Goal: Task Accomplishment & Management: Use online tool/utility

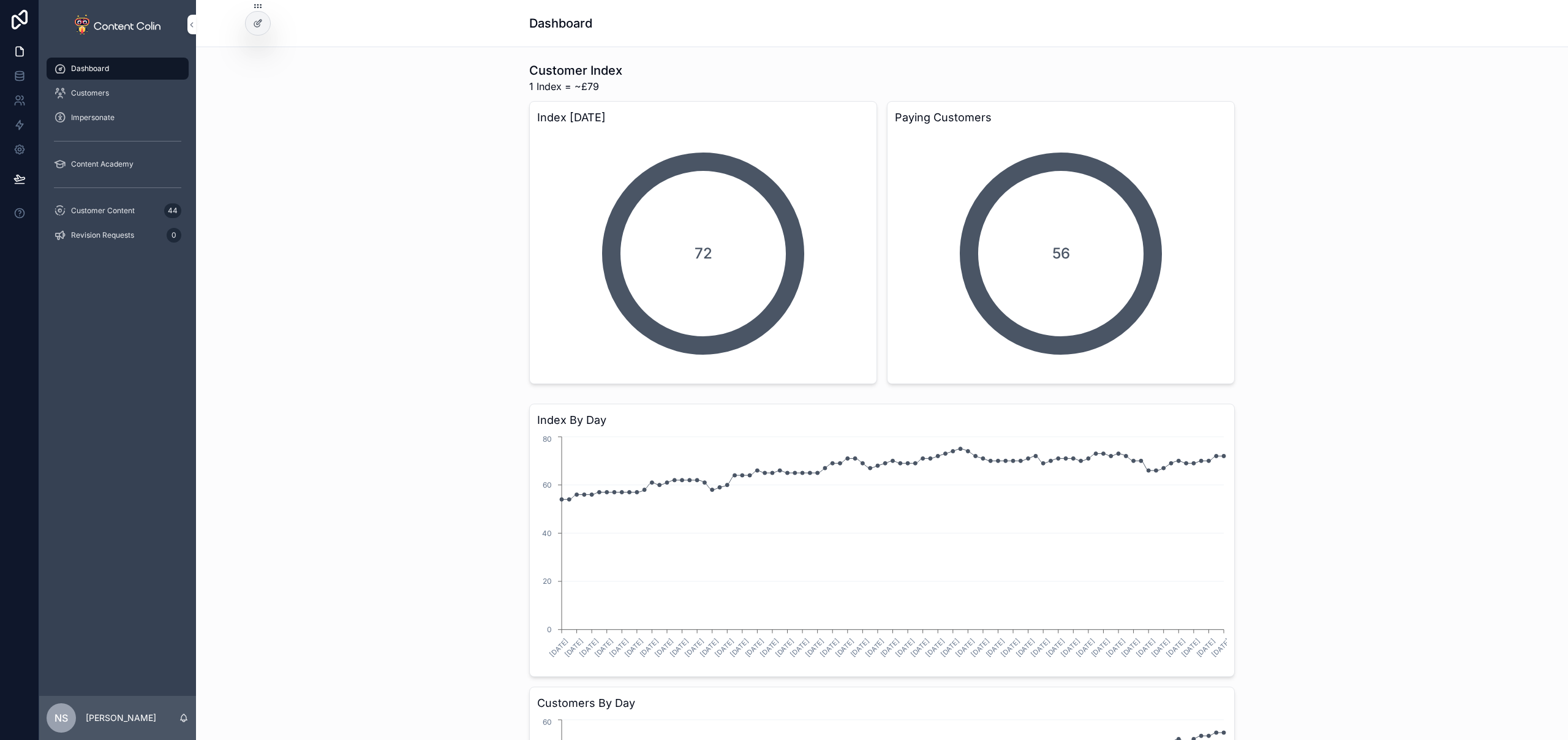
click at [121, 233] on span "Revision Requests" at bounding box center [102, 236] width 63 height 10
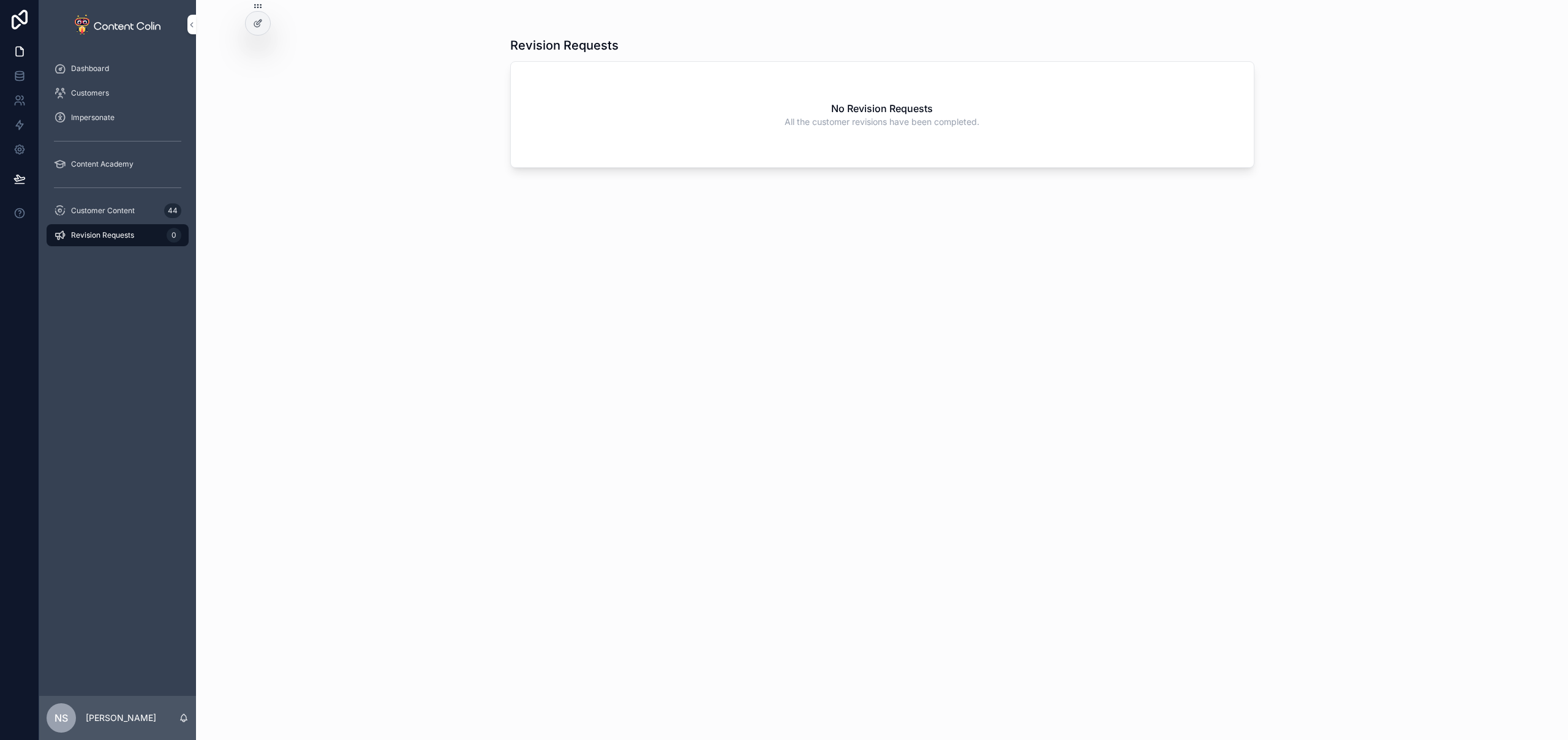
click at [125, 212] on span "Customer Content" at bounding box center [103, 211] width 64 height 10
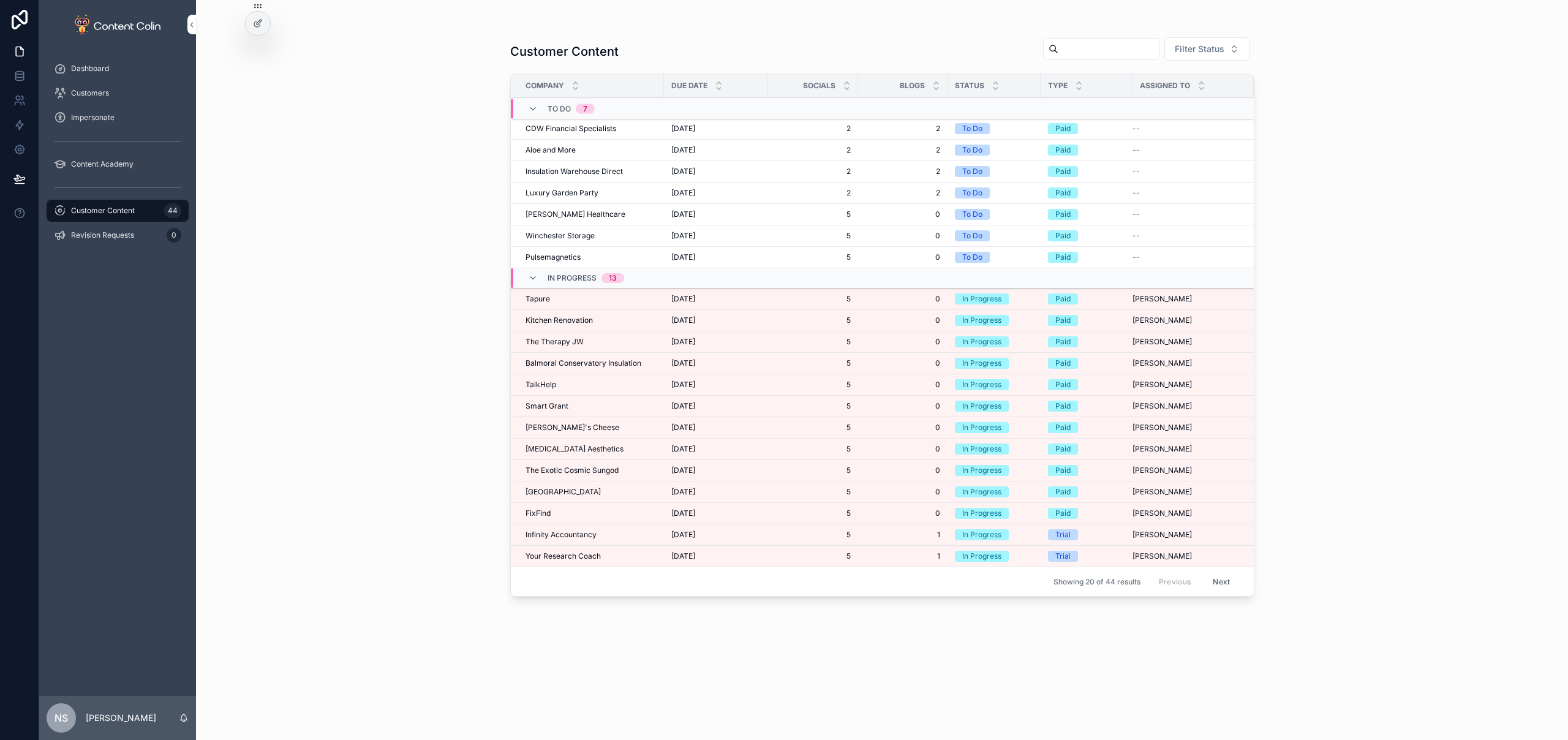
click at [768, 302] on td "5 5" at bounding box center [812, 299] width 90 height 21
click at [739, 298] on div "[DATE] [DATE]" at bounding box center [715, 299] width 89 height 10
click at [672, 528] on td "[DATE] [DATE]" at bounding box center [715, 535] width 103 height 21
click at [673, 533] on span "[DATE]" at bounding box center [683, 535] width 24 height 10
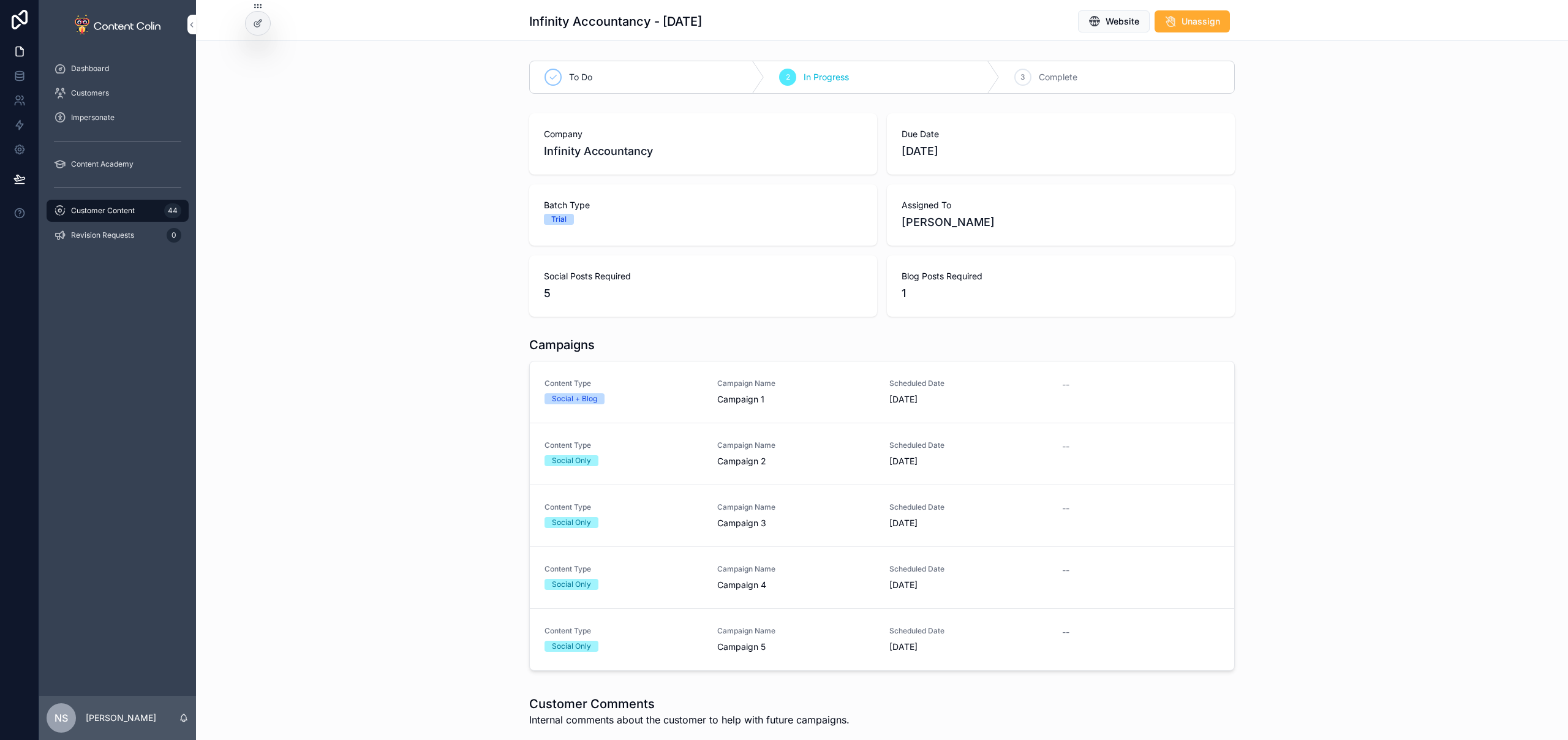
click at [736, 394] on span "Campaign 1" at bounding box center [796, 399] width 158 height 12
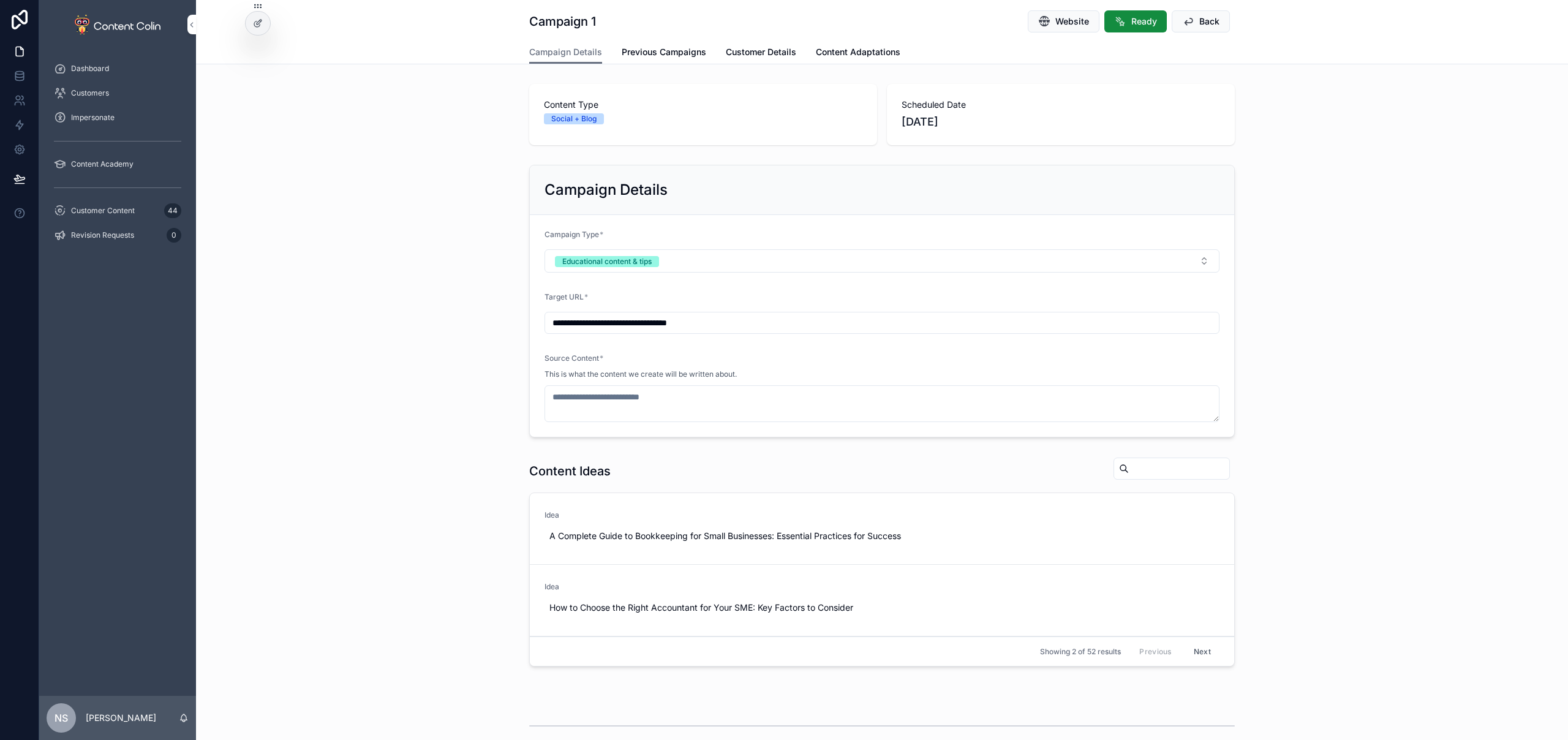
click at [853, 51] on span "Content Adaptations" at bounding box center [858, 51] width 85 height 12
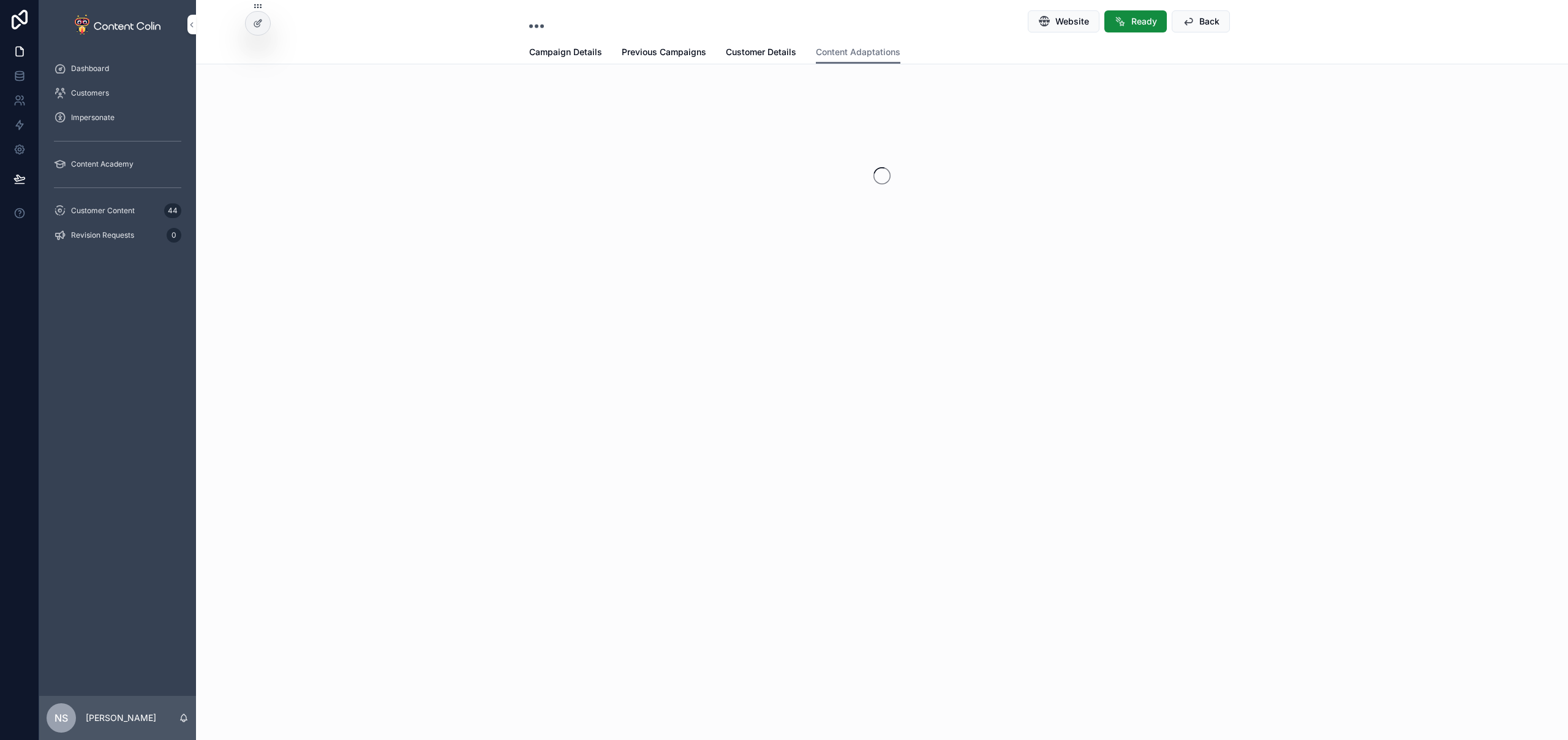
click at [765, 56] on span "Customer Details" at bounding box center [761, 51] width 70 height 12
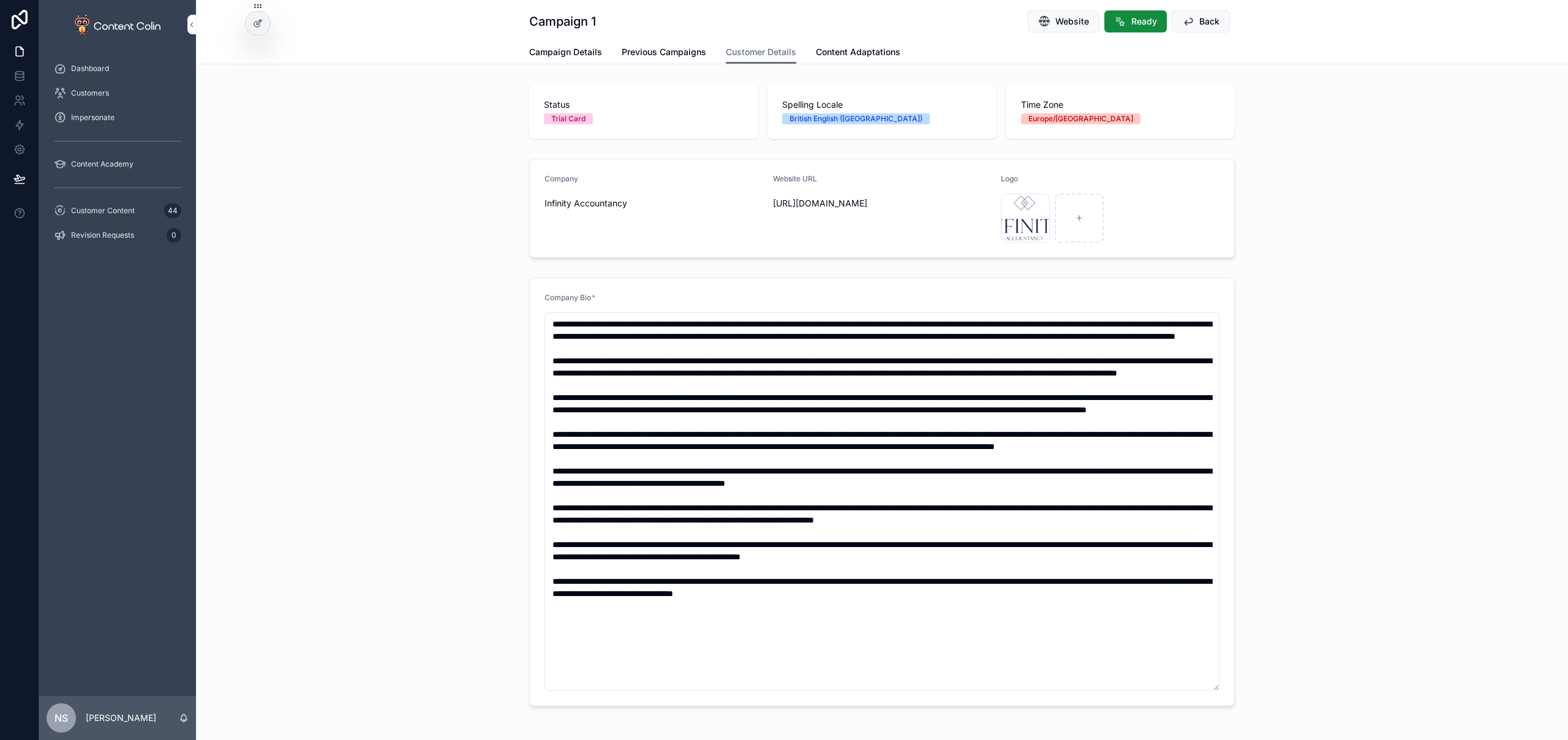
click at [580, 51] on span "Campaign Details" at bounding box center [565, 51] width 72 height 12
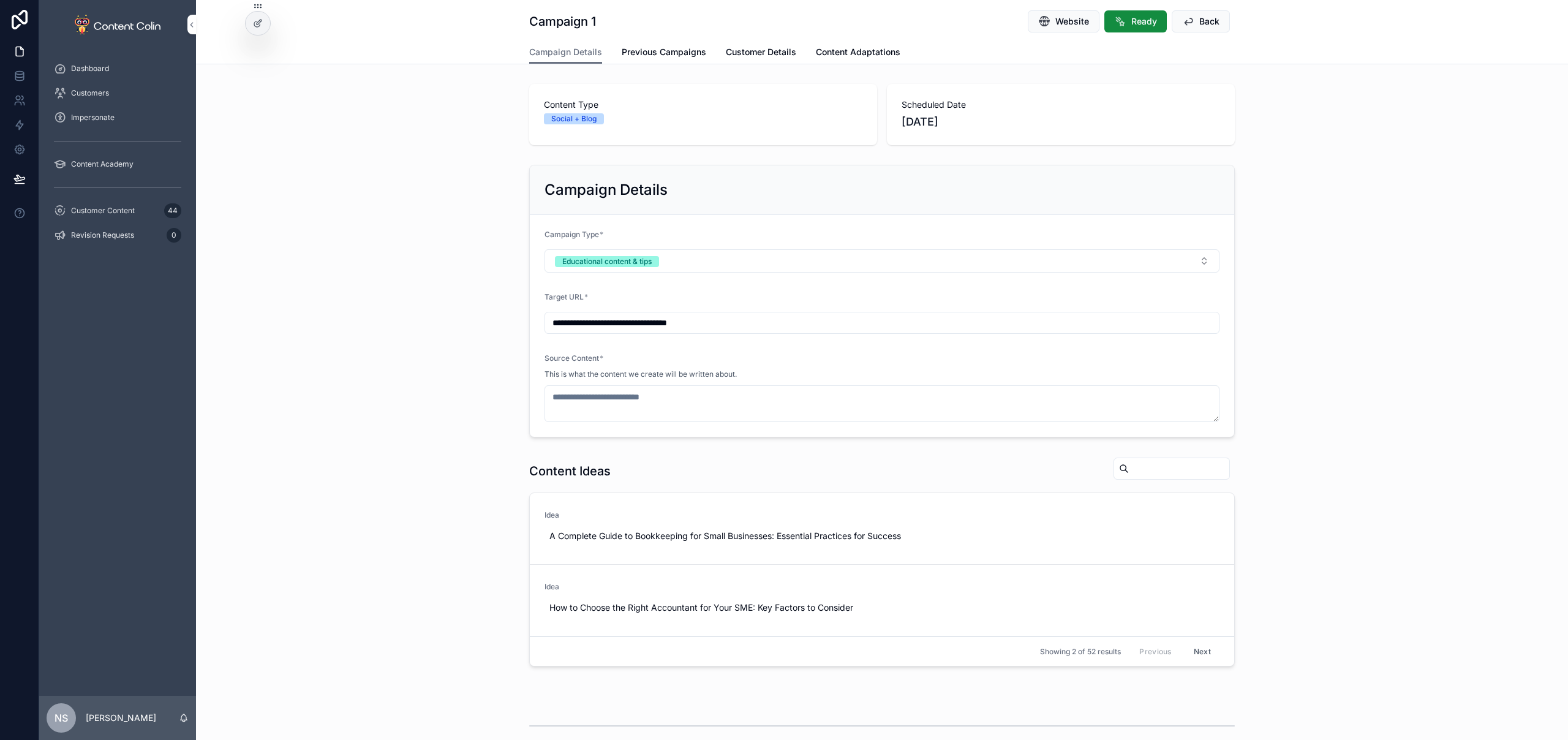
click at [0, 0] on span "Use This" at bounding box center [0, 0] width 0 height 0
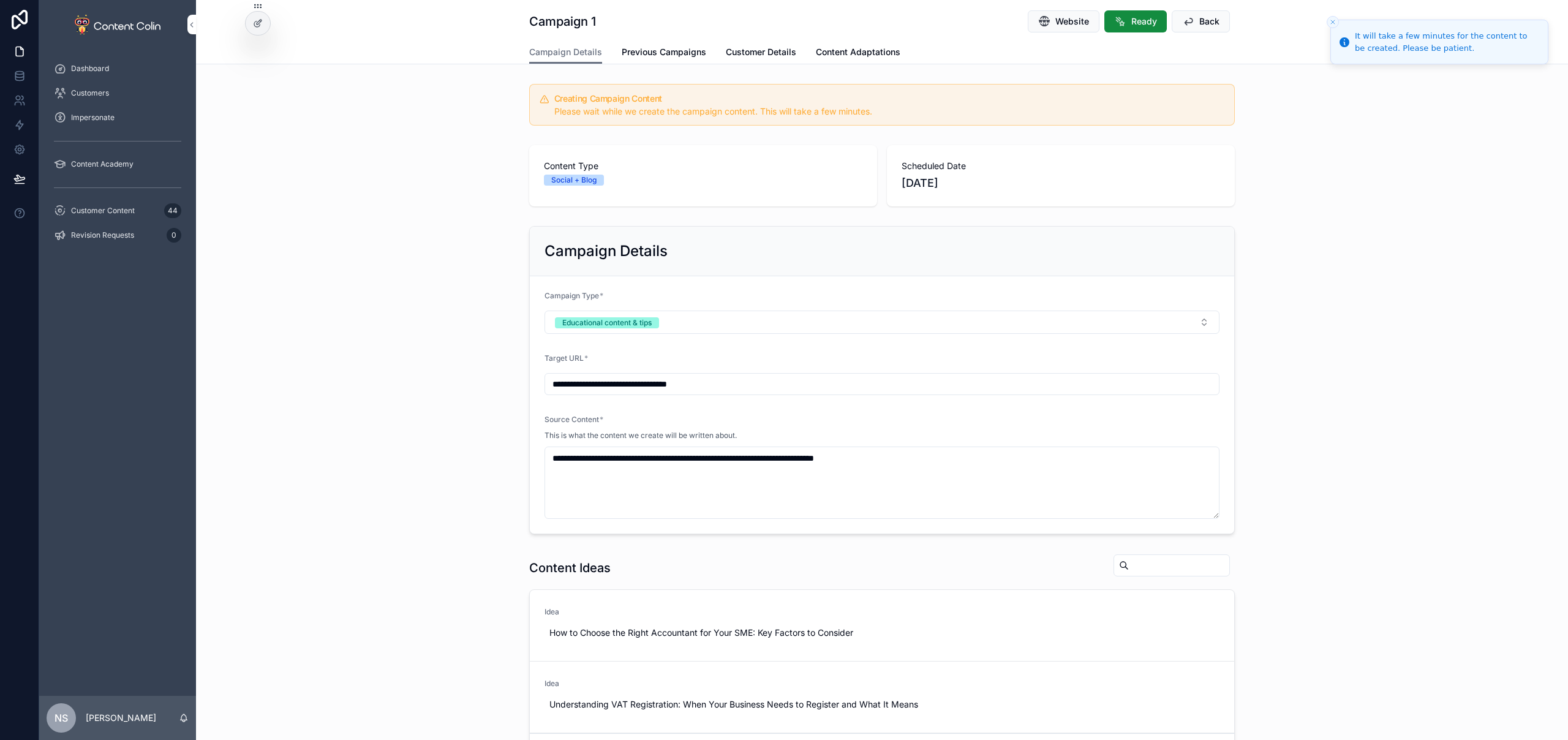
type textarea "**********"
click at [130, 214] on span "Customer Content" at bounding box center [103, 211] width 64 height 10
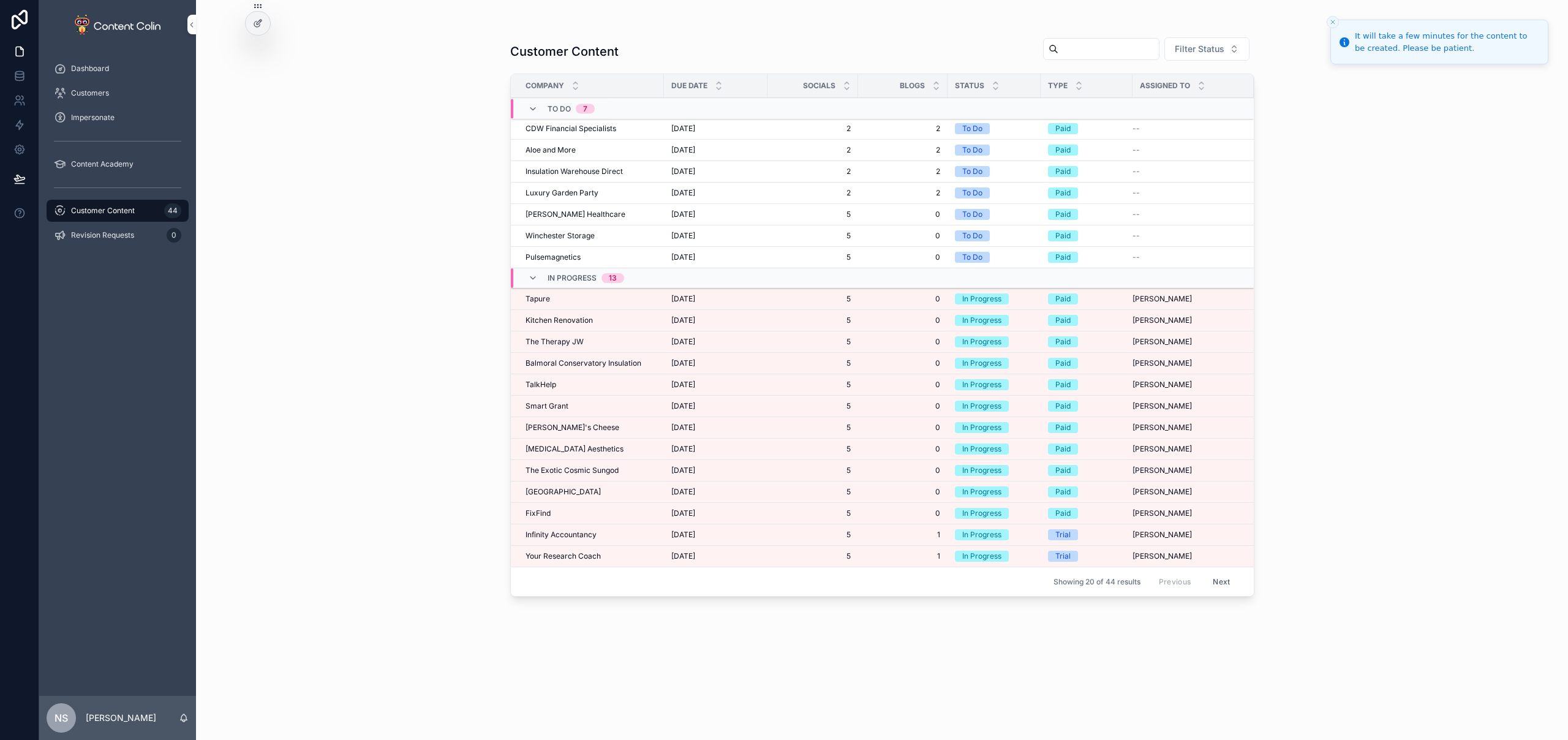
click at [557, 552] on span "Your Research Coach" at bounding box center [563, 557] width 75 height 10
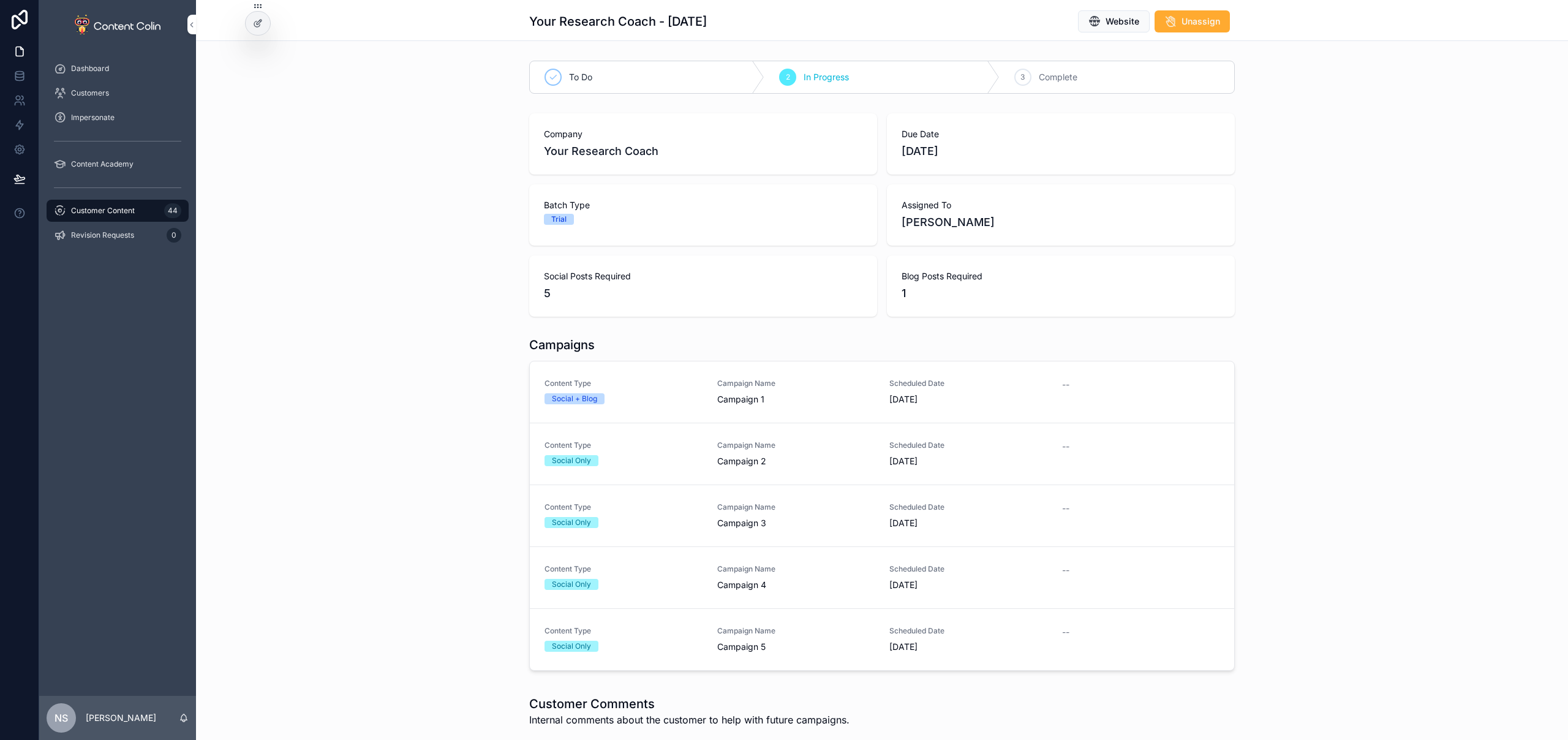
click at [731, 386] on span "Campaign Name" at bounding box center [796, 384] width 158 height 10
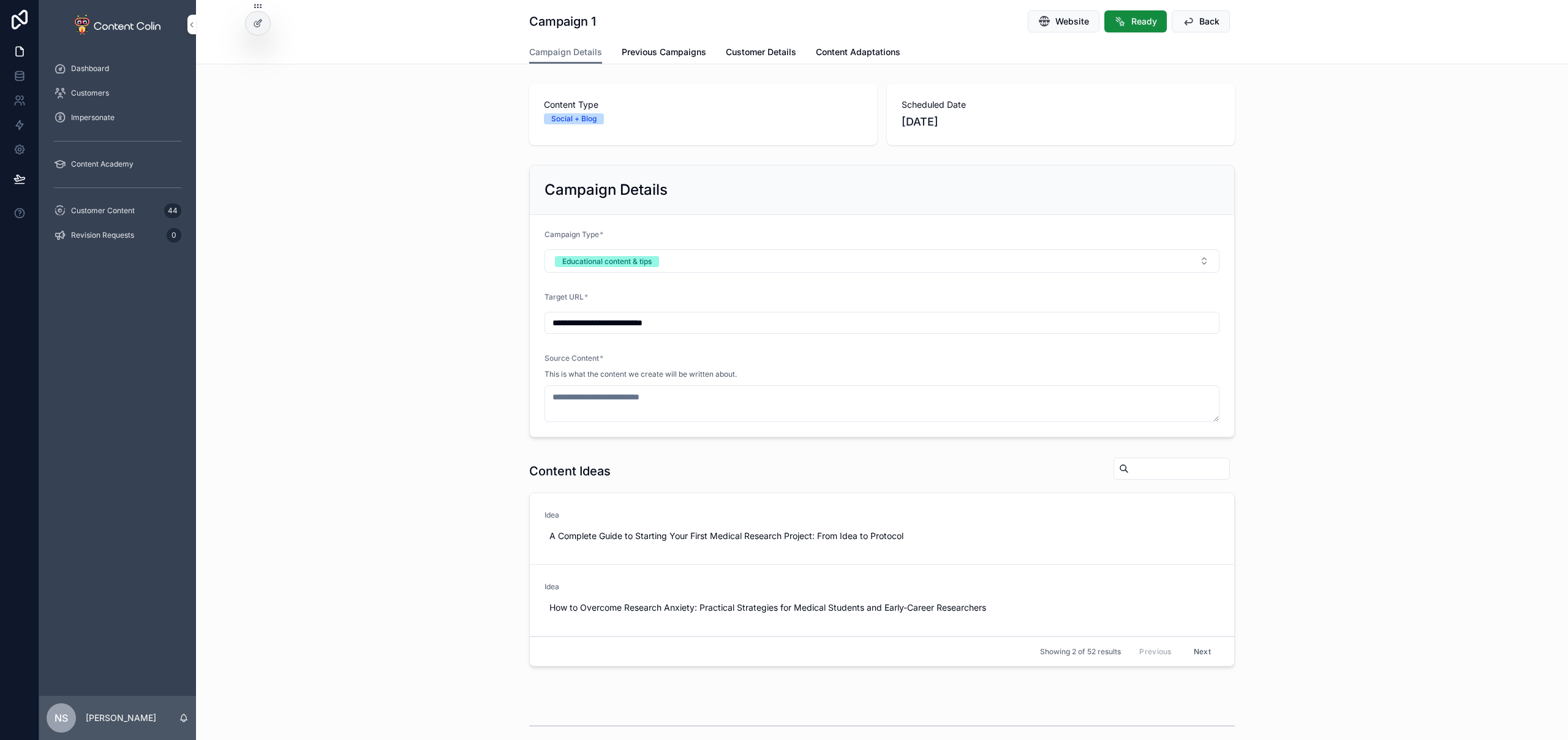
click at [769, 54] on span "Customer Details" at bounding box center [761, 51] width 70 height 12
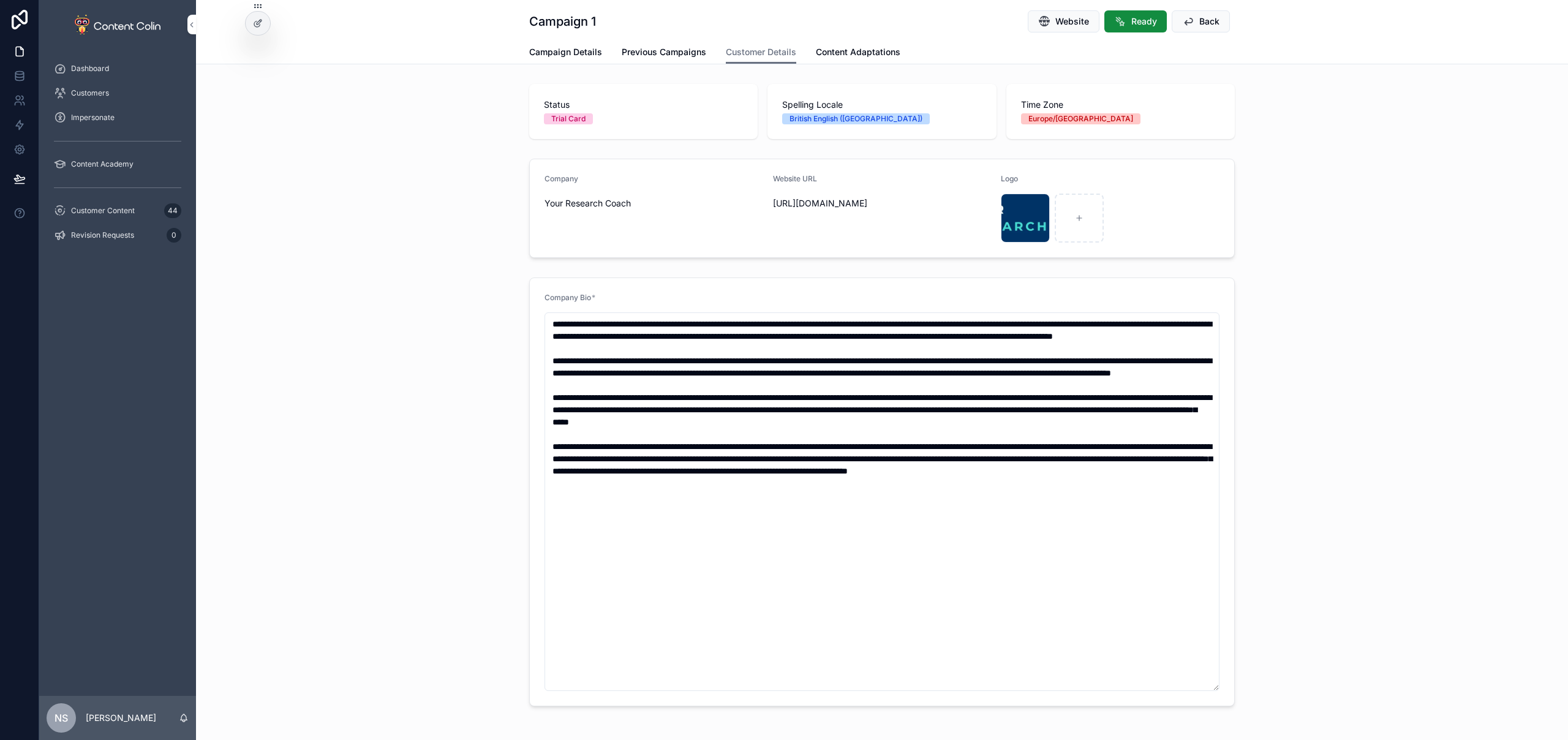
click at [532, 49] on span "Campaign Details" at bounding box center [565, 51] width 72 height 12
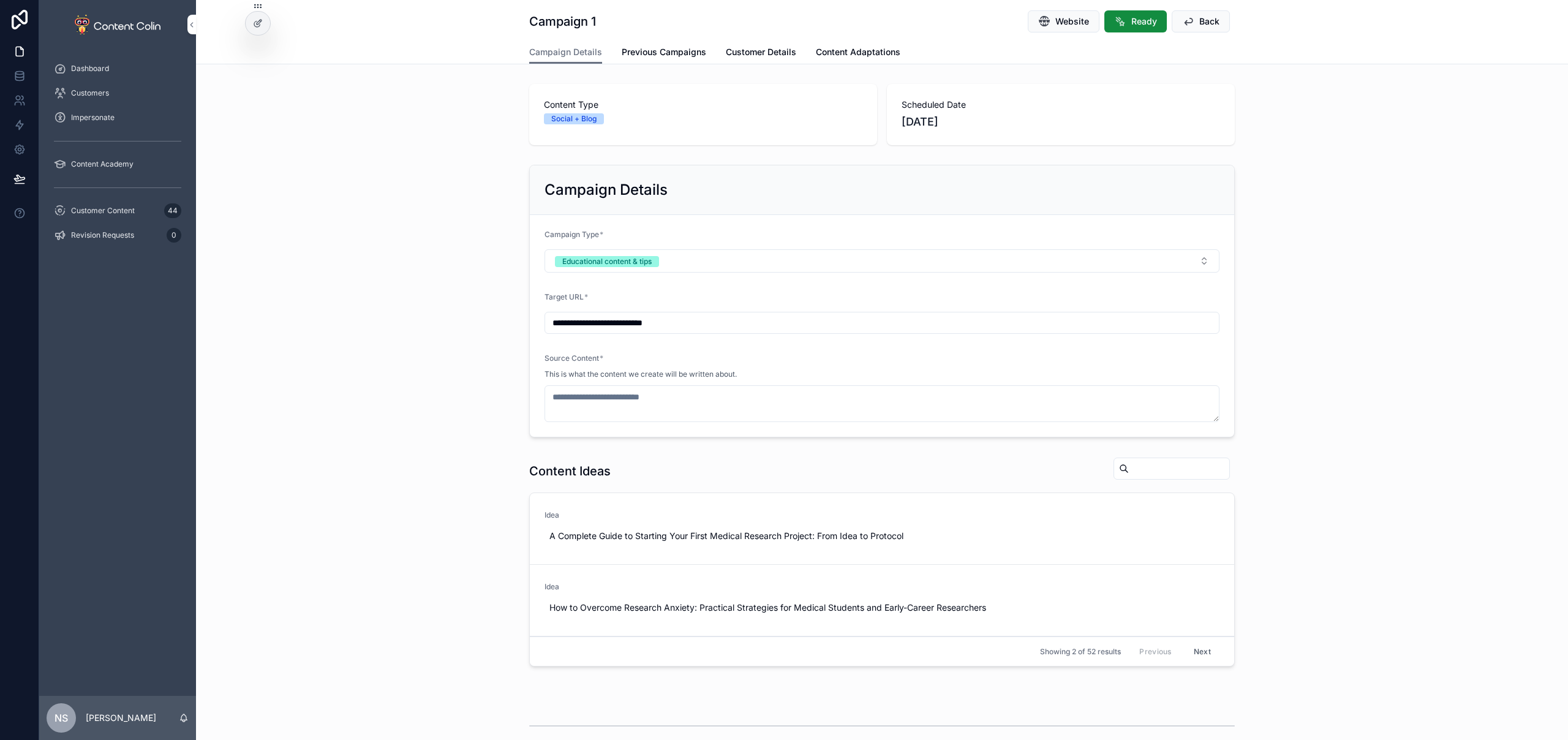
click at [1061, 19] on span "Website" at bounding box center [1071, 21] width 33 height 12
click at [0, 0] on span "Use This" at bounding box center [0, 0] width 0 height 0
type textarea "**********"
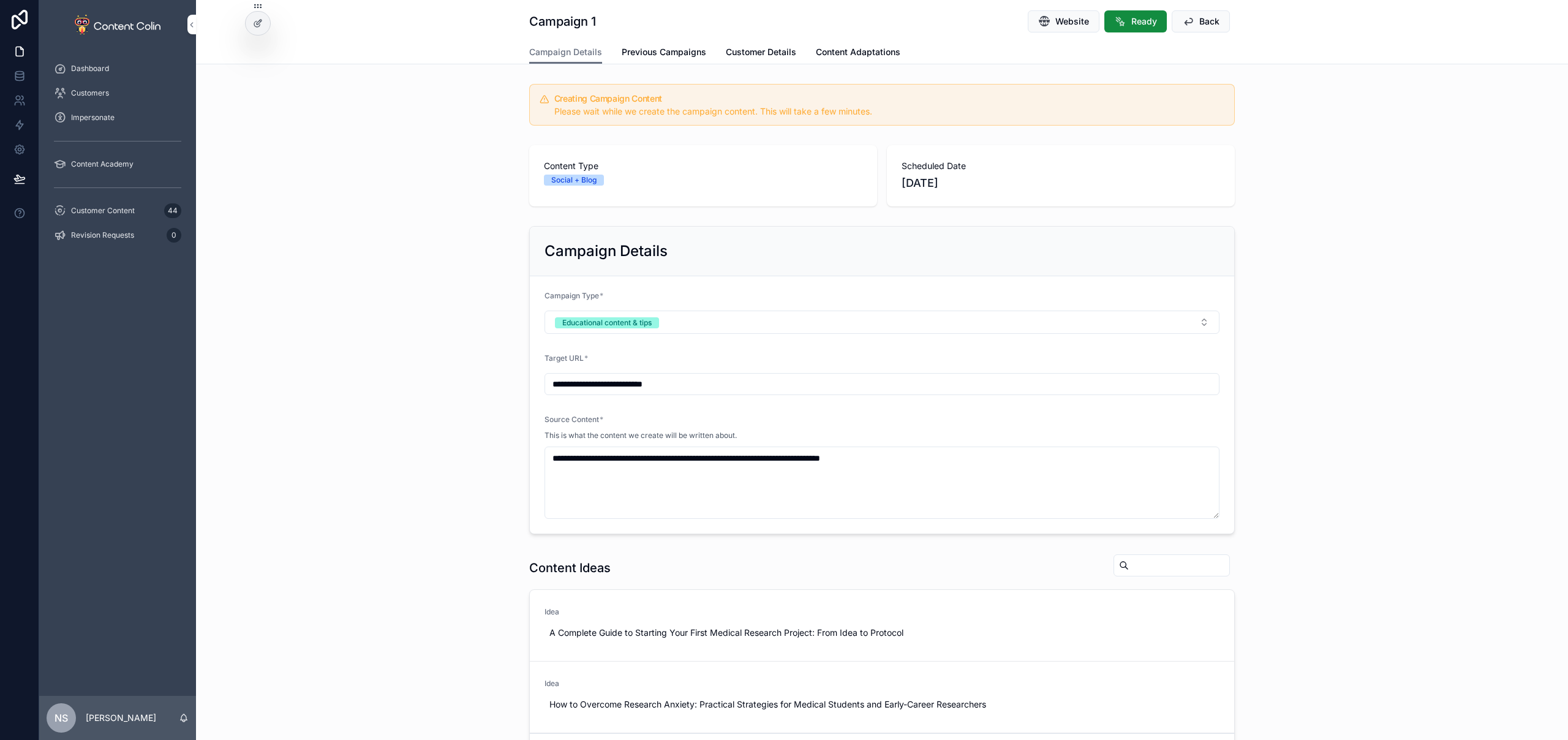
click at [107, 212] on span "Customer Content" at bounding box center [103, 211] width 64 height 10
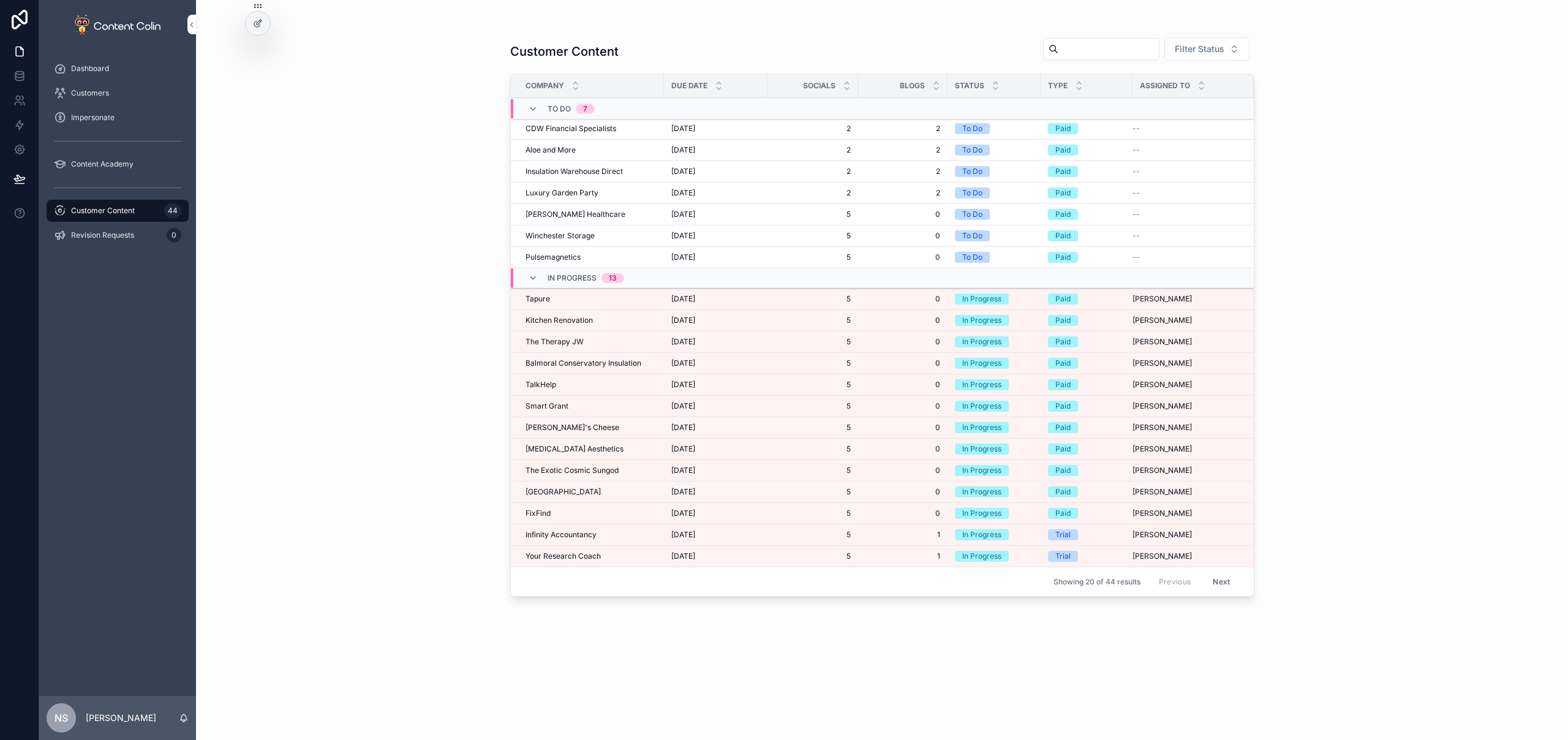
click at [620, 517] on div "FixFind FixFind" at bounding box center [591, 513] width 131 height 10
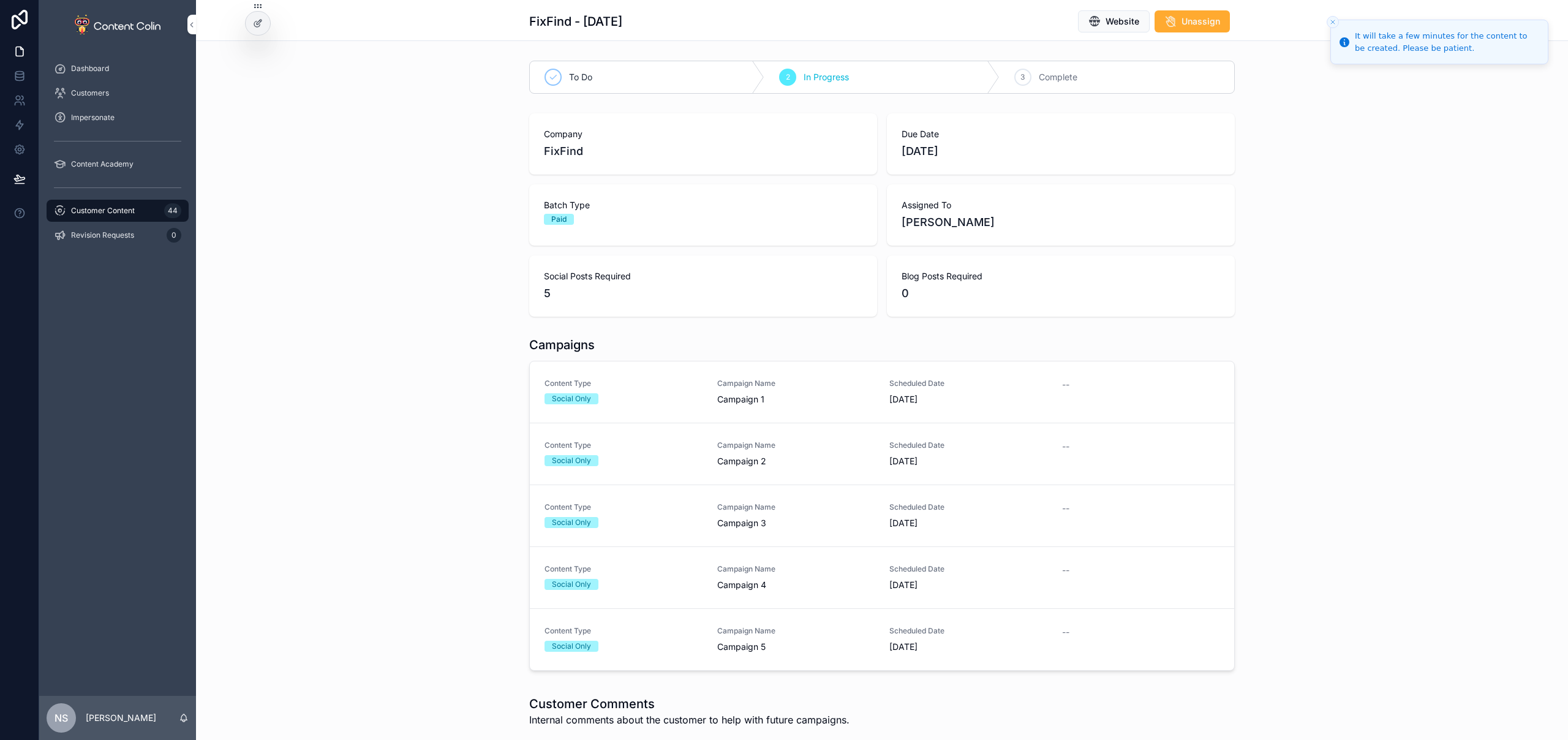
click at [729, 367] on link "Content Type Social Only Campaign Name Campaign 1 Scheduled Date [DATE] --" at bounding box center [881, 393] width 705 height 62
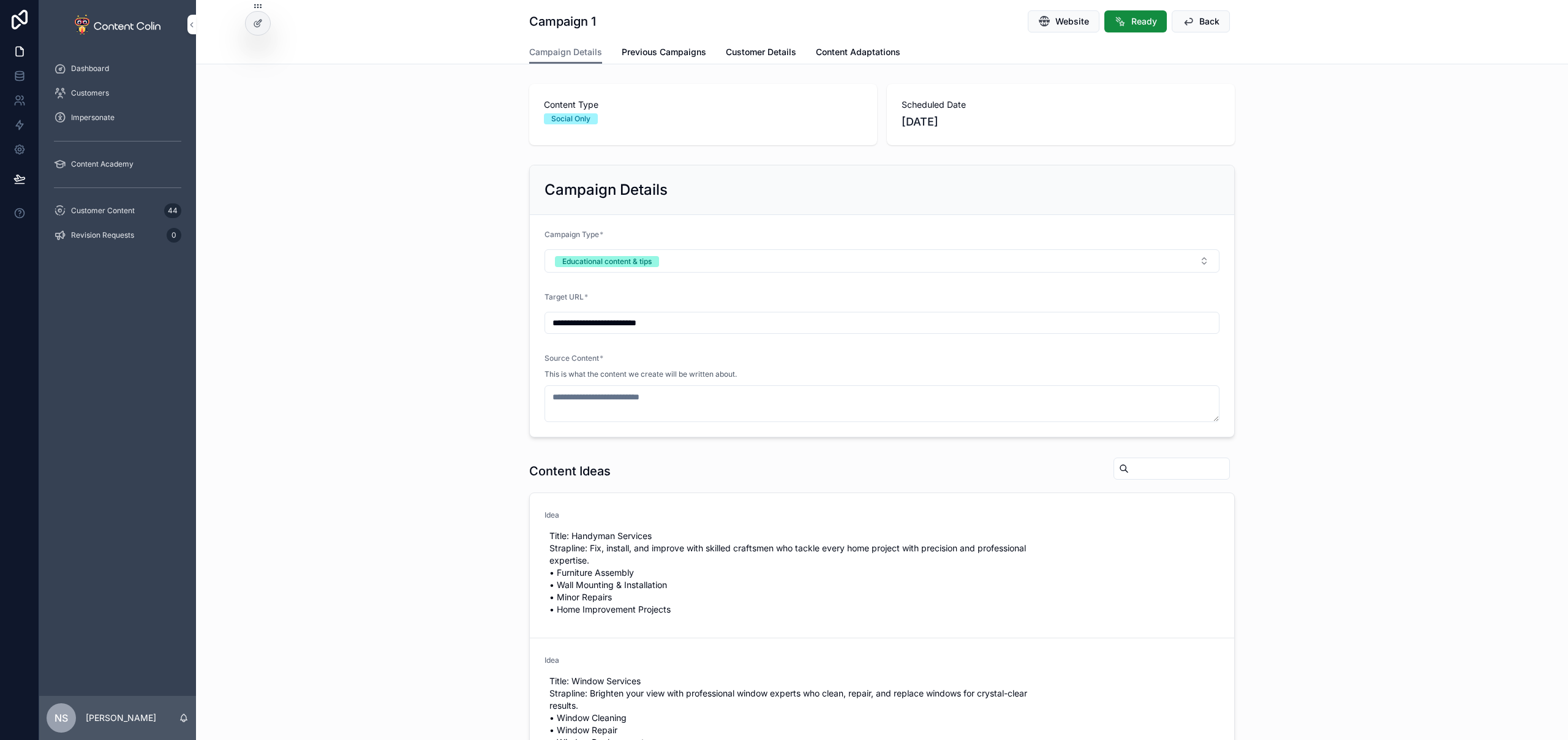
click at [0, 0] on span "Use This" at bounding box center [0, 0] width 0 height 0
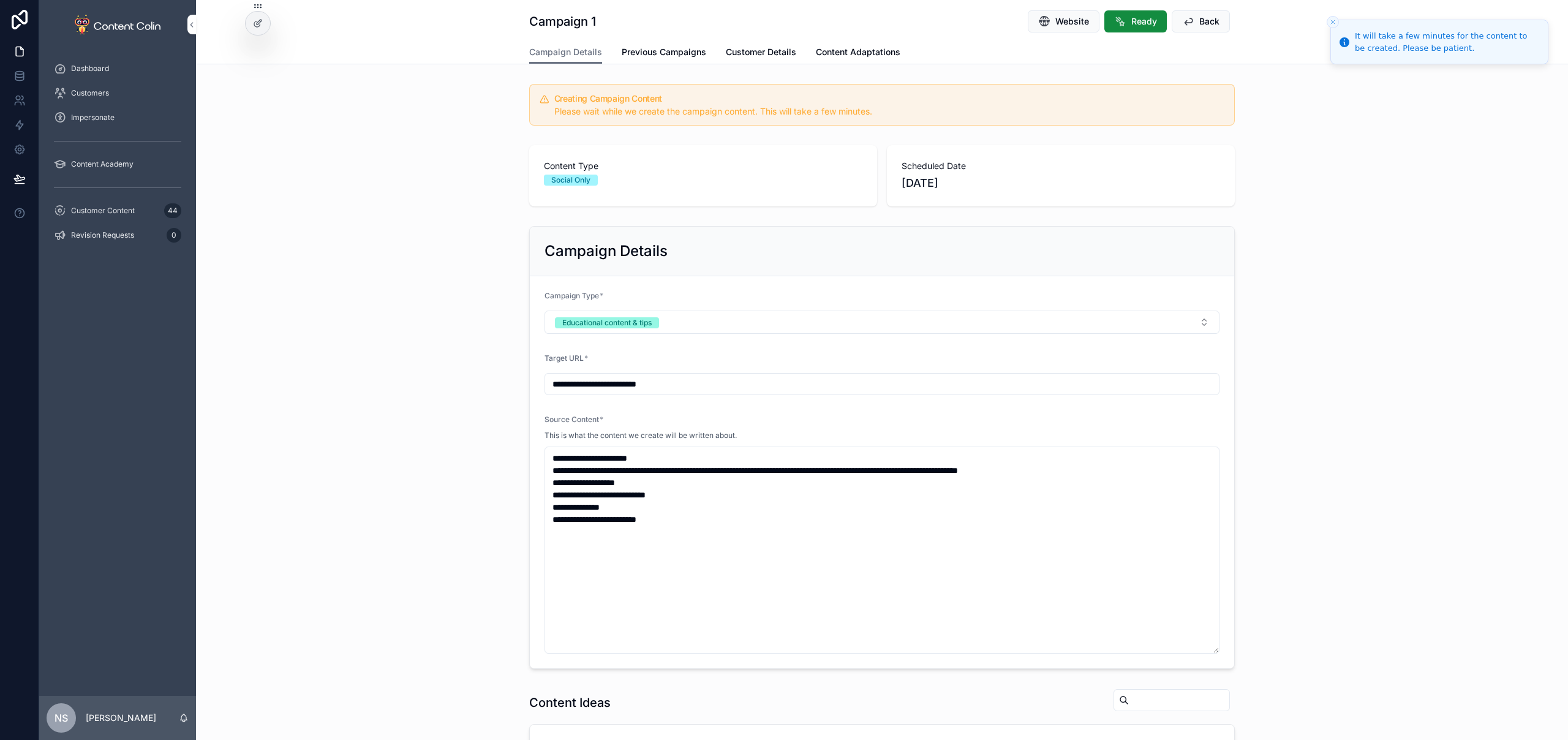
type textarea "**********"
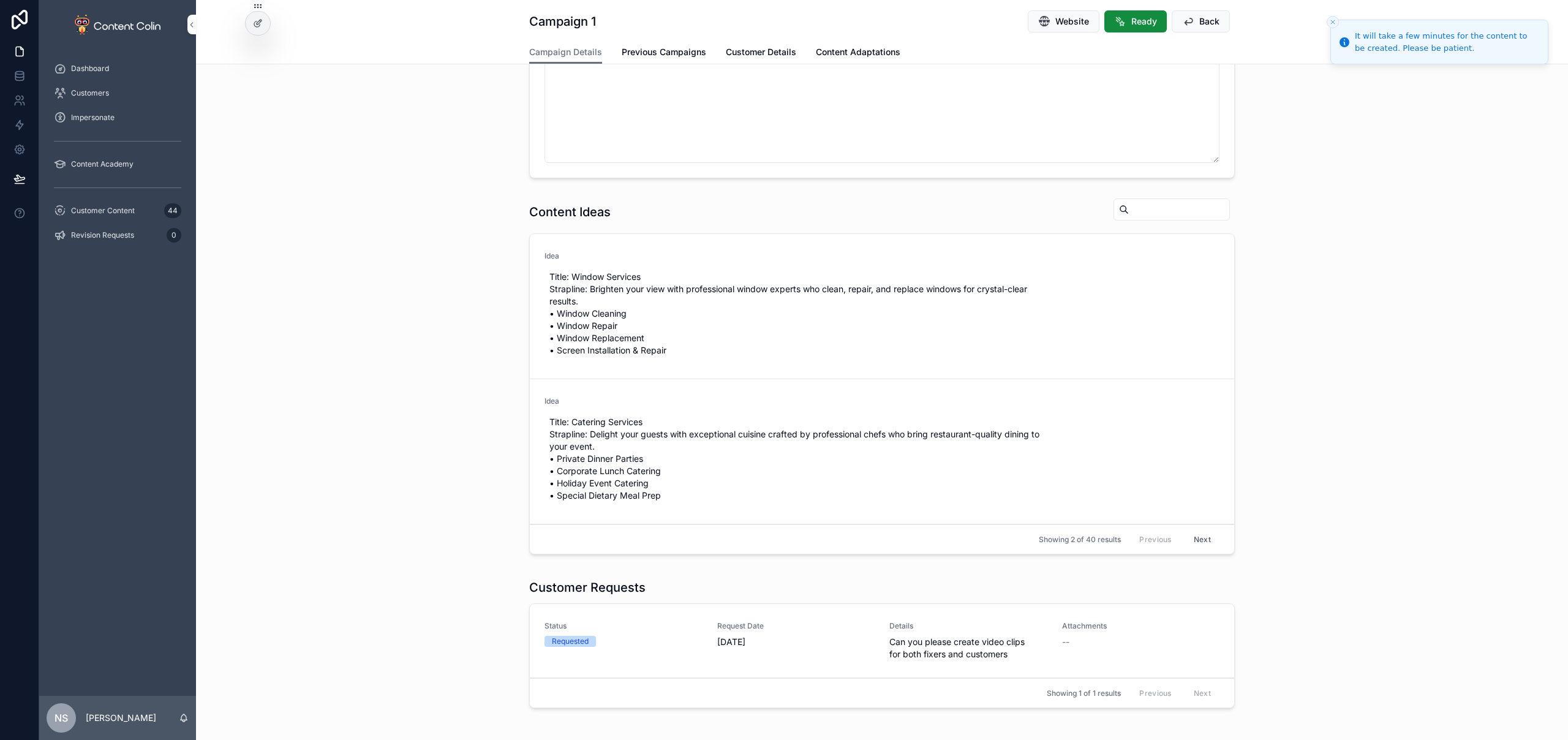
scroll to position [680, 0]
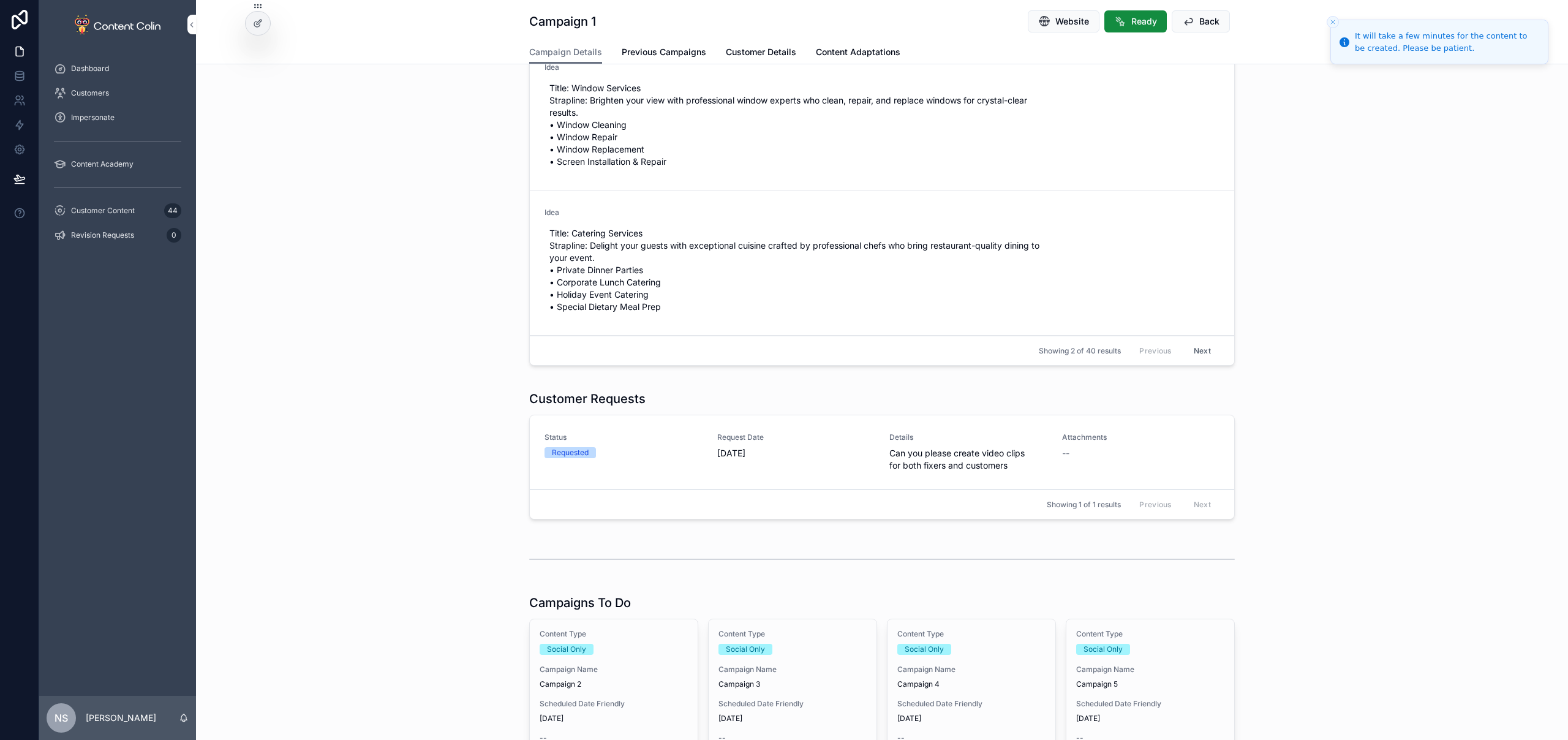
click at [598, 675] on div "Campaign Name Campaign 2" at bounding box center [613, 677] width 148 height 24
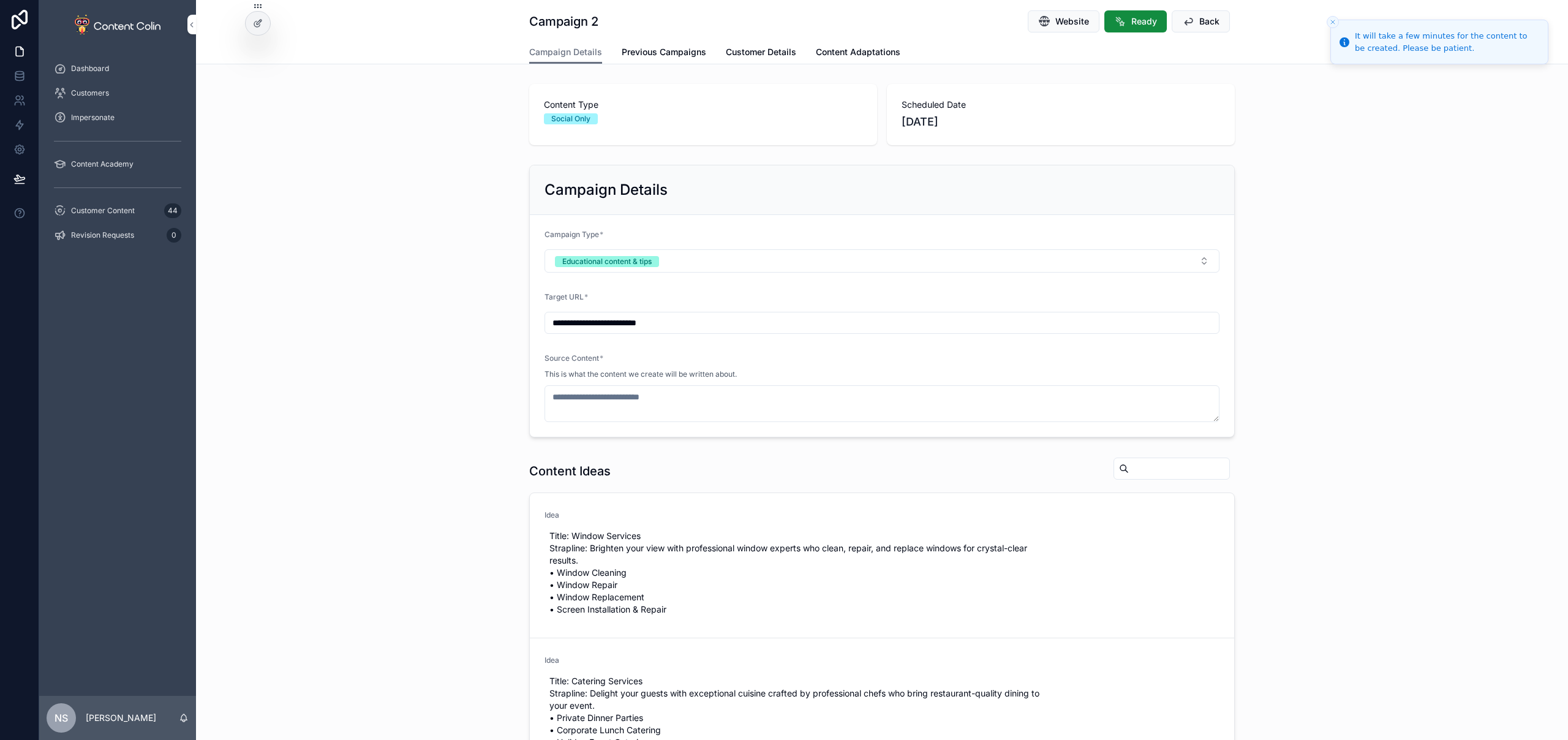
scroll to position [69, 0]
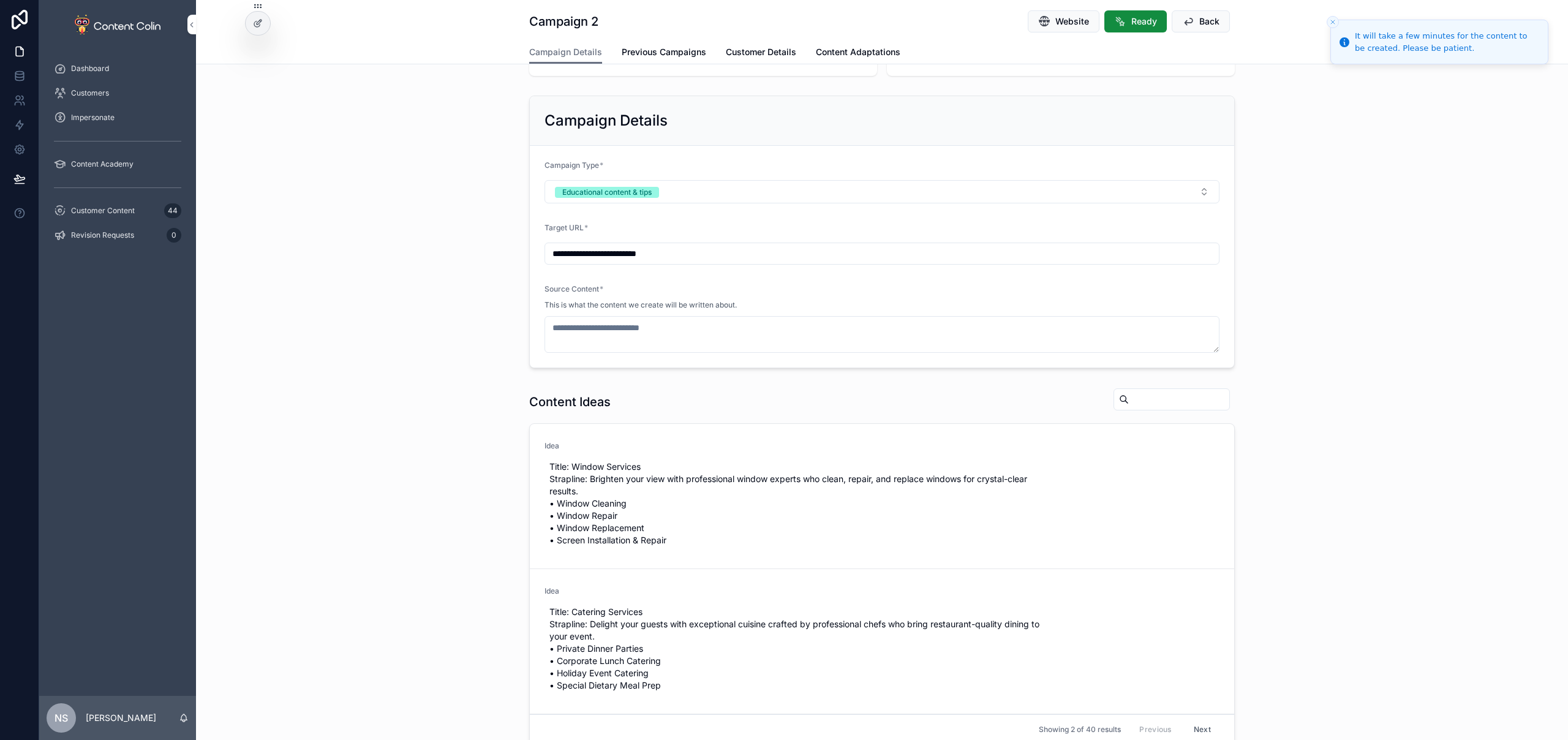
click at [0, 0] on span "Use This" at bounding box center [0, 0] width 0 height 0
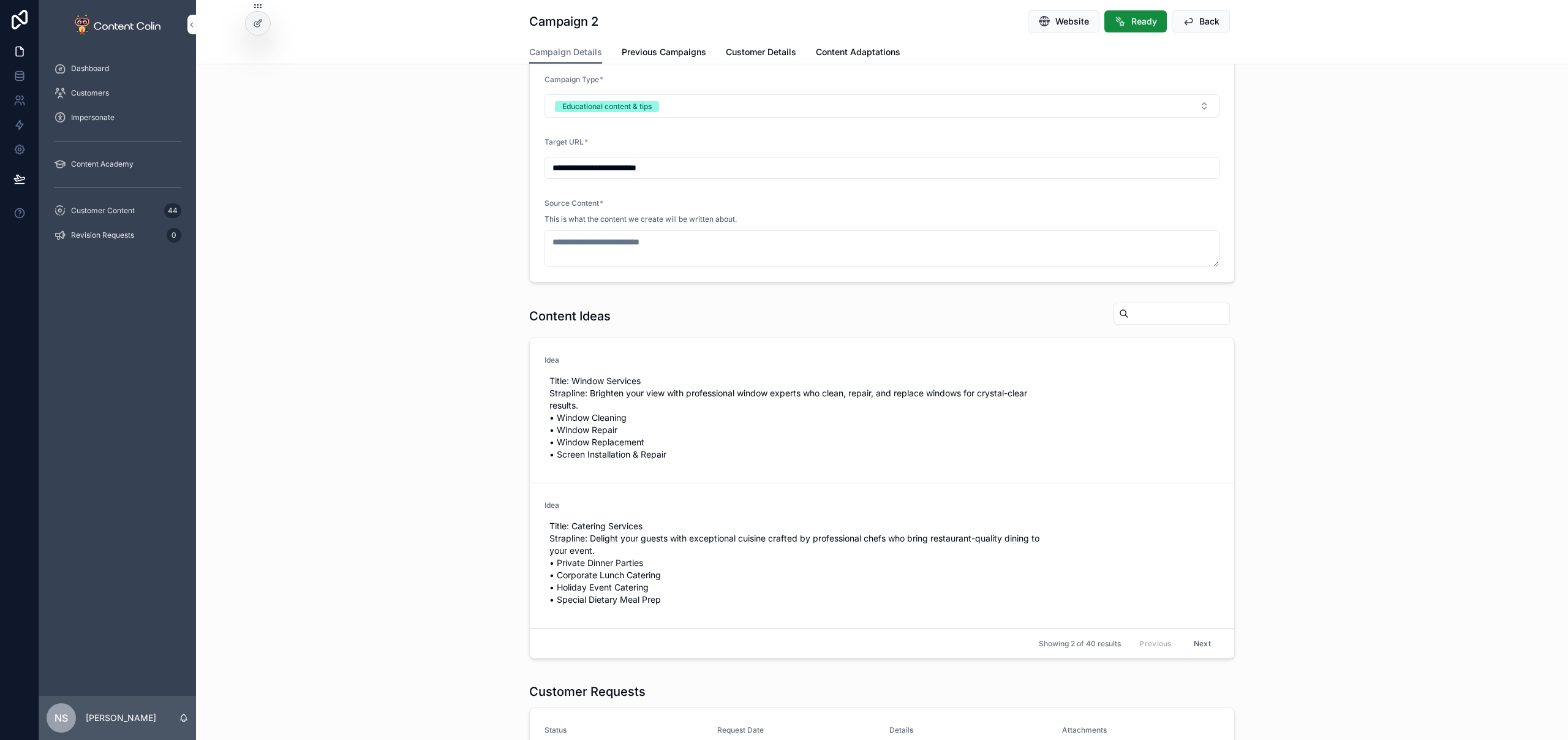
scroll to position [0, 0]
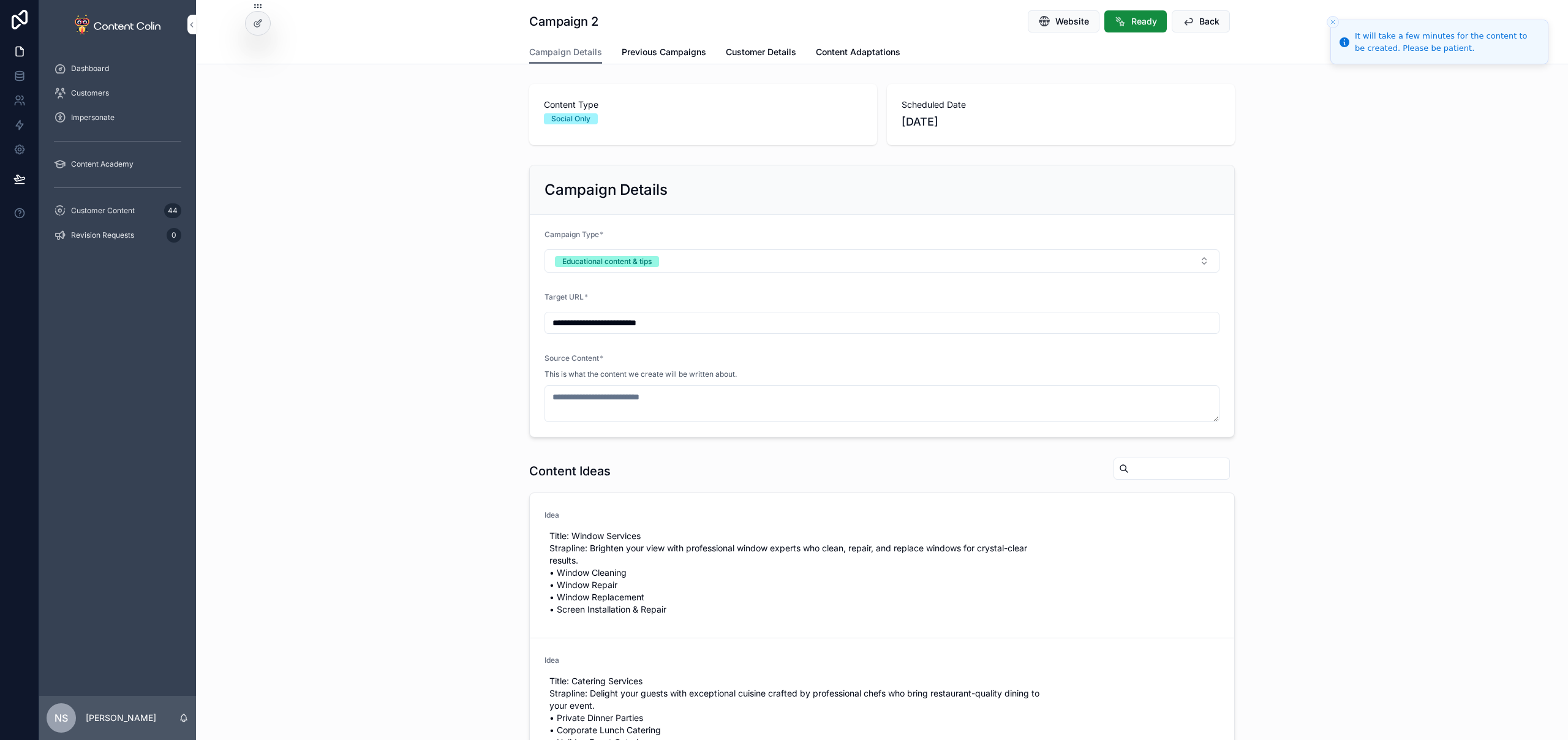
type textarea "**********"
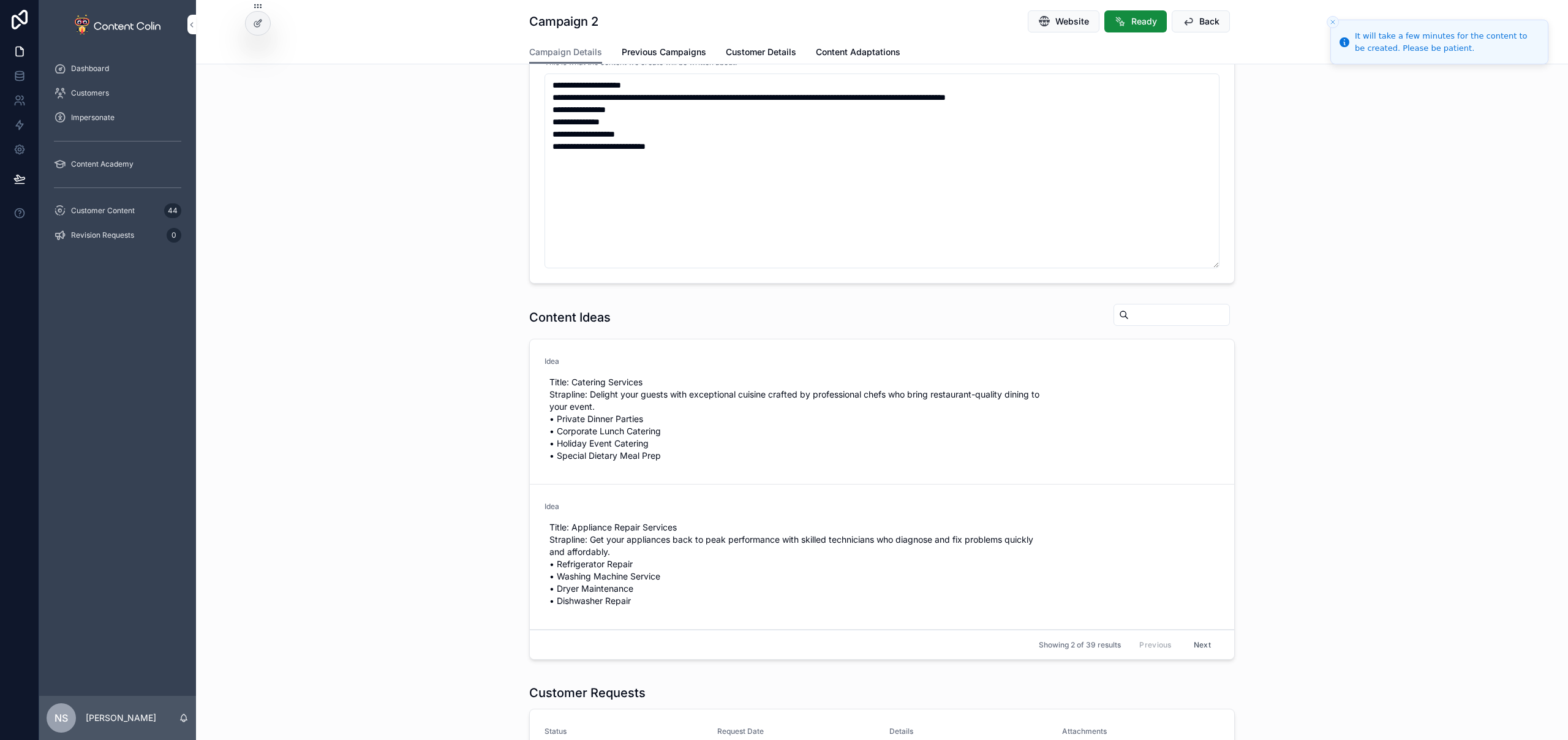
scroll to position [803, 0]
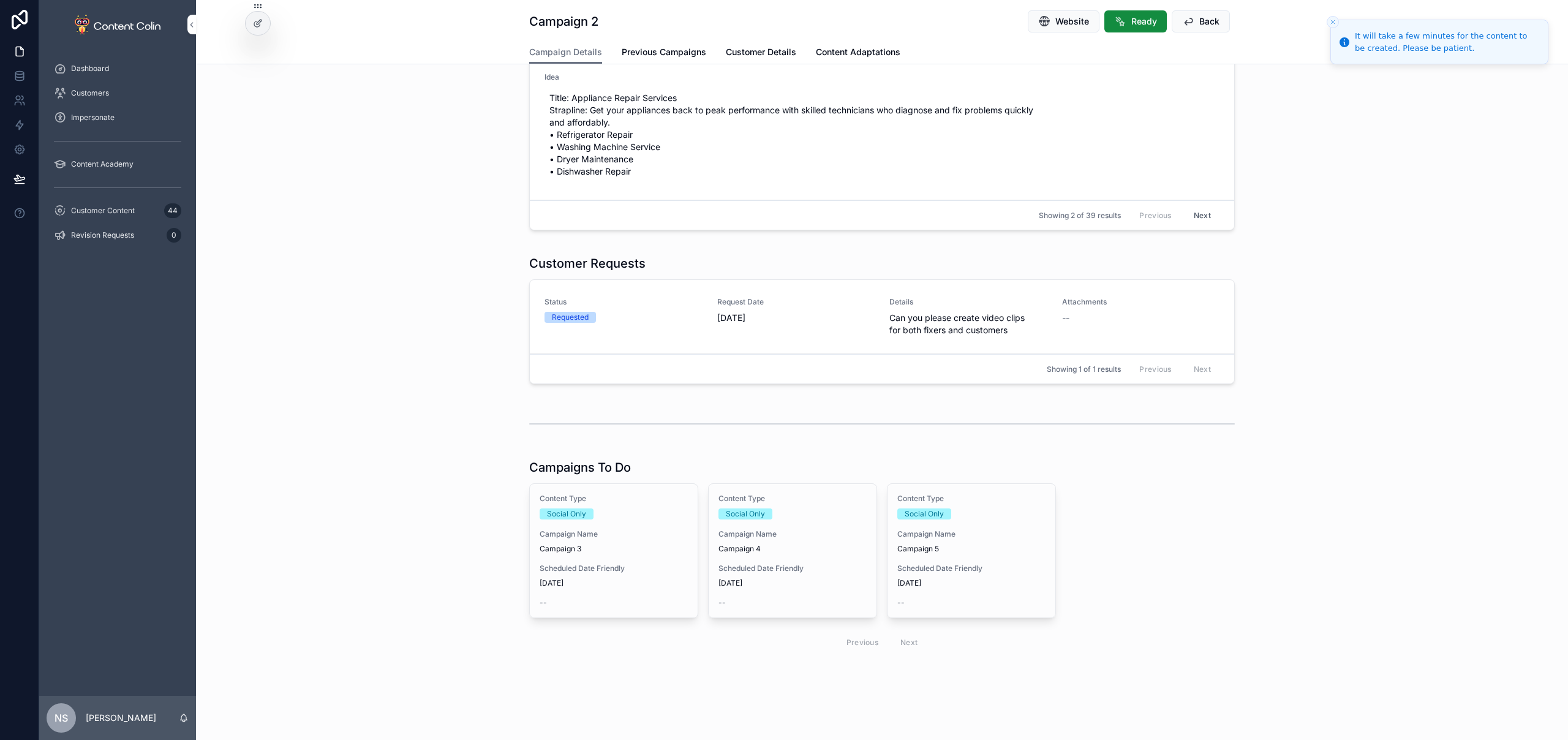
click at [608, 573] on span "Scheduled Date Friendly" at bounding box center [613, 569] width 148 height 10
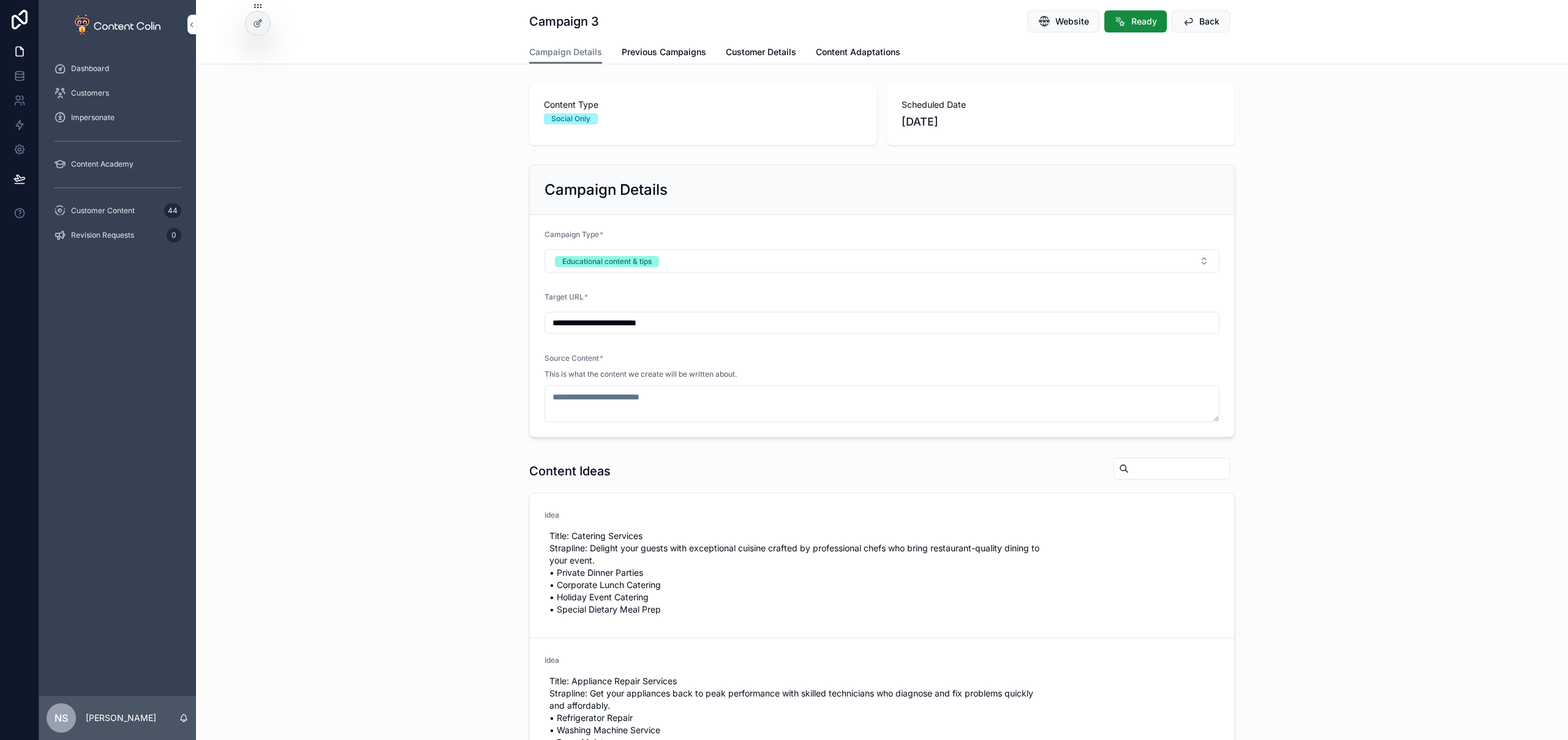
click at [0, 0] on span "Use This" at bounding box center [0, 0] width 0 height 0
type textarea "**********"
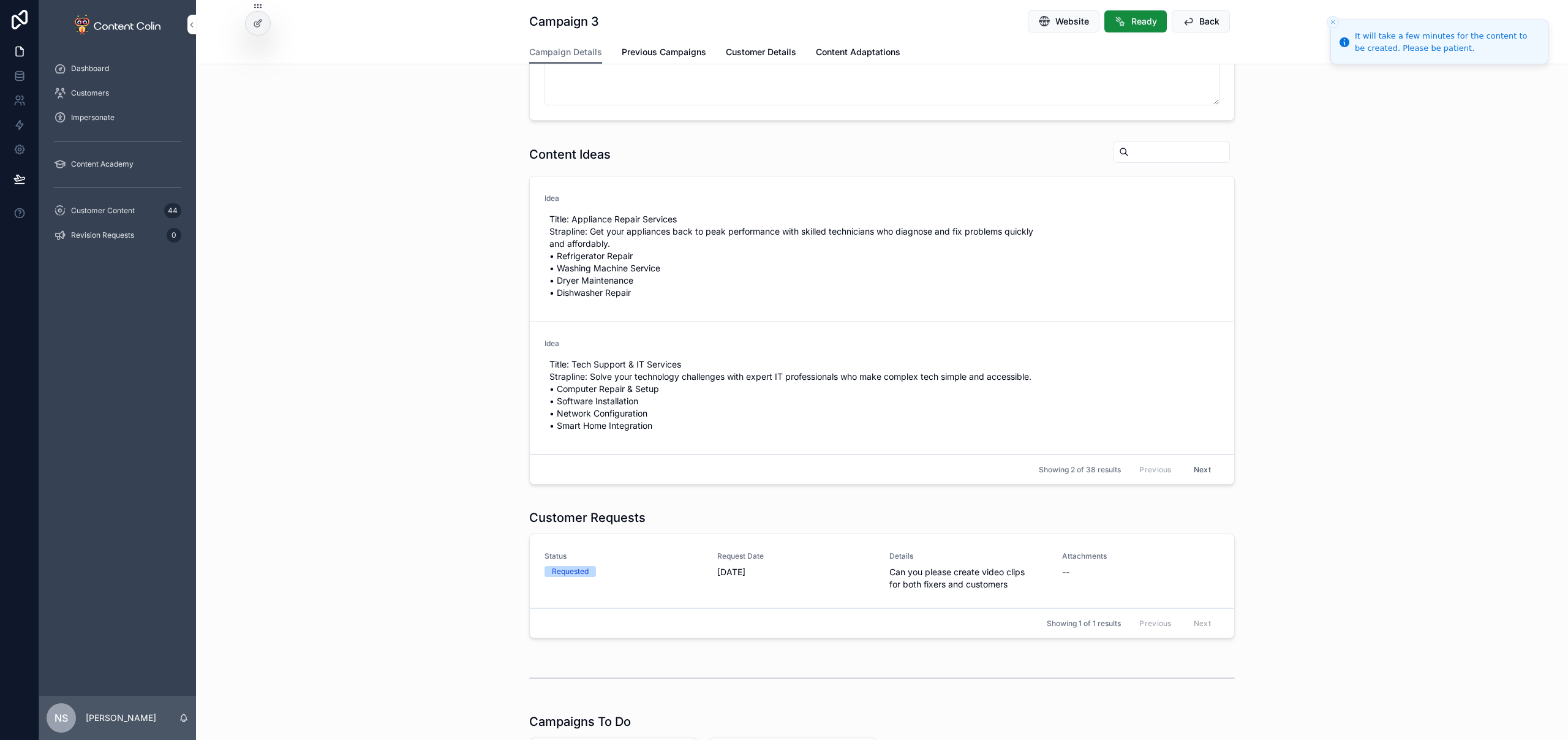
scroll to position [687, 0]
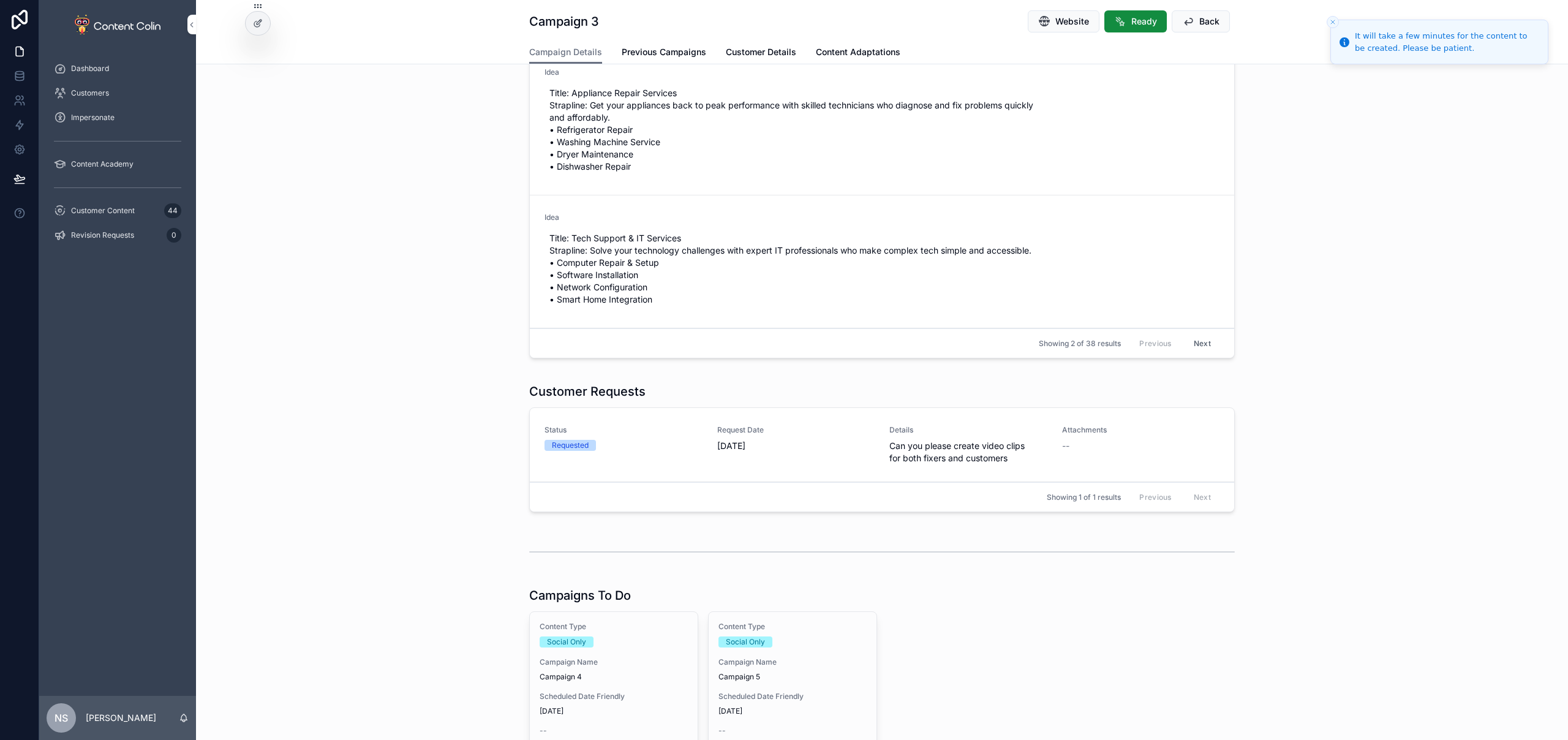
click at [630, 638] on div "Social Only" at bounding box center [613, 642] width 148 height 11
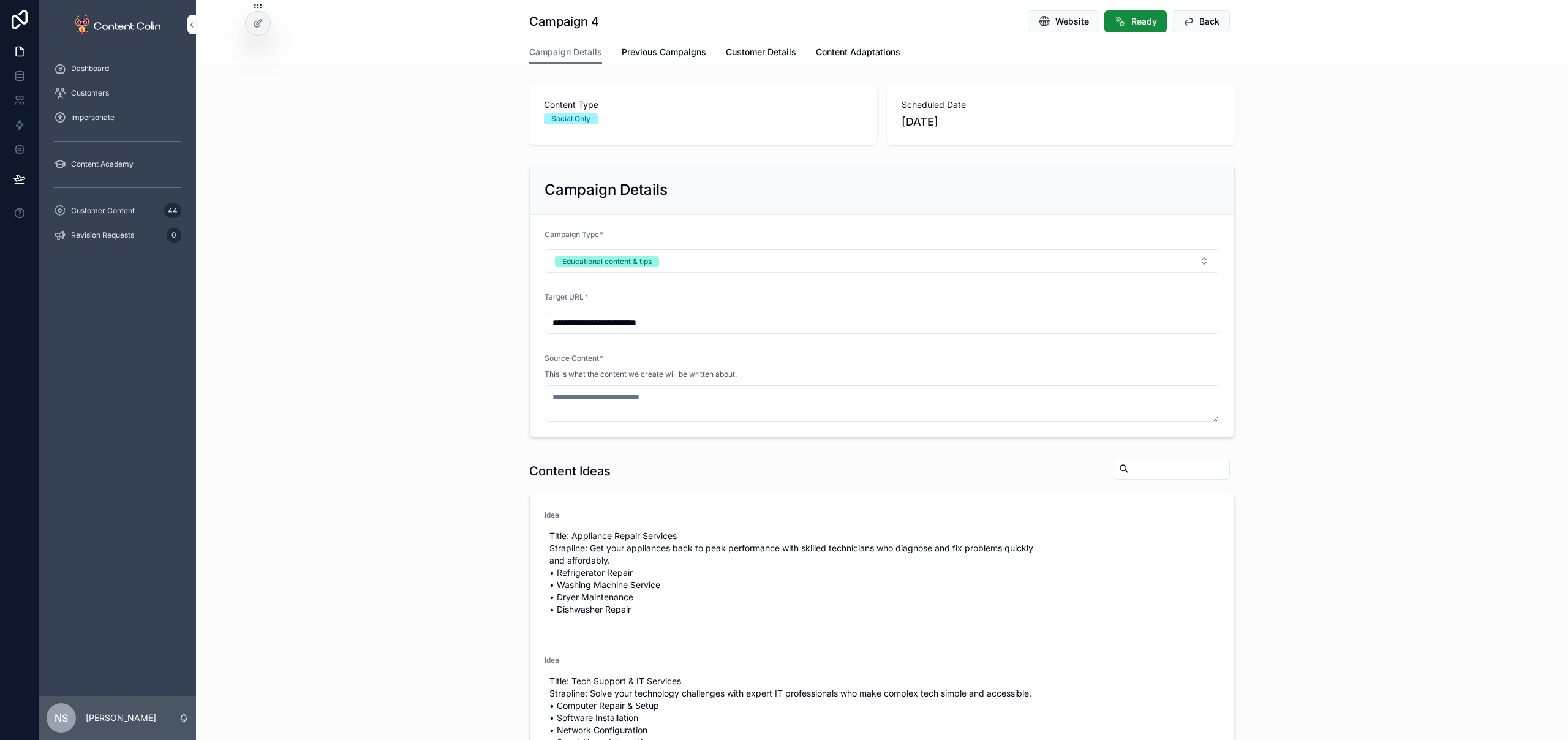
click at [0, 0] on span "Use This" at bounding box center [0, 0] width 0 height 0
type textarea "**********"
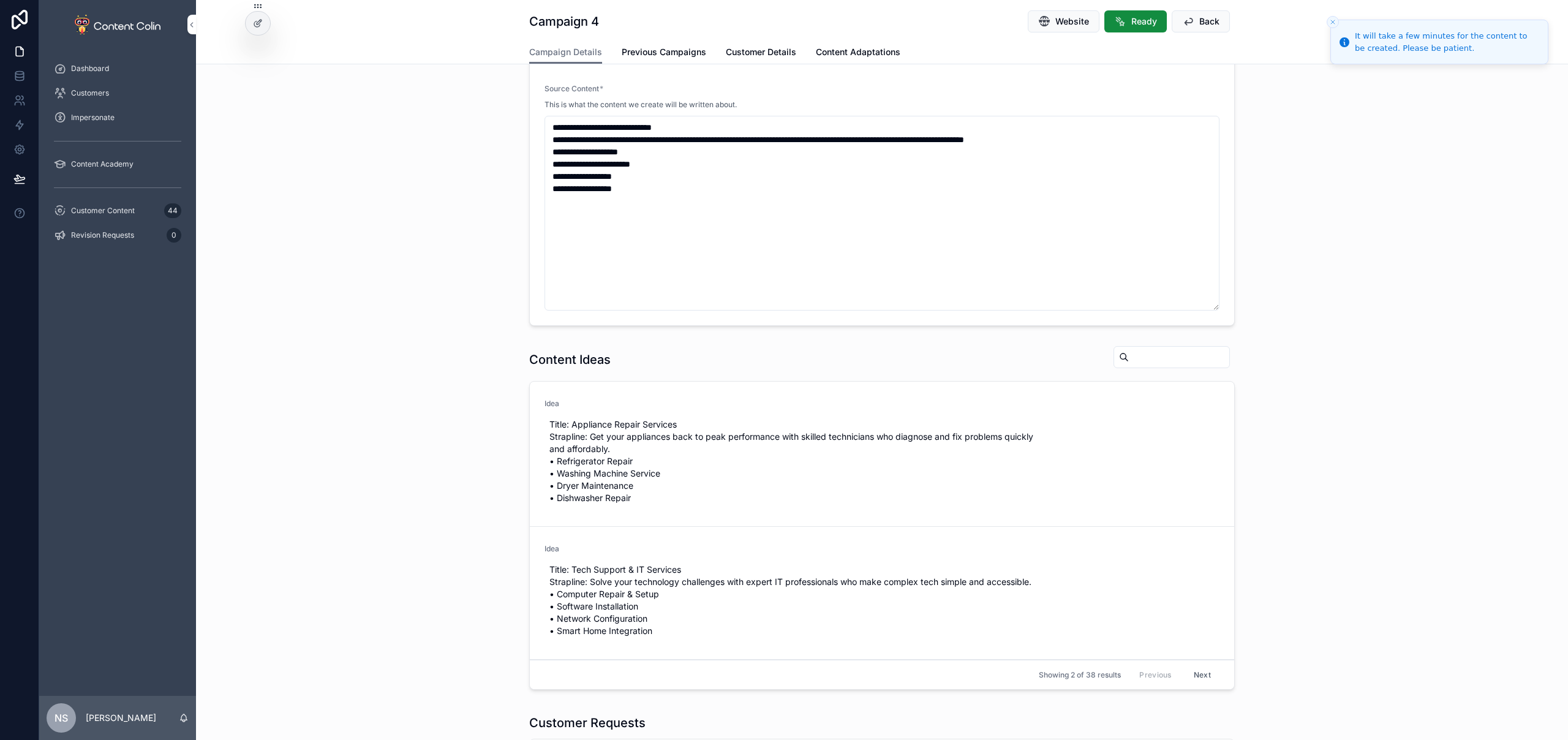
scroll to position [636, 0]
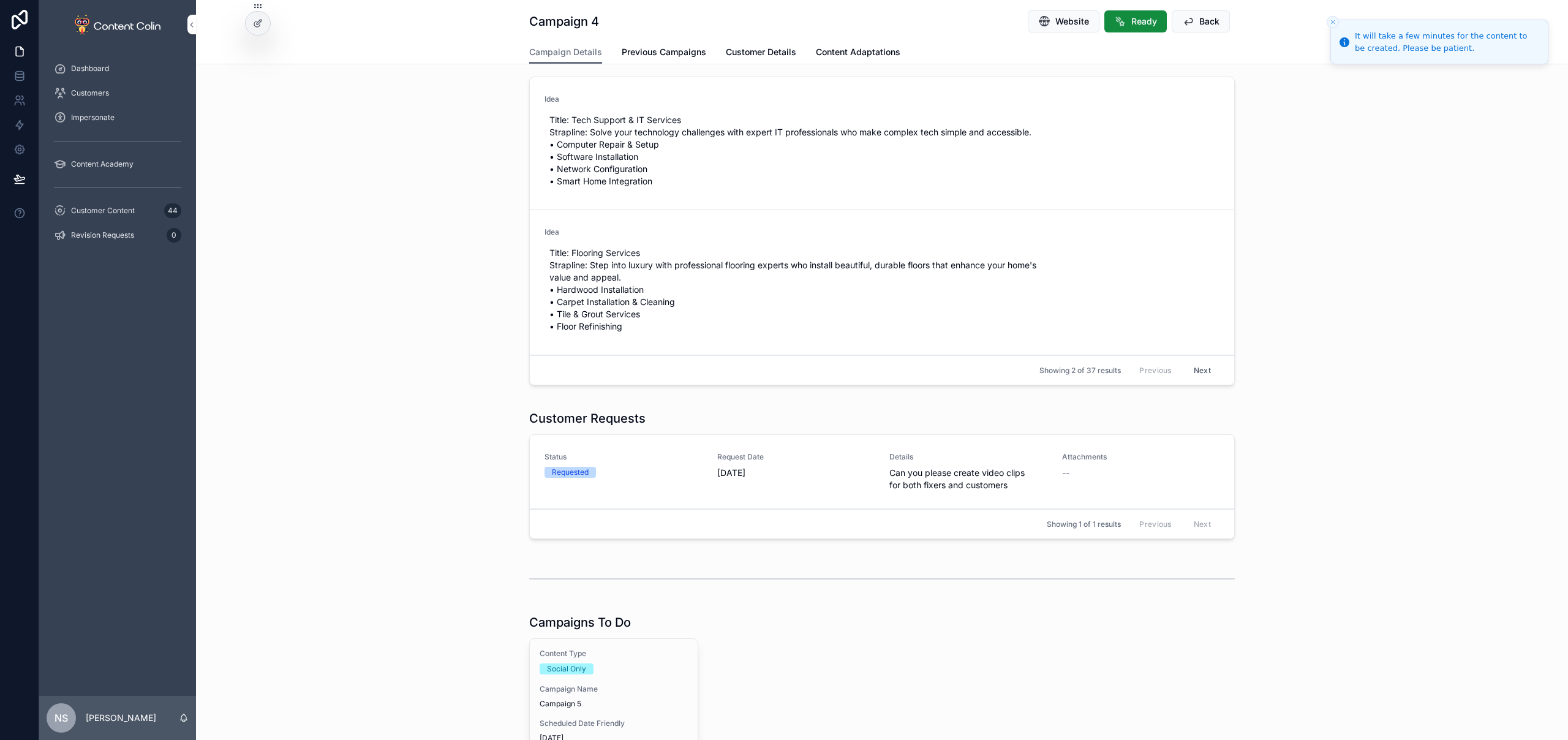
click at [581, 682] on div "Content Type Social Only Campaign Name Campaign 5 Scheduled Date Friendly [DATE…" at bounding box center [613, 706] width 168 height 134
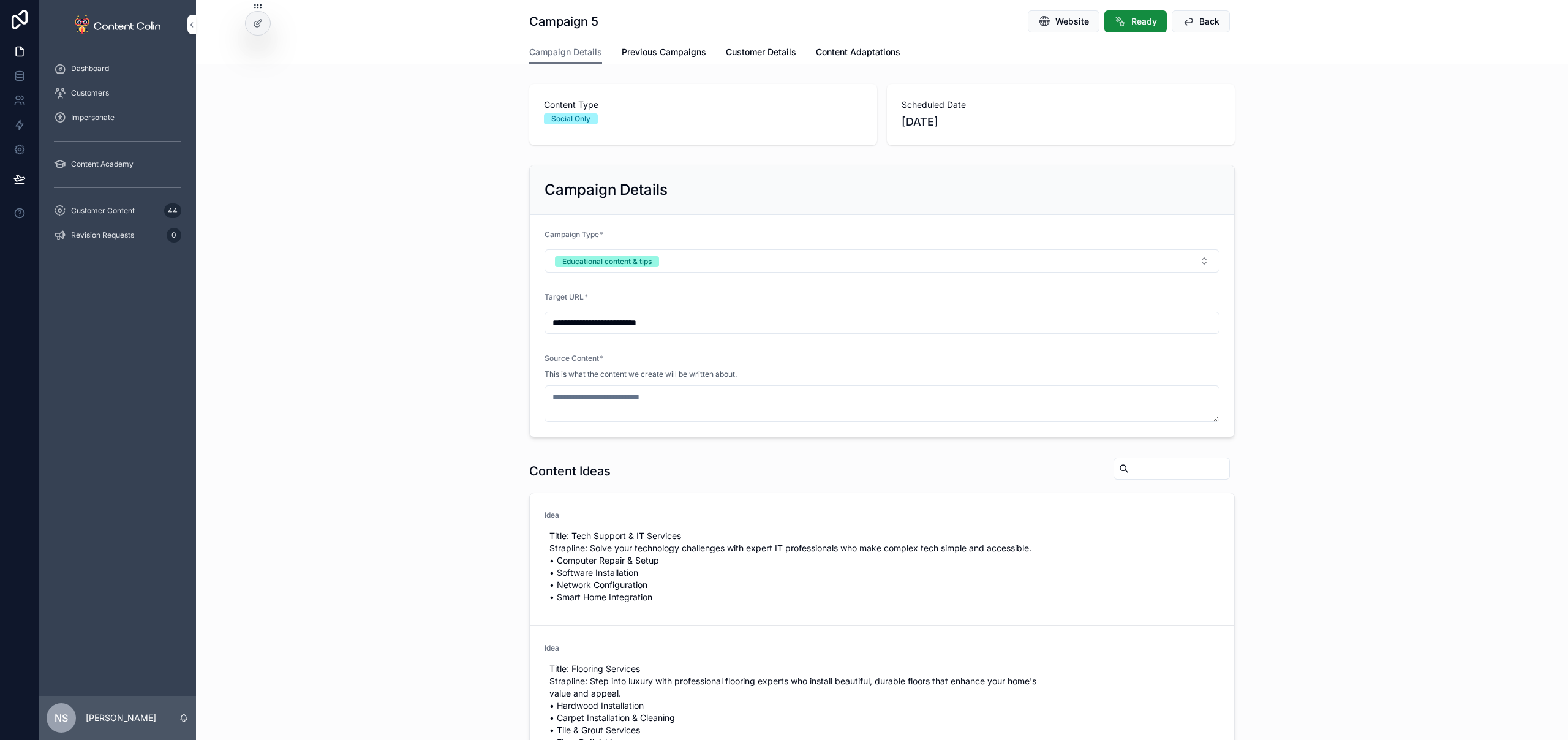
click at [0, 0] on span "Use This" at bounding box center [0, 0] width 0 height 0
type textarea "**********"
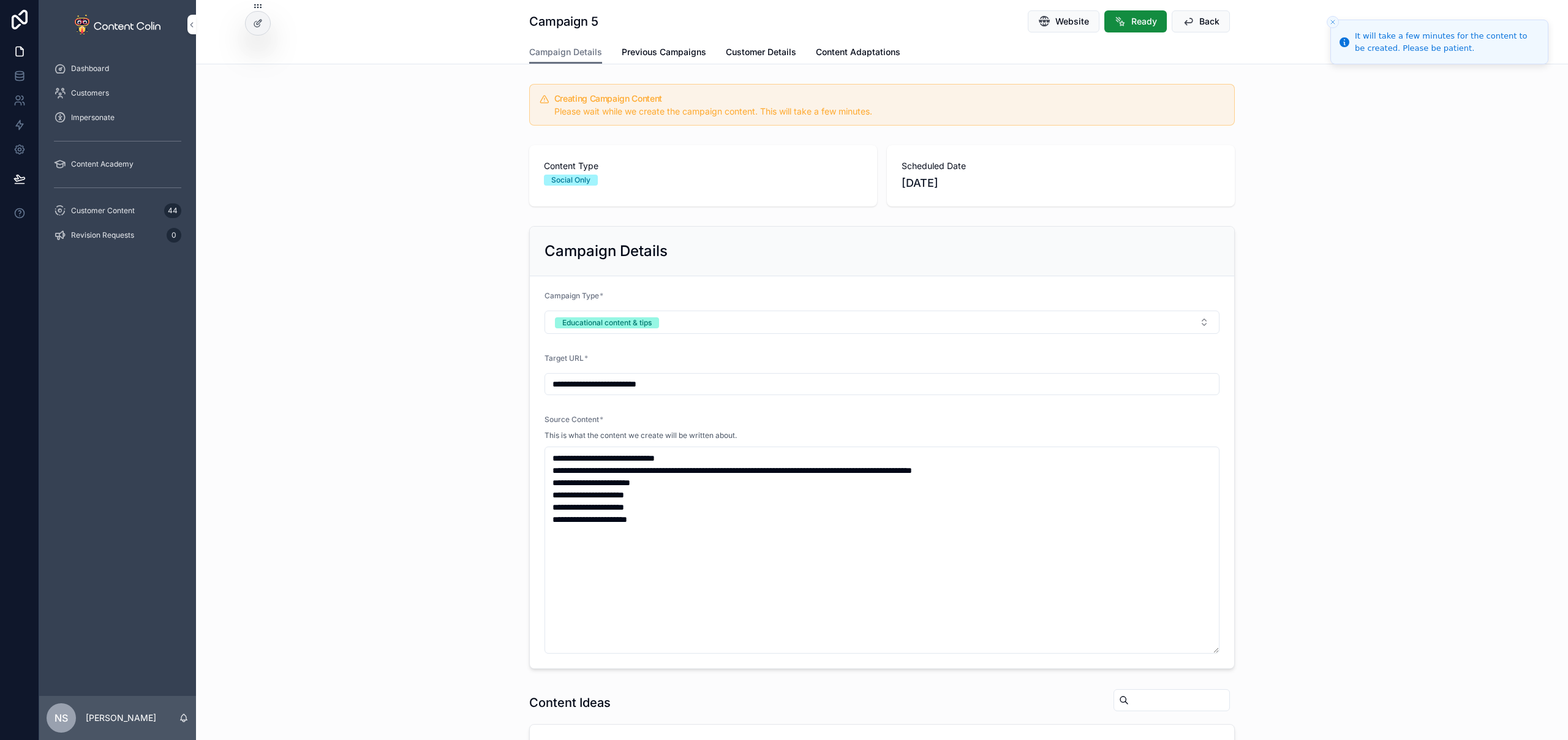
click at [130, 214] on span "Customer Content" at bounding box center [103, 211] width 64 height 10
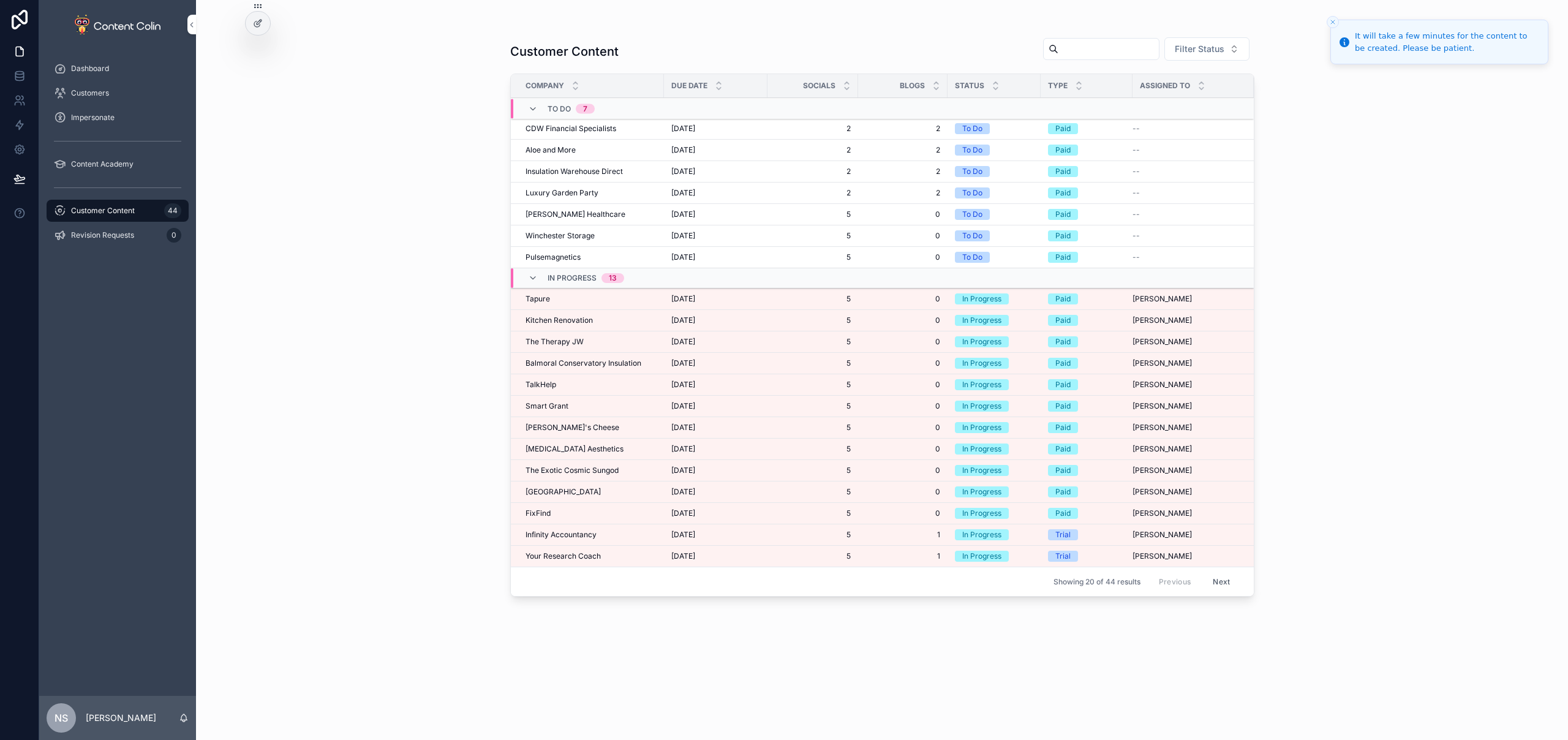
click at [591, 490] on div "[GEOGRAPHIC_DATA]" at bounding box center [591, 492] width 131 height 10
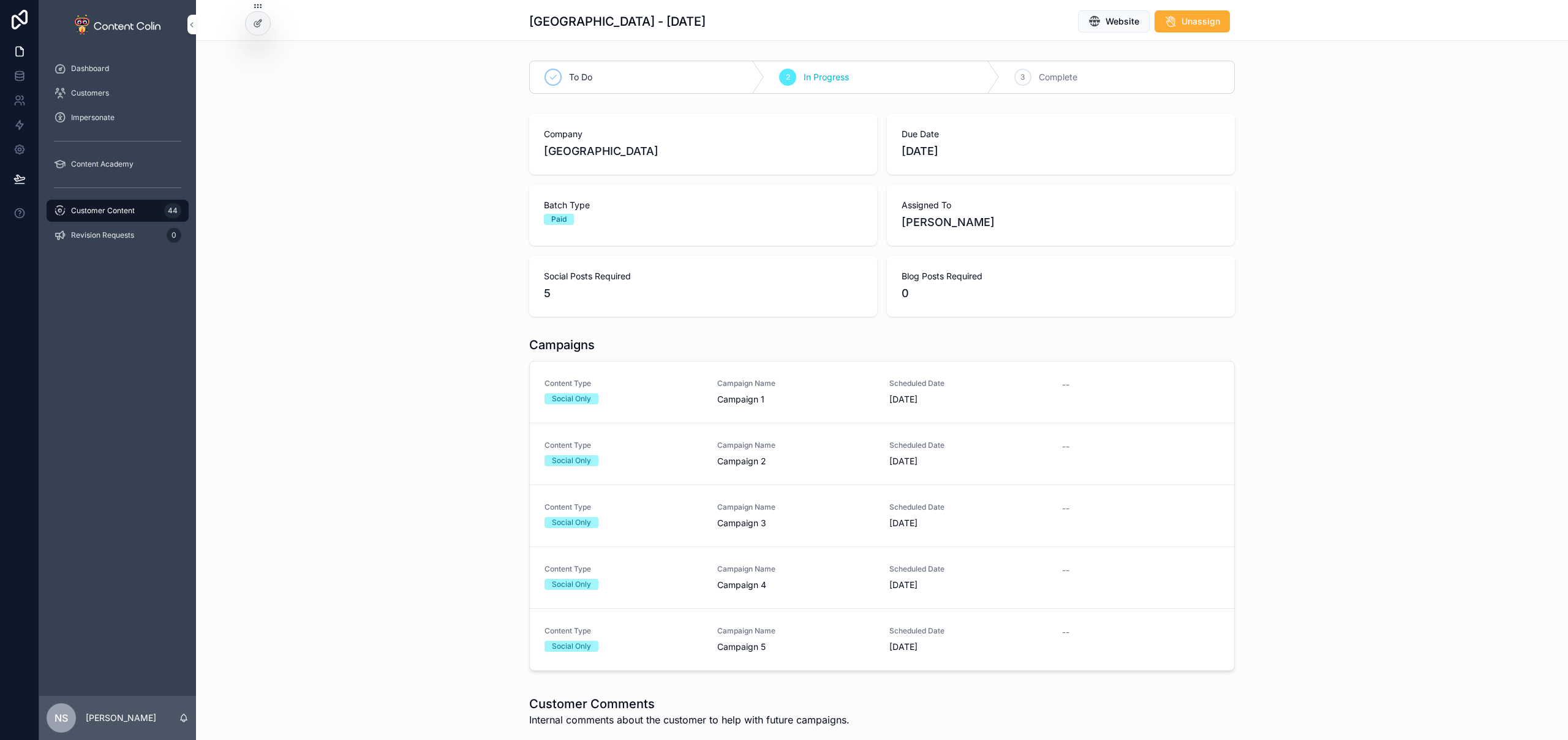
click at [771, 383] on span "Campaign Name" at bounding box center [796, 384] width 158 height 10
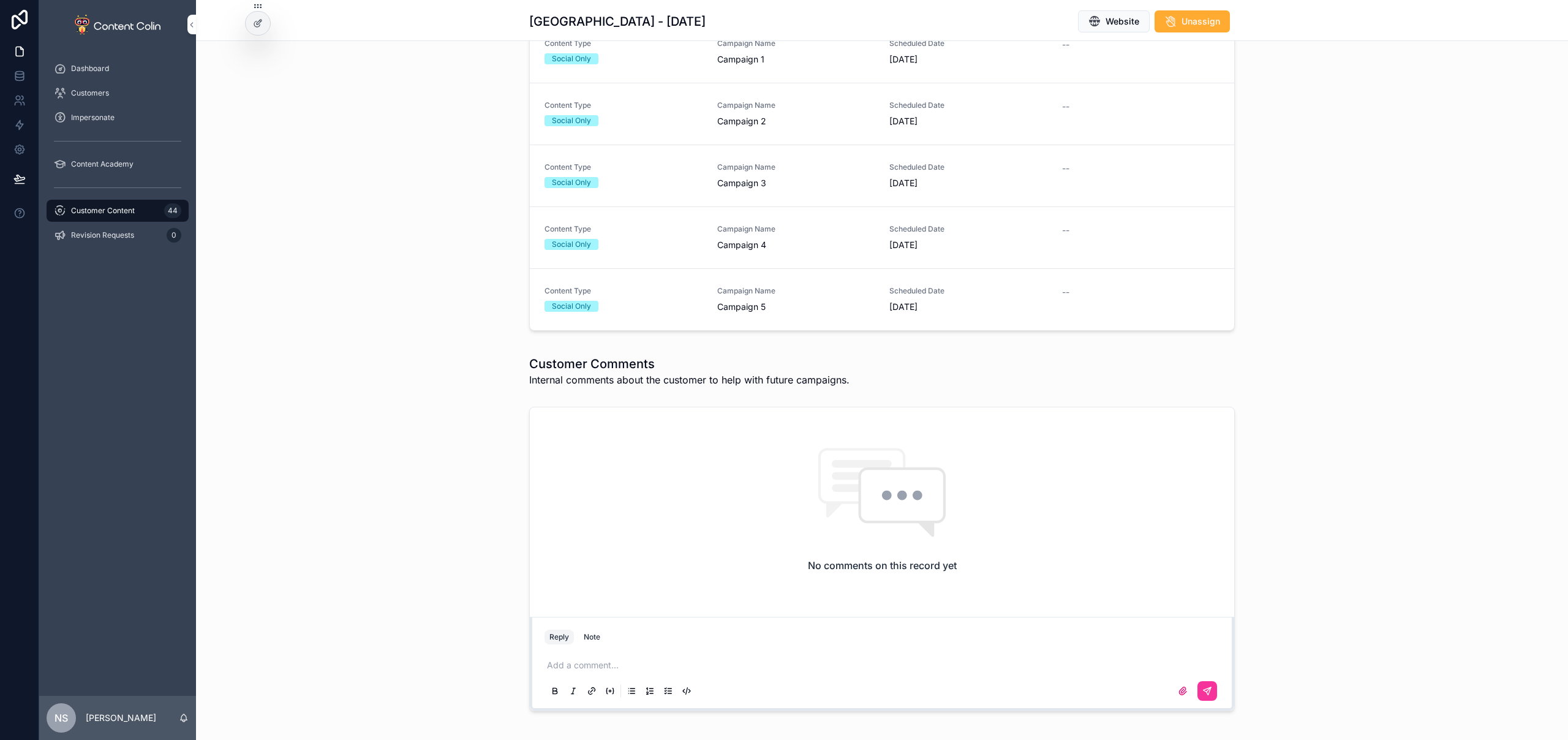
scroll to position [302, 0]
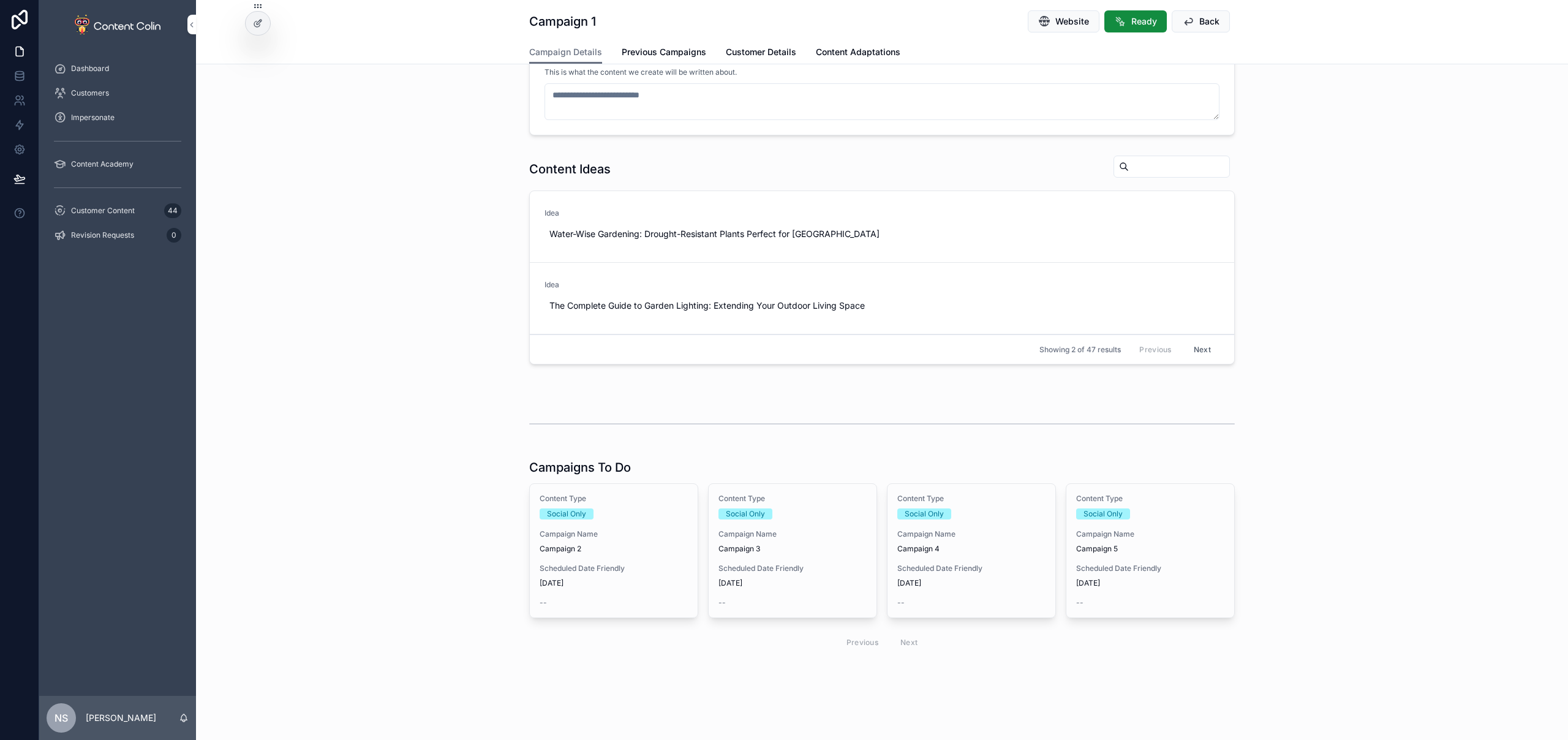
click at [784, 53] on span "Customer Details" at bounding box center [761, 51] width 70 height 12
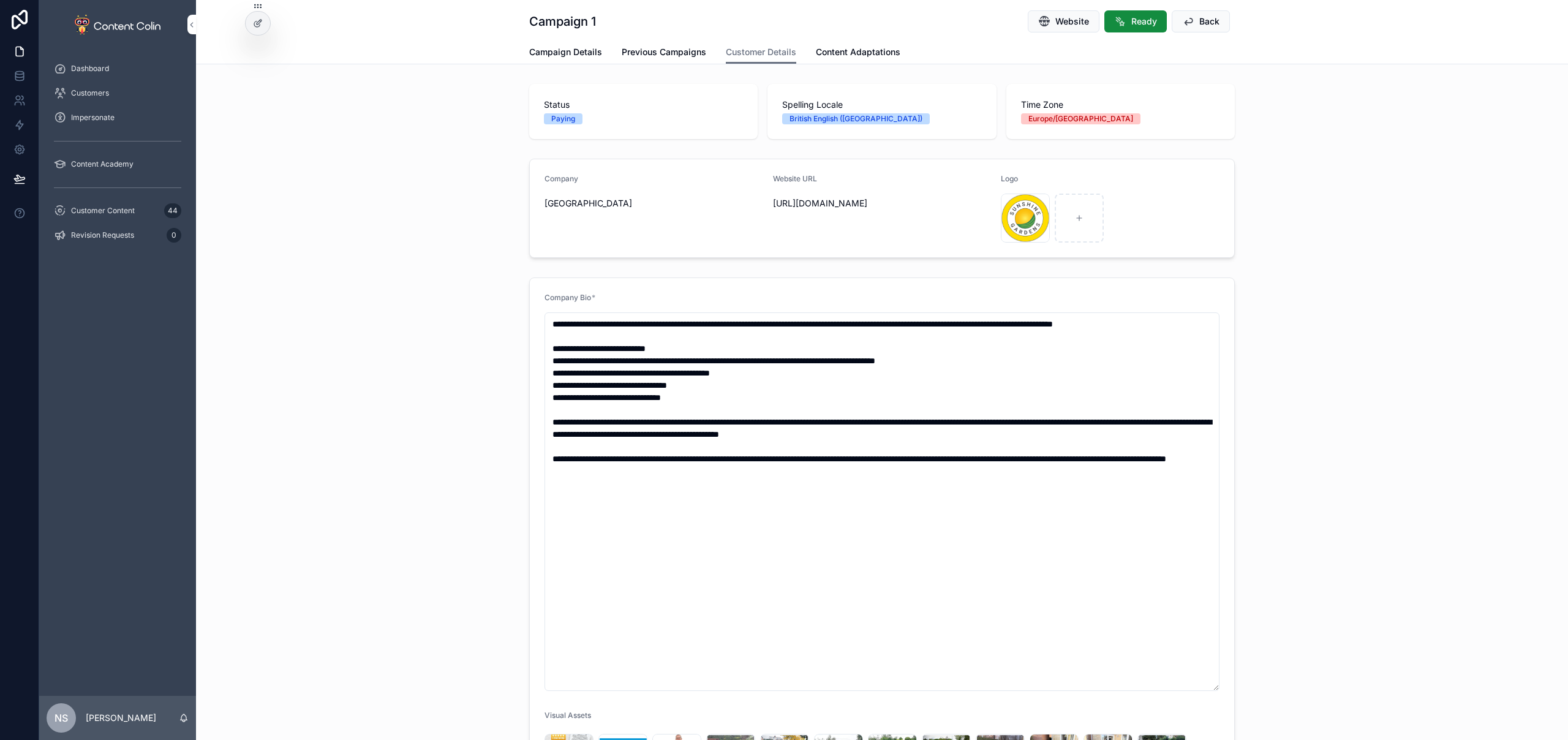
click at [583, 53] on span "Campaign Details" at bounding box center [565, 51] width 72 height 12
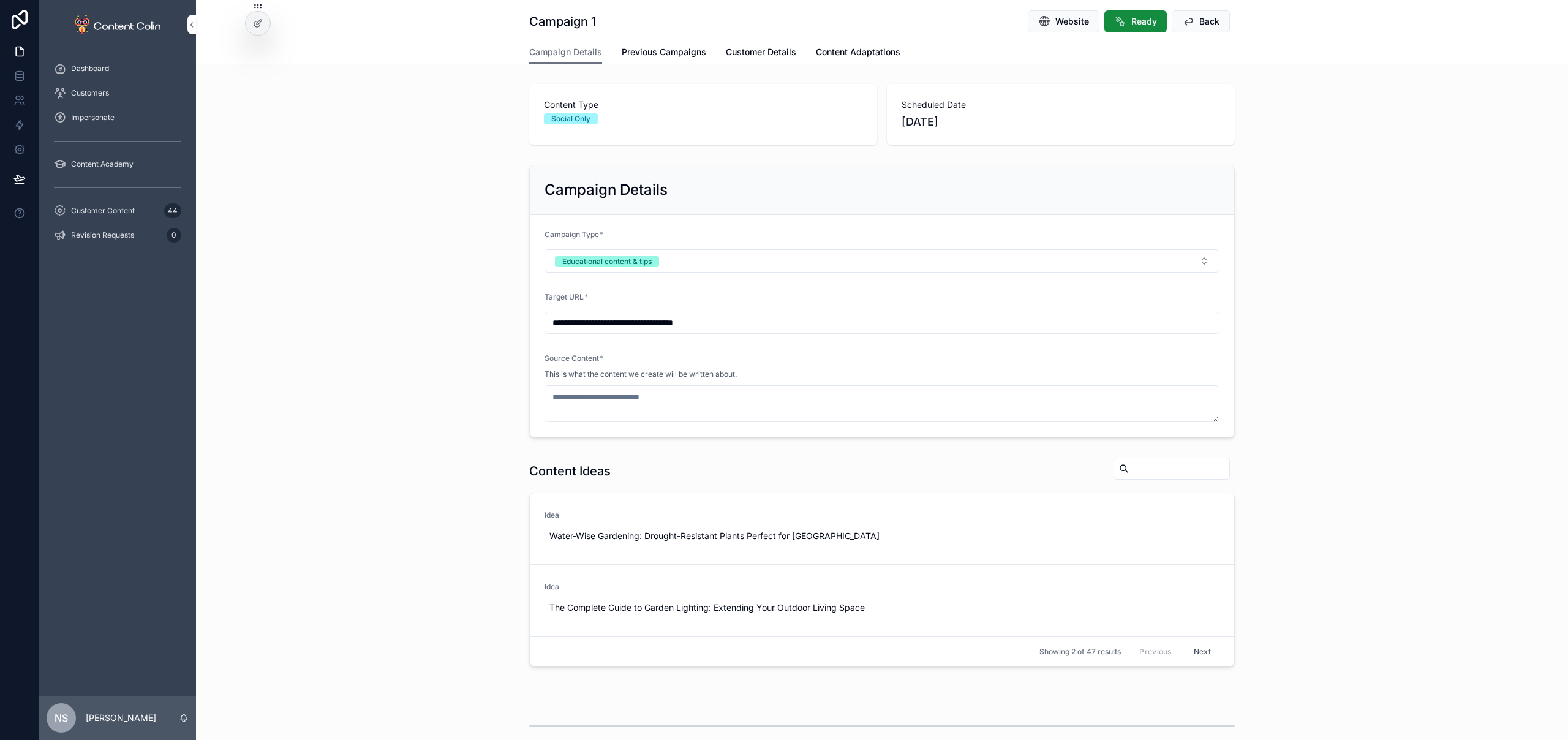
click at [749, 55] on span "Customer Details" at bounding box center [761, 51] width 70 height 12
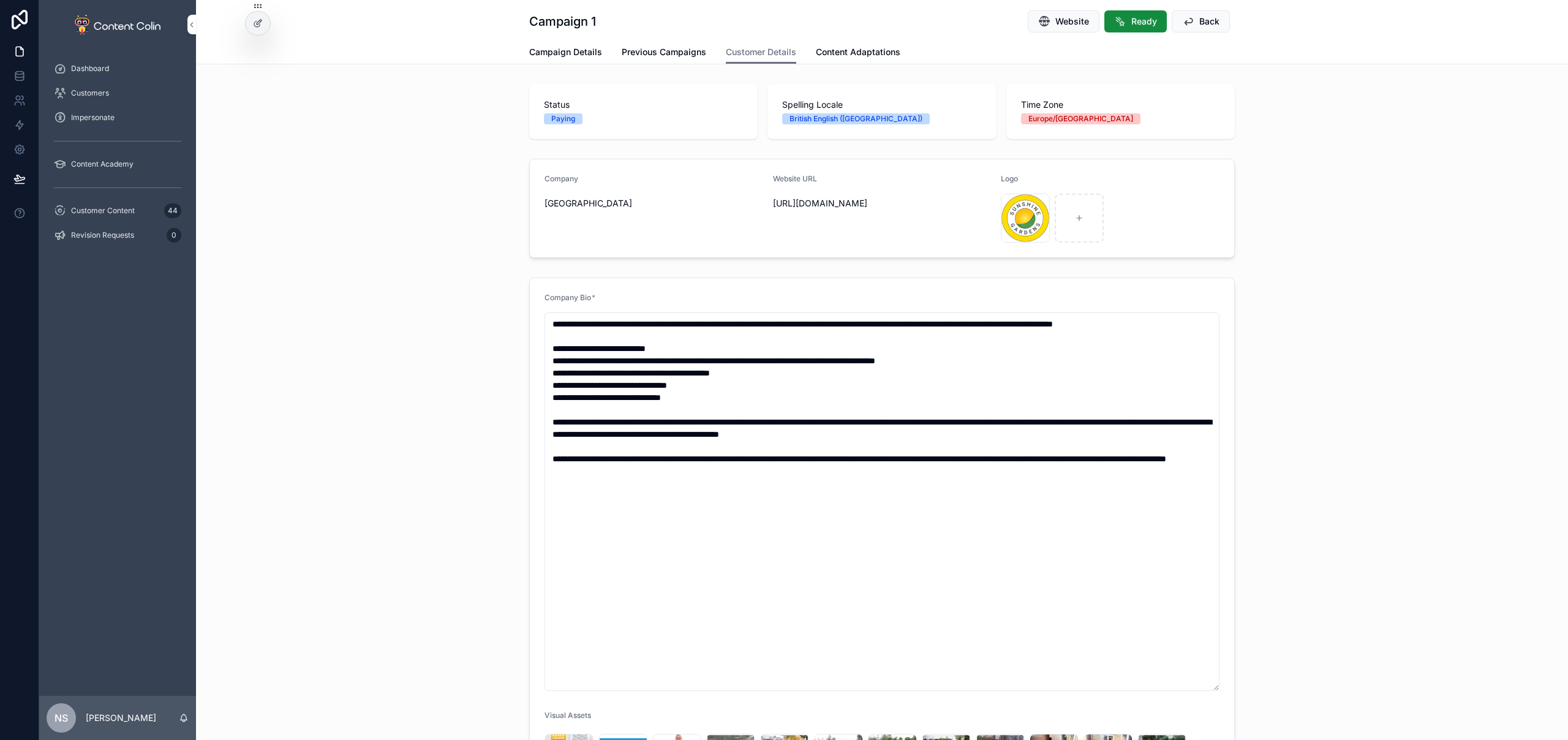
click at [679, 46] on span "Previous Campaigns" at bounding box center [664, 51] width 85 height 12
click at [122, 209] on span "Customer Content" at bounding box center [103, 211] width 64 height 10
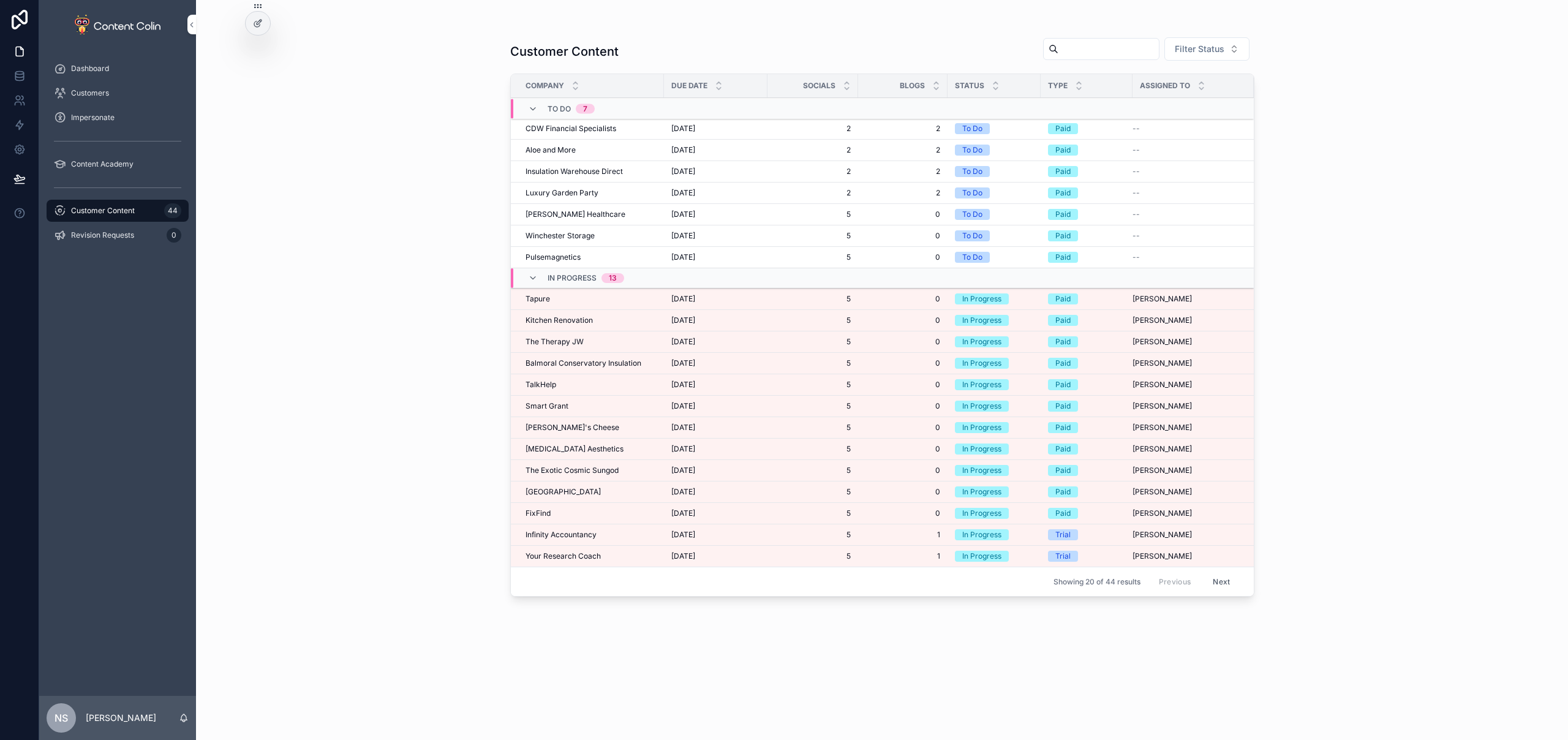
click at [591, 473] on span "The Exotic Cosmic Sungod" at bounding box center [572, 470] width 93 height 10
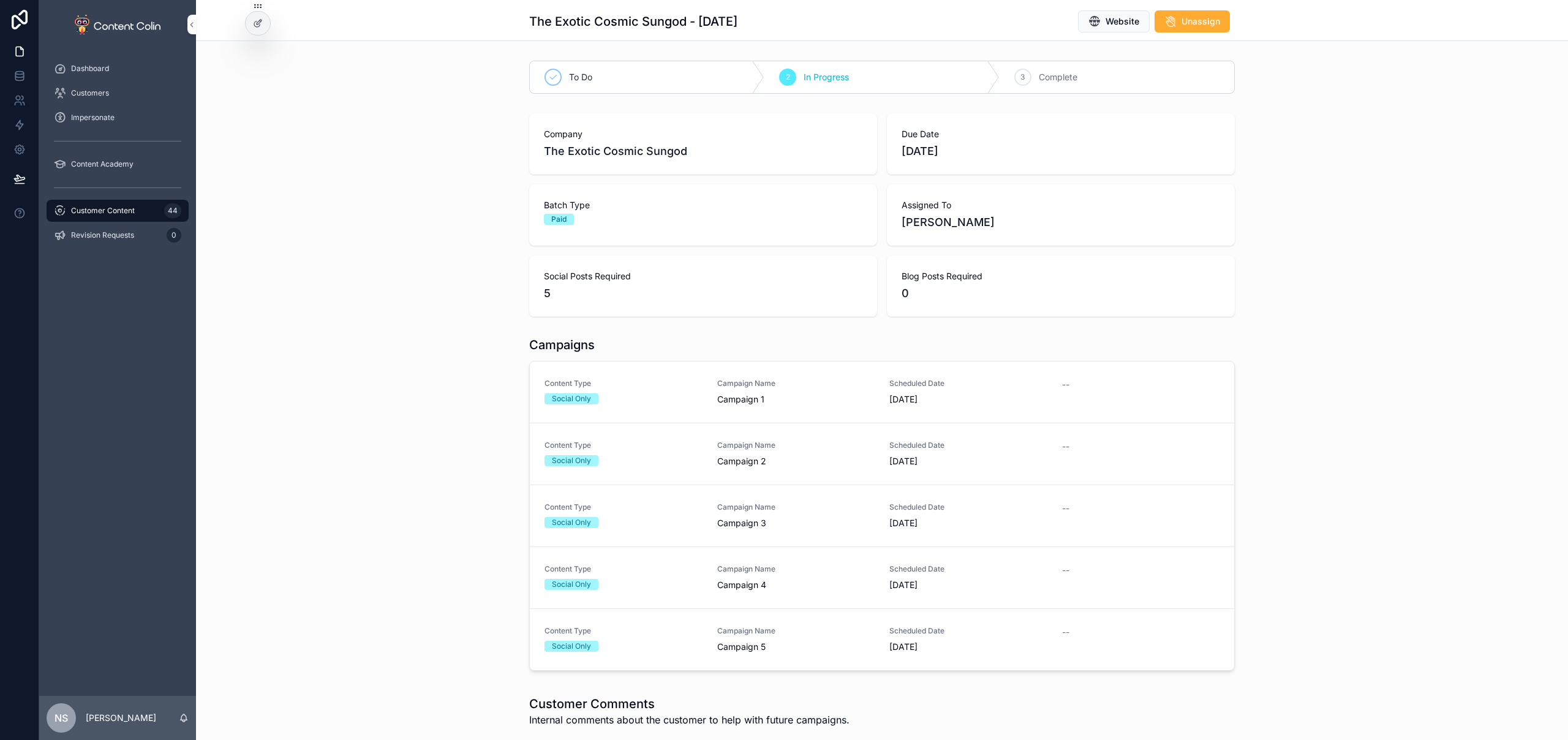
click at [729, 394] on span "Campaign 1" at bounding box center [796, 399] width 158 height 12
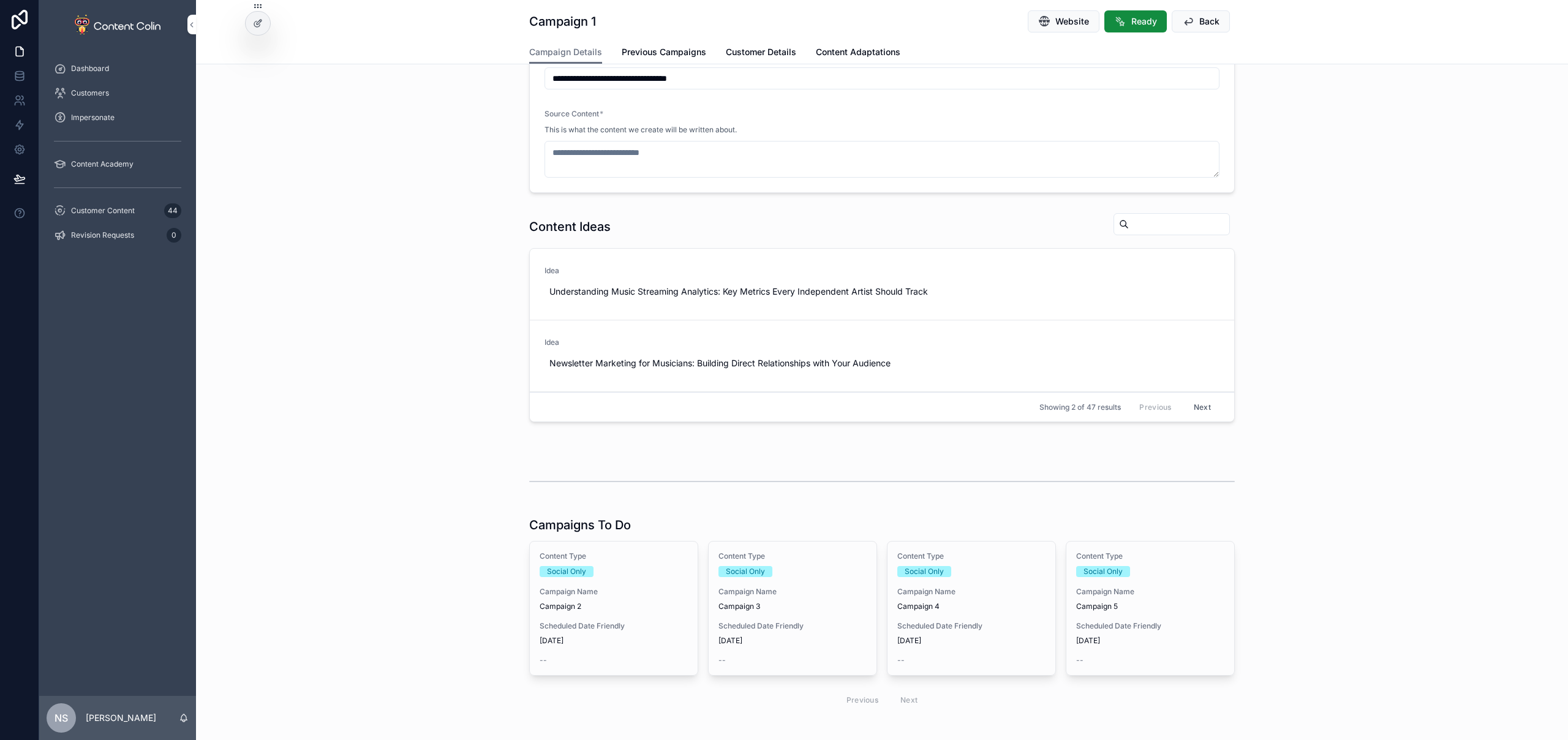
scroll to position [95, 0]
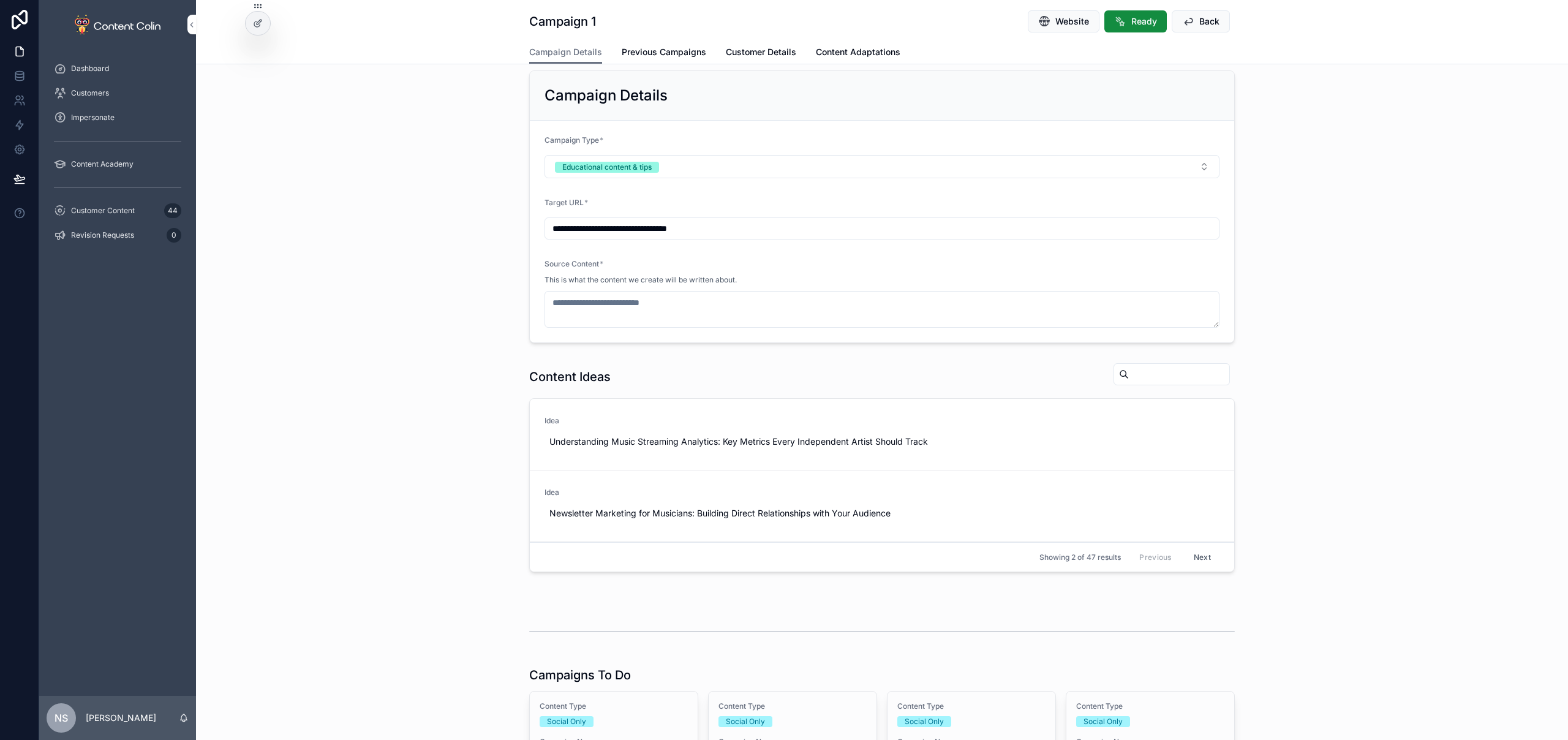
click at [0, 0] on span "Use This" at bounding box center [0, 0] width 0 height 0
click at [649, 58] on span "Previous Campaigns" at bounding box center [664, 51] width 85 height 12
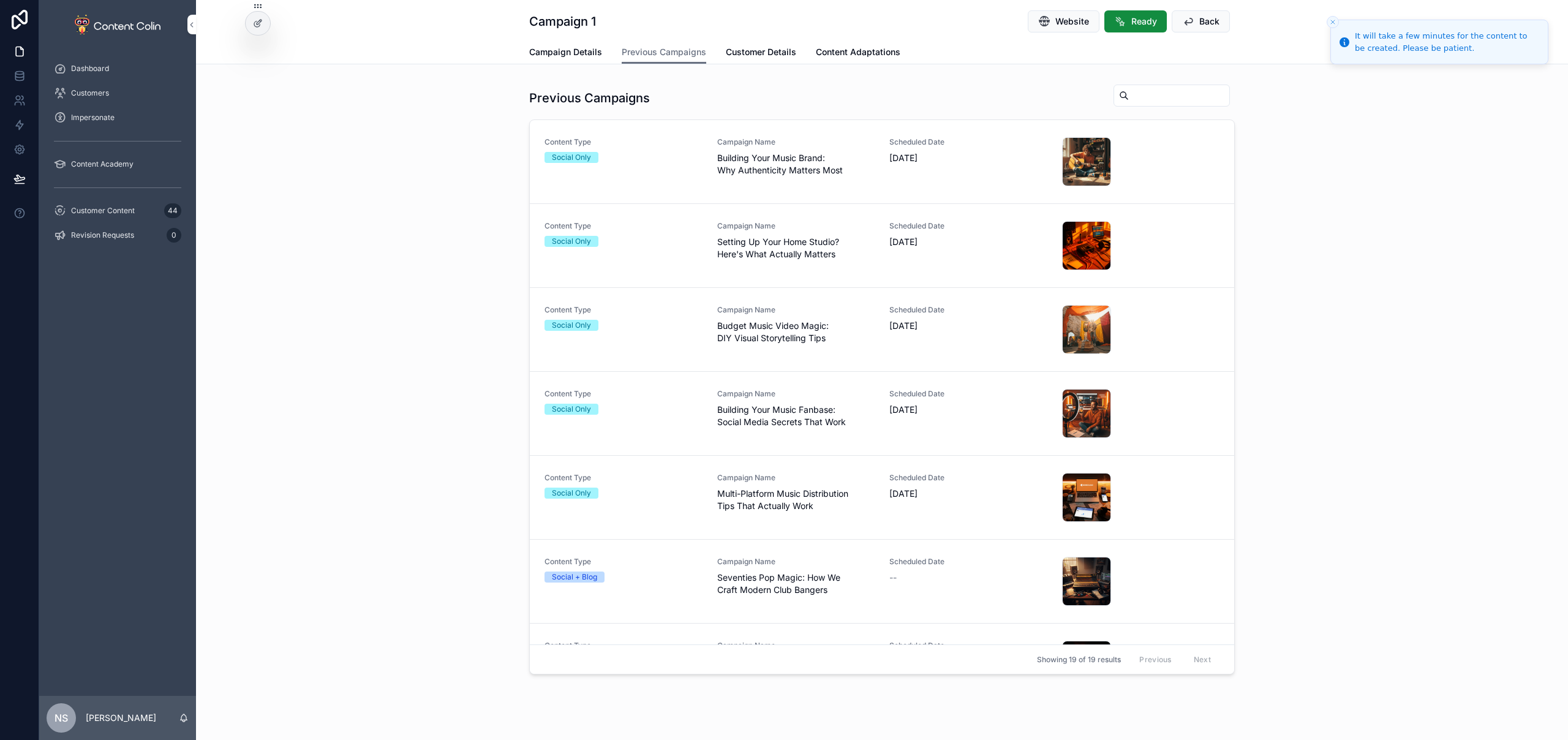
click at [564, 51] on span "Campaign Details" at bounding box center [565, 51] width 72 height 12
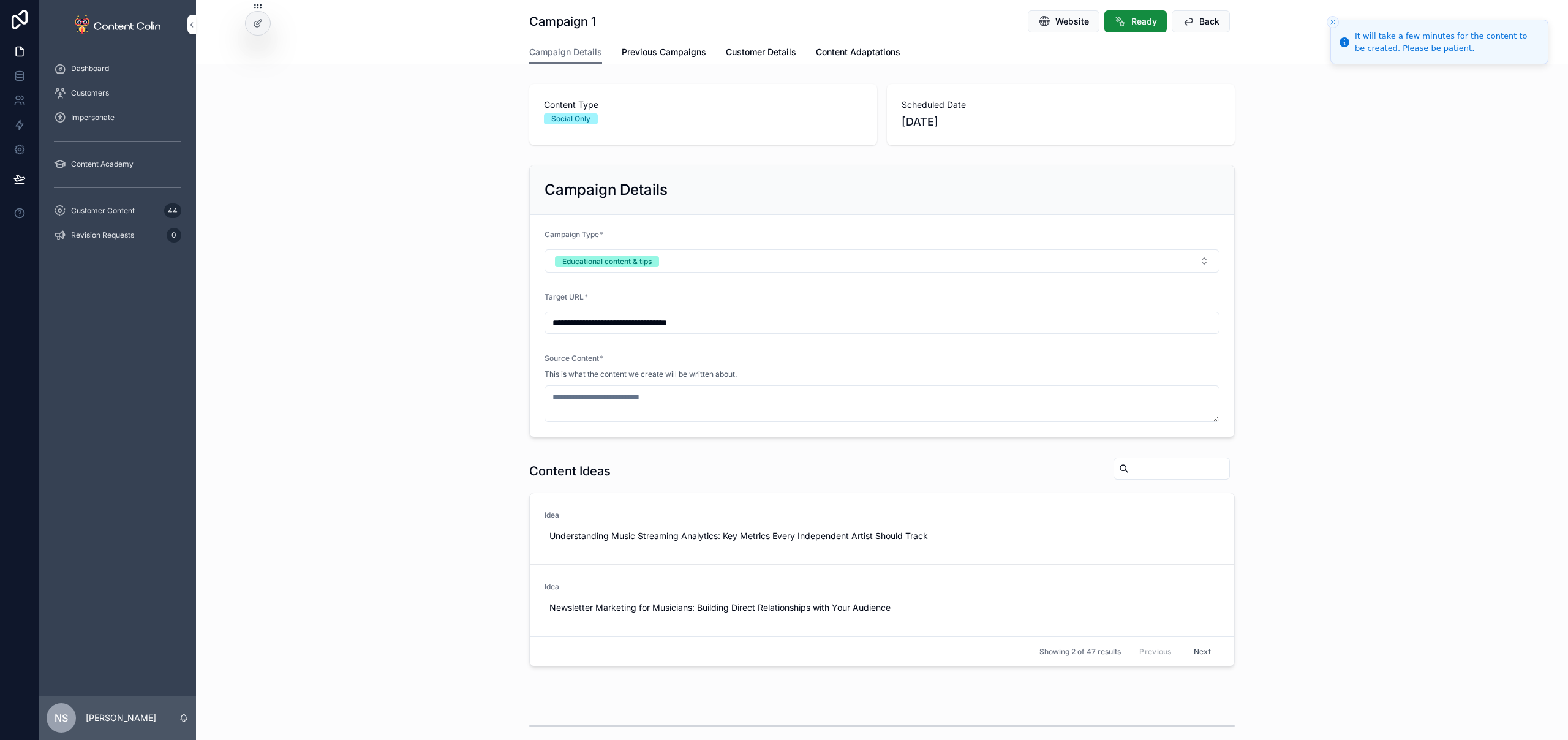
type textarea "**********"
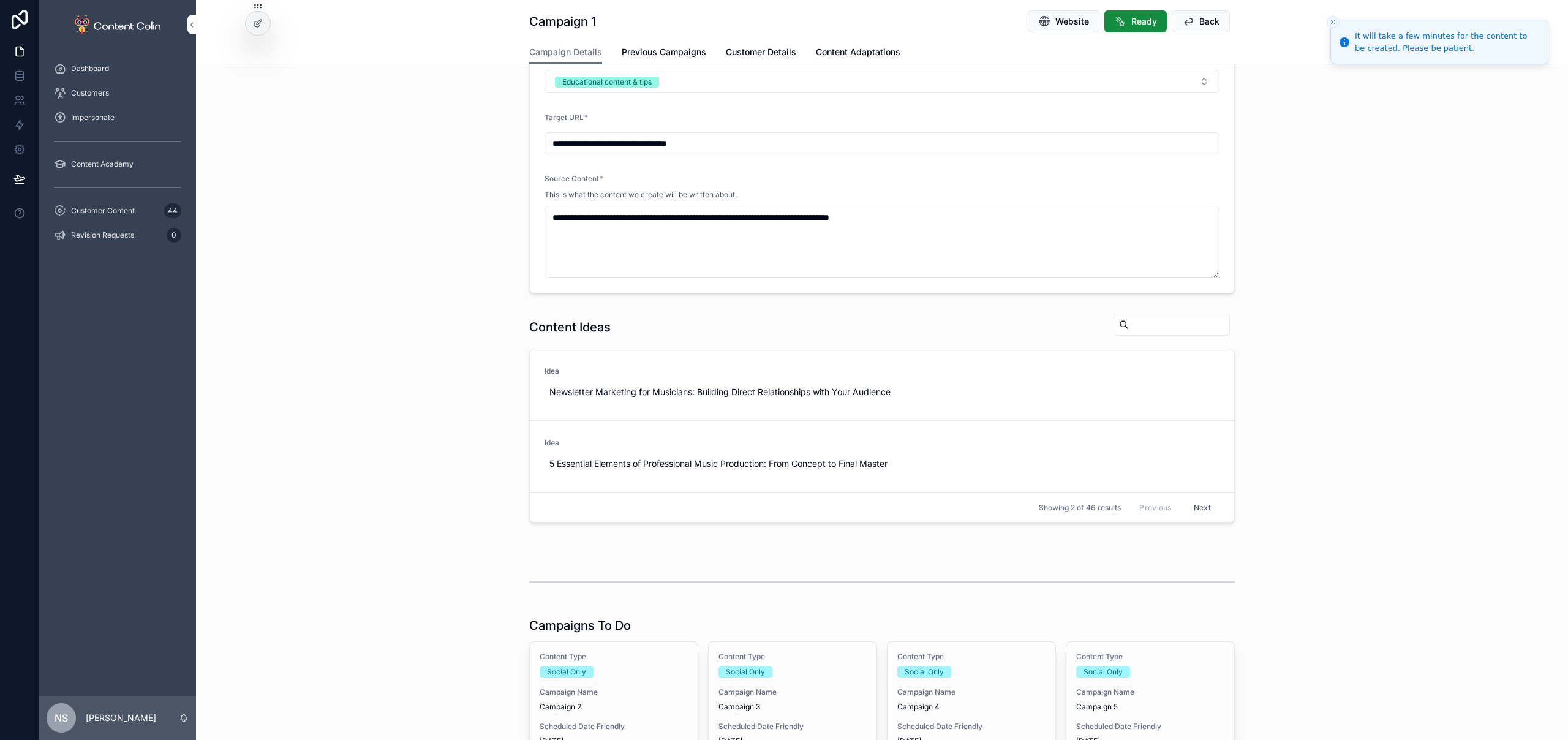
scroll to position [249, 0]
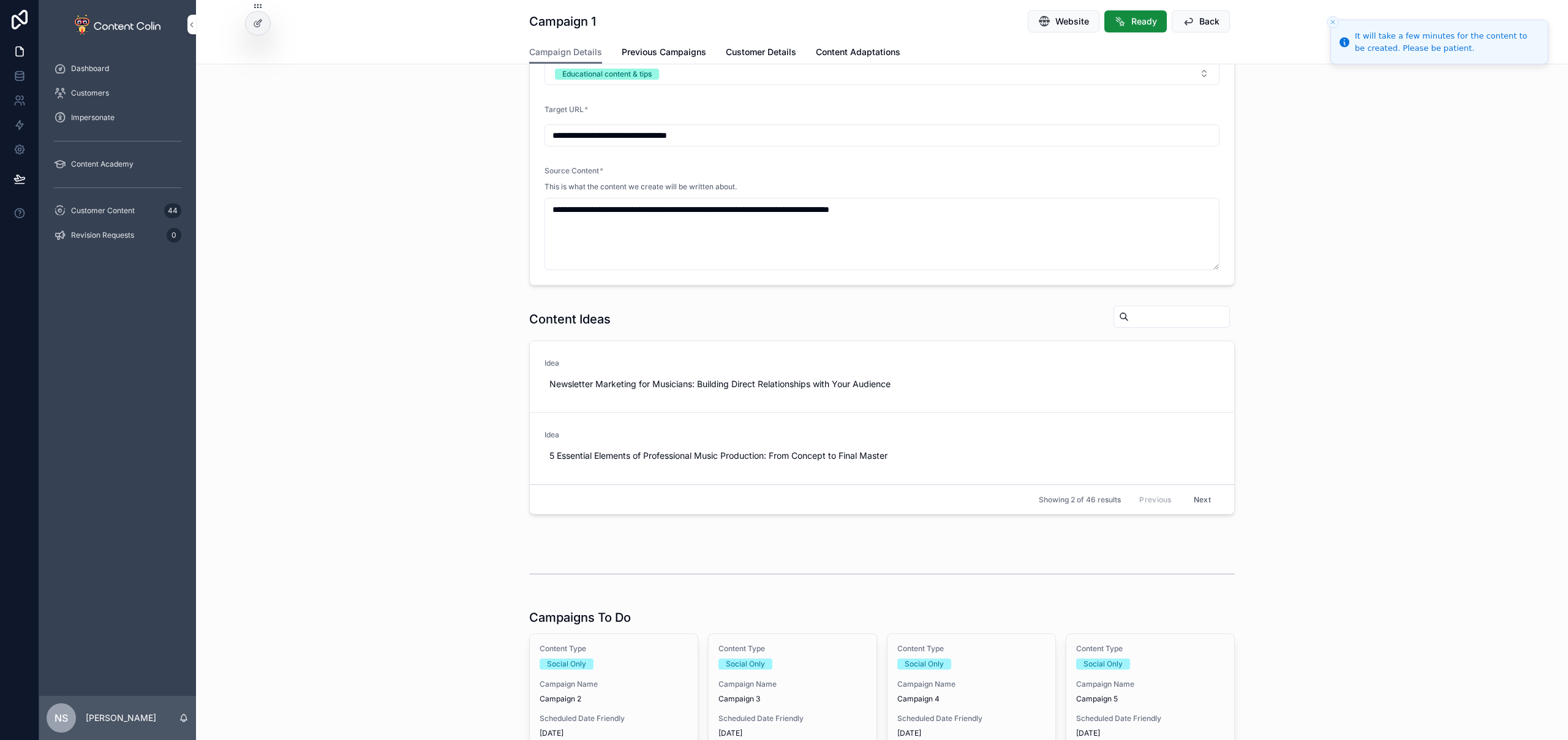
click at [604, 692] on div "Campaign Name Campaign 2" at bounding box center [613, 692] width 148 height 24
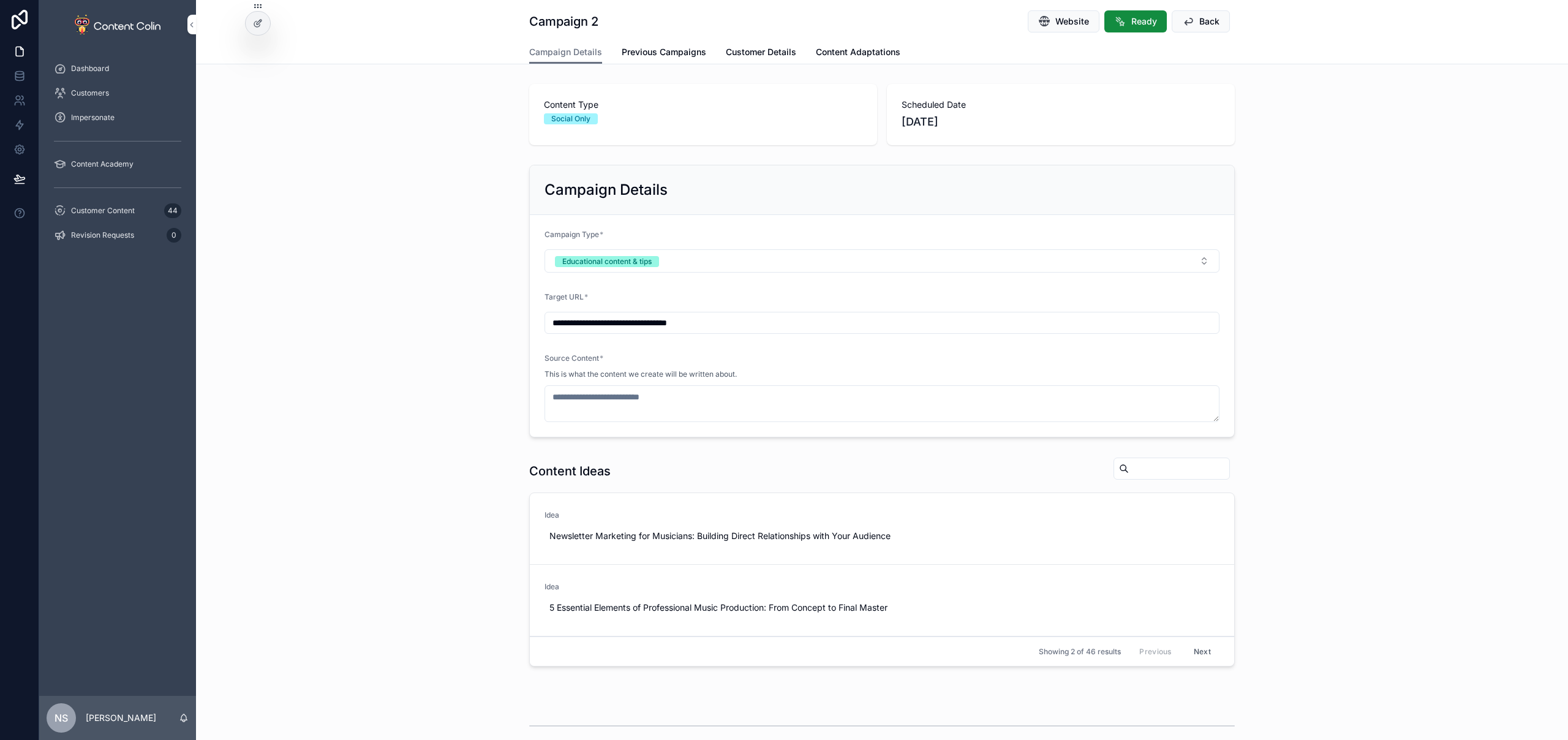
click at [0, 0] on span "Use This" at bounding box center [0, 0] width 0 height 0
type textarea "**********"
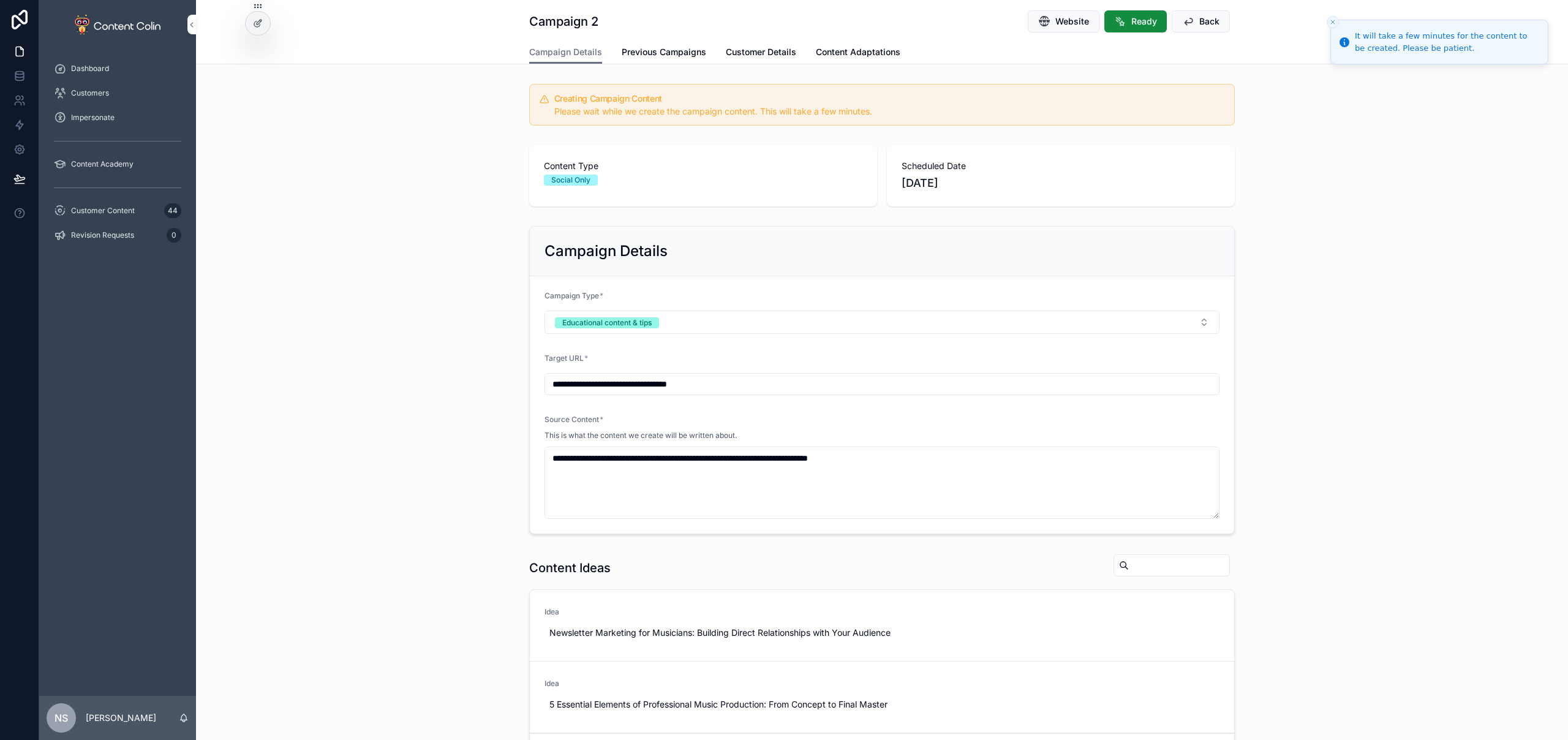
scroll to position [394, 0]
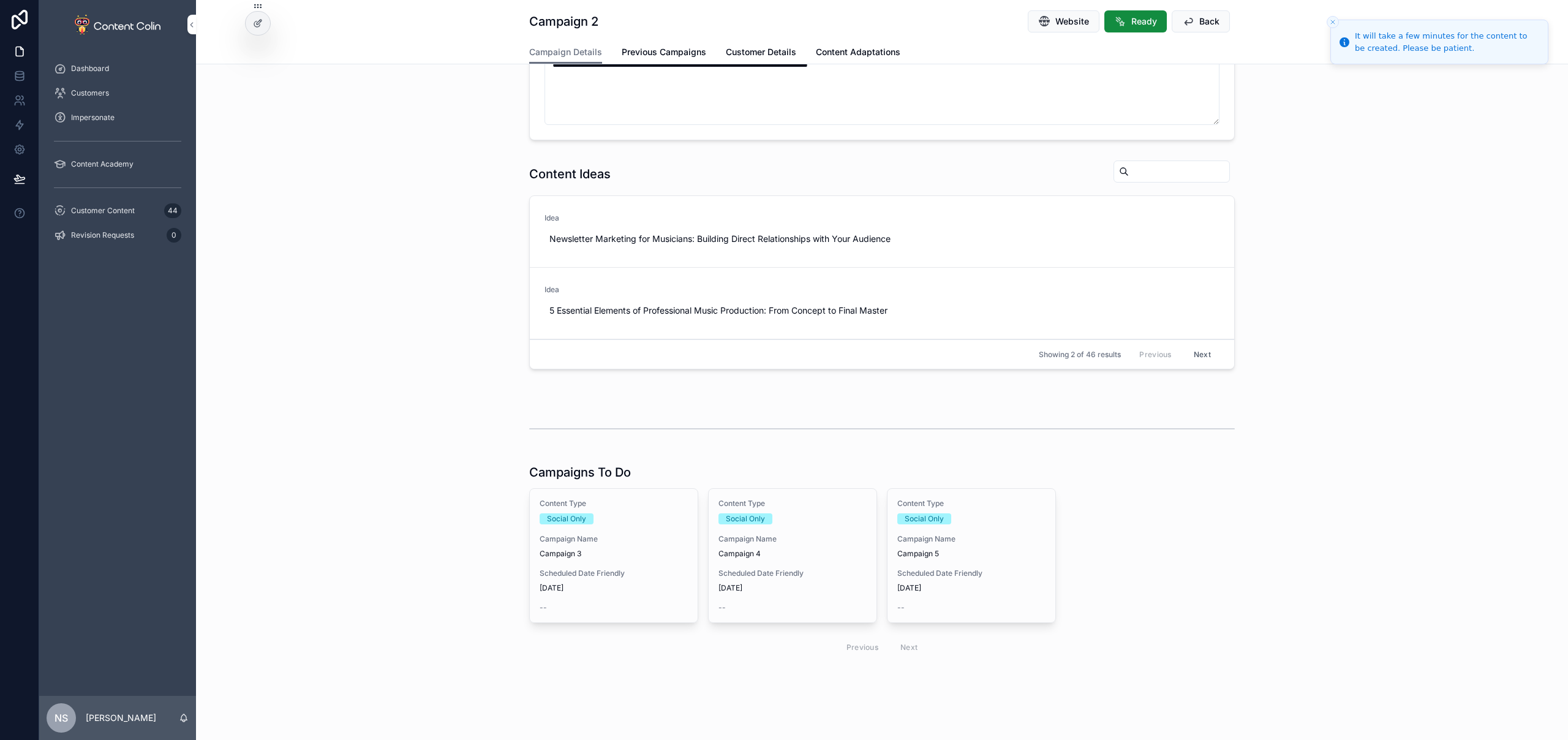
click at [591, 591] on span "[DATE]" at bounding box center [613, 588] width 148 height 10
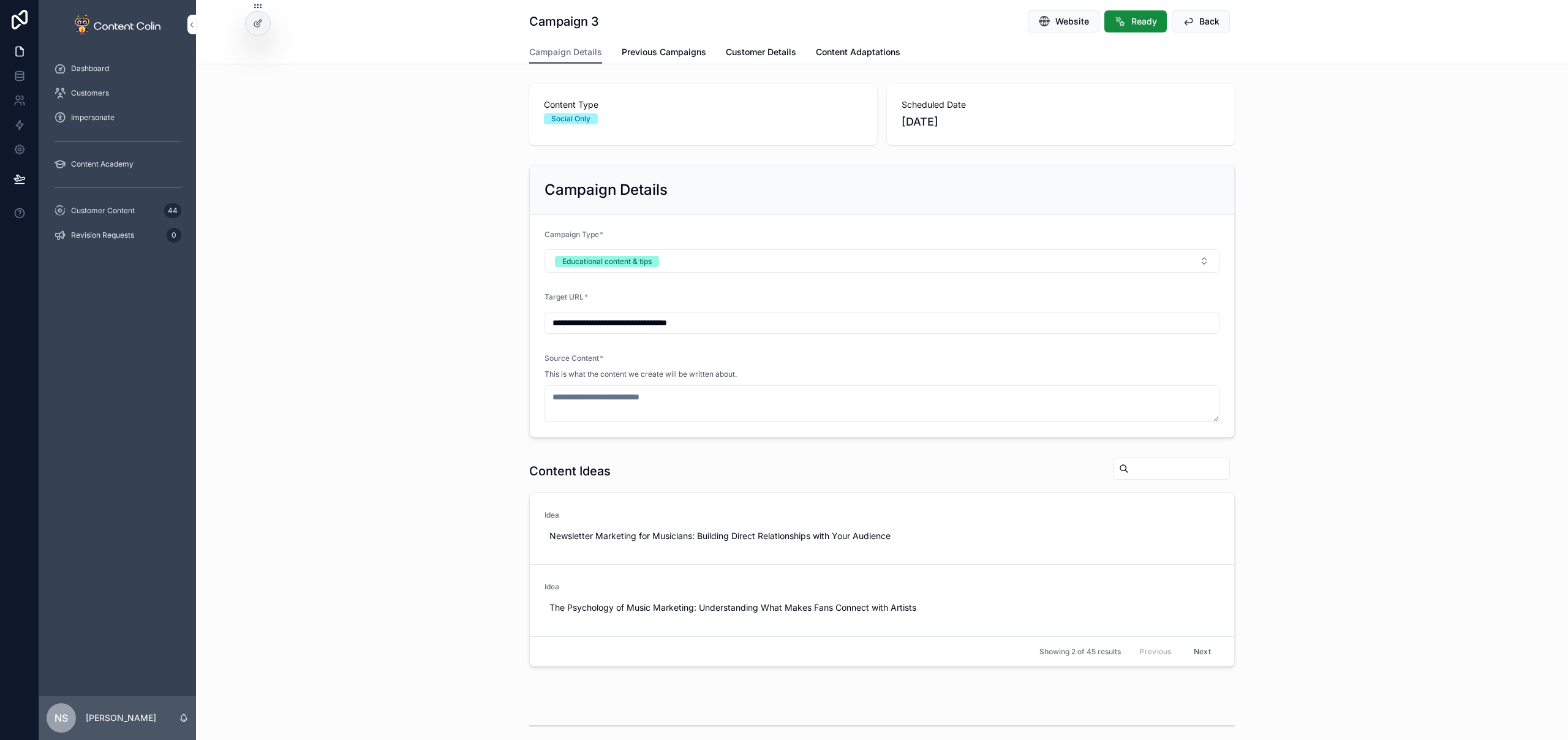
click at [1190, 27] on button "Back" at bounding box center [1200, 21] width 58 height 22
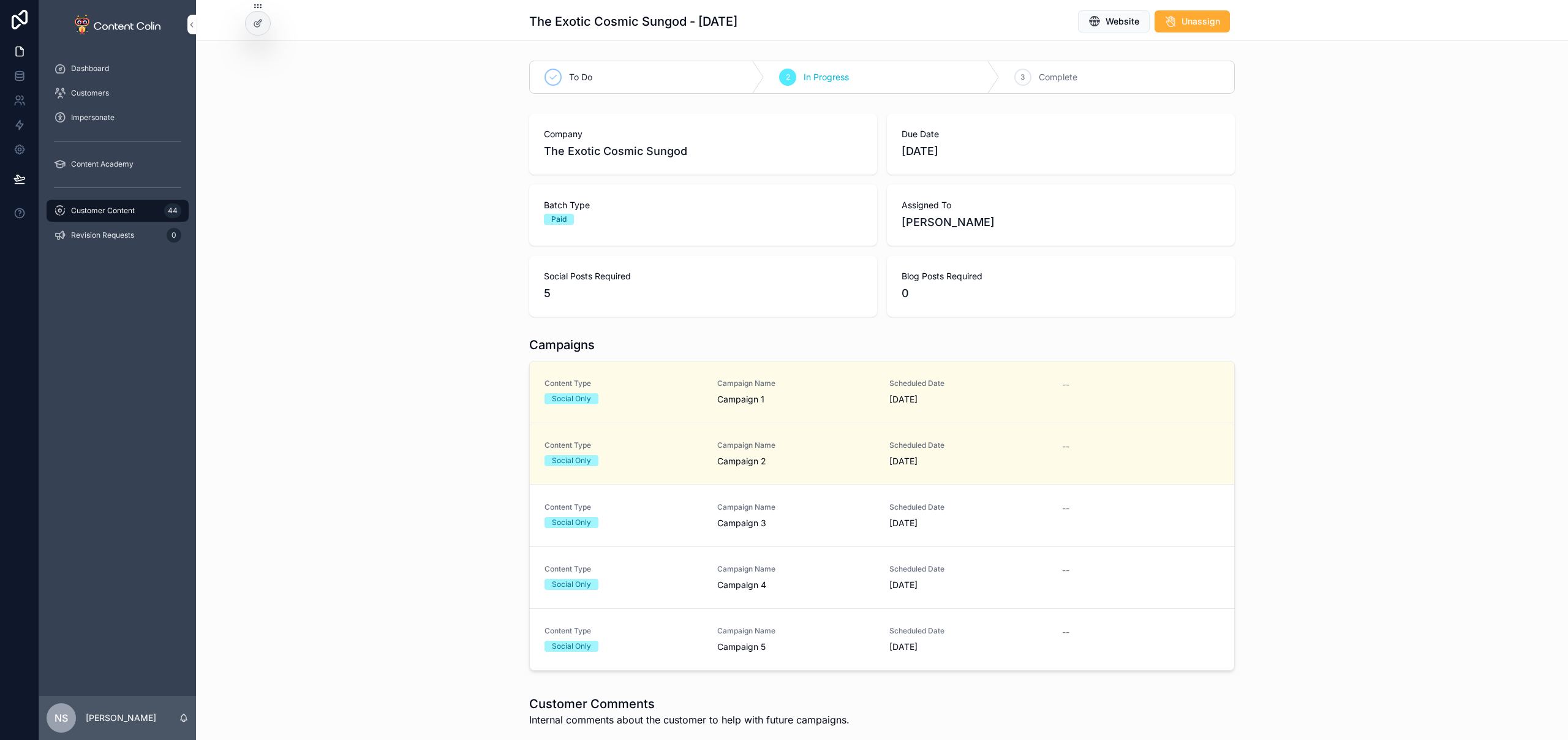
click at [679, 459] on div "Social Only" at bounding box center [623, 461] width 158 height 11
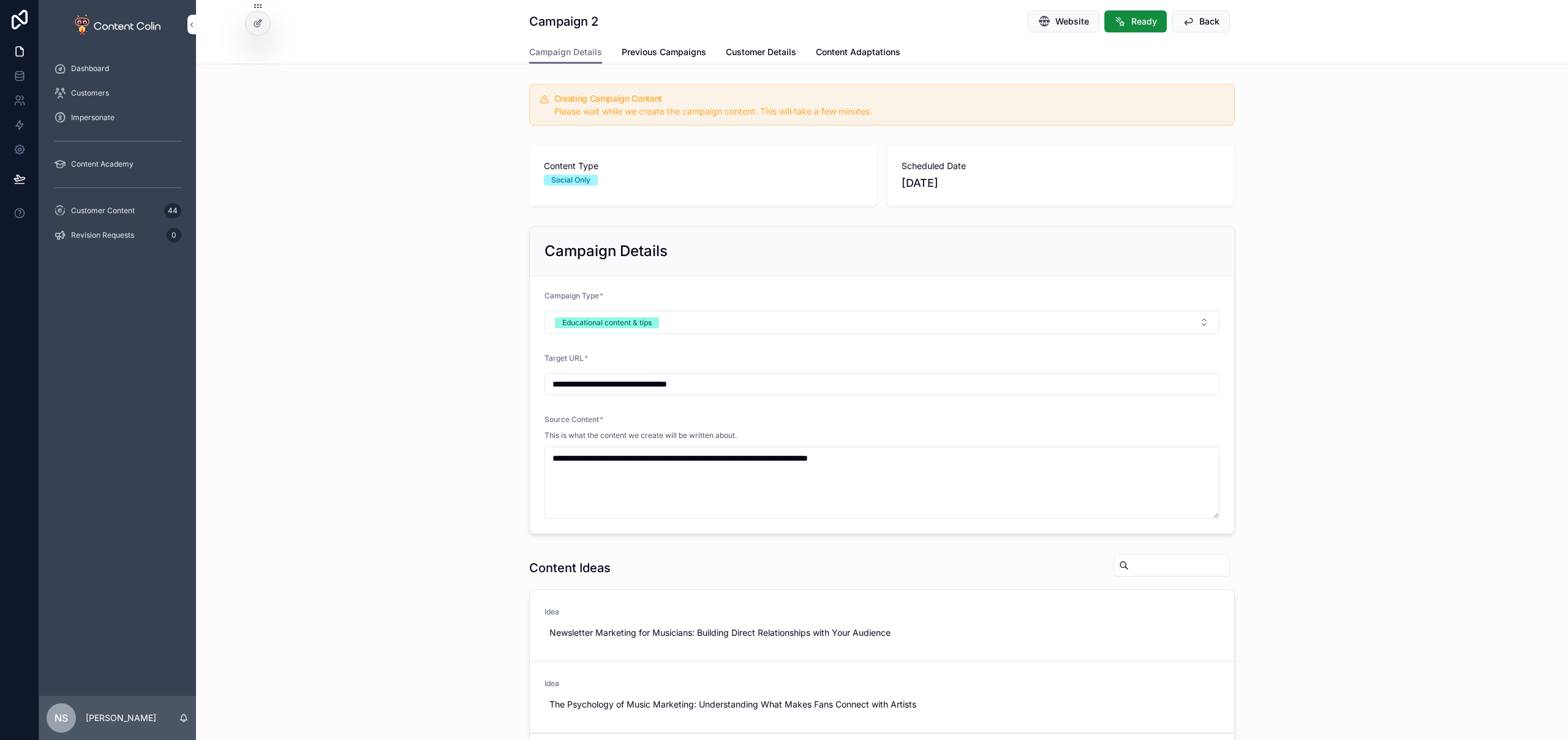
scroll to position [340, 0]
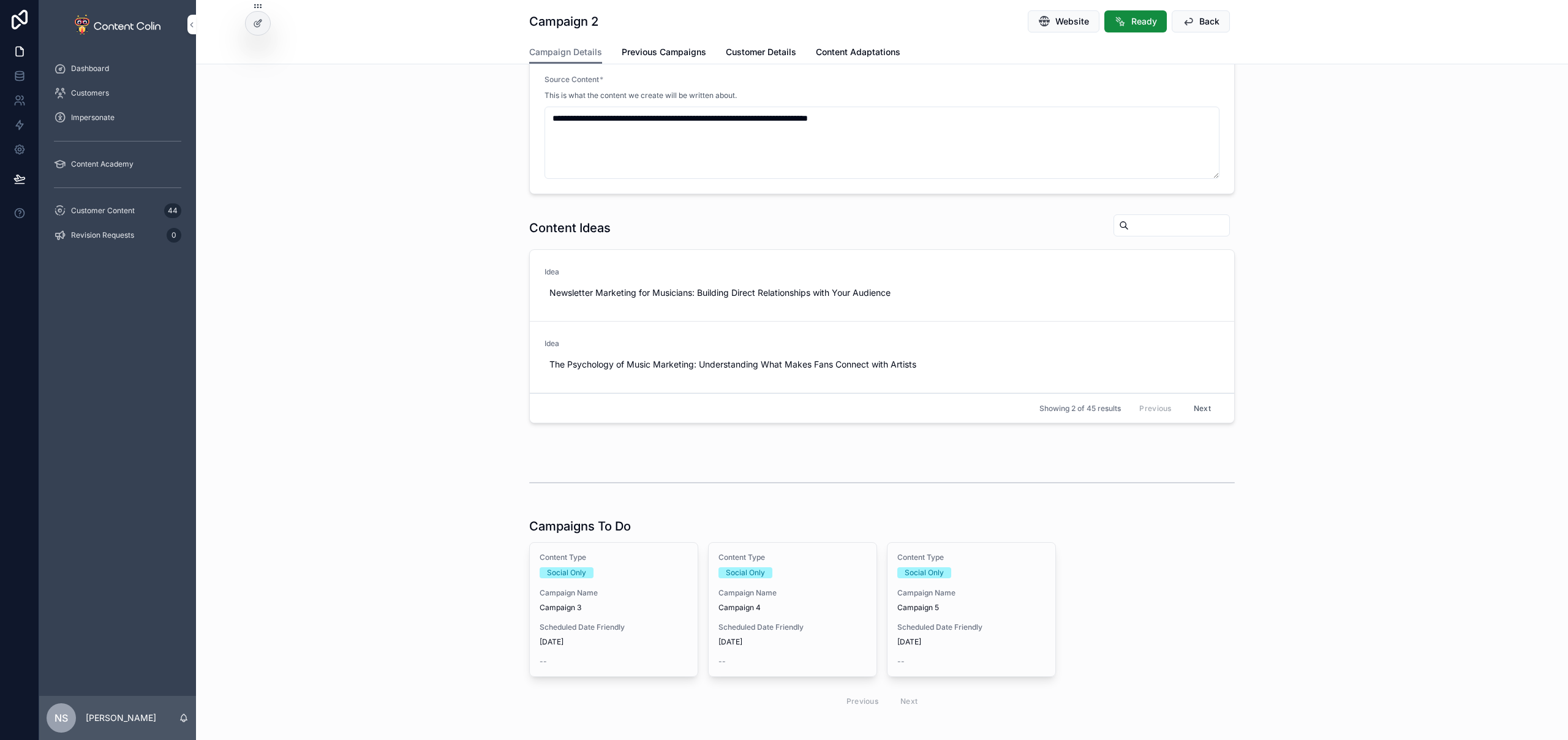
click at [583, 621] on div "Content Type Social Only Campaign Name Campaign 3 Scheduled Date Friendly [DATE…" at bounding box center [613, 610] width 168 height 134
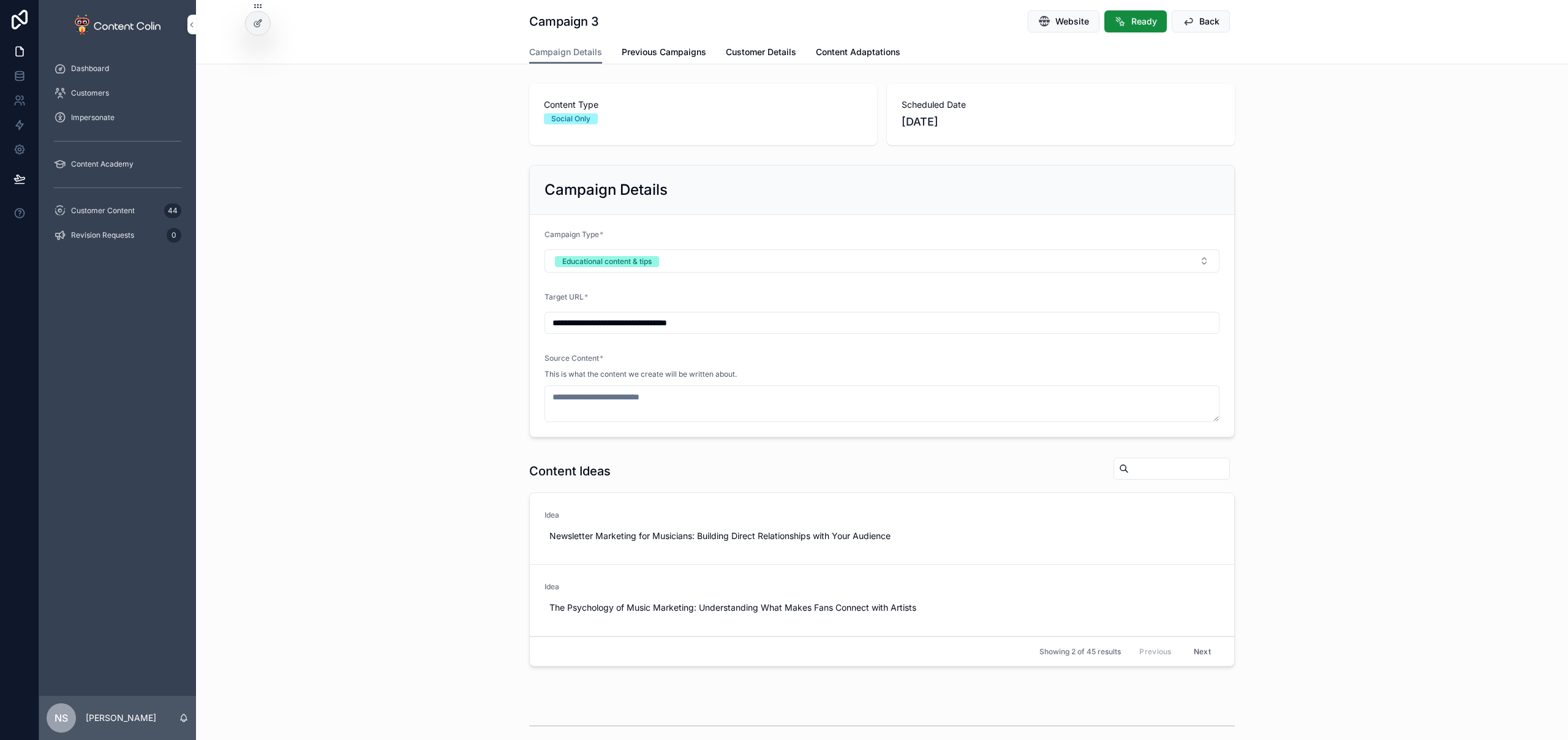
click at [0, 0] on button "Use This" at bounding box center [0, 0] width 0 height 0
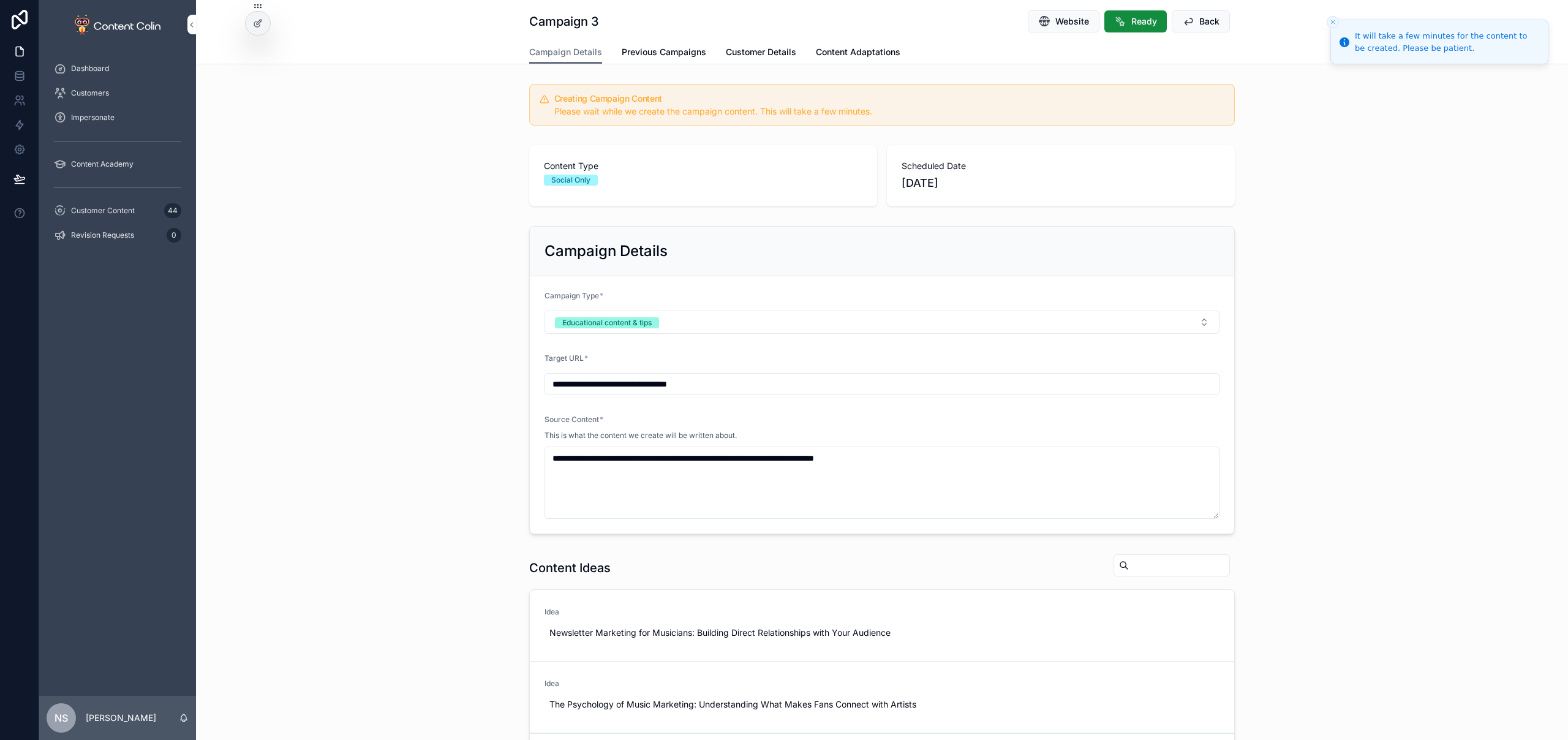
type textarea "**********"
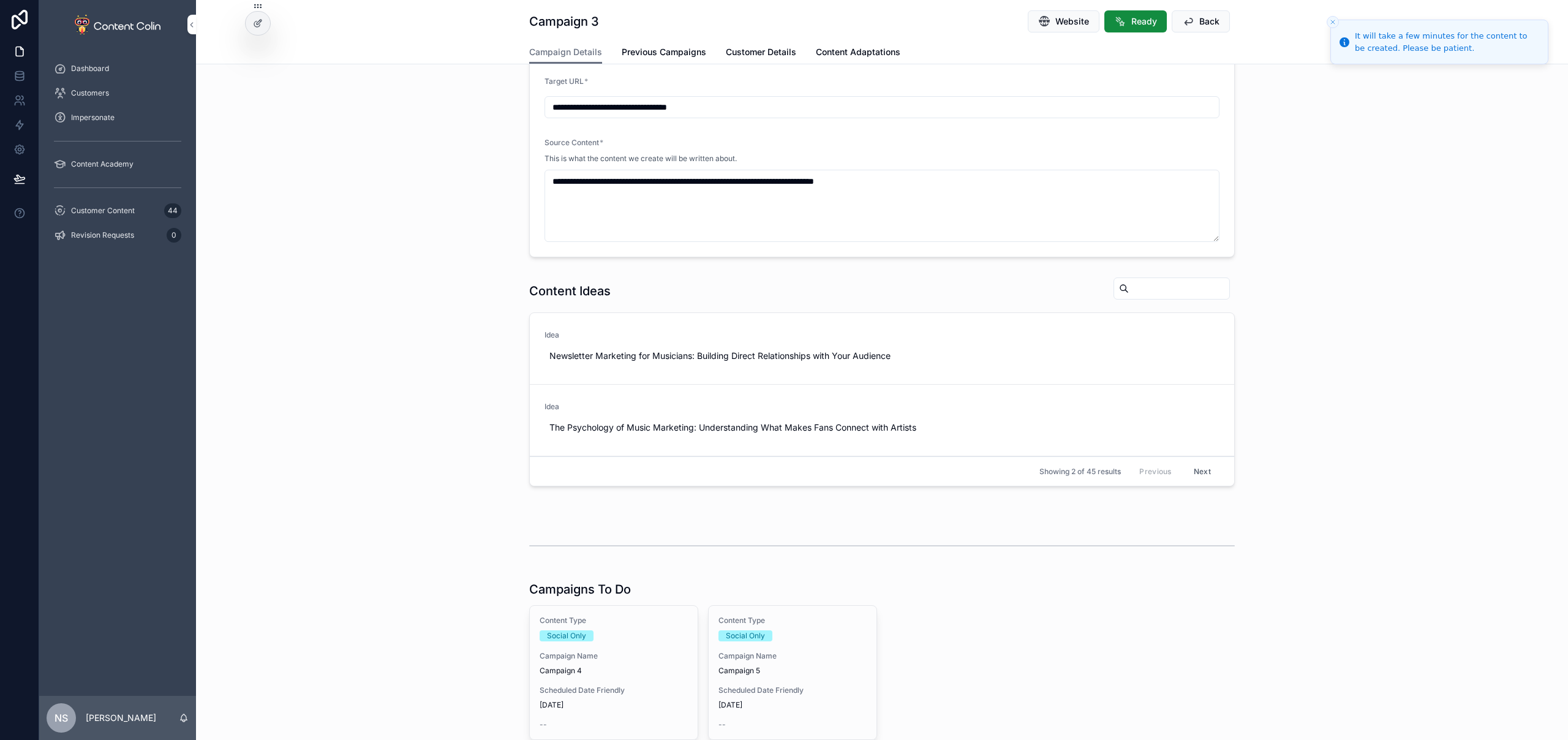
click at [604, 648] on div "Content Type Social Only Campaign Name Campaign 4 Scheduled Date Friendly [DATE…" at bounding box center [613, 672] width 168 height 134
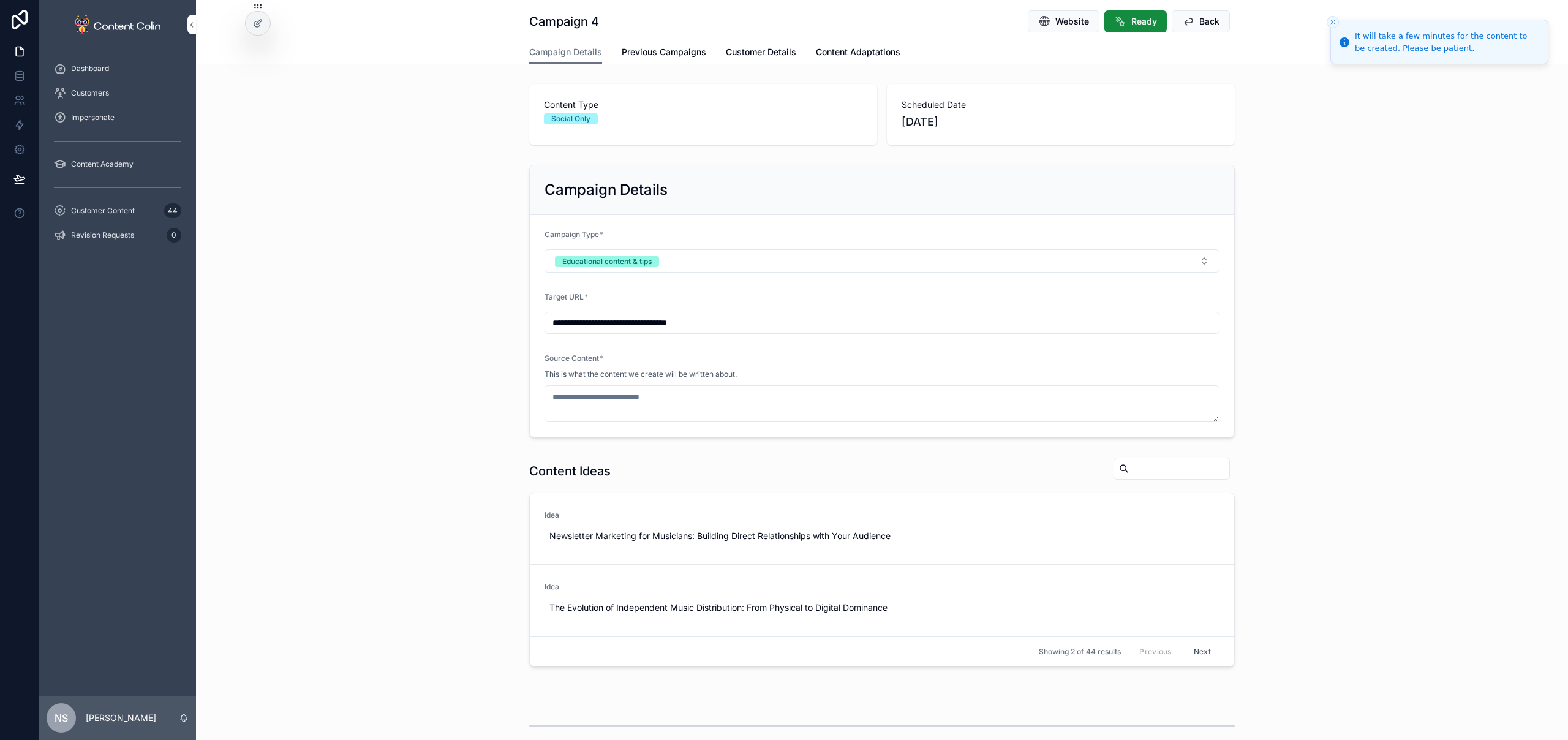
click at [0, 0] on button "Hide" at bounding box center [0, 0] width 0 height 0
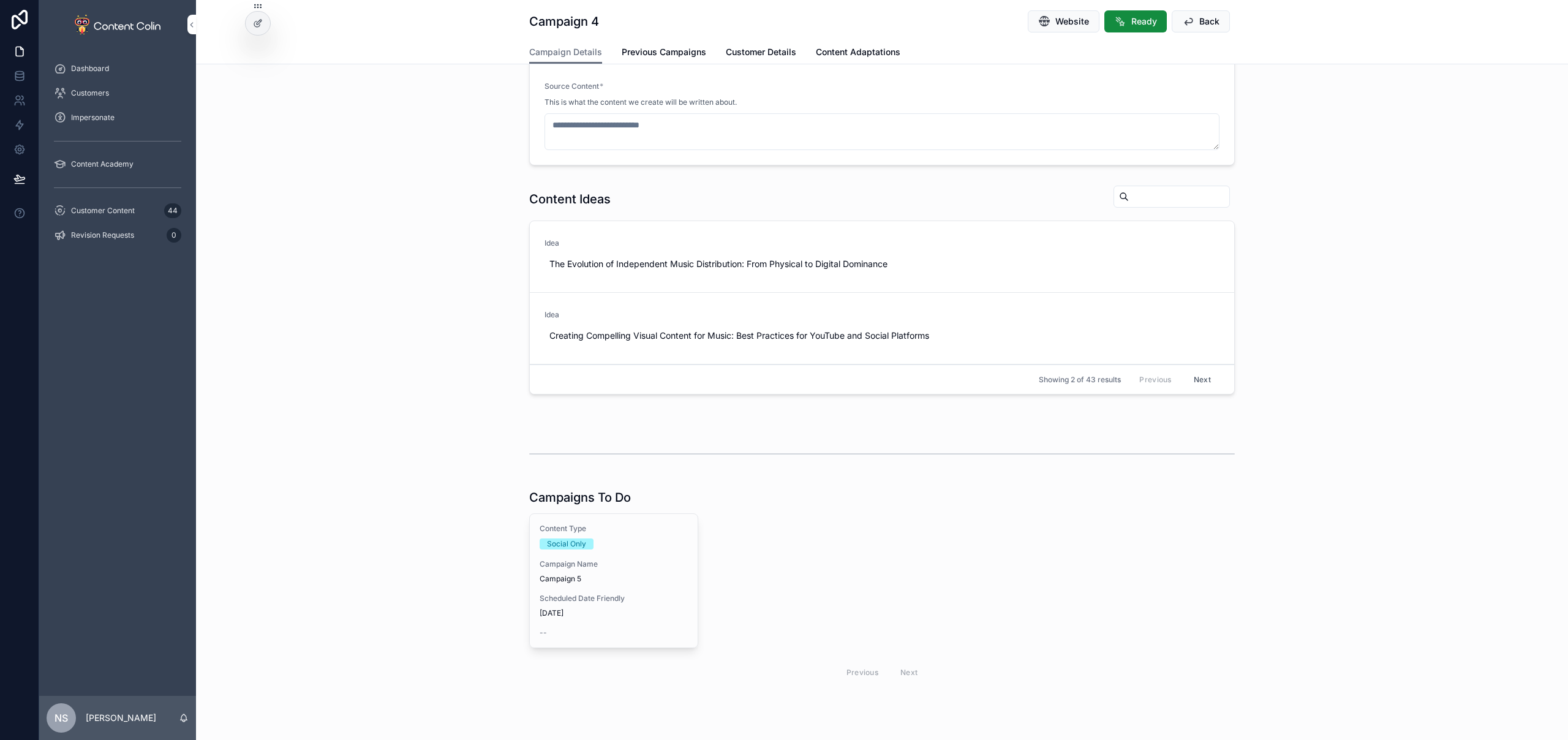
click at [0, 0] on span "Use This" at bounding box center [0, 0] width 0 height 0
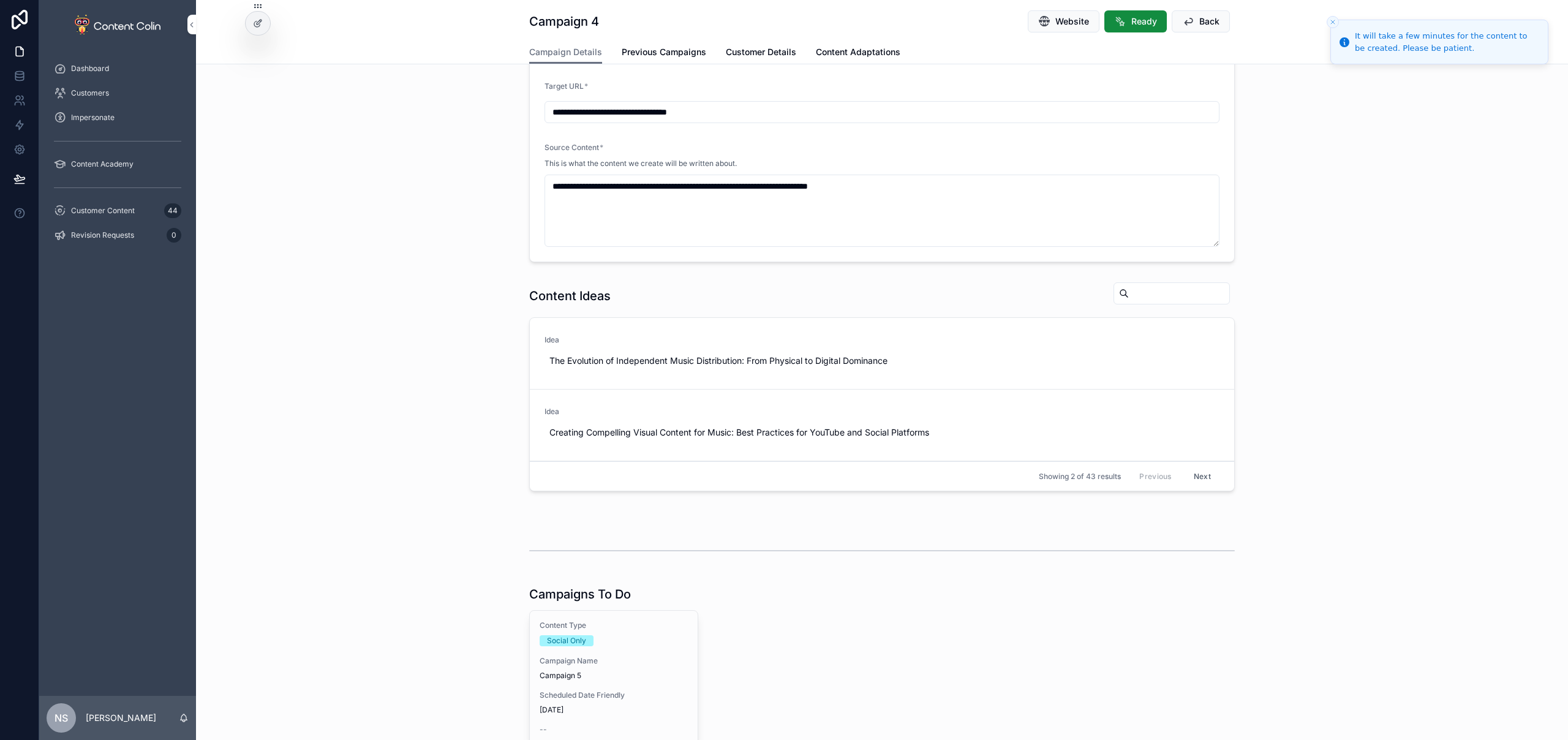
type textarea "**********"
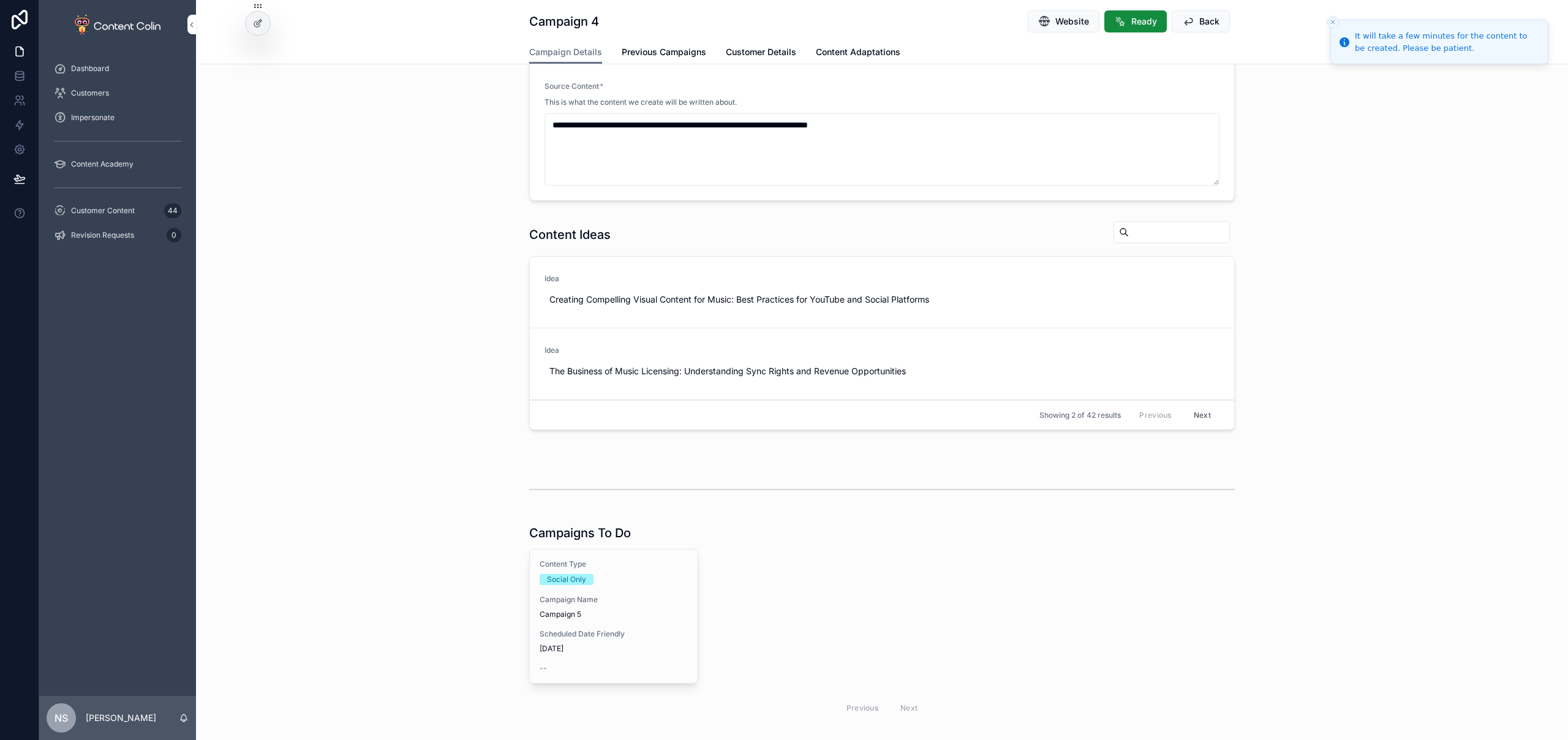
click at [1199, 24] on span "Back" at bounding box center [1209, 21] width 20 height 12
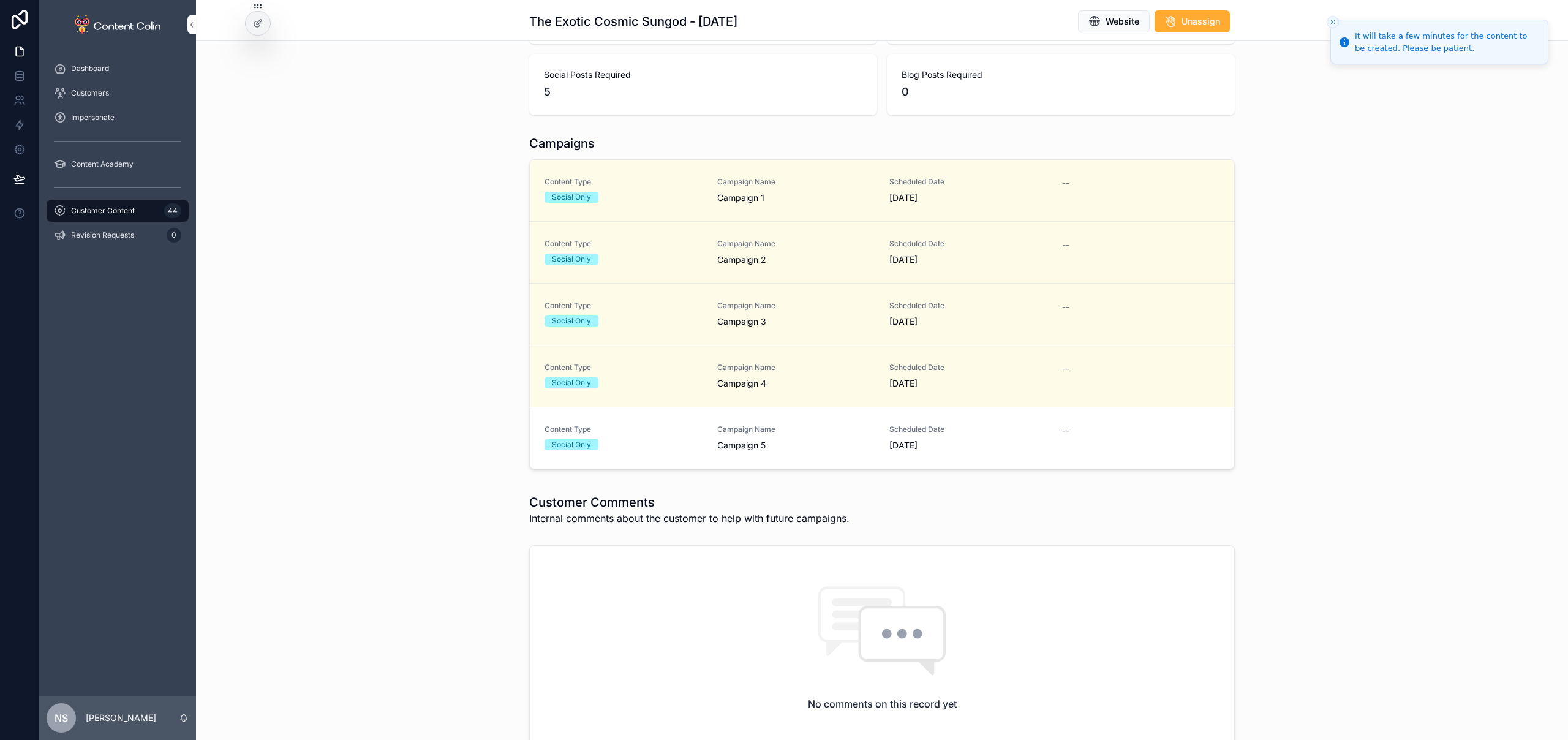
scroll to position [139, 0]
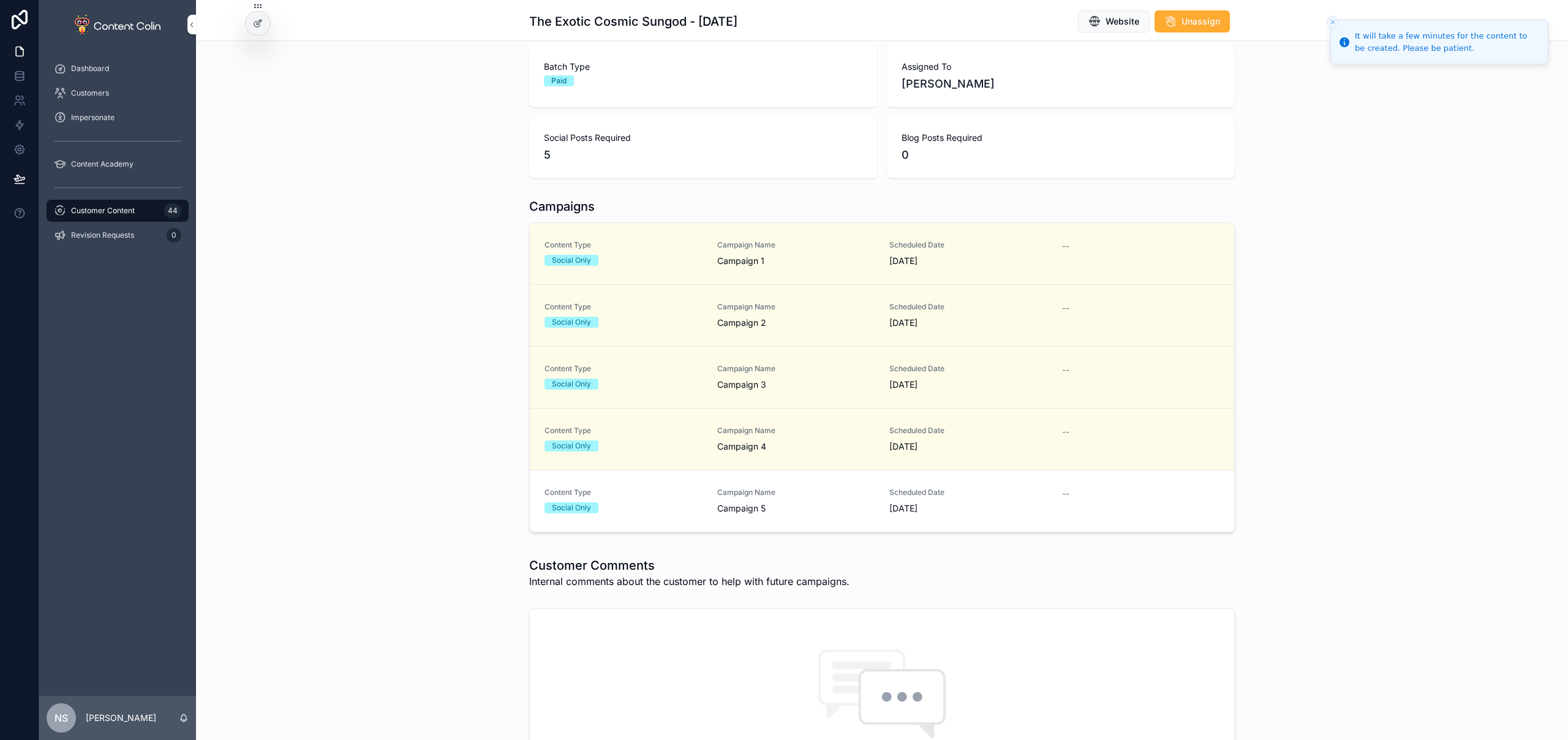
click at [763, 501] on div "Campaign Name Campaign 5" at bounding box center [796, 500] width 158 height 27
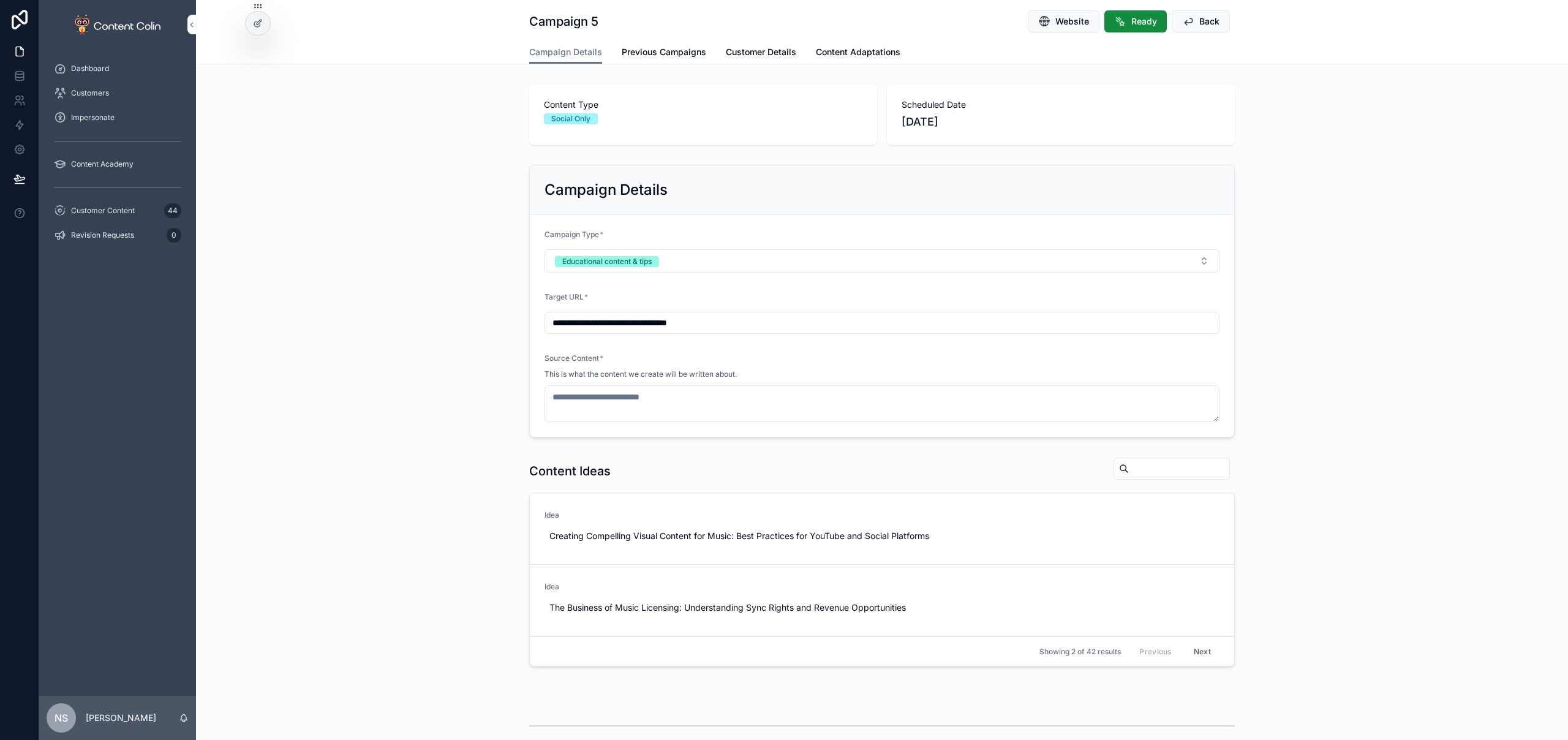
click at [1202, 24] on span "Back" at bounding box center [1209, 21] width 20 height 12
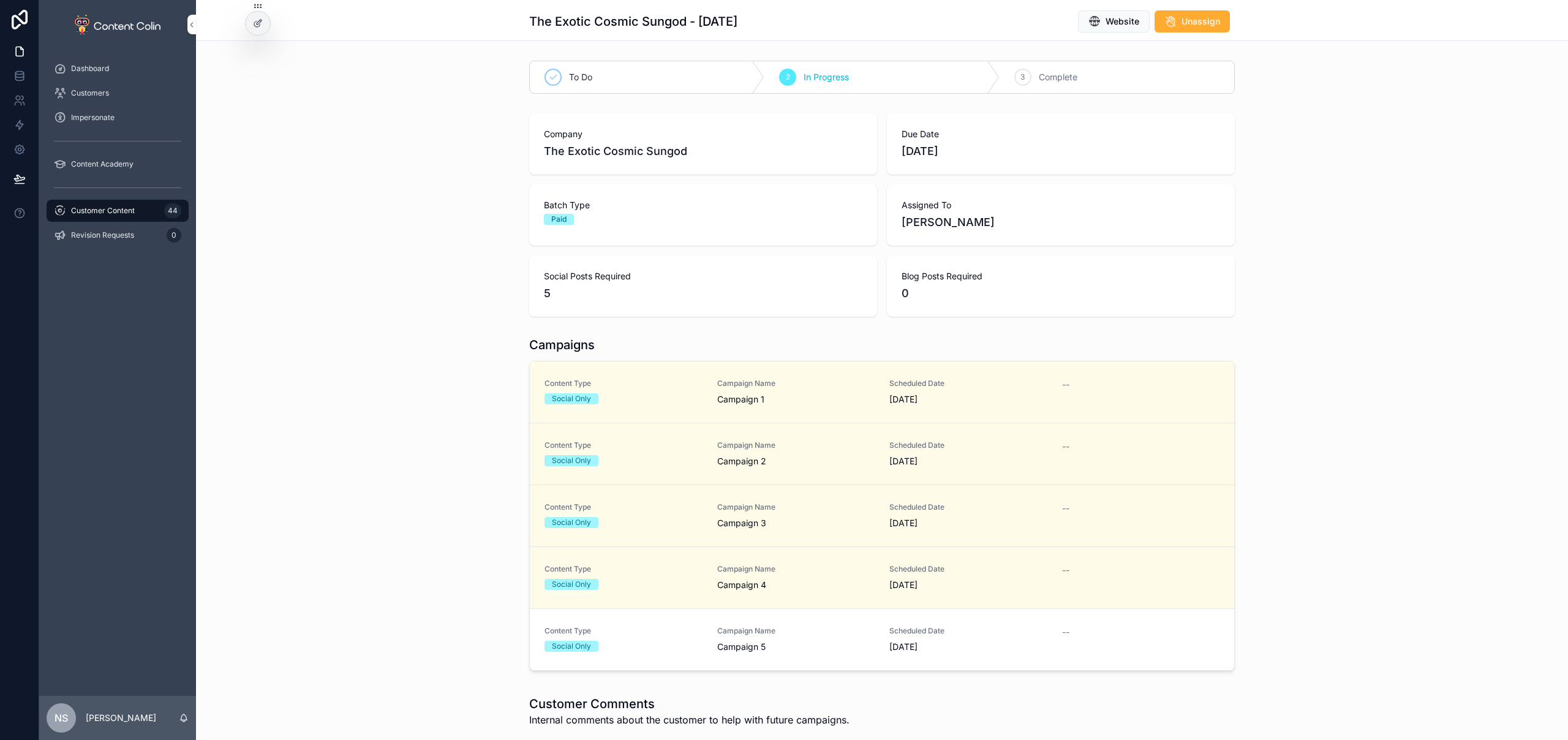
click at [744, 578] on div "Campaign Name Campaign 4" at bounding box center [796, 577] width 158 height 27
click at [674, 633] on span "Content Type" at bounding box center [623, 631] width 158 height 10
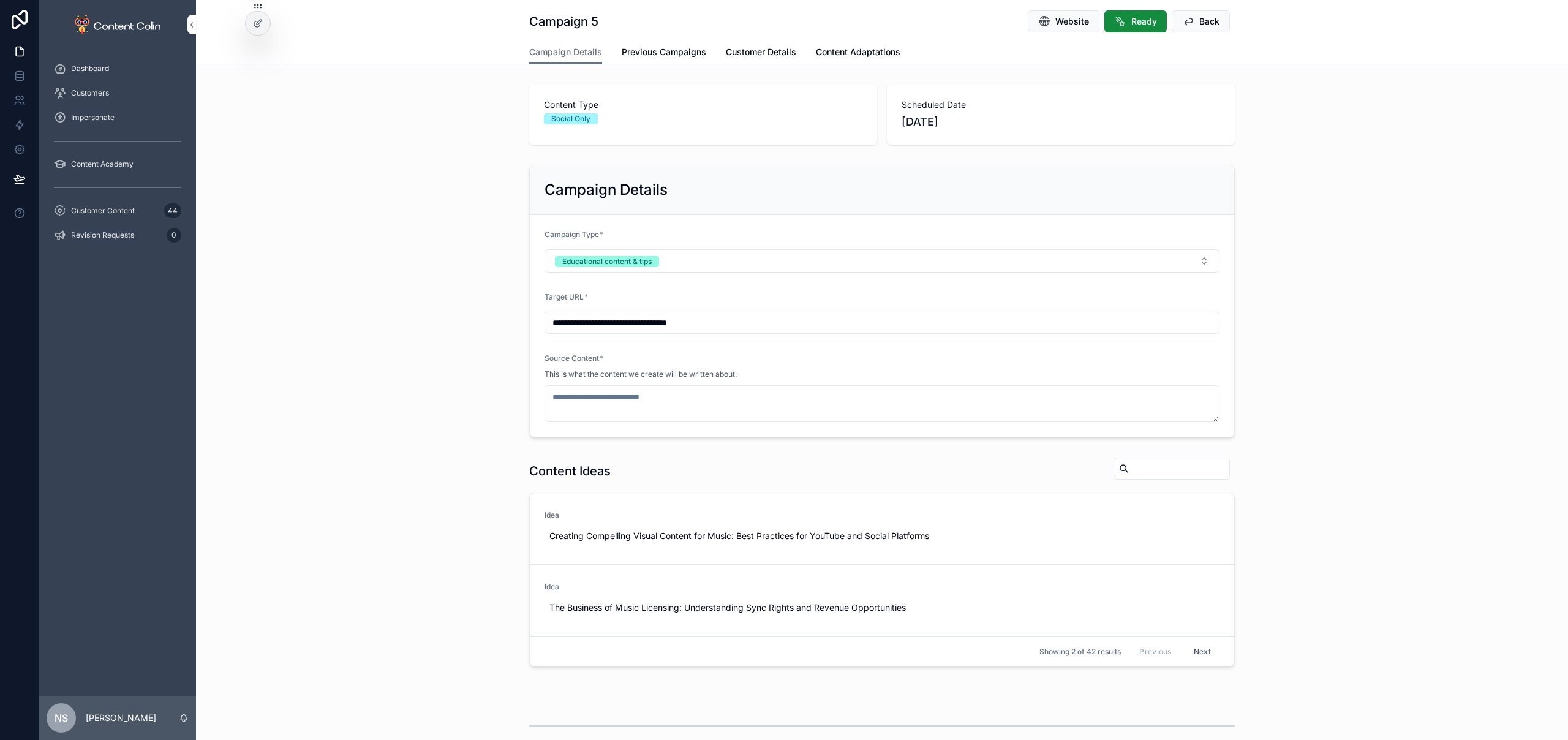
click at [1200, 653] on button "Next" at bounding box center [1202, 651] width 34 height 19
click at [0, 0] on span "Use This" at bounding box center [0, 0] width 0 height 0
click at [1201, 11] on button "Back" at bounding box center [1200, 21] width 58 height 22
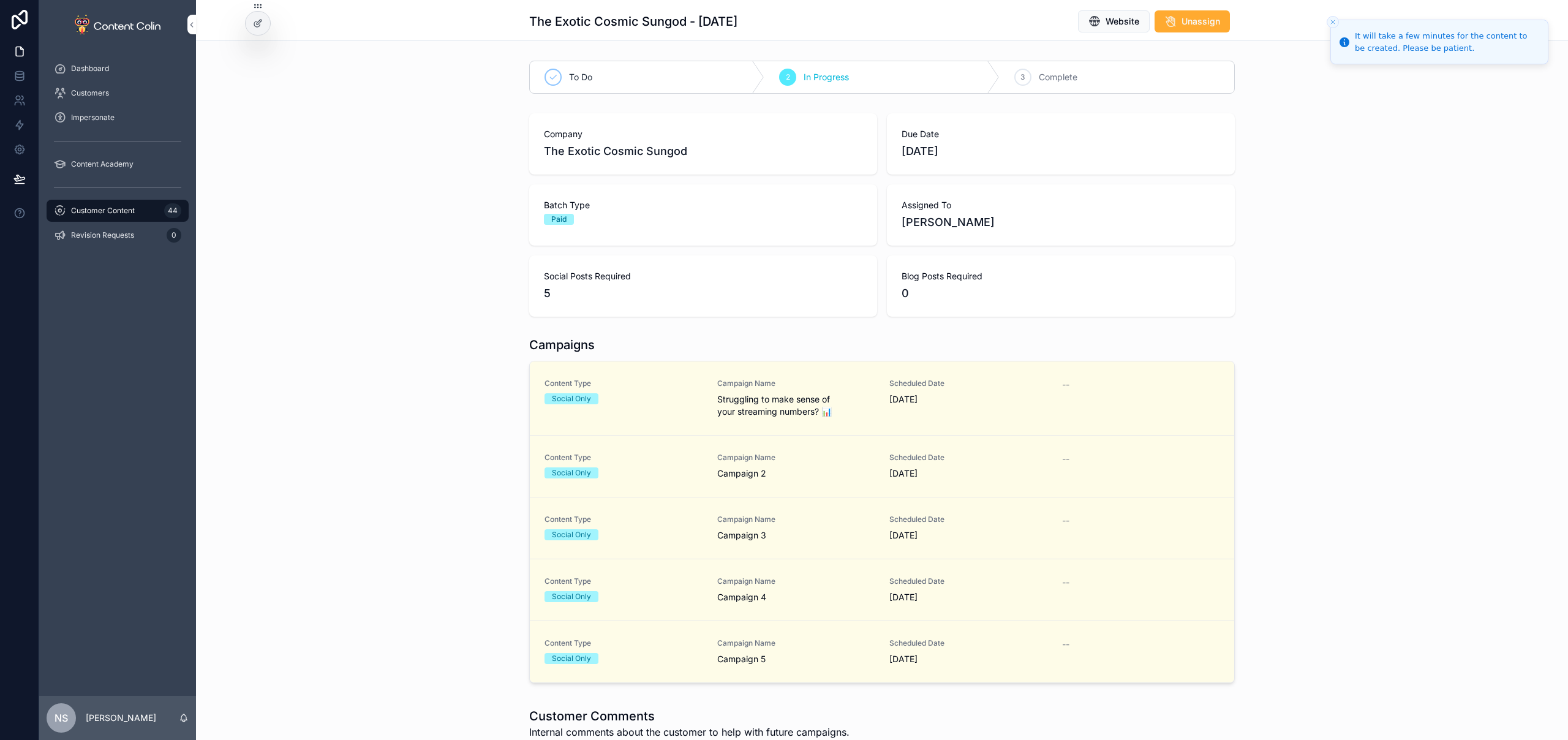
click at [144, 209] on div "Customer Content 44" at bounding box center [117, 211] width 127 height 20
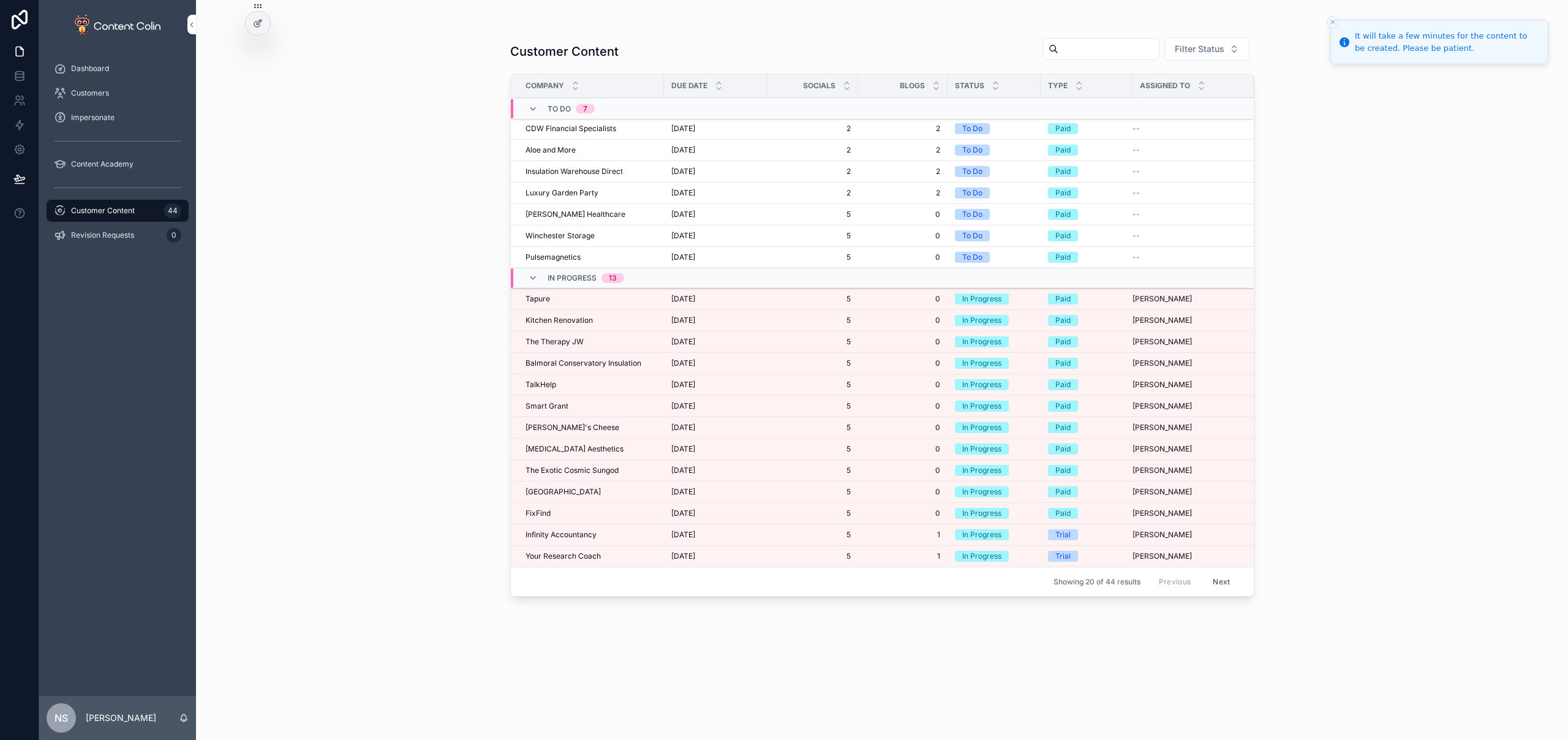
click at [144, 209] on div "Customer Content 44" at bounding box center [117, 211] width 127 height 20
click at [573, 428] on span "[PERSON_NAME]'s Cheese" at bounding box center [572, 428] width 94 height 10
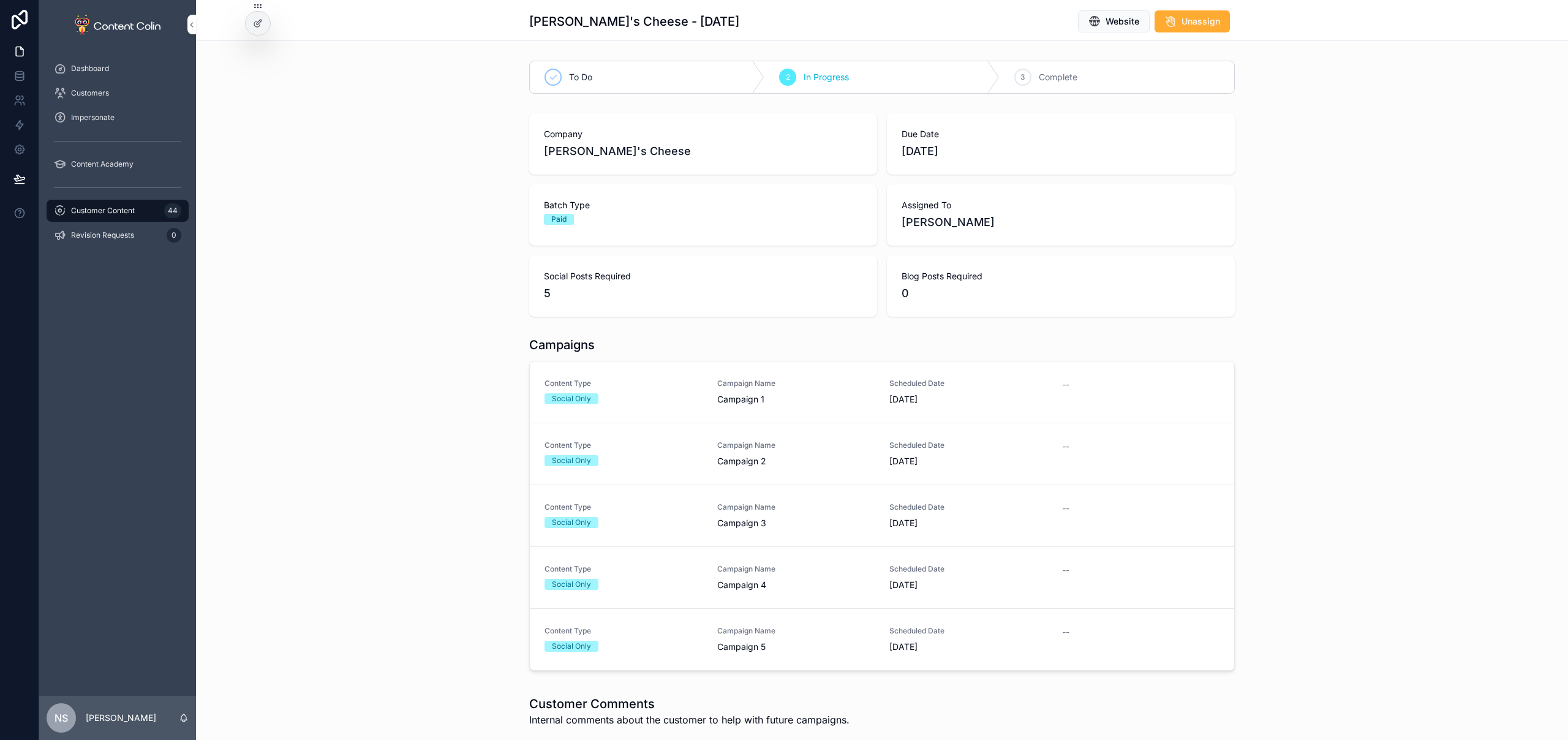
click at [645, 391] on div "Content Type Social Only" at bounding box center [623, 392] width 158 height 26
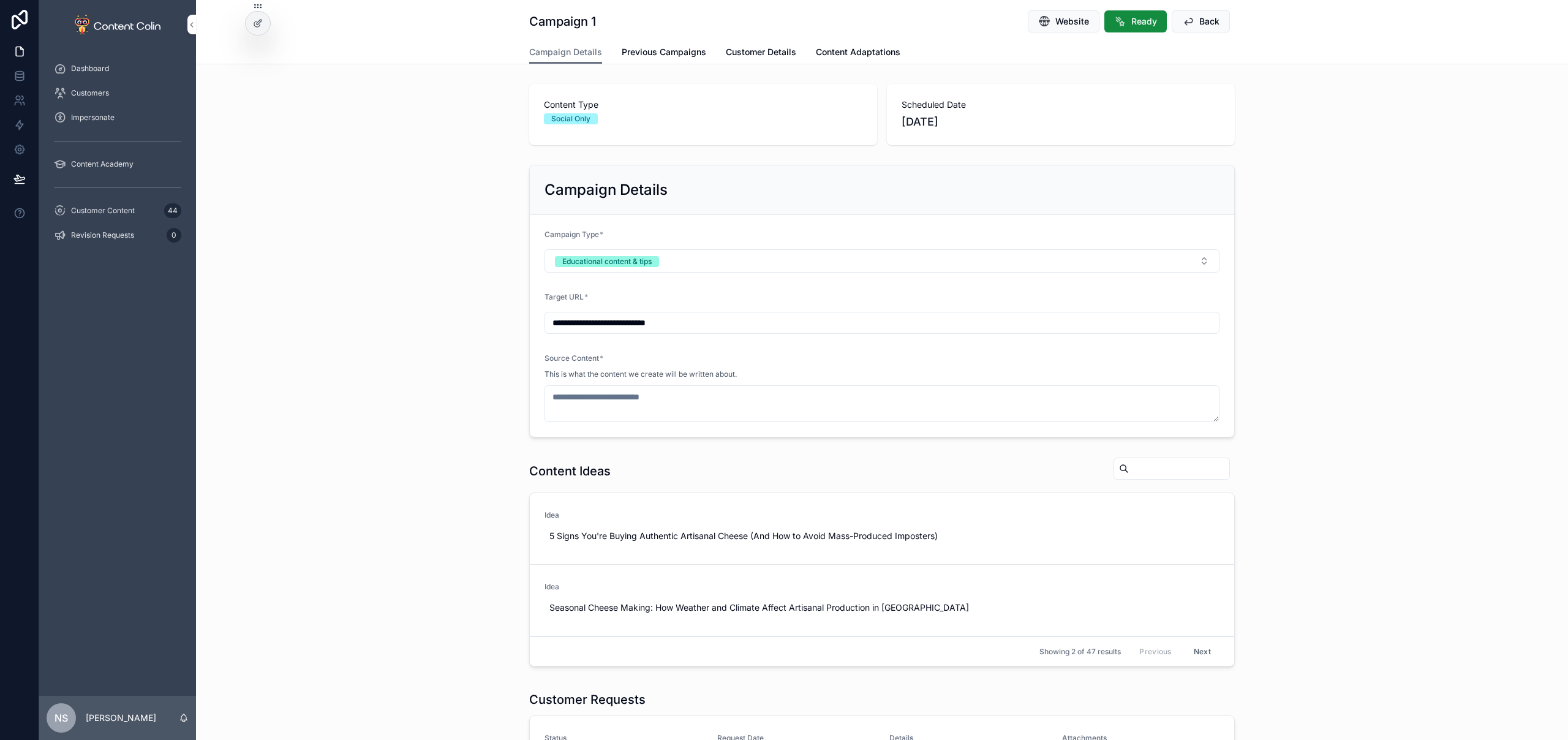
click at [684, 255] on button "Educational content & tips" at bounding box center [881, 261] width 674 height 24
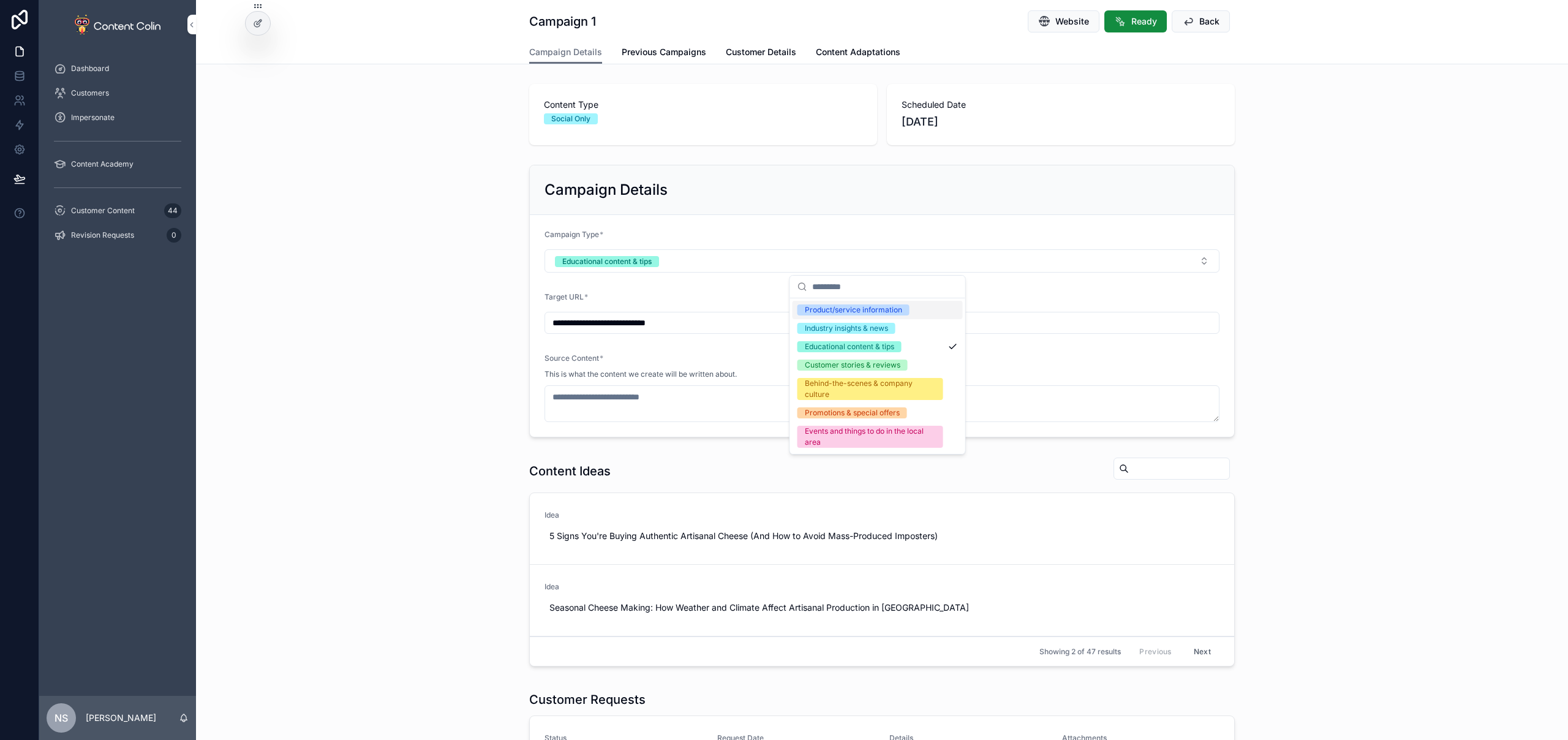
click at [835, 307] on div "Product/service information" at bounding box center [854, 311] width 98 height 11
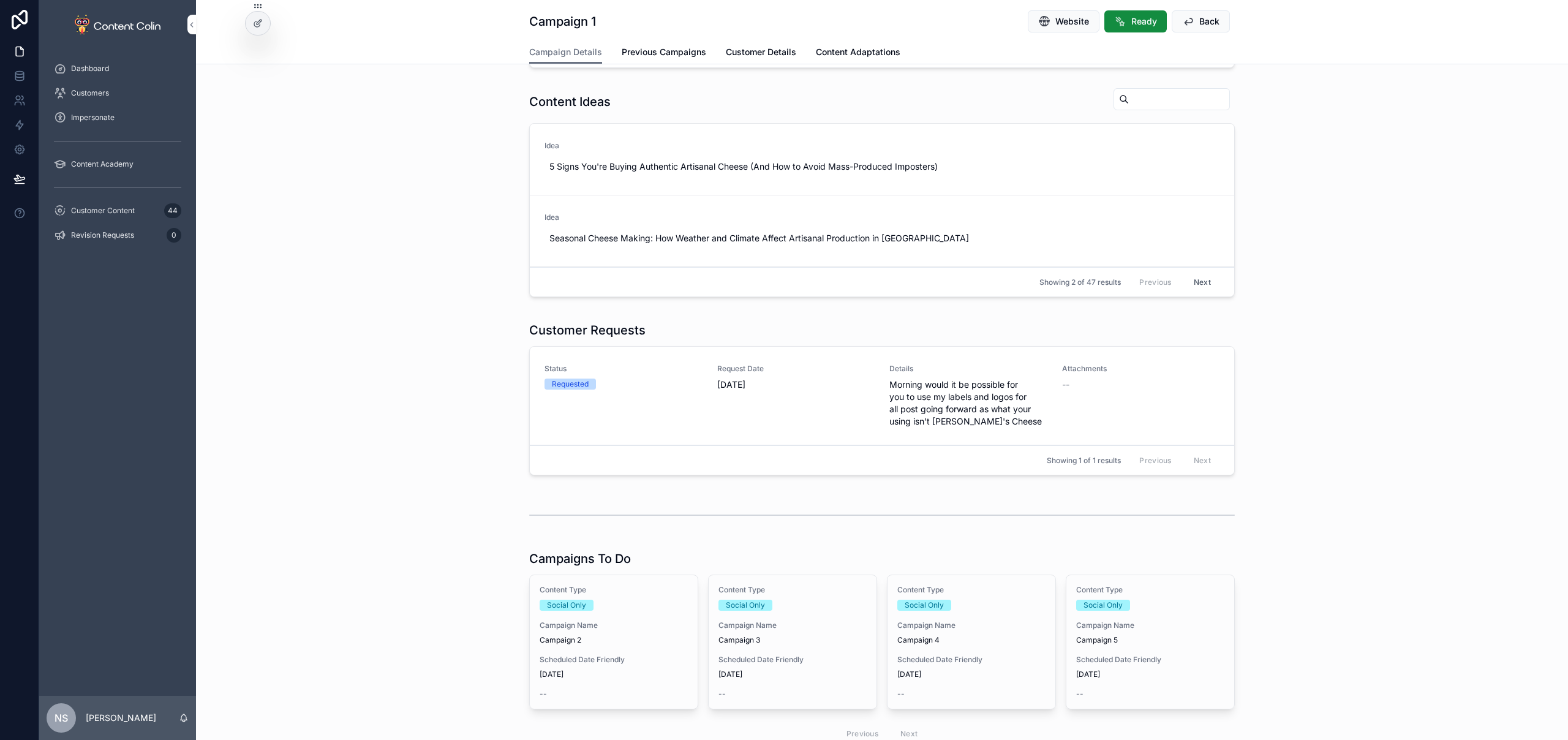
scroll to position [443, 0]
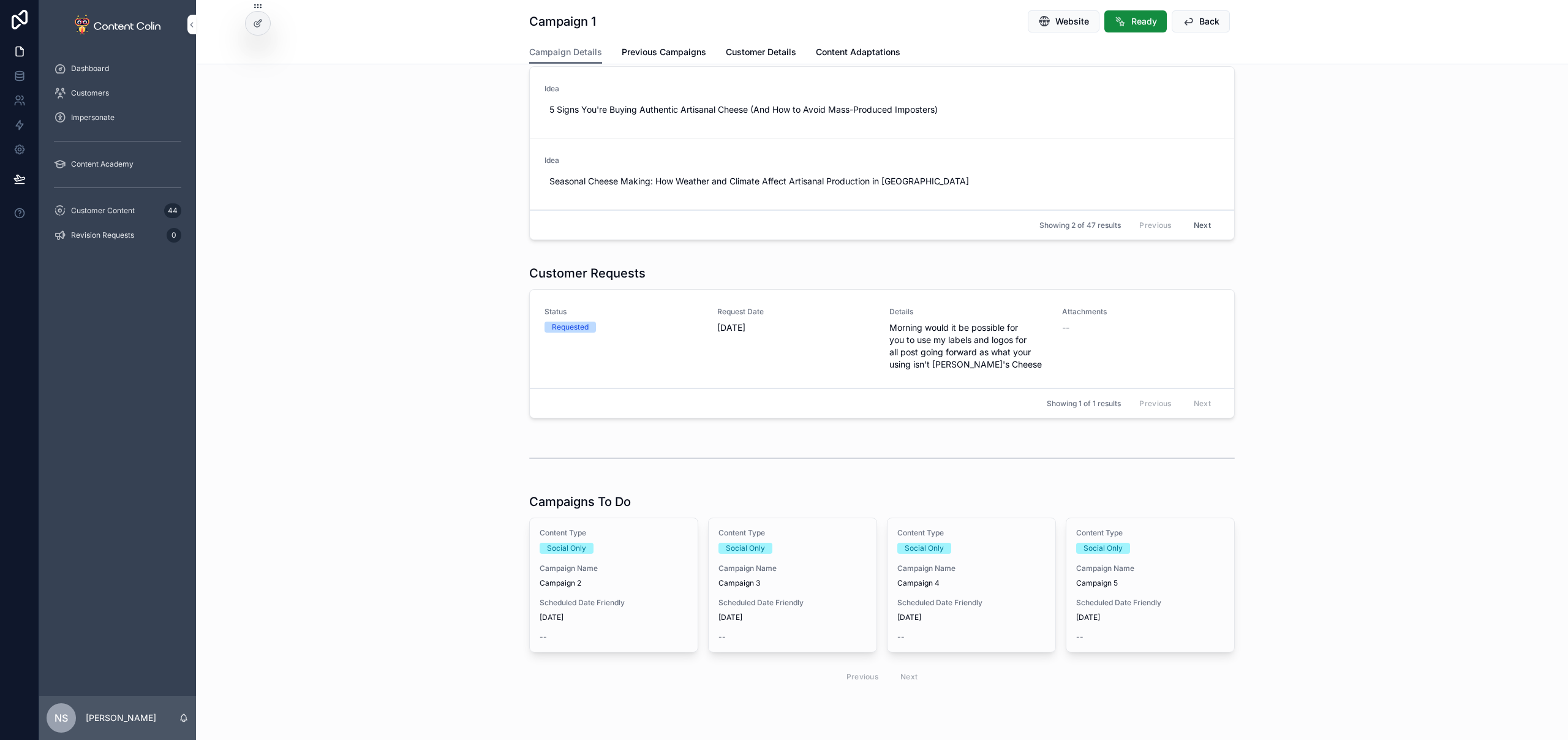
click at [765, 575] on div "Campaign Name Campaign 3" at bounding box center [793, 576] width 148 height 24
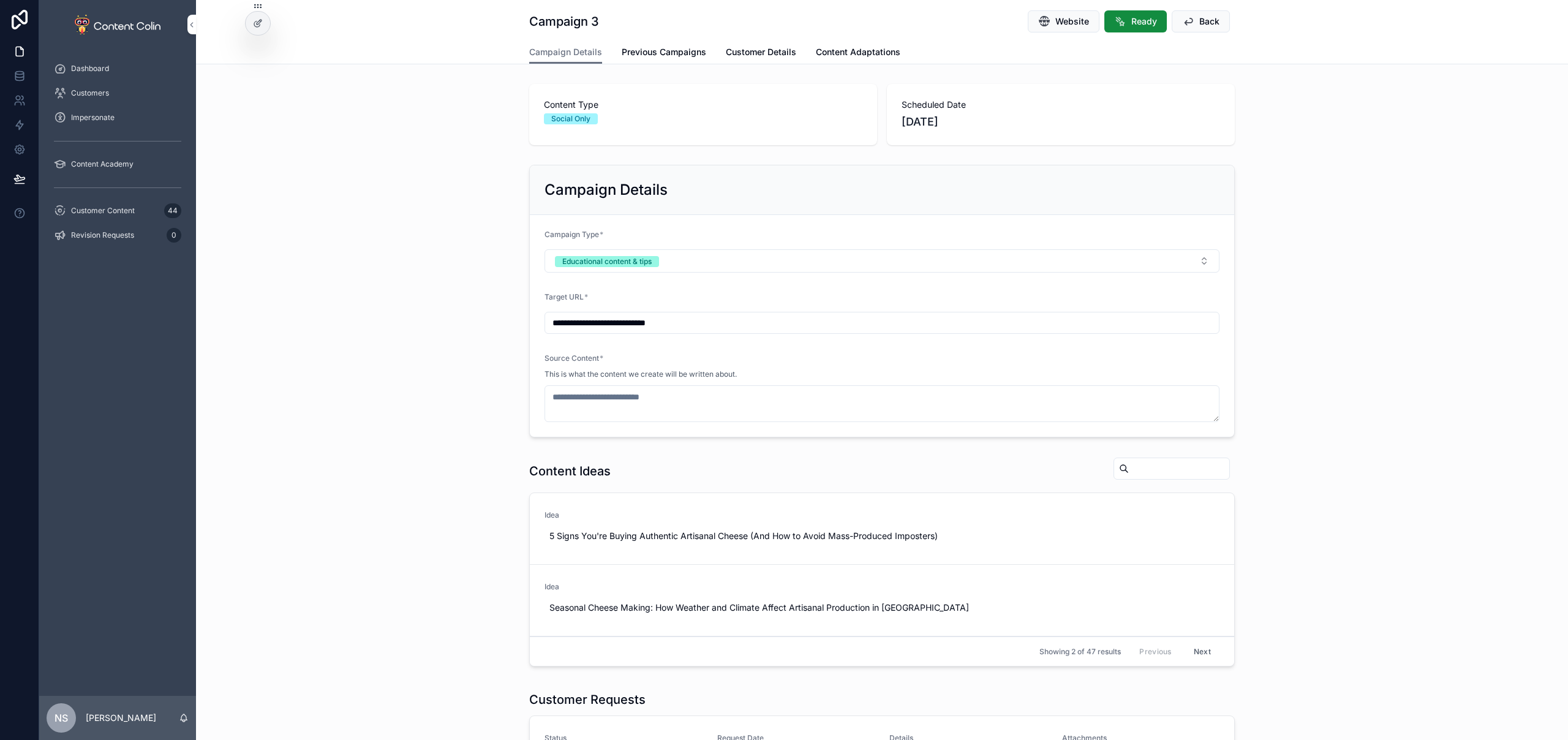
click at [669, 261] on button "Educational content & tips" at bounding box center [881, 261] width 674 height 24
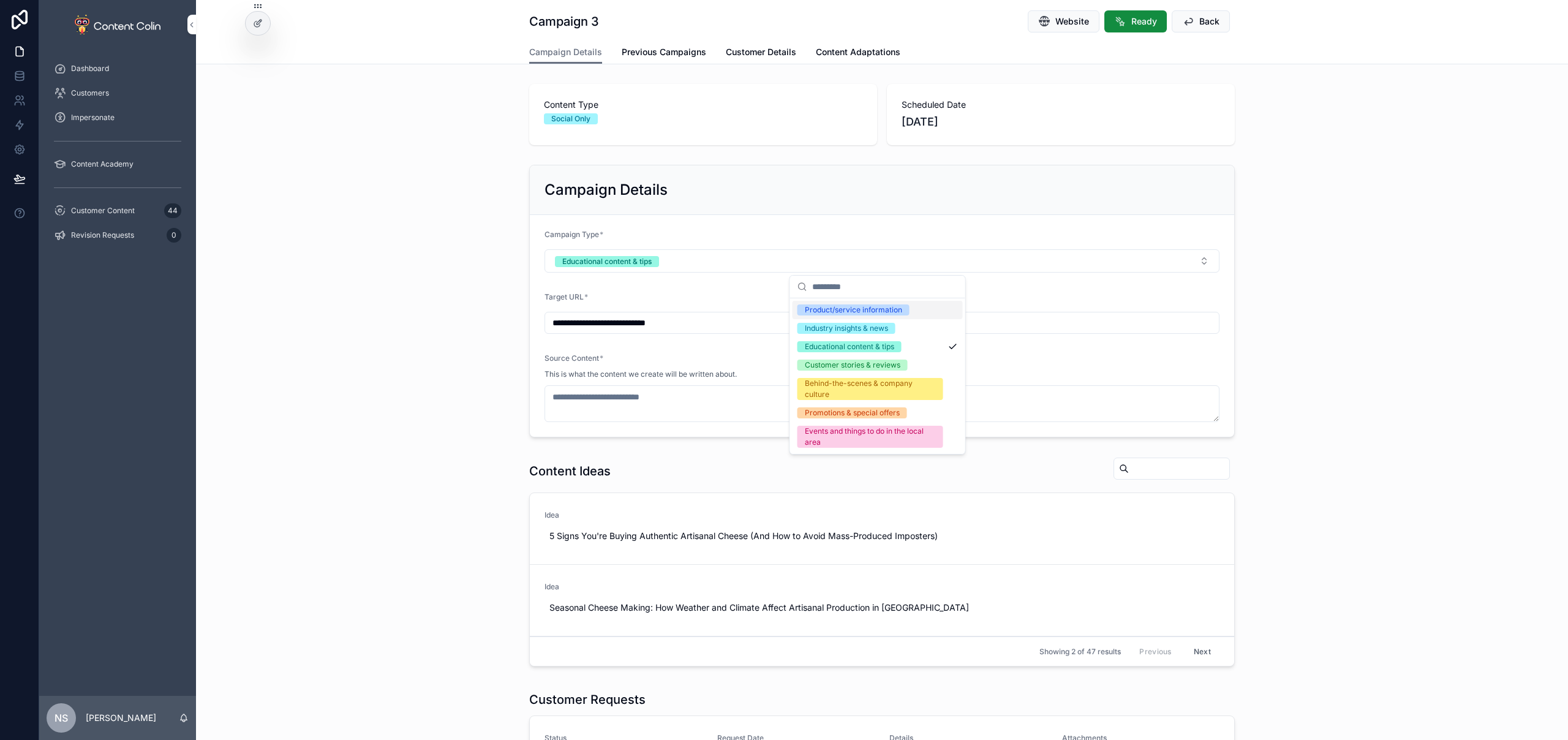
click at [841, 306] on div "Product/service information" at bounding box center [854, 311] width 98 height 11
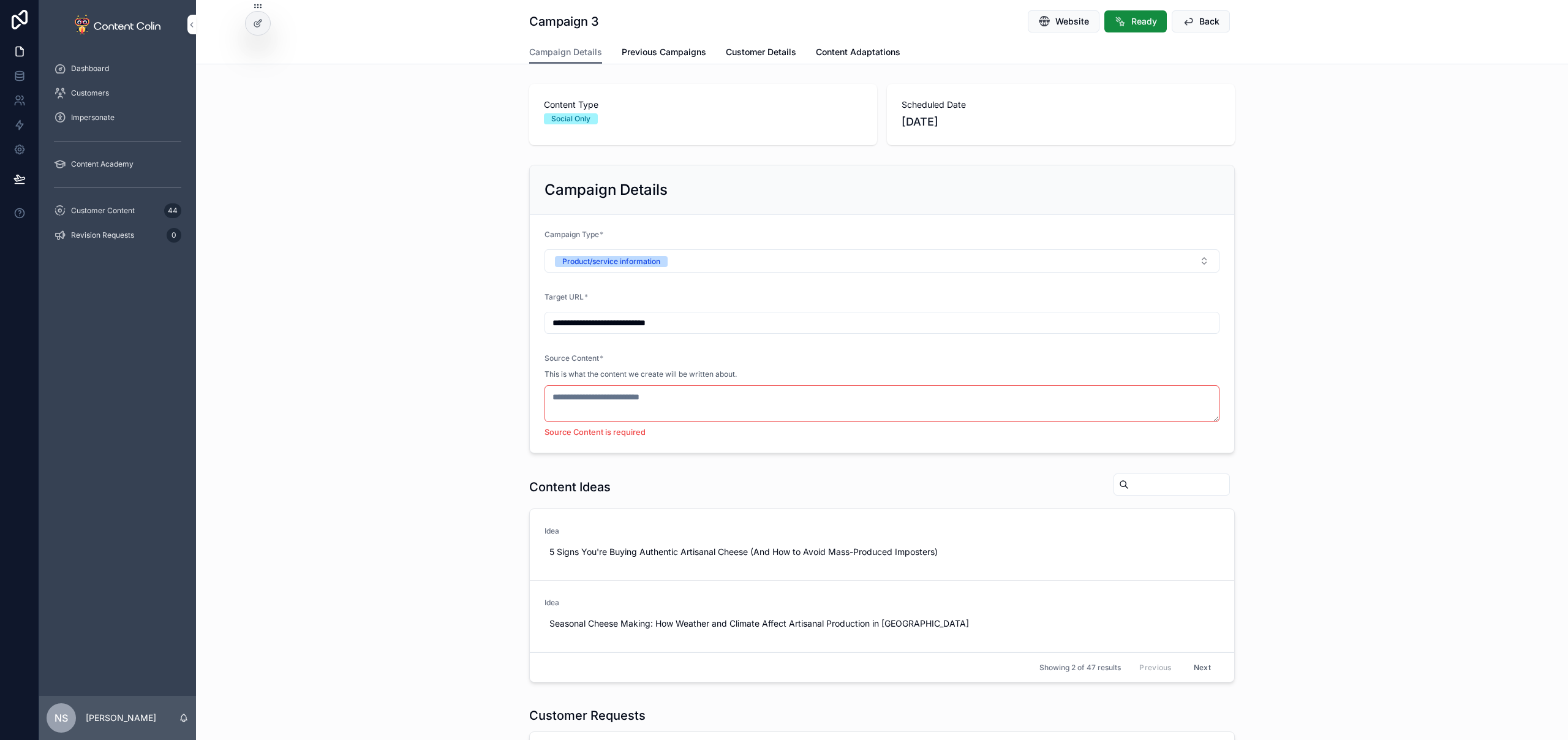
click at [1351, 337] on div "**********" at bounding box center [882, 309] width 1372 height 298
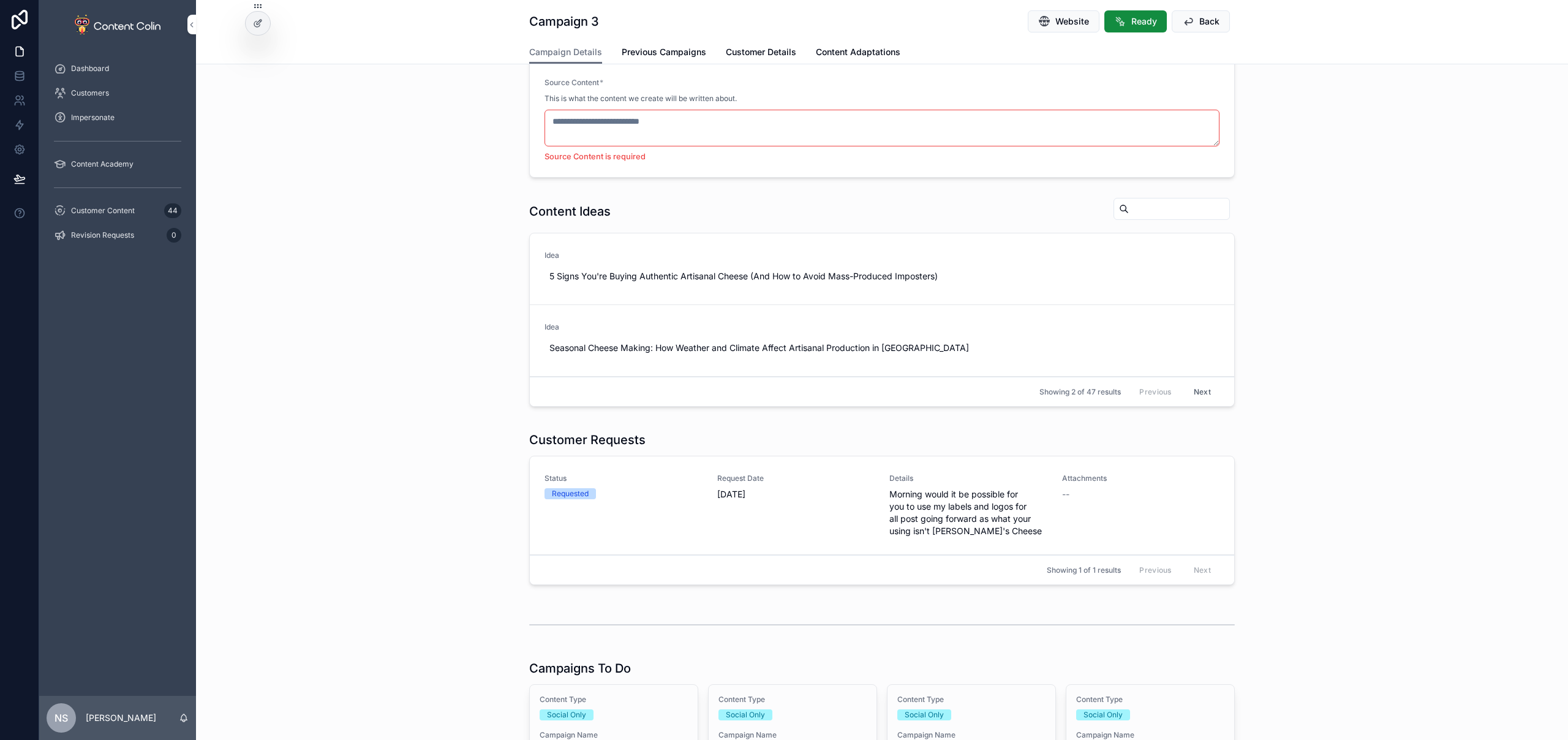
scroll to position [339, 0]
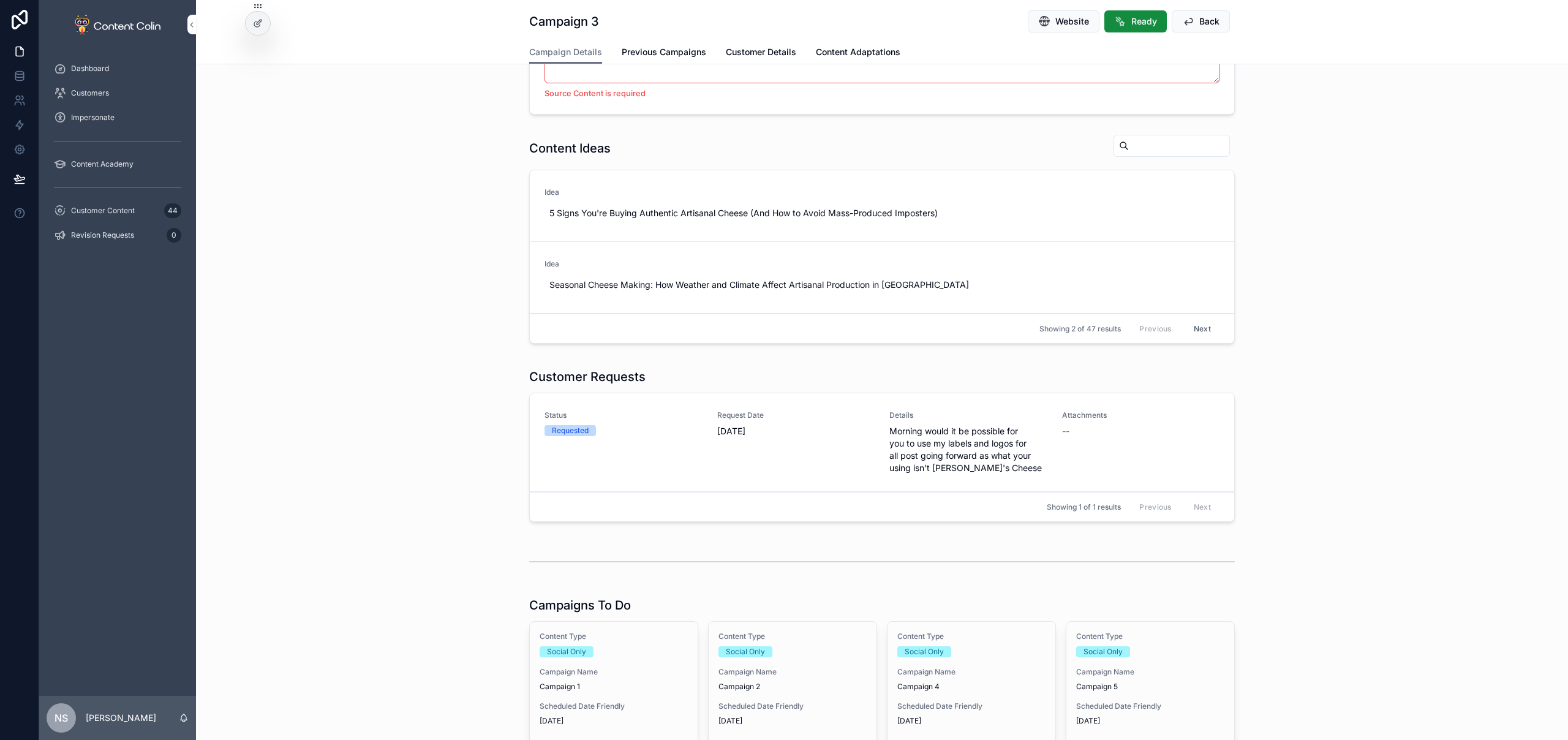
click at [1122, 674] on span "Campaign Name" at bounding box center [1150, 672] width 148 height 10
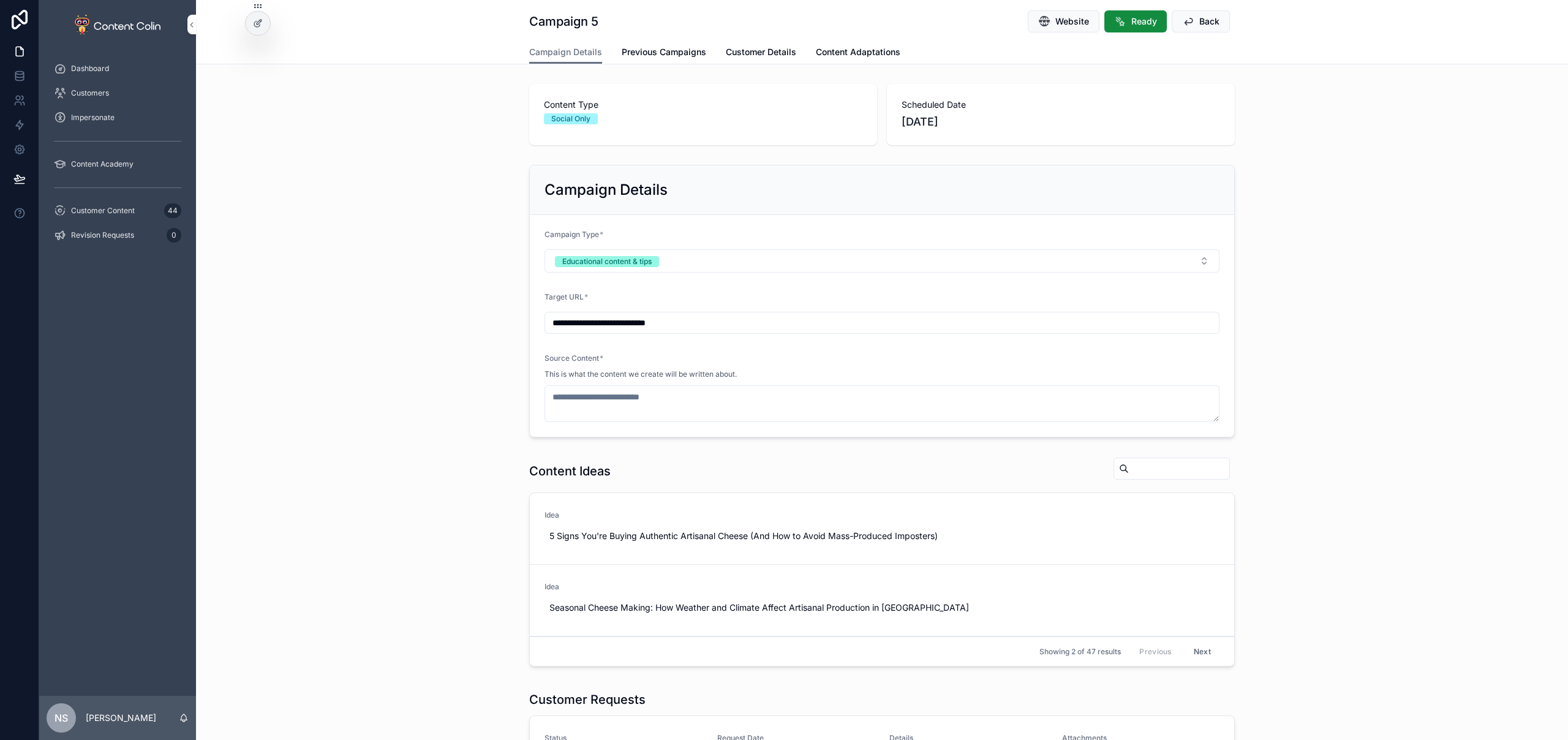
click at [653, 258] on span "Educational content & tips" at bounding box center [607, 262] width 104 height 11
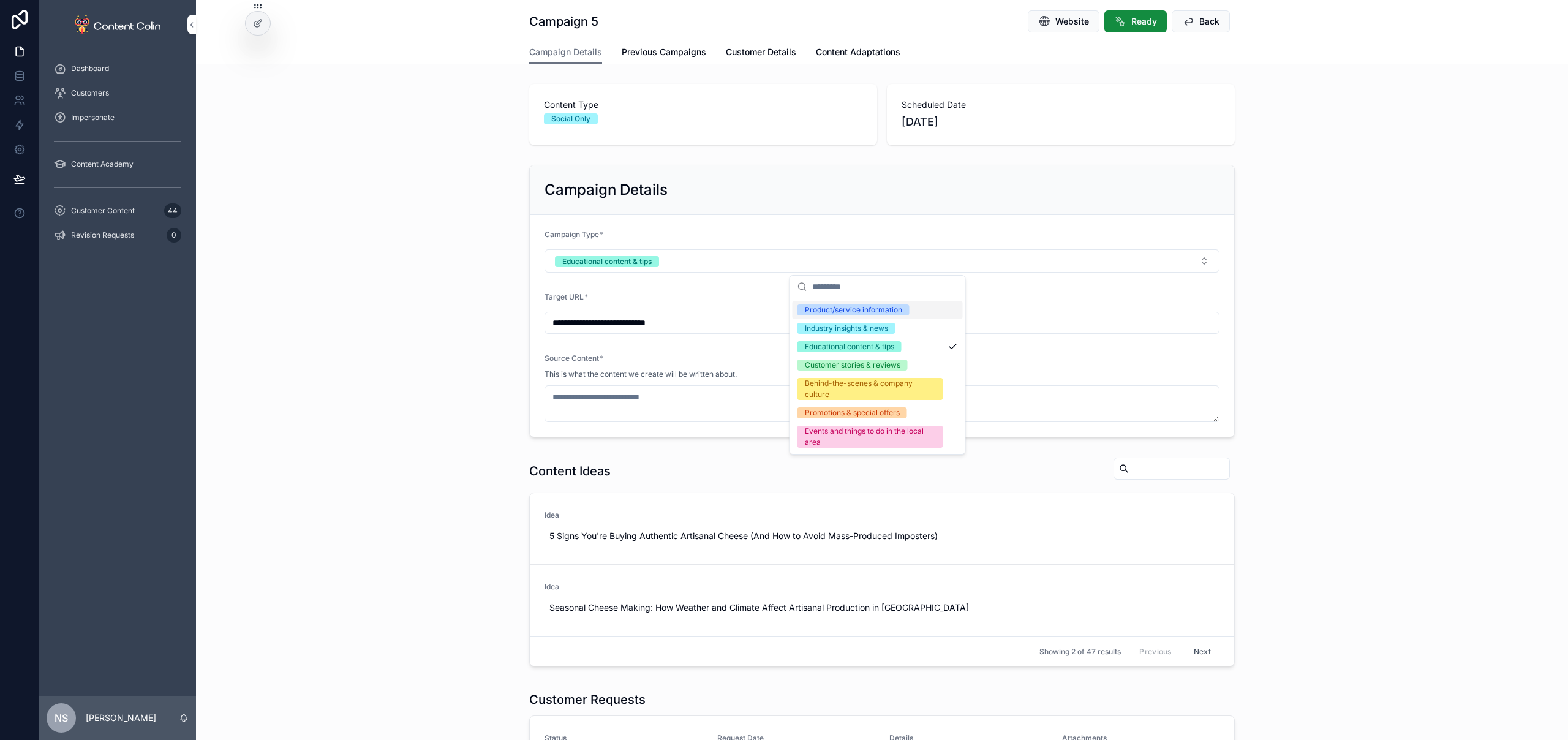
click at [871, 312] on div "Product/service information" at bounding box center [854, 311] width 98 height 11
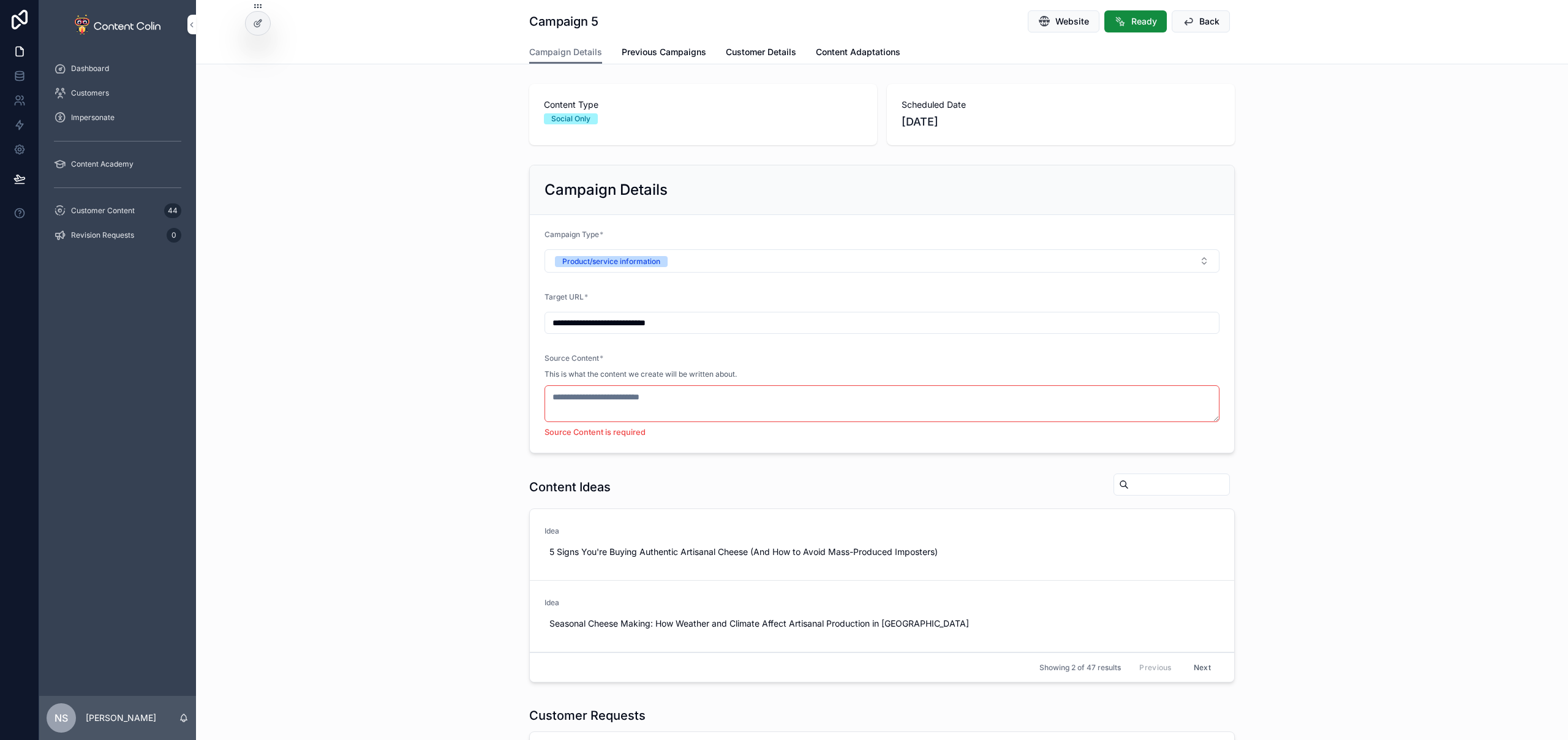
click at [1223, 19] on button "Back" at bounding box center [1200, 21] width 58 height 22
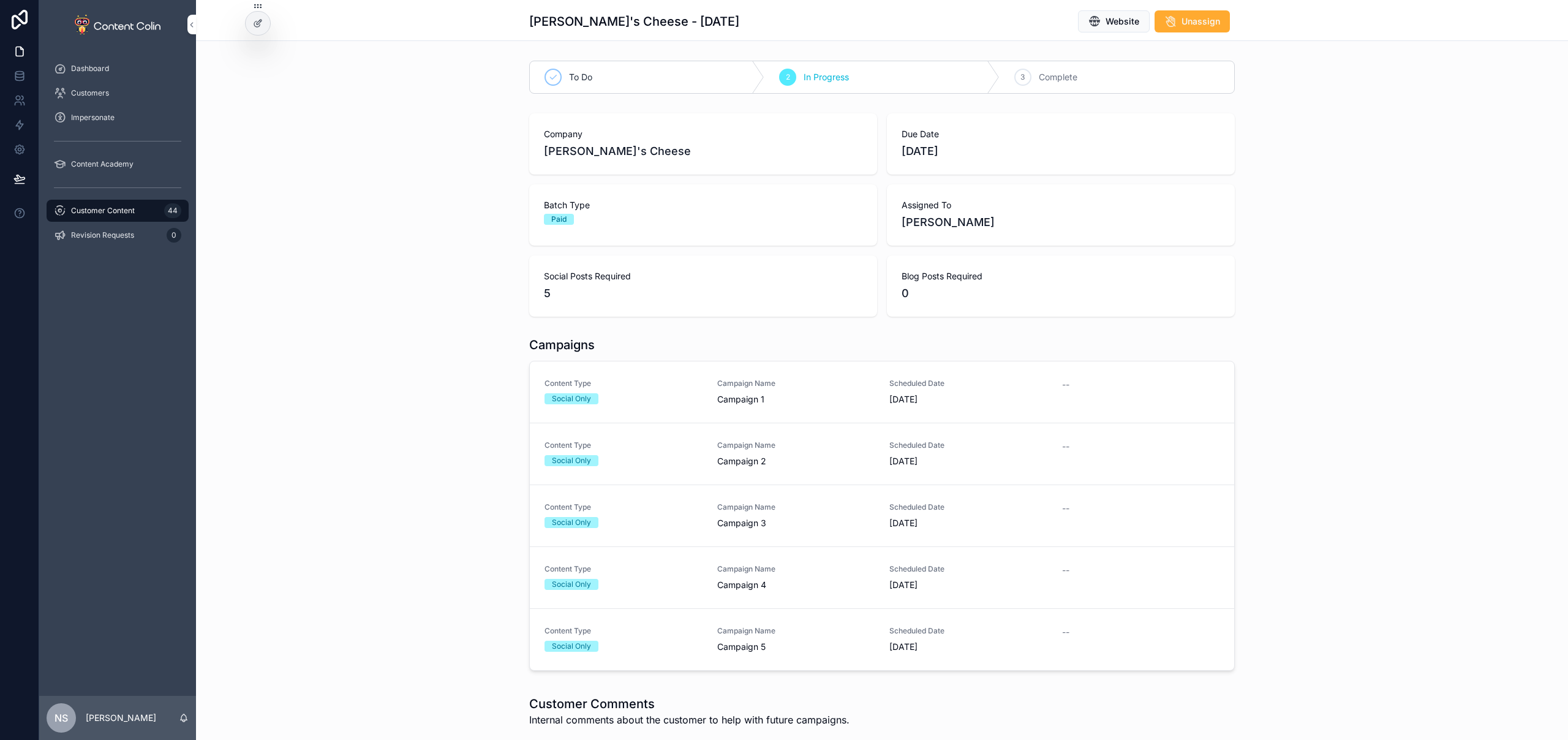
scroll to position [256, 0]
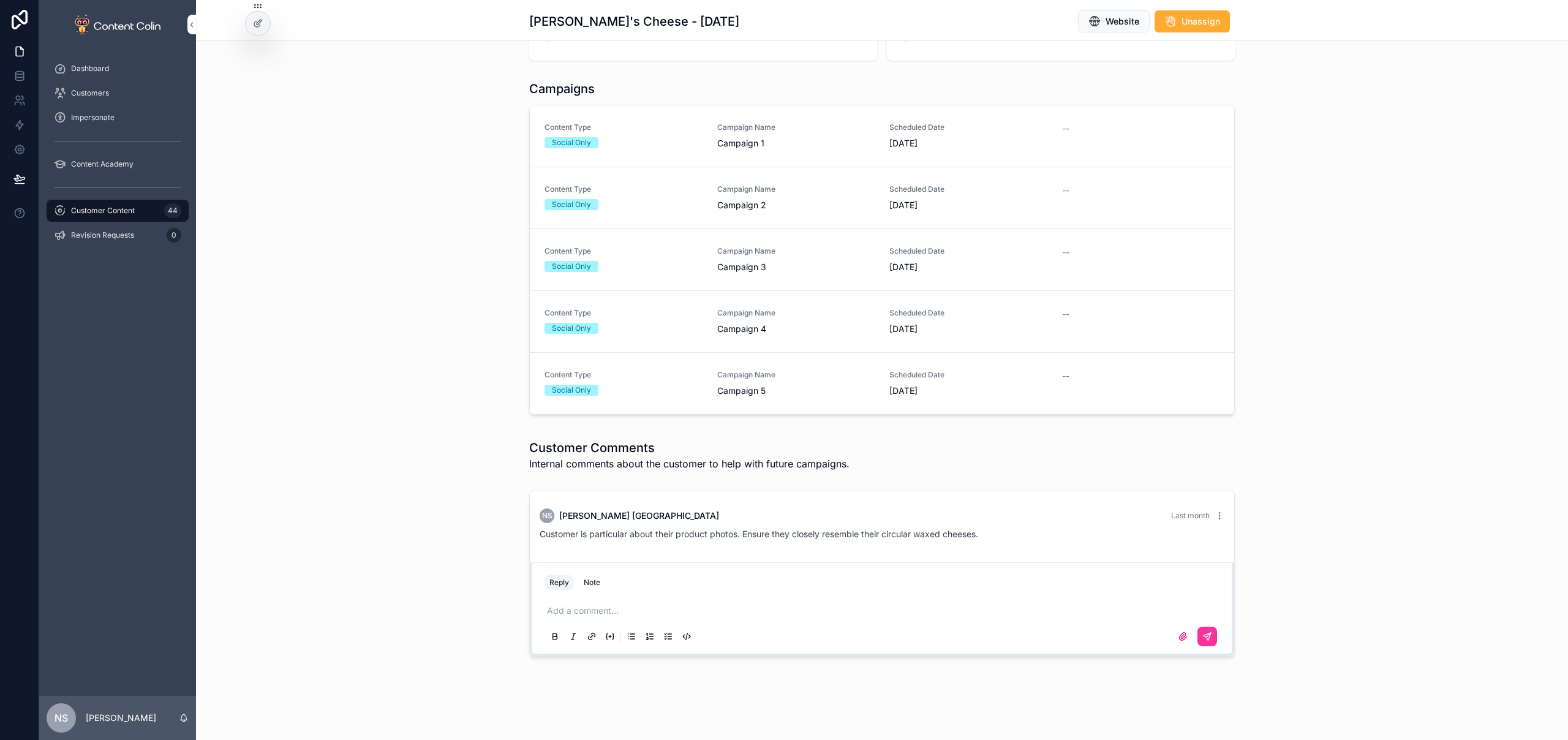
click at [592, 576] on button "Note" at bounding box center [591, 583] width 26 height 15
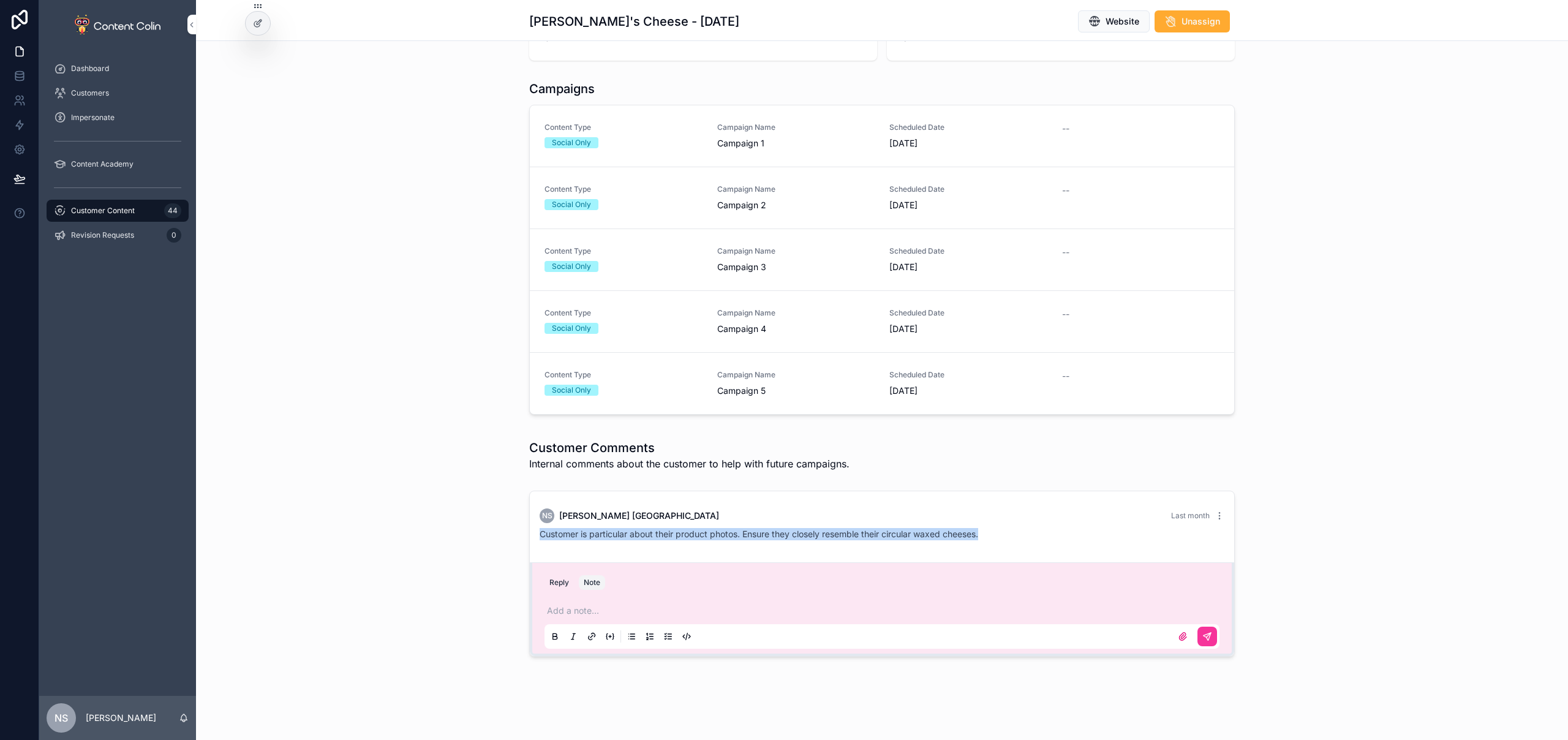
drag, startPoint x: 990, startPoint y: 535, endPoint x: 533, endPoint y: 534, distance: 457.0
click at [532, 532] on div "NS [PERSON_NAME] Last month Customer is particular about their product photos. …" at bounding box center [881, 524] width 700 height 46
copy span "Customer is particular about their product photos. Ensure they closely resemble…"
click at [605, 610] on p "scrollable content" at bounding box center [884, 610] width 674 height 12
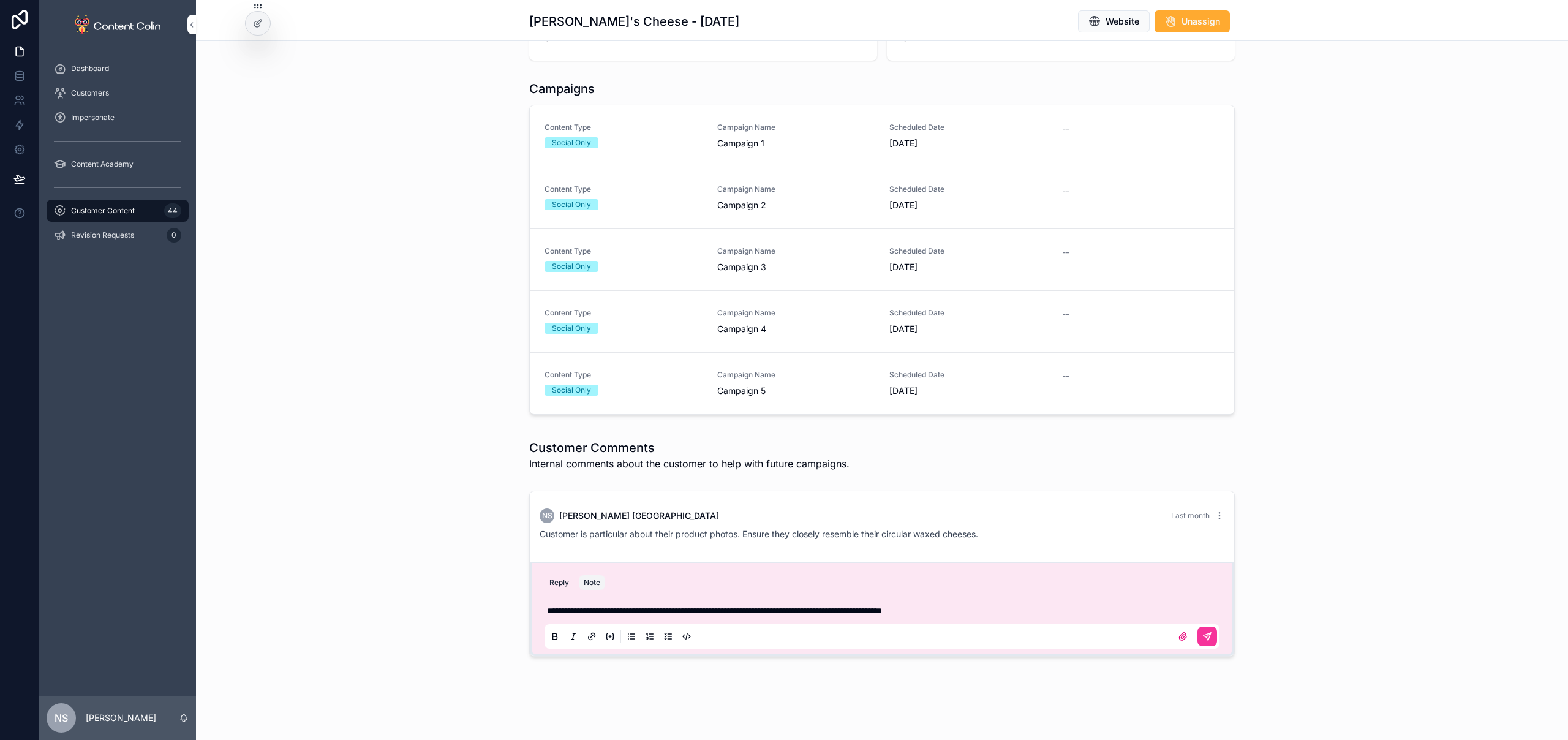
click at [1203, 635] on icon "scrollable content" at bounding box center [1206, 636] width 7 height 7
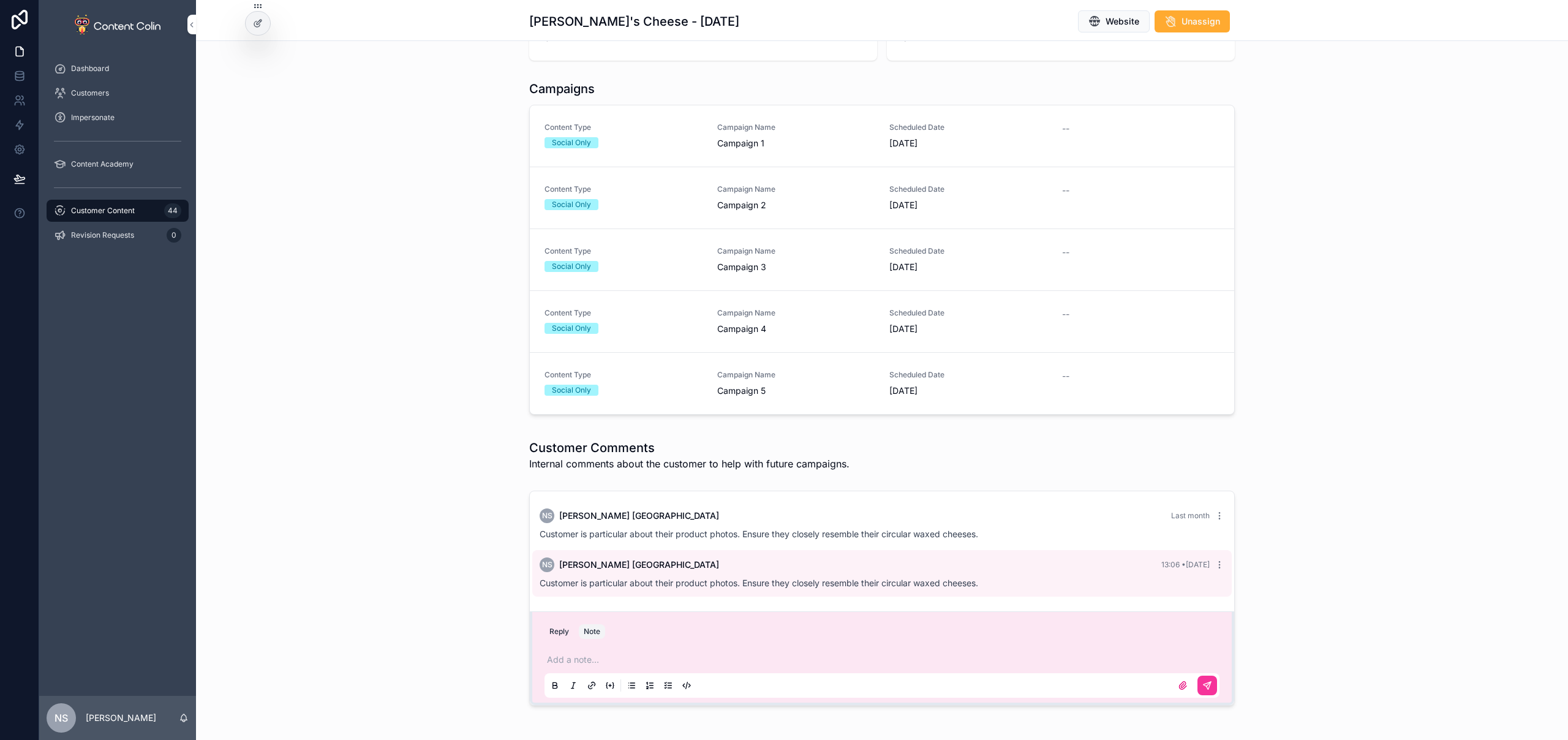
click at [1217, 518] on icon "scrollable content" at bounding box center [1219, 516] width 10 height 10
click at [1219, 487] on button "Delete comment" at bounding box center [1206, 494] width 77 height 15
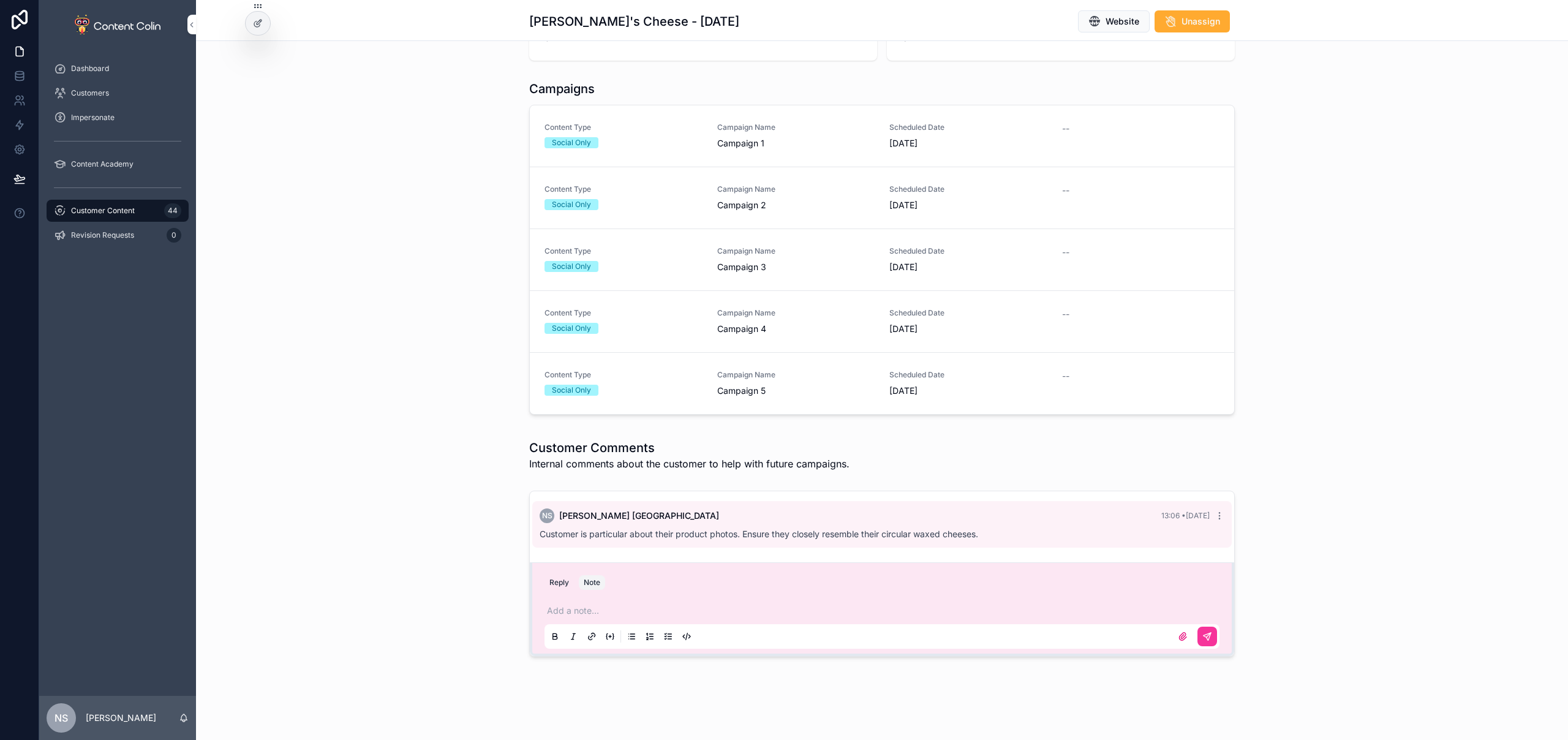
click at [616, 609] on p "scrollable content" at bounding box center [884, 610] width 674 height 12
click at [1203, 637] on icon "scrollable content" at bounding box center [1206, 636] width 7 height 7
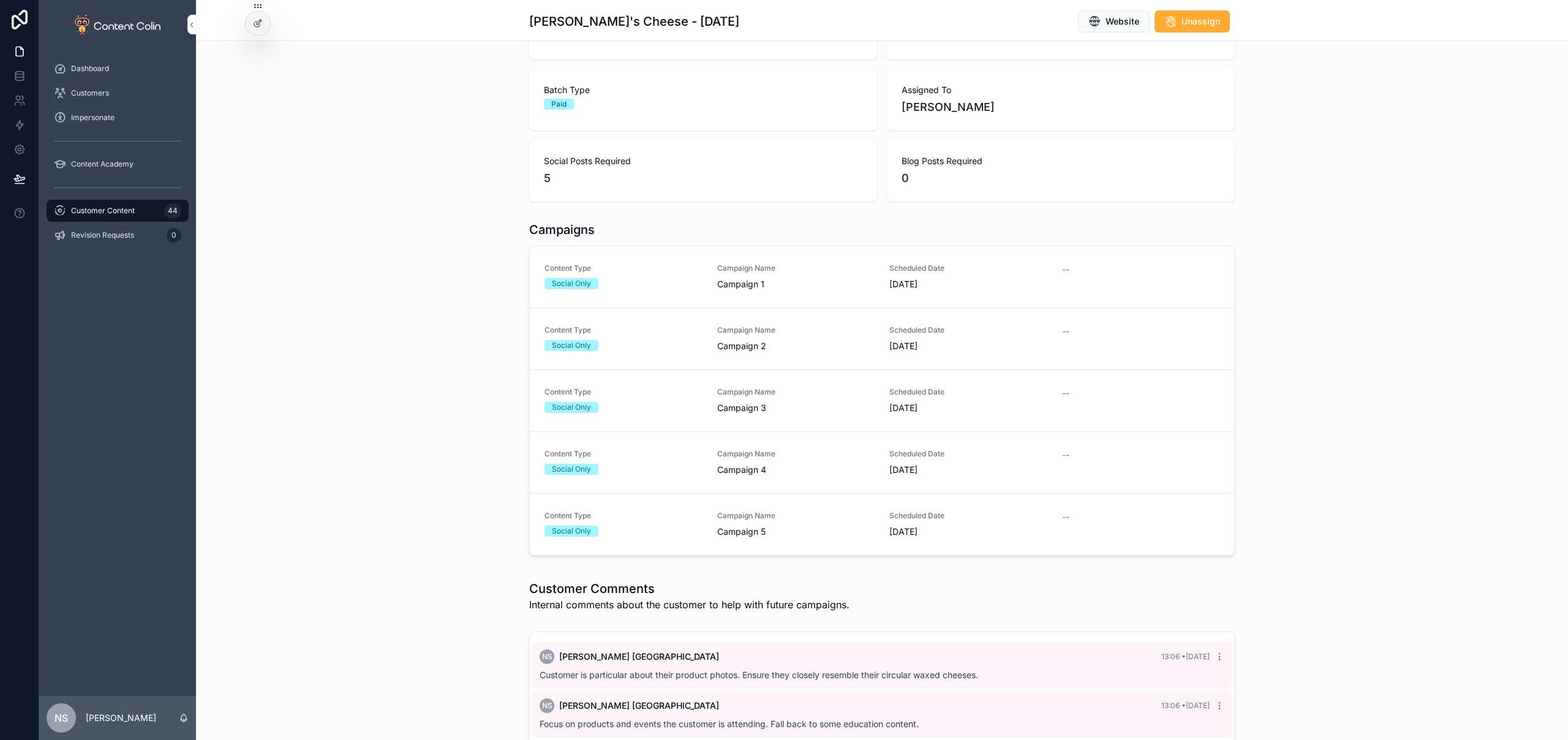
scroll to position [52, 0]
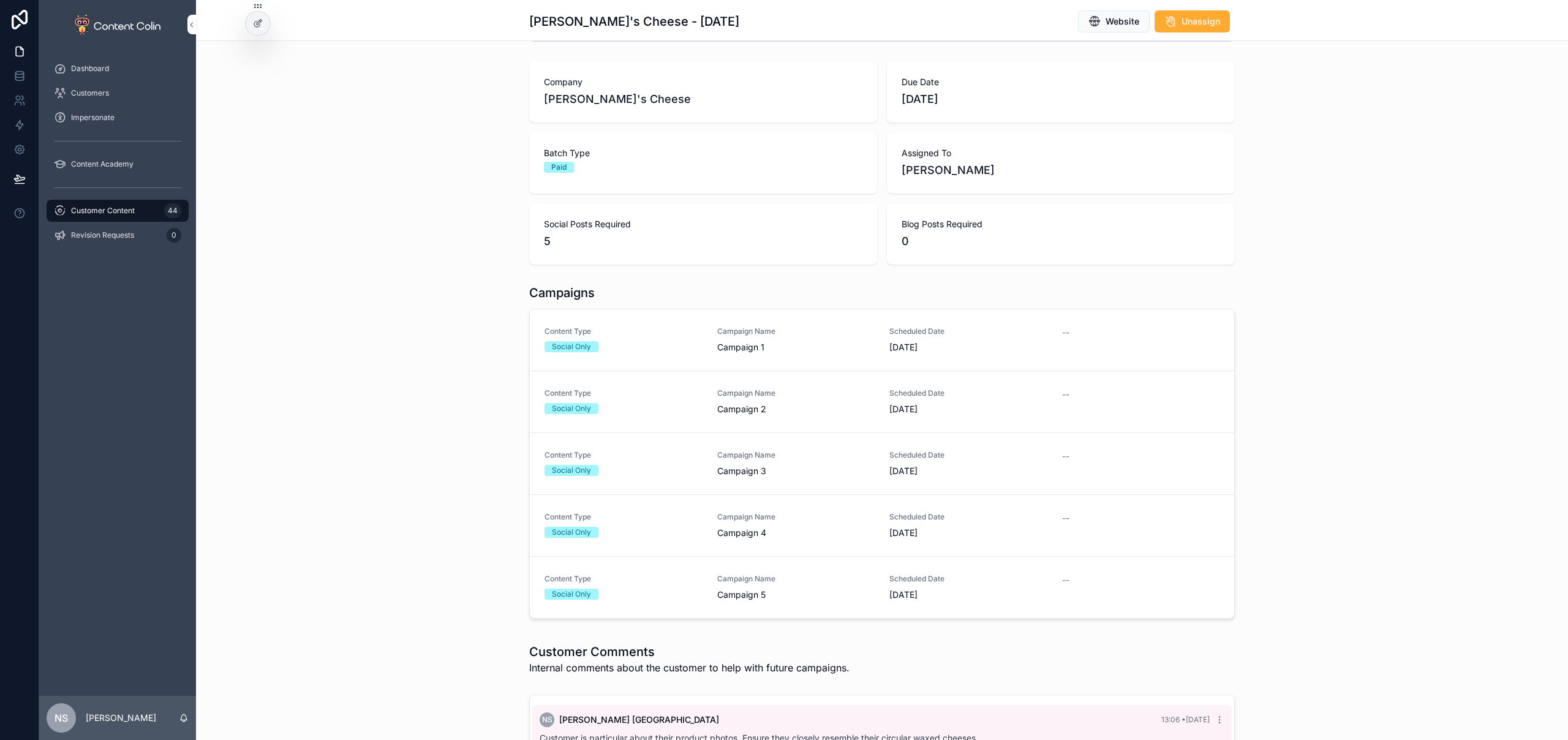
click at [687, 344] on div "Social Only" at bounding box center [623, 347] width 158 height 11
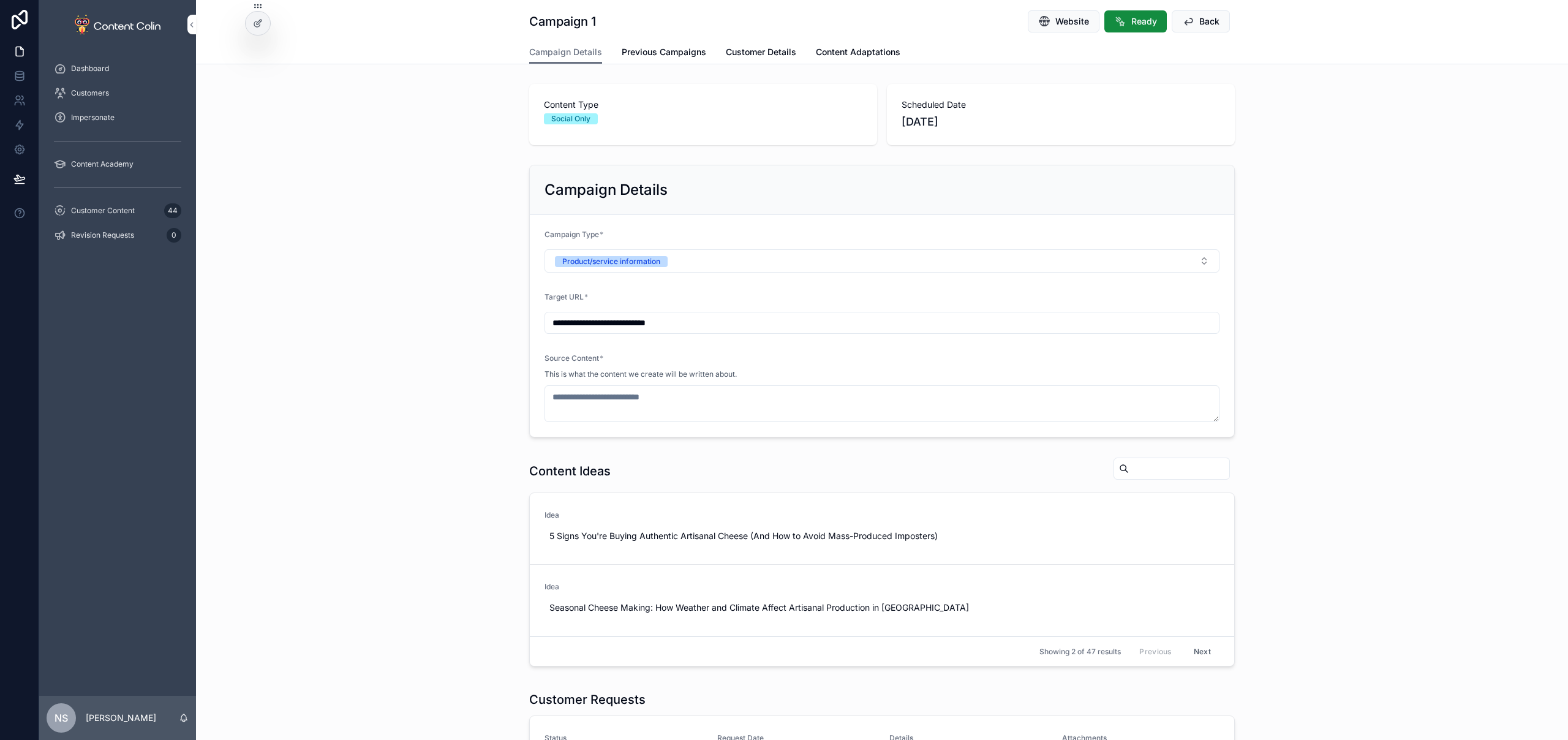
click at [669, 57] on span "Previous Campaigns" at bounding box center [664, 51] width 85 height 12
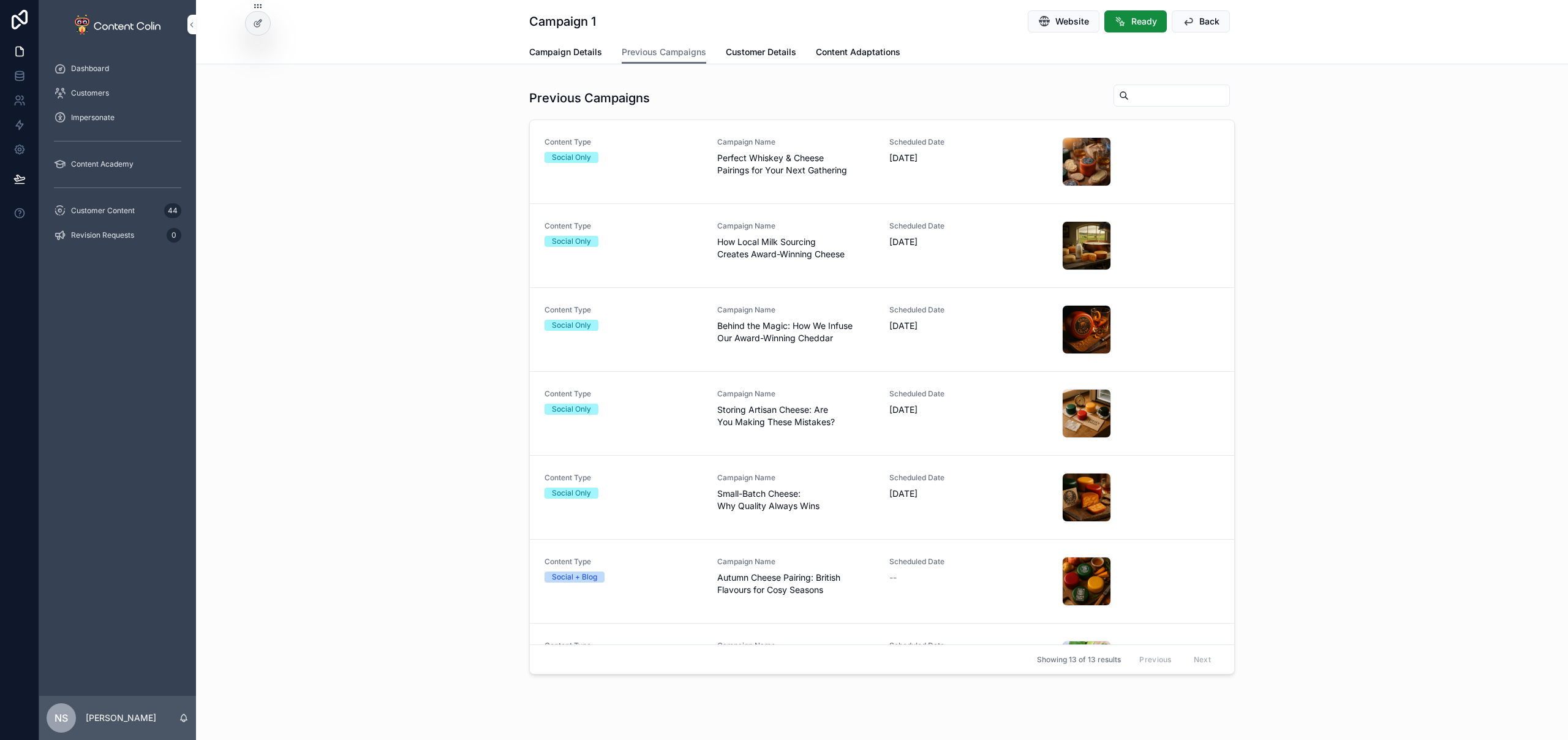
click at [871, 178] on div "Content Type Social Only Campaign Name Perfect Whiskey & Cheese Pairings for Yo…" at bounding box center [881, 161] width 674 height 49
click at [1067, 16] on span "Website" at bounding box center [1071, 21] width 33 height 12
click at [258, 610] on div "Previous Campaigns Content Type Social Only Campaign Name Perfect Whiskey & Che…" at bounding box center [882, 381] width 1372 height 606
click at [256, 30] on div at bounding box center [257, 23] width 24 height 24
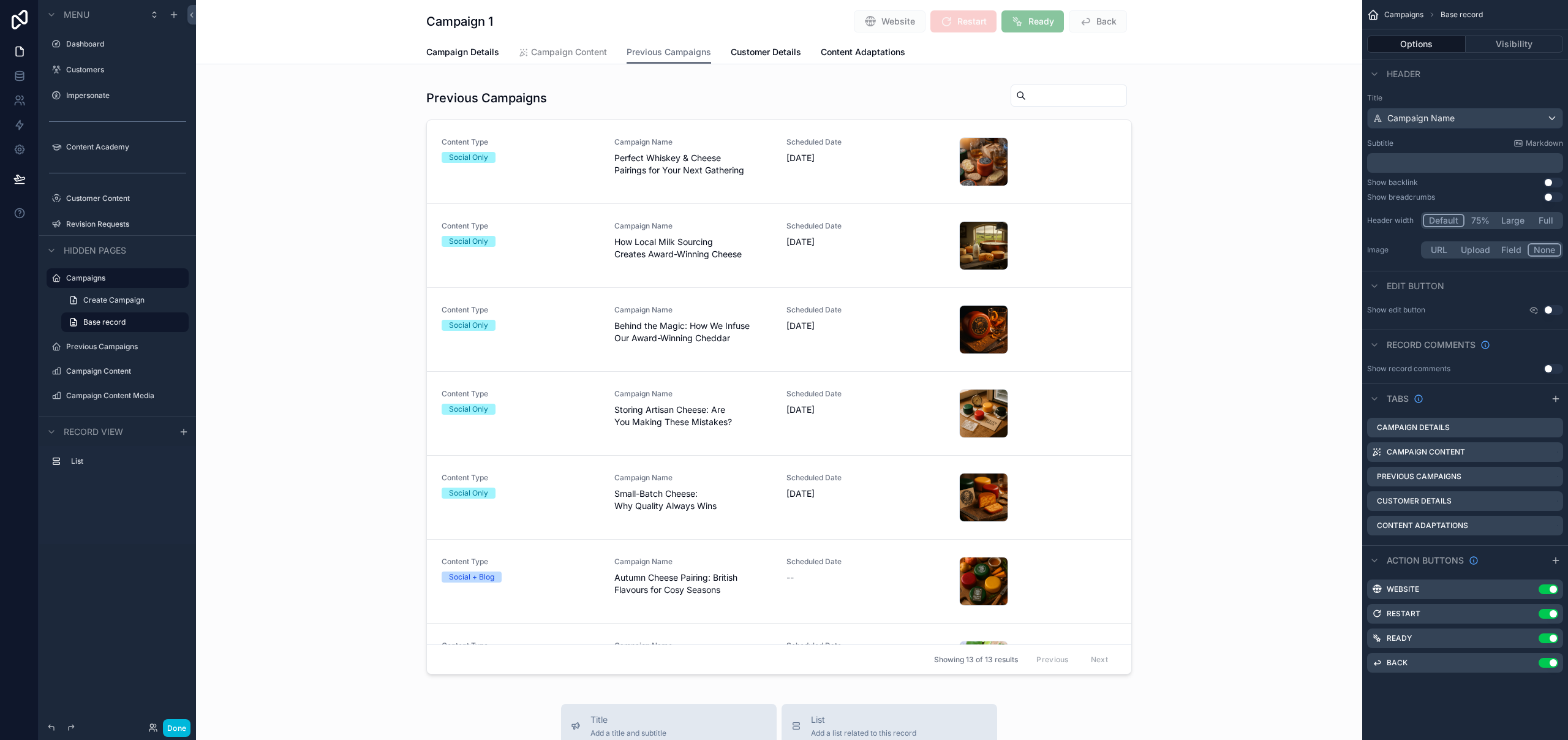
click at [1094, 172] on div "scrollable content" at bounding box center [779, 381] width 1166 height 606
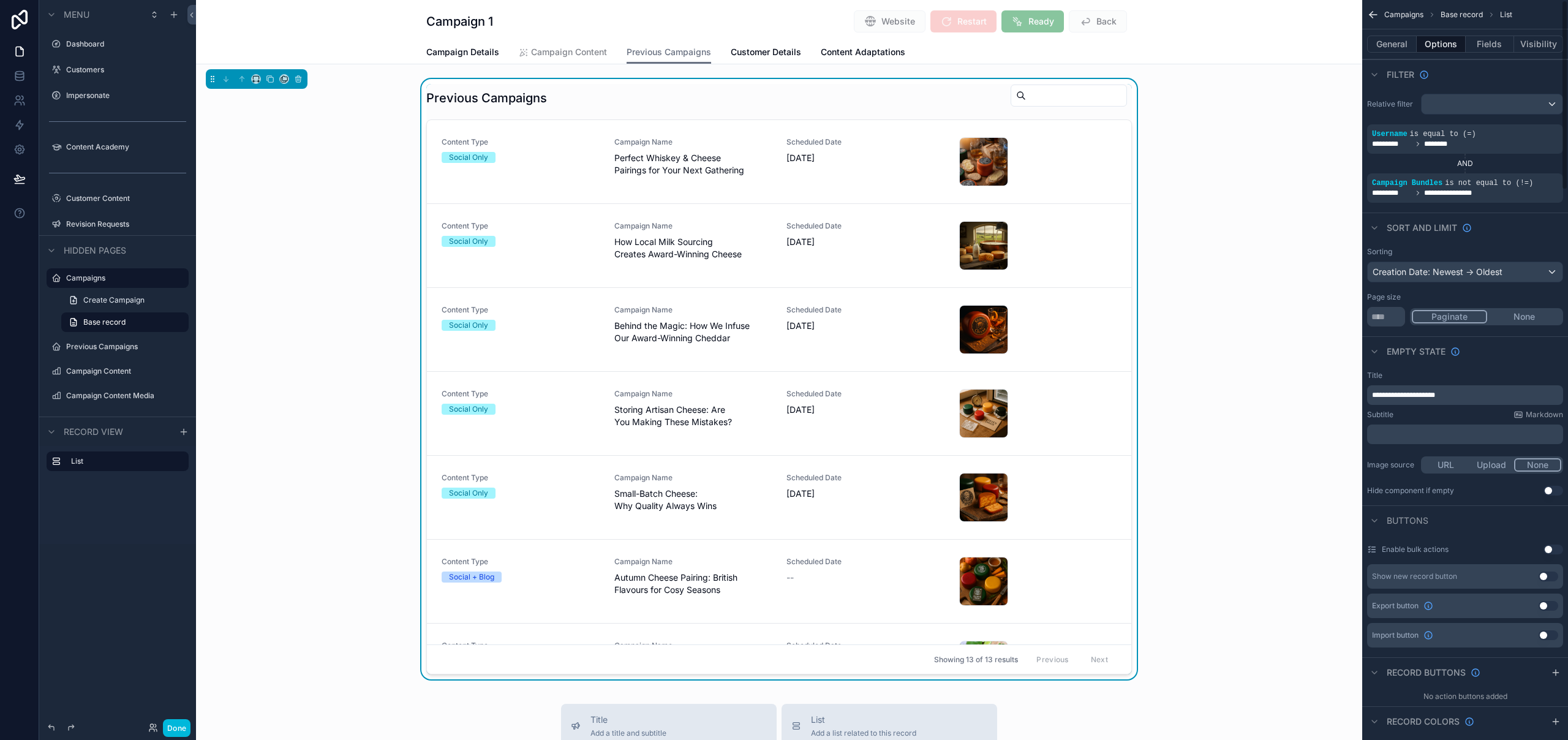
click at [1496, 40] on button "Fields" at bounding box center [1490, 44] width 49 height 17
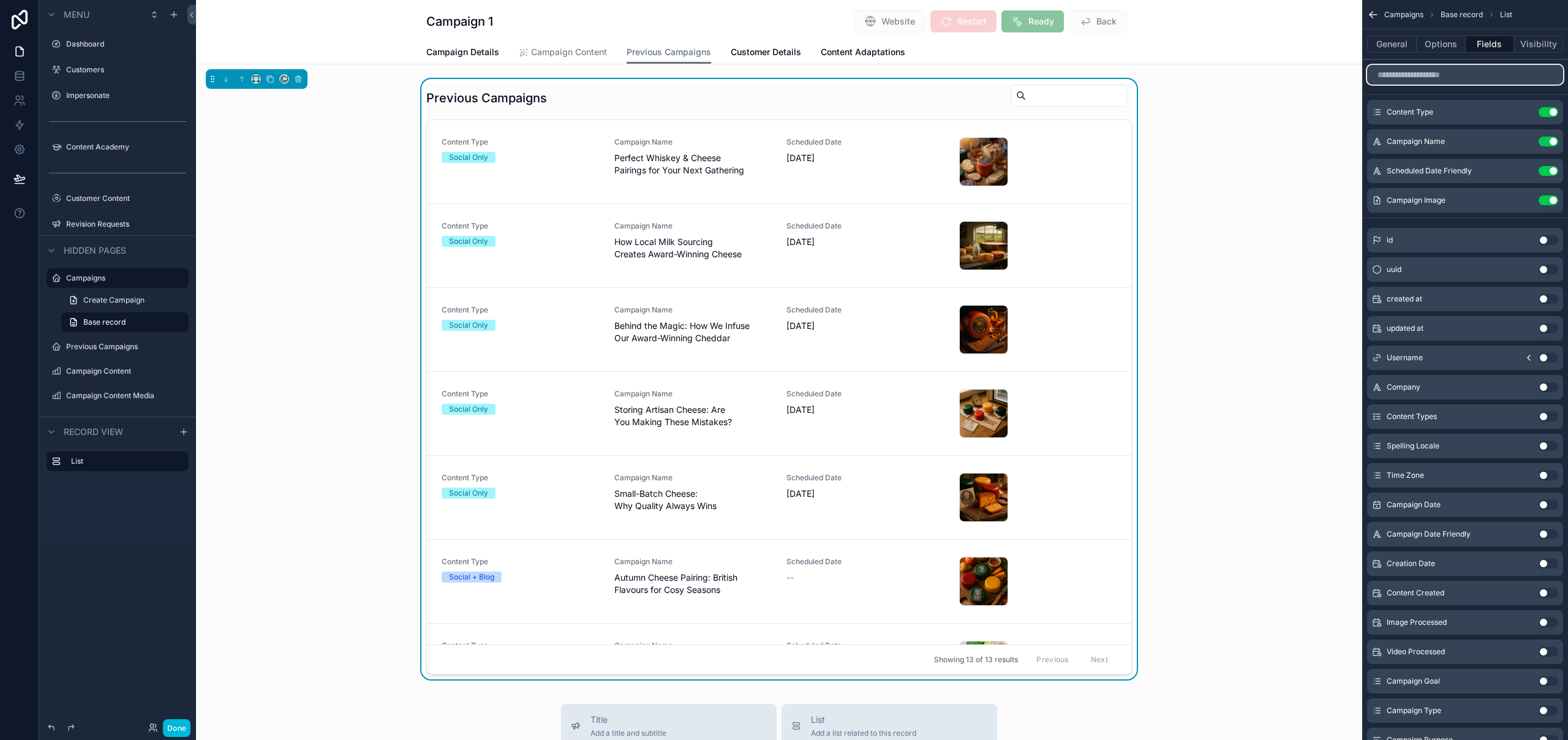
click at [1452, 75] on input "scrollable content" at bounding box center [1465, 75] width 196 height 20
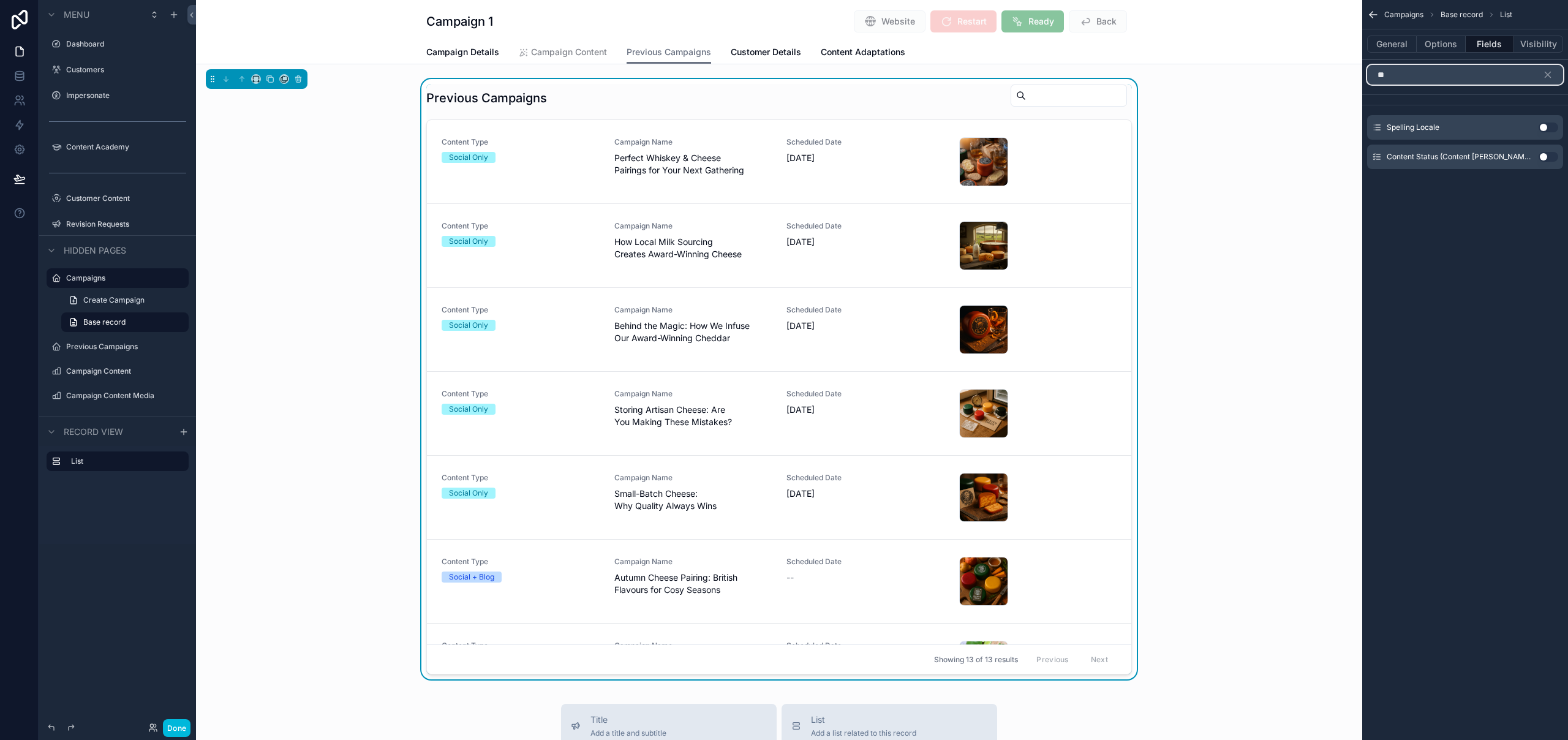
type input "*"
click at [1550, 127] on button "Use setting" at bounding box center [1548, 127] width 20 height 10
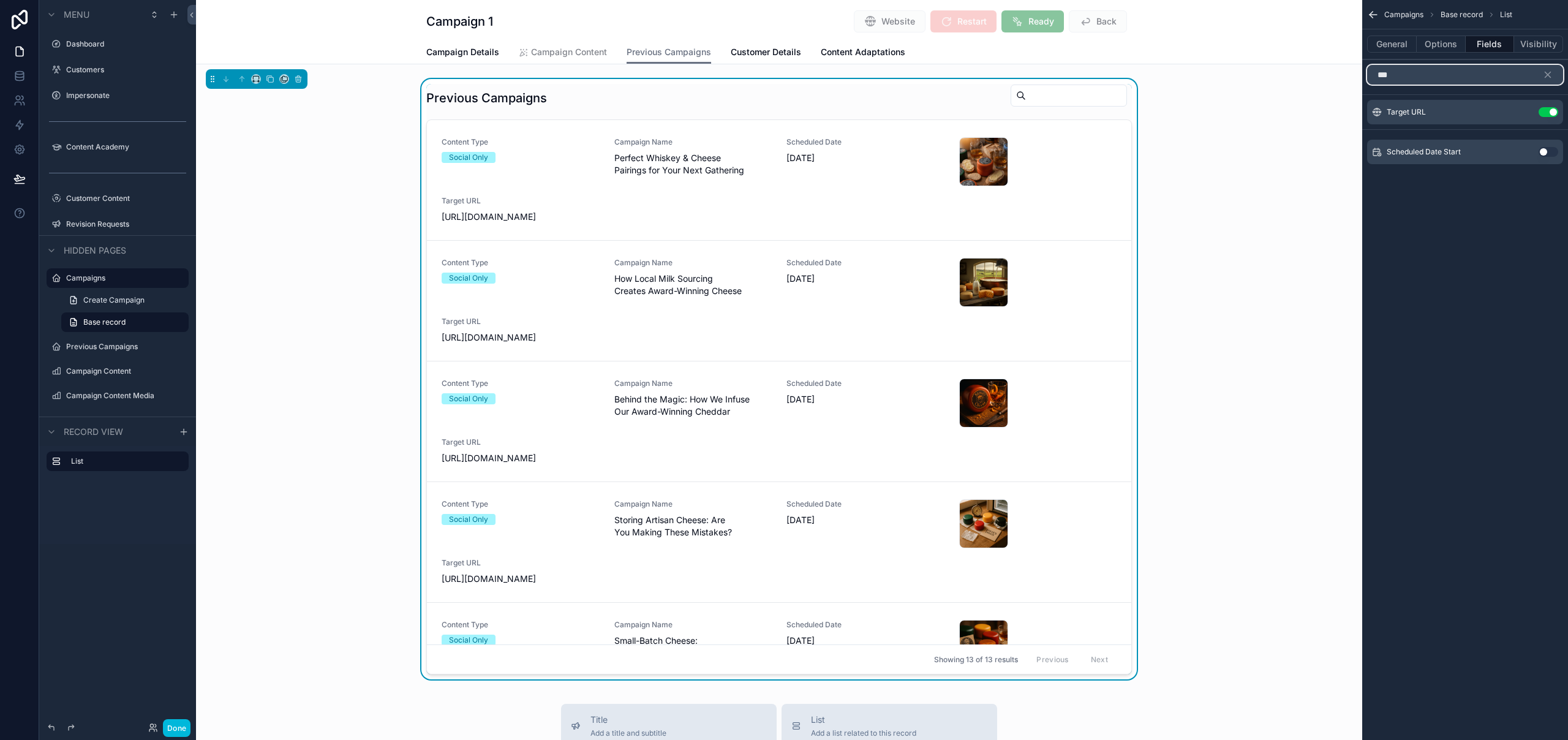
drag, startPoint x: 1452, startPoint y: 80, endPoint x: 1371, endPoint y: 76, distance: 81.1
click at [1371, 76] on input "***" at bounding box center [1465, 75] width 196 height 20
type input "****"
click at [1549, 182] on button "Use setting" at bounding box center [1548, 182] width 20 height 10
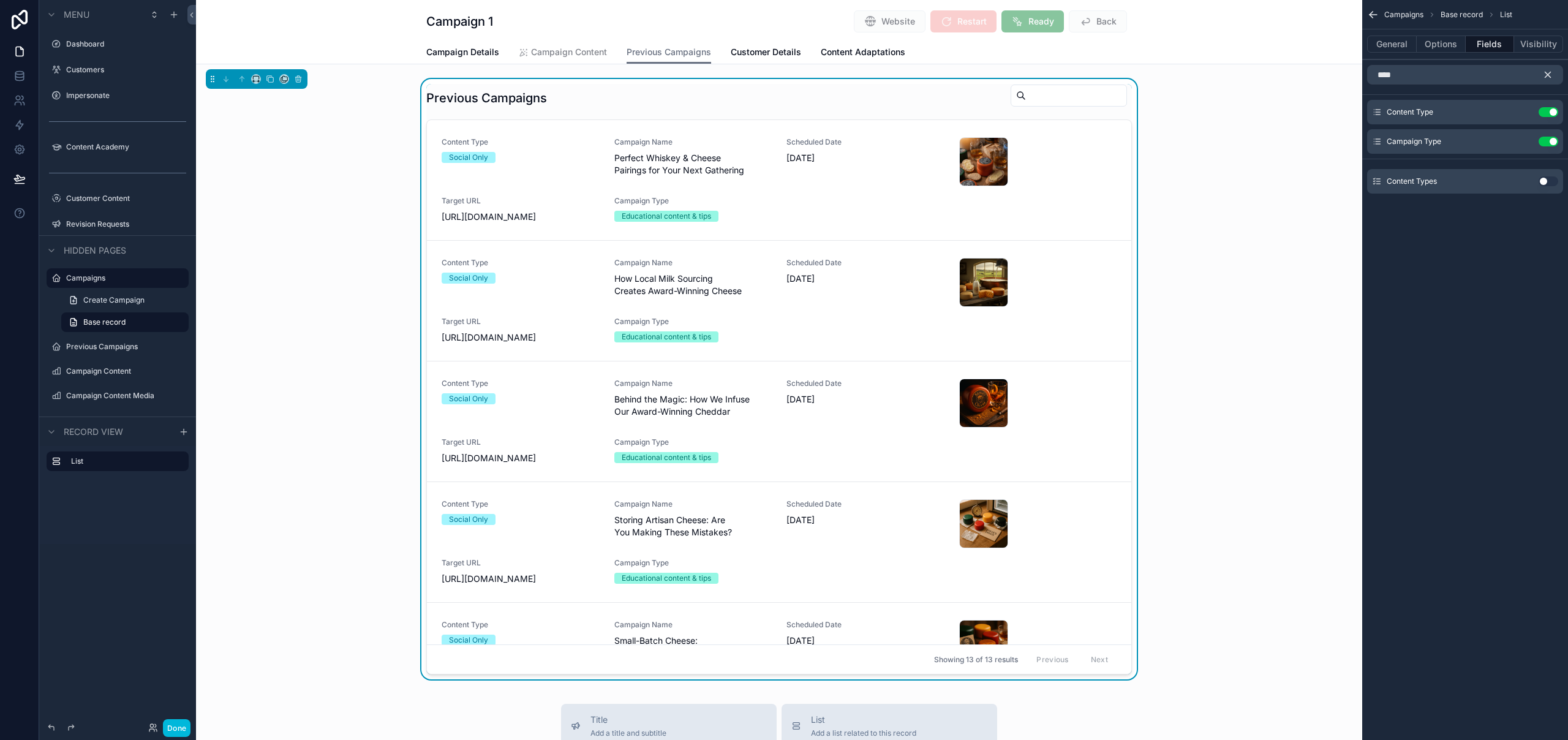
click at [1550, 76] on icon "scrollable content" at bounding box center [1548, 75] width 11 height 11
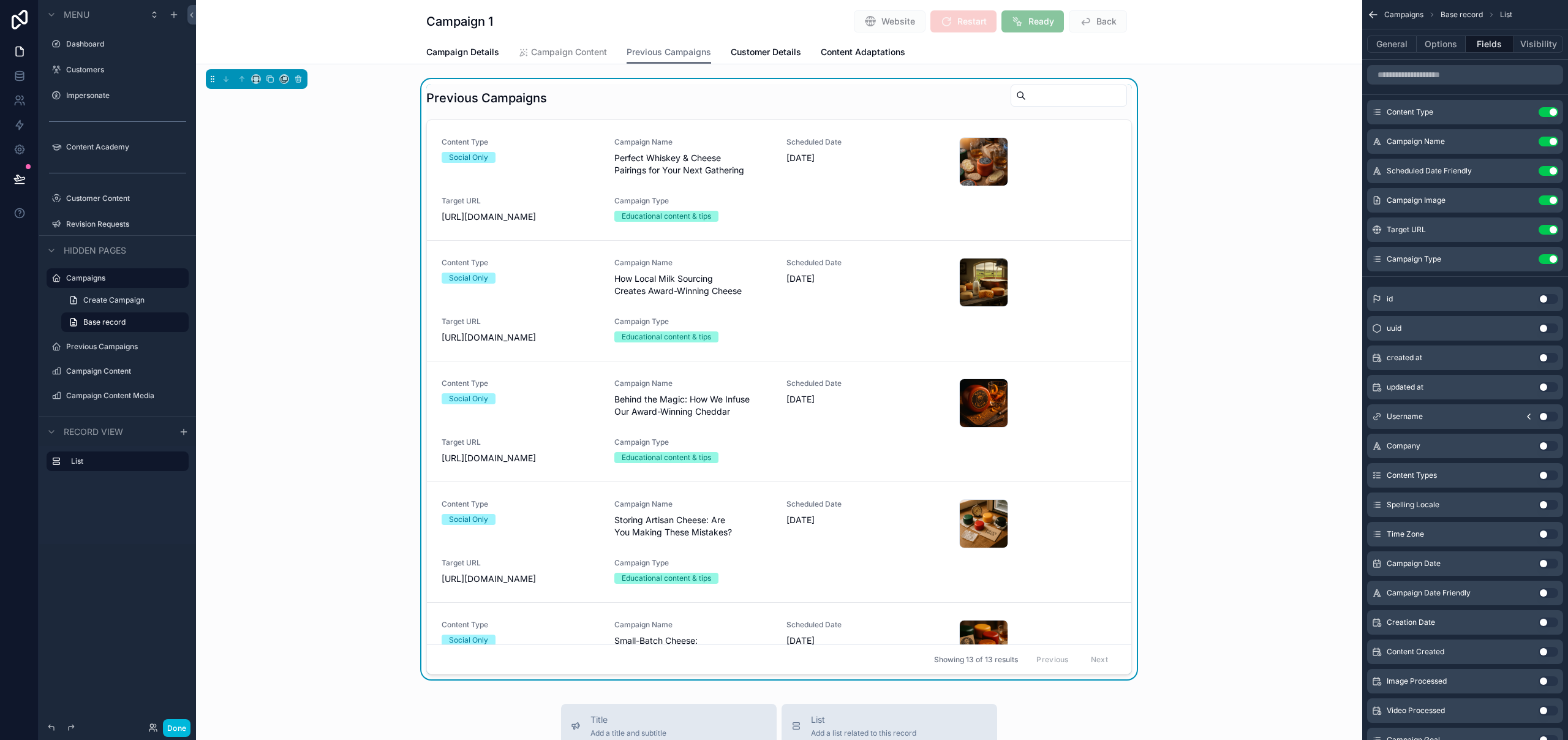
click at [955, 88] on div "Previous Campaigns" at bounding box center [779, 98] width 705 height 29
click at [0, 0] on icon "scrollable content" at bounding box center [0, 0] width 0 height 0
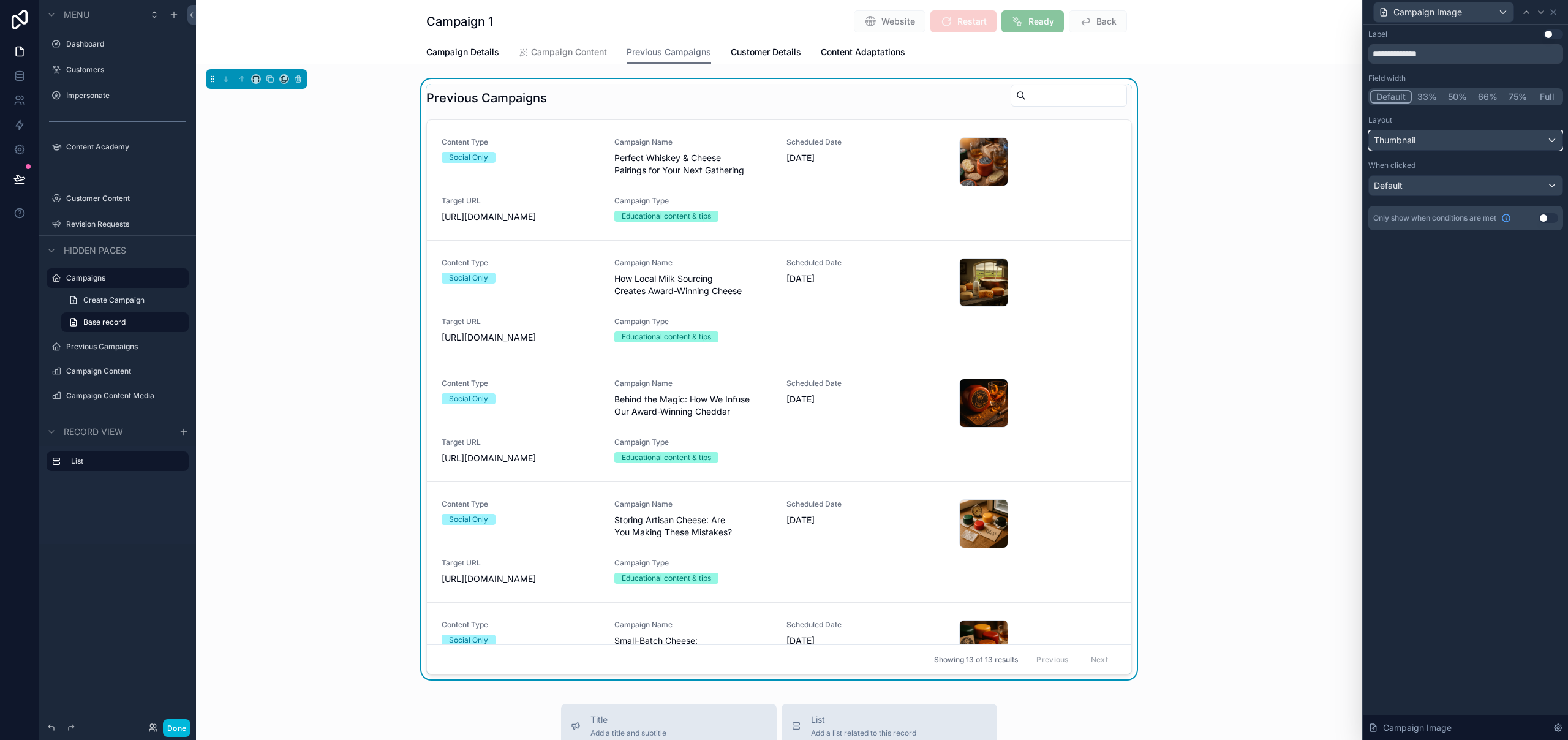
click at [1427, 149] on div "Thumbnail" at bounding box center [1465, 140] width 194 height 20
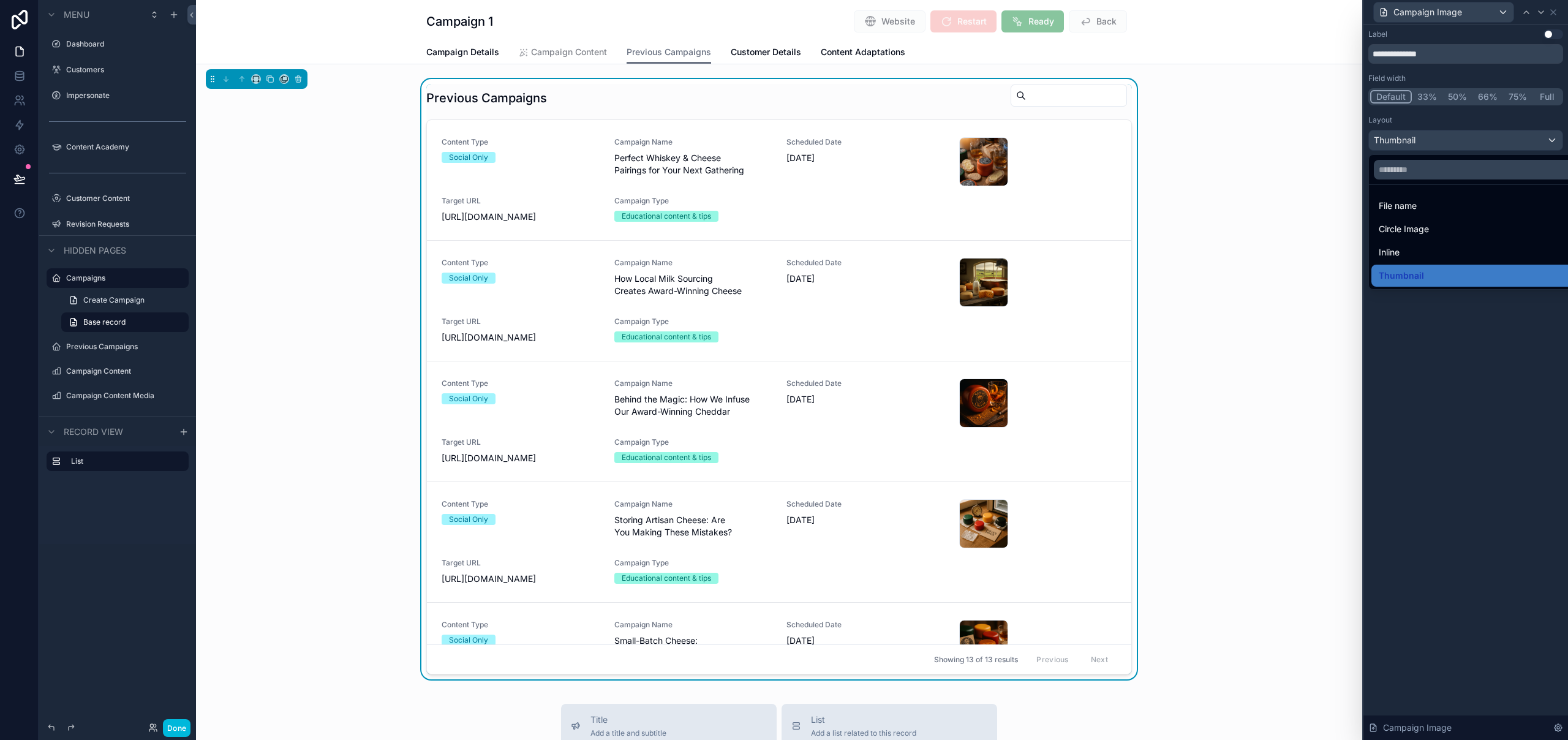
click at [1431, 146] on div at bounding box center [1465, 370] width 204 height 740
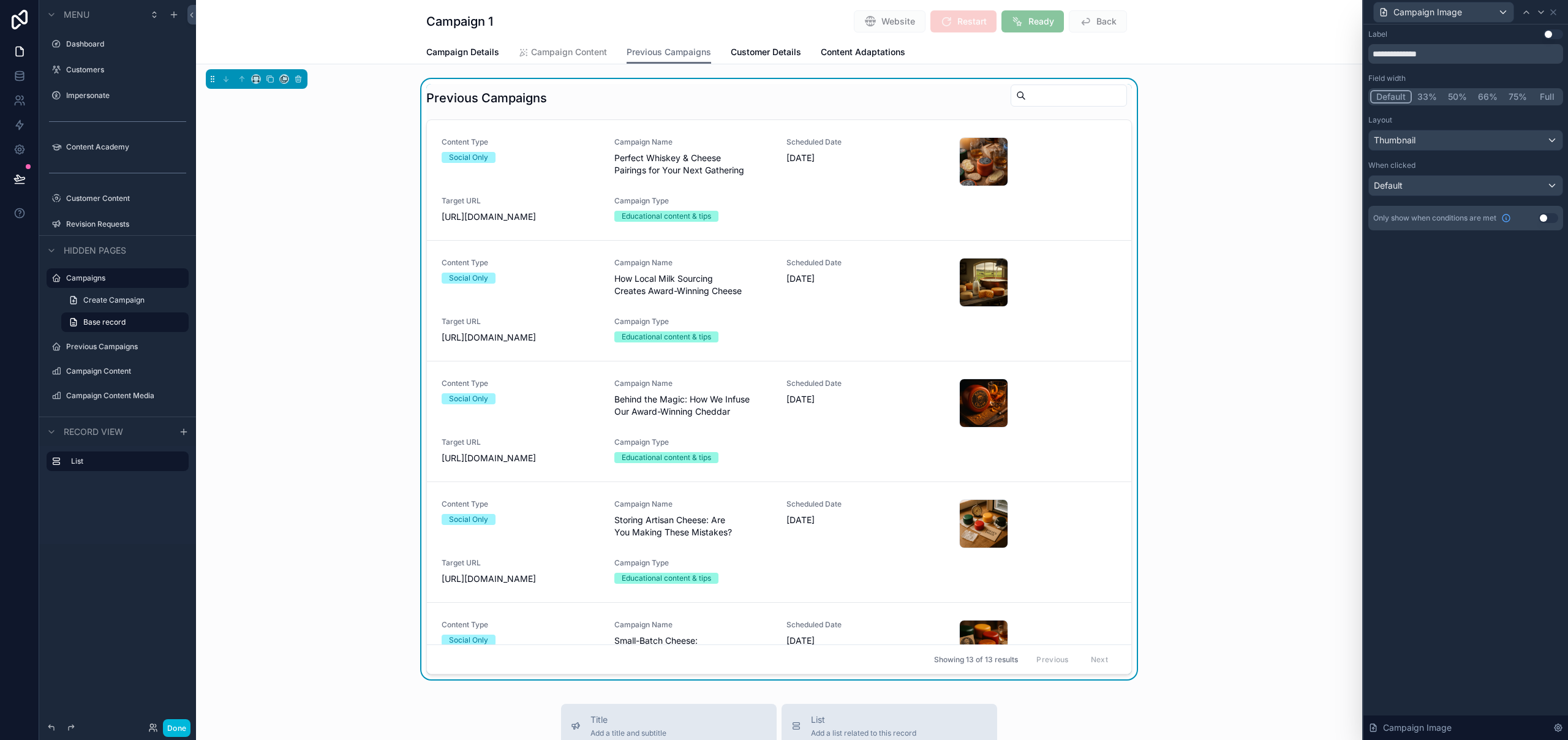
click at [1449, 95] on button "50%" at bounding box center [1456, 97] width 30 height 14
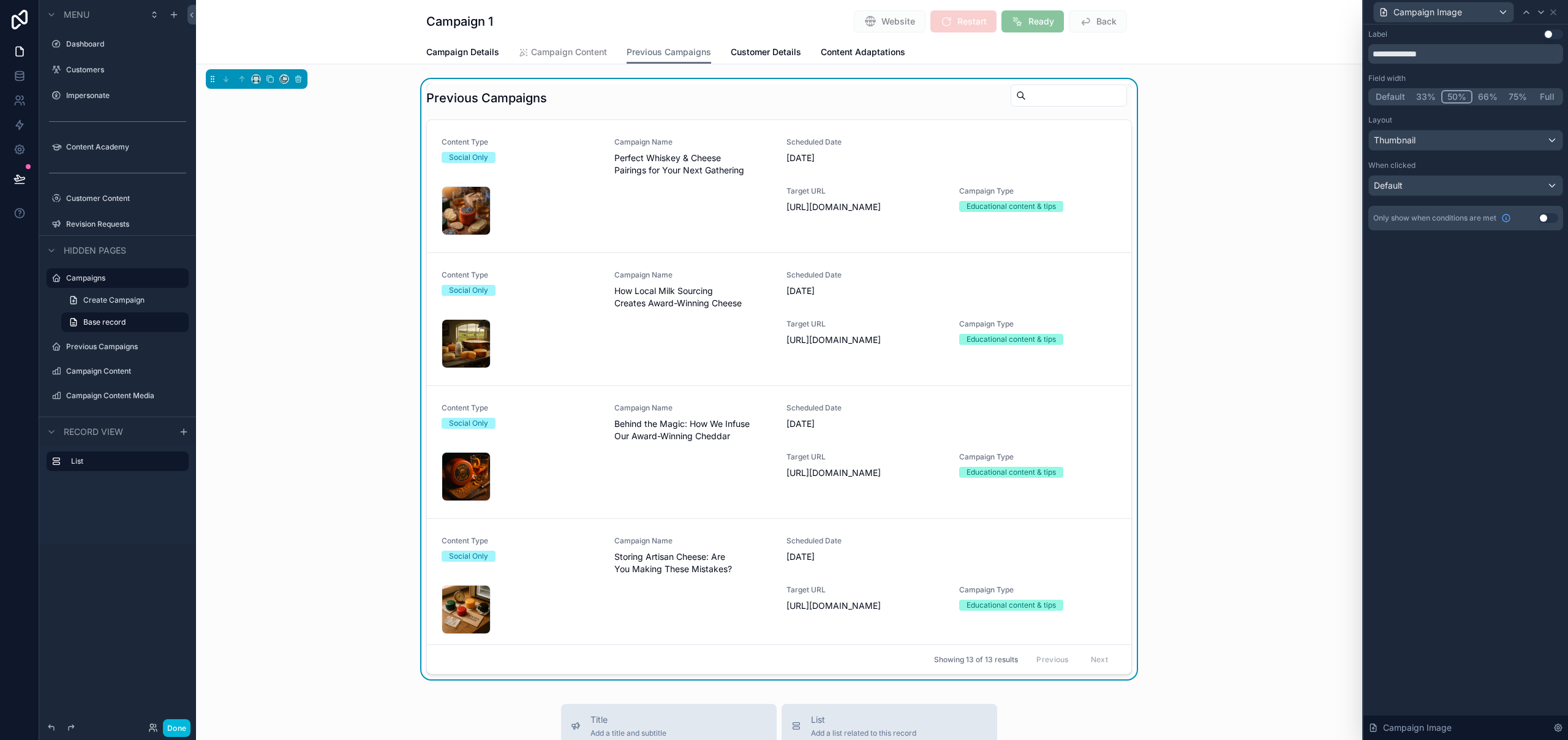
click at [1403, 97] on button "Default" at bounding box center [1390, 97] width 41 height 14
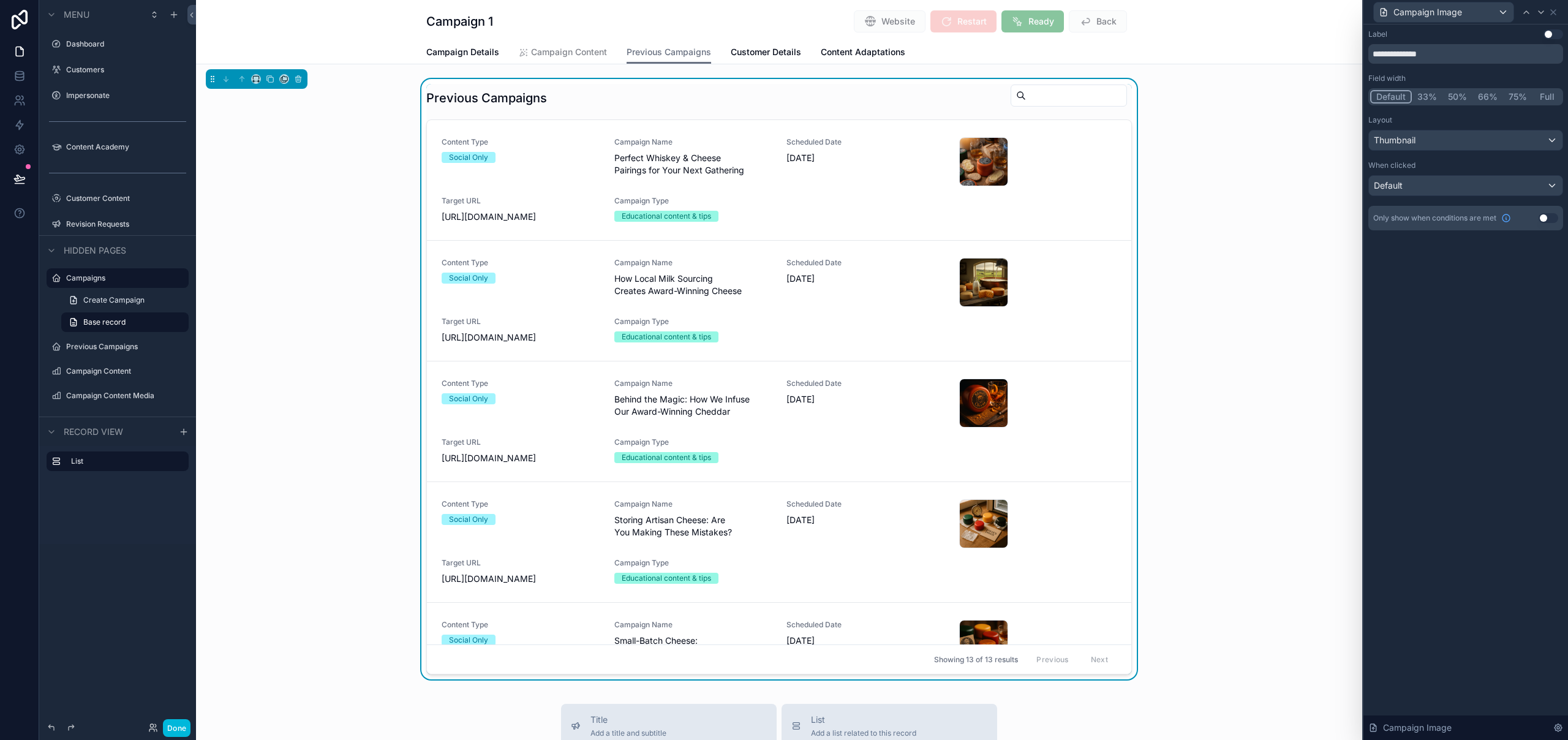
click at [1430, 95] on button "33%" at bounding box center [1427, 97] width 31 height 14
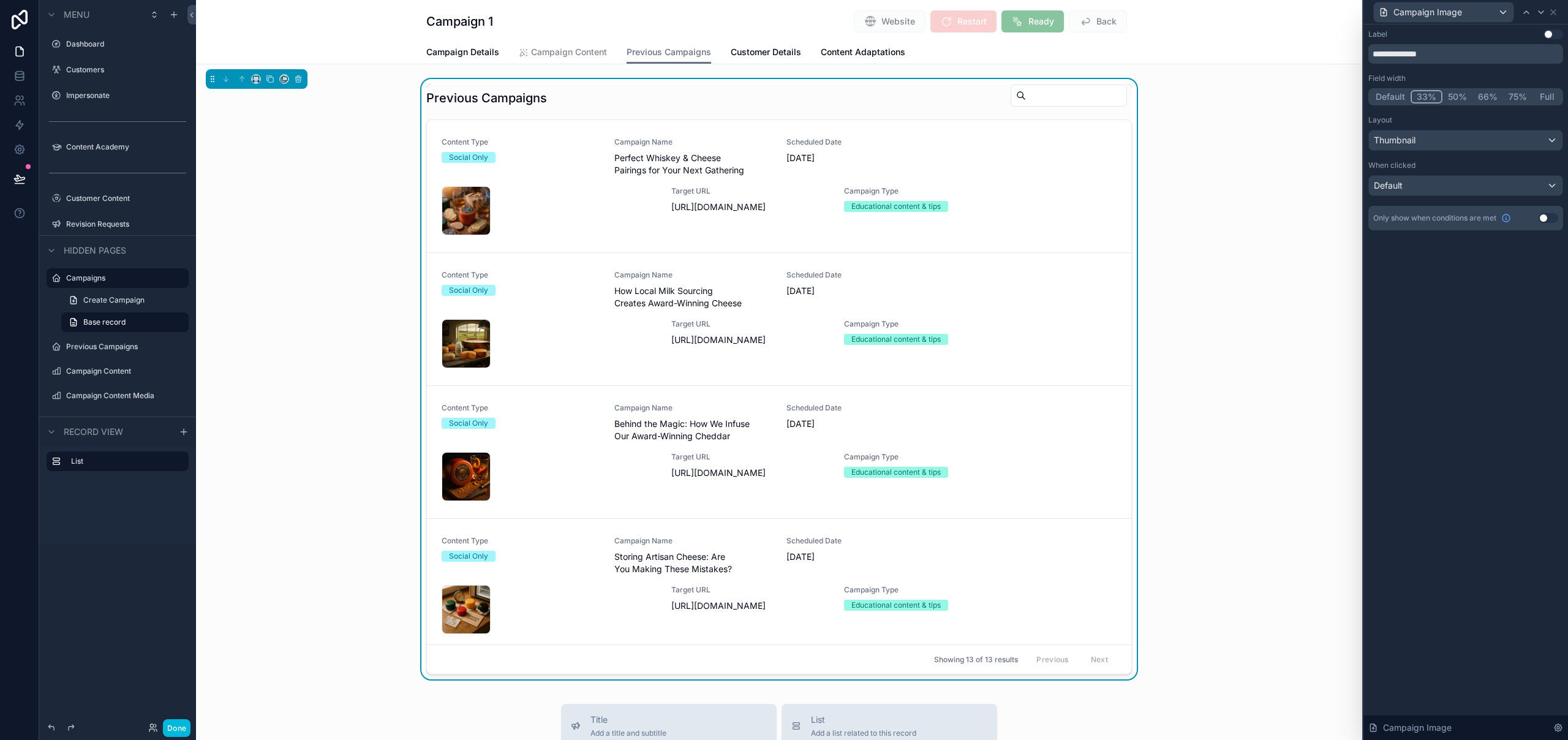
click at [1397, 96] on button "Default" at bounding box center [1390, 97] width 41 height 14
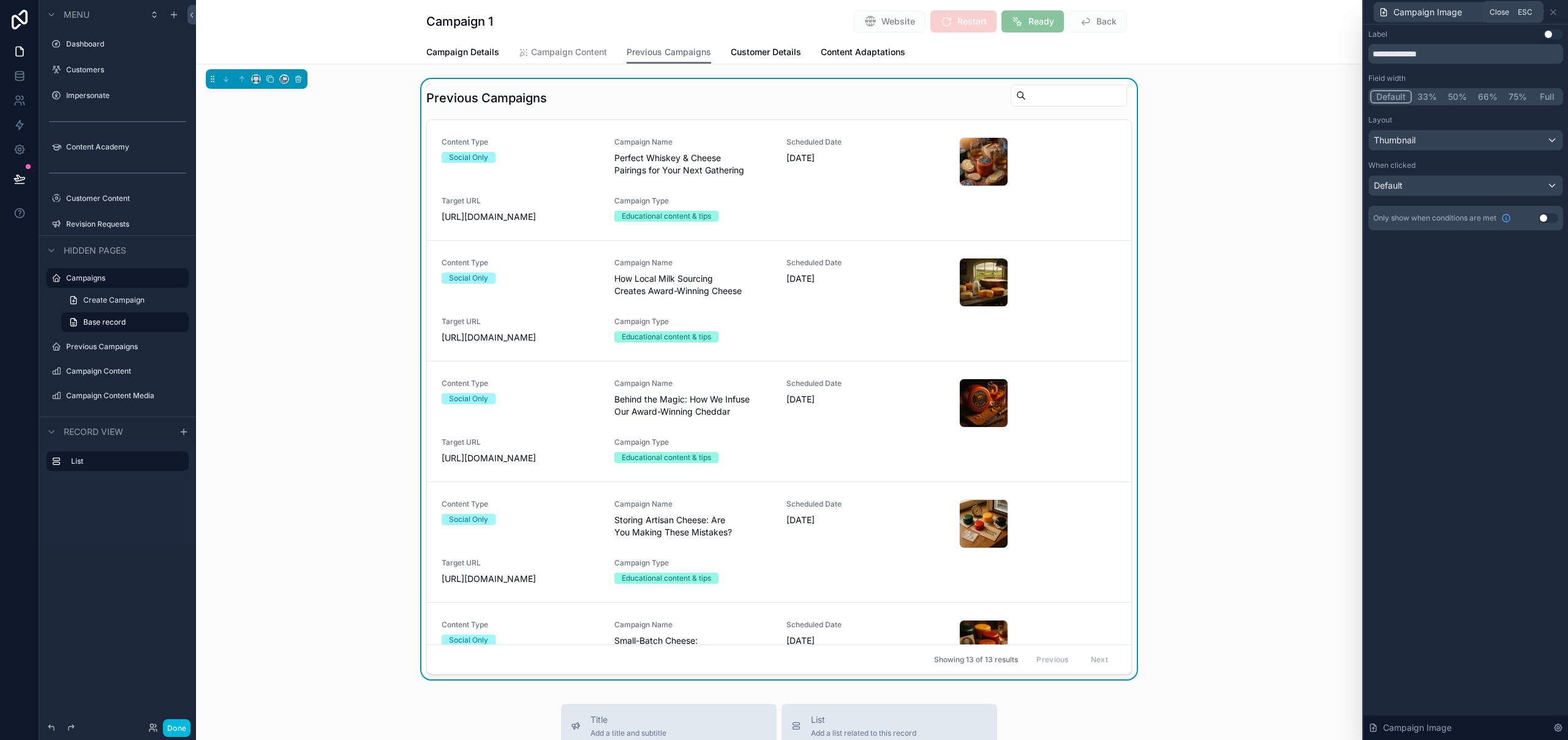
click at [1553, 9] on icon at bounding box center [1553, 12] width 10 height 10
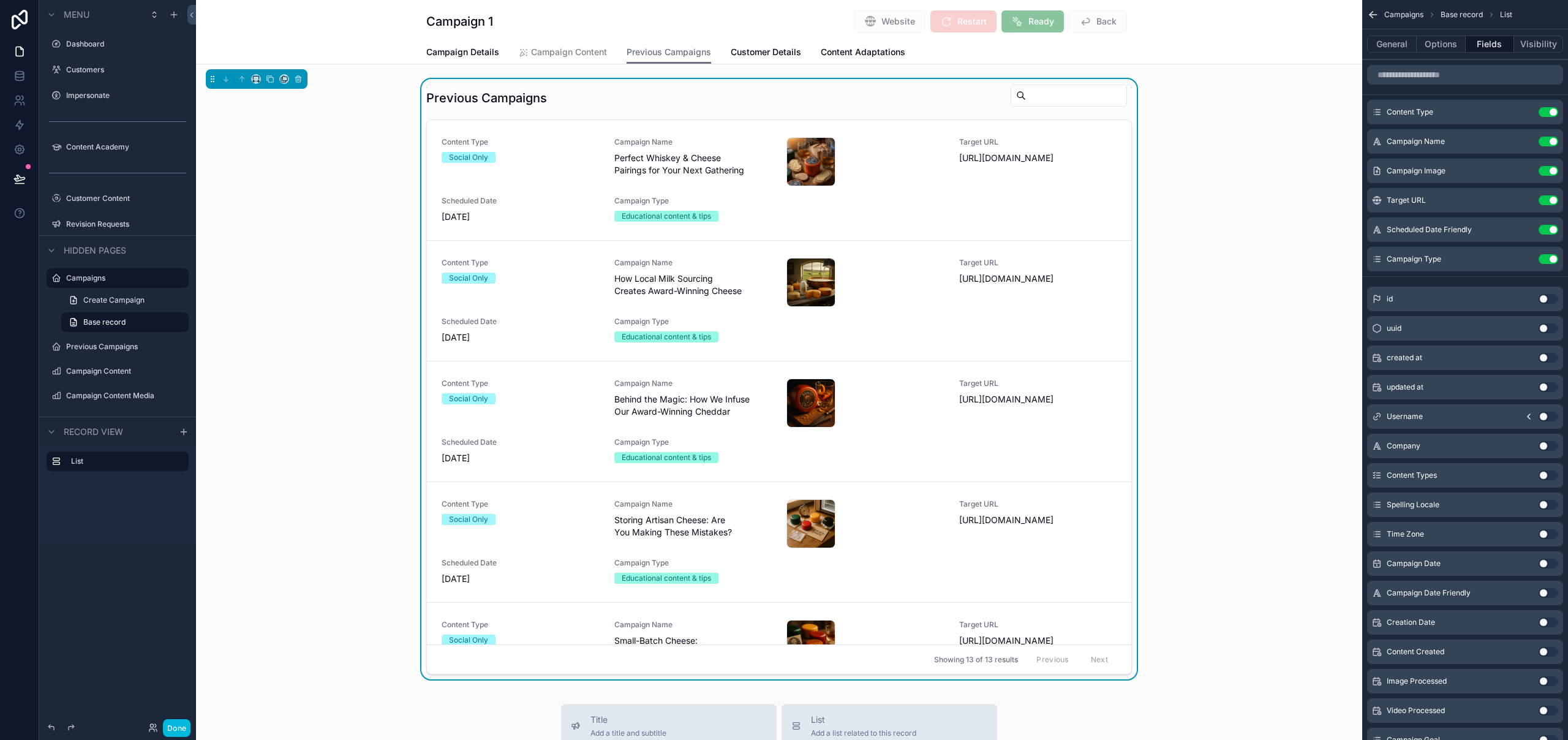
click at [0, 0] on icon "scrollable content" at bounding box center [0, 0] width 0 height 0
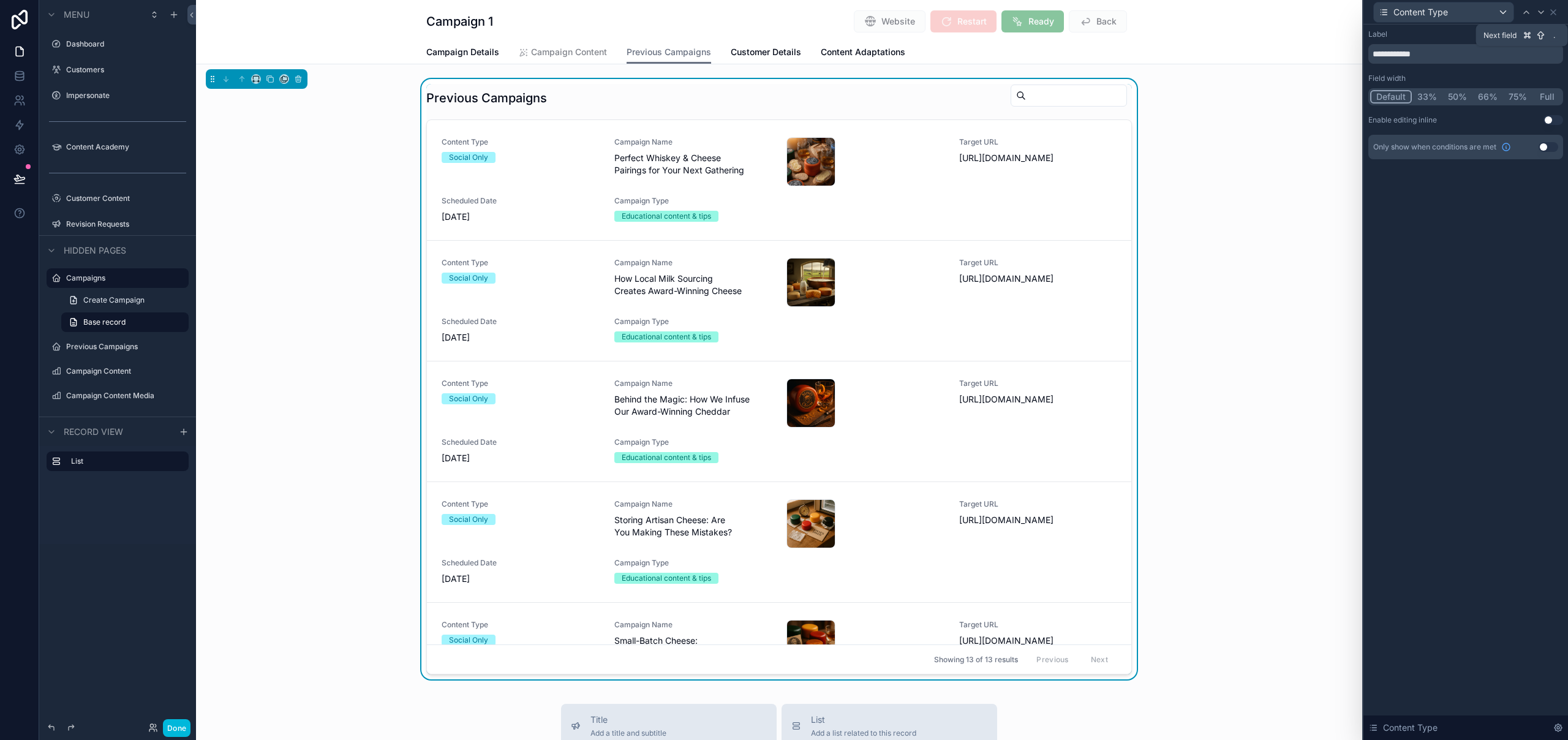
click at [1538, 10] on icon at bounding box center [1540, 12] width 10 height 10
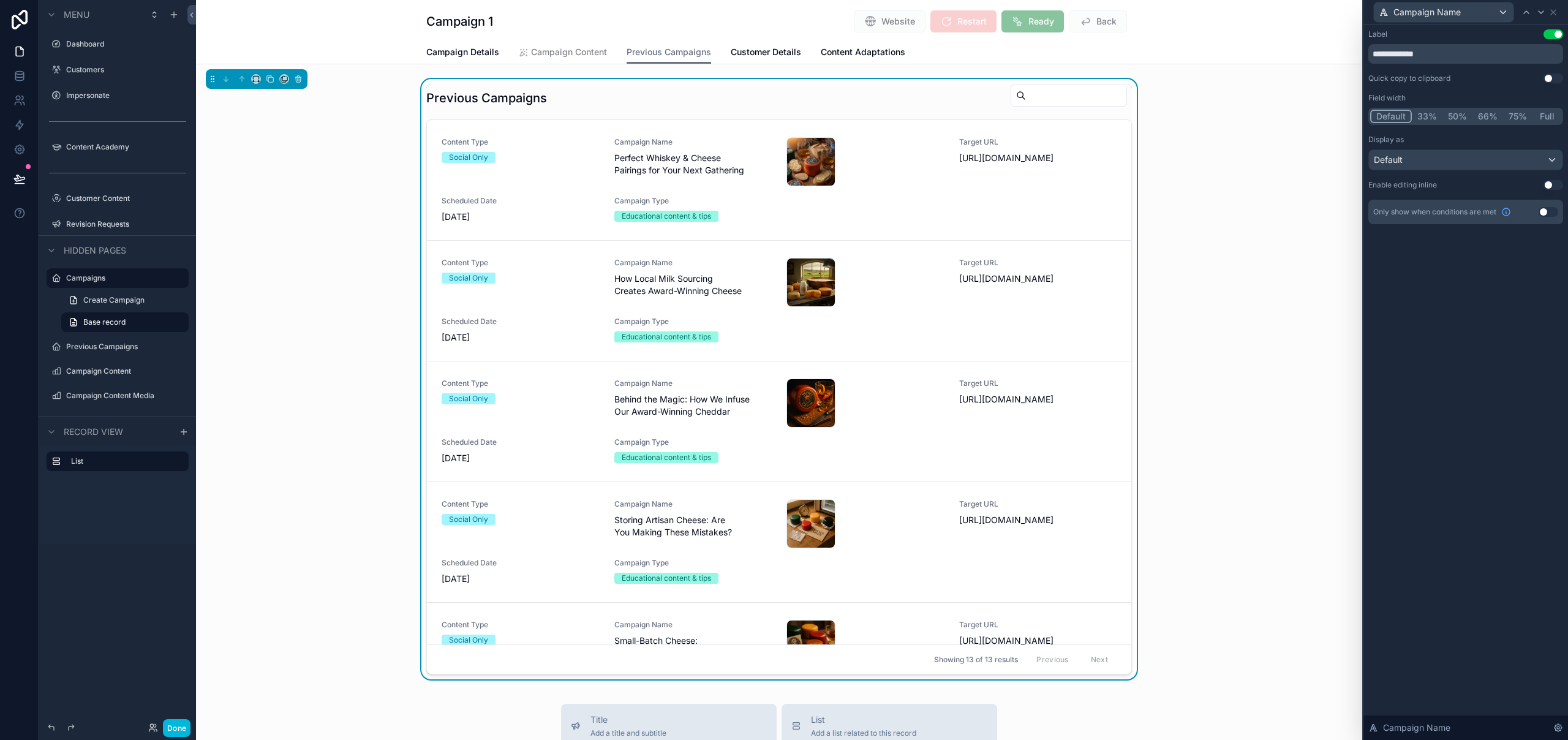
click at [1454, 116] on button "50%" at bounding box center [1456, 117] width 30 height 14
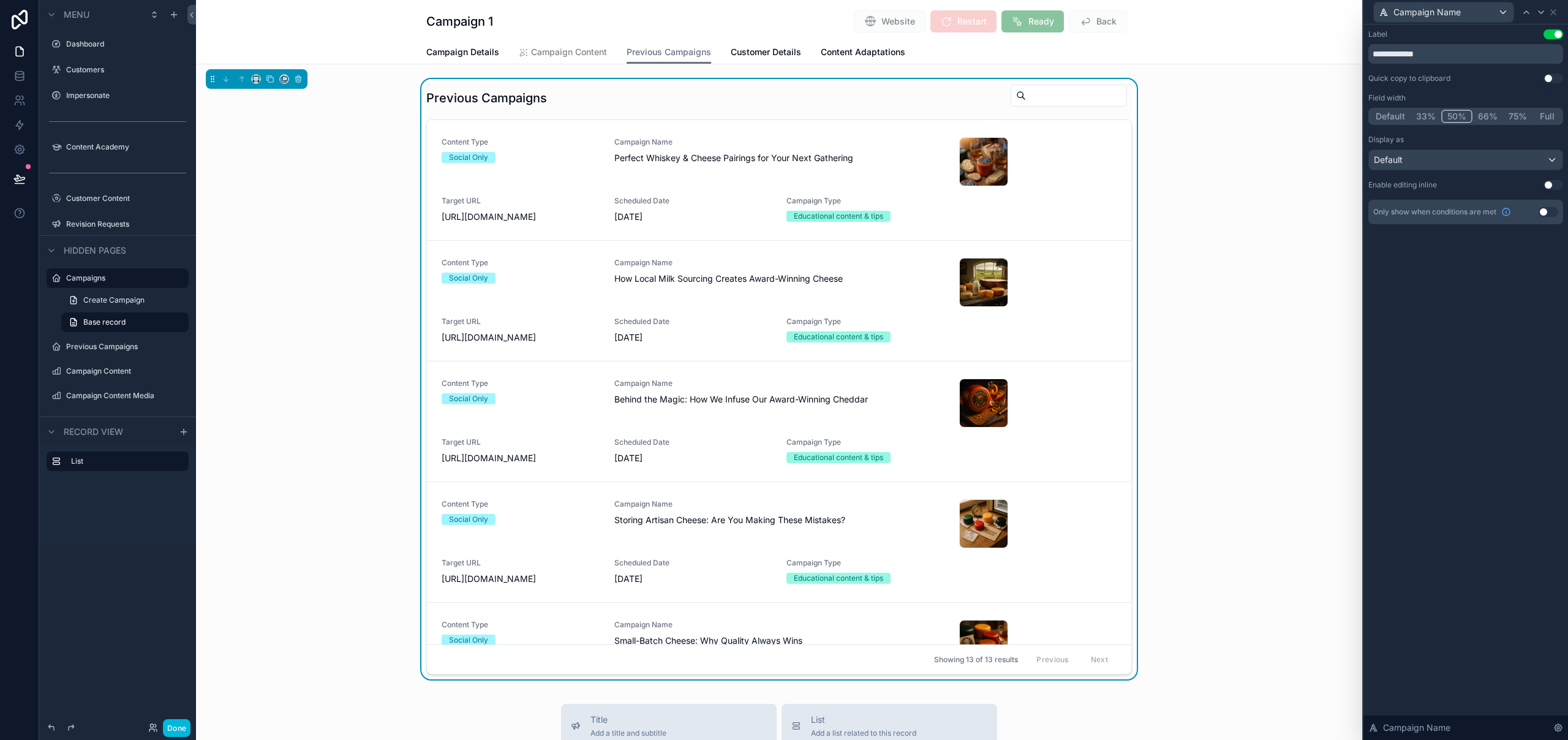
click at [1425, 117] on button "33%" at bounding box center [1425, 117] width 31 height 14
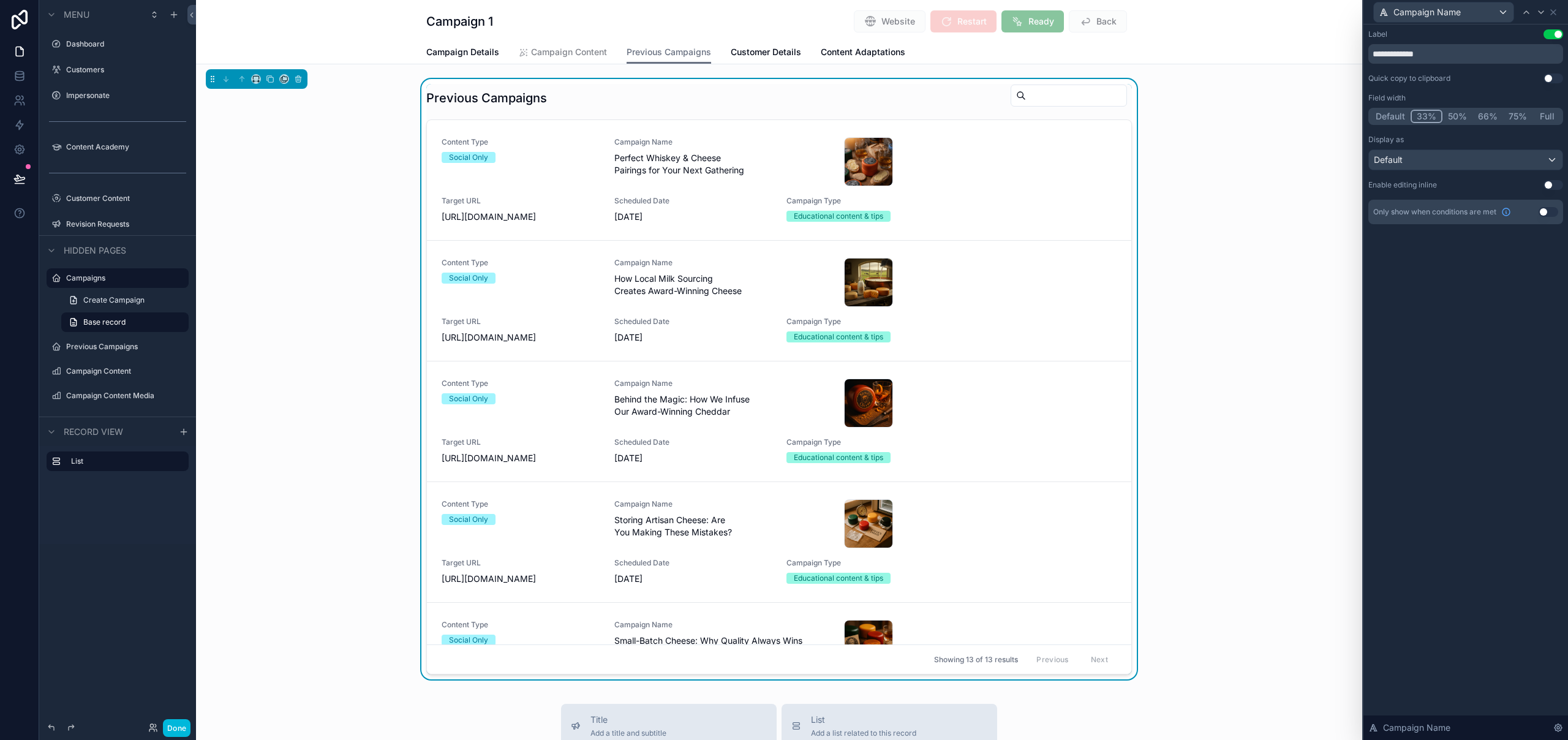
click at [1447, 116] on button "50%" at bounding box center [1456, 117] width 30 height 14
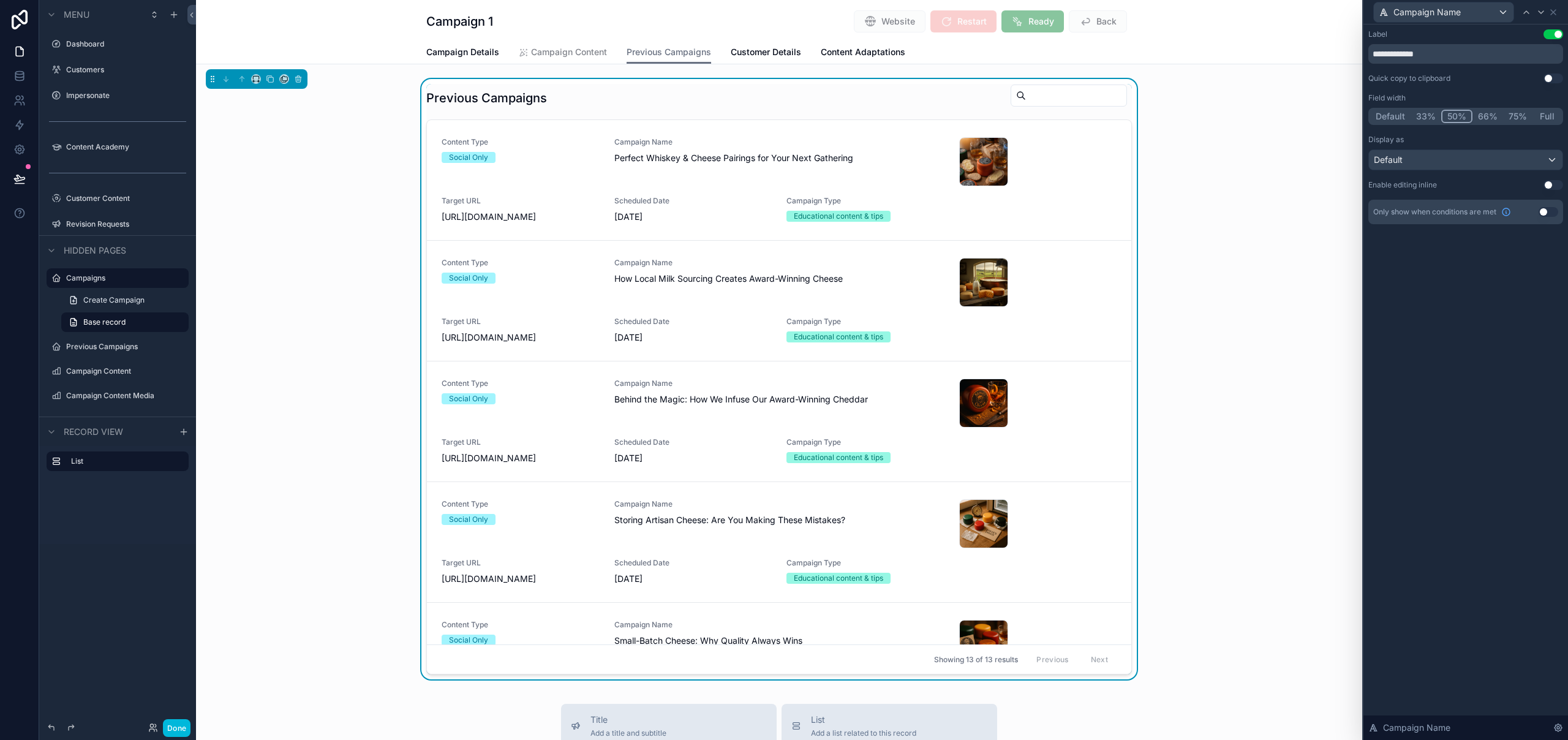
drag, startPoint x: 1496, startPoint y: 110, endPoint x: 1478, endPoint y: 117, distance: 19.3
click at [1496, 111] on button "66%" at bounding box center [1487, 117] width 31 height 14
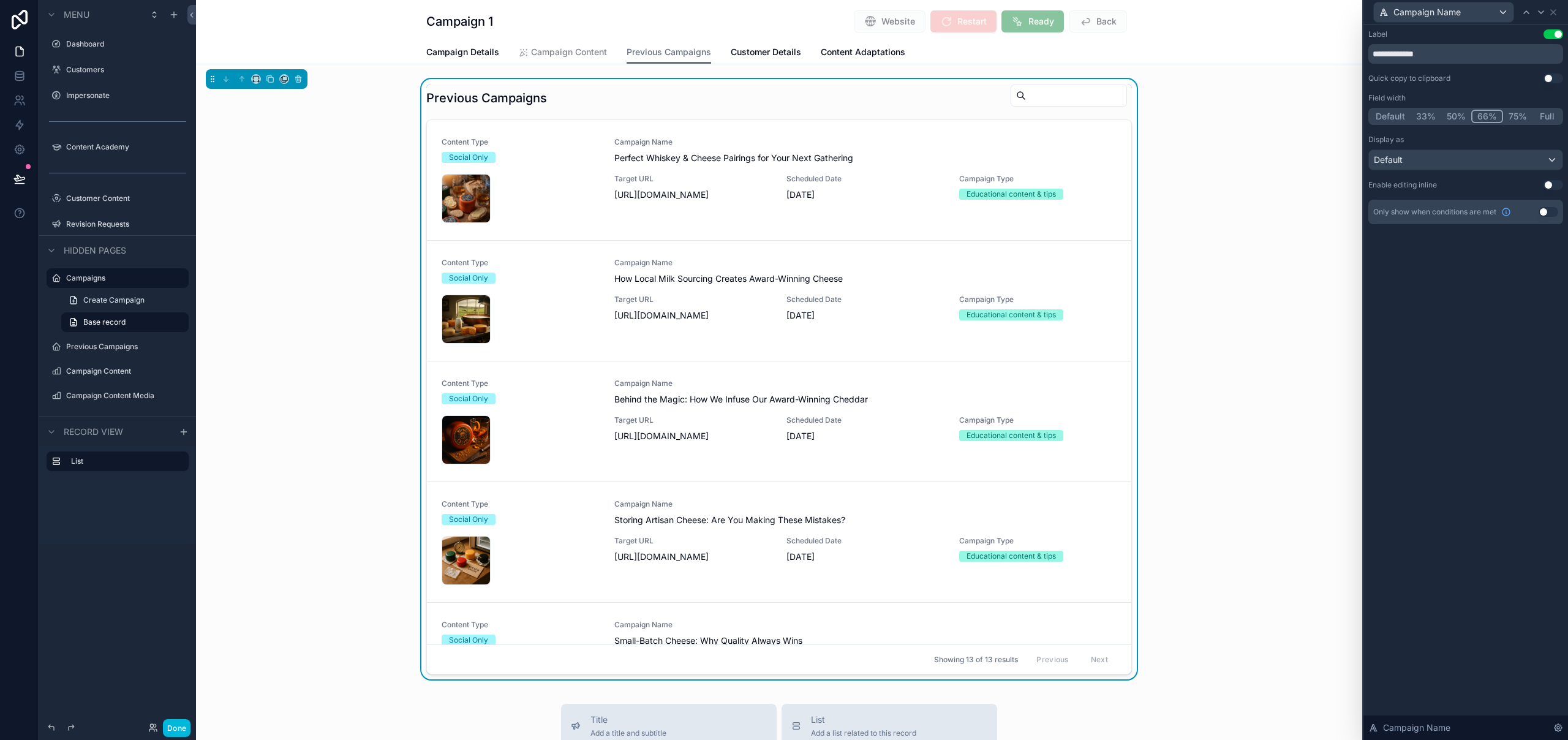
click at [1460, 117] on button "50%" at bounding box center [1456, 117] width 30 height 14
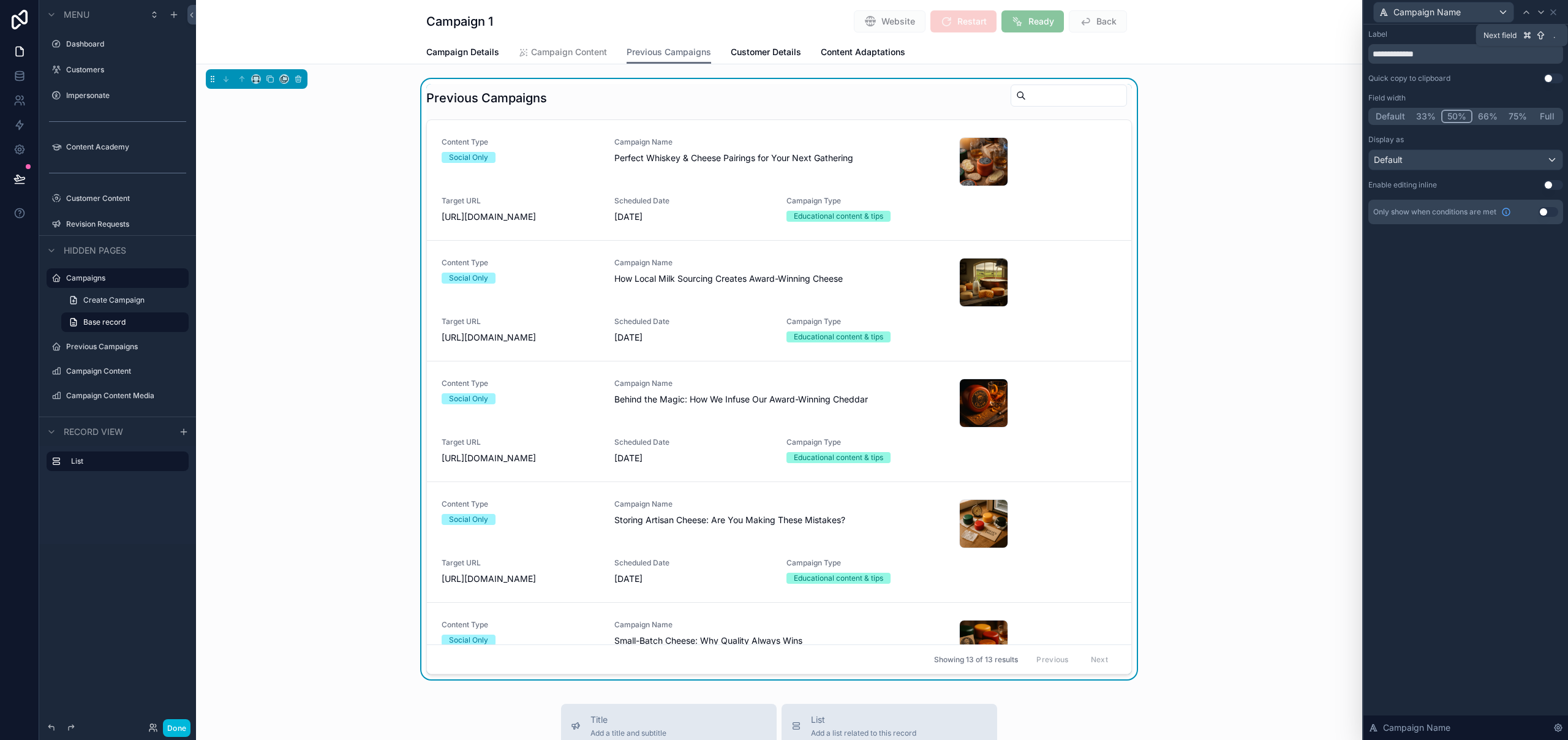
click at [1540, 11] on icon at bounding box center [1540, 12] width 10 height 10
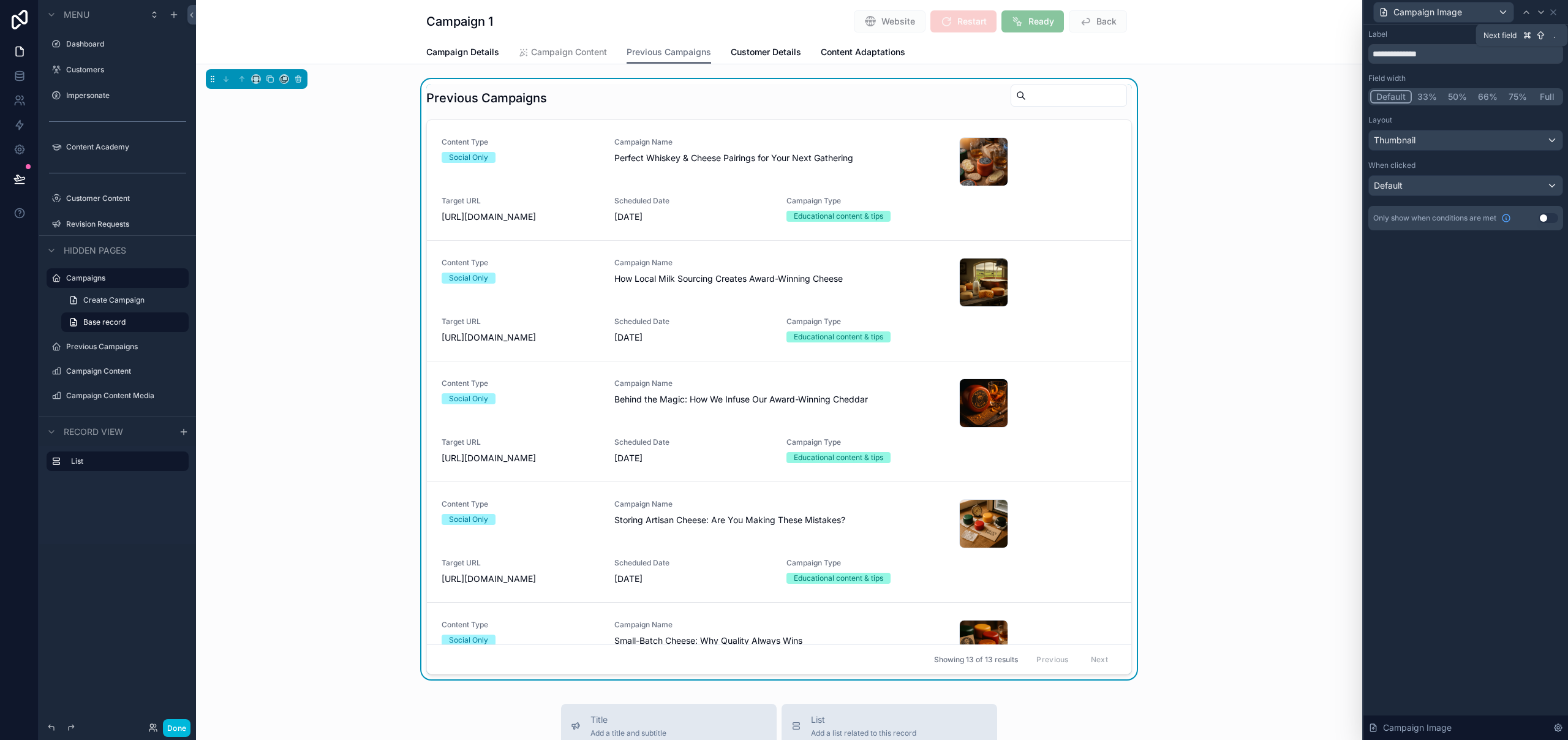
click at [1540, 11] on icon at bounding box center [1540, 12] width 10 height 10
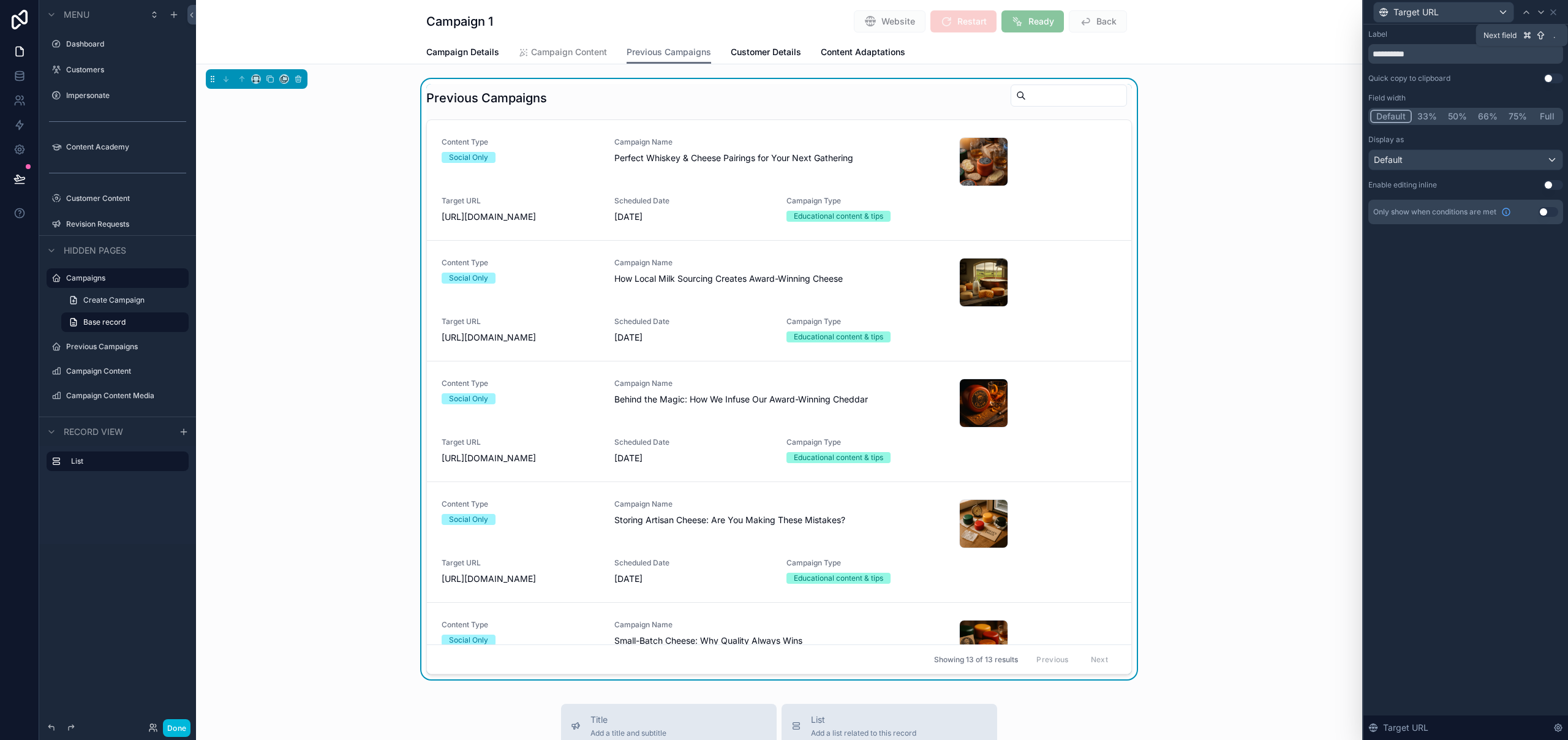
click at [1540, 11] on icon at bounding box center [1540, 12] width 10 height 10
click at [1555, 14] on icon at bounding box center [1553, 12] width 5 height 5
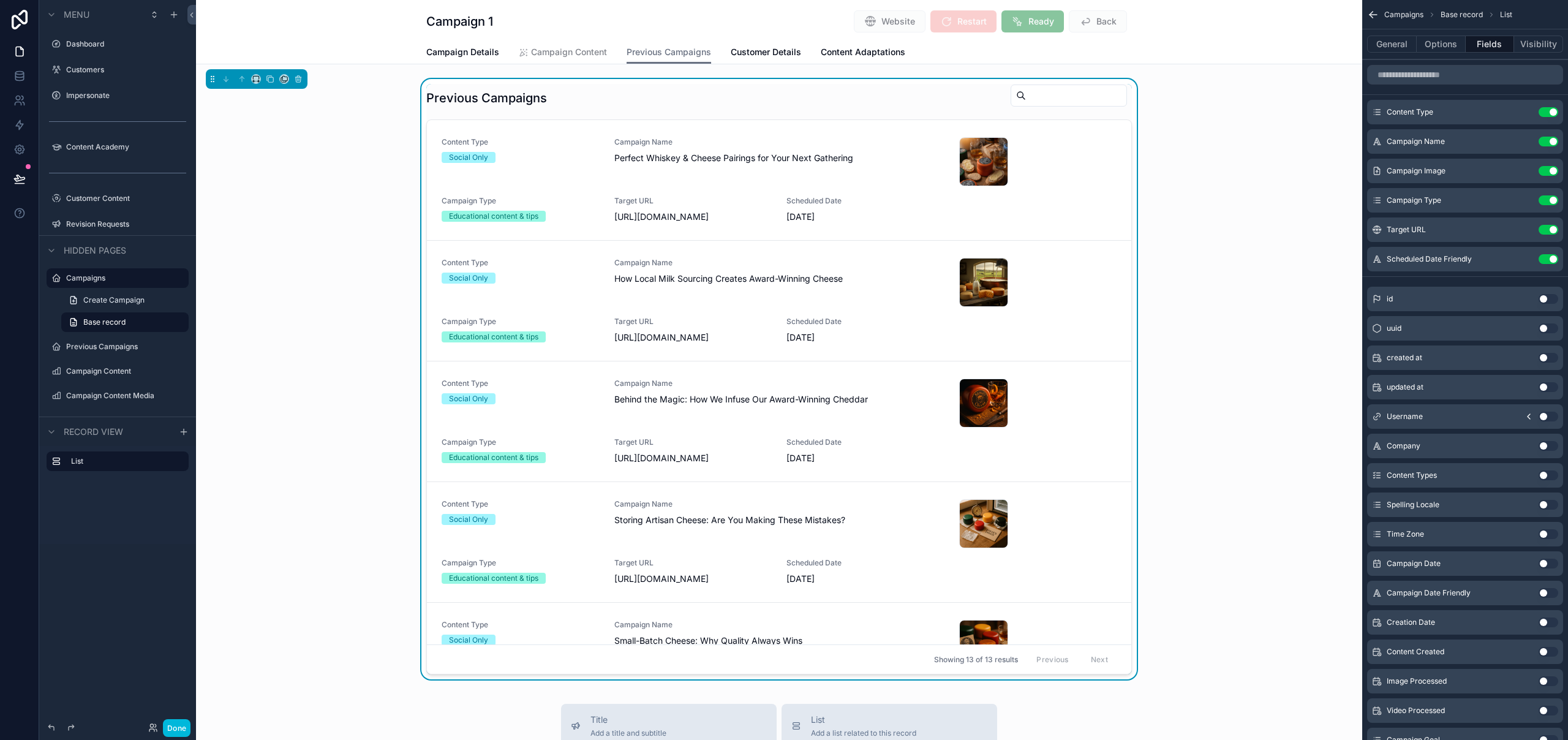
click at [0, 0] on icon "scrollable content" at bounding box center [0, 0] width 0 height 0
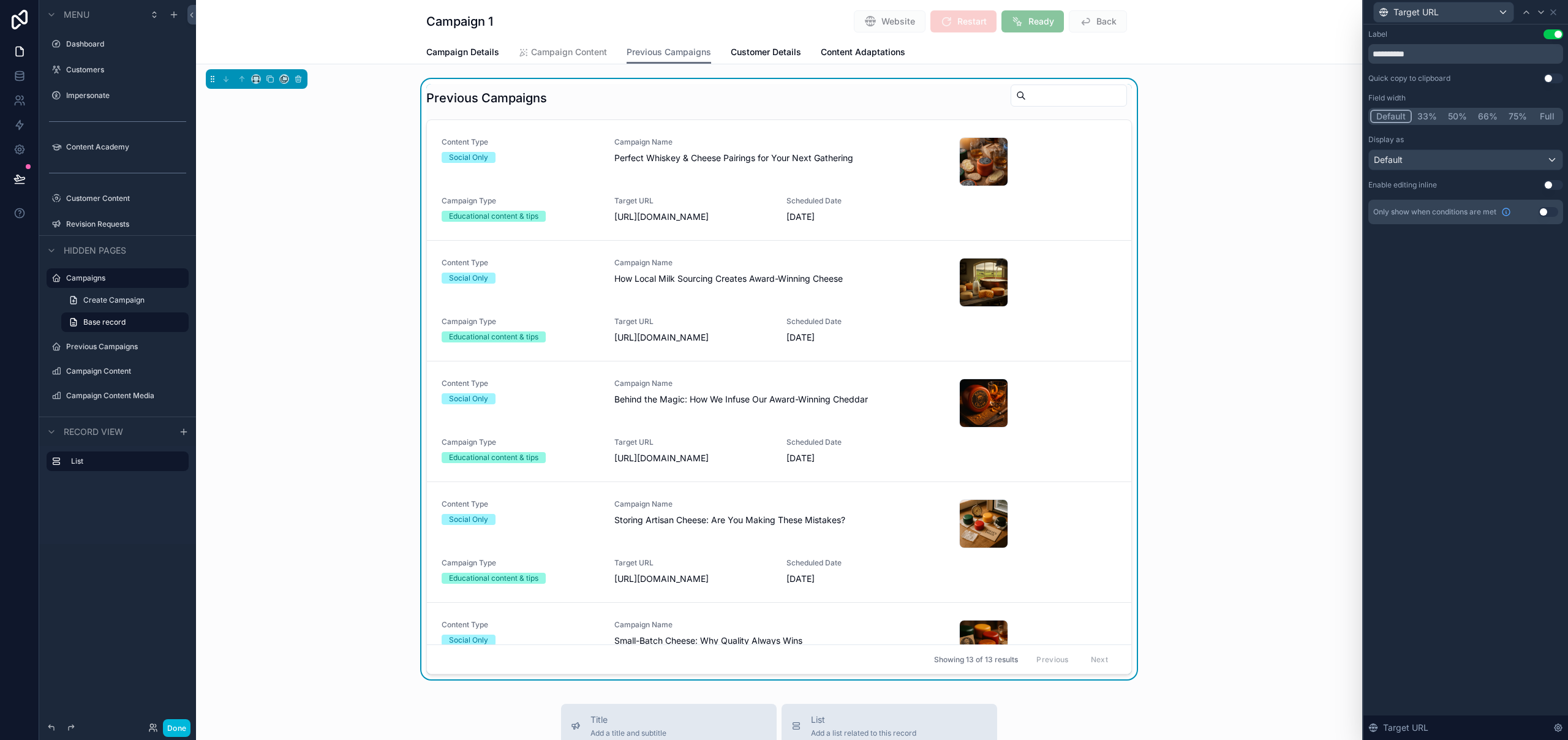
click at [1487, 118] on button "66%" at bounding box center [1487, 117] width 31 height 14
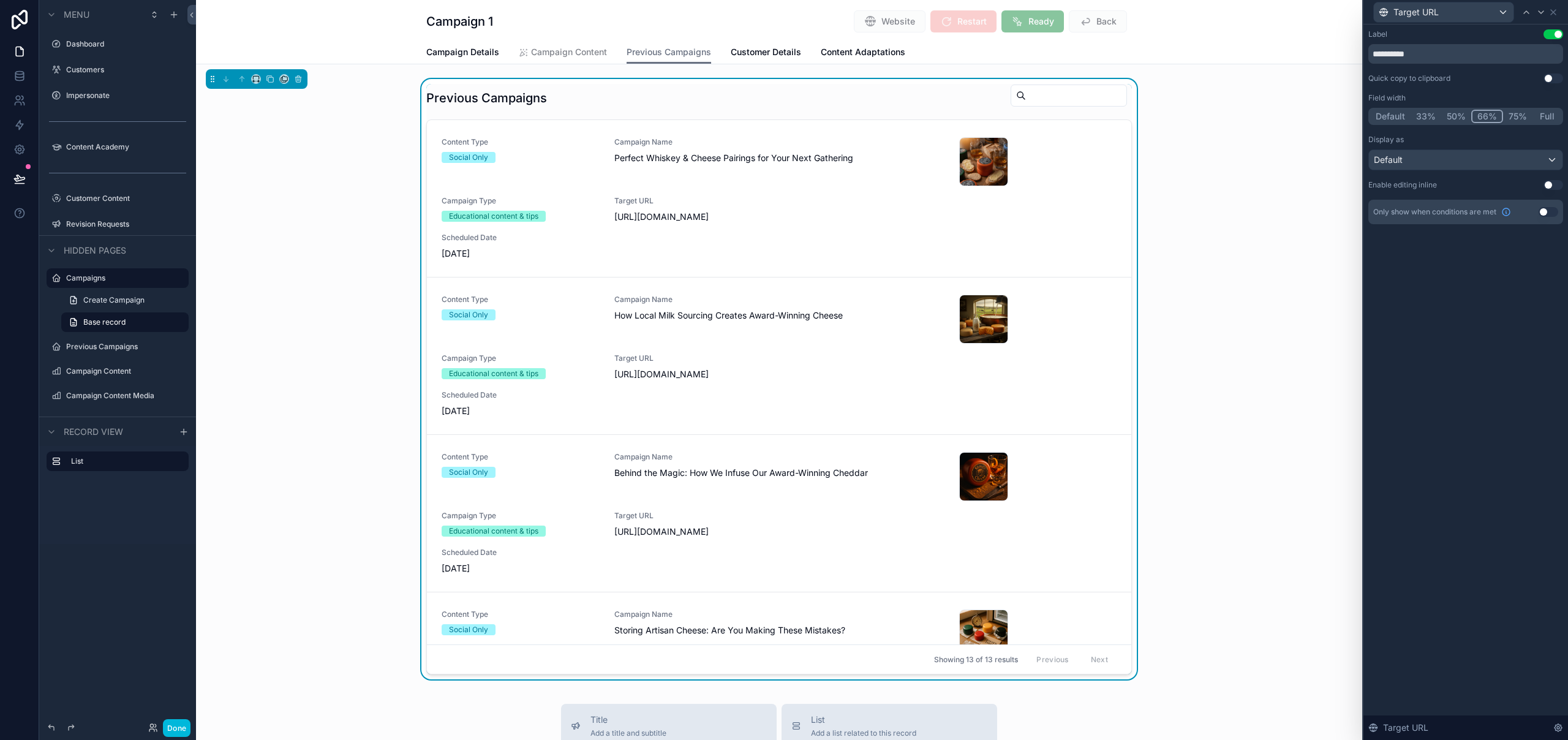
click at [1456, 117] on button "50%" at bounding box center [1456, 117] width 30 height 14
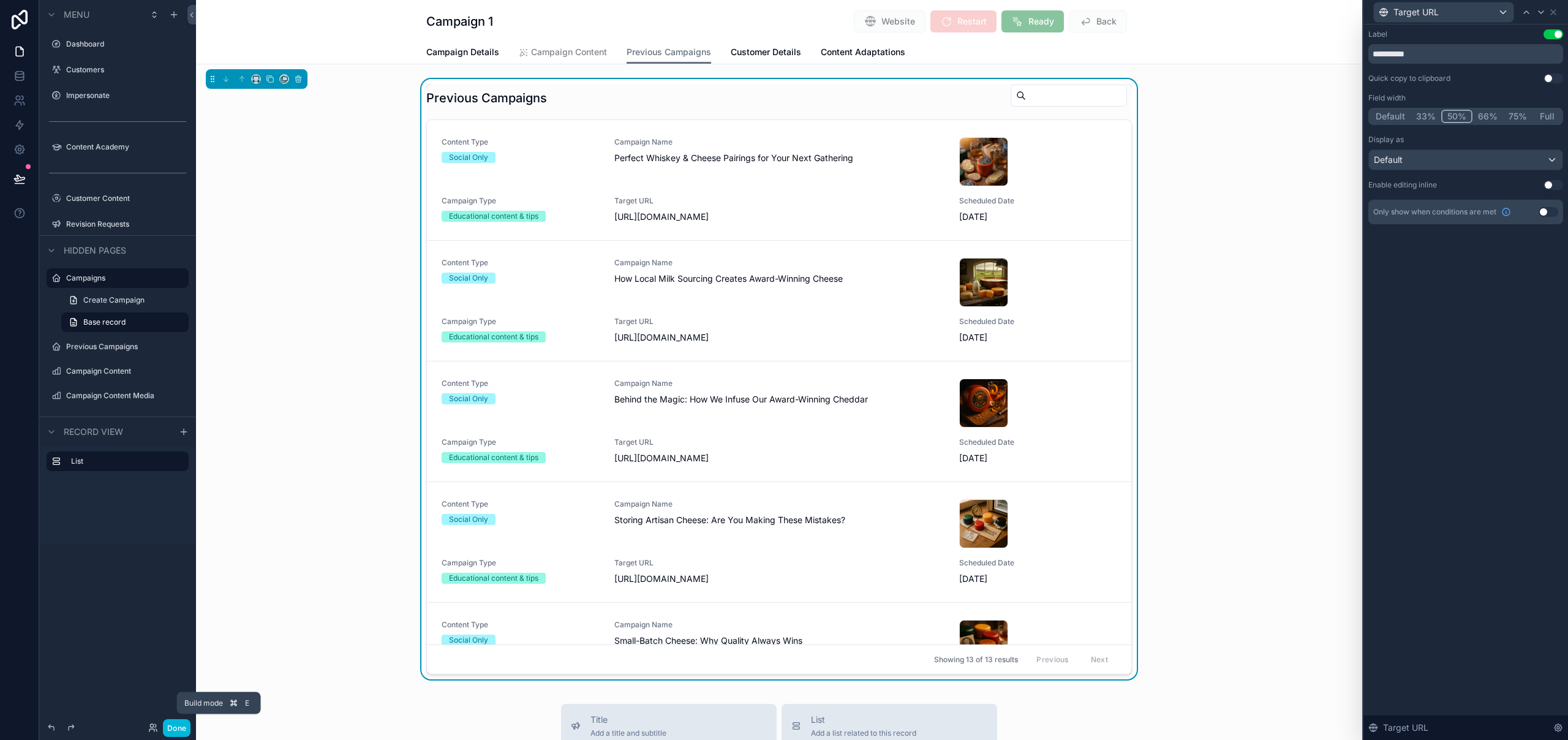
click at [179, 729] on button "Done" at bounding box center [177, 729] width 28 height 18
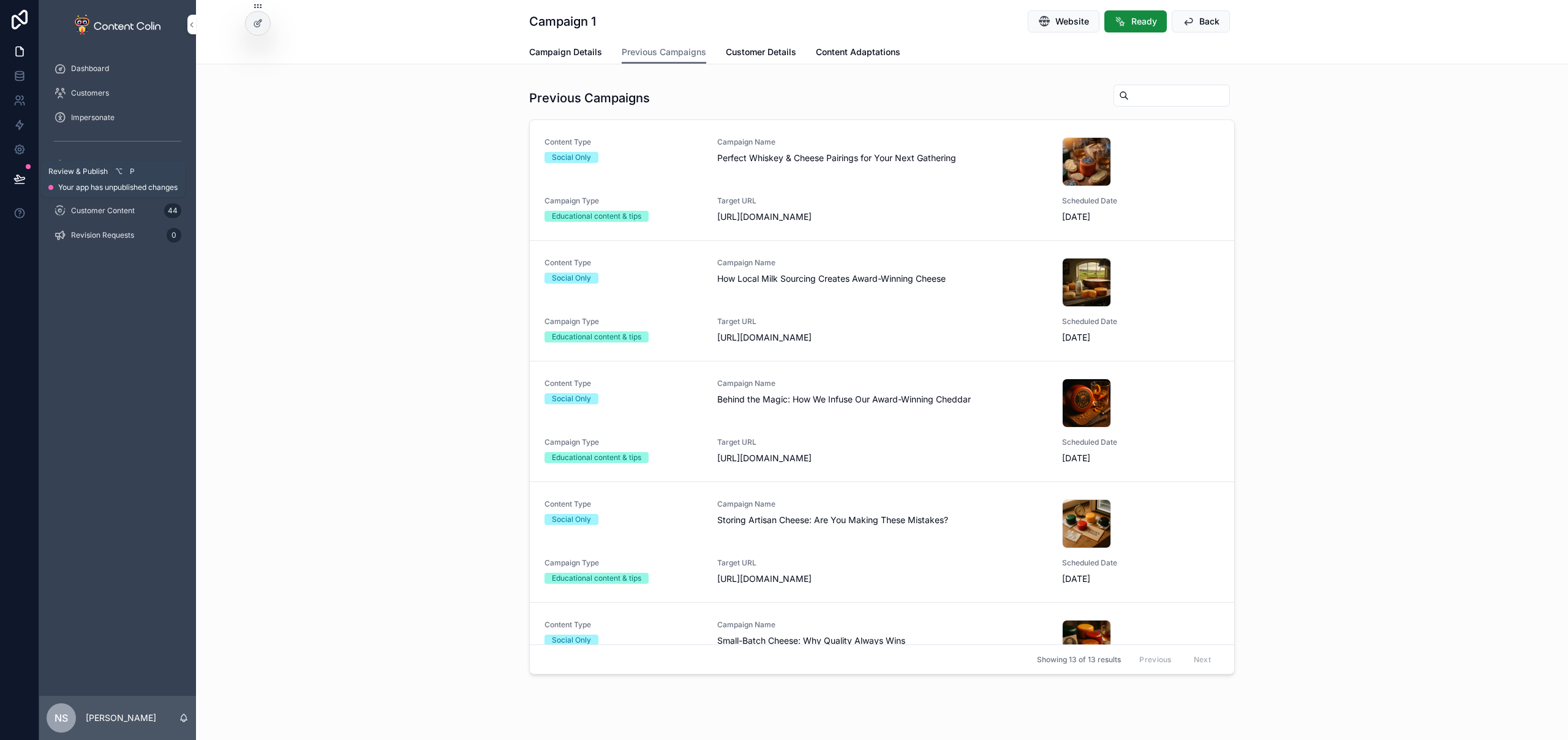
click at [19, 184] on icon at bounding box center [20, 178] width 12 height 12
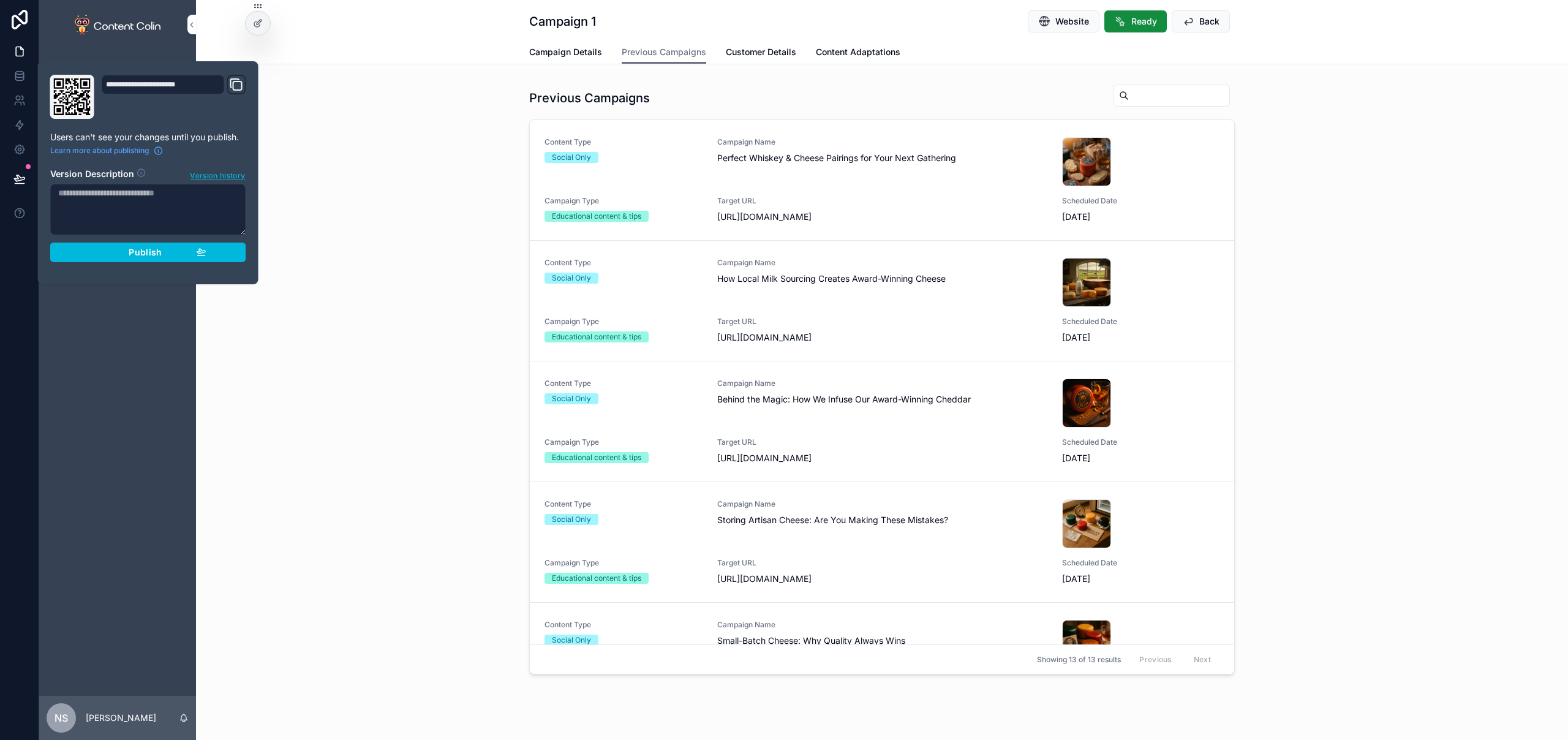
click at [147, 255] on span "Publish" at bounding box center [145, 253] width 33 height 11
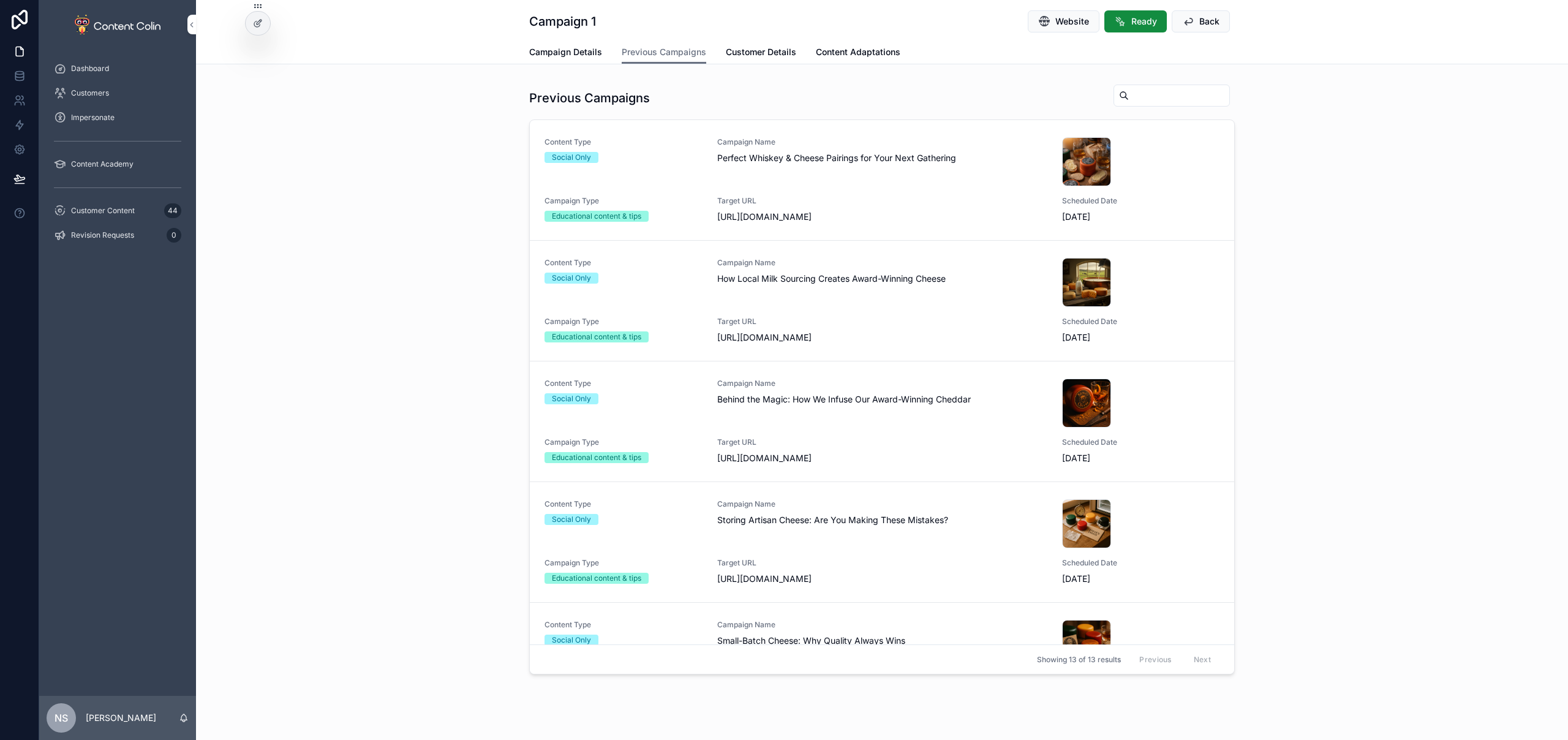
click at [412, 148] on div "Previous Campaigns Content Type Social Only Campaign Name Perfect Whiskey & Che…" at bounding box center [882, 381] width 1372 height 606
click at [578, 55] on span "Campaign Details" at bounding box center [565, 51] width 72 height 12
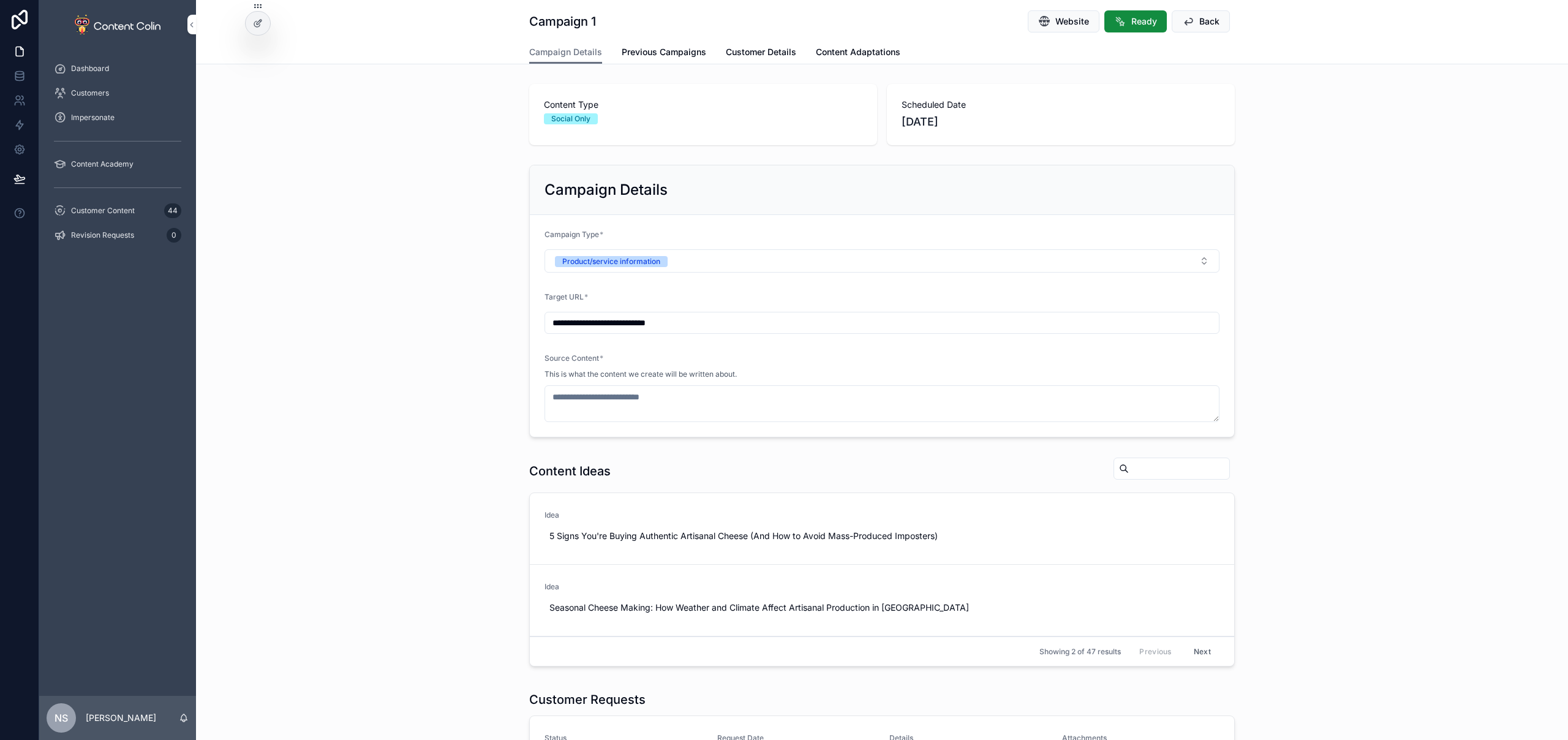
click at [741, 324] on input "**********" at bounding box center [881, 323] width 674 height 17
paste input "**********"
type input "**********"
click at [231, 313] on div "**********" at bounding box center [882, 301] width 1372 height 283
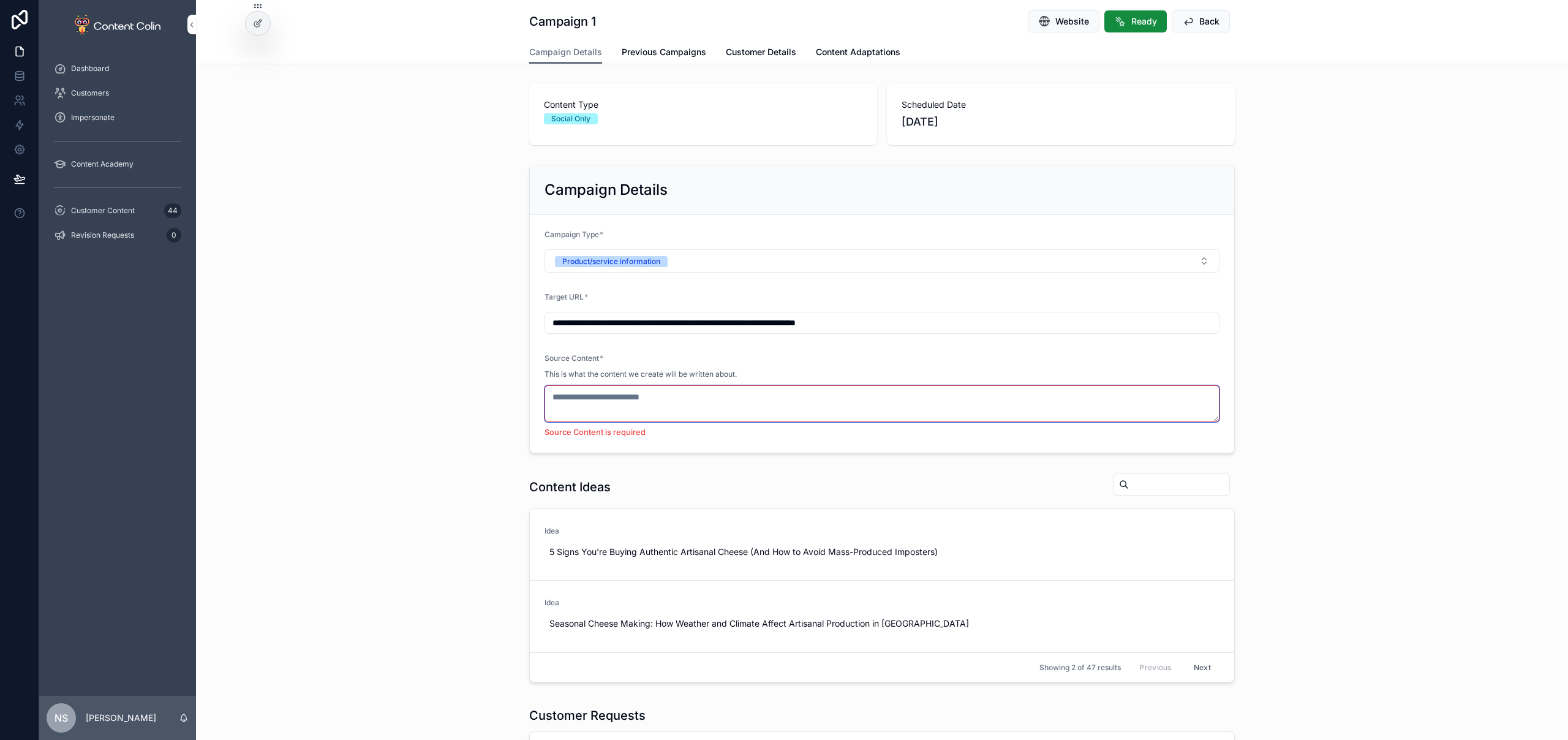
click at [595, 393] on textarea "scrollable content" at bounding box center [881, 403] width 674 height 37
paste textarea "**********"
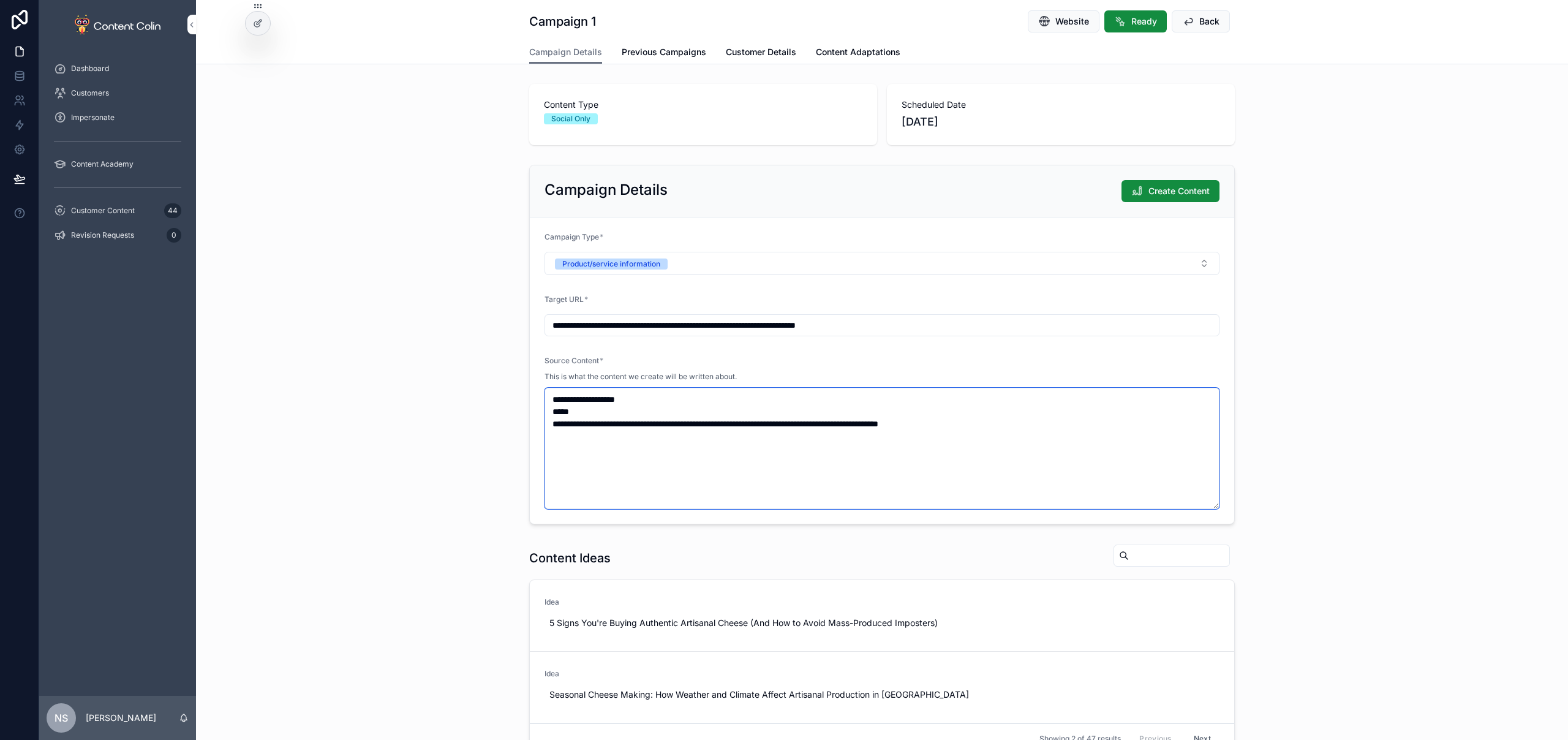
type textarea "**********"
click at [1430, 465] on div "**********" at bounding box center [882, 344] width 1372 height 369
click at [1153, 193] on span "Create Content" at bounding box center [1179, 191] width 61 height 12
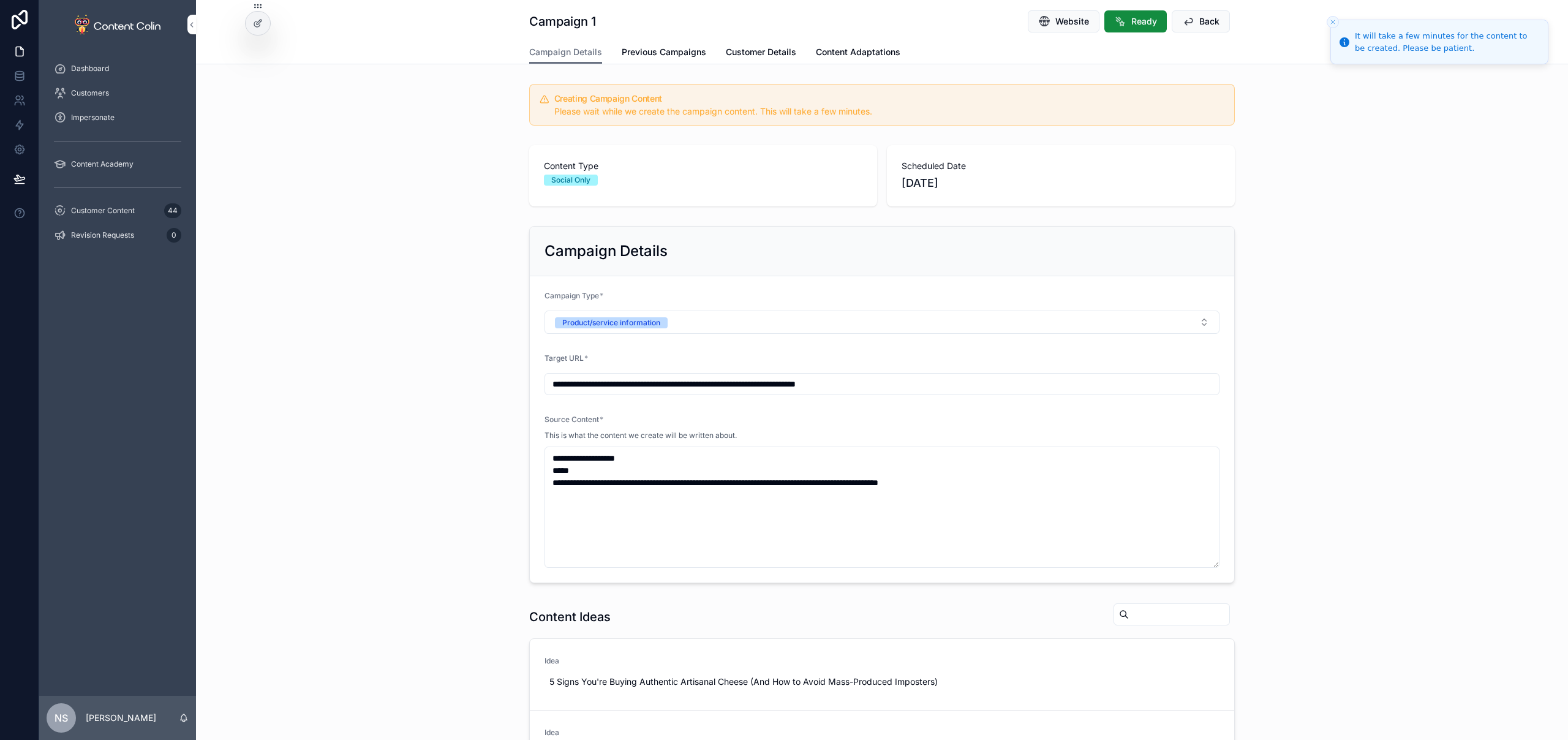
scroll to position [606, 0]
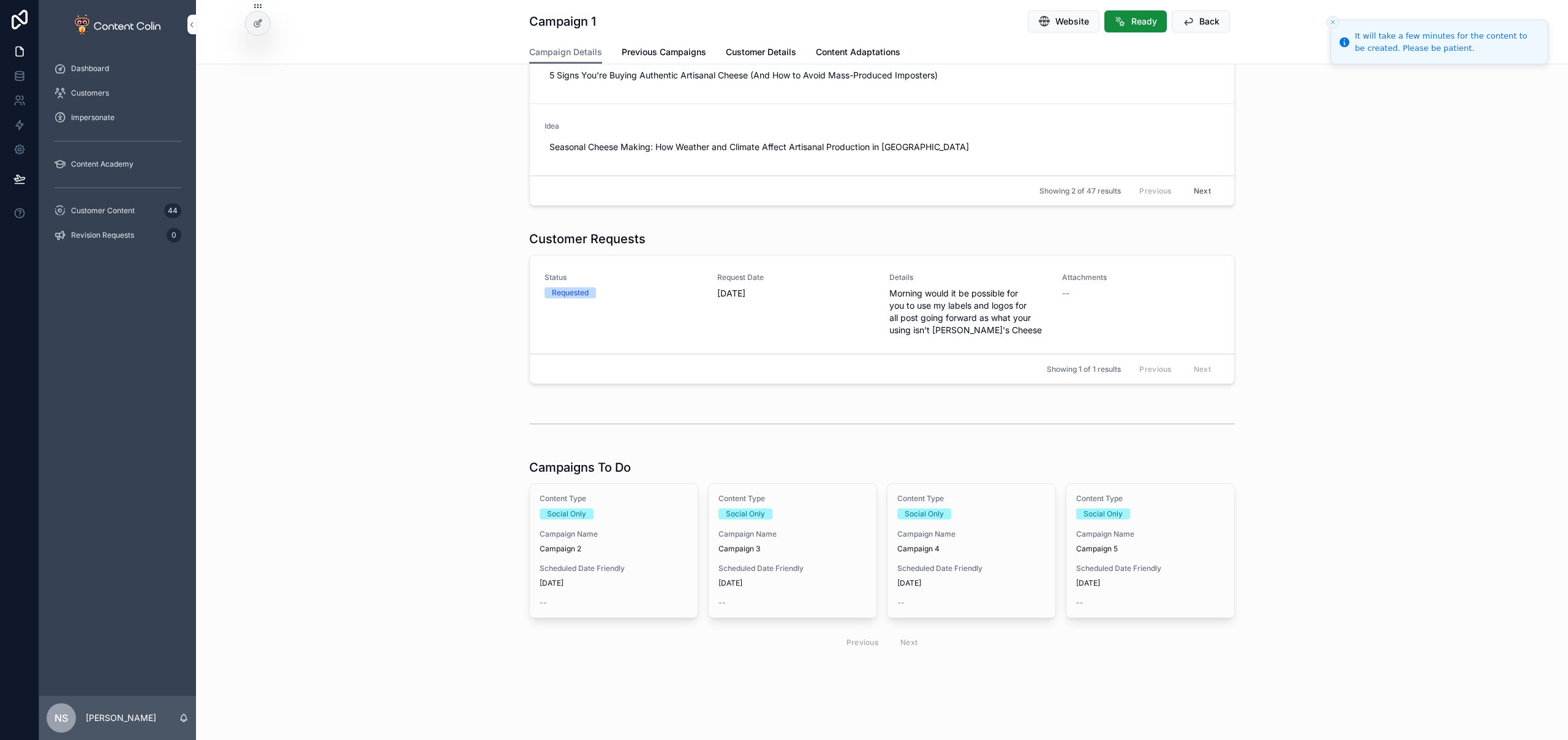
click at [792, 551] on span "Campaign 3" at bounding box center [793, 549] width 148 height 10
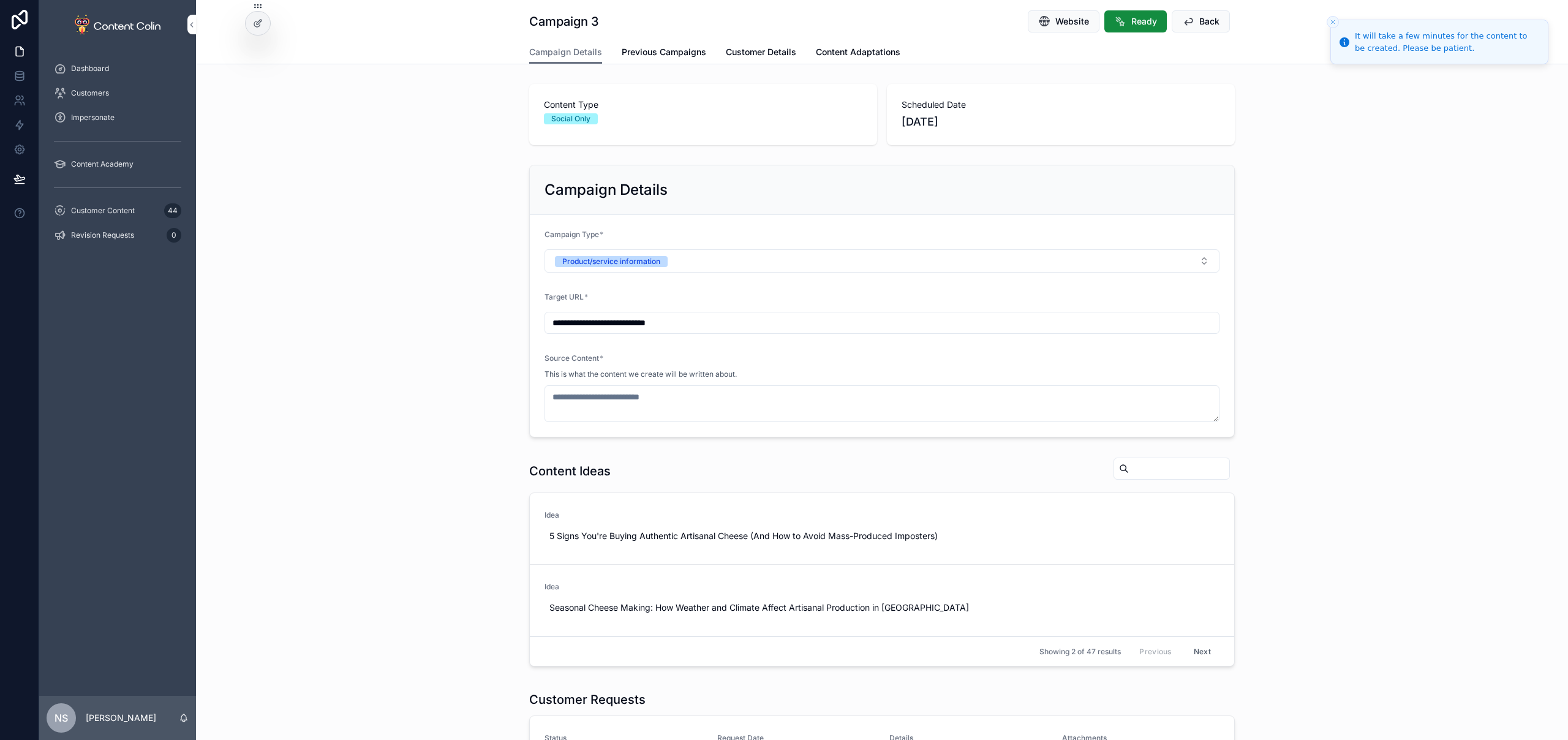
click at [707, 324] on input "**********" at bounding box center [881, 323] width 674 height 17
paste input "**********"
type input "**********"
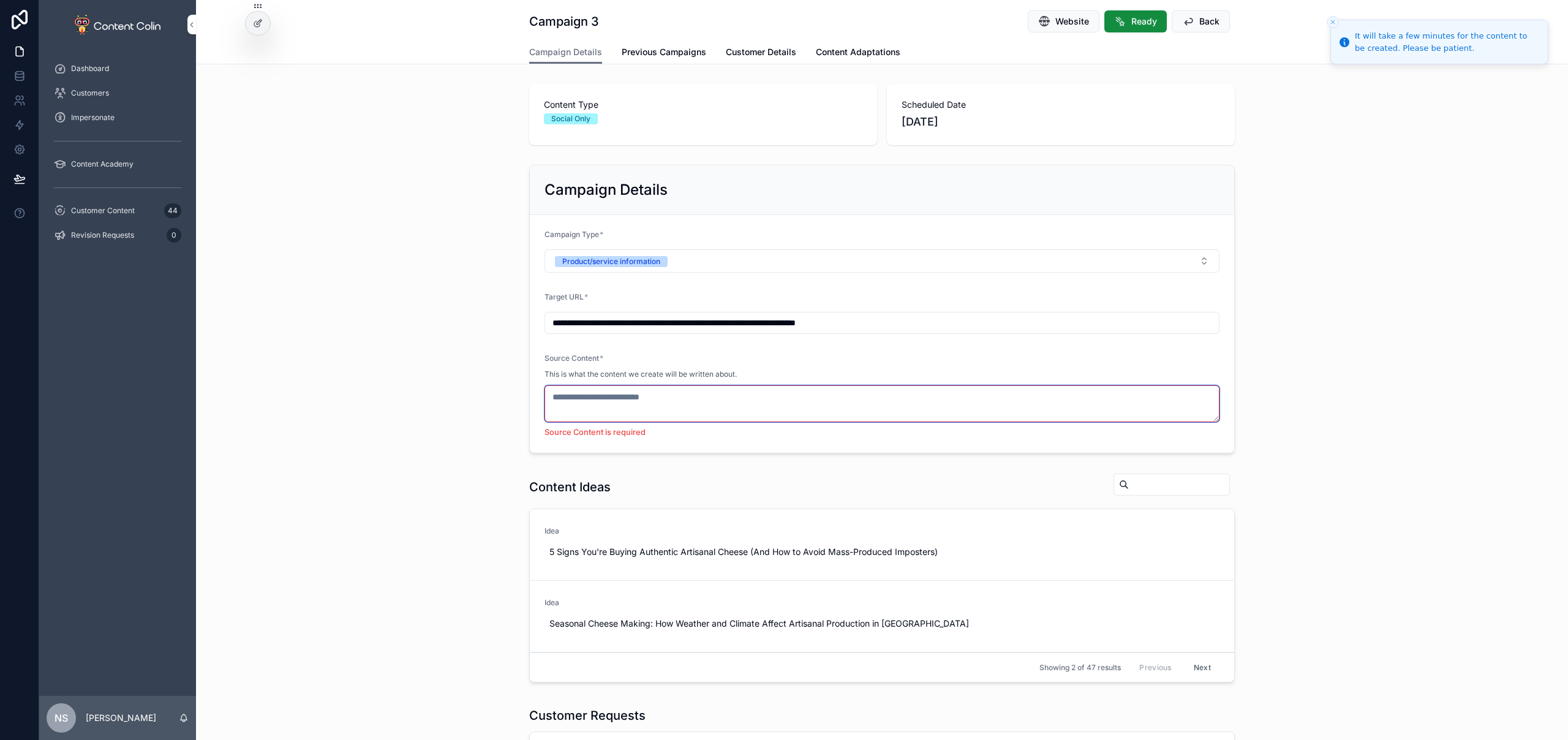
click at [617, 394] on textarea "scrollable content" at bounding box center [881, 403] width 674 height 37
paste textarea "**********"
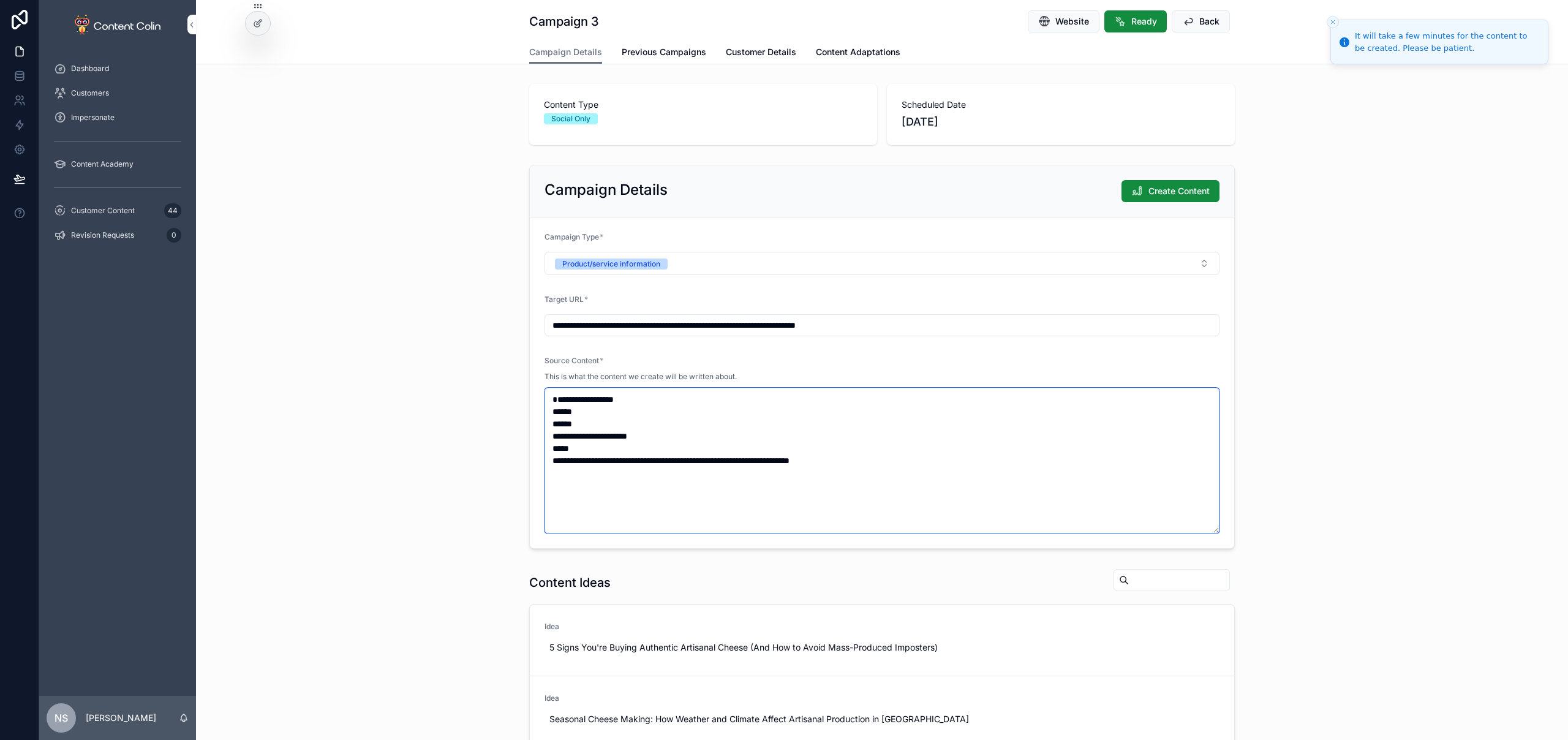
drag, startPoint x: 575, startPoint y: 436, endPoint x: 497, endPoint y: 380, distance: 96.0
click at [497, 380] on div "**********" at bounding box center [882, 356] width 1372 height 394
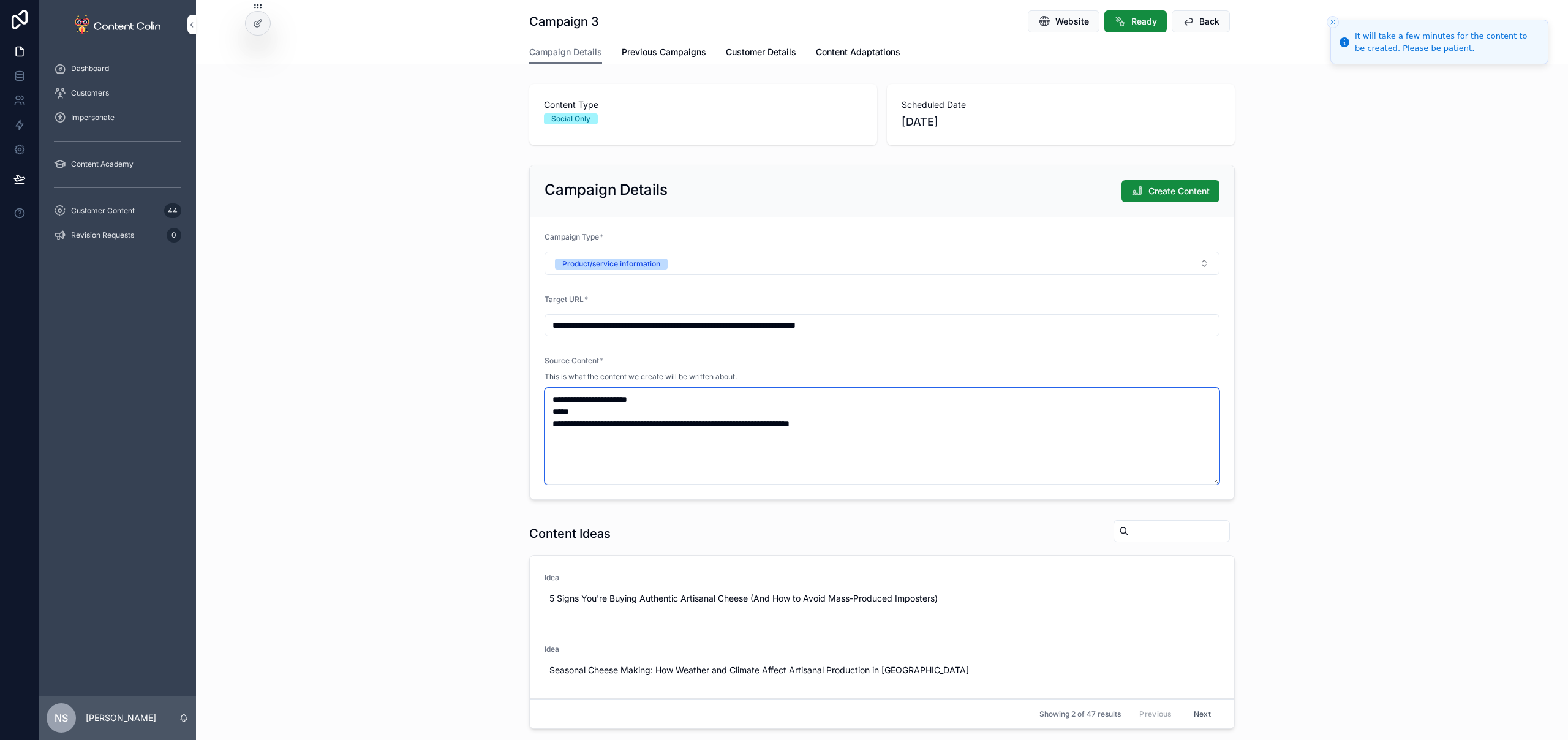
type textarea "**********"
click at [1370, 455] on div "**********" at bounding box center [882, 332] width 1372 height 345
click at [1166, 188] on span "Create Content" at bounding box center [1179, 191] width 61 height 12
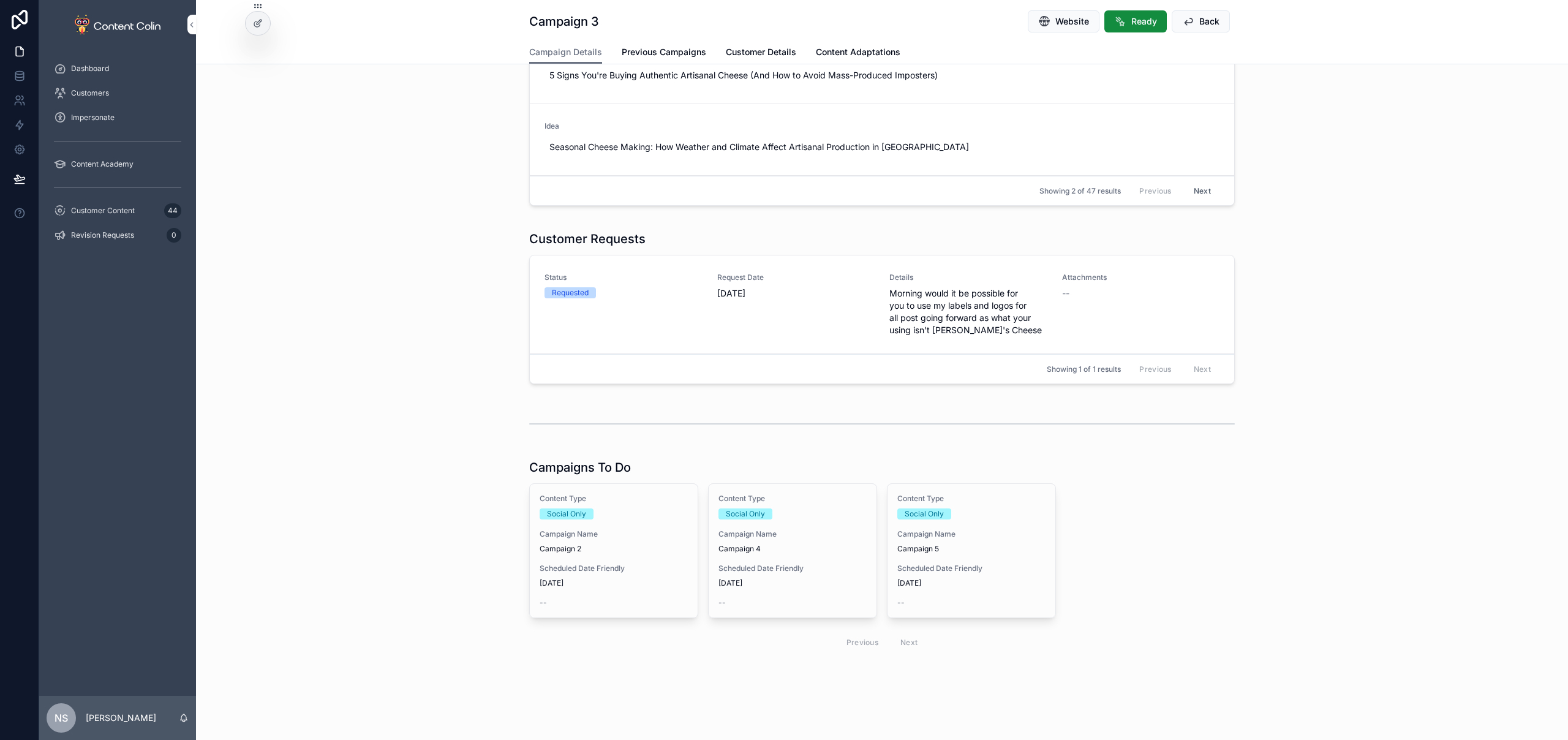
scroll to position [582, 0]
click at [964, 565] on span "Scheduled Date Friendly" at bounding box center [971, 569] width 148 height 10
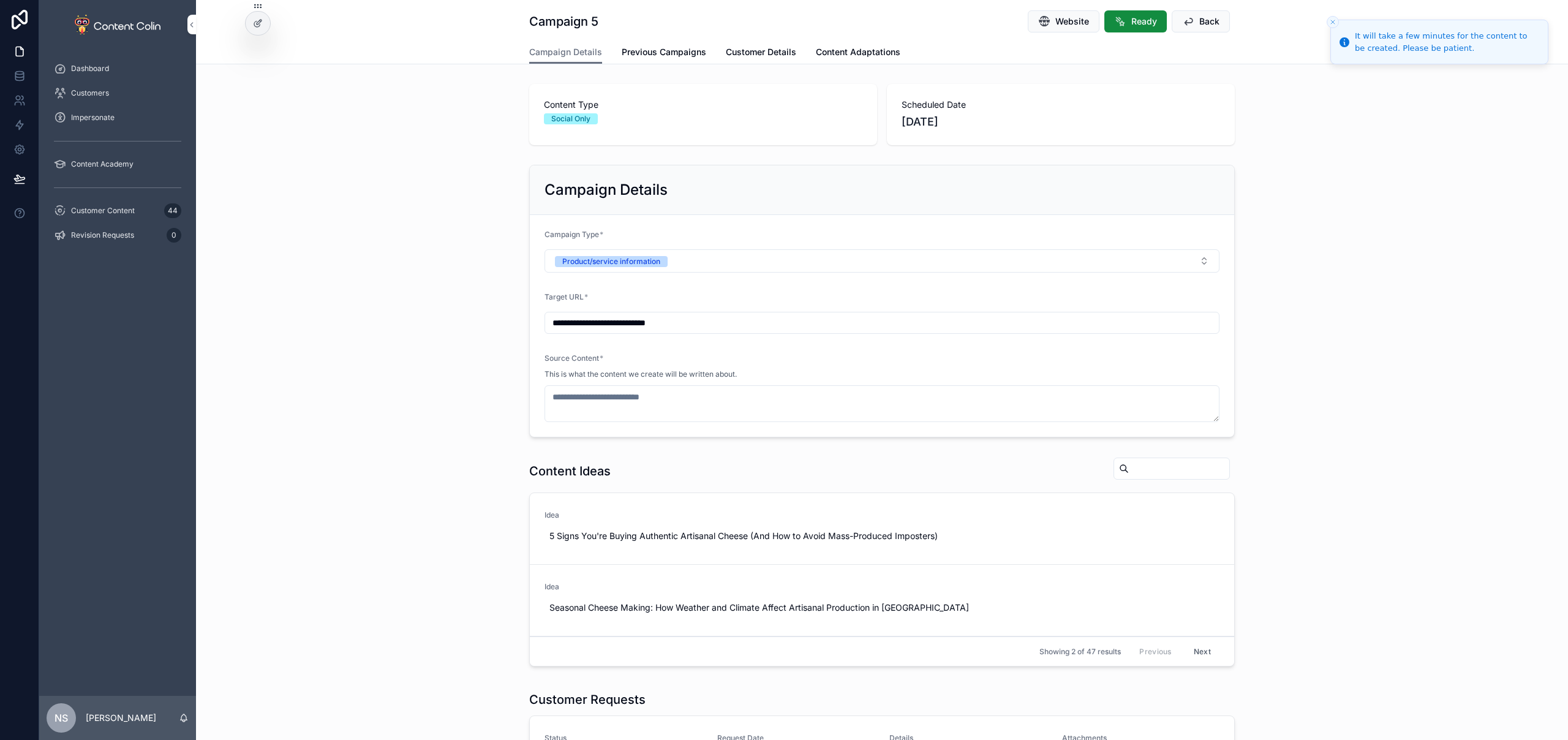
click at [725, 322] on input "**********" at bounding box center [881, 323] width 674 height 17
paste input "**********"
type input "**********"
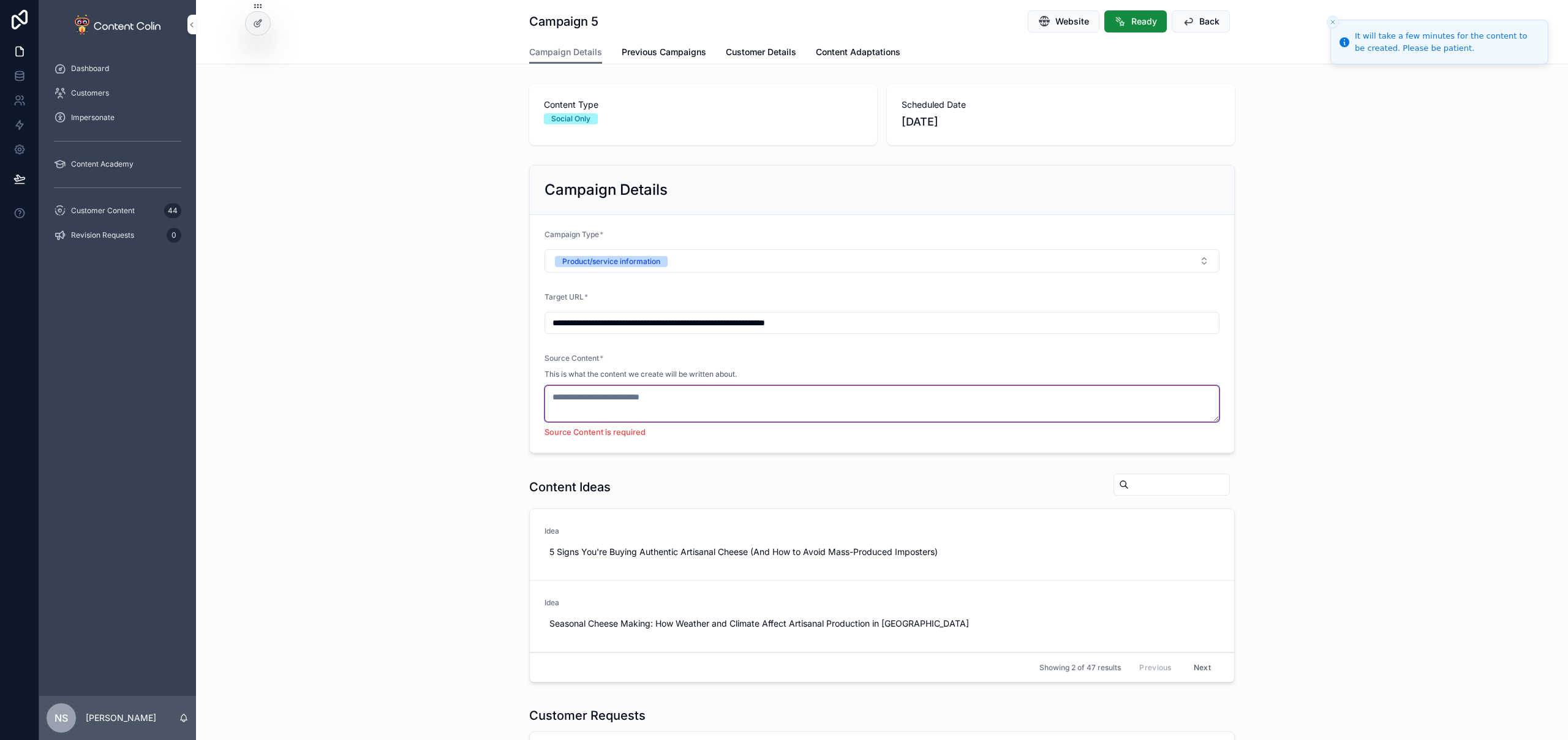
click at [626, 408] on textarea "scrollable content" at bounding box center [881, 403] width 674 height 37
paste textarea "**********"
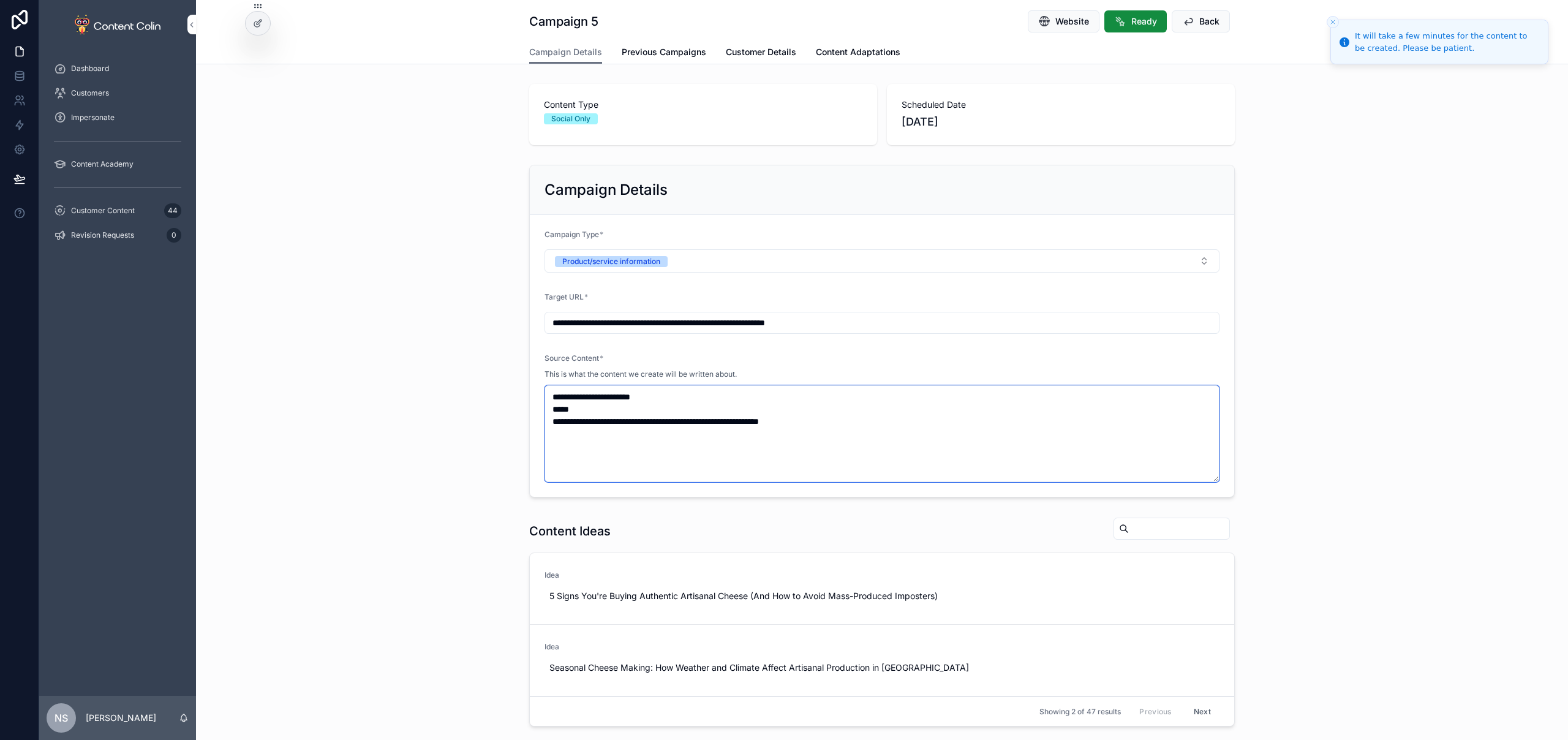
type textarea "**********"
click at [1380, 382] on div "**********" at bounding box center [882, 331] width 1372 height 342
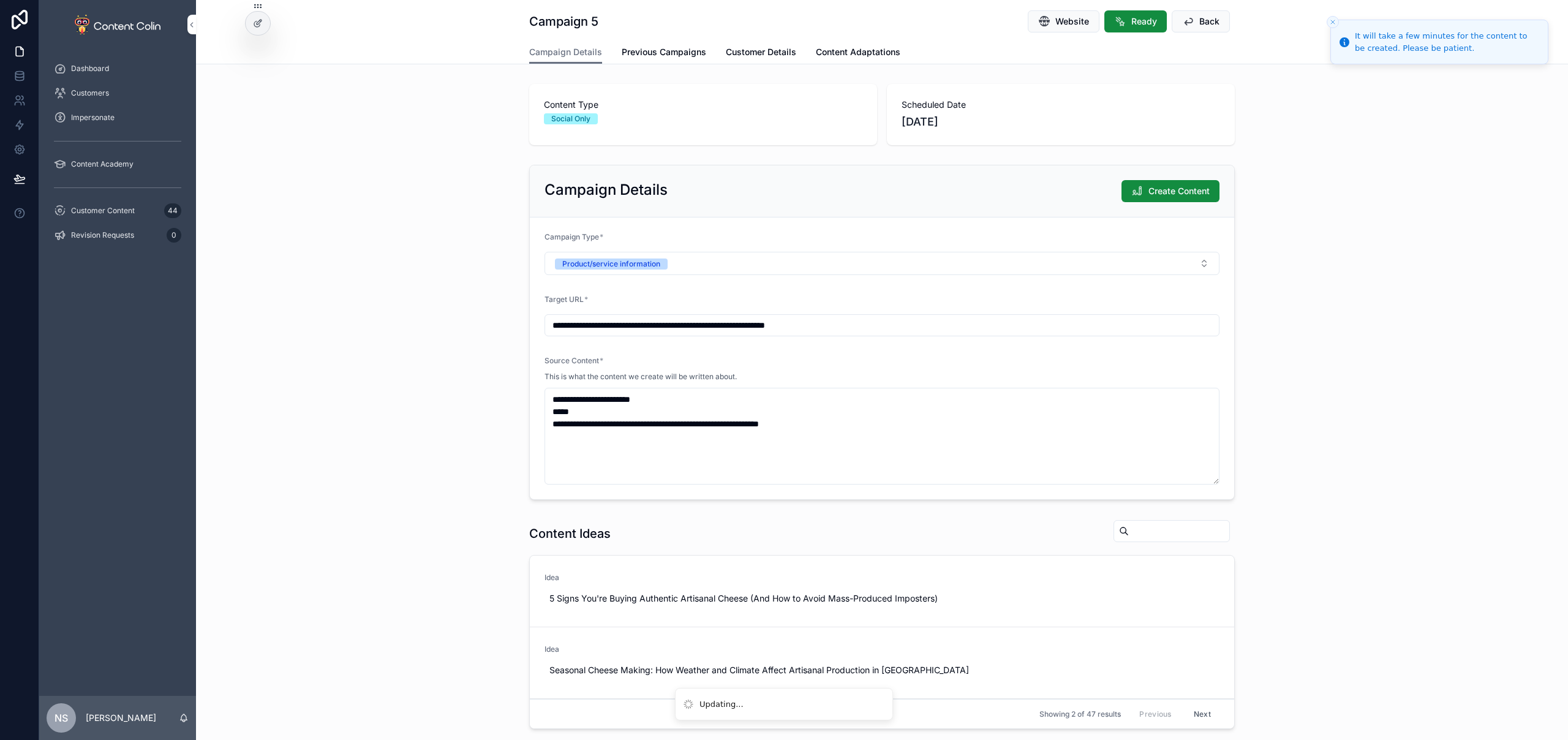
click at [1191, 192] on span "Create Content" at bounding box center [1179, 191] width 61 height 12
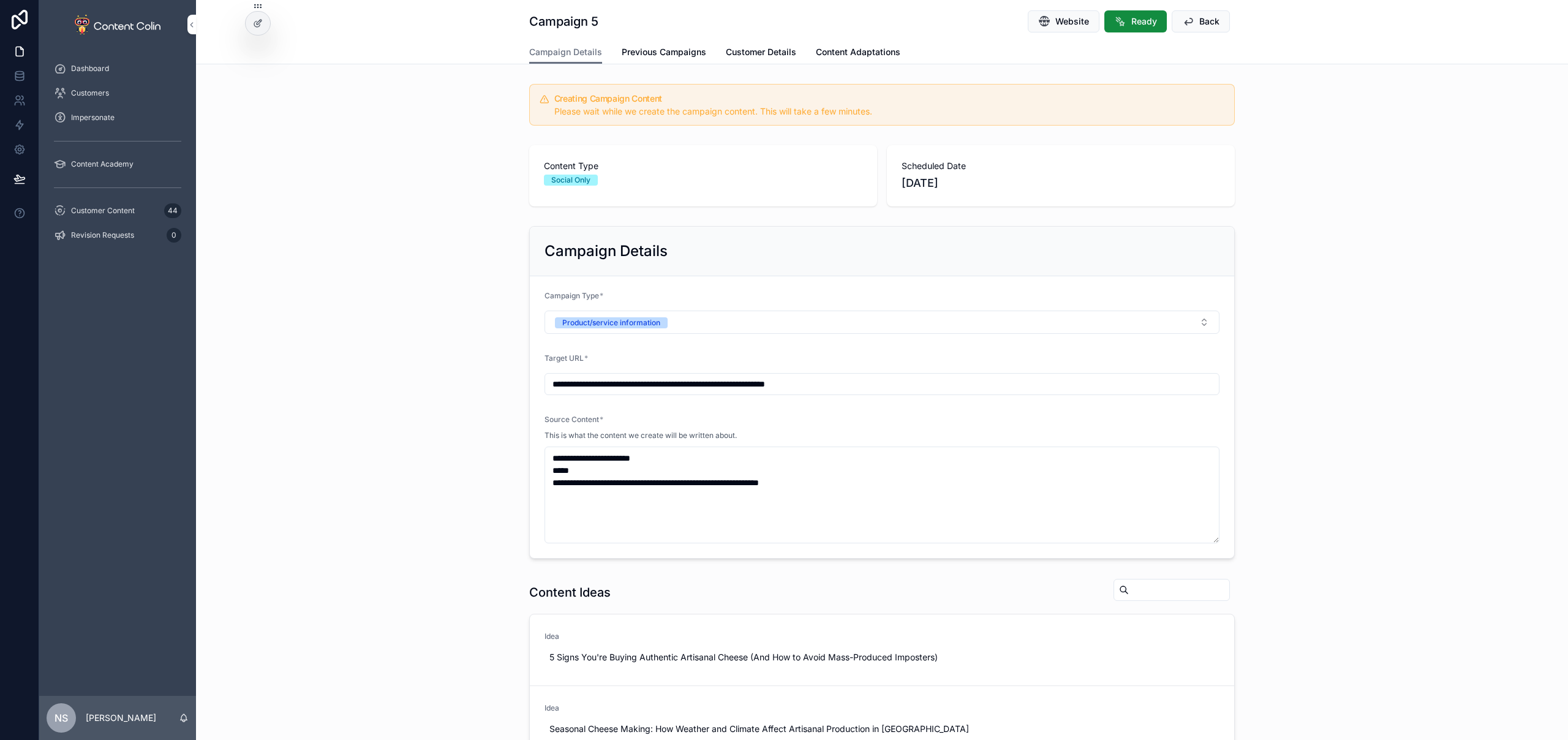
click at [750, 51] on span "Customer Details" at bounding box center [761, 51] width 70 height 12
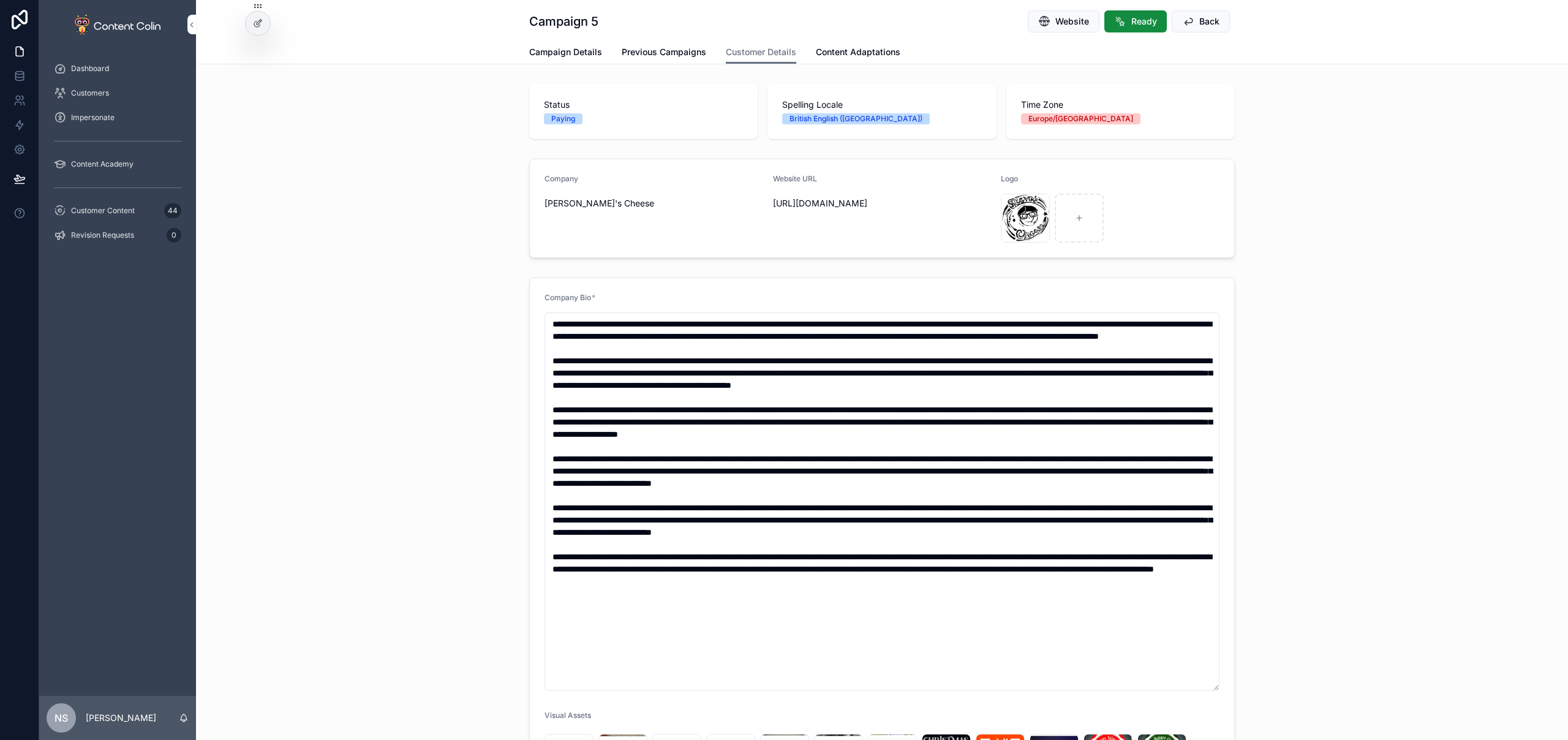
scroll to position [253, 0]
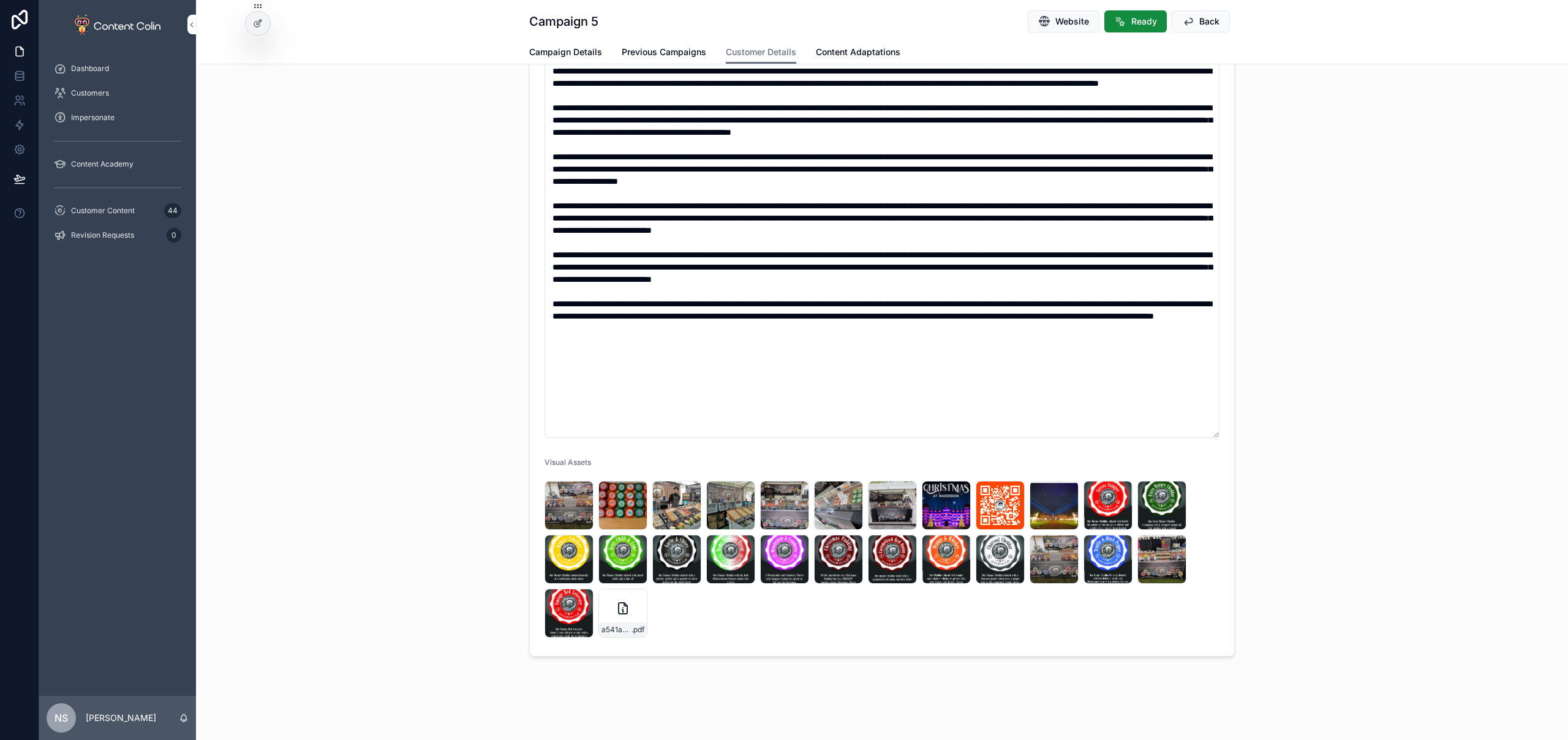
click at [621, 557] on div "c6dab064-8c0a-498a-bea0-64d1b59b3d34 .jpeg" at bounding box center [622, 559] width 49 height 49
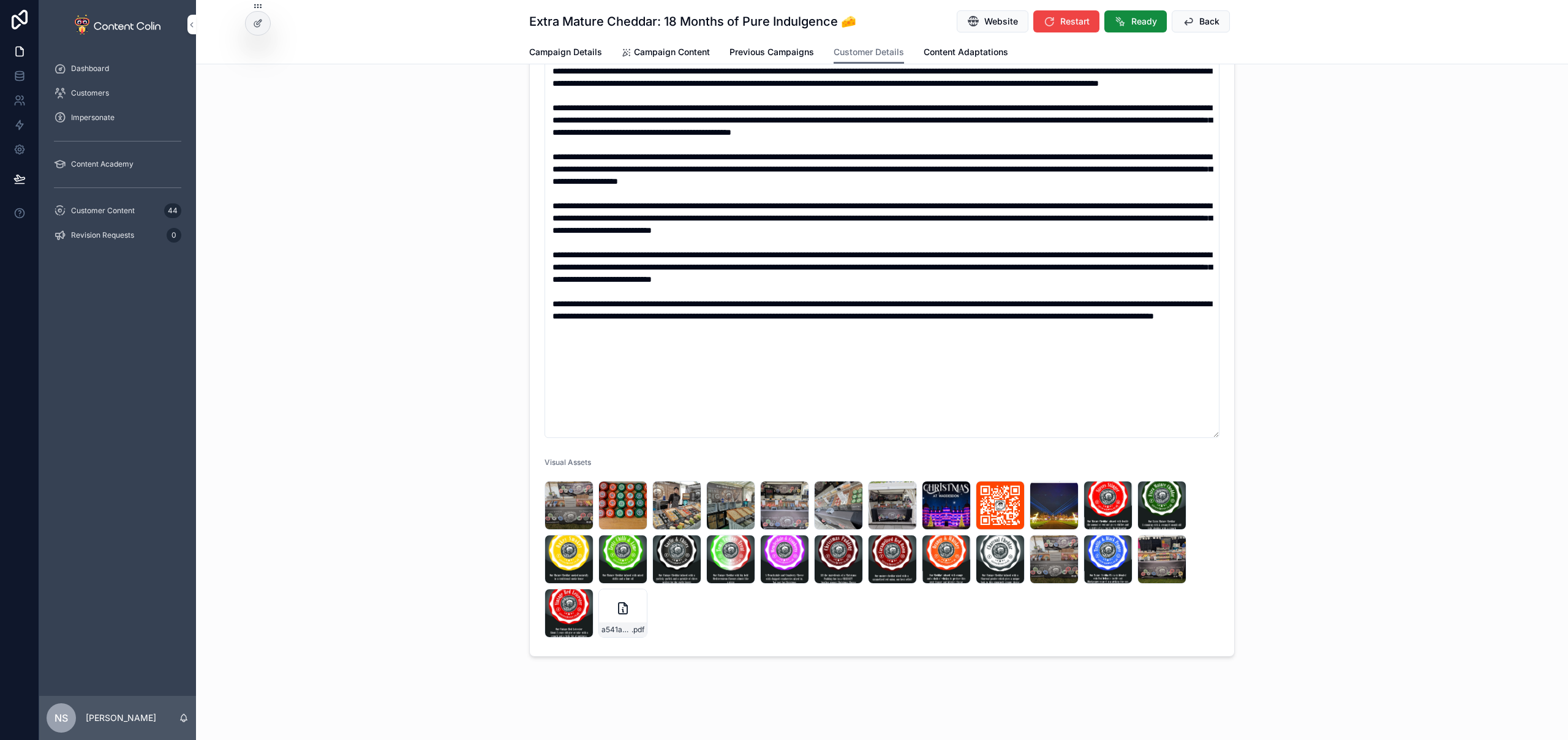
click at [107, 210] on span "Customer Content" at bounding box center [103, 211] width 64 height 10
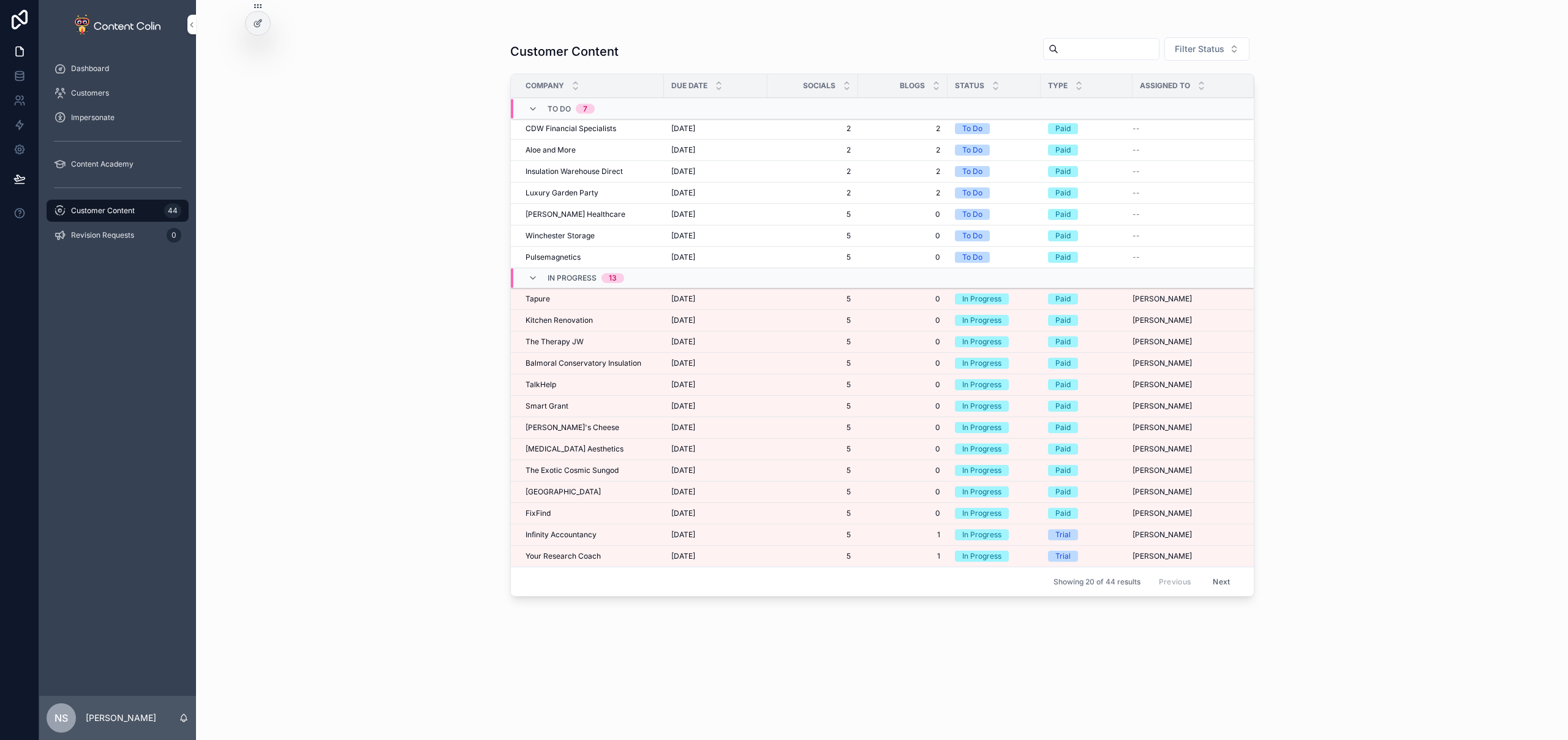
click at [553, 425] on span "[PERSON_NAME]'s Cheese" at bounding box center [572, 428] width 94 height 10
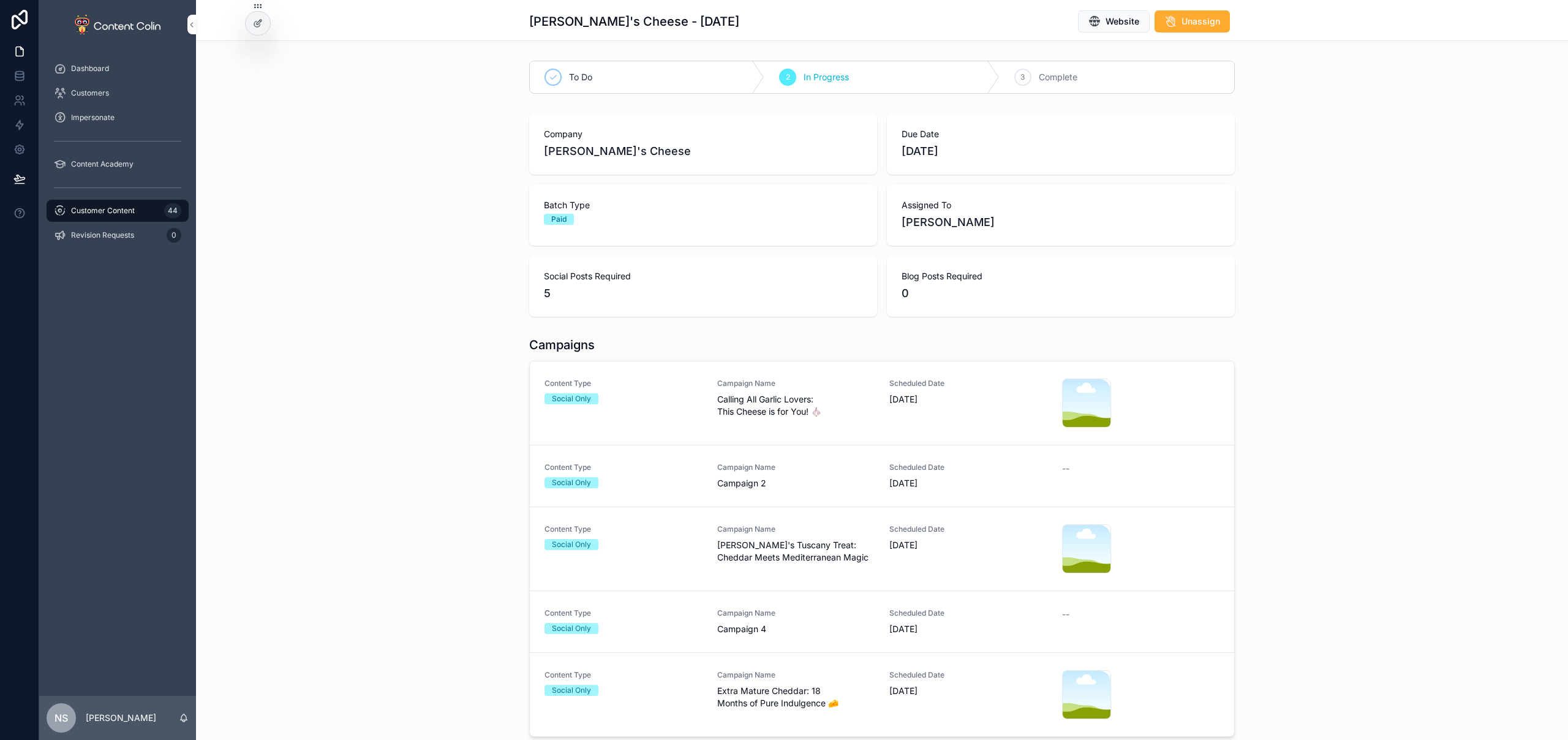
click at [723, 493] on link "Content Type Social Only Campaign Name Campaign 2 Scheduled Date [DATE] --" at bounding box center [881, 477] width 705 height 62
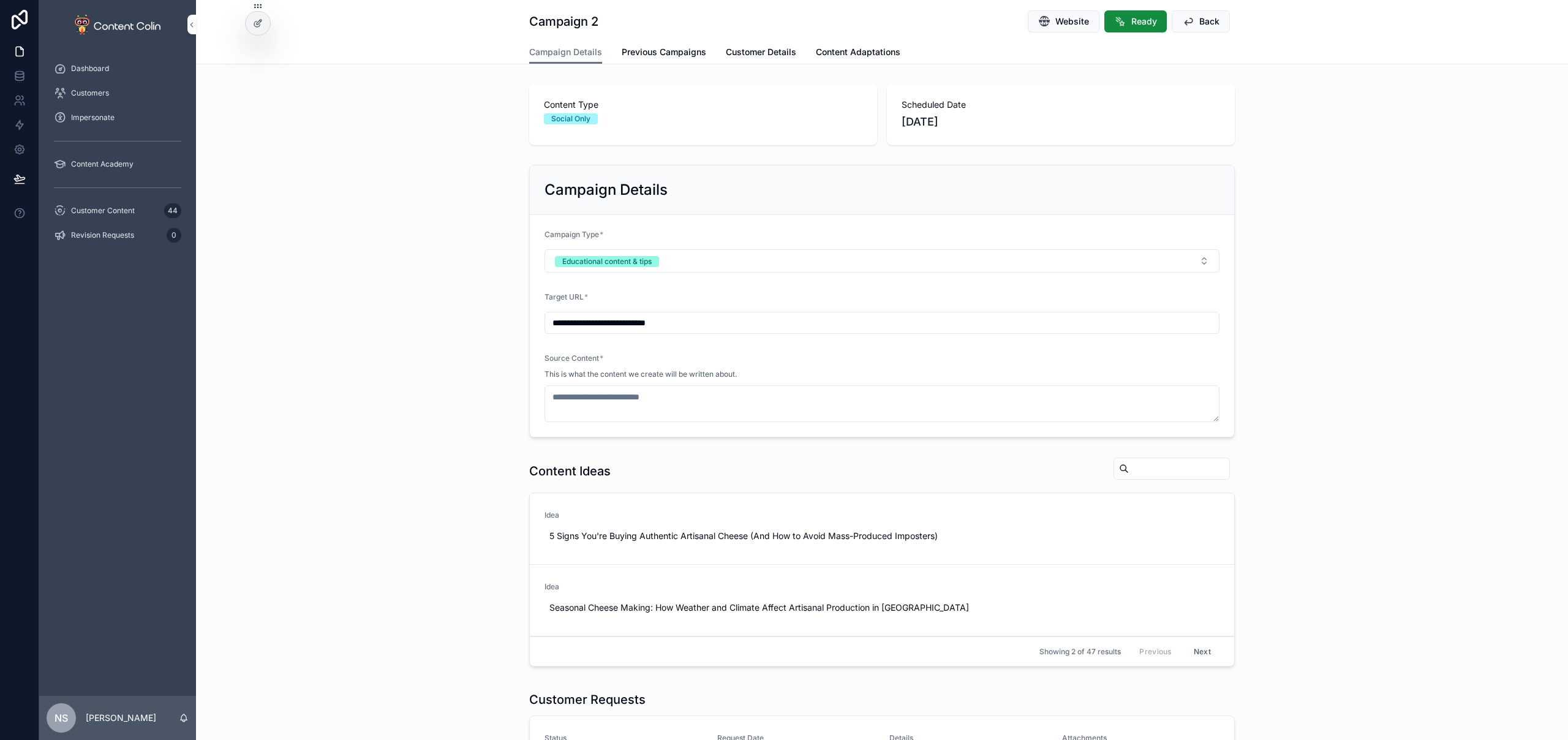
click at [1206, 654] on button "Next" at bounding box center [1202, 651] width 34 height 19
click at [1201, 650] on button "Next" at bounding box center [1202, 651] width 34 height 19
click at [0, 0] on button "Use This" at bounding box center [0, 0] width 0 height 0
click at [1210, 20] on span "Back" at bounding box center [1209, 21] width 20 height 12
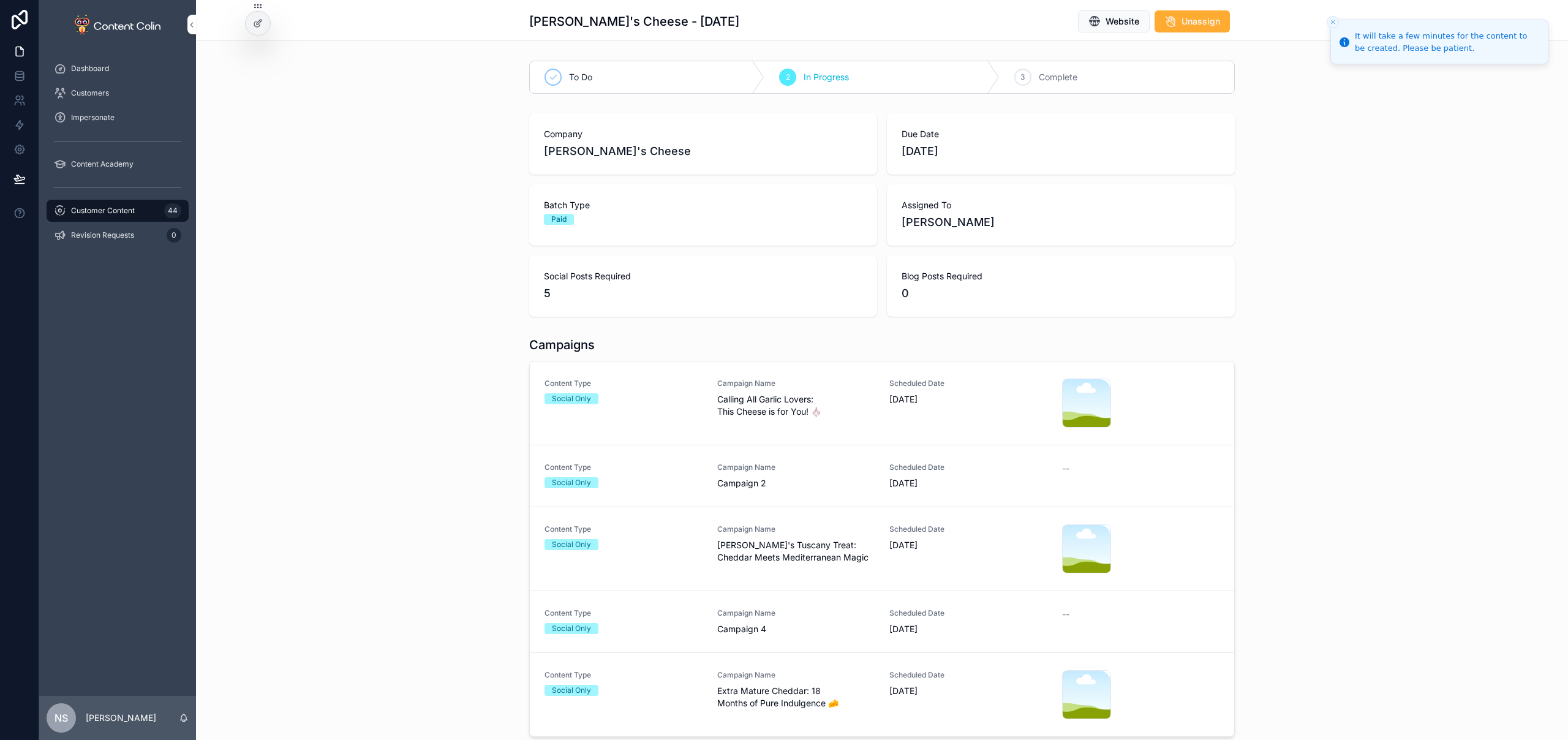
click at [885, 640] on link "Content Type Social Only Campaign Name Campaign 4 Scheduled Date [DATE] --" at bounding box center [881, 622] width 705 height 62
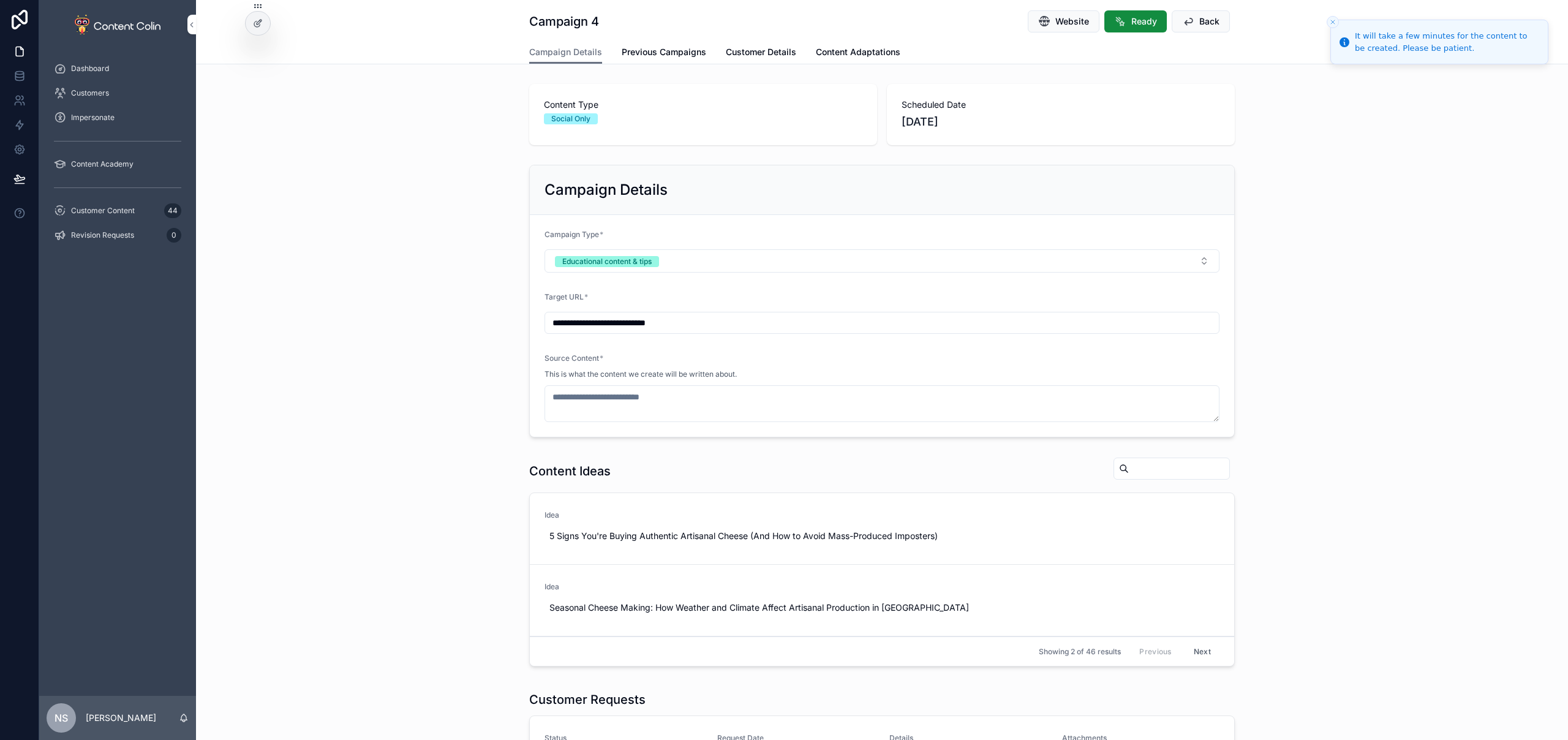
click at [1206, 652] on button "Next" at bounding box center [1202, 651] width 34 height 19
click at [1201, 650] on button "Next" at bounding box center [1202, 651] width 34 height 19
click at [0, 0] on span "Use This" at bounding box center [0, 0] width 0 height 0
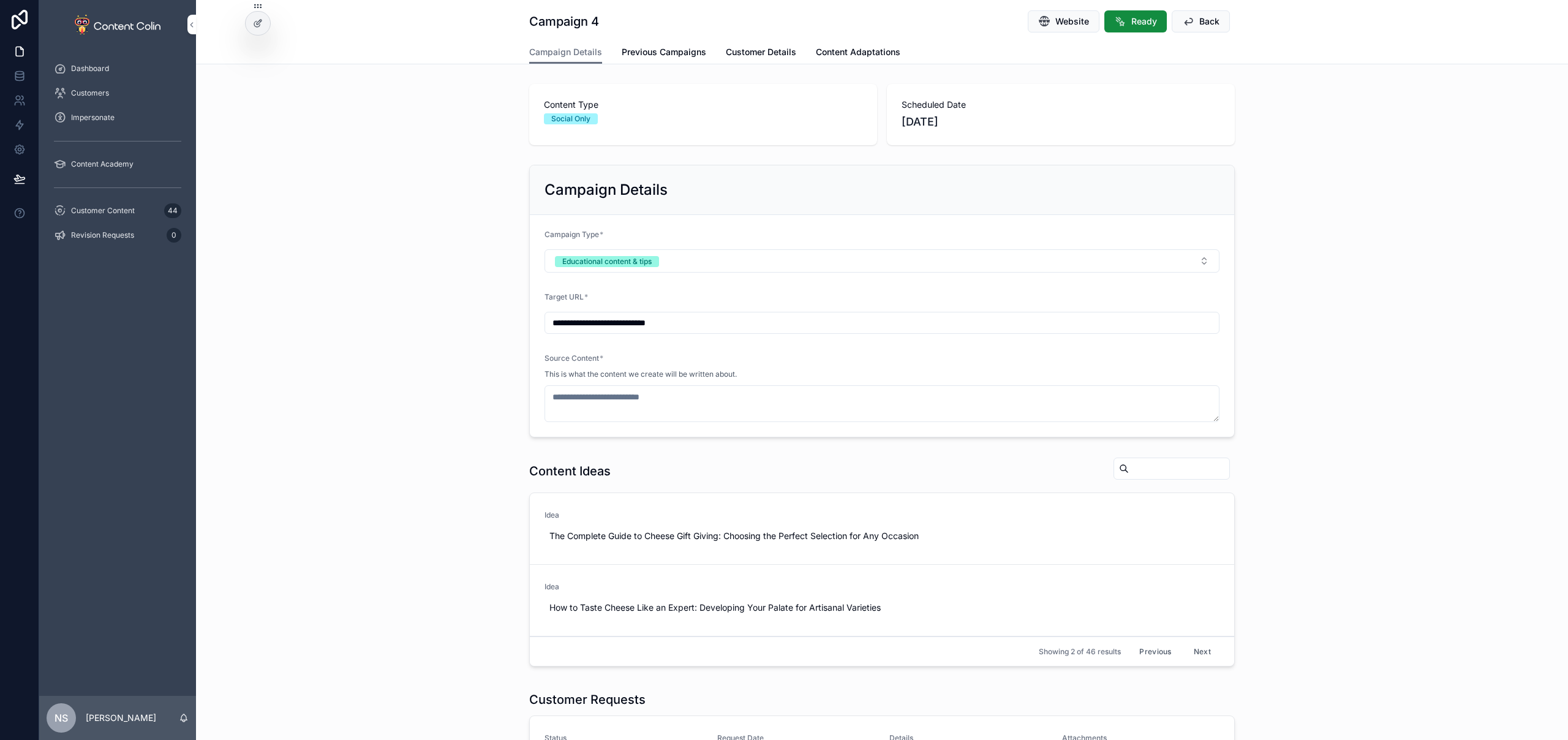
type textarea "**********"
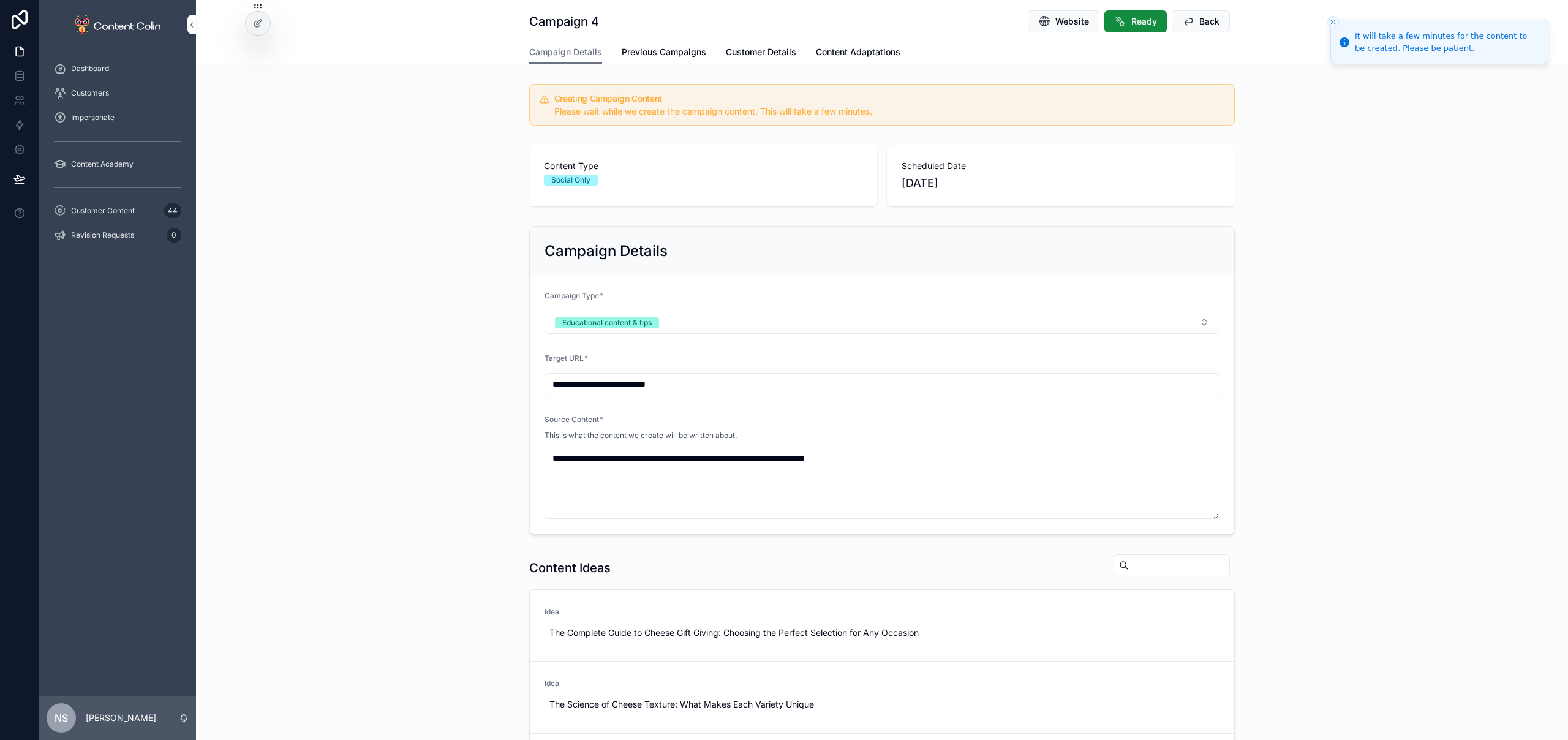
click at [102, 218] on div "Customer Content 44" at bounding box center [117, 211] width 127 height 20
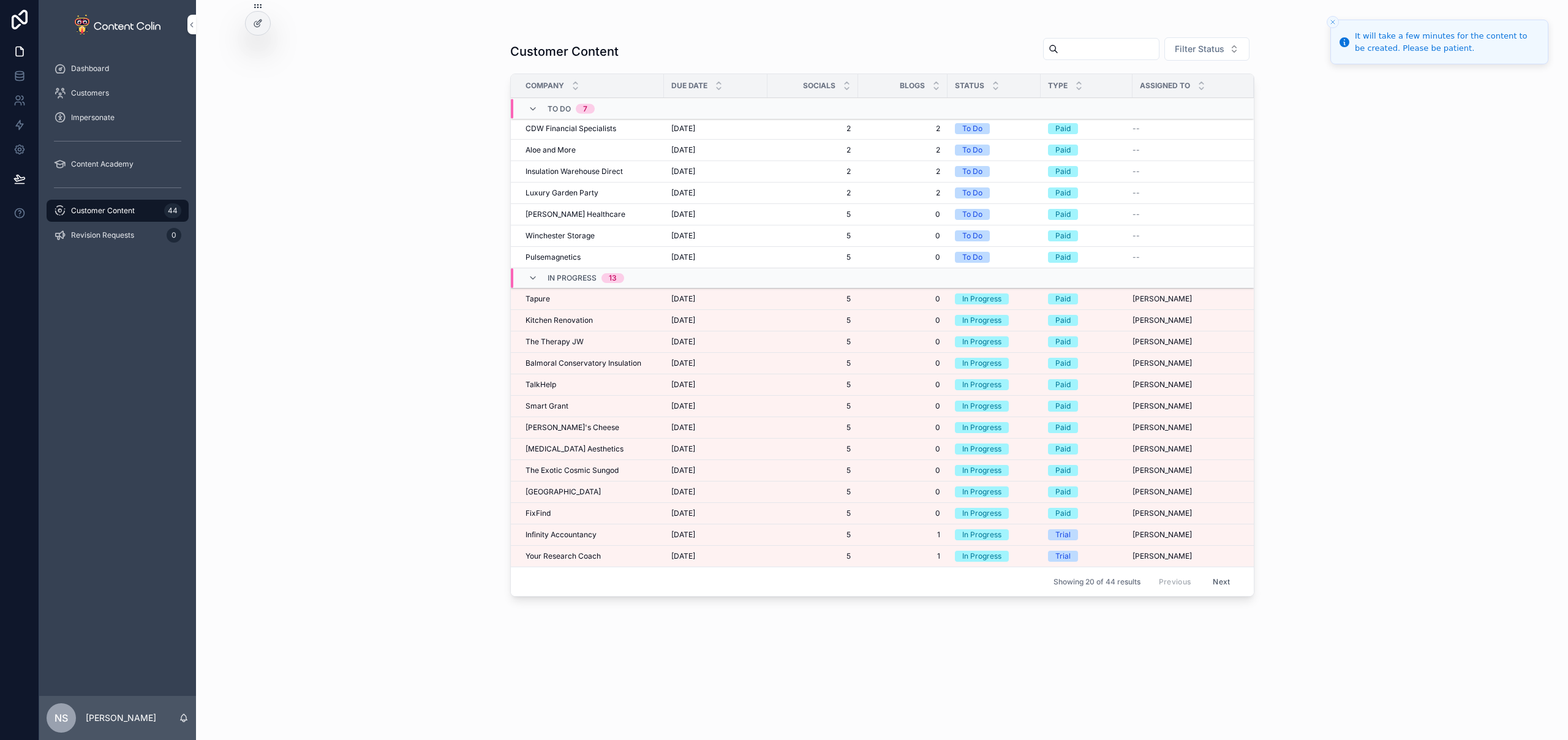
click at [569, 490] on span "[GEOGRAPHIC_DATA]" at bounding box center [563, 492] width 75 height 10
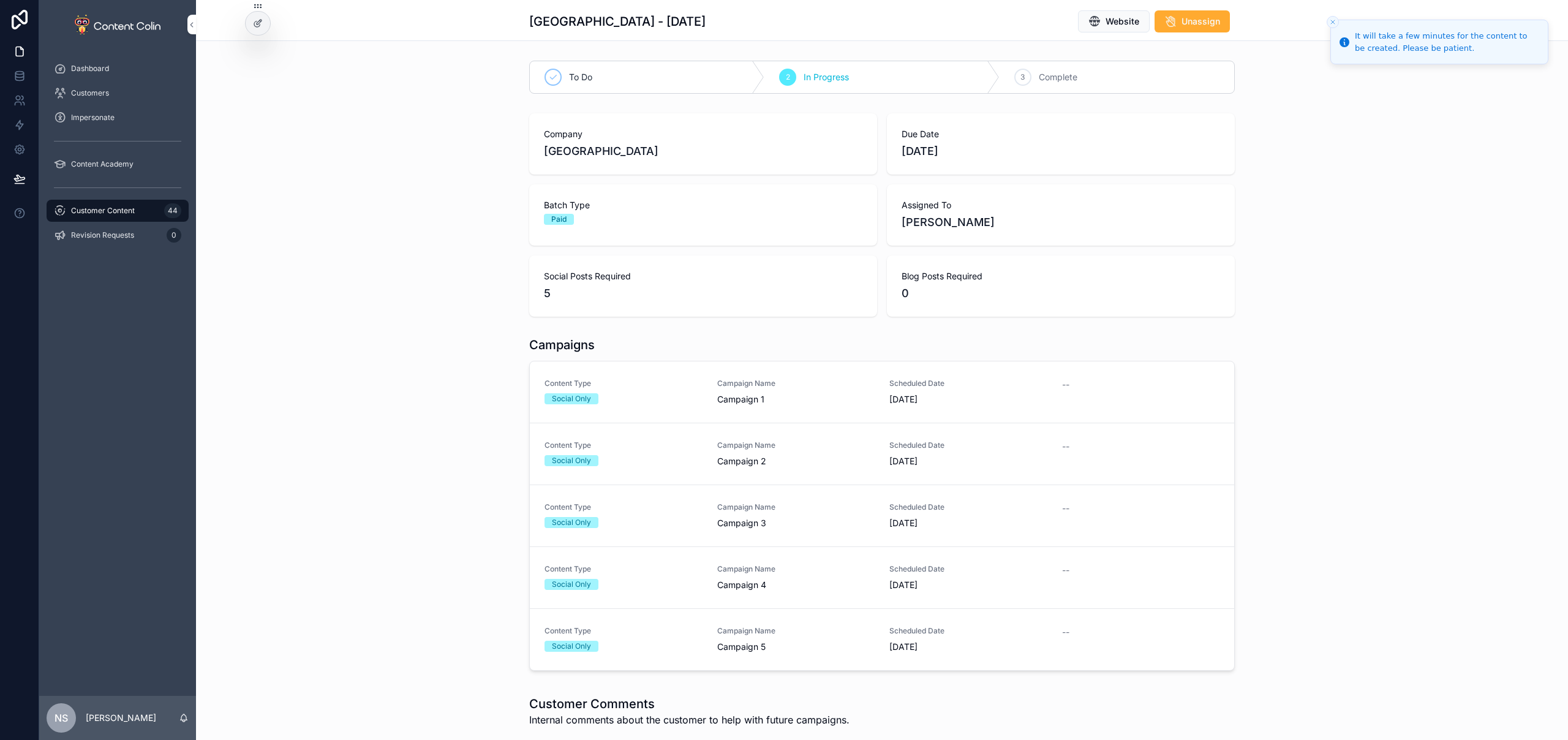
click at [688, 398] on div "Social Only" at bounding box center [623, 399] width 158 height 11
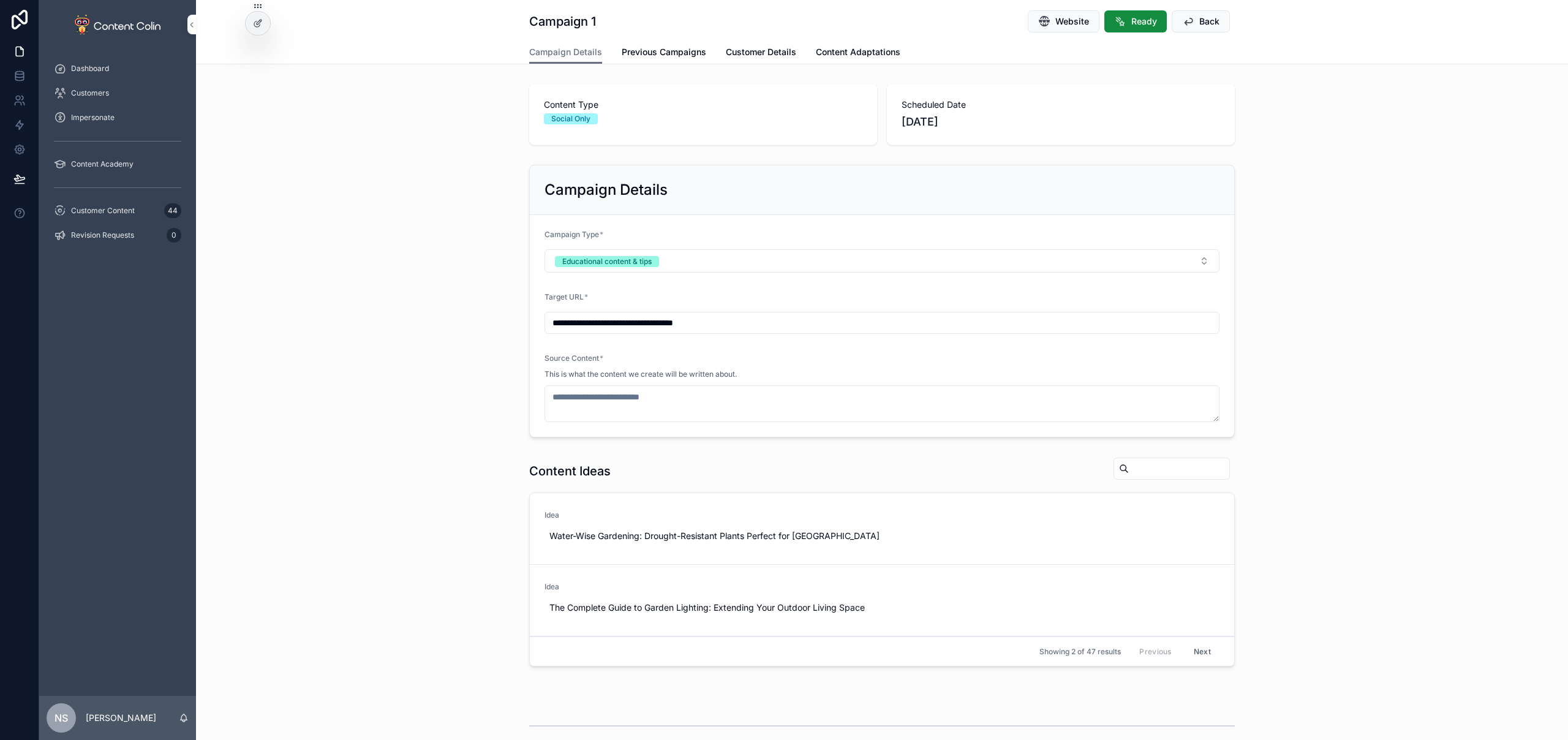
click at [664, 53] on span "Previous Campaigns" at bounding box center [664, 51] width 85 height 12
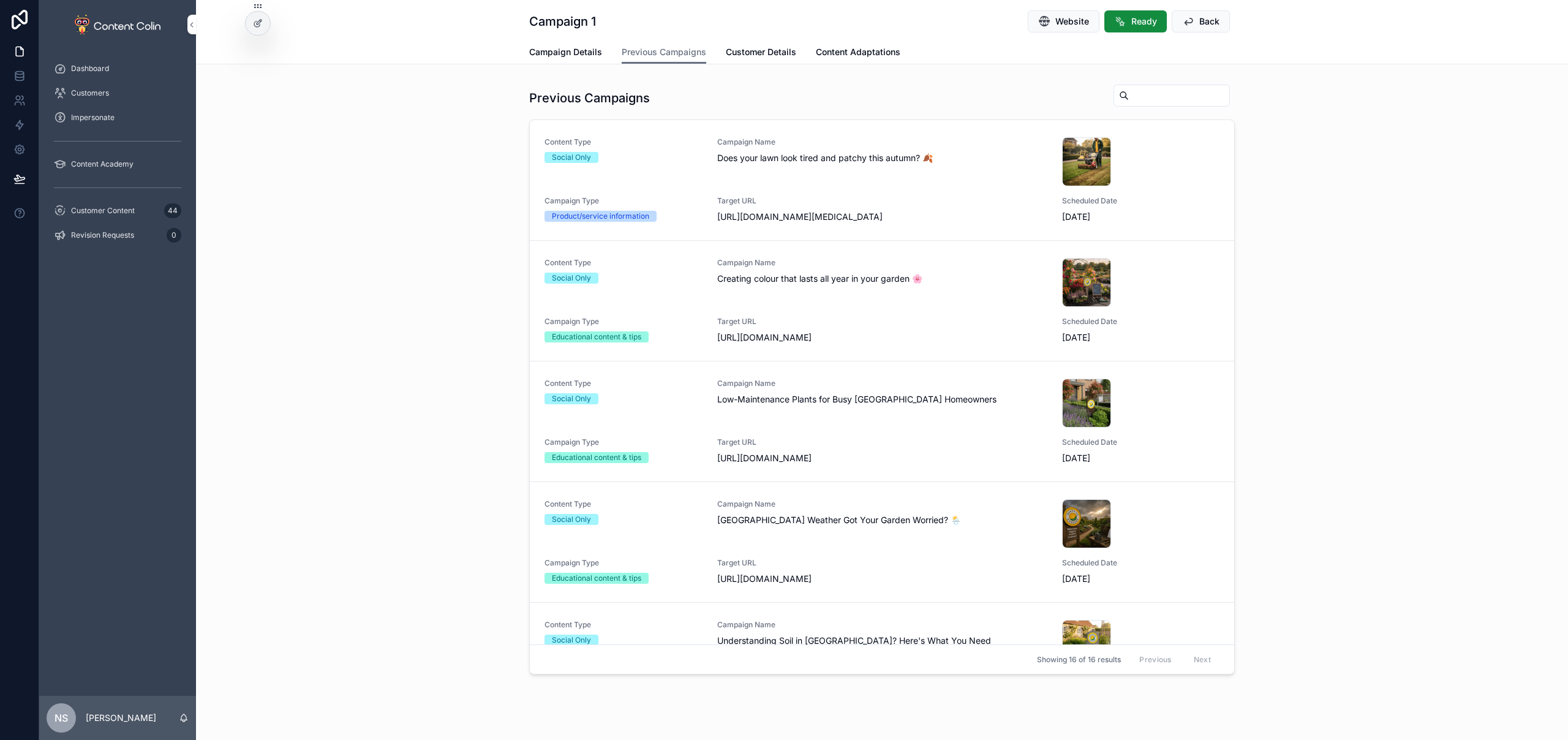
click at [560, 48] on span "Campaign Details" at bounding box center [565, 51] width 72 height 12
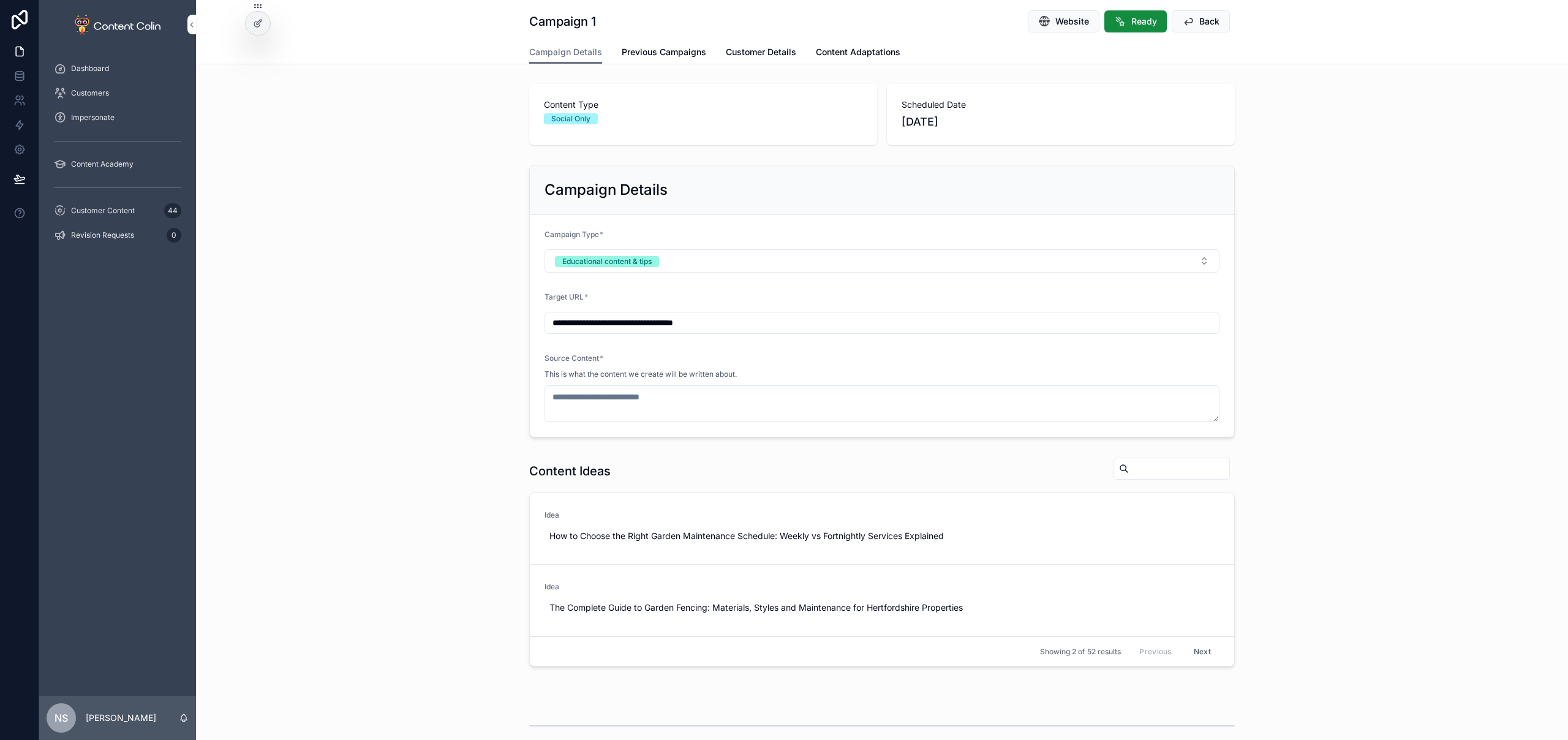
click at [1055, 25] on span "Website" at bounding box center [1071, 21] width 33 height 12
click at [0, 0] on span "Use This" at bounding box center [0, 0] width 0 height 0
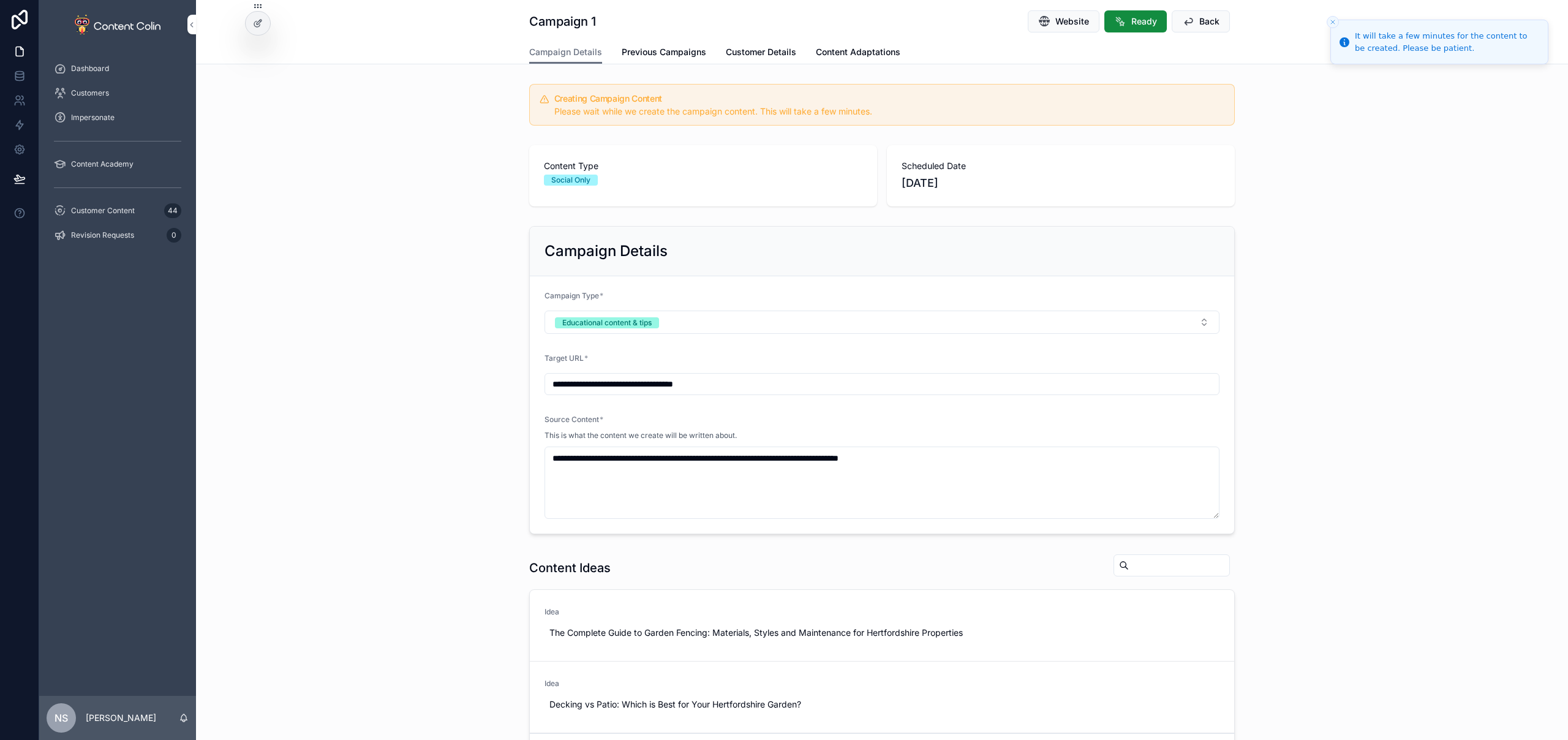
type textarea "**********"
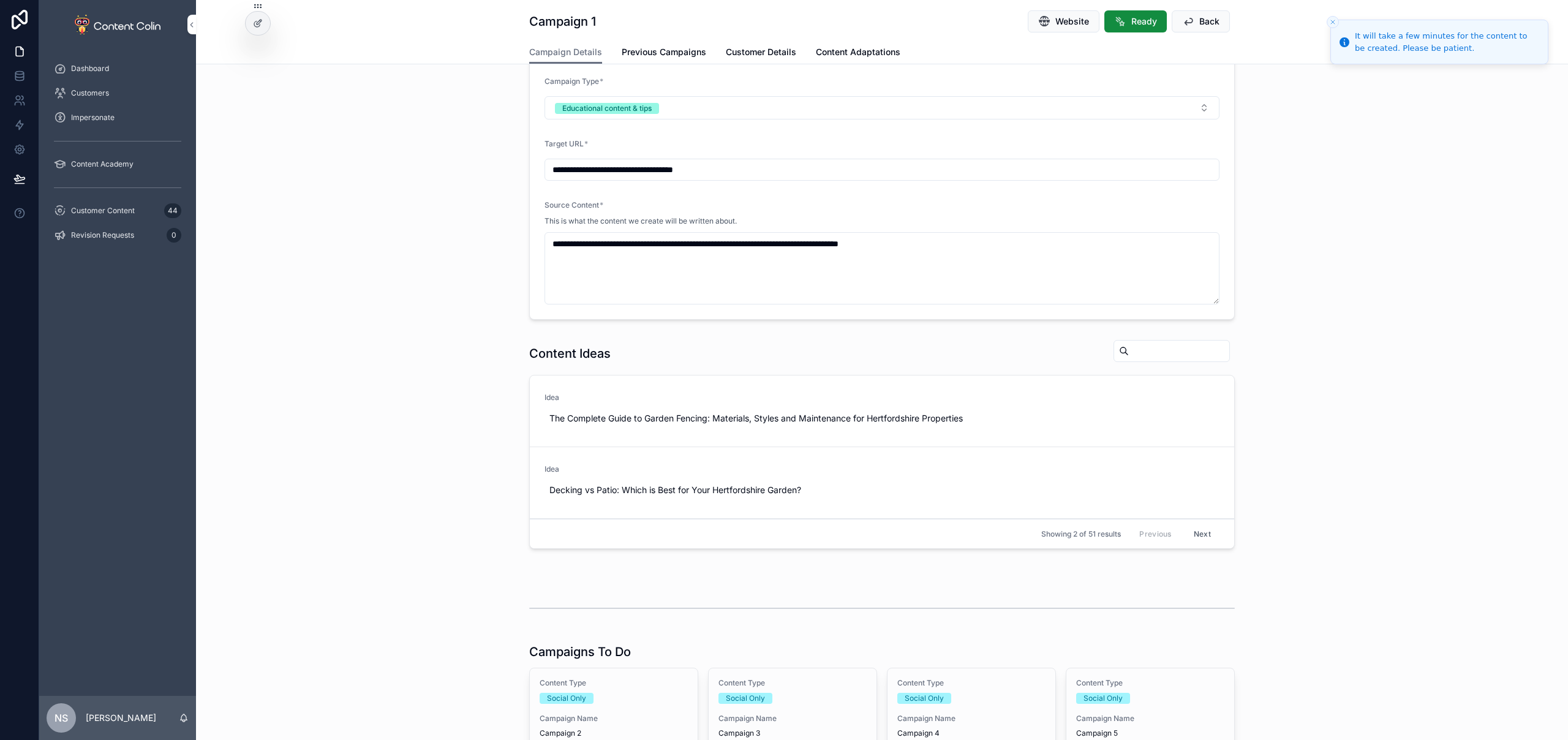
scroll to position [278, 0]
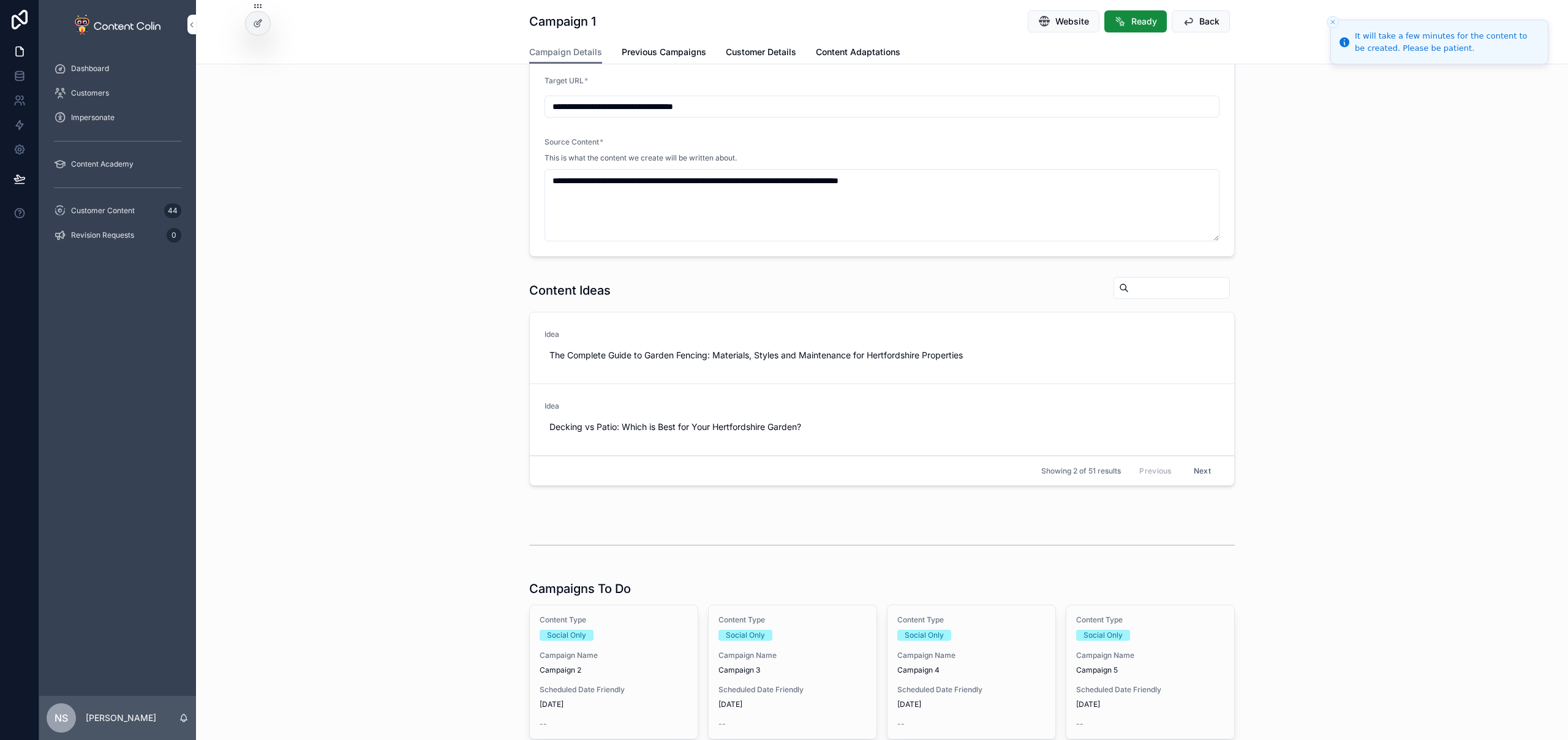
click at [618, 653] on span "Campaign Name" at bounding box center [613, 655] width 148 height 10
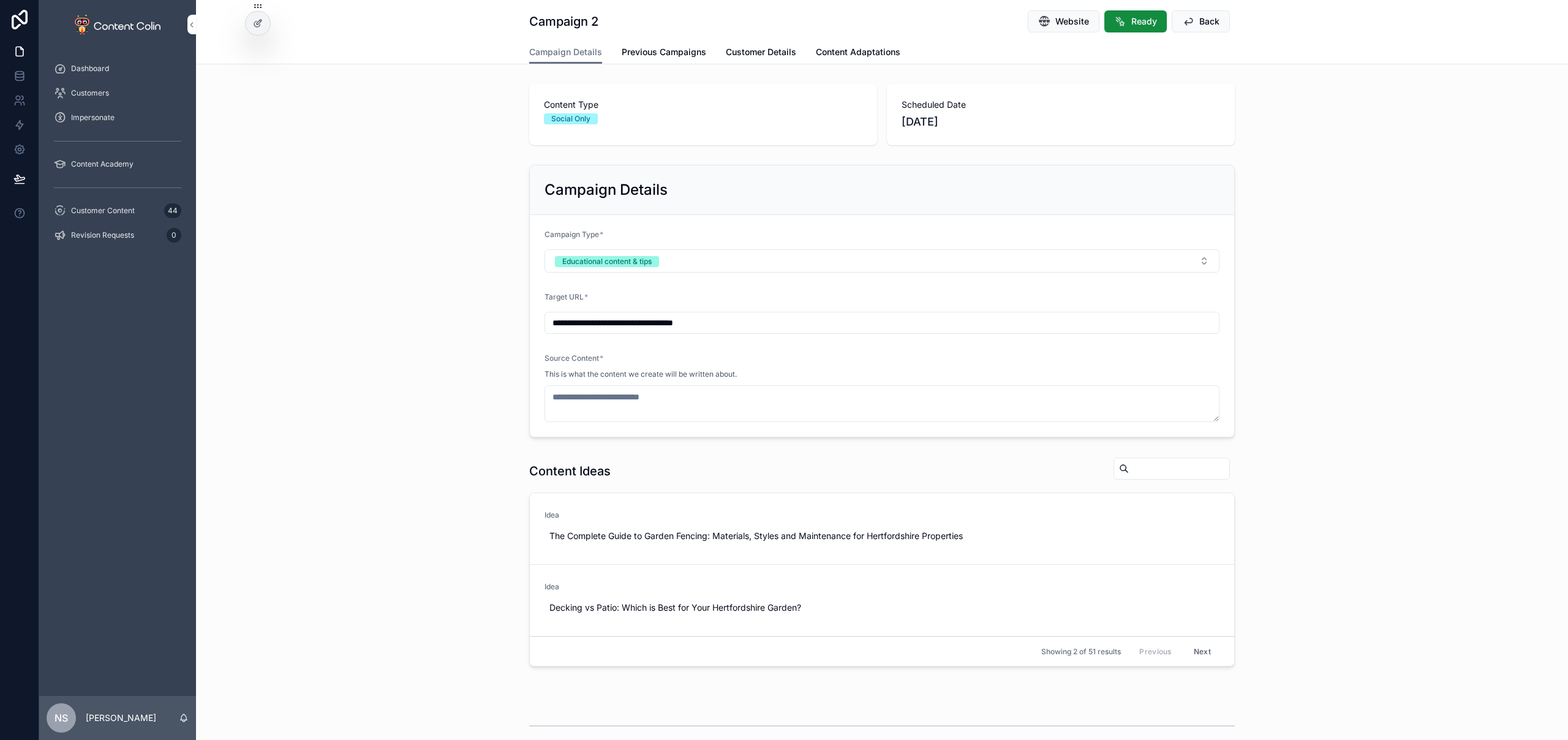
click at [0, 0] on button "Use This" at bounding box center [0, 0] width 0 height 0
type textarea "**********"
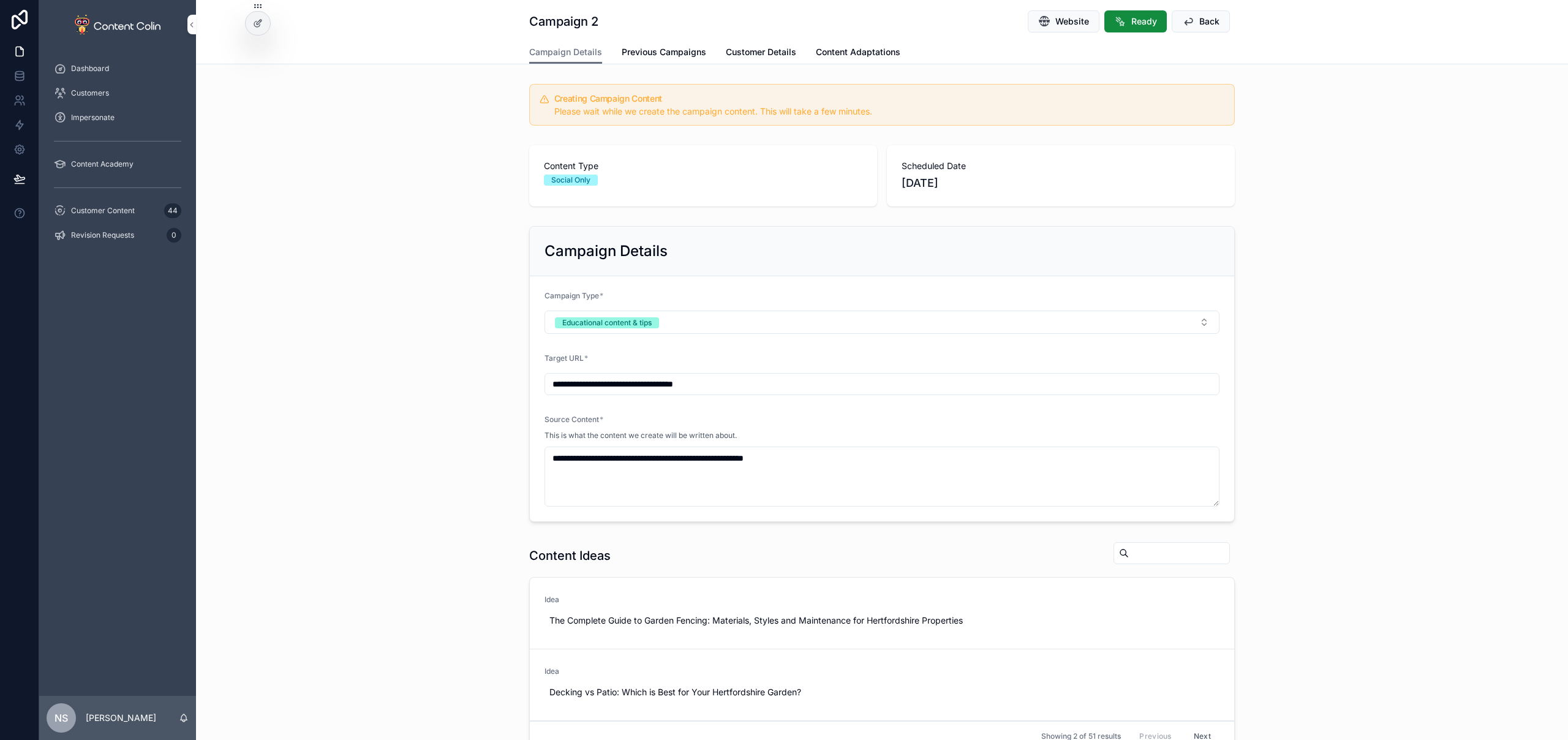
scroll to position [386, 0]
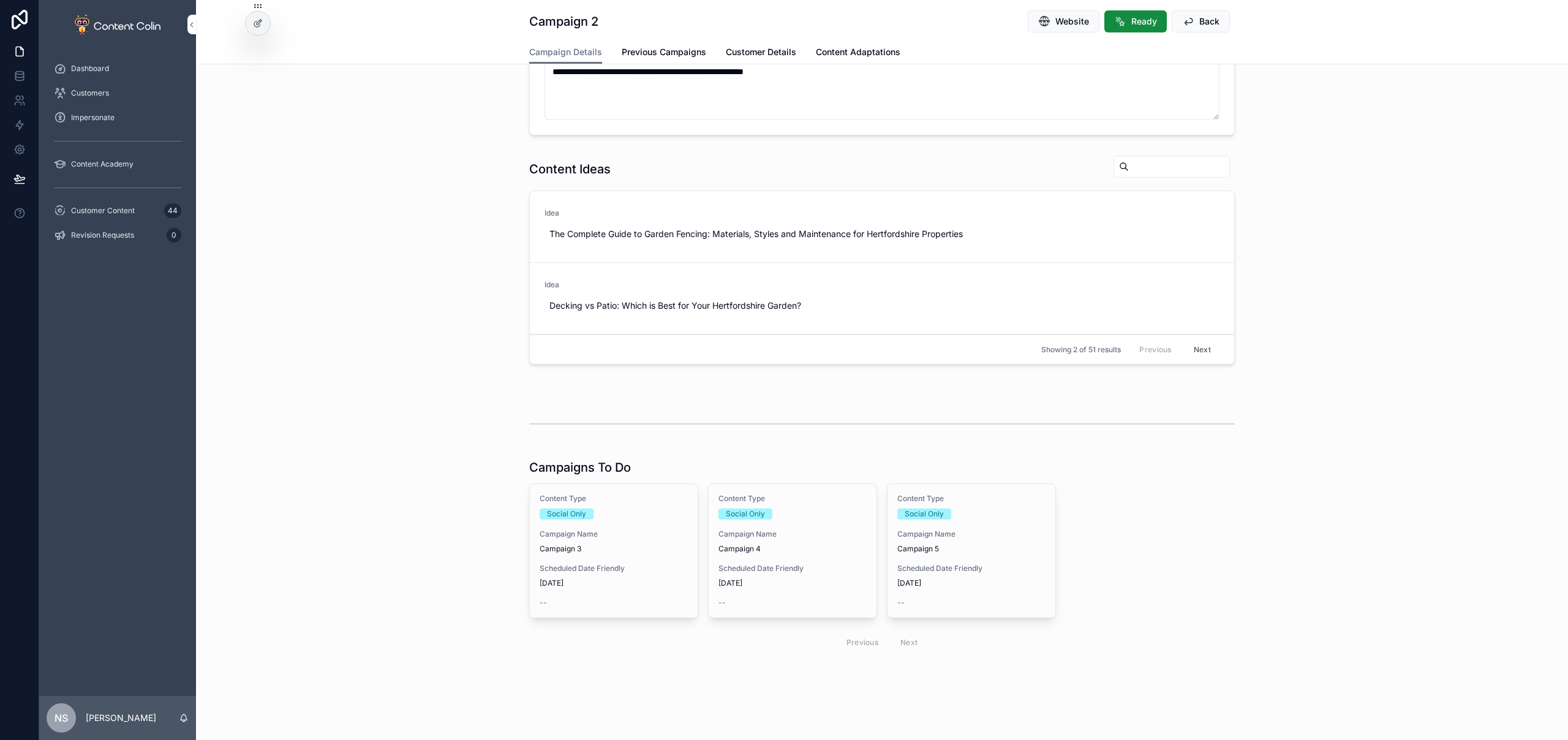
click at [613, 582] on span "[DATE]" at bounding box center [613, 584] width 148 height 10
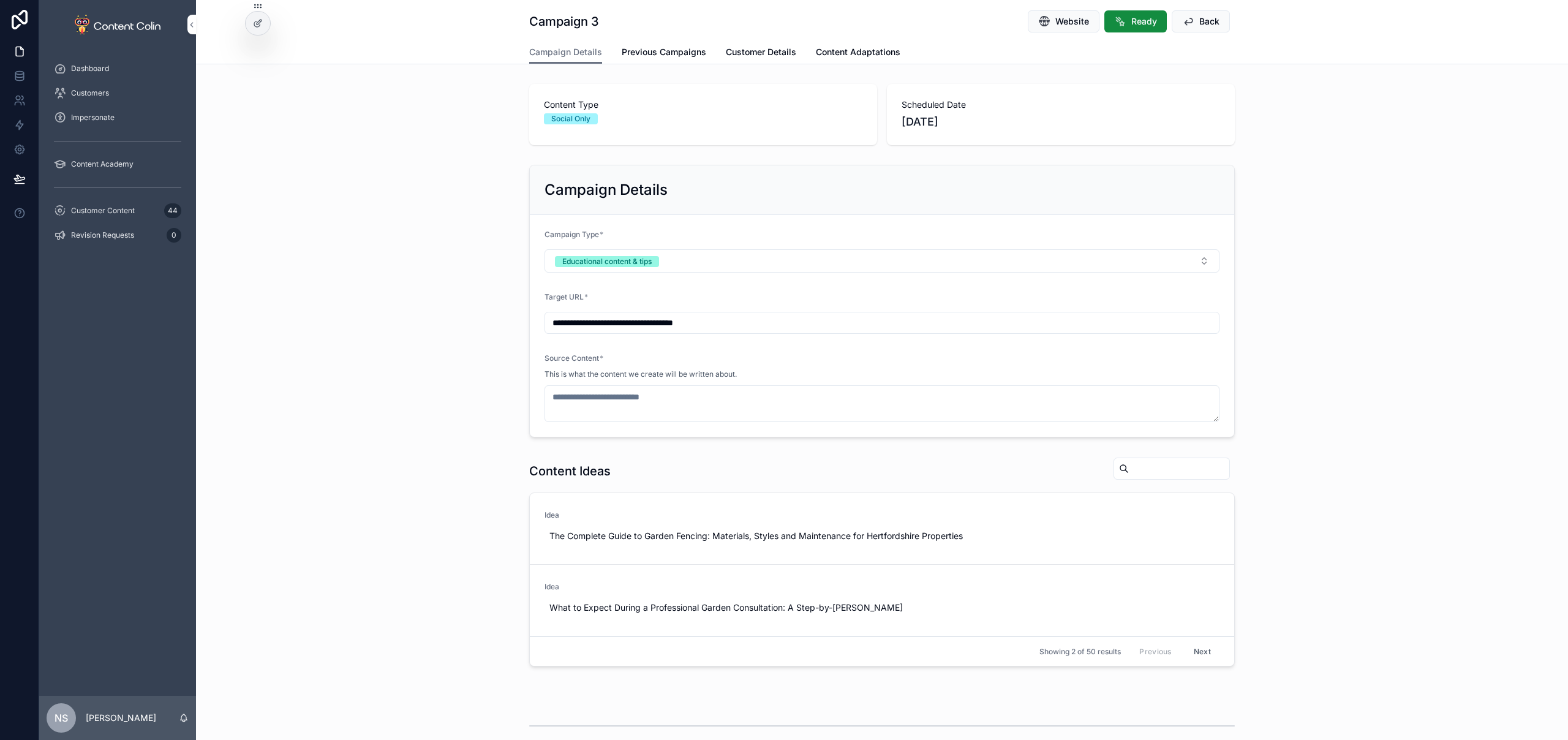
click at [0, 0] on span "Use This" at bounding box center [0, 0] width 0 height 0
type textarea "**********"
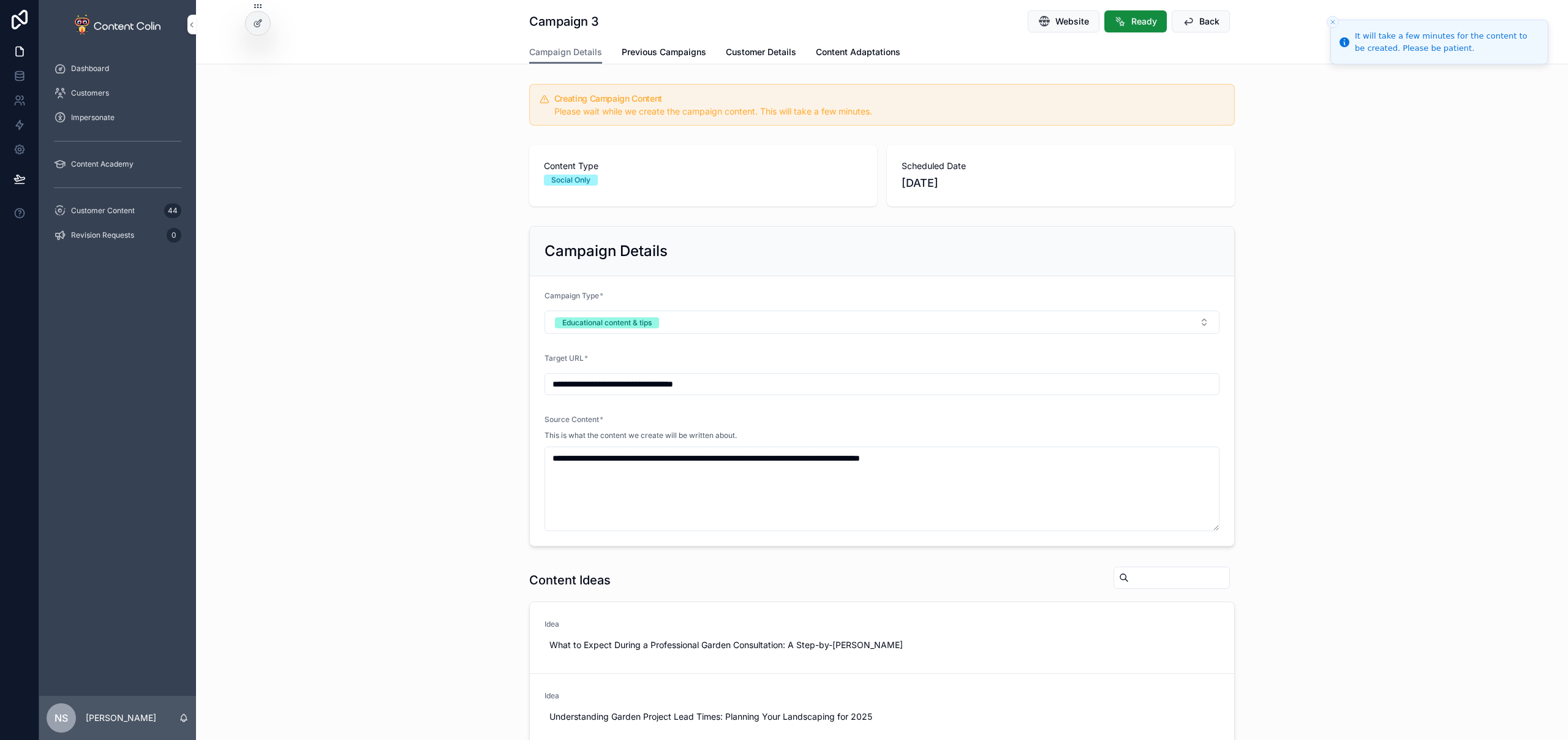
scroll to position [302, 0]
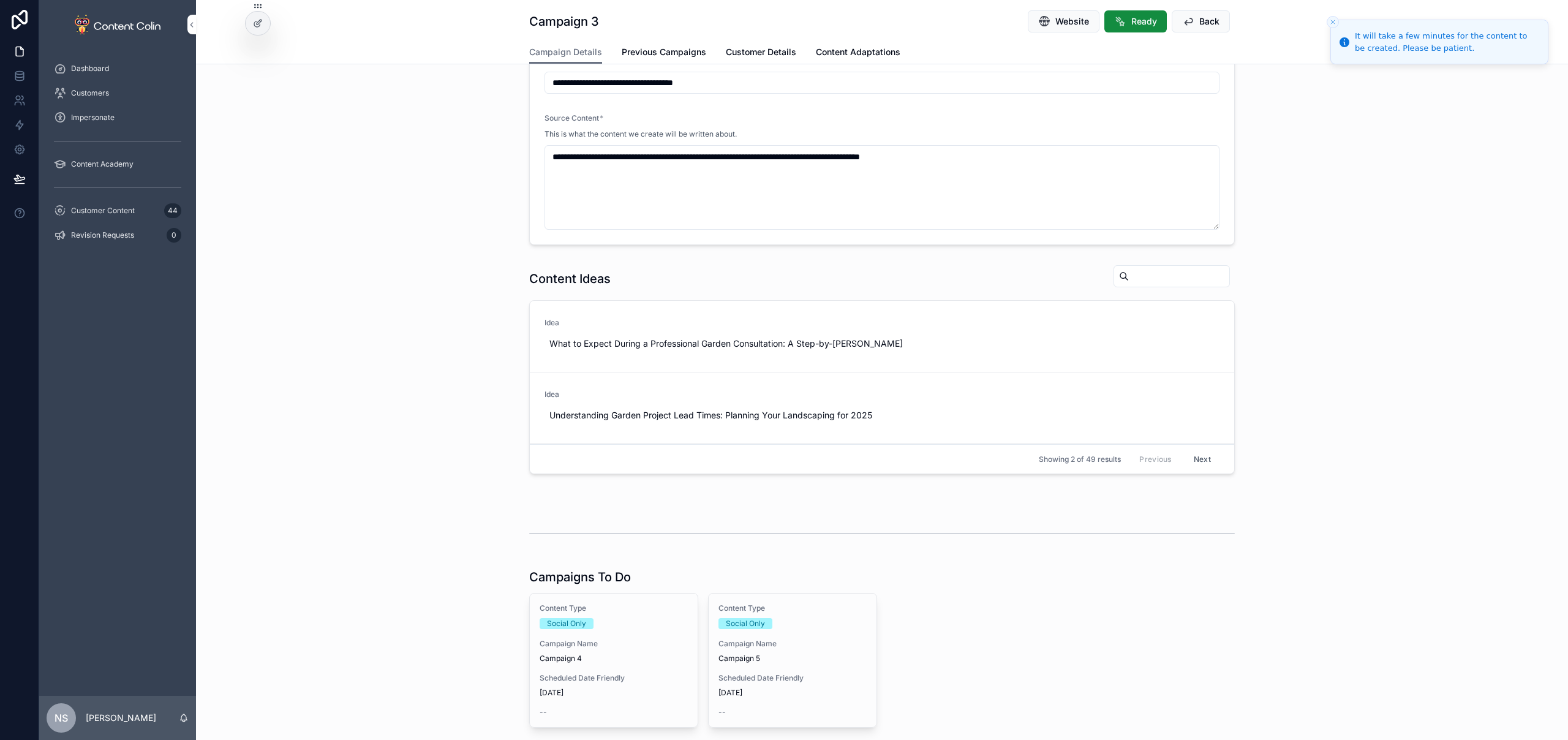
click at [615, 647] on span "Campaign Name" at bounding box center [613, 644] width 148 height 10
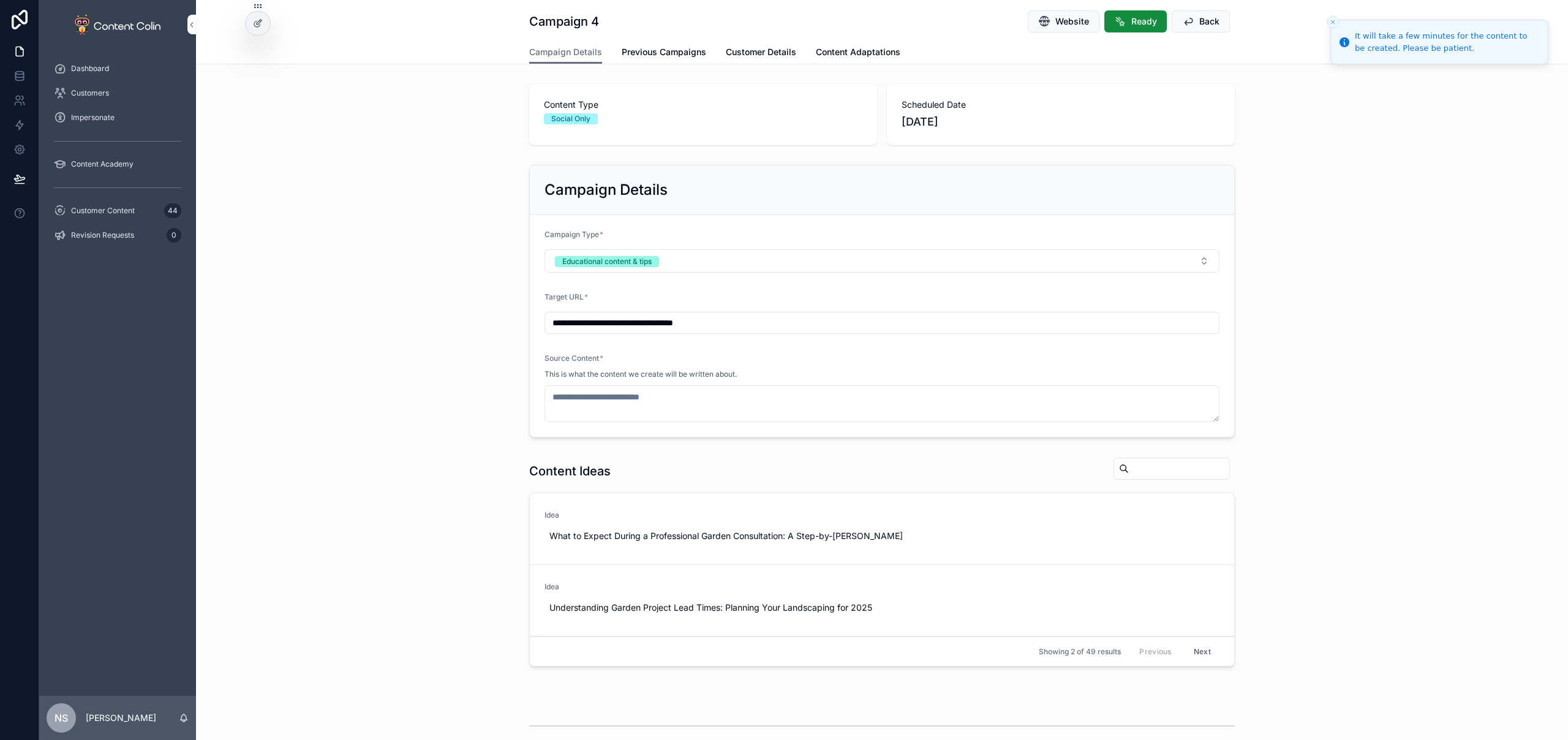
click at [1193, 652] on button "Next" at bounding box center [1202, 651] width 34 height 19
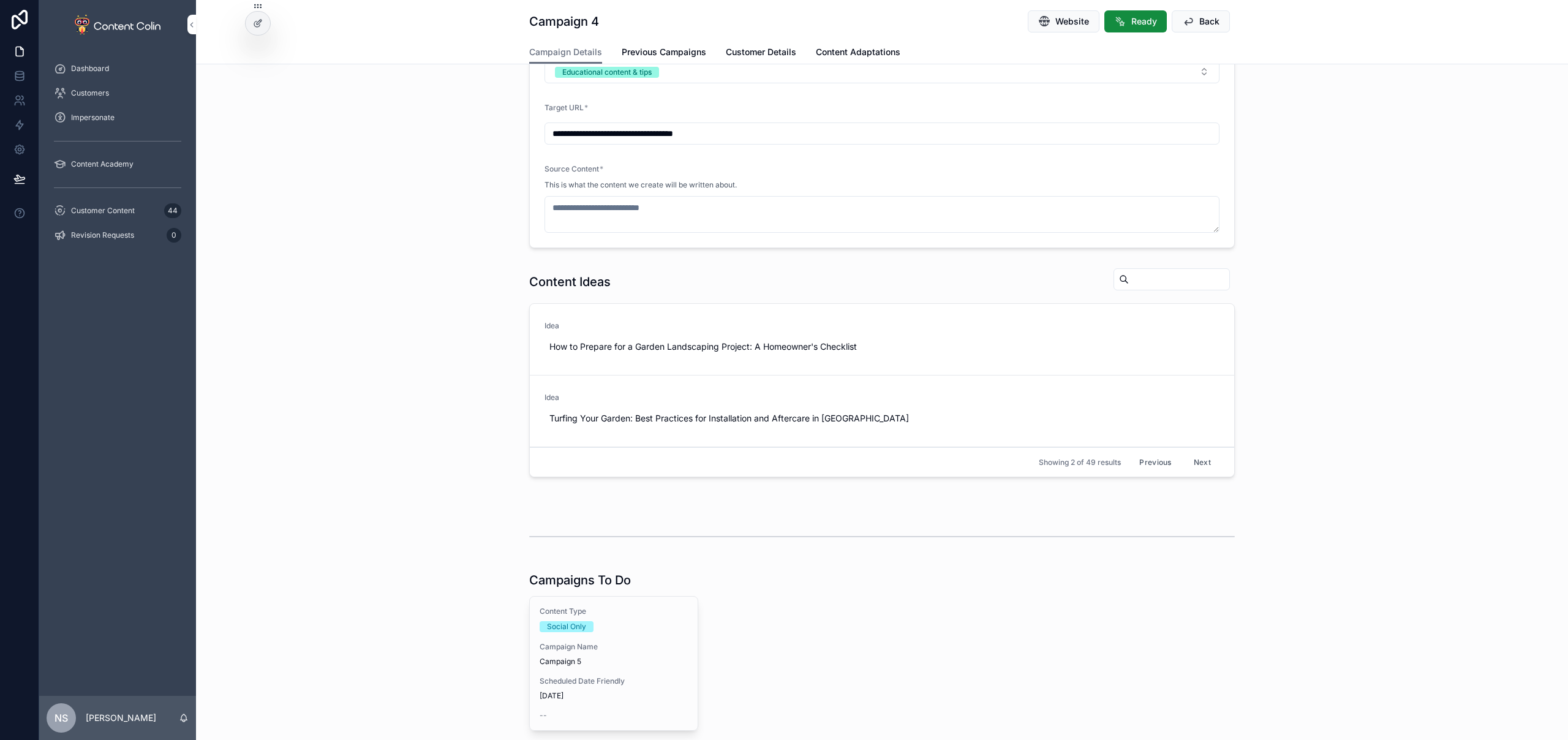
click at [0, 0] on span "Use This" at bounding box center [0, 0] width 0 height 0
type textarea "**********"
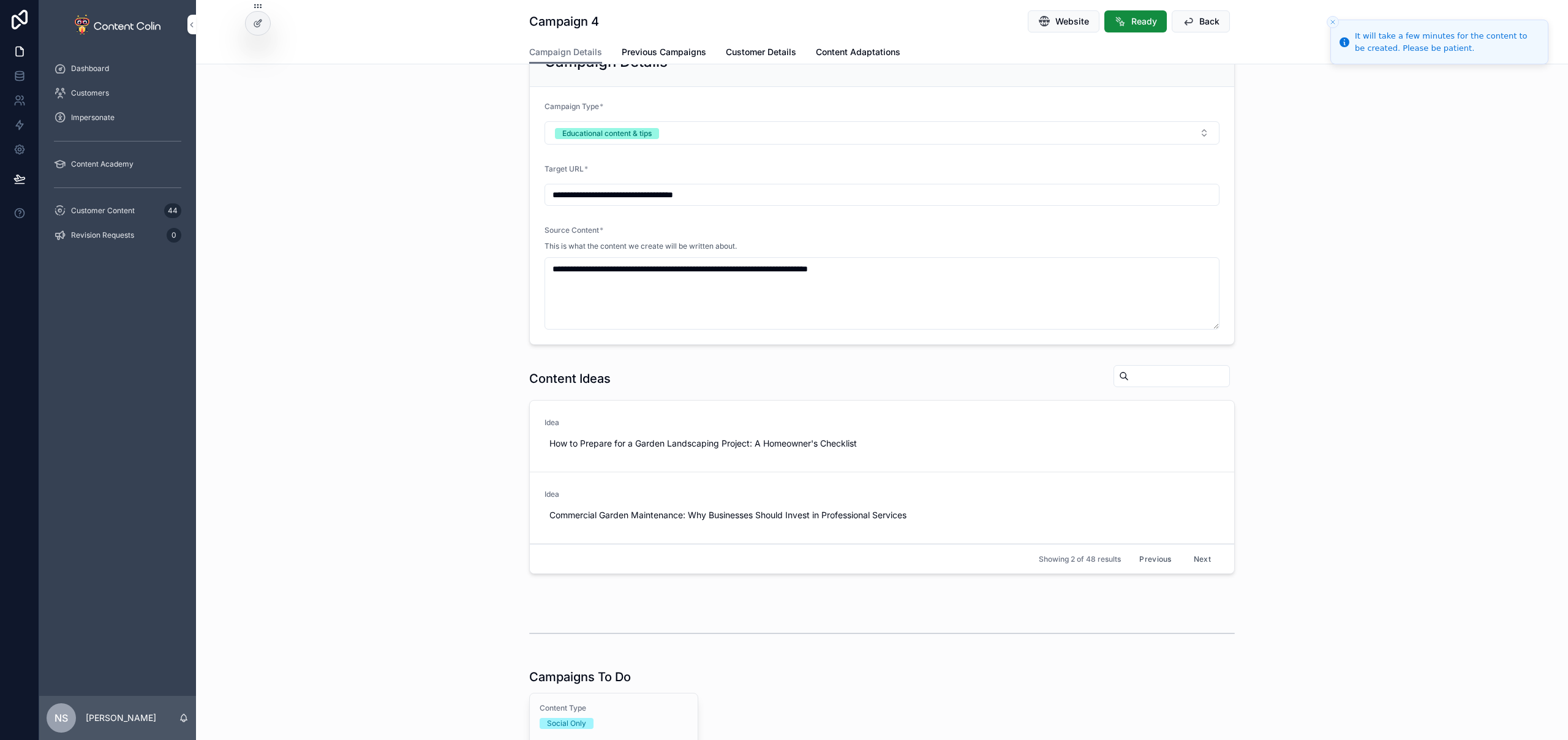
scroll to position [250, 0]
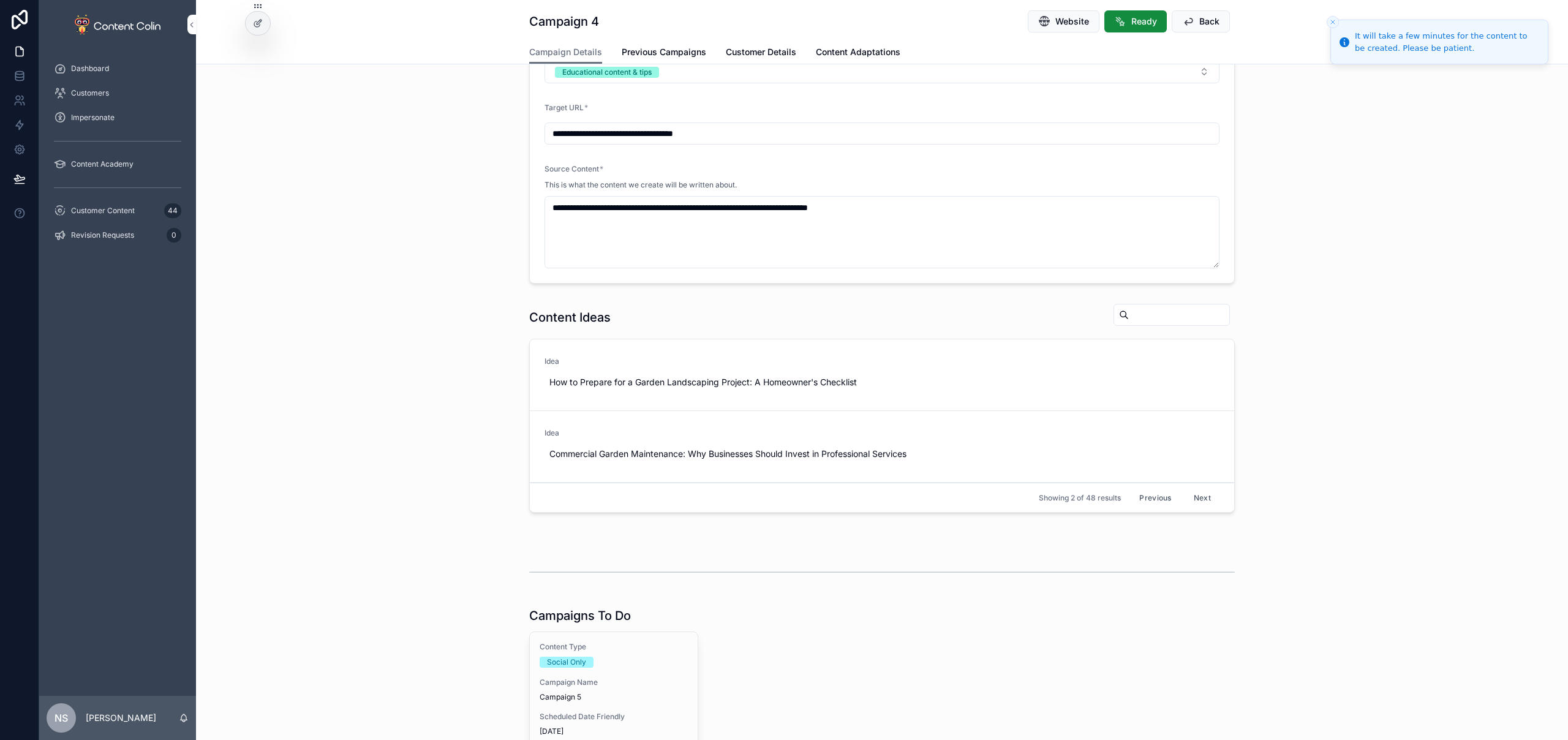
click at [633, 660] on div "Social Only" at bounding box center [613, 663] width 148 height 11
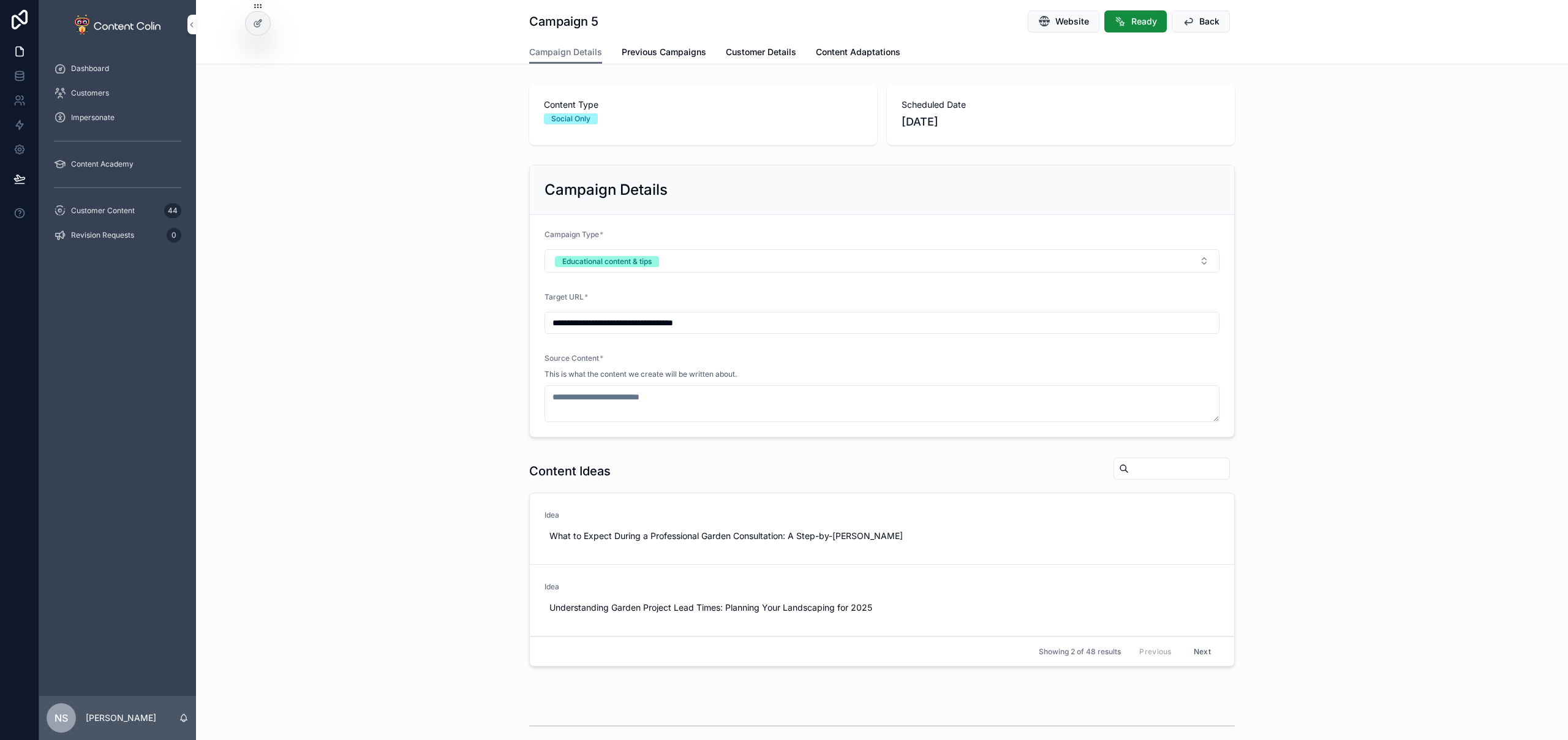
scroll to position [104, 0]
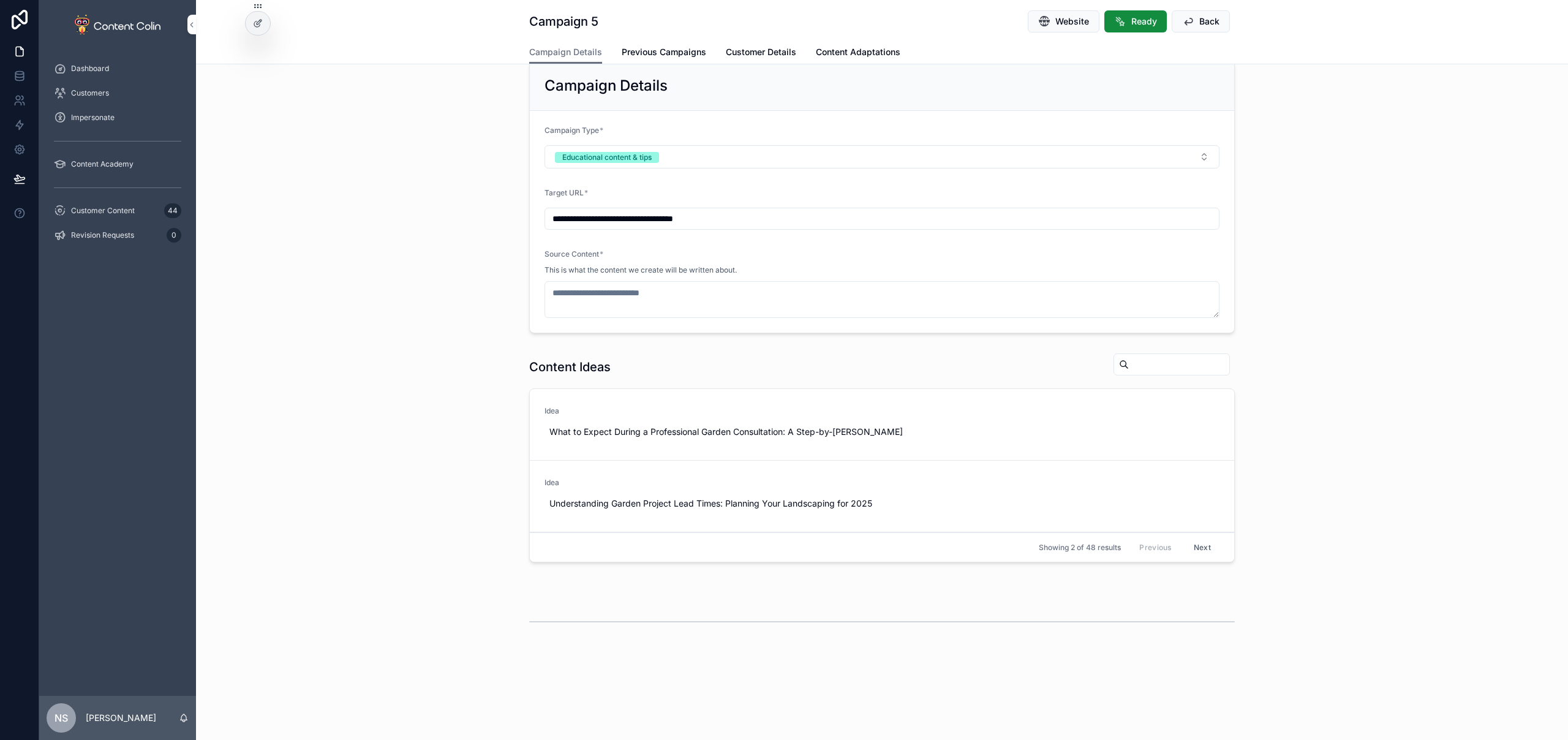
click at [1197, 547] on button "Next" at bounding box center [1202, 547] width 34 height 19
click at [1197, 549] on button "Next" at bounding box center [1202, 547] width 34 height 19
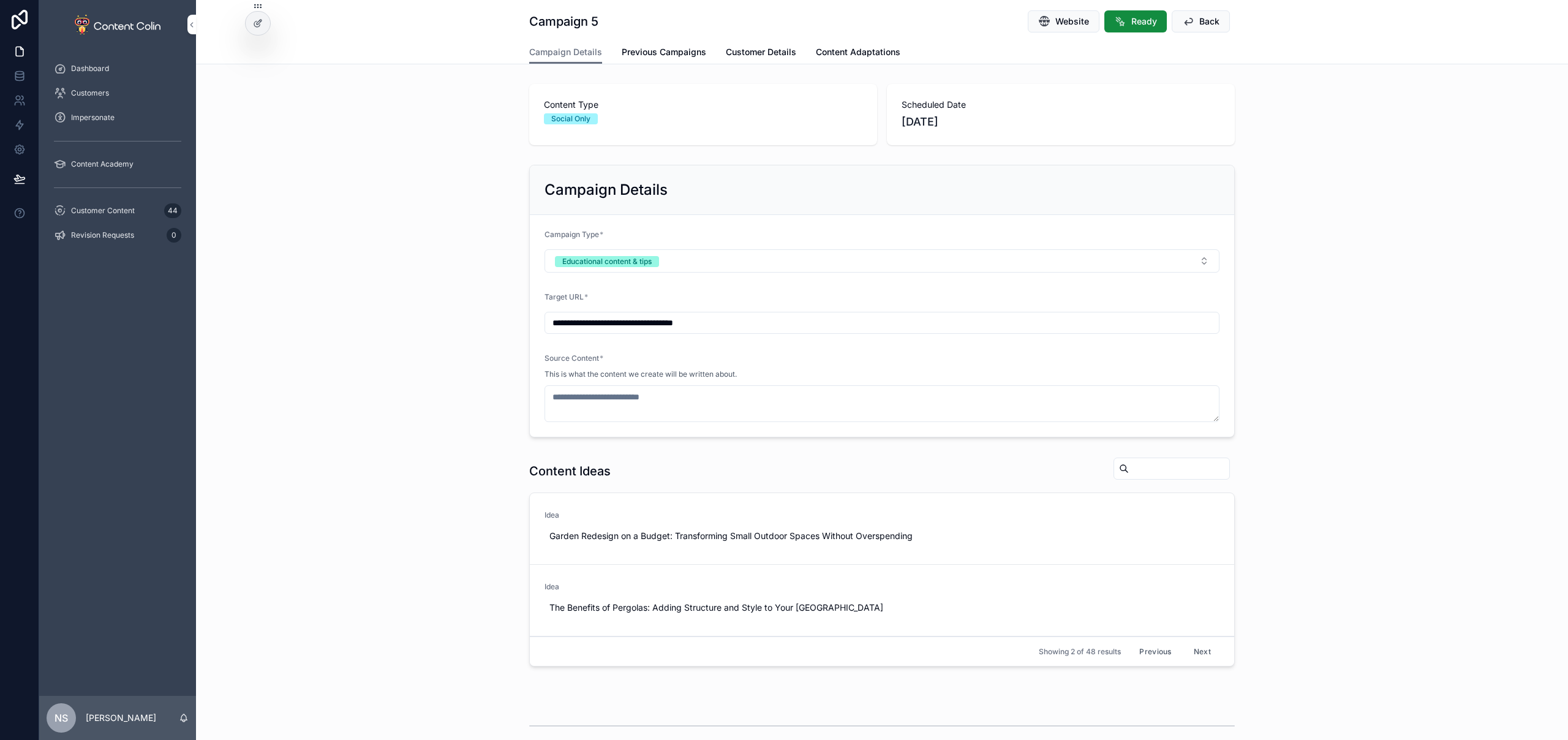
click at [0, 0] on span "Use This" at bounding box center [0, 0] width 0 height 0
type textarea "**********"
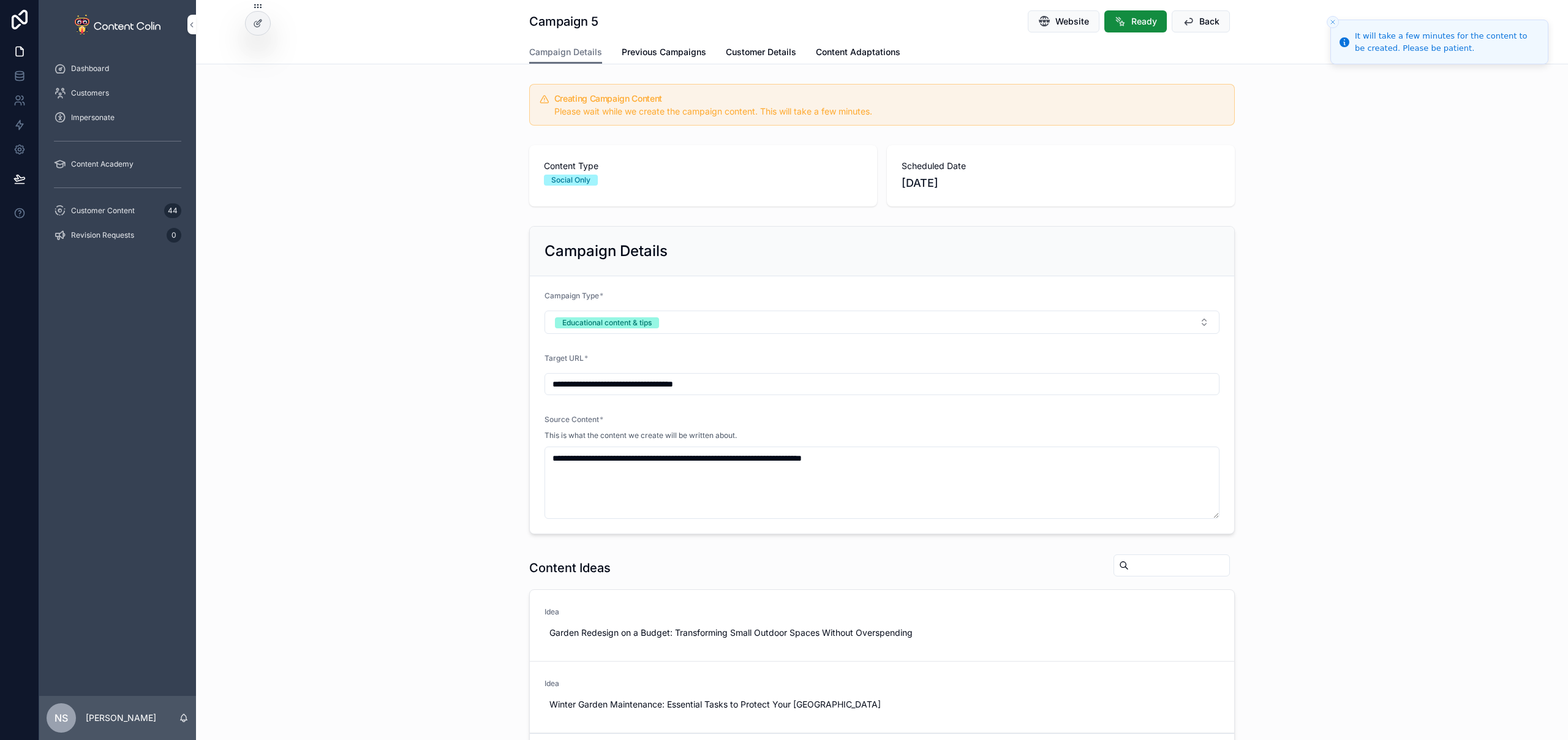
click at [108, 216] on div "Customer Content 44" at bounding box center [117, 211] width 127 height 20
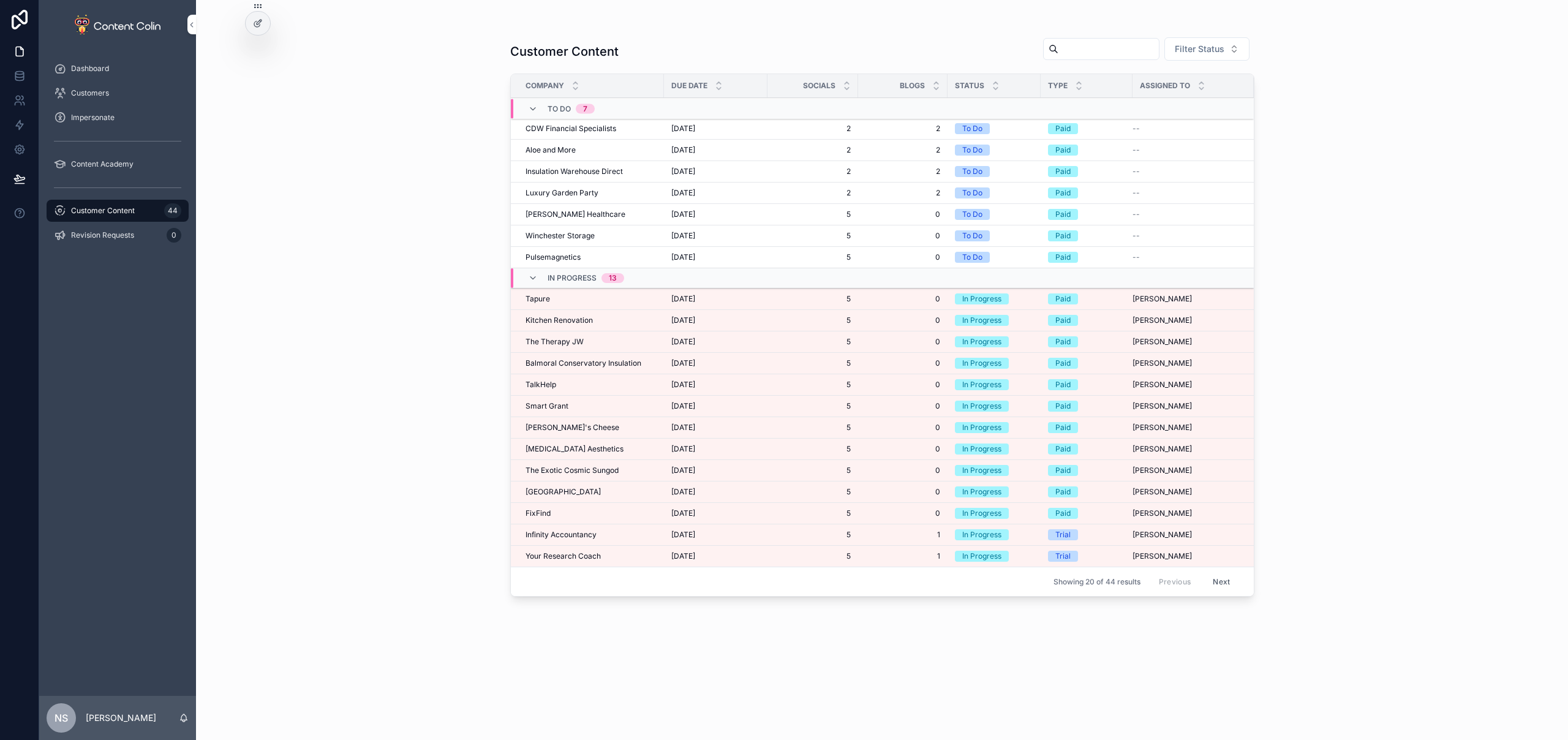
click at [588, 449] on span "[MEDICAL_DATA] Aesthetics" at bounding box center [574, 449] width 98 height 10
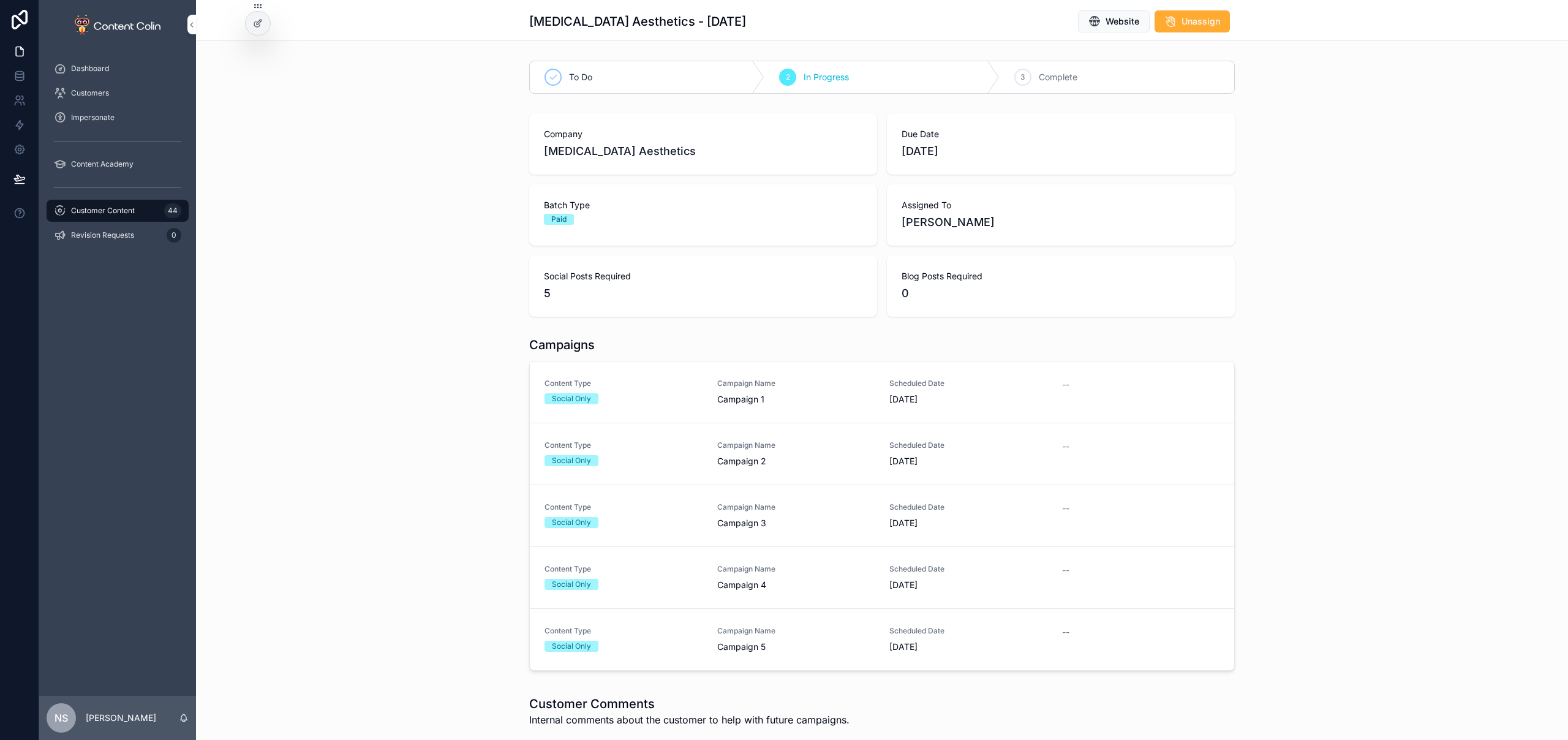
click at [850, 397] on span "Campaign 1" at bounding box center [796, 399] width 158 height 12
click at [139, 211] on div "Customer Content 44" at bounding box center [117, 211] width 127 height 20
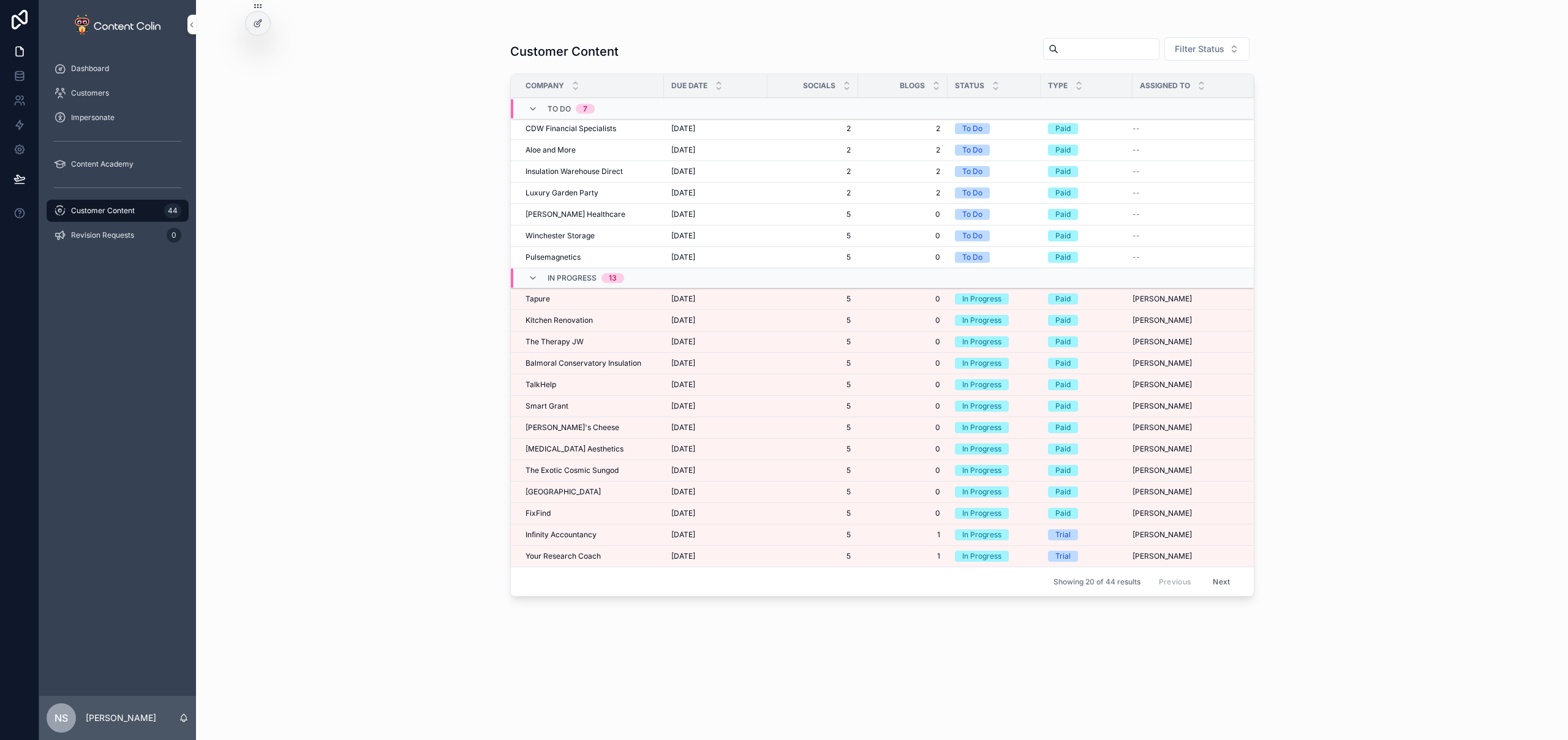
click at [576, 425] on span "[PERSON_NAME]'s Cheese" at bounding box center [572, 428] width 94 height 10
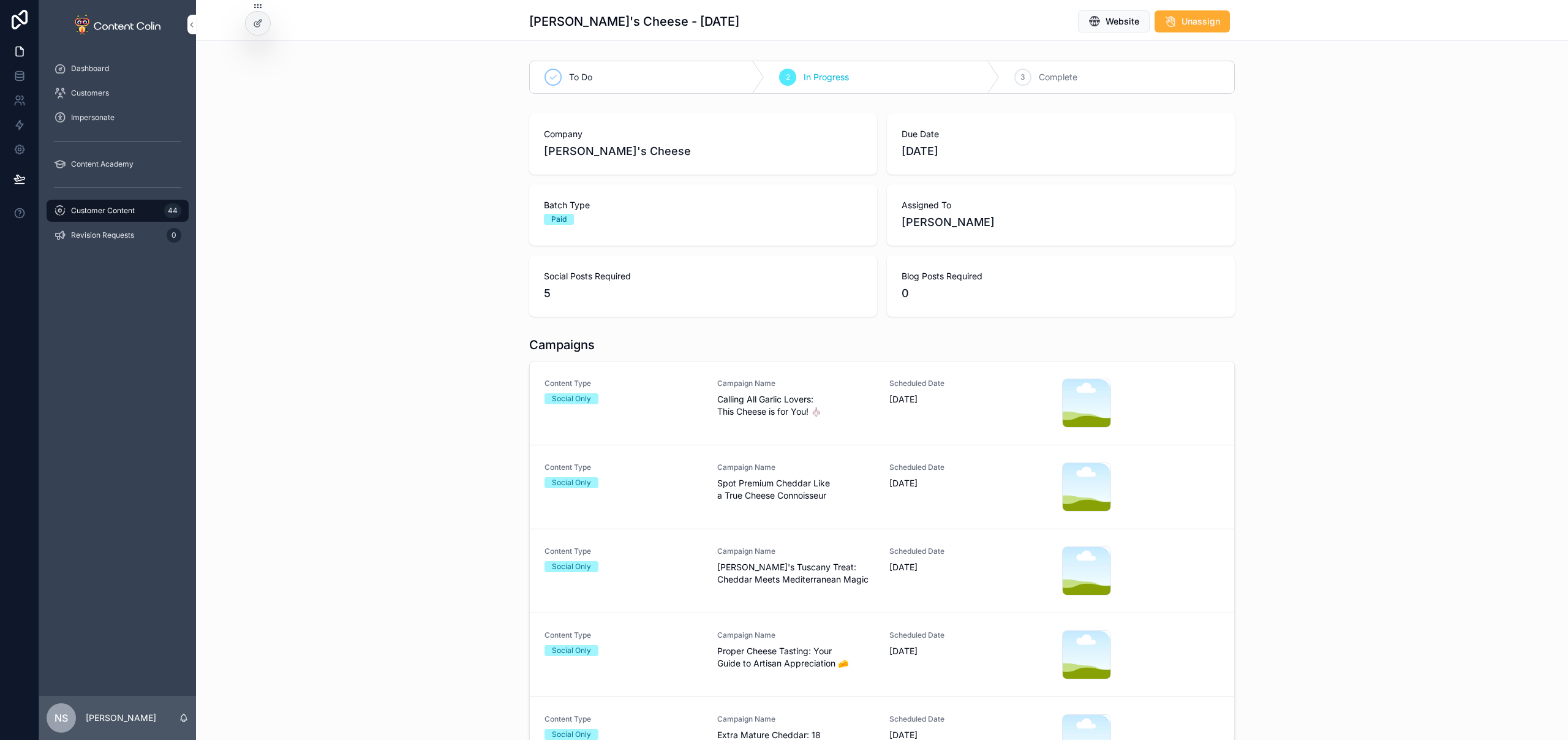
click at [827, 413] on span "Calling All Garlic Lovers: This Cheese is for You! 🧄" at bounding box center [796, 406] width 158 height 24
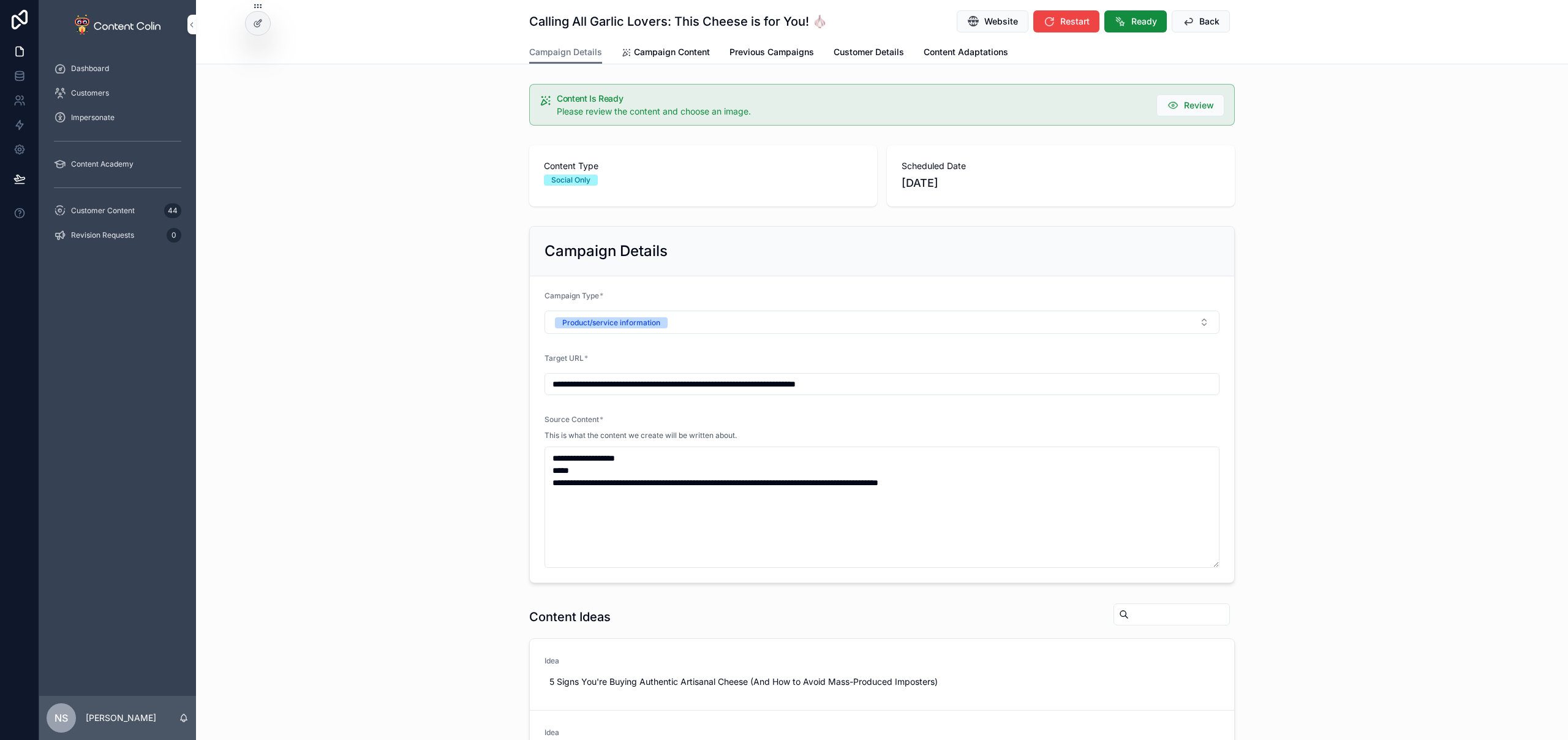
click at [655, 48] on span "Campaign Content" at bounding box center [671, 51] width 76 height 12
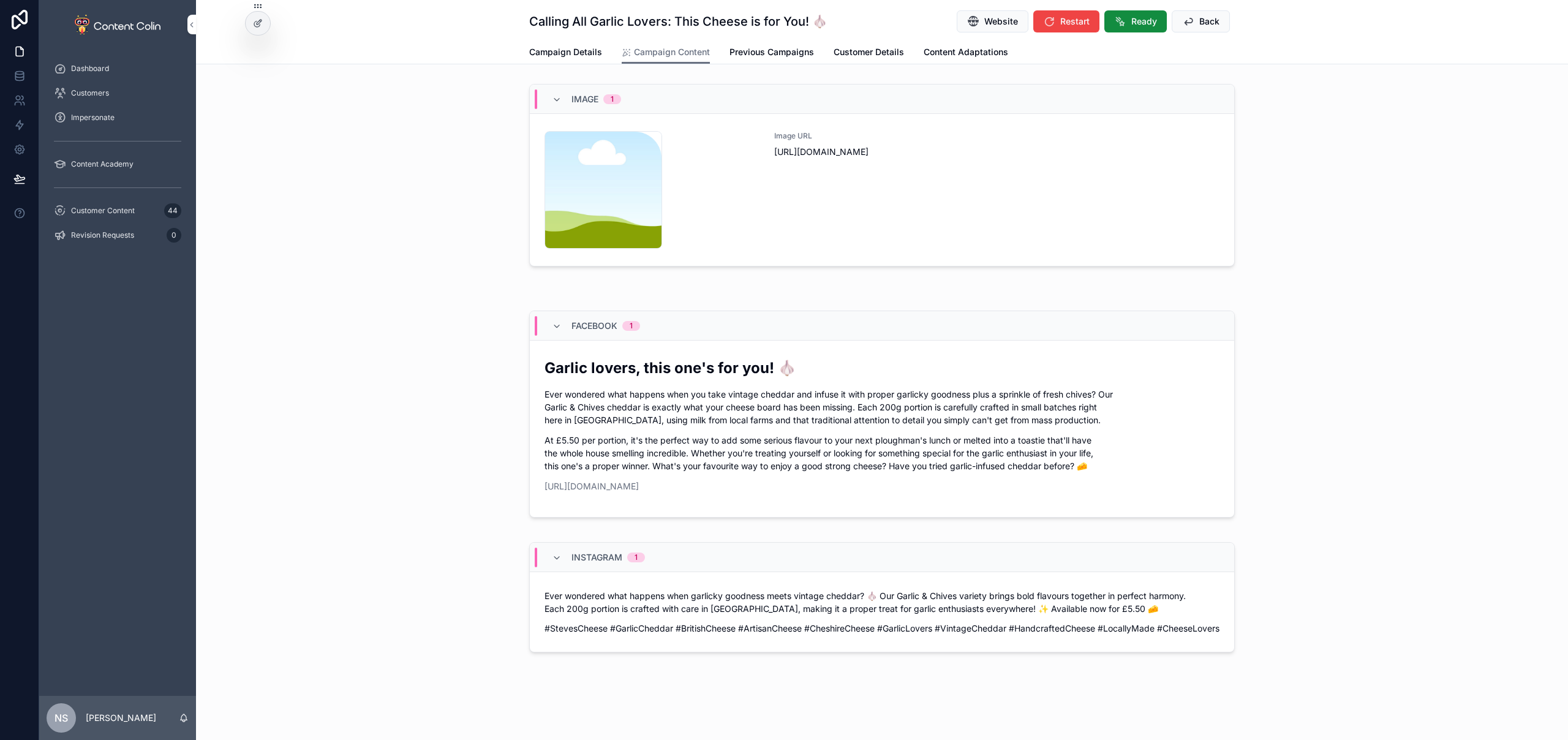
click at [802, 201] on div "Image URL [URL][DOMAIN_NAME]" at bounding box center [996, 190] width 446 height 117
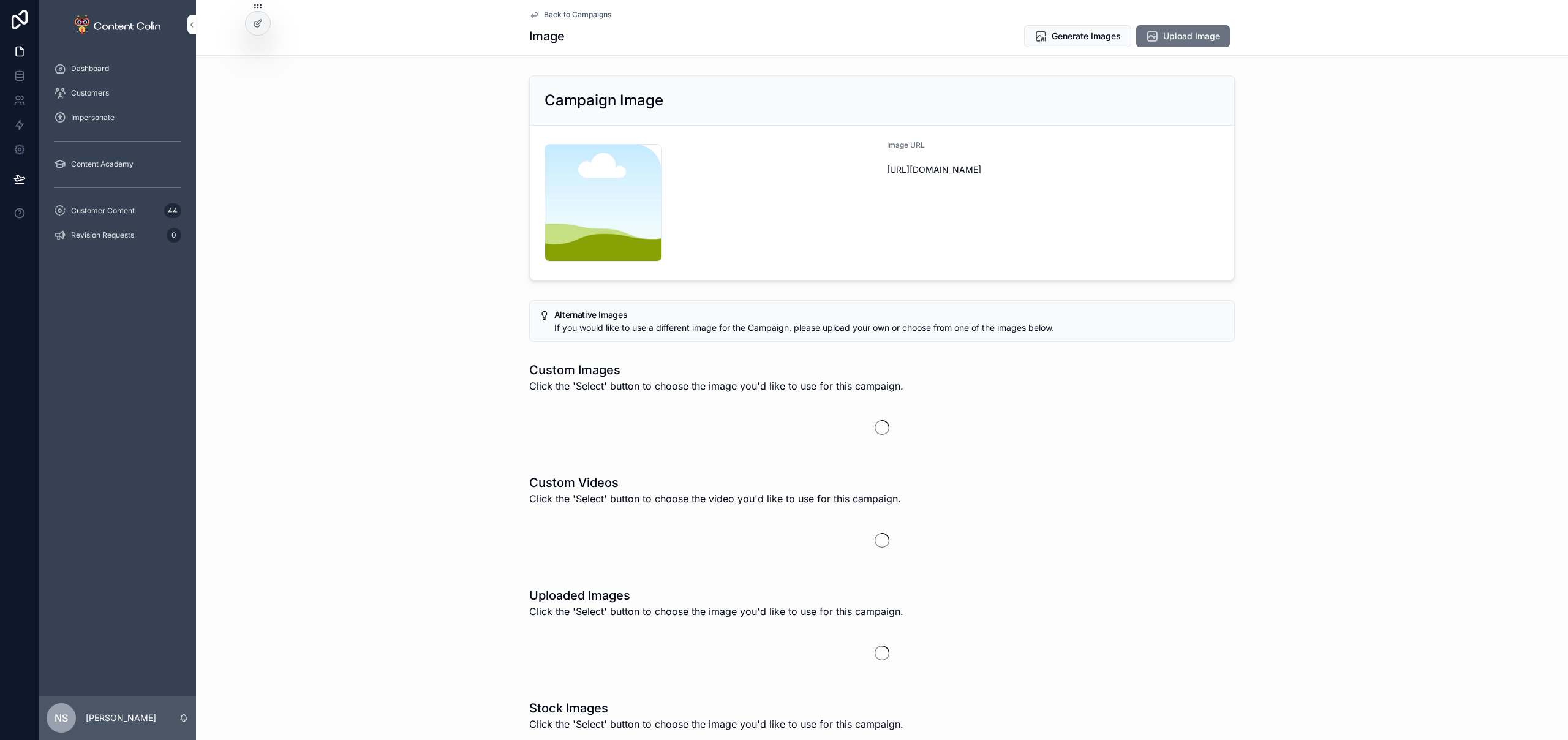
click at [1175, 33] on span "Upload Image" at bounding box center [1192, 36] width 57 height 12
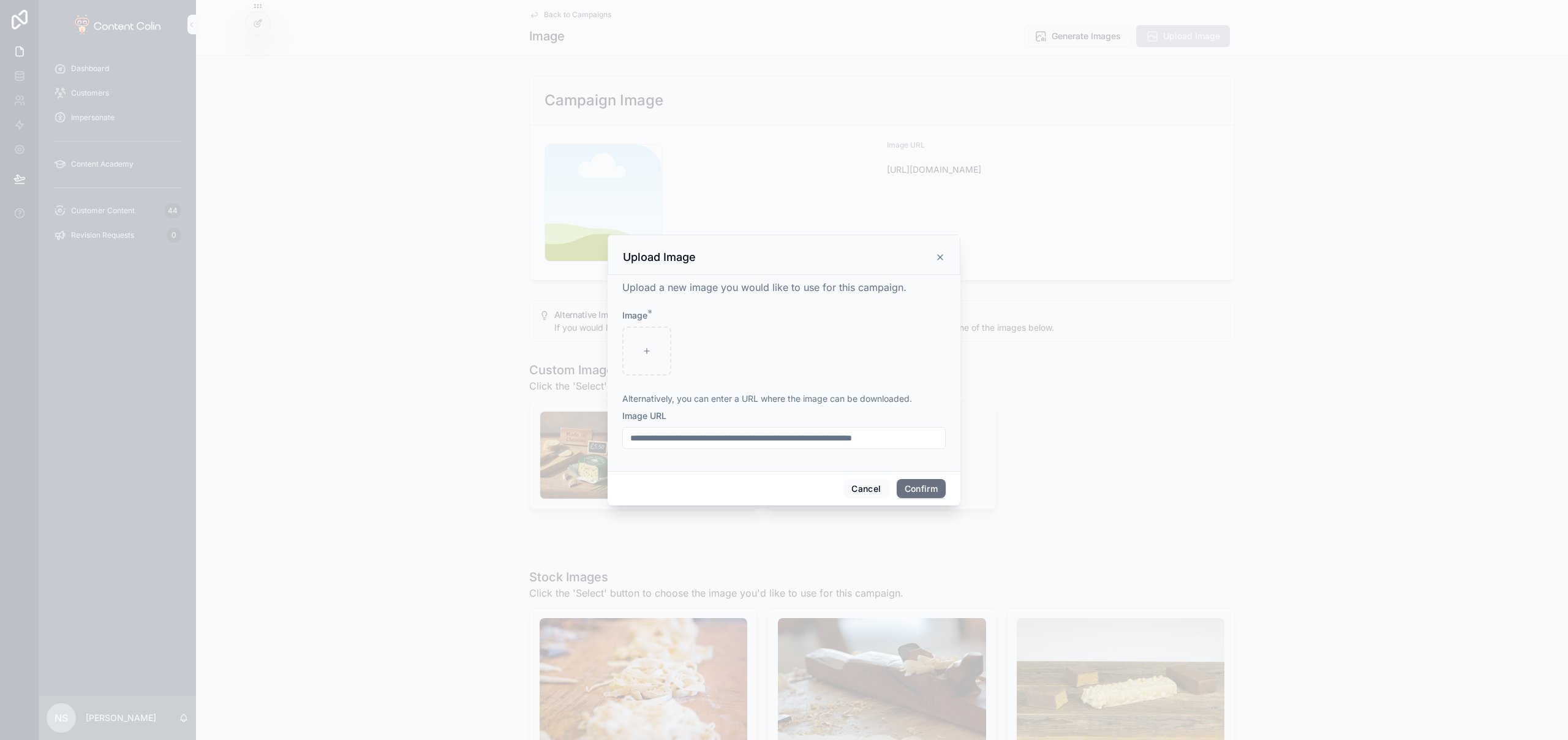
click at [798, 441] on input "text" at bounding box center [784, 438] width 322 height 17
paste input "**********"
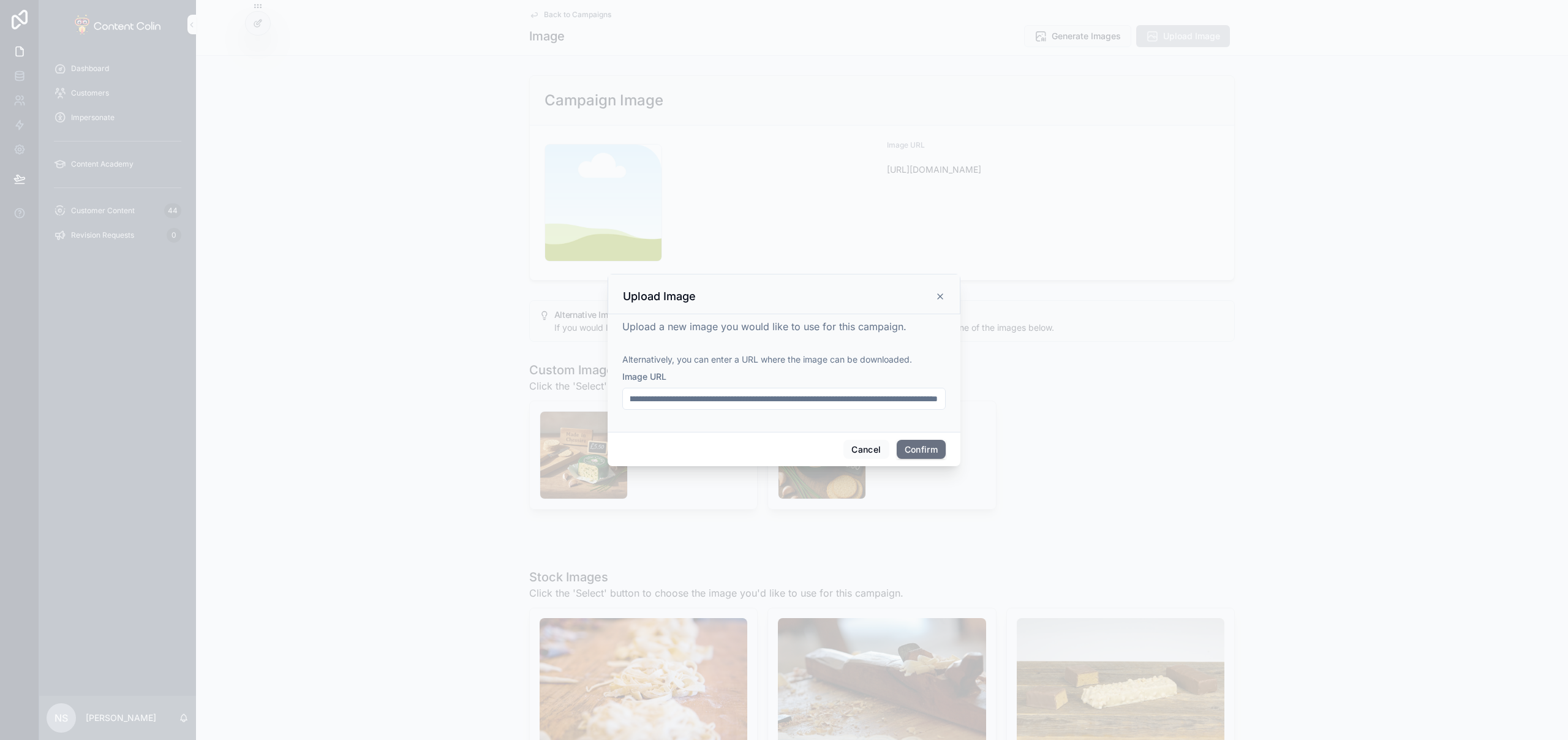
type input "**********"
click at [924, 450] on button "Confirm" at bounding box center [921, 450] width 49 height 20
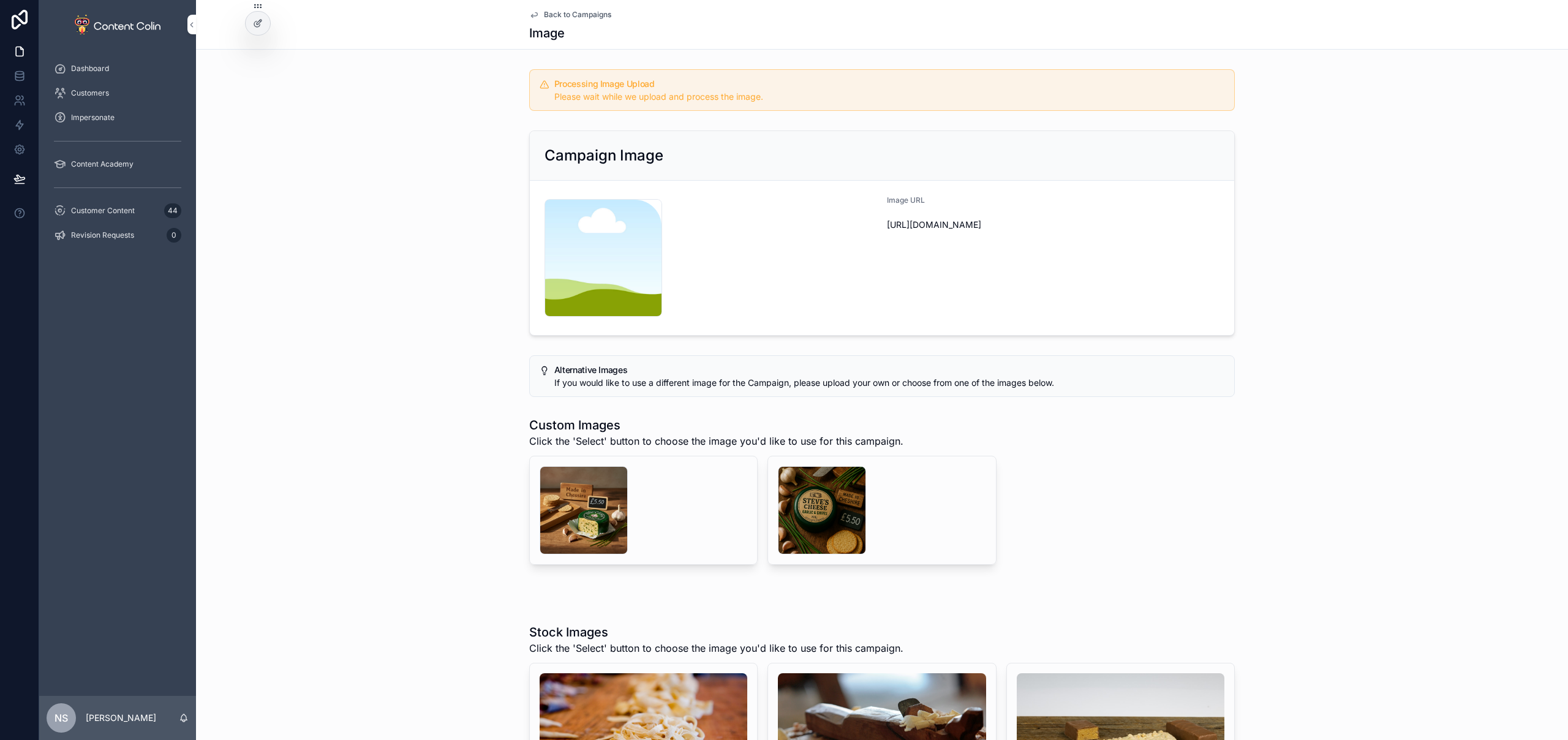
click at [578, 20] on div "Back to Campaigns Image" at bounding box center [882, 24] width 705 height 49
click at [583, 11] on span "Back to Campaigns" at bounding box center [578, 15] width 68 height 10
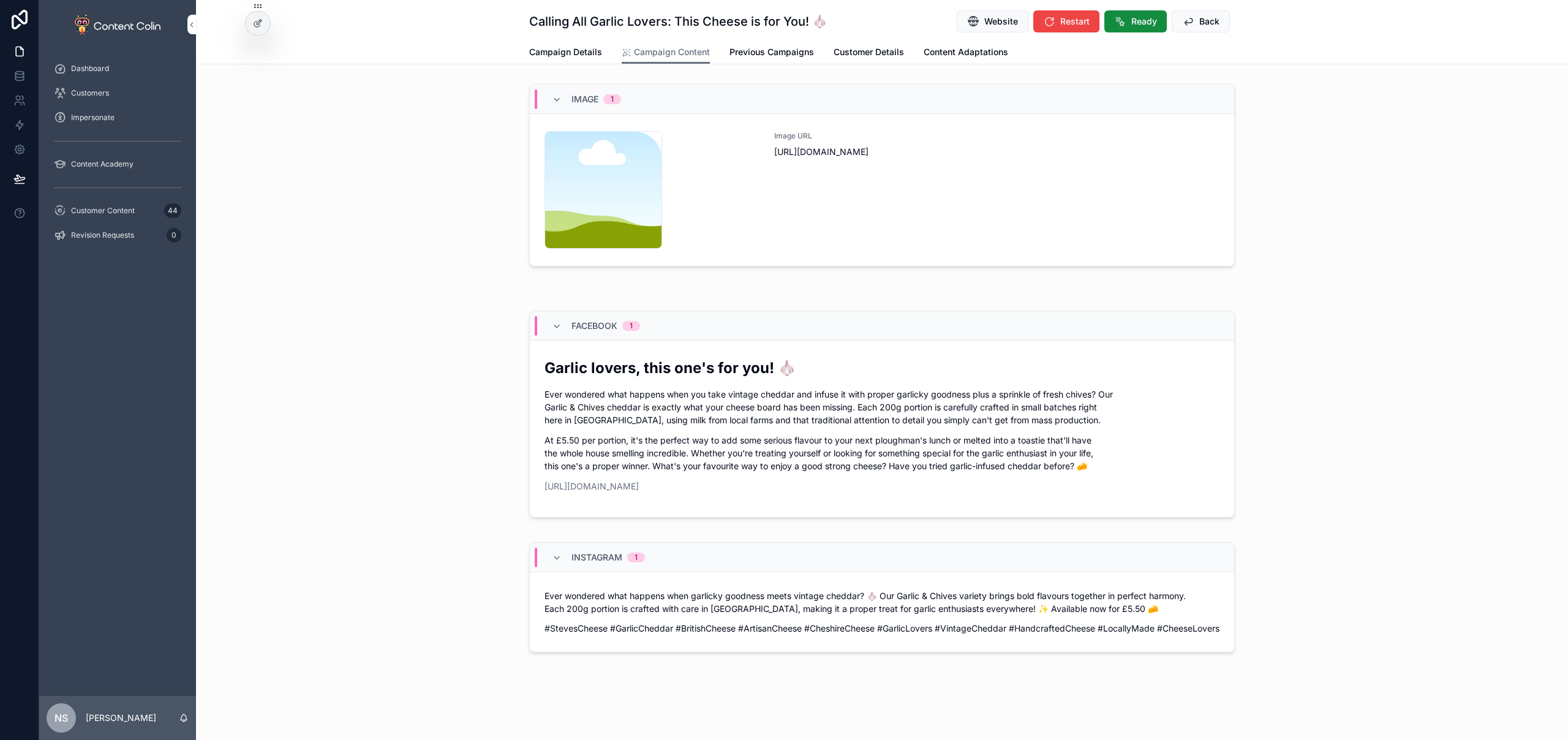
click at [1205, 18] on span "Back" at bounding box center [1209, 21] width 20 height 12
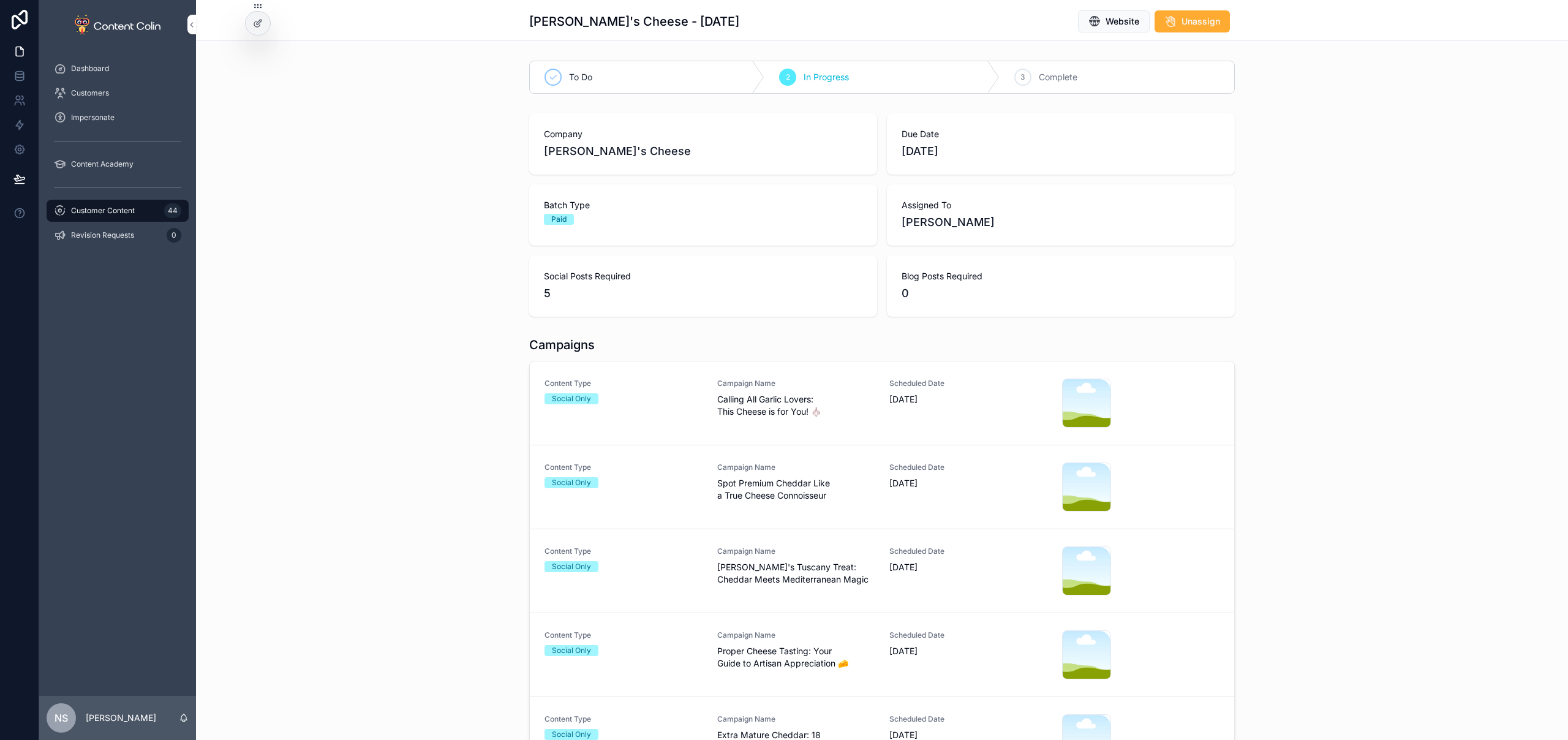
click at [793, 572] on span "[PERSON_NAME]'s Tuscany Treat: Cheddar Meets Mediterranean Magic" at bounding box center [796, 574] width 158 height 24
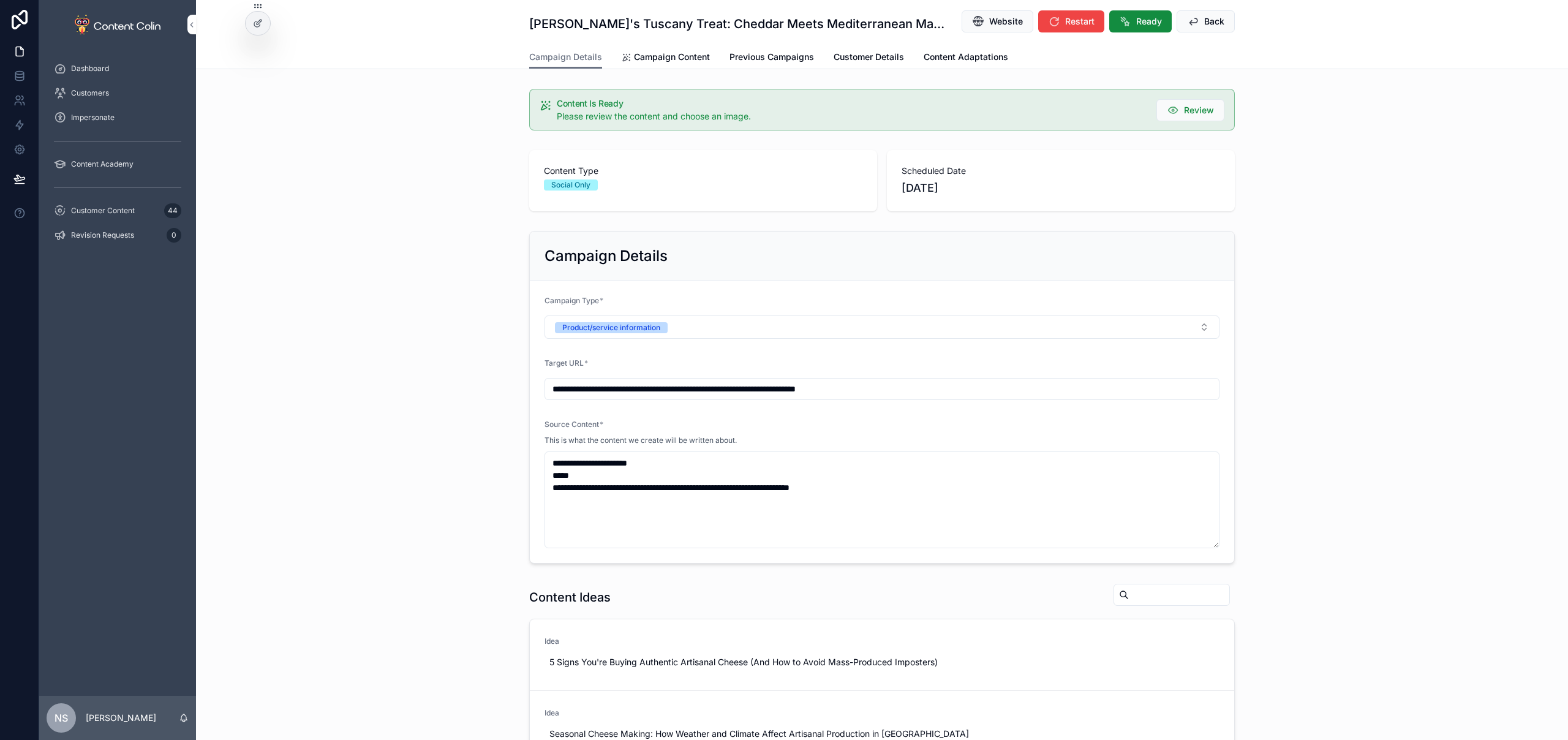
click at [693, 51] on span "Campaign Content" at bounding box center [671, 56] width 76 height 12
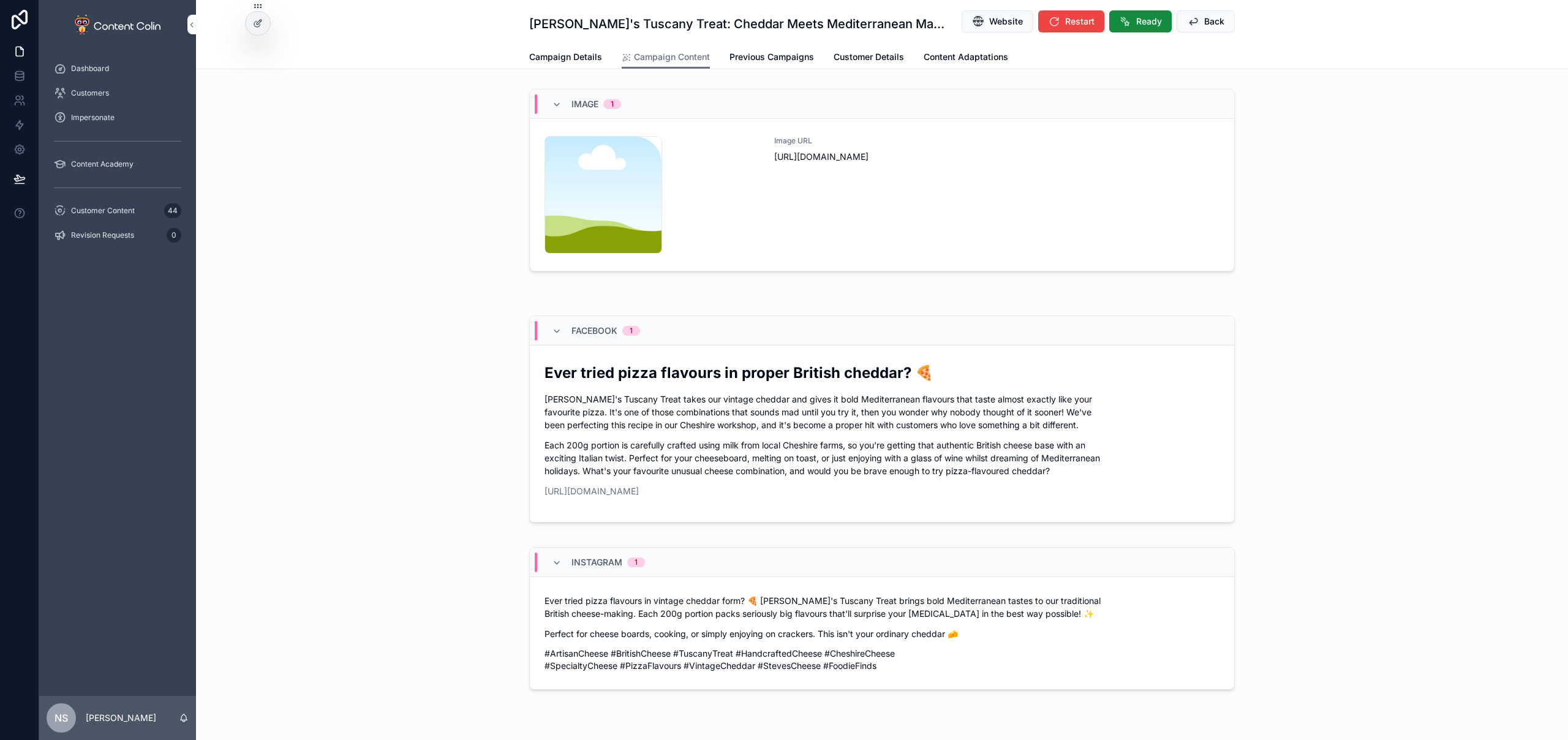
click at [862, 183] on div "Image URL [URL][DOMAIN_NAME]" at bounding box center [996, 195] width 446 height 117
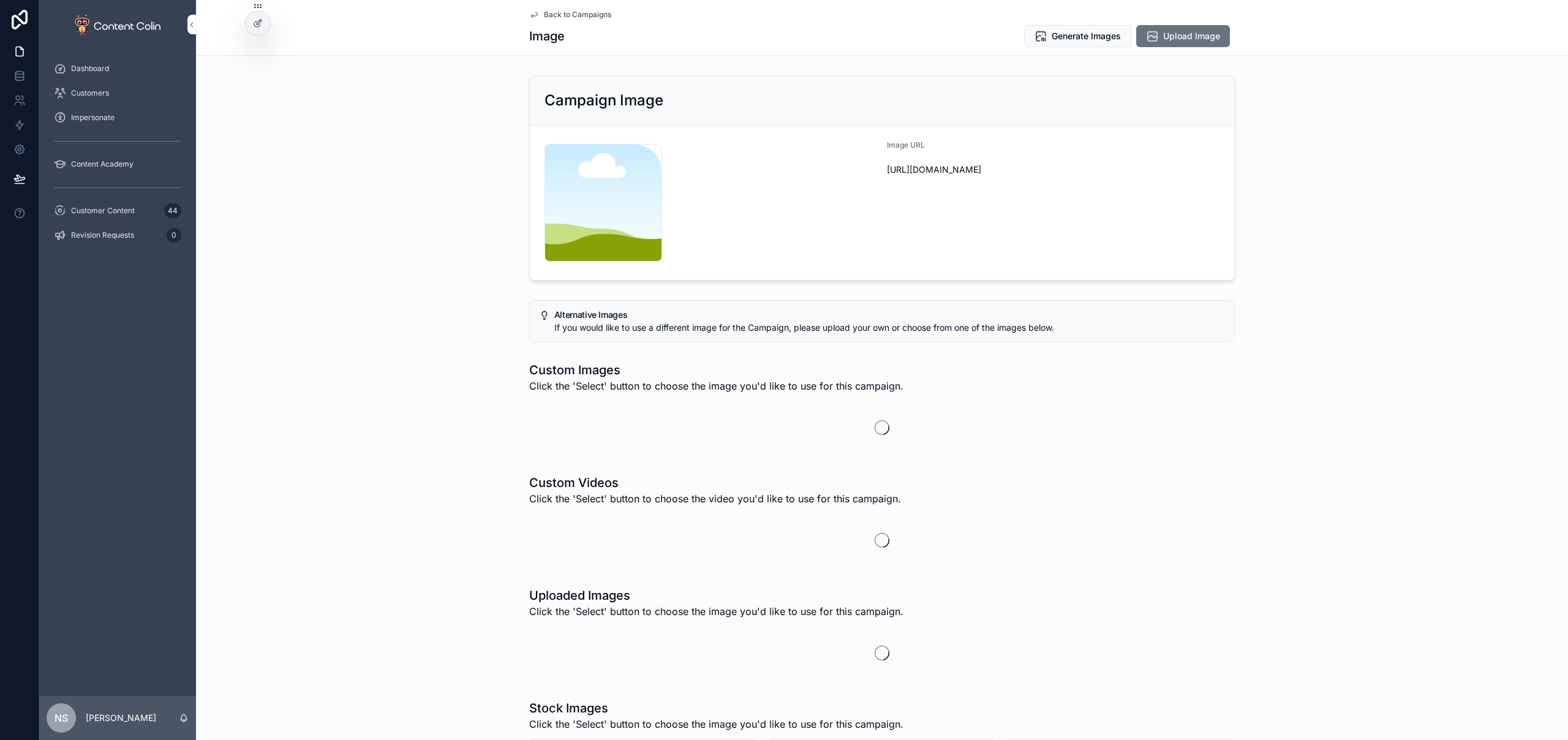
click at [1198, 34] on span "Upload Image" at bounding box center [1192, 36] width 57 height 12
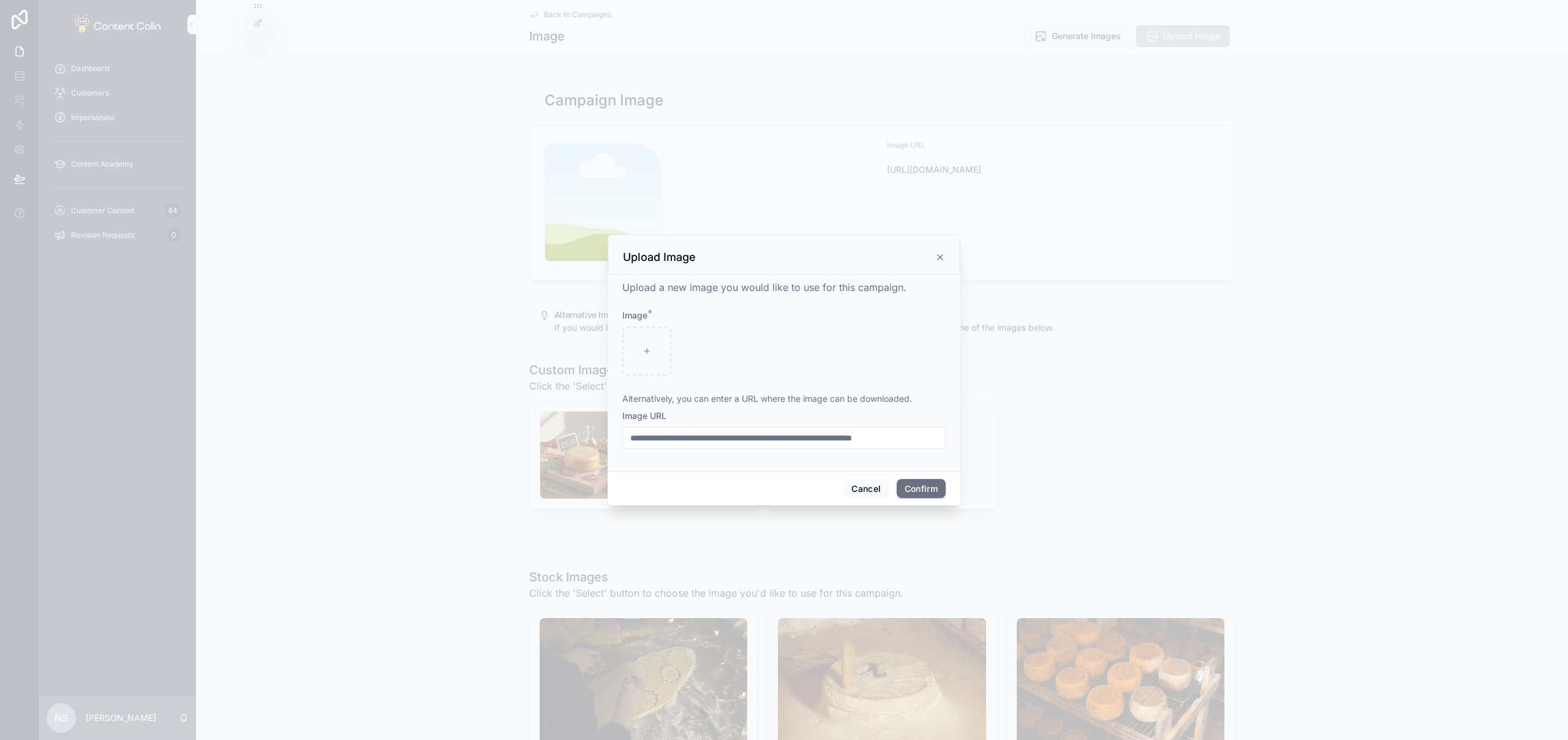
drag, startPoint x: 738, startPoint y: 421, endPoint x: 740, endPoint y: 431, distance: 10.2
click at [738, 422] on div "Image URL" at bounding box center [784, 429] width 323 height 39
click at [740, 433] on input "text" at bounding box center [784, 438] width 322 height 17
paste input "**********"
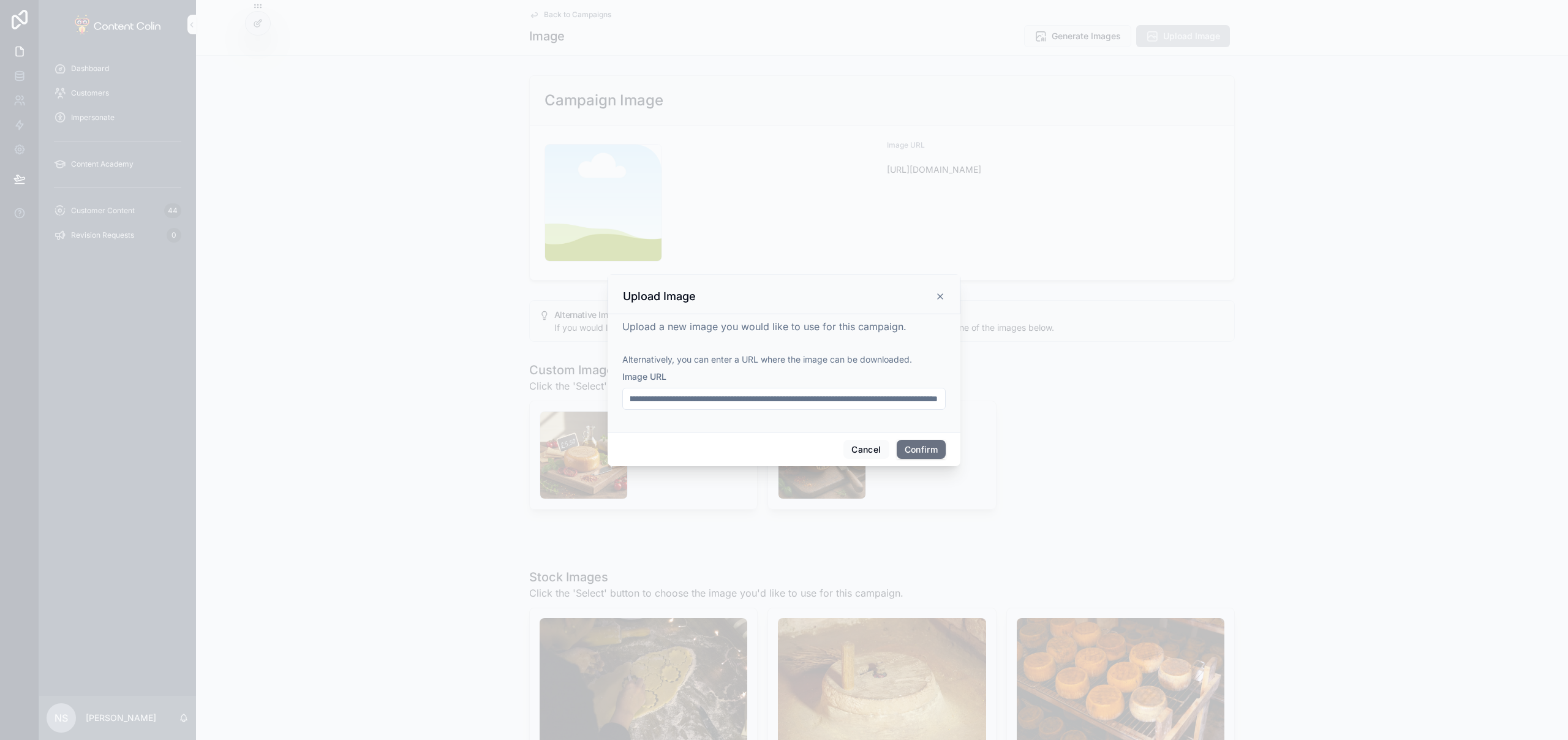
type input "**********"
click at [924, 443] on button "Confirm" at bounding box center [921, 450] width 49 height 20
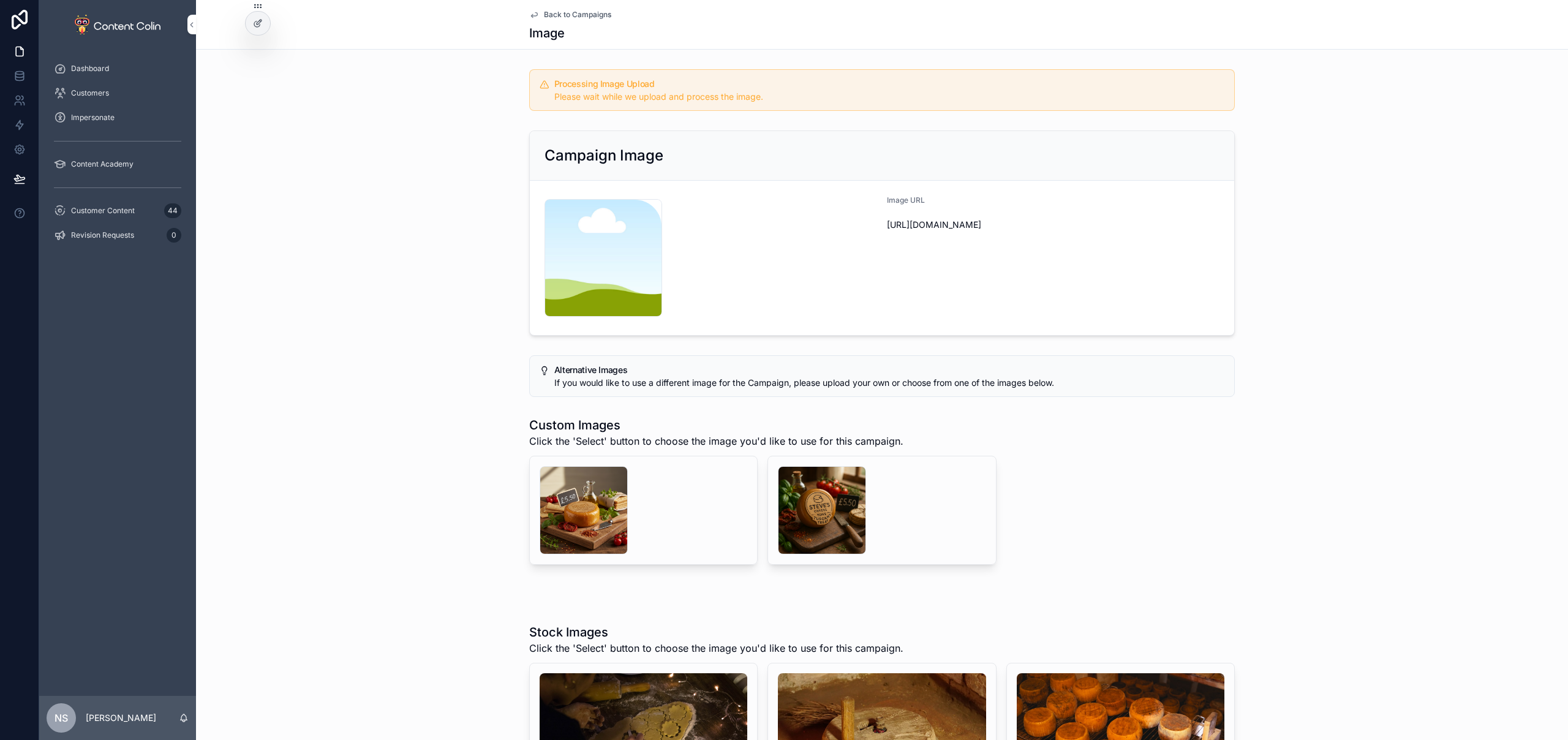
click at [569, 14] on span "Back to Campaigns" at bounding box center [578, 15] width 68 height 10
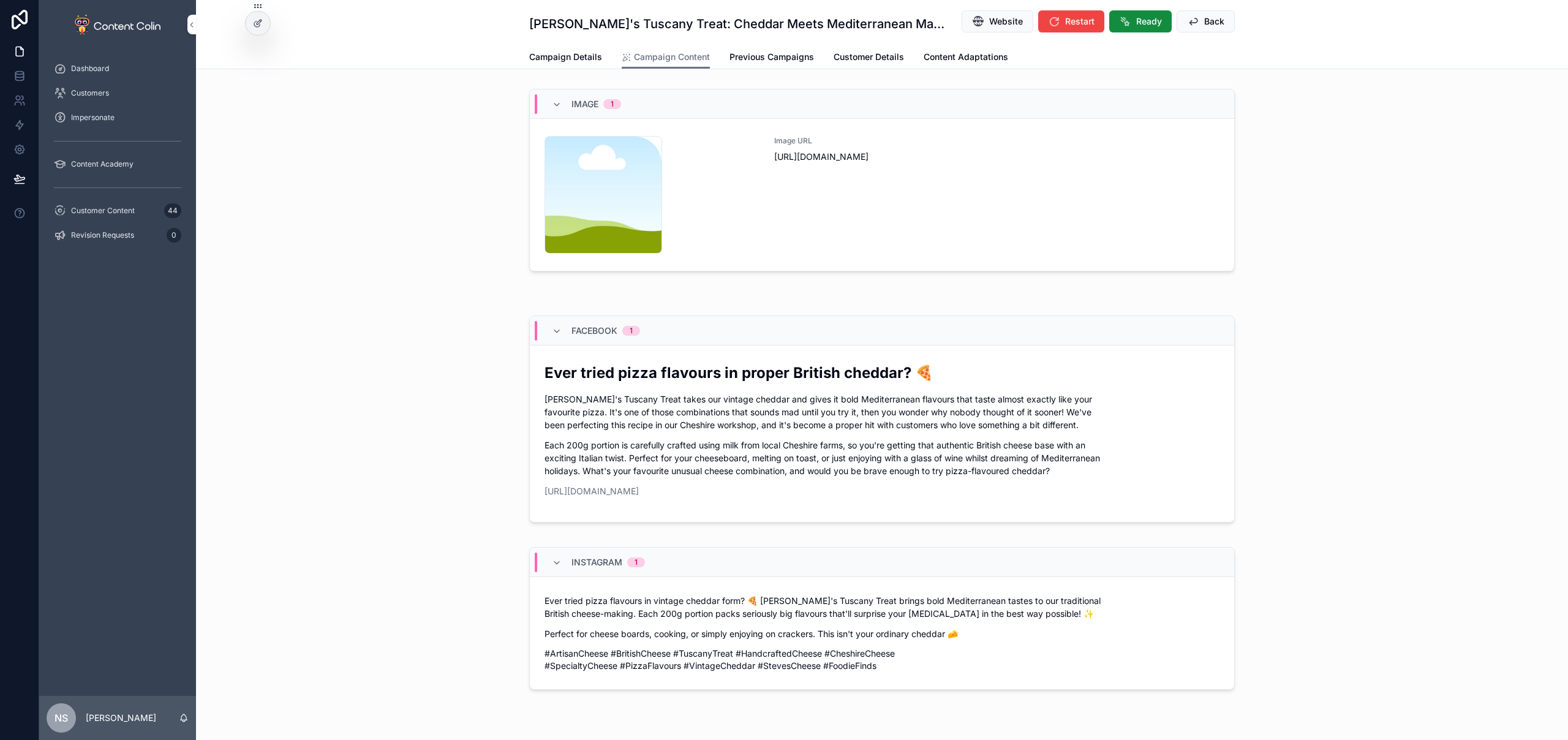
click at [1204, 21] on span "Back" at bounding box center [1214, 21] width 20 height 12
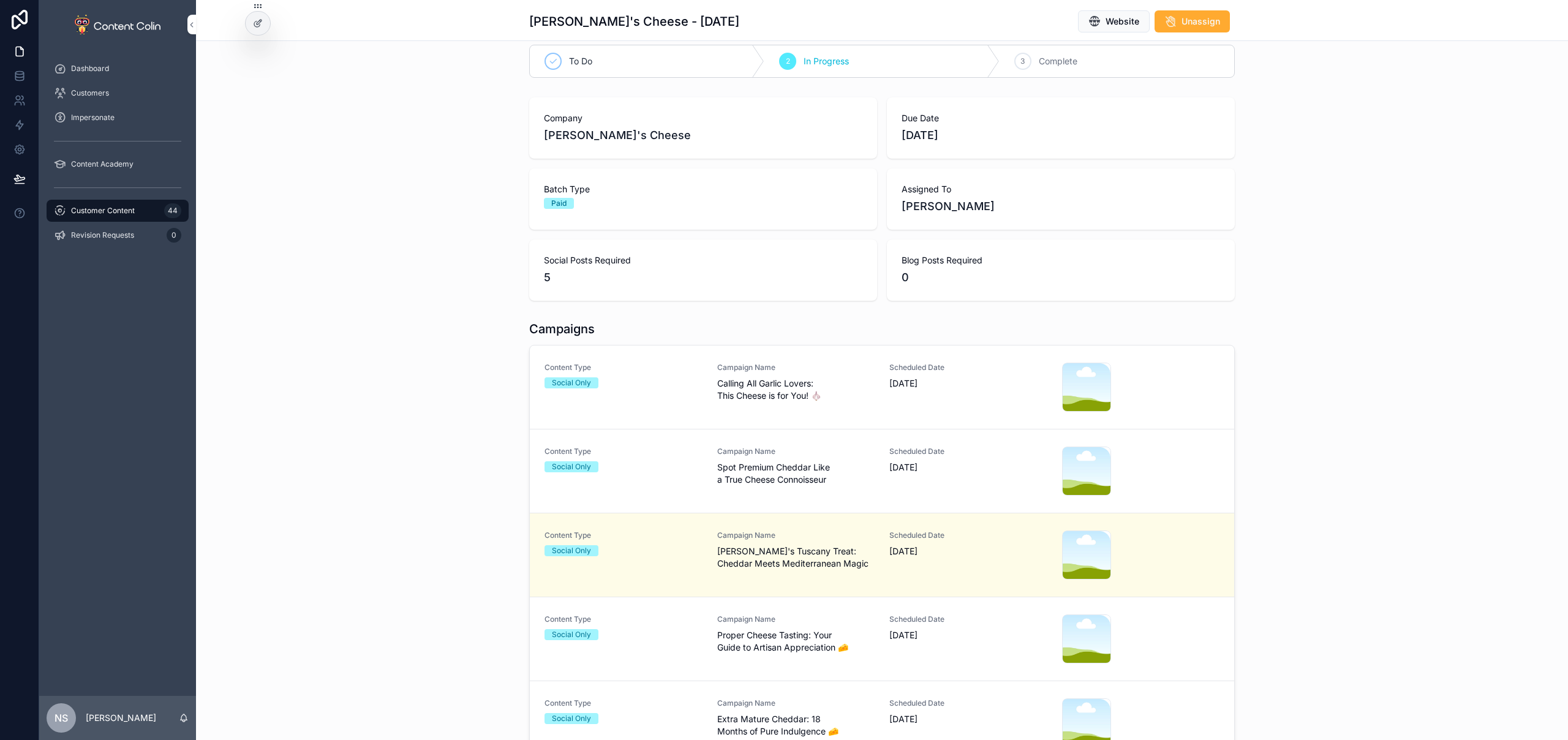
scroll to position [24, 0]
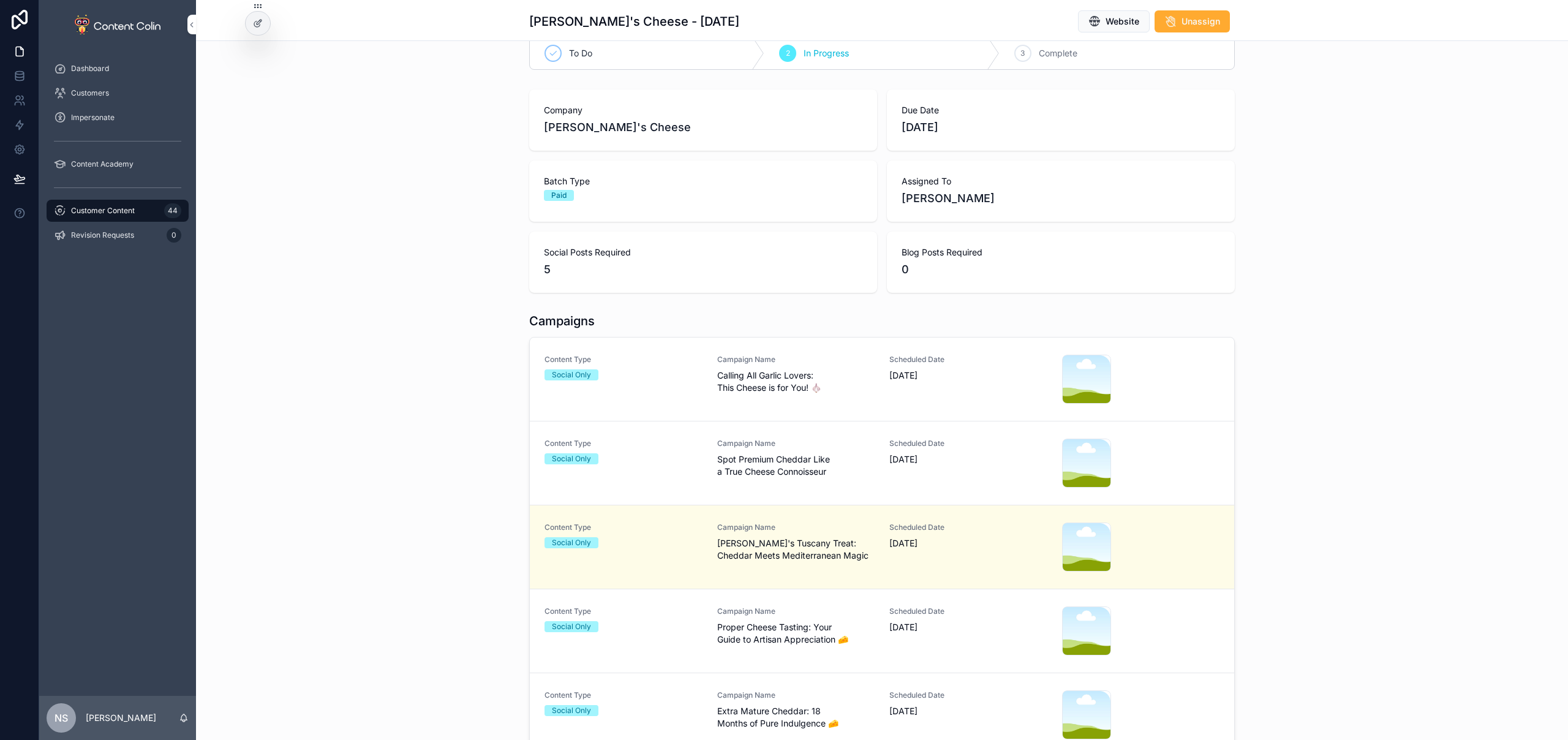
click at [798, 712] on span "Extra Mature Cheddar: 18 Months of Pure Indulgence 🧀" at bounding box center [796, 717] width 158 height 24
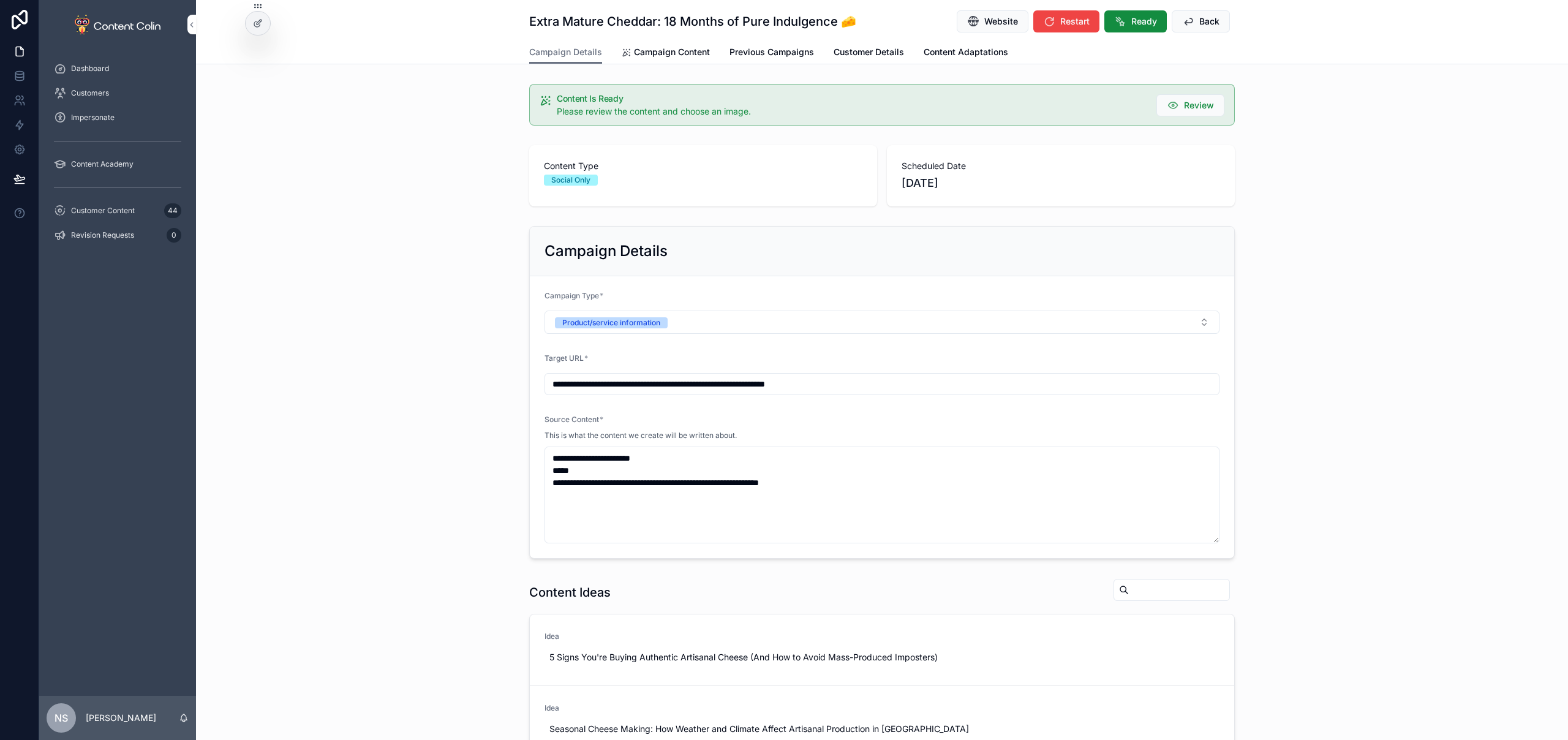
click at [658, 48] on span "Campaign Content" at bounding box center [671, 51] width 76 height 12
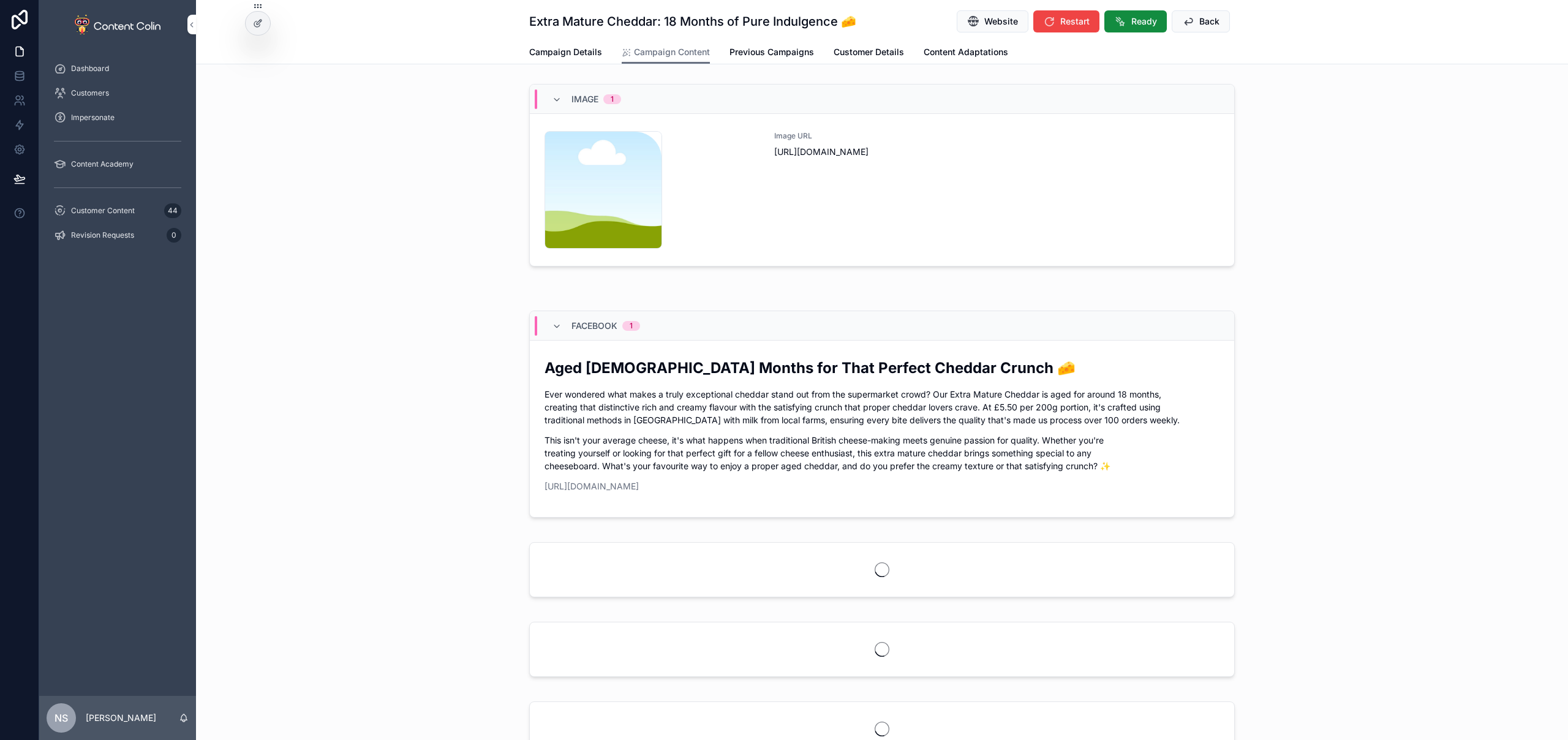
click at [1069, 174] on div "Image URL [URL][DOMAIN_NAME]" at bounding box center [996, 190] width 446 height 117
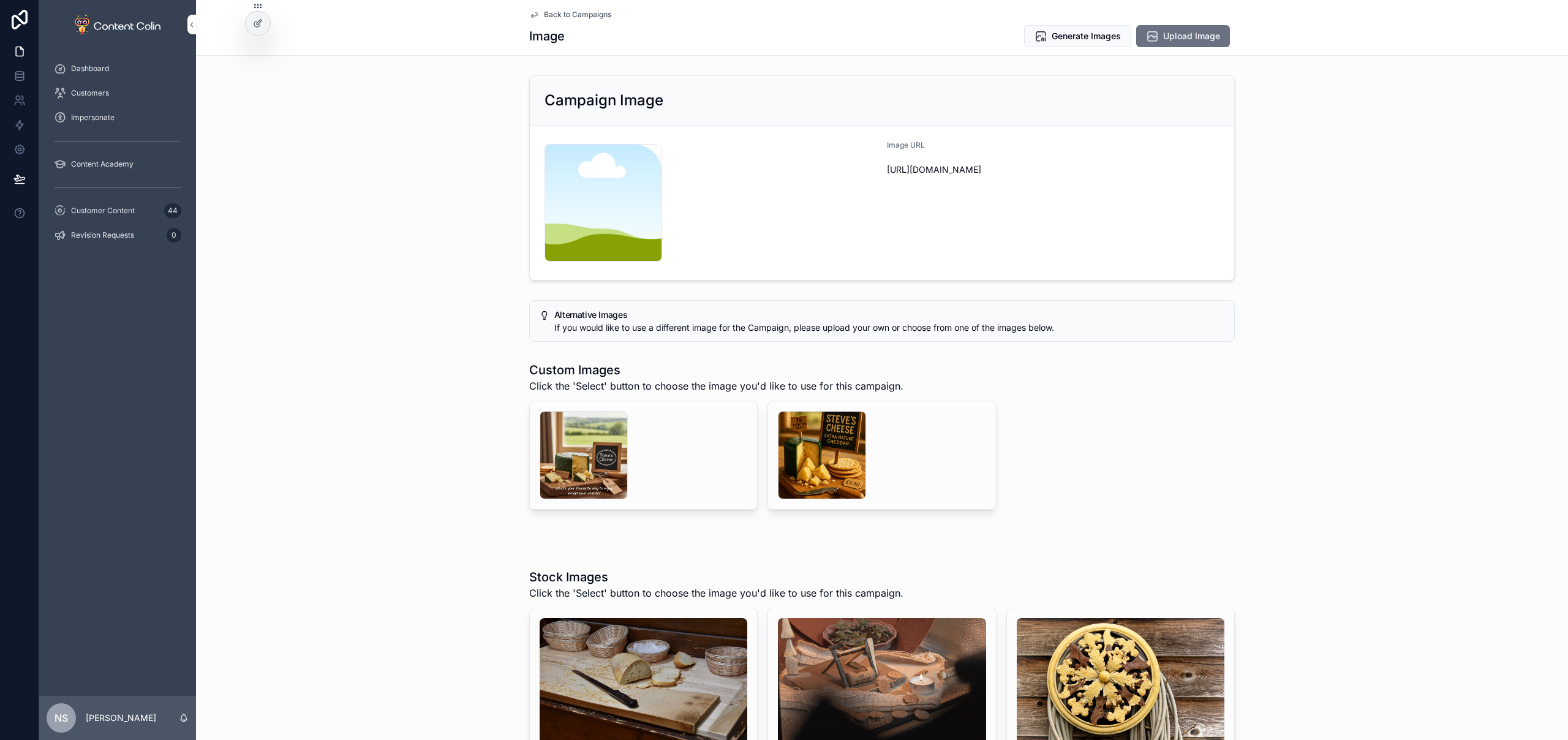
click at [1166, 38] on span "Upload Image" at bounding box center [1192, 36] width 57 height 12
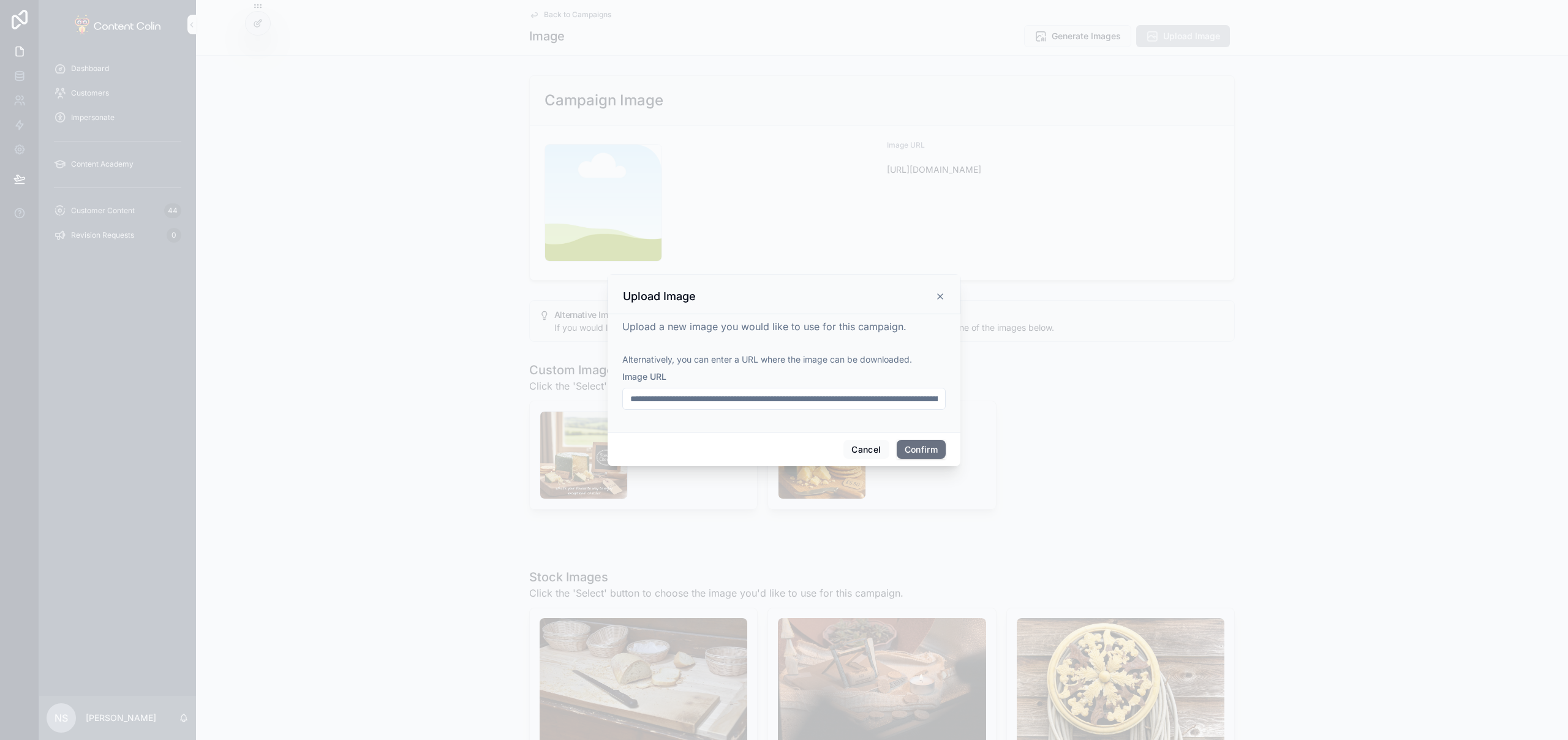
click at [832, 402] on input "**********" at bounding box center [784, 399] width 322 height 17
paste input "text"
type input "**********"
click at [933, 455] on button "Confirm" at bounding box center [921, 450] width 49 height 20
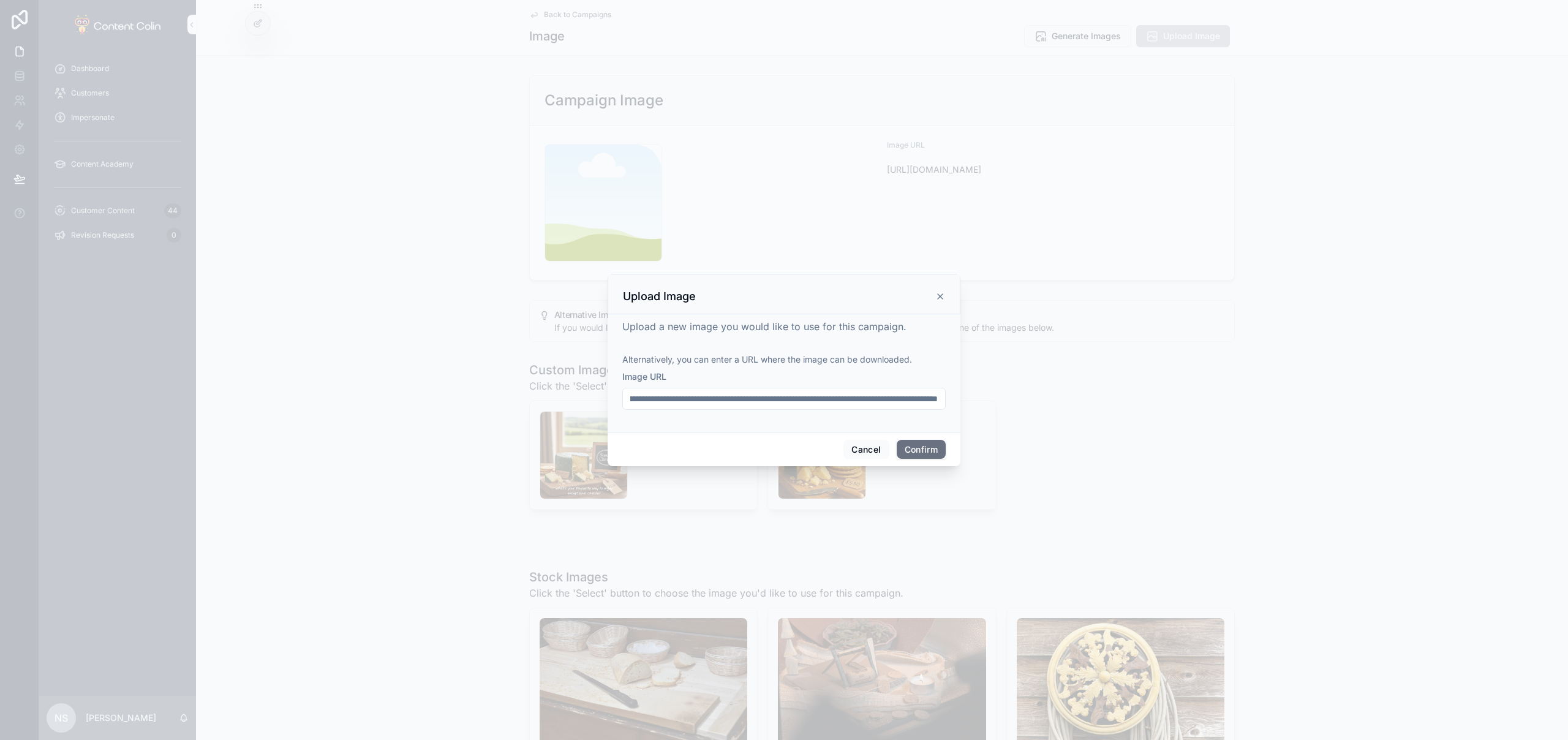
scroll to position [0, 0]
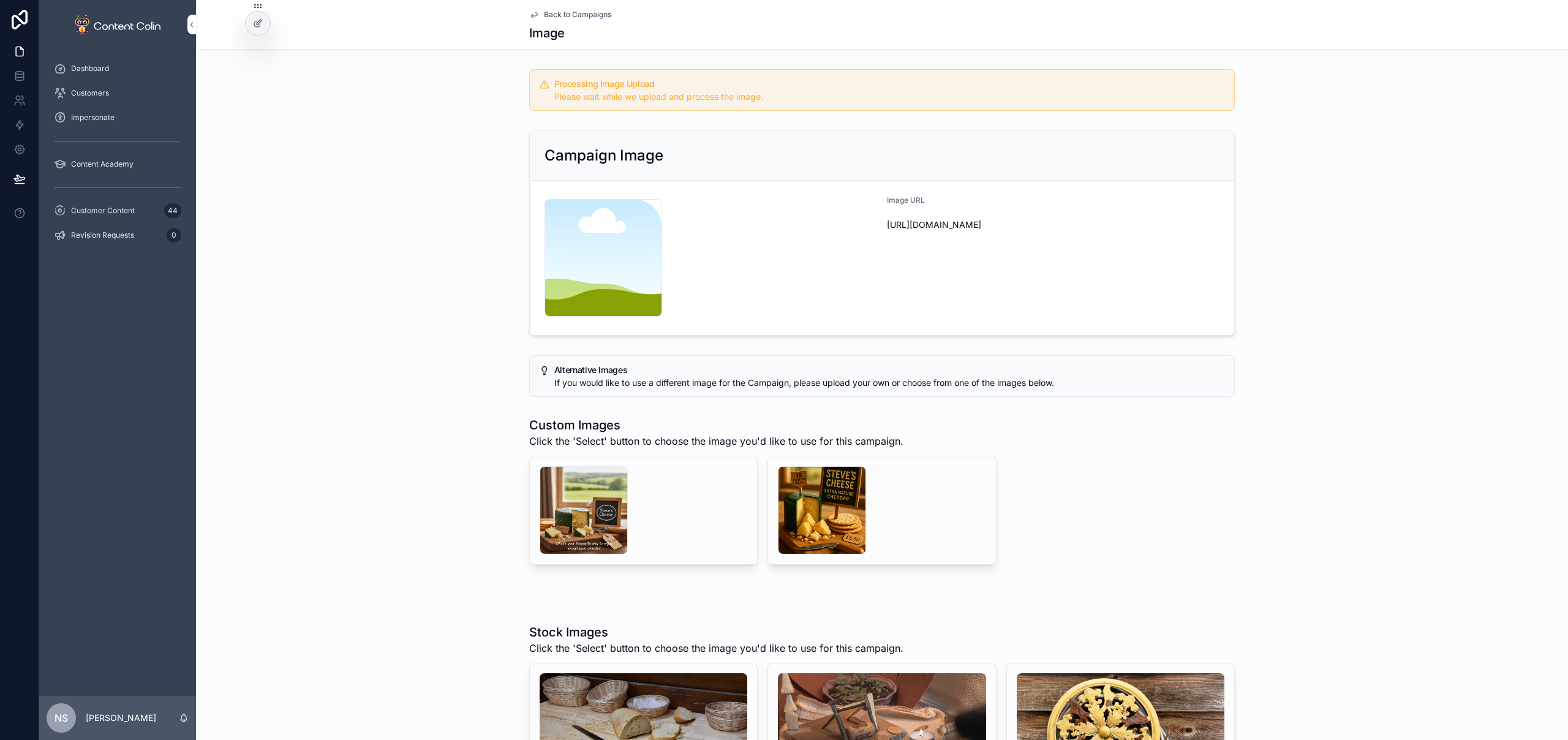
click at [593, 17] on span "Back to Campaigns" at bounding box center [578, 15] width 68 height 10
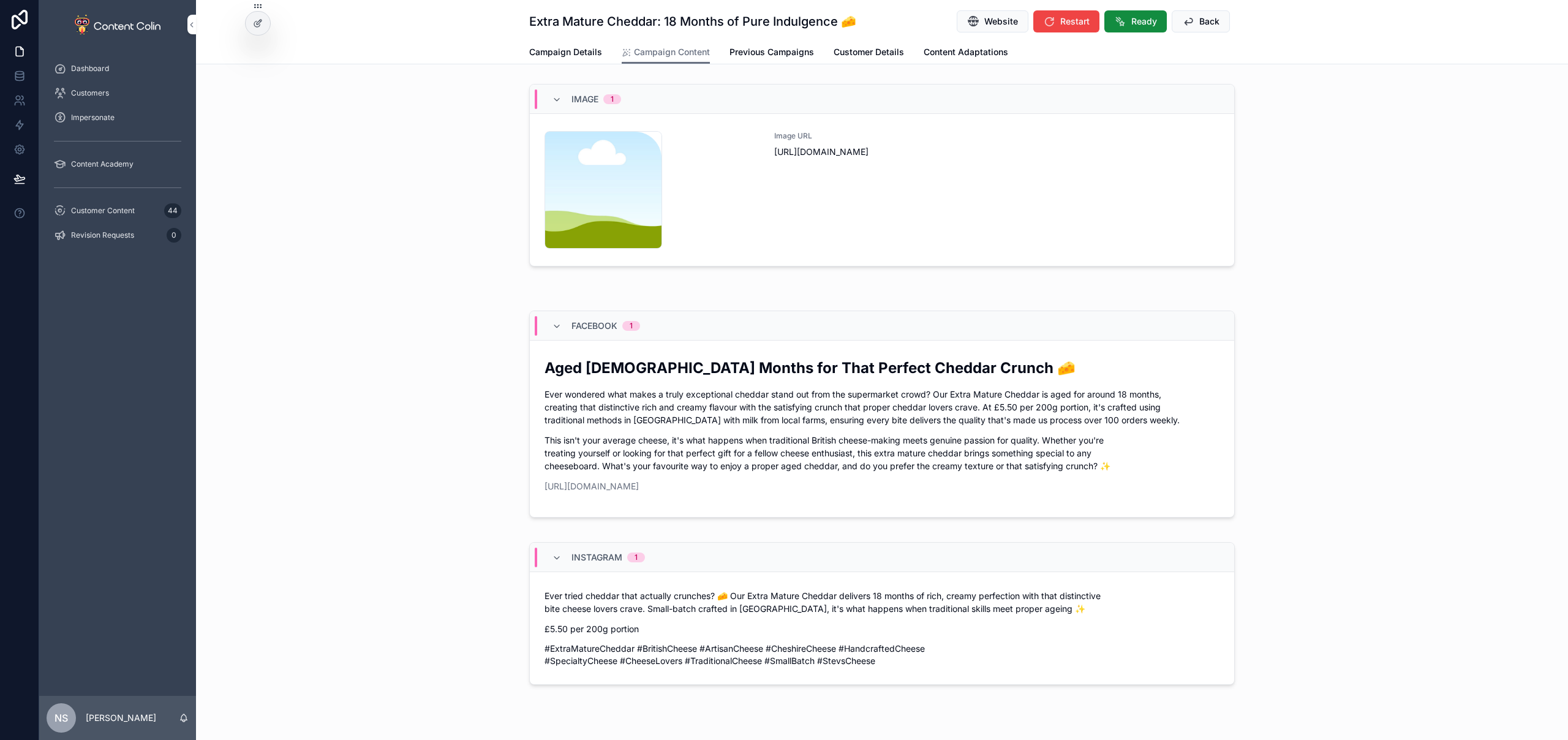
click at [108, 209] on span "Customer Content" at bounding box center [103, 211] width 64 height 10
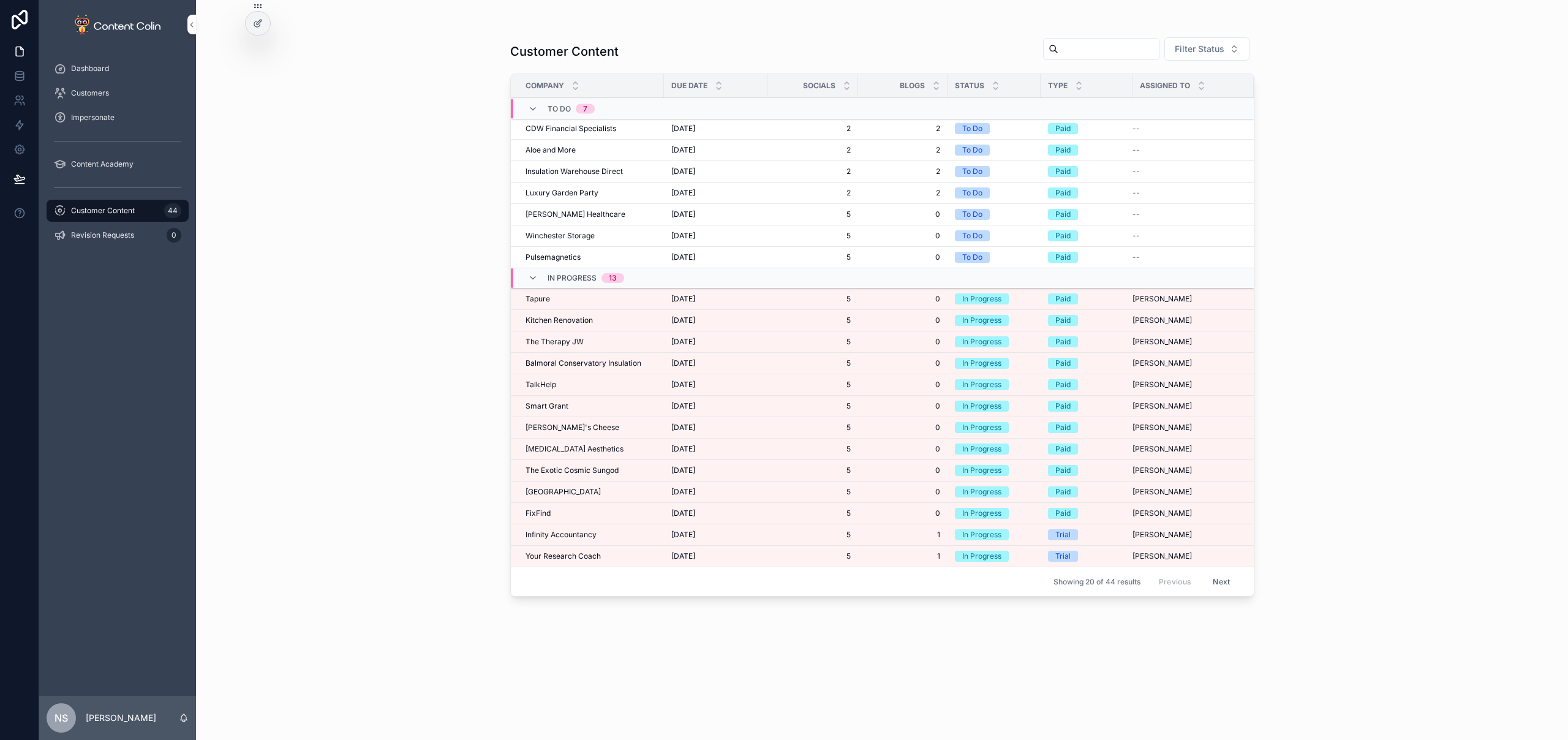
click at [580, 428] on div "[PERSON_NAME]'s Cheese [PERSON_NAME]'s Cheese" at bounding box center [591, 428] width 131 height 10
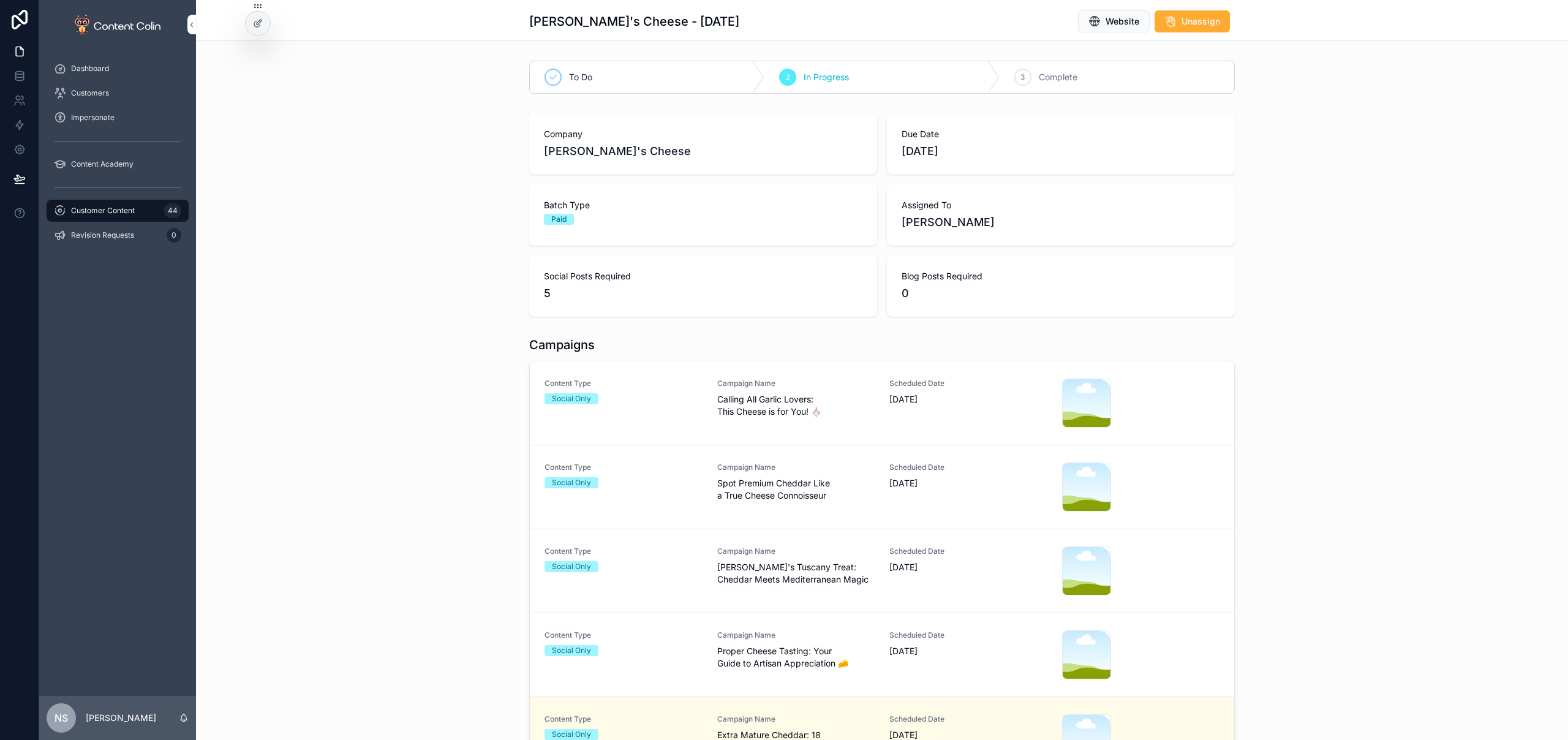
click at [643, 389] on div "Content Type Social Only" at bounding box center [623, 392] width 158 height 26
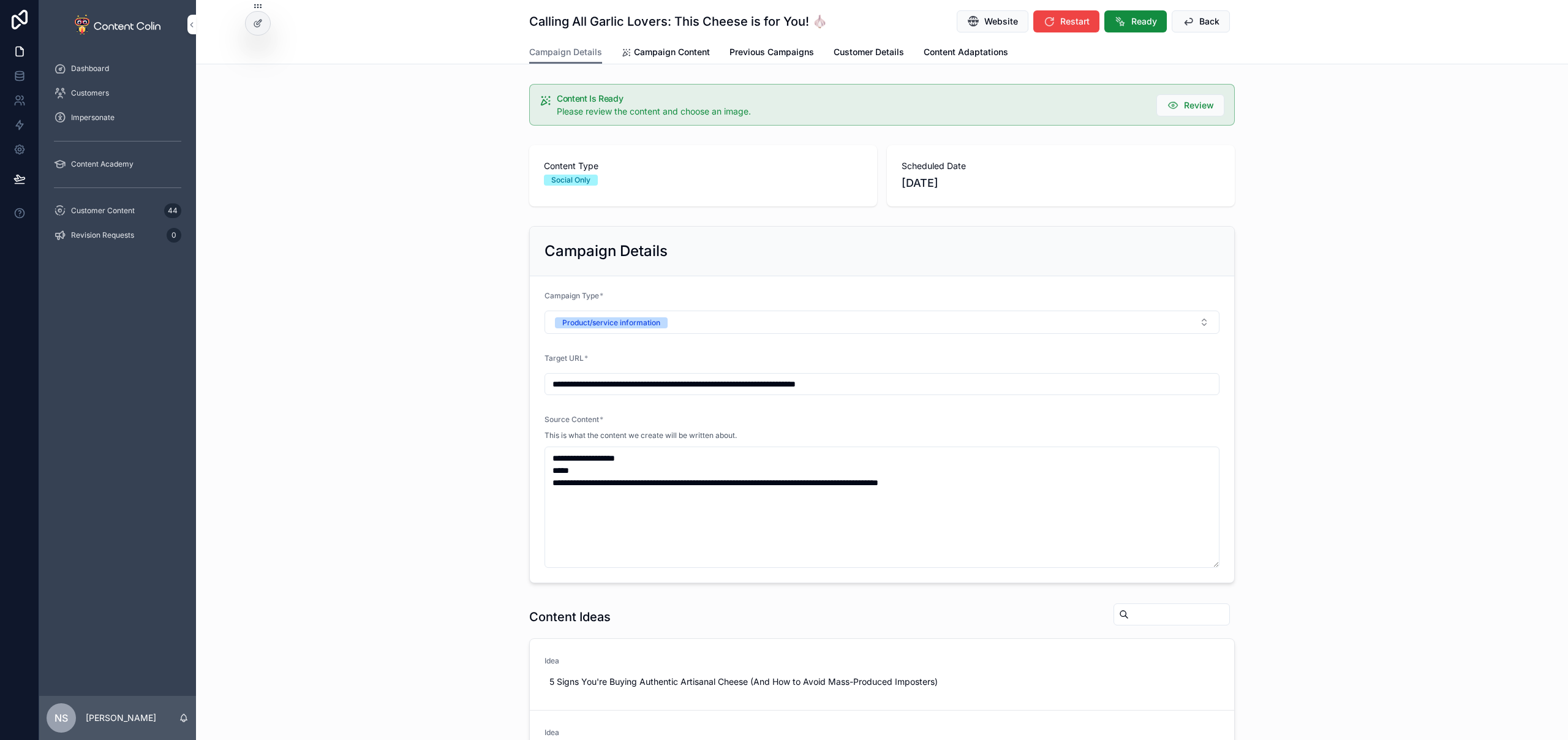
click at [688, 51] on span "Campaign Content" at bounding box center [671, 51] width 76 height 12
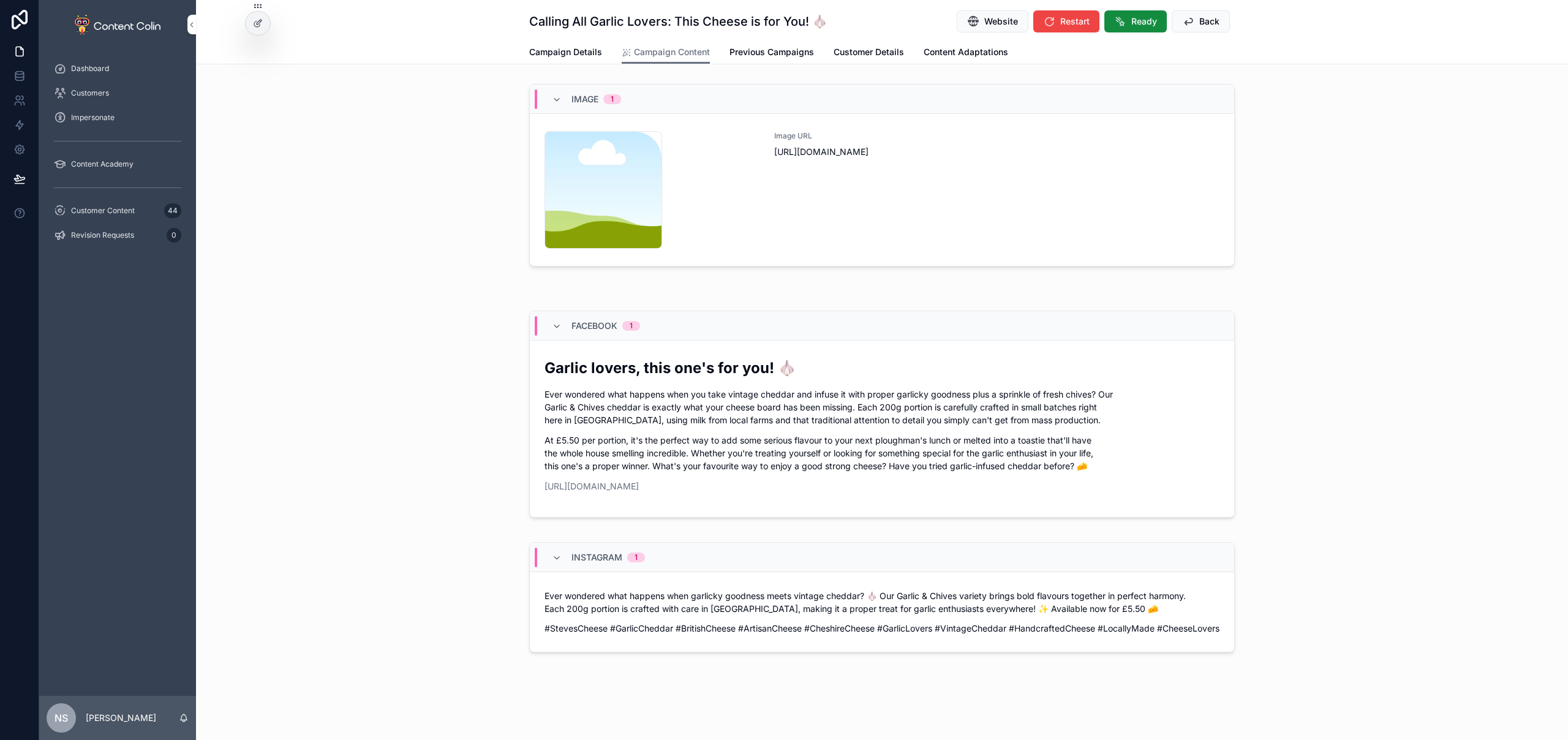
click at [882, 196] on div "Image URL [URL][DOMAIN_NAME]" at bounding box center [996, 190] width 446 height 117
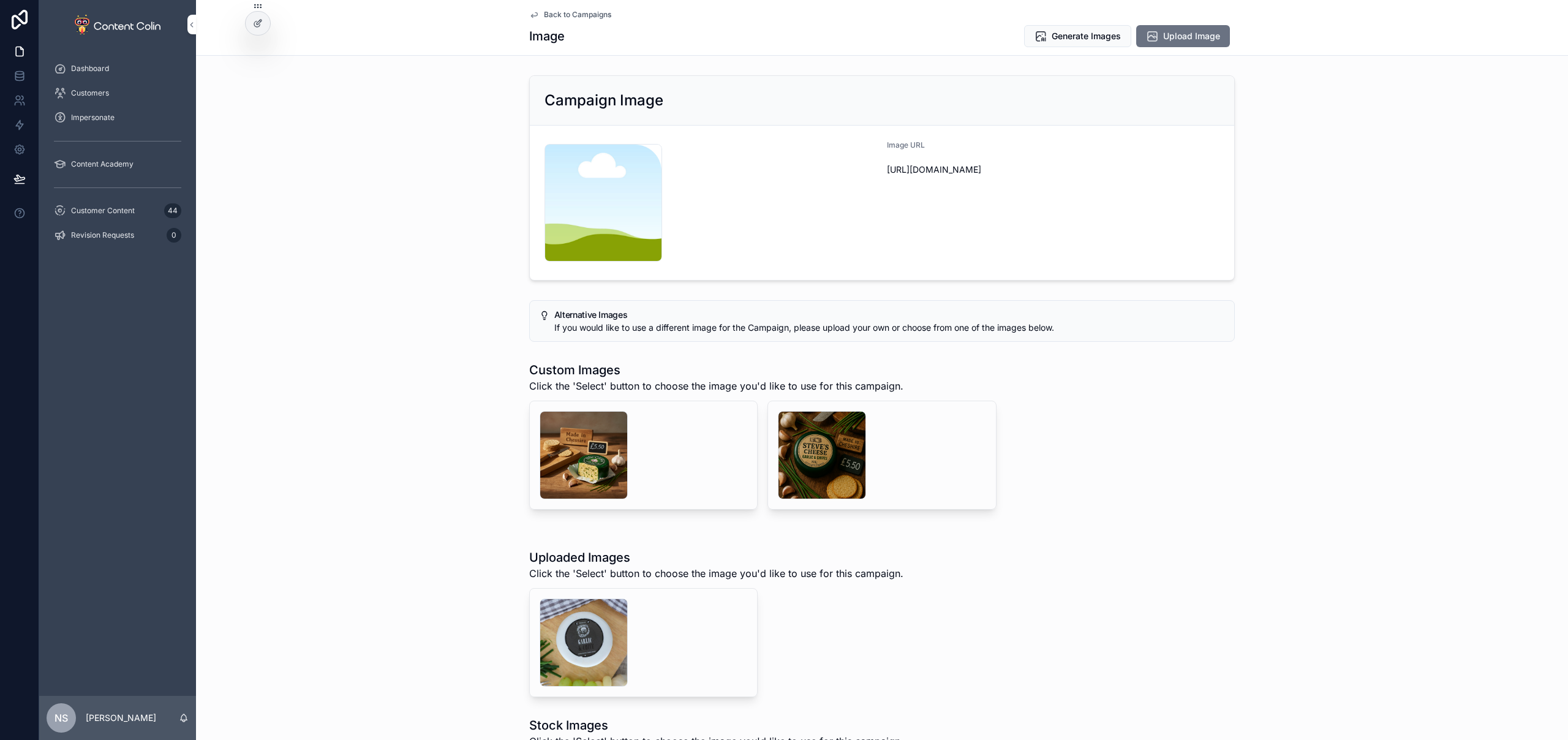
click at [112, 214] on span "Customer Content" at bounding box center [103, 211] width 64 height 10
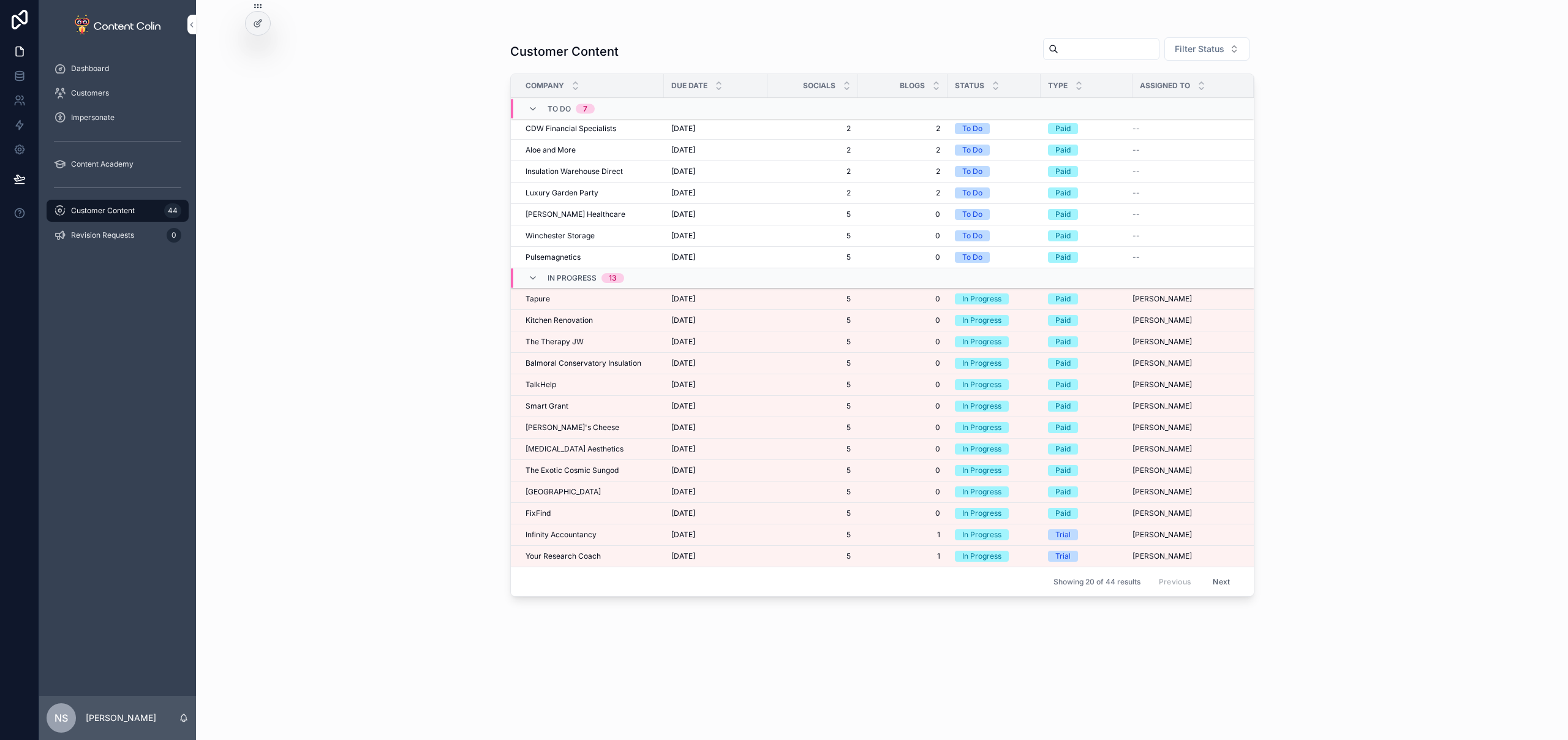
click at [630, 448] on div "[MEDICAL_DATA] Aesthetics [MEDICAL_DATA] Aesthetics" at bounding box center [591, 449] width 131 height 10
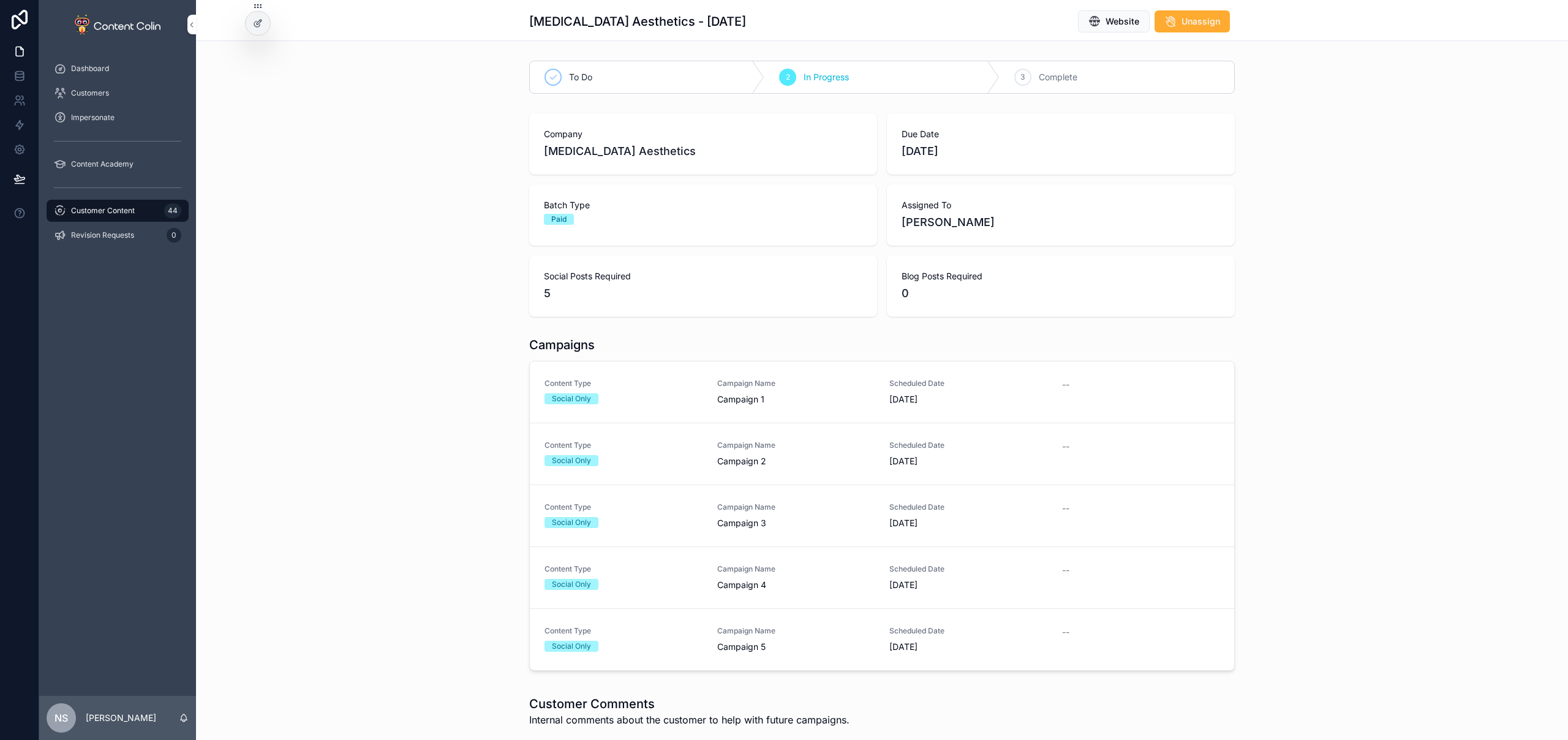
click at [679, 401] on div "Social Only" at bounding box center [623, 399] width 158 height 11
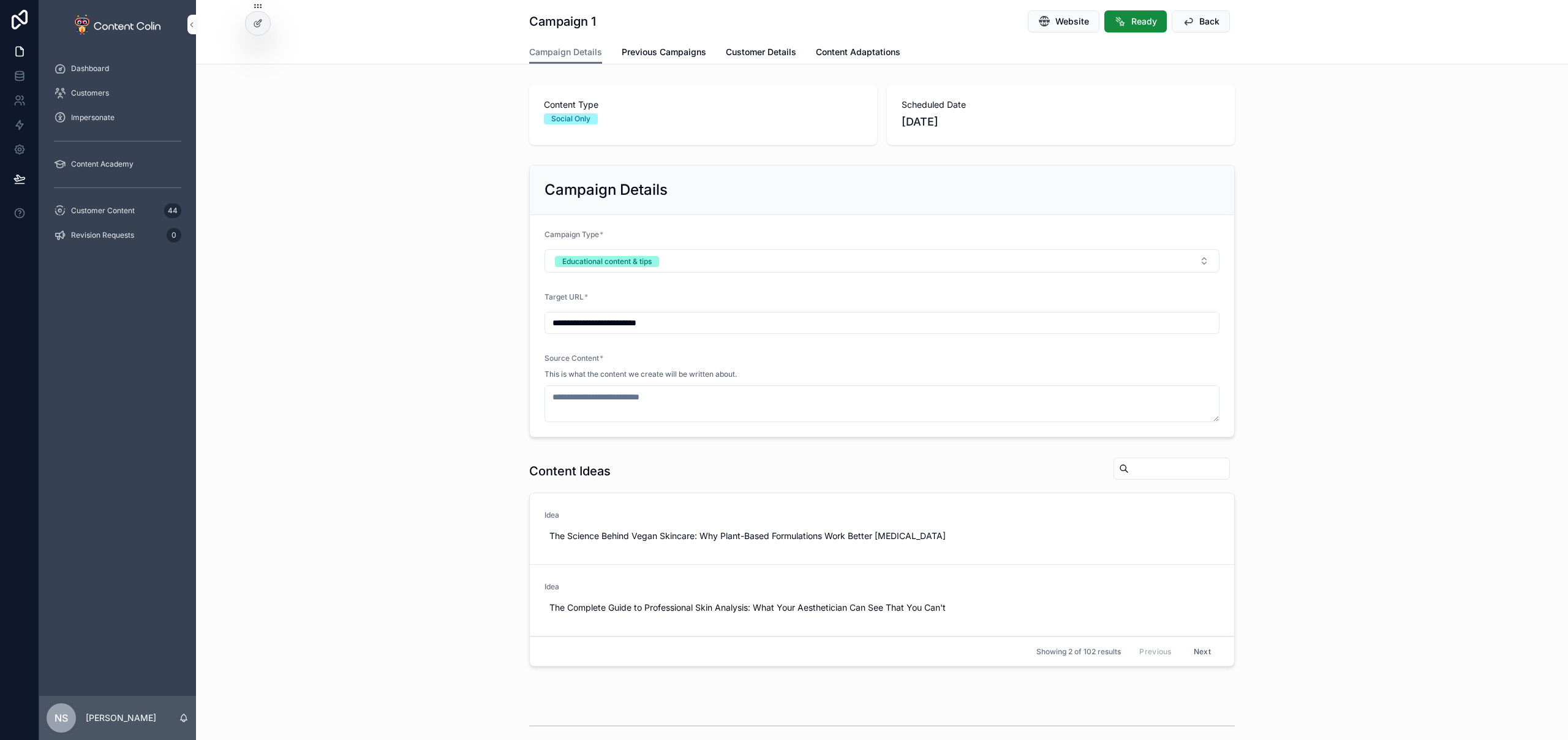
click at [650, 55] on span "Previous Campaigns" at bounding box center [664, 51] width 85 height 12
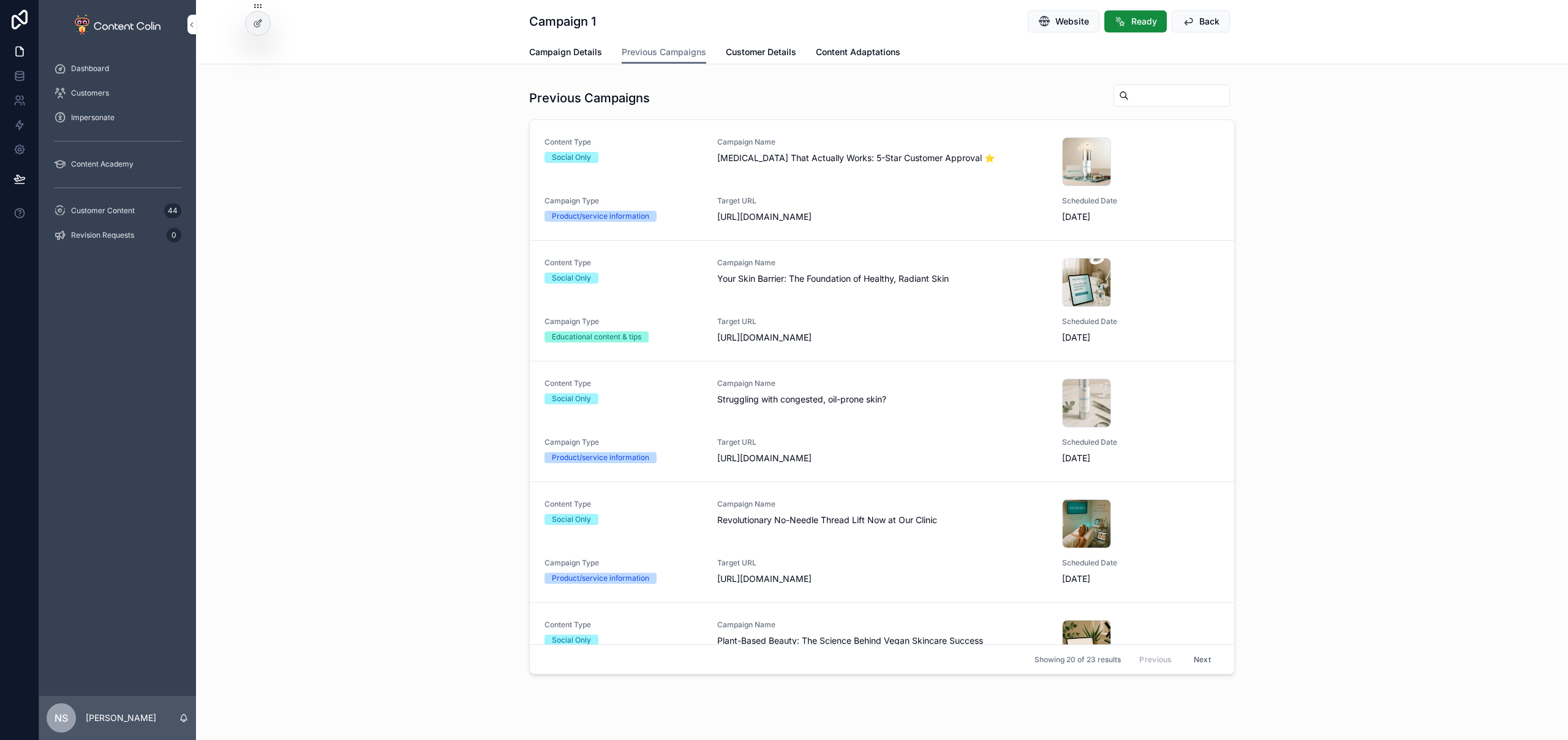
click at [590, 51] on span "Campaign Details" at bounding box center [565, 51] width 72 height 12
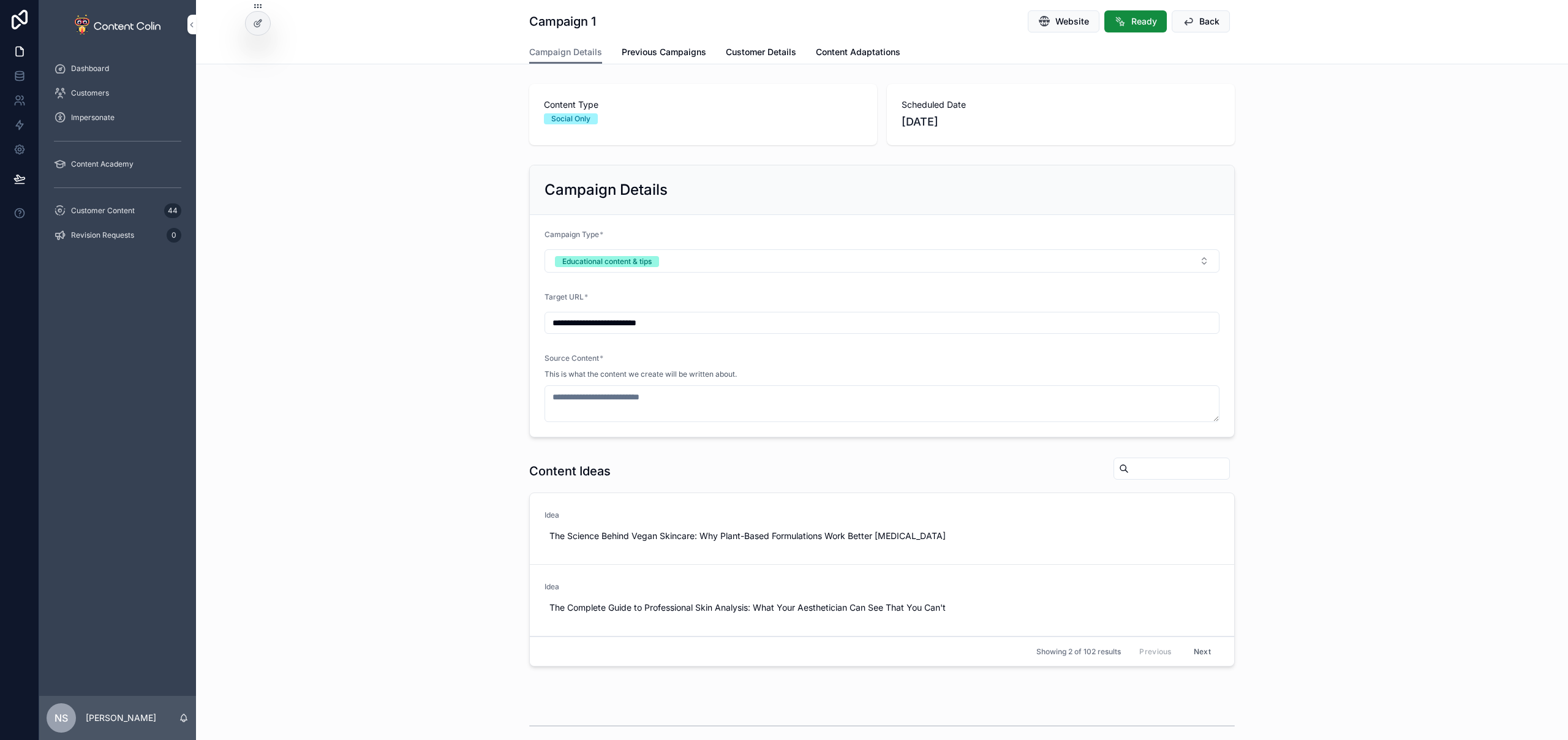
click at [736, 263] on button "Educational content & tips" at bounding box center [881, 261] width 674 height 24
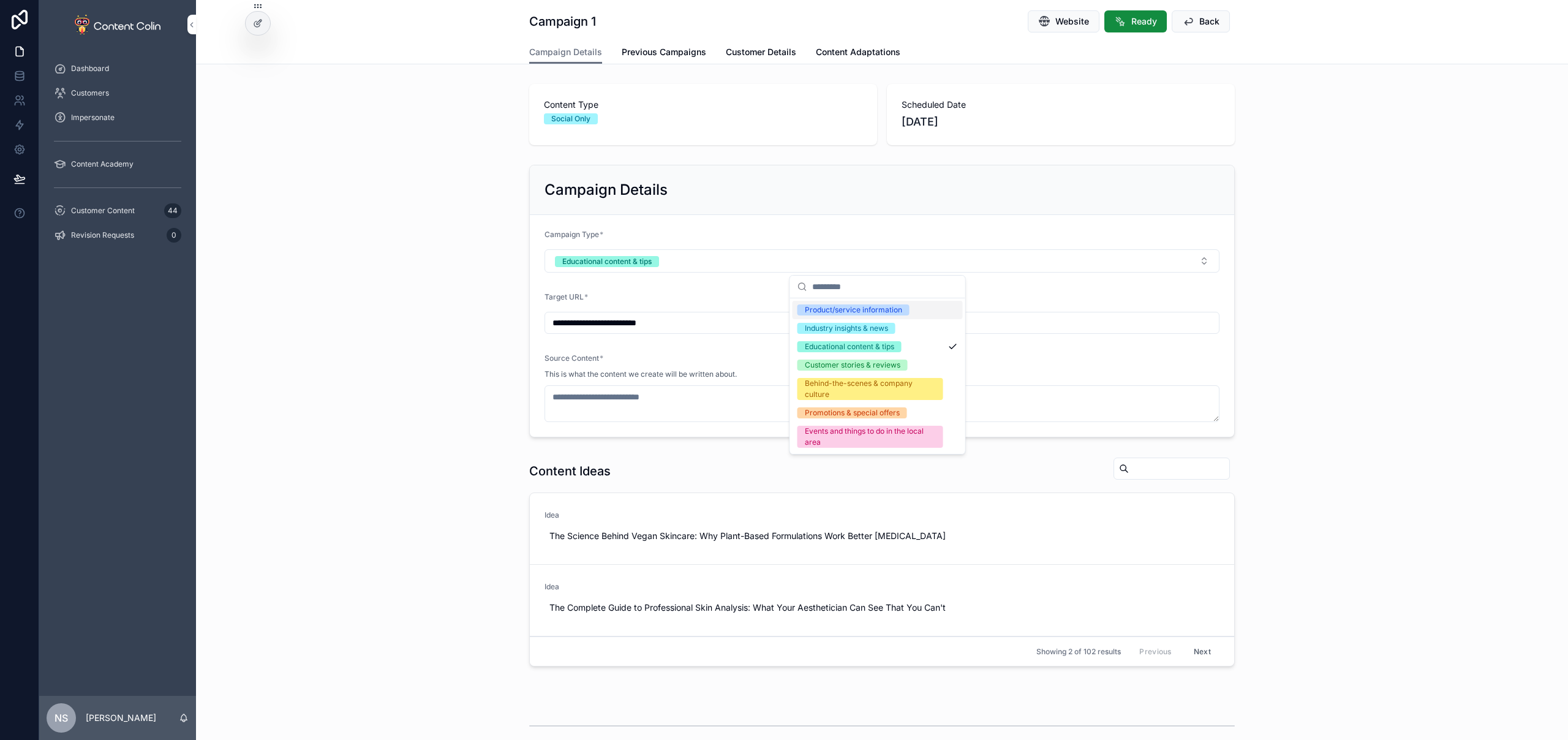
click at [832, 306] on div "Product/service information" at bounding box center [854, 311] width 98 height 11
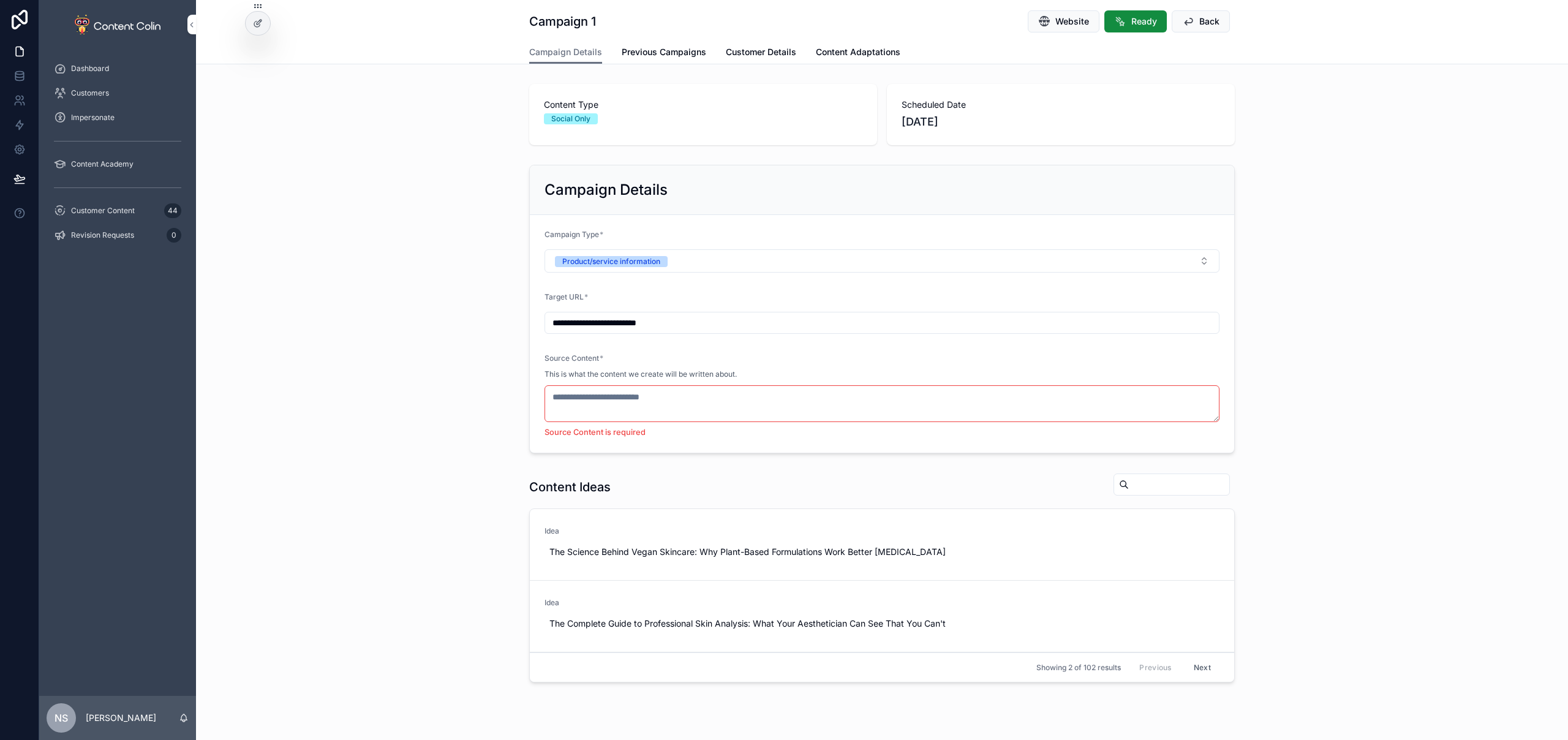
click at [327, 311] on div "**********" at bounding box center [882, 309] width 1372 height 298
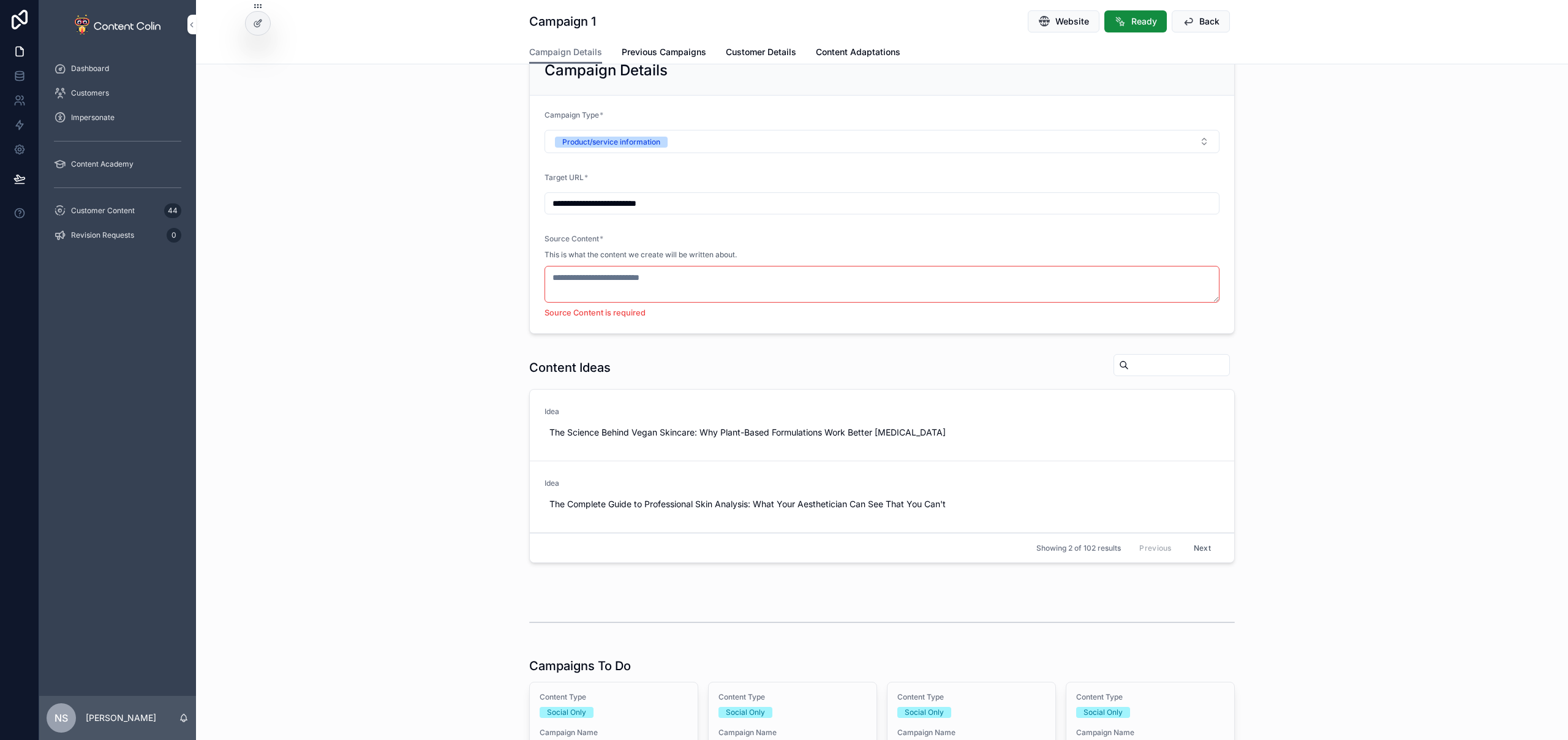
scroll to position [245, 0]
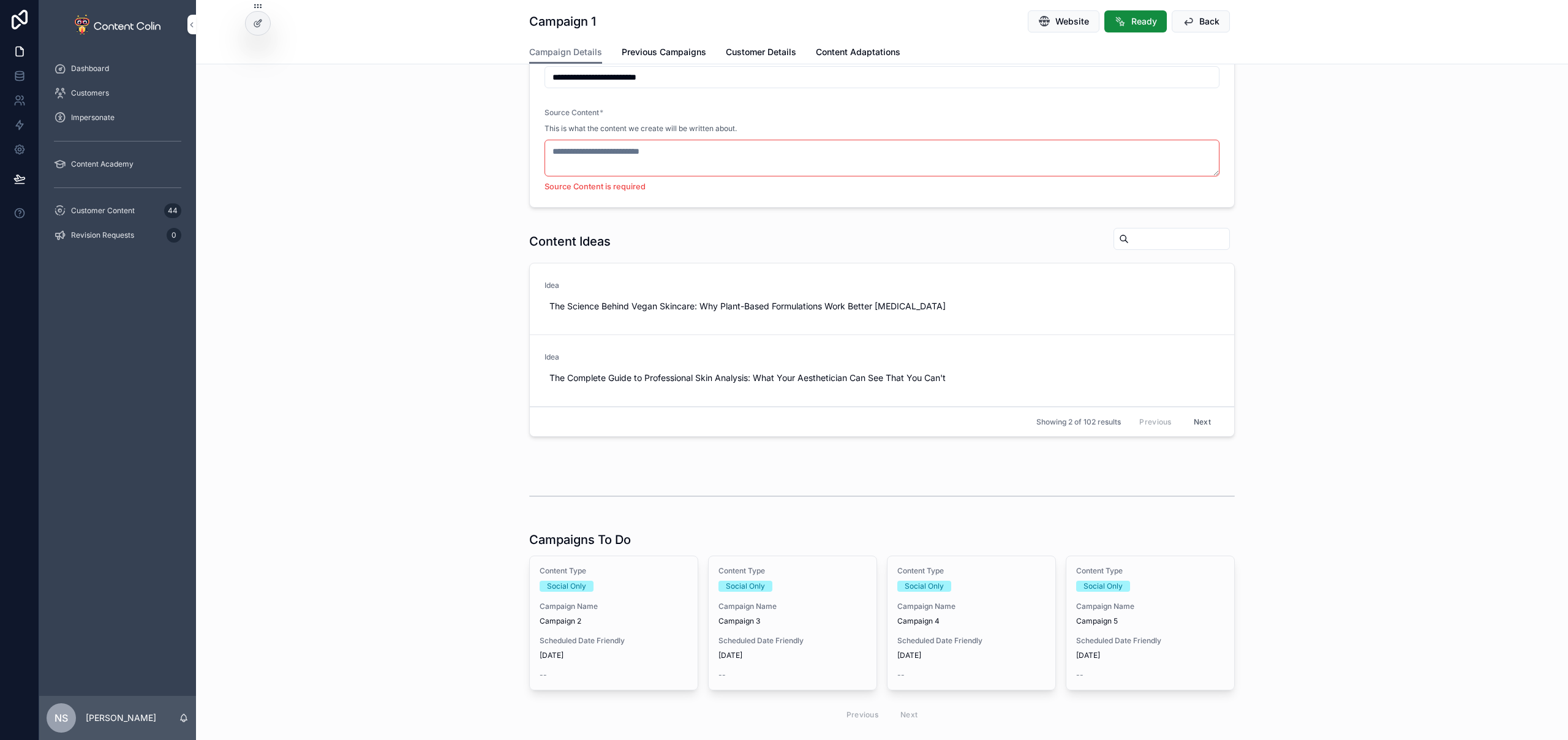
click at [732, 638] on span "Scheduled Date Friendly" at bounding box center [793, 641] width 148 height 10
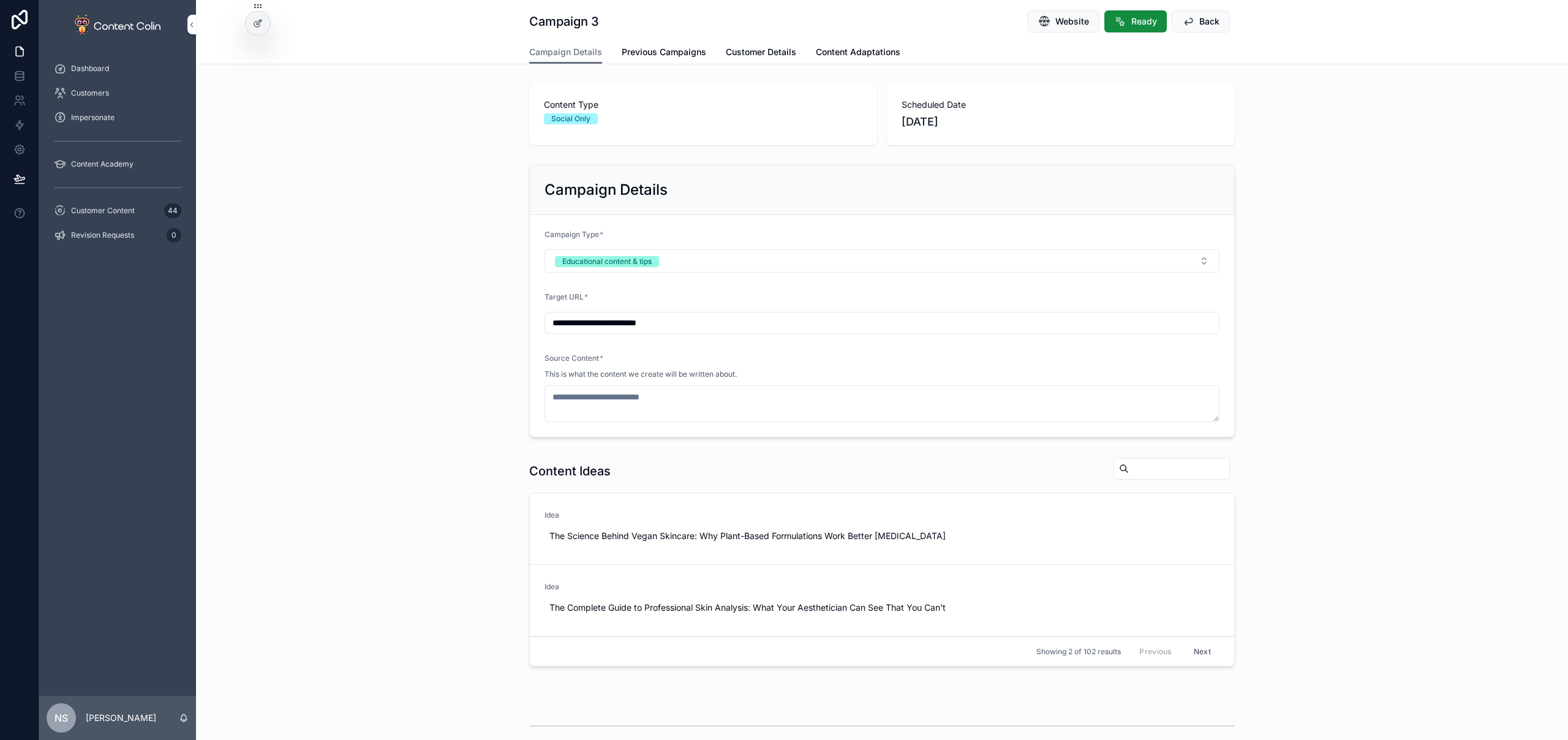
click at [649, 271] on button "Educational content & tips" at bounding box center [881, 261] width 674 height 24
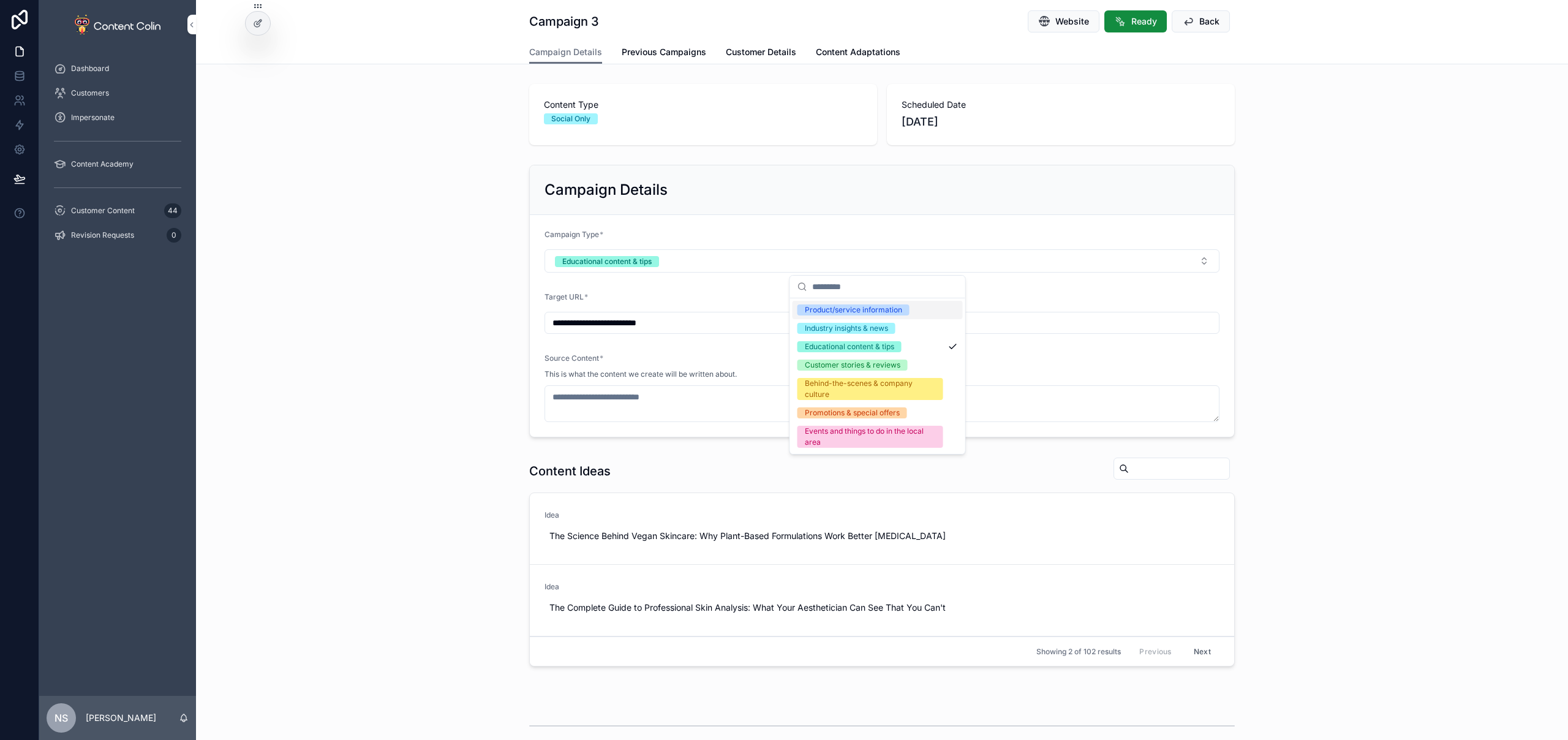
click at [845, 313] on div "Product/service information" at bounding box center [854, 311] width 98 height 11
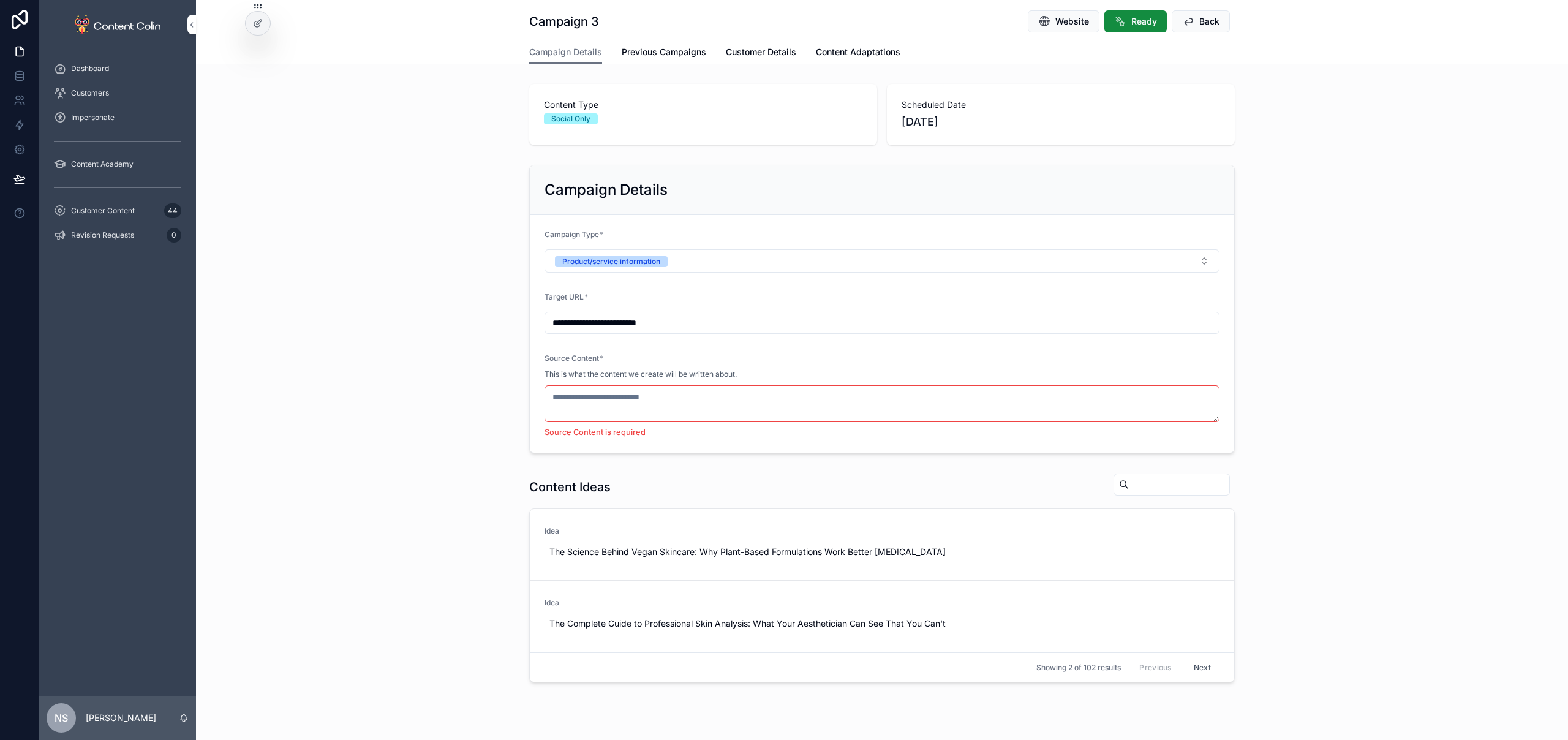
click at [1314, 341] on div "**********" at bounding box center [882, 309] width 1372 height 298
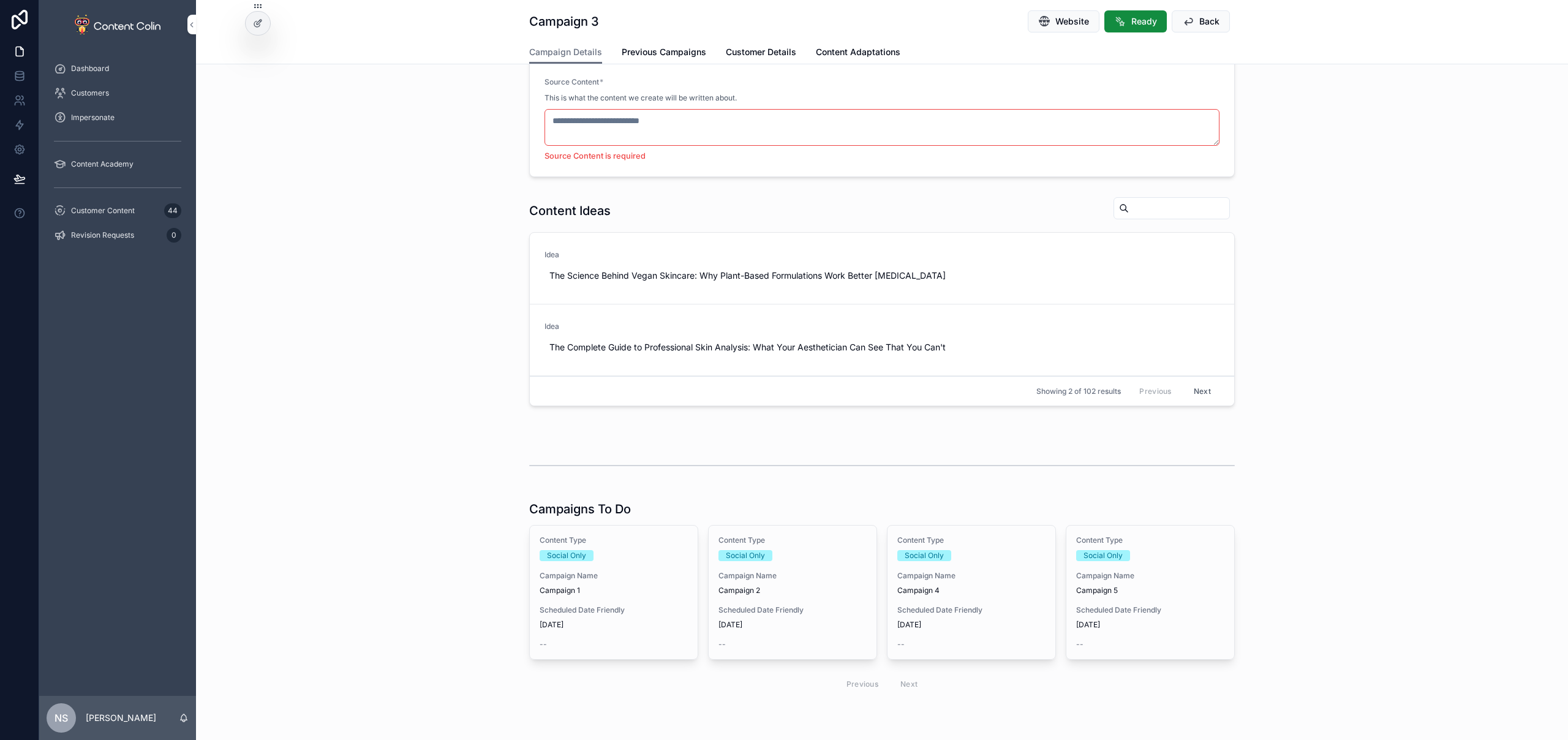
click at [1109, 589] on span "Campaign 5" at bounding box center [1150, 591] width 148 height 10
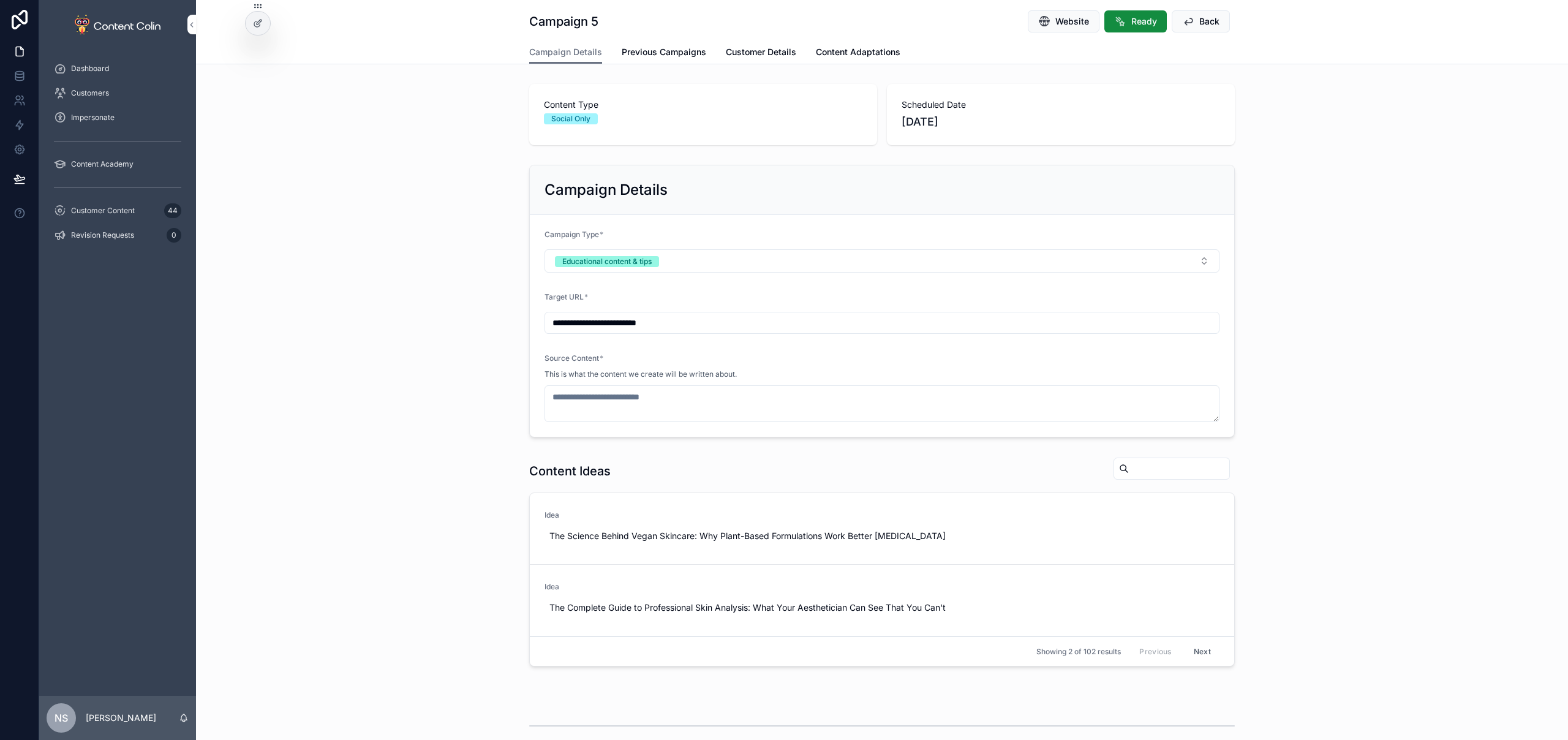
click at [626, 269] on button "Educational content & tips" at bounding box center [881, 261] width 674 height 24
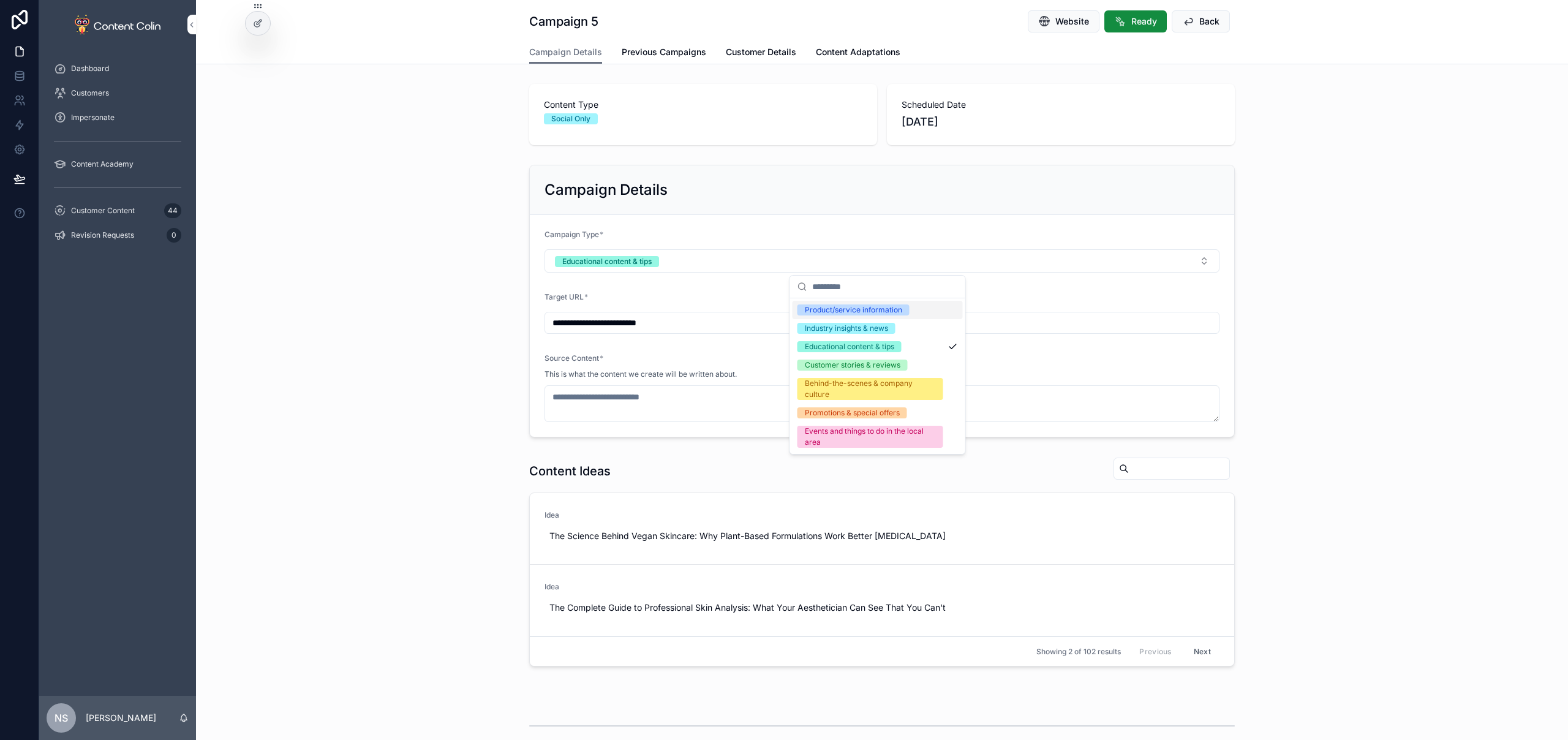
click at [859, 315] on div "Product/service information" at bounding box center [854, 311] width 98 height 11
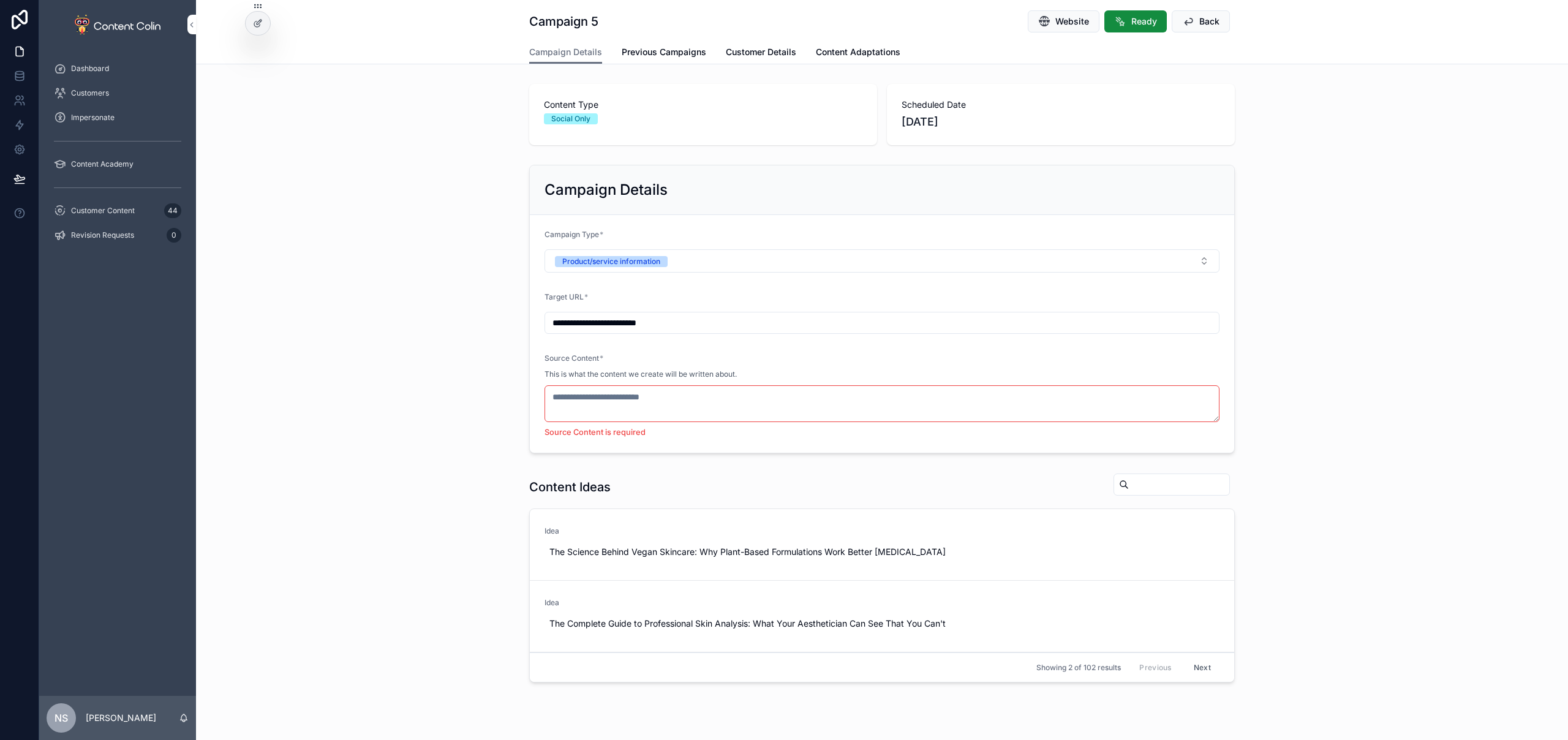
click at [1358, 356] on div "**********" at bounding box center [882, 309] width 1372 height 298
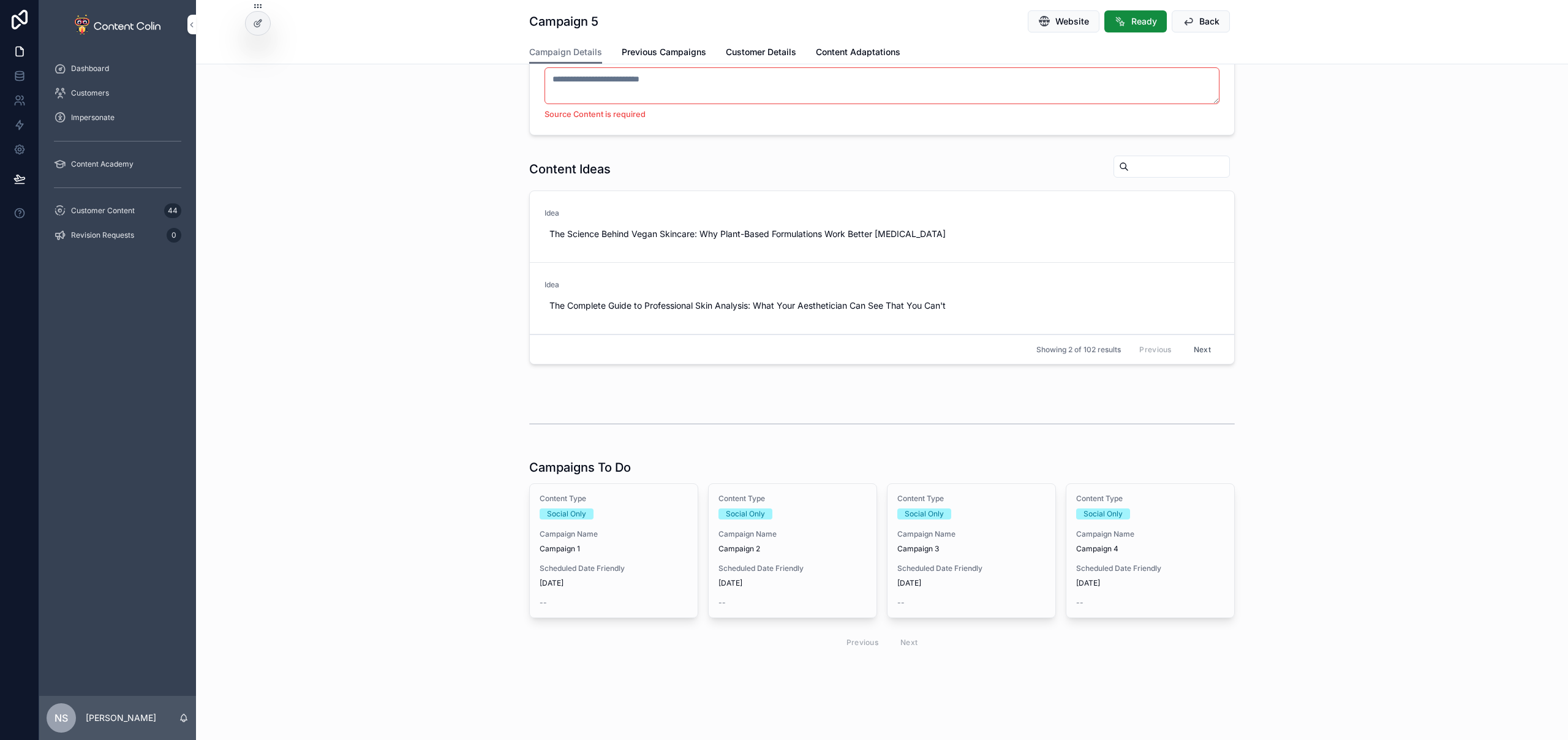
click at [645, 53] on span "Previous Campaigns" at bounding box center [664, 51] width 85 height 12
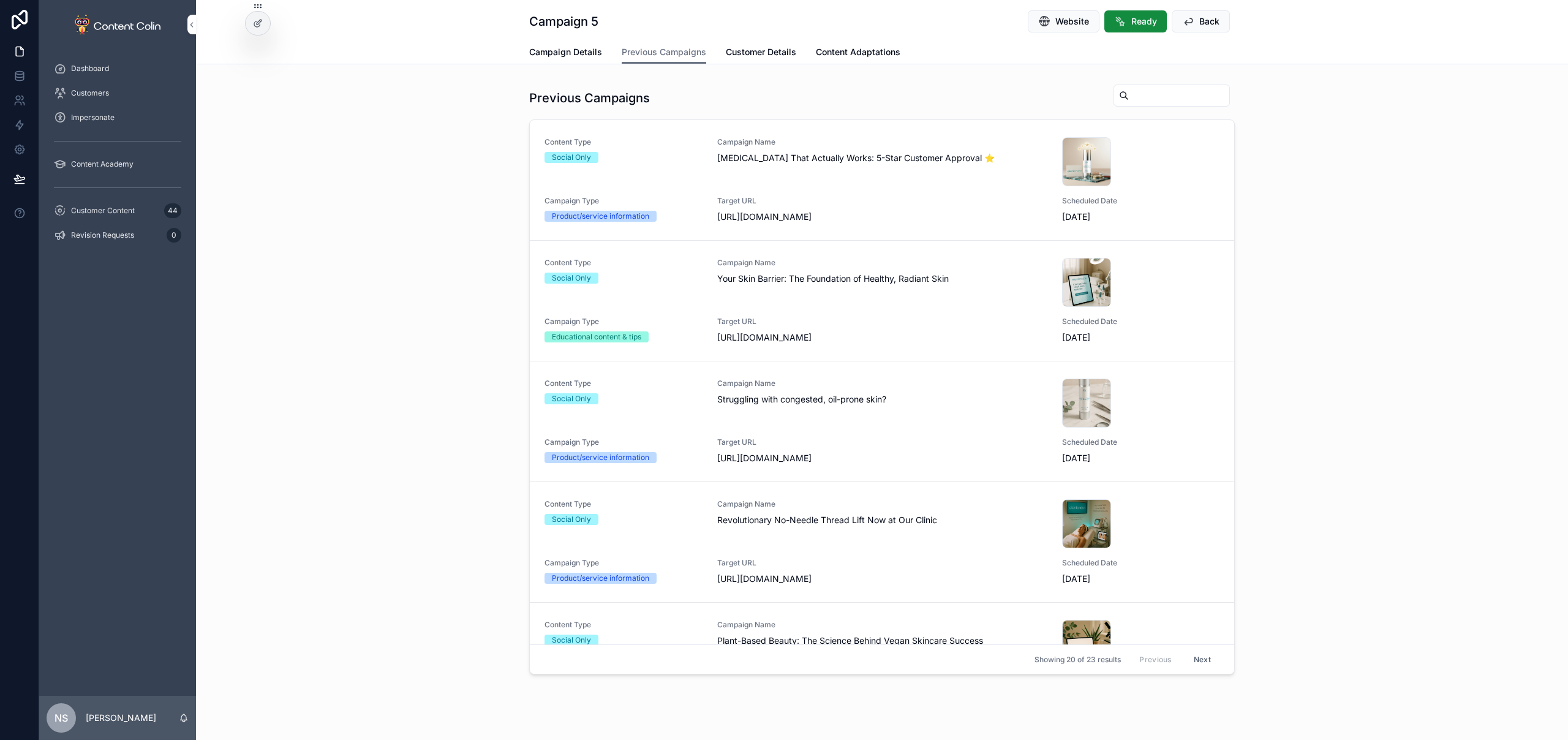
click at [558, 48] on span "Campaign Details" at bounding box center [565, 51] width 72 height 12
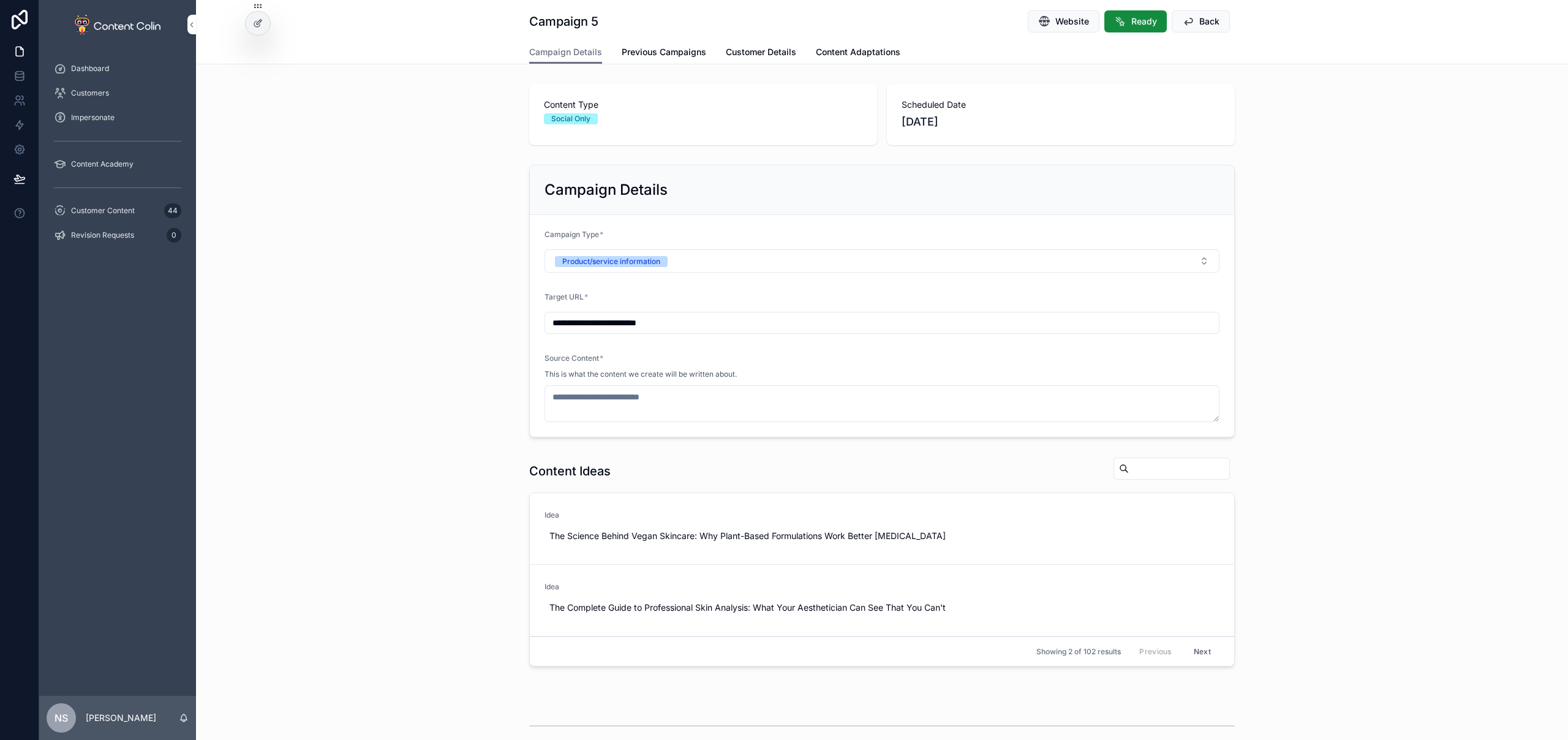
scroll to position [302, 0]
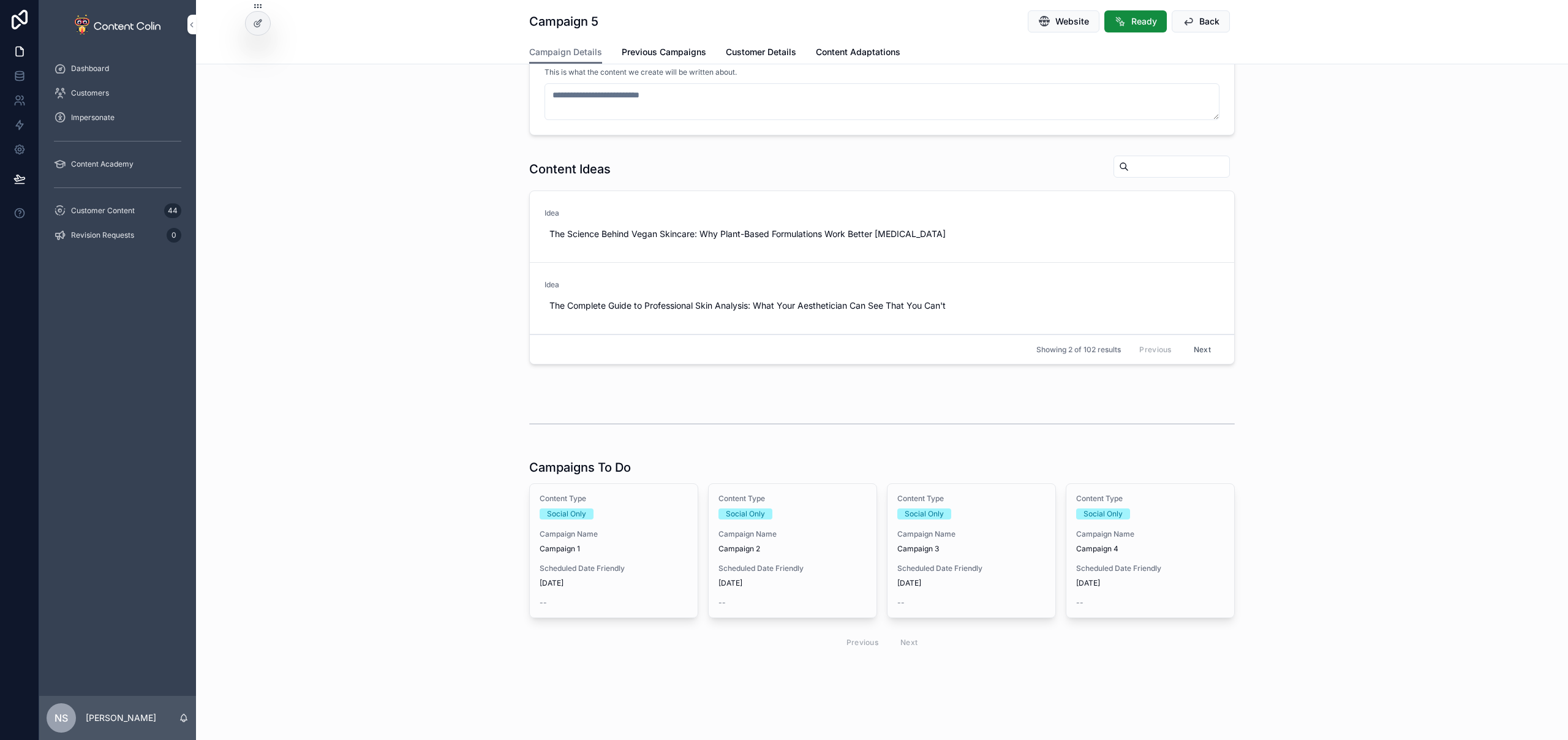
click at [781, 556] on div "Content Type Social Only Campaign Name Campaign 2 Scheduled Date Friendly [DATE…" at bounding box center [793, 551] width 168 height 134
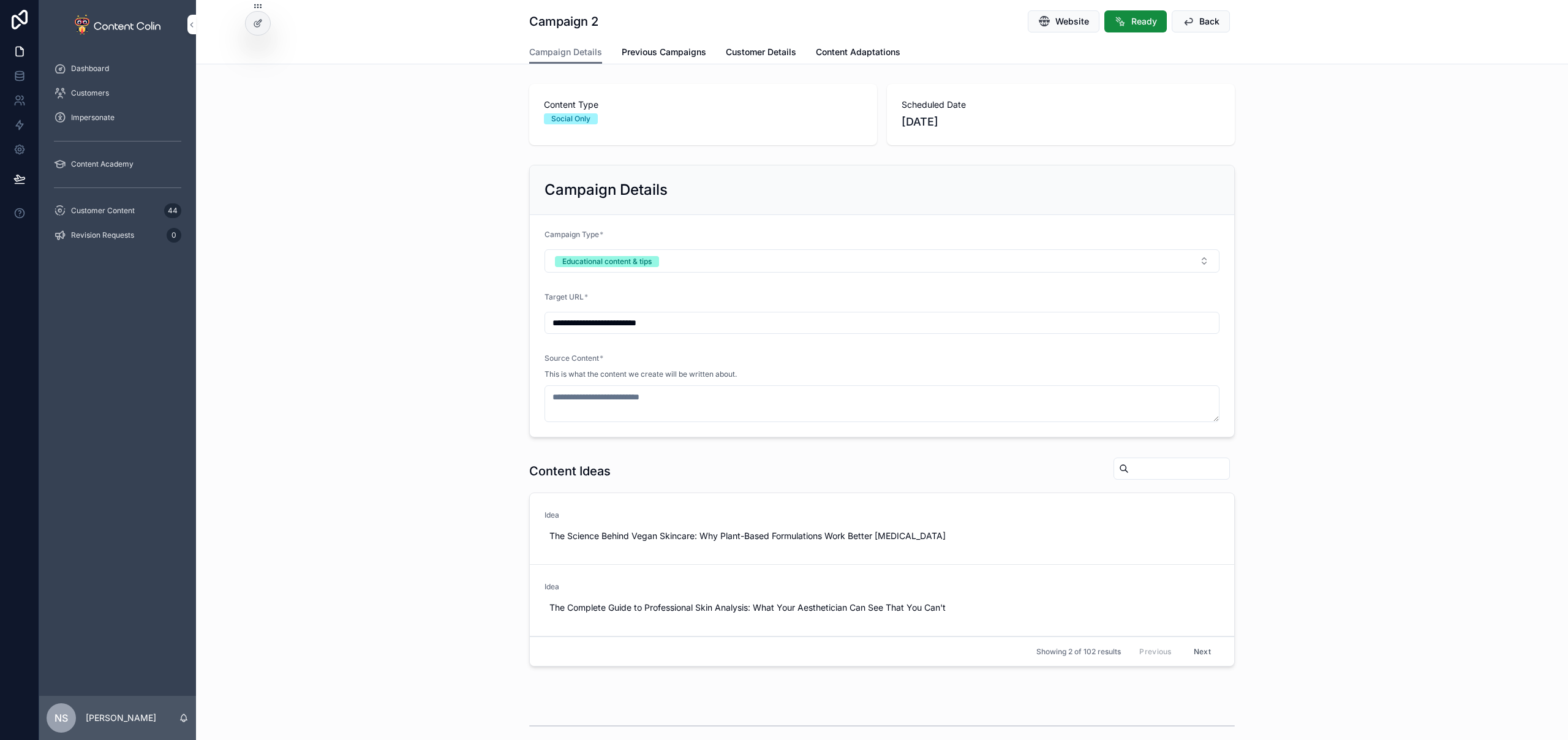
click at [1050, 22] on button "Website" at bounding box center [1063, 21] width 72 height 22
click at [0, 0] on button "Use This" at bounding box center [0, 0] width 0 height 0
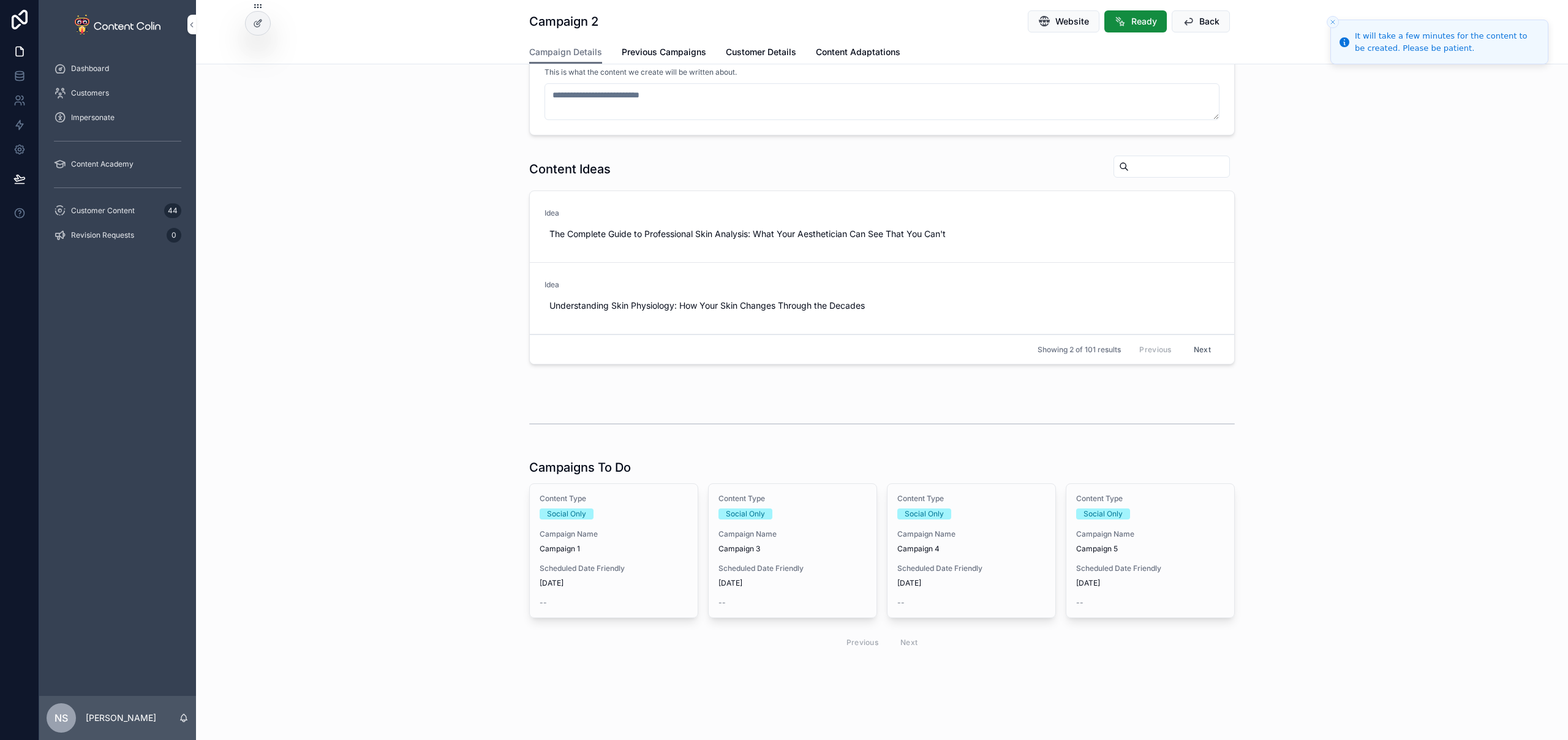
type textarea "**********"
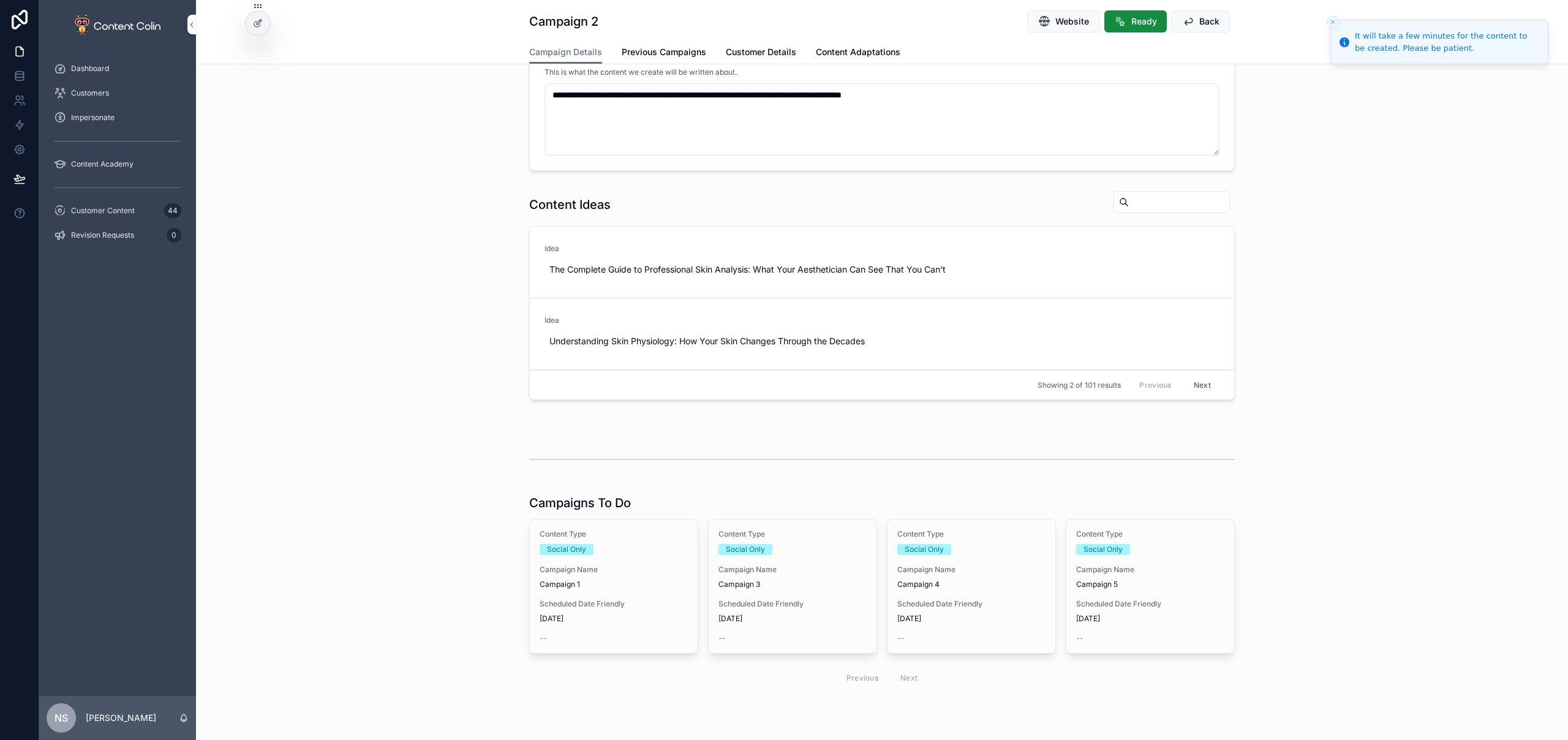
click at [957, 566] on span "Campaign Name" at bounding box center [971, 570] width 148 height 10
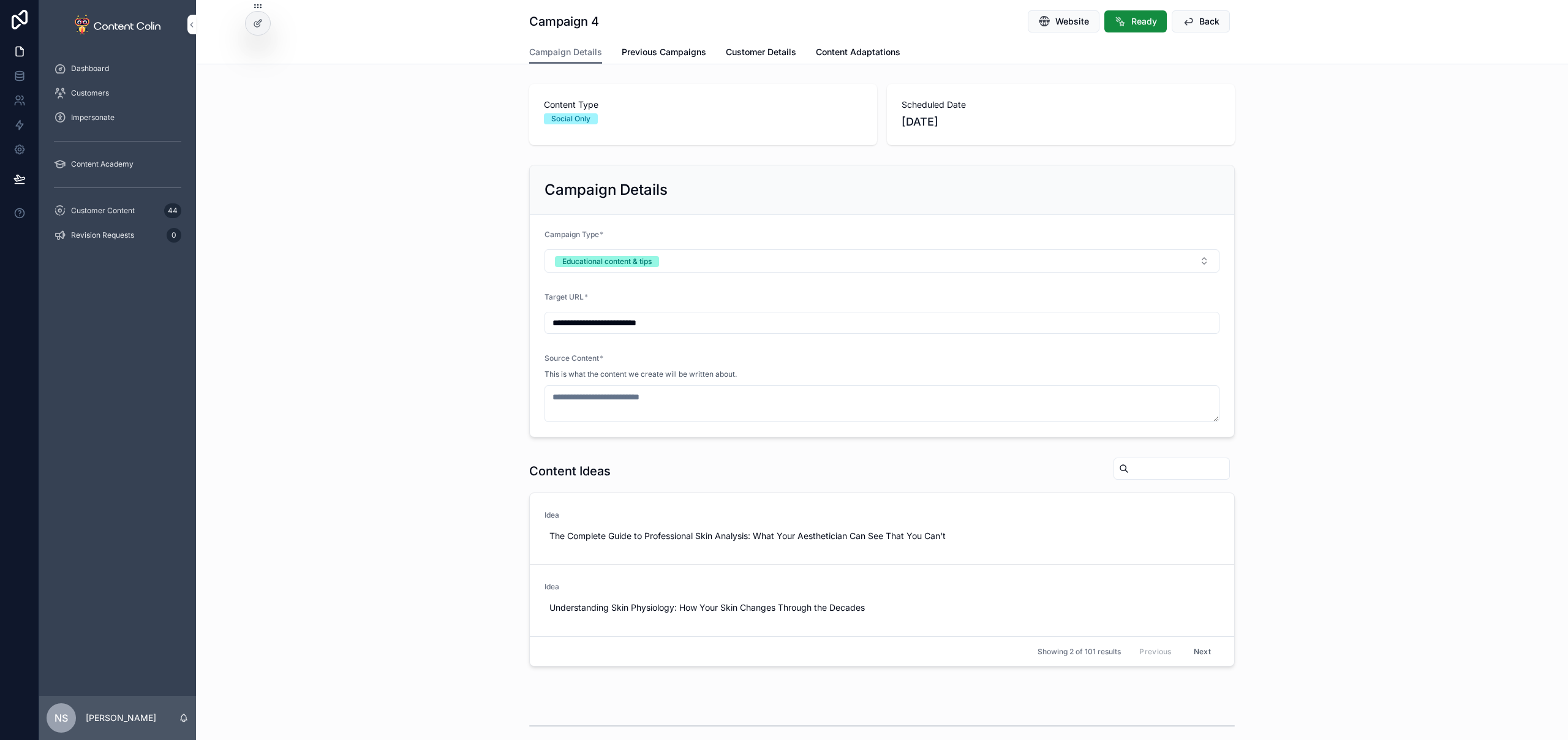
click at [0, 0] on span "Use This" at bounding box center [0, 0] width 0 height 0
type textarea "**********"
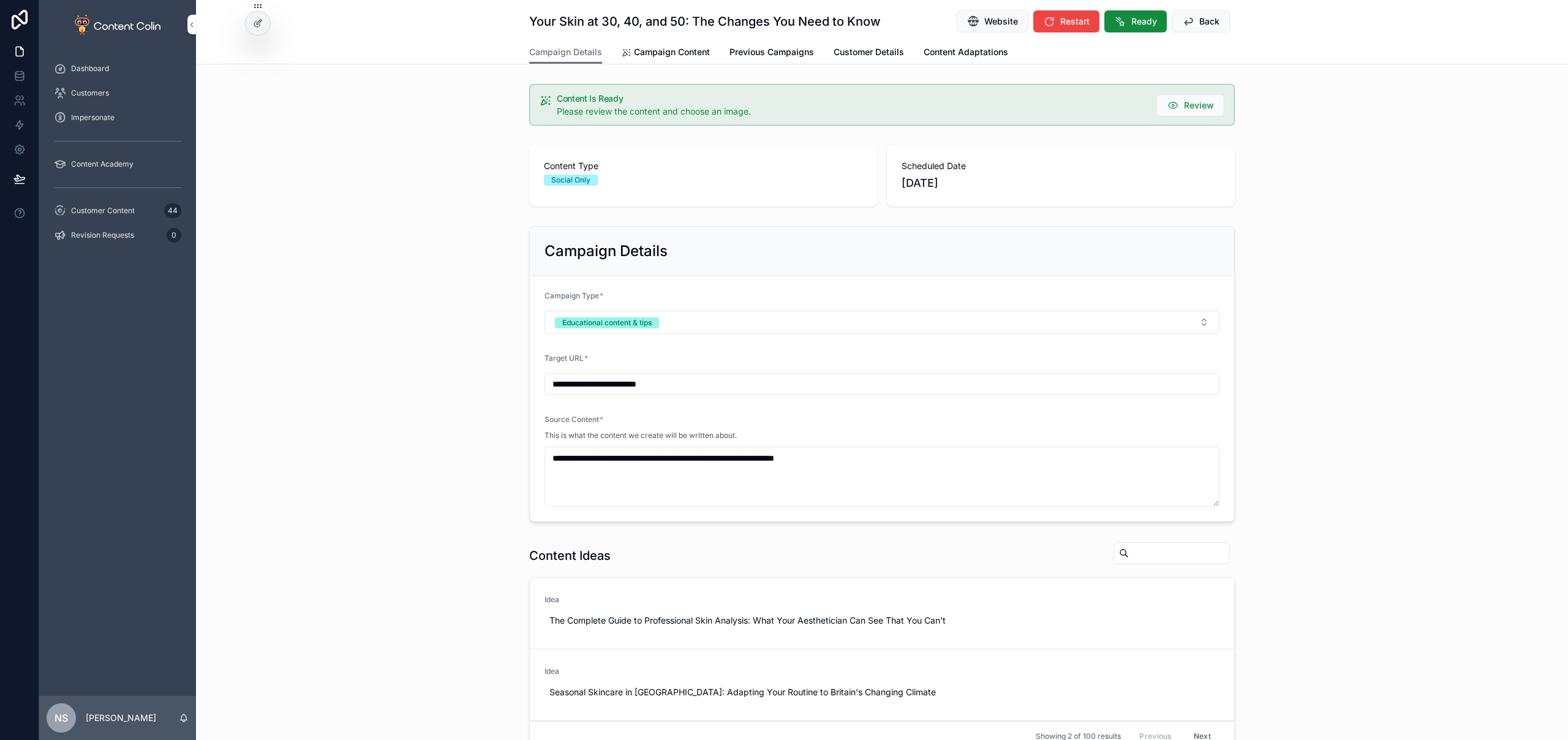
click at [134, 209] on div "Customer Content 44" at bounding box center [117, 211] width 127 height 20
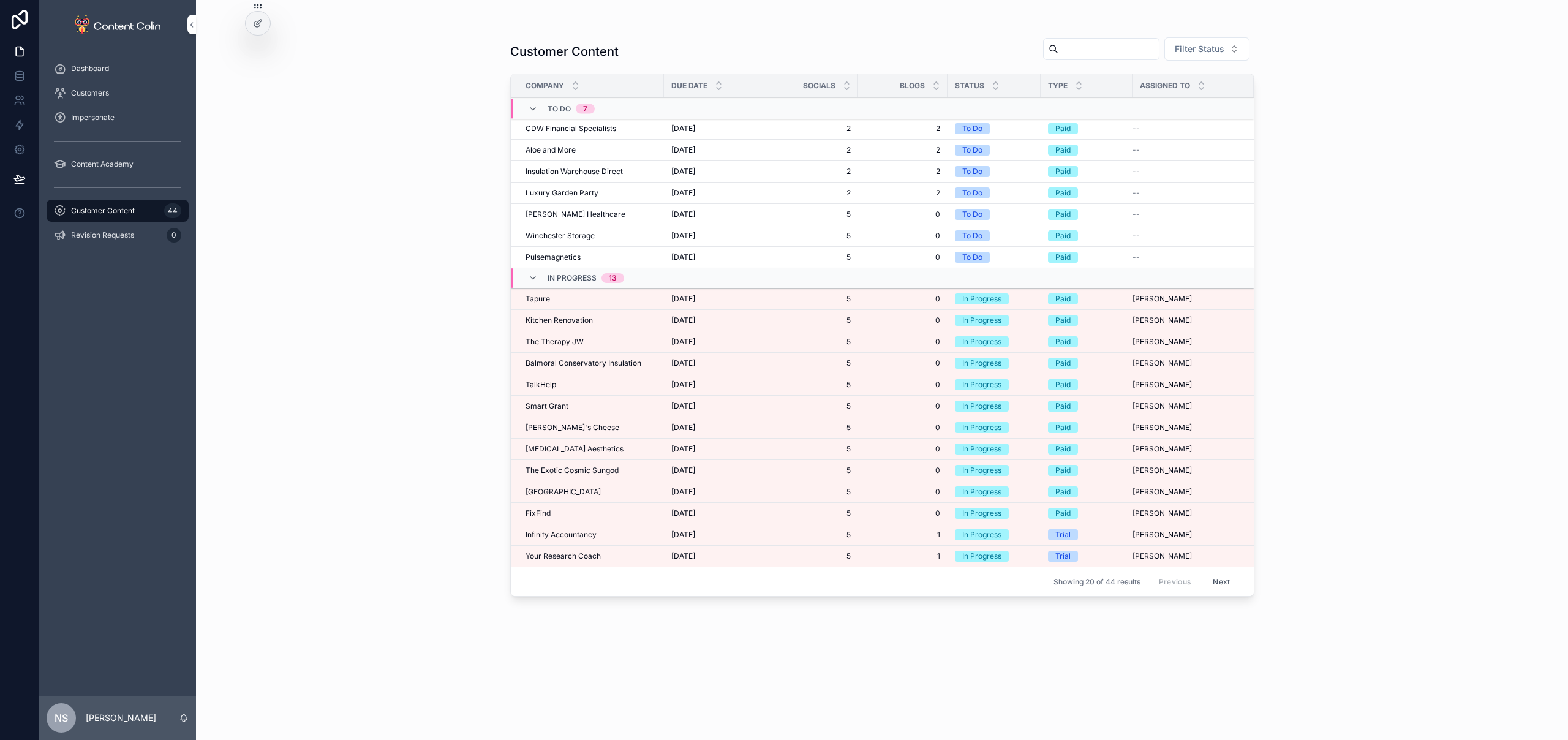
click at [542, 404] on span "Smart Grant" at bounding box center [547, 406] width 43 height 10
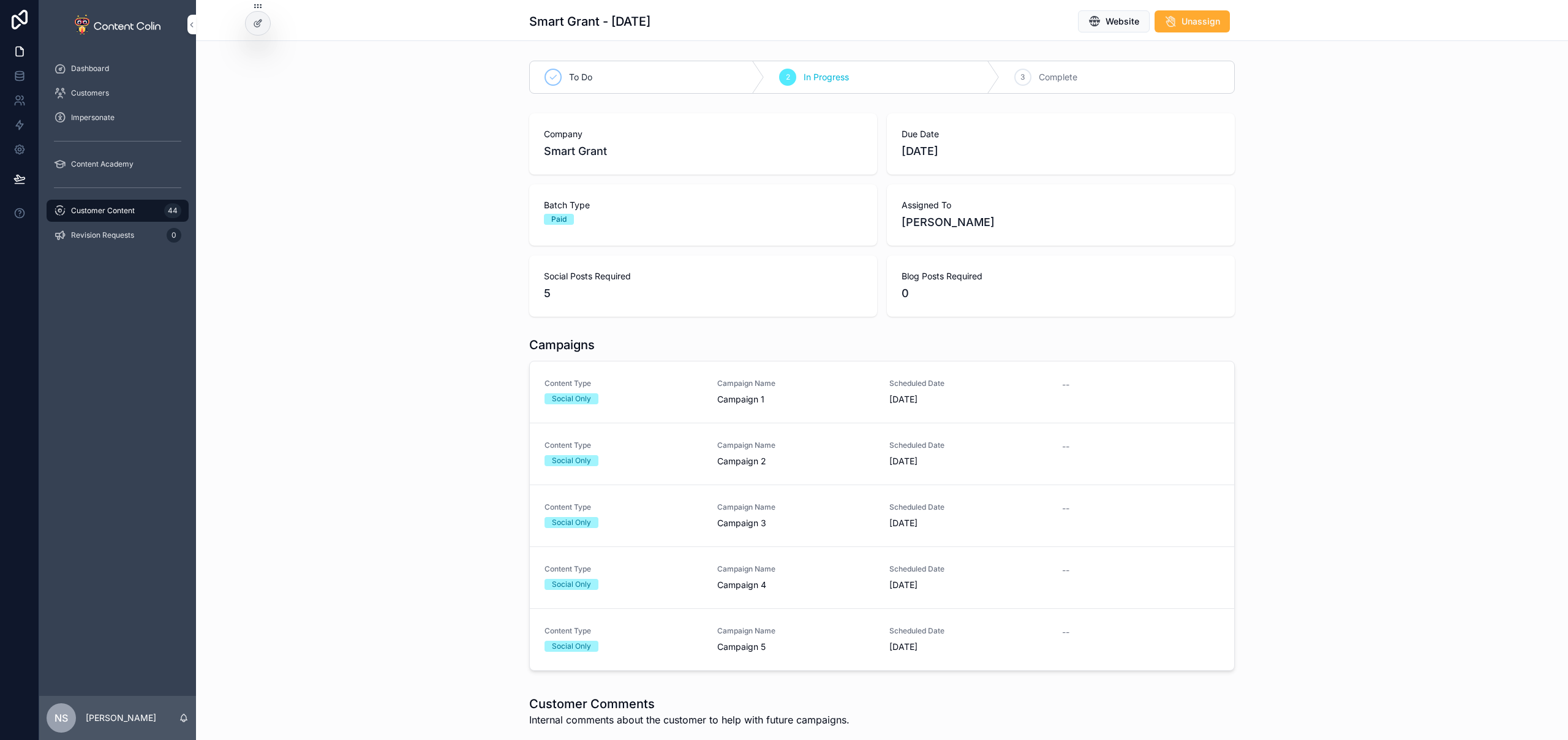
click at [695, 390] on div "Content Type Social Only" at bounding box center [623, 392] width 158 height 26
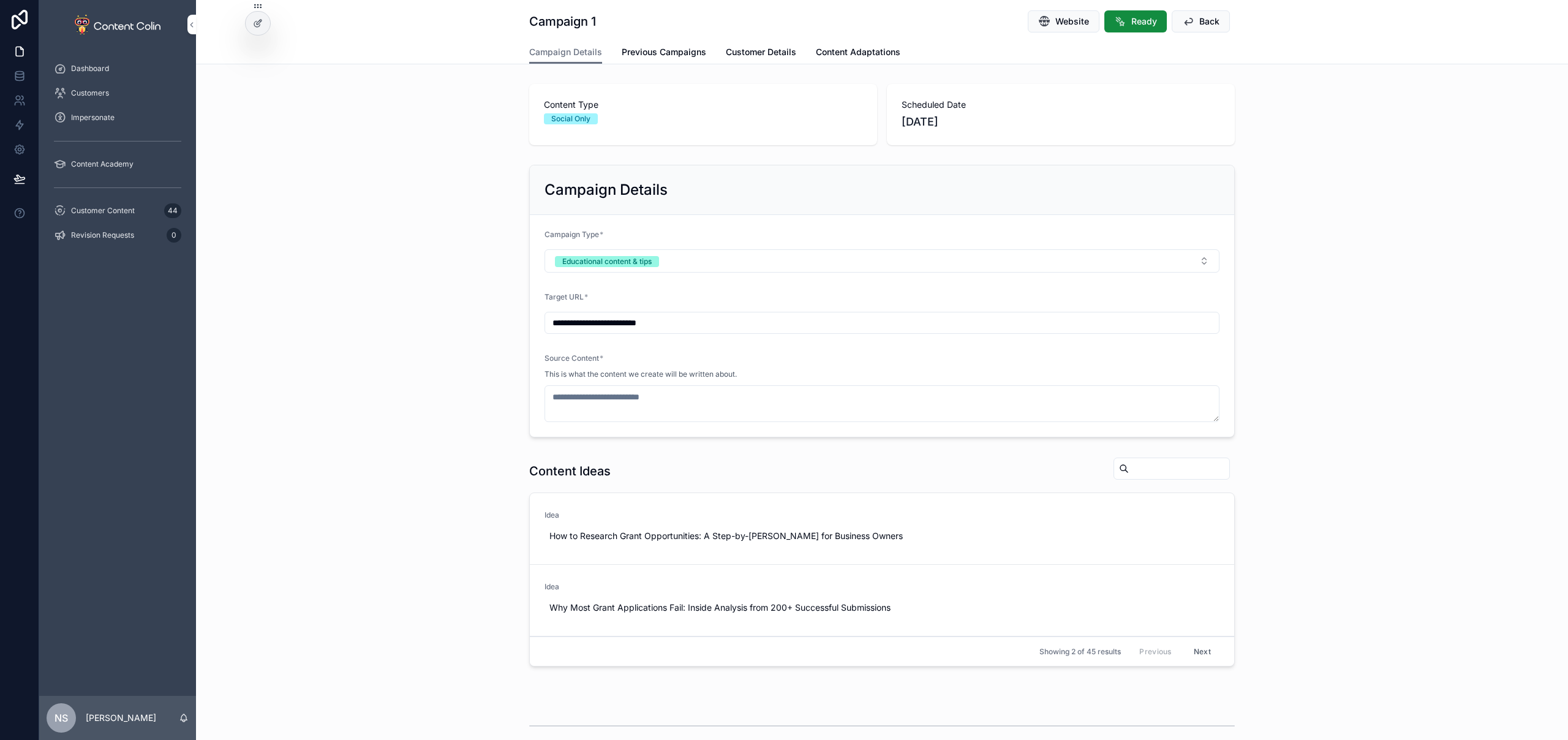
click at [679, 53] on span "Previous Campaigns" at bounding box center [664, 51] width 85 height 12
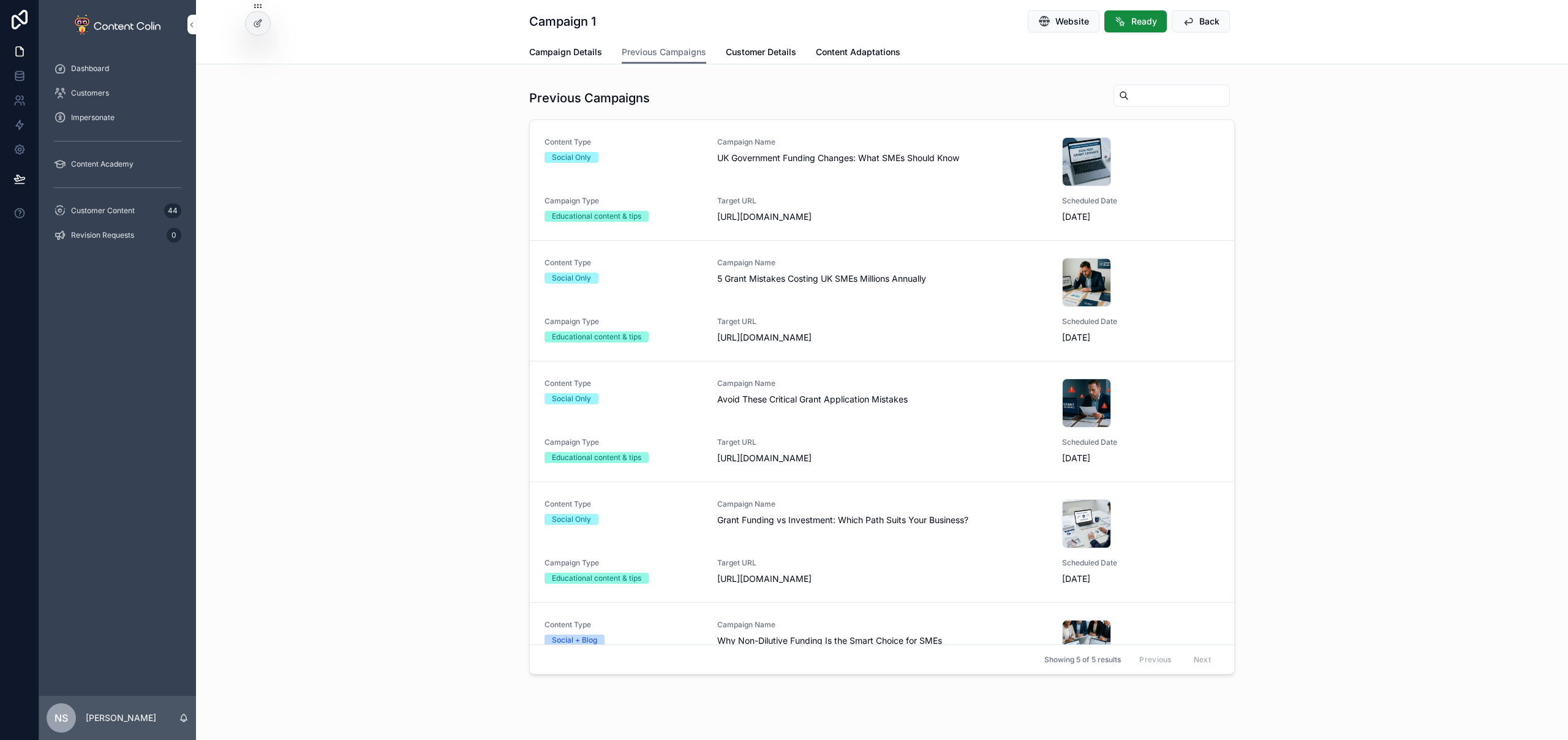
click at [563, 49] on span "Campaign Details" at bounding box center [565, 51] width 72 height 12
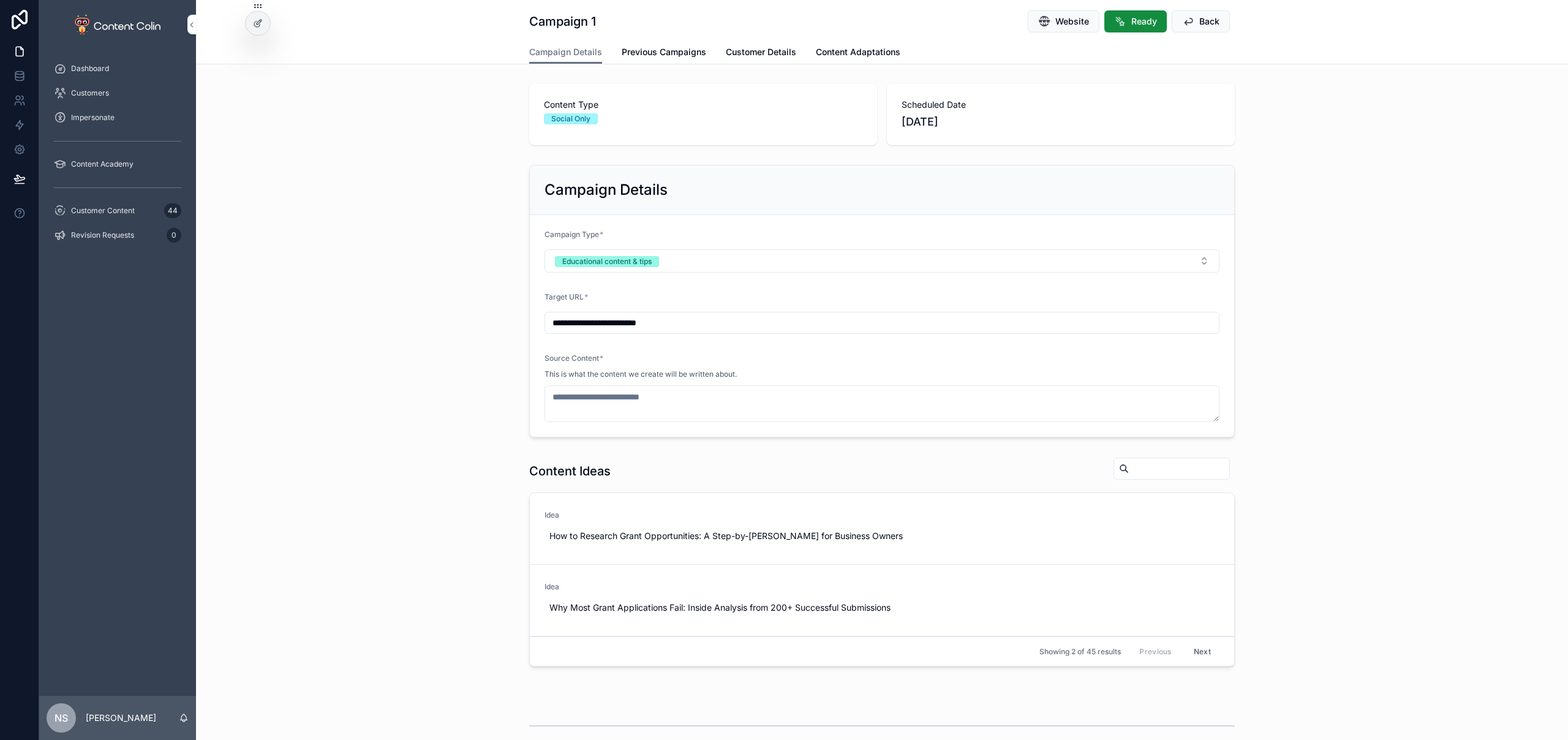
click at [0, 0] on span "Use This" at bounding box center [0, 0] width 0 height 0
type textarea "**********"
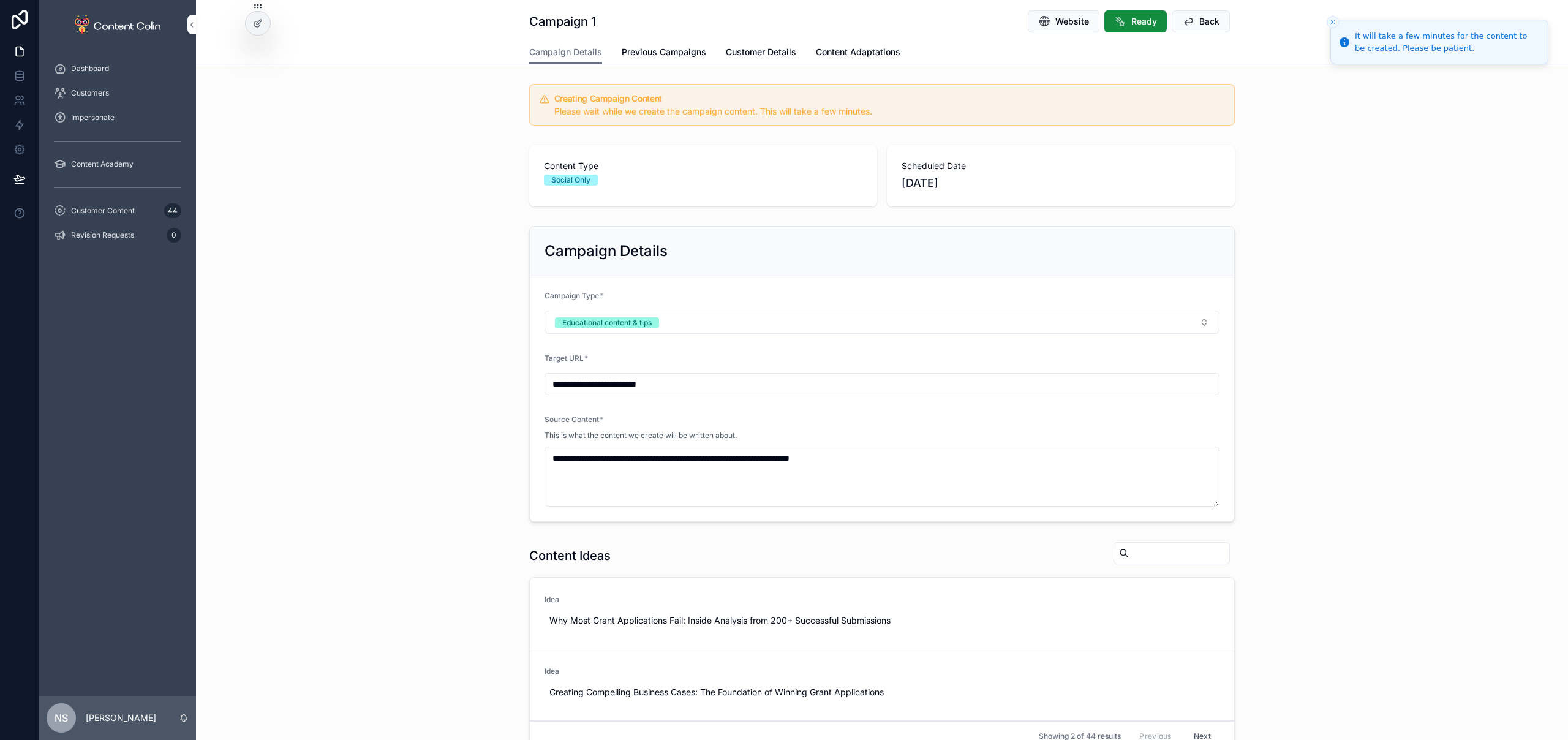
scroll to position [339, 0]
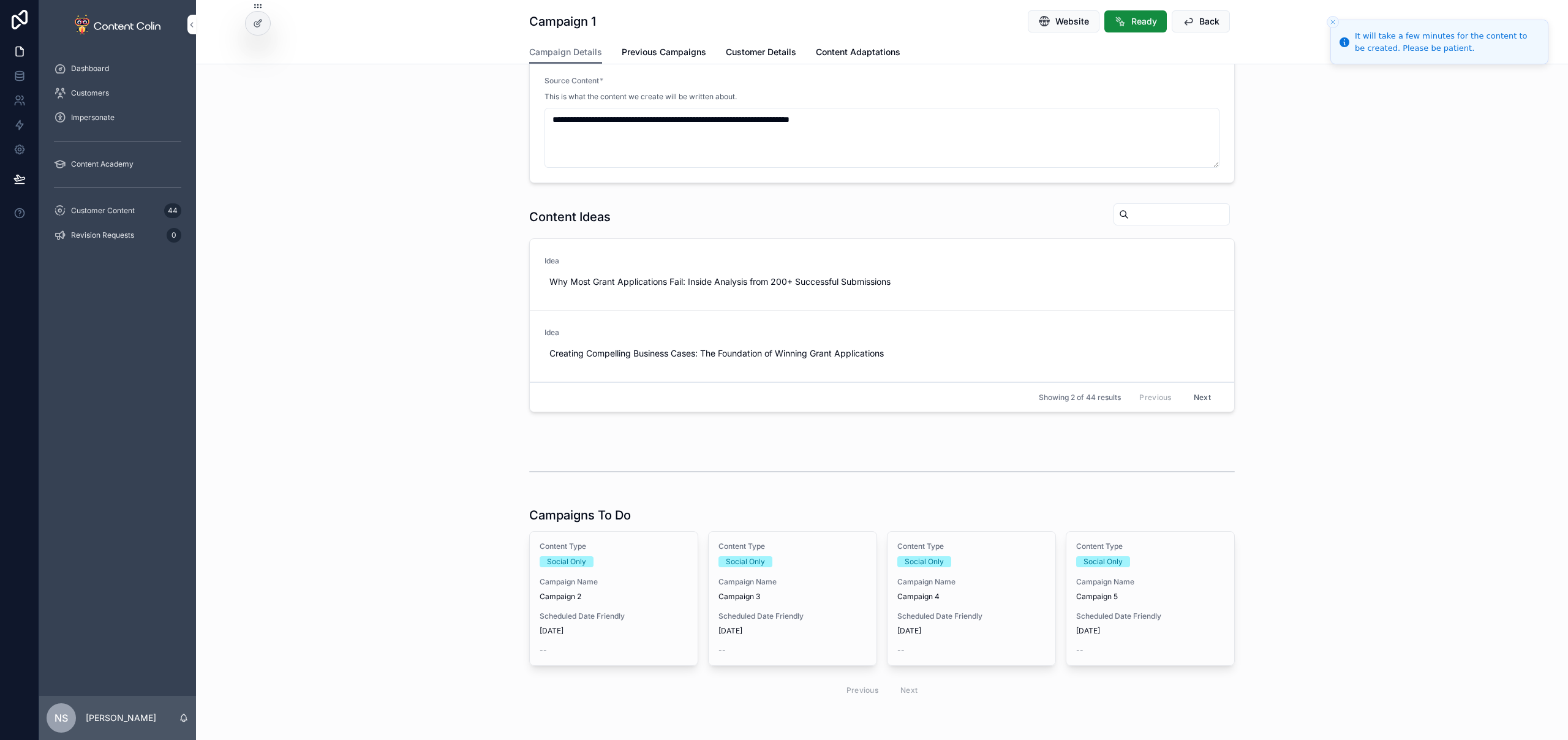
click at [589, 628] on span "[DATE]" at bounding box center [613, 631] width 148 height 10
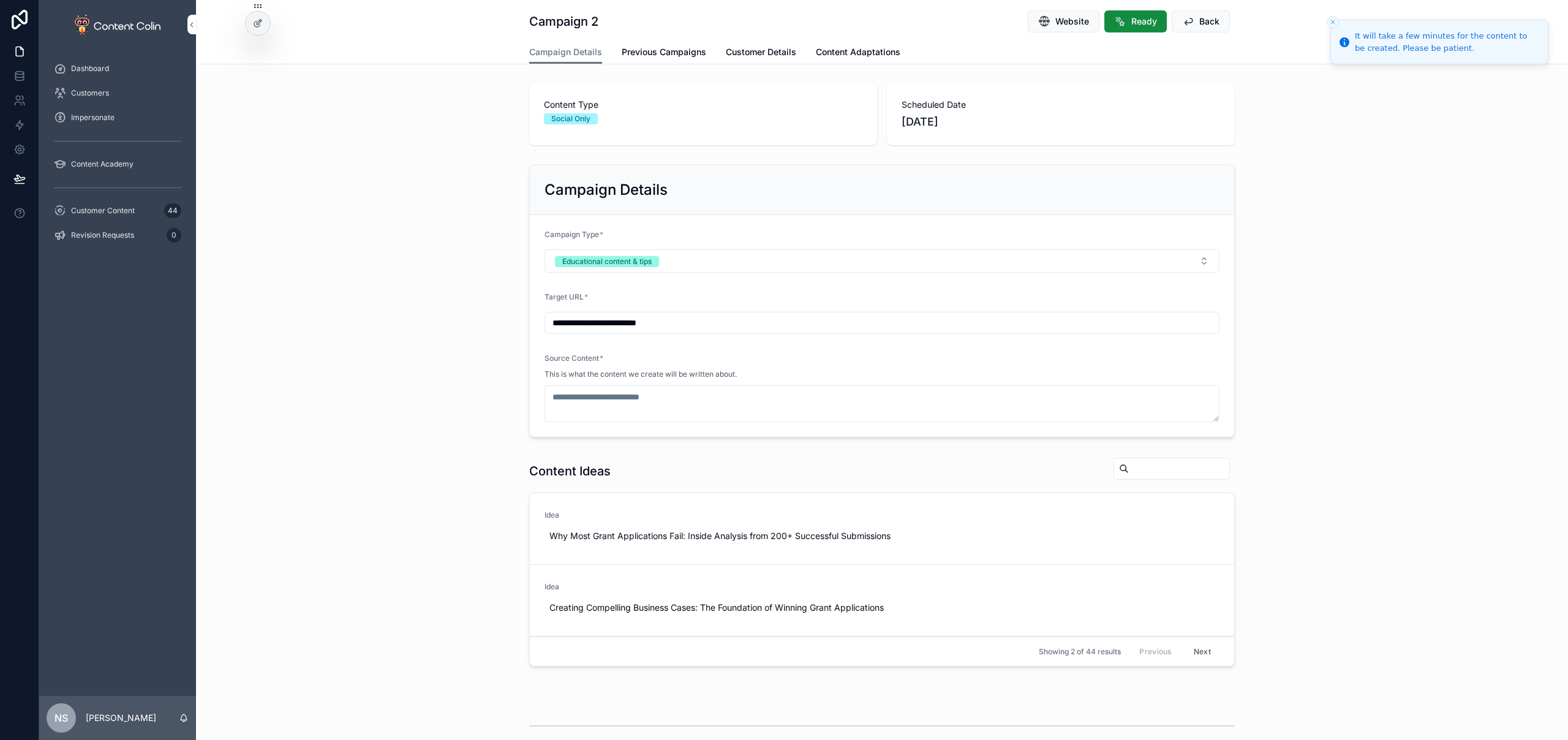
click at [0, 0] on span "Use This" at bounding box center [0, 0] width 0 height 0
type textarea "**********"
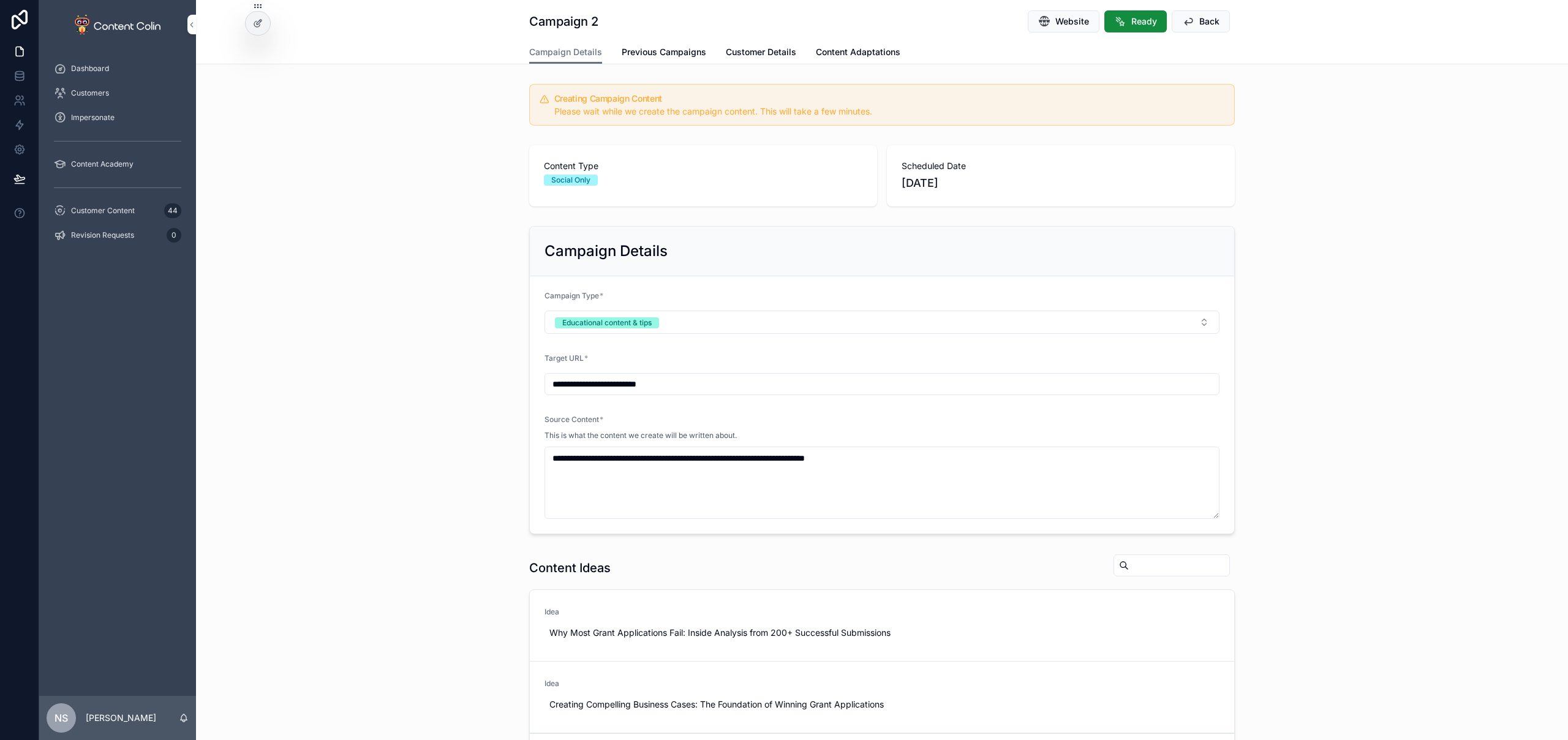
scroll to position [310, 0]
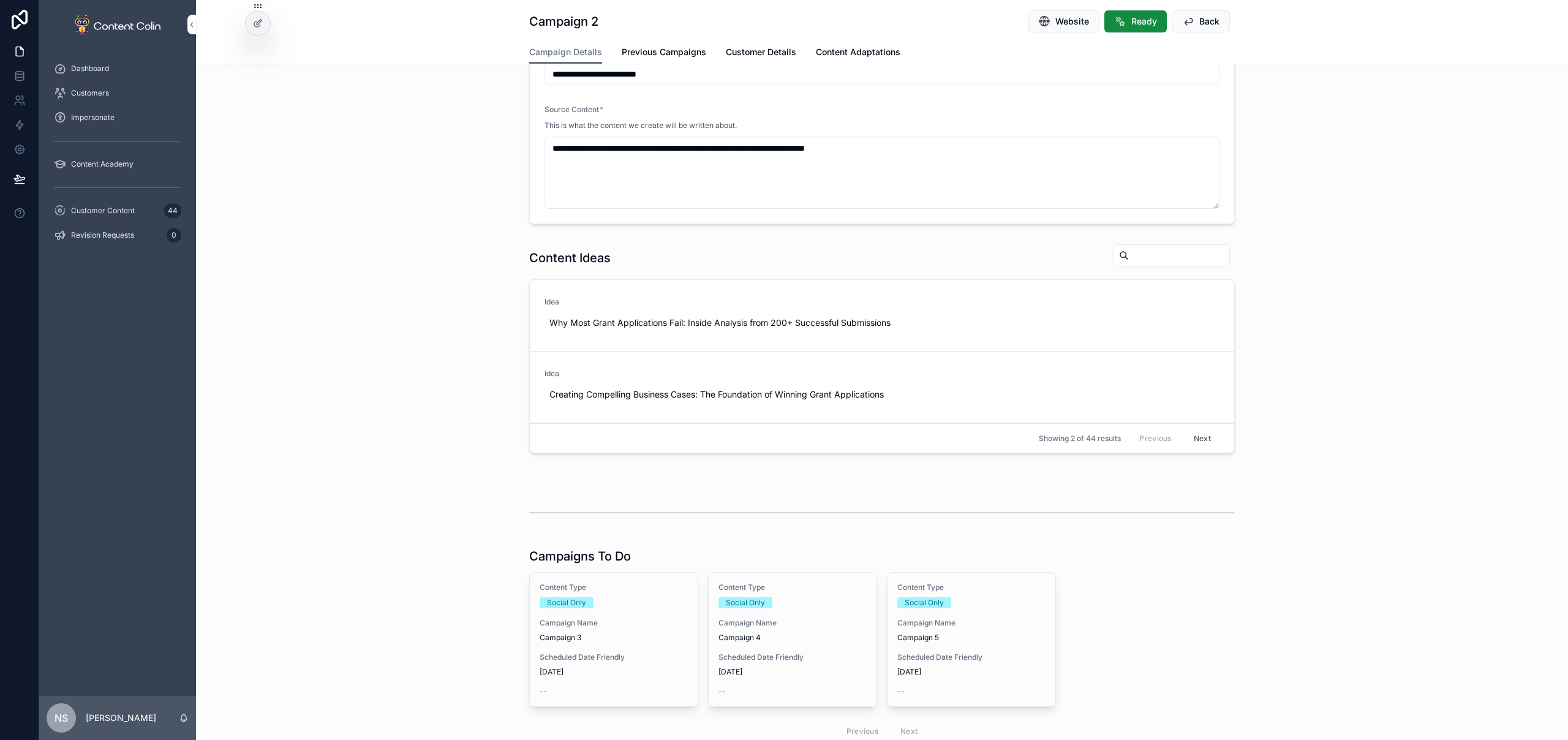
click at [616, 648] on div "Content Type Social Only Campaign Name Campaign 3 Scheduled Date Friendly [DATE…" at bounding box center [613, 640] width 168 height 134
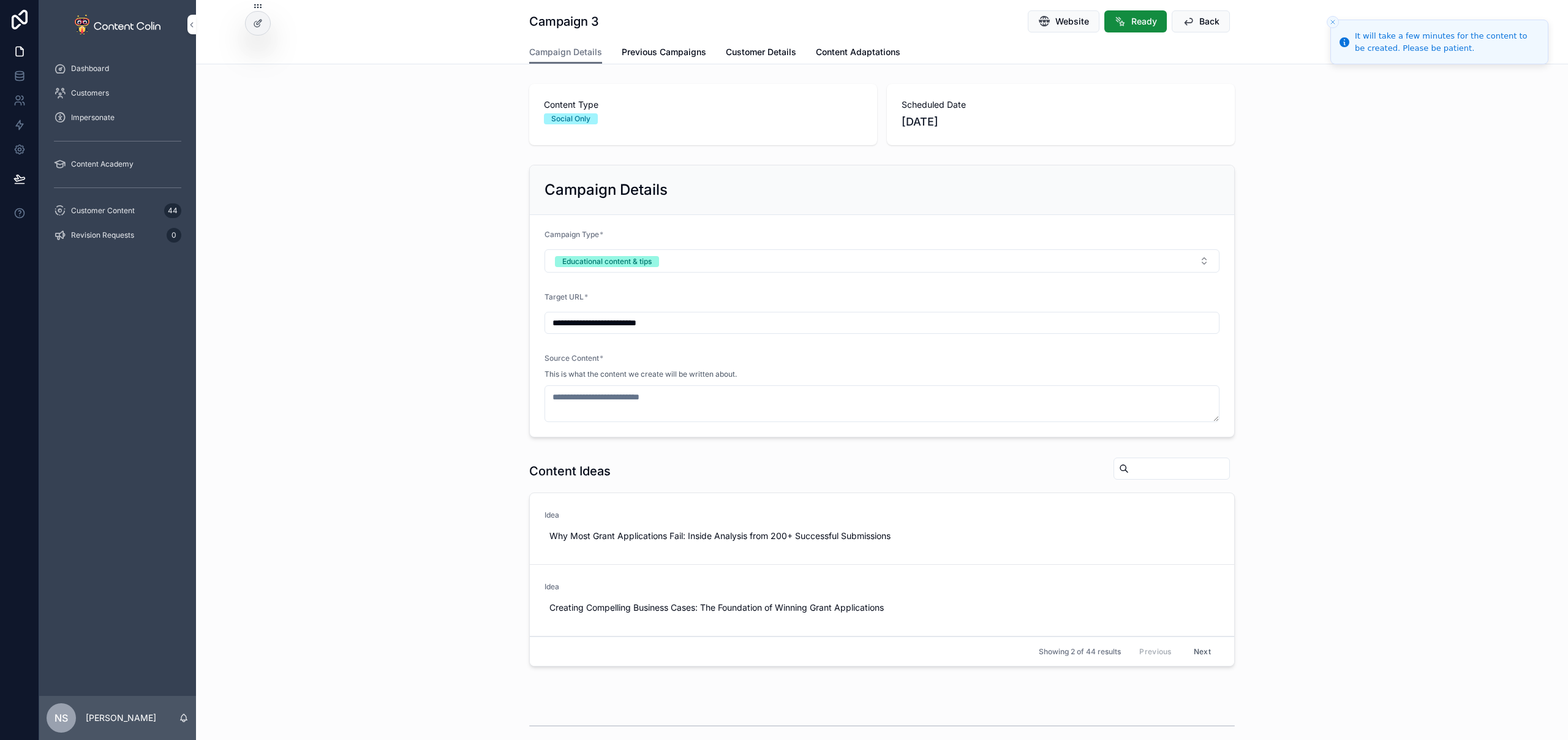
scroll to position [183, 0]
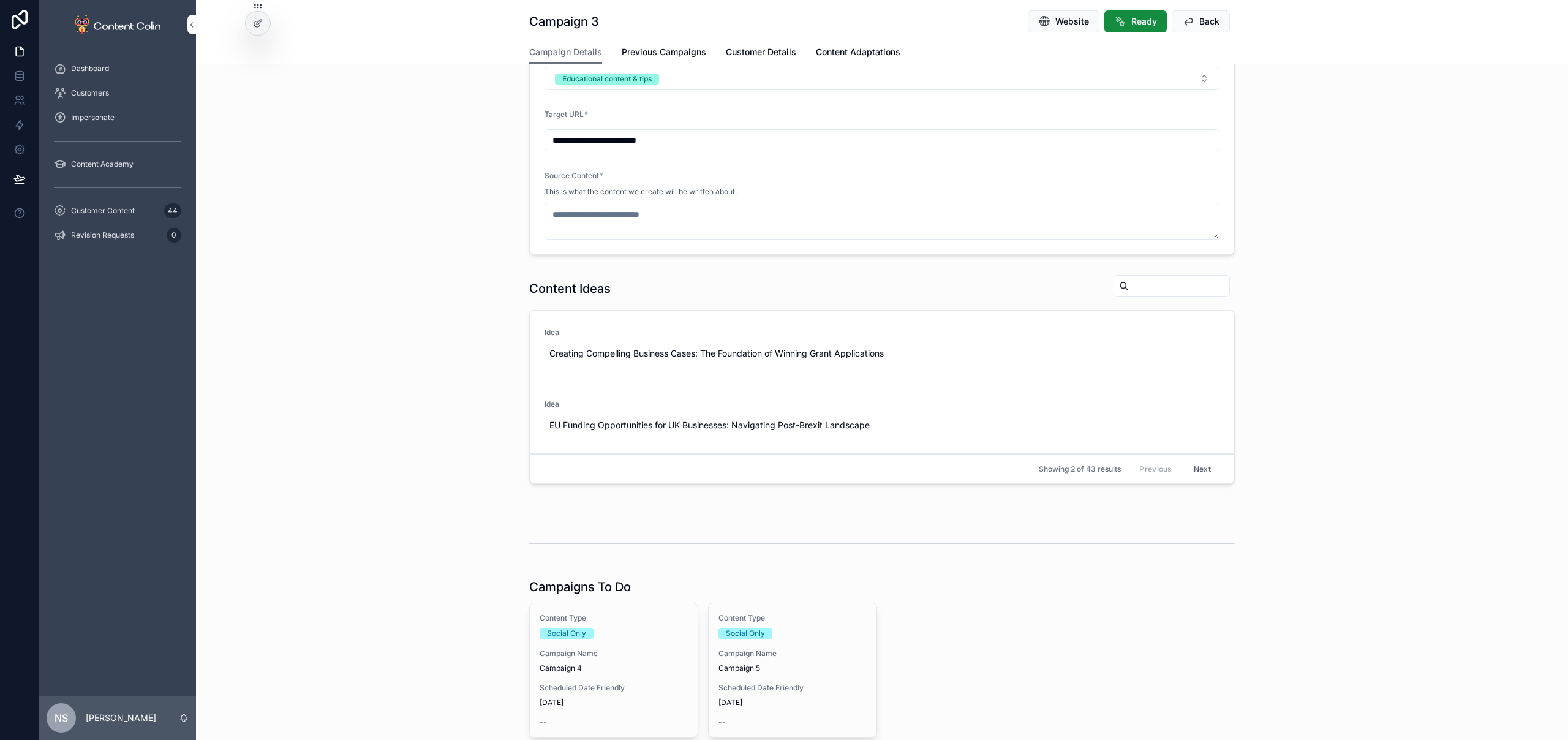
click at [0, 0] on span "Use This" at bounding box center [0, 0] width 0 height 0
type textarea "**********"
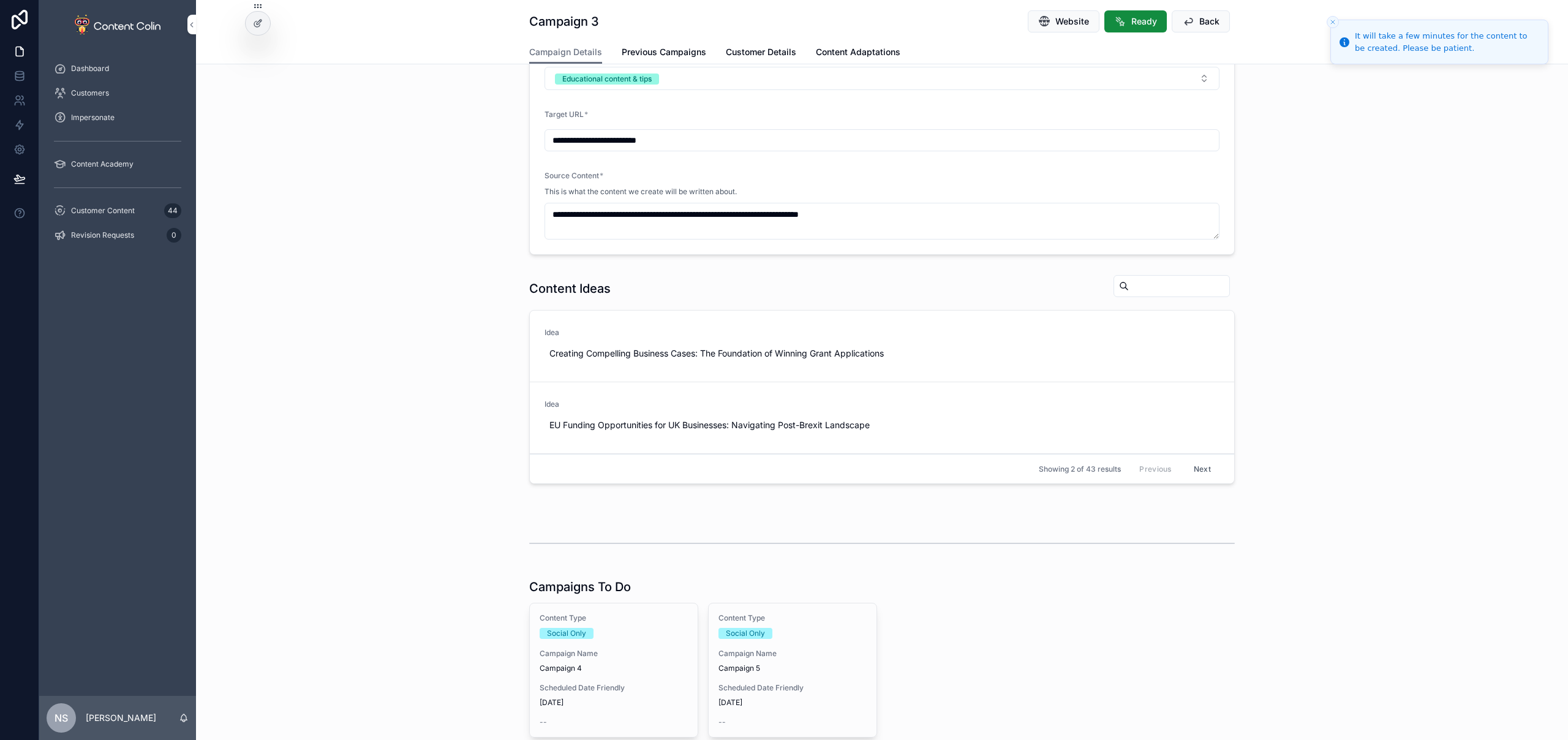
scroll to position [244, 0]
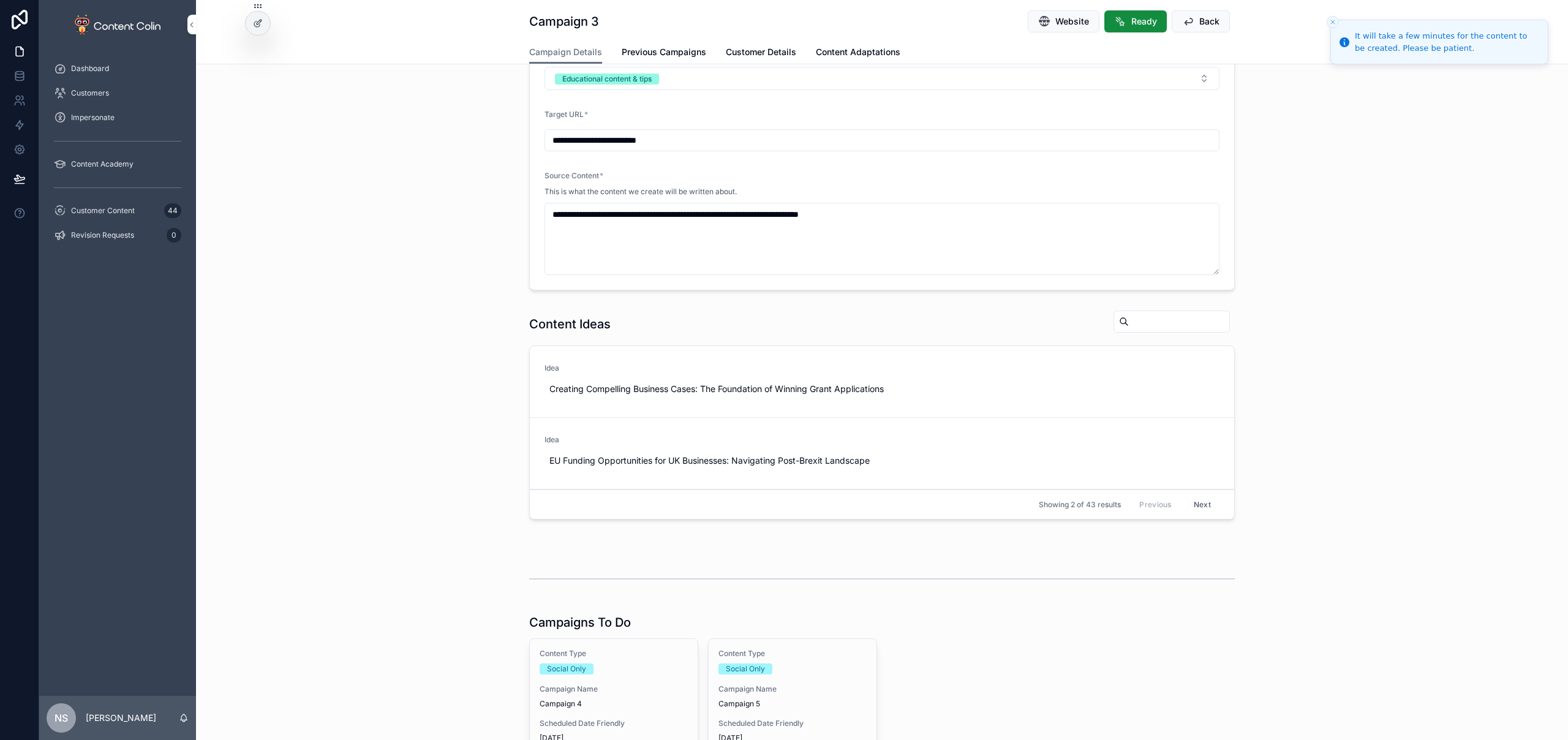
click at [611, 698] on div "Campaign Name Campaign 4" at bounding box center [613, 697] width 148 height 24
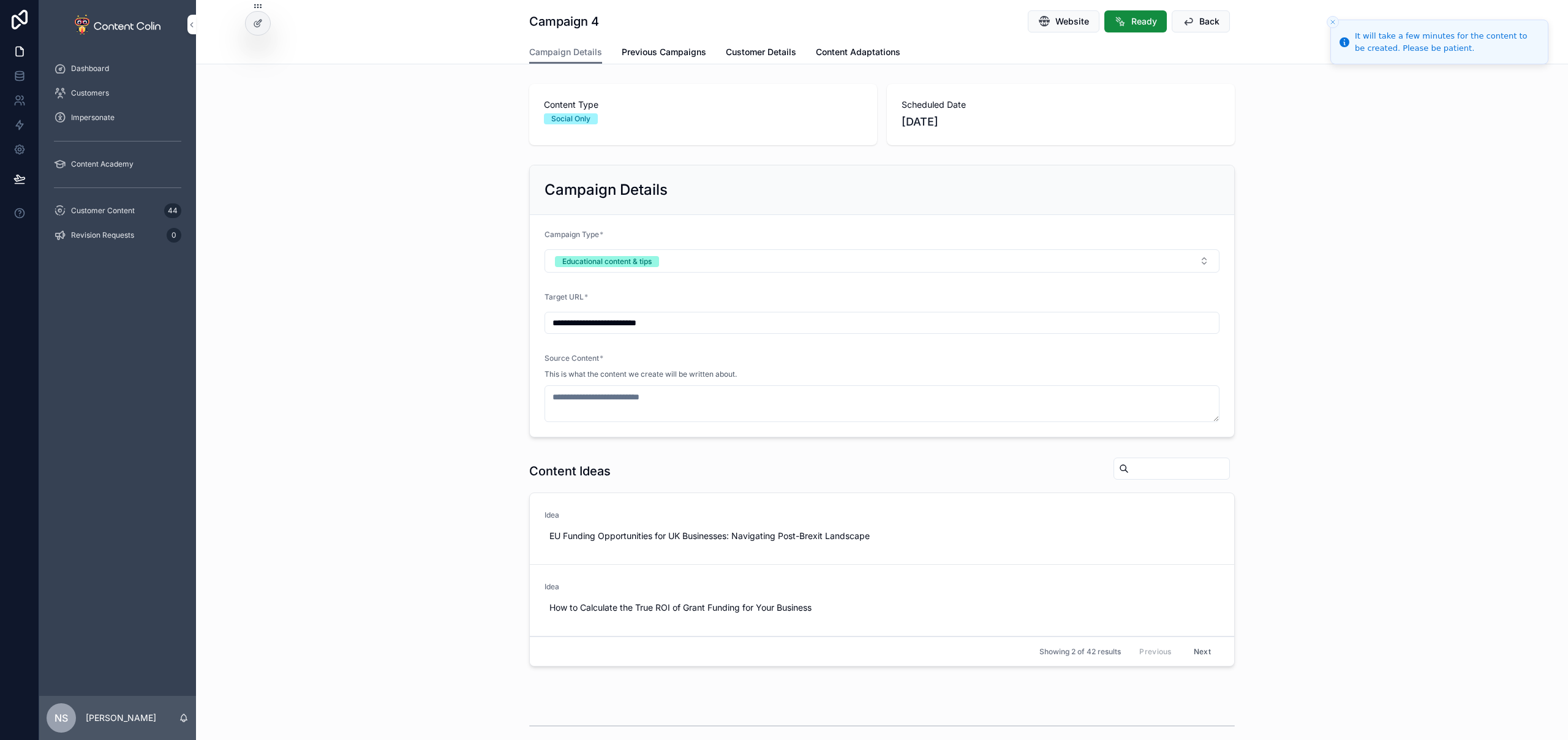
click at [0, 0] on span "Use This" at bounding box center [0, 0] width 0 height 0
type textarea "**********"
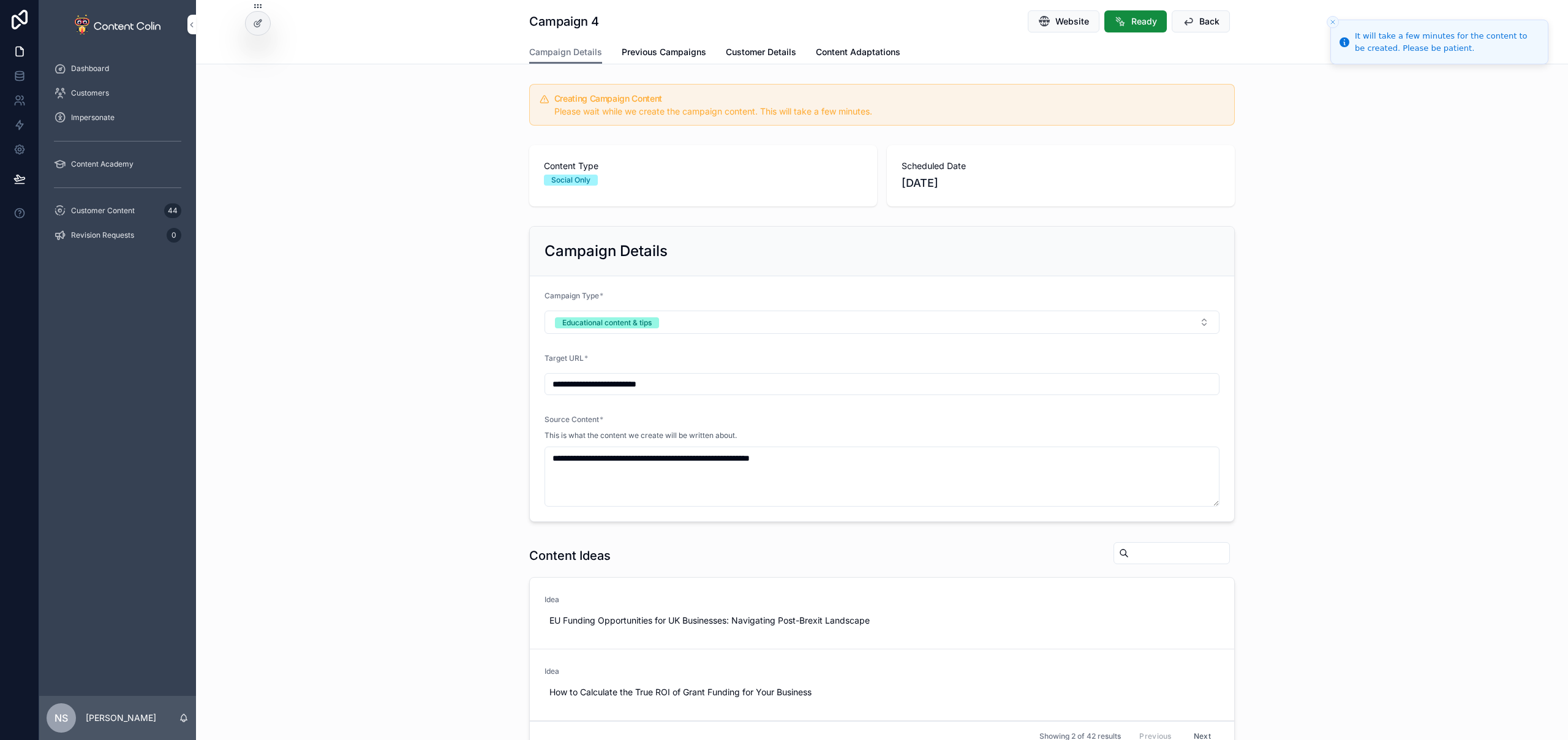
scroll to position [386, 0]
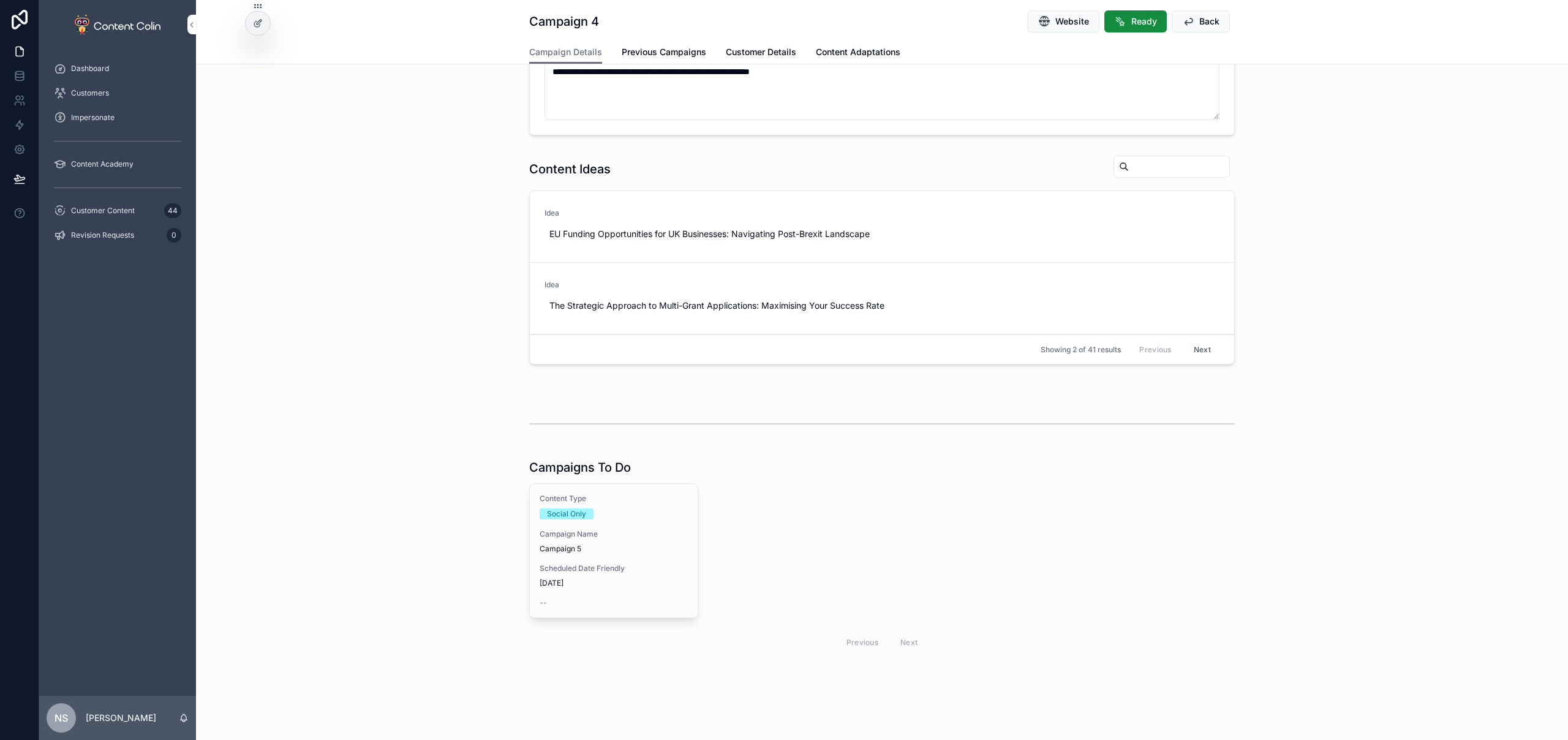
click at [573, 553] on span "Campaign 5" at bounding box center [613, 549] width 148 height 10
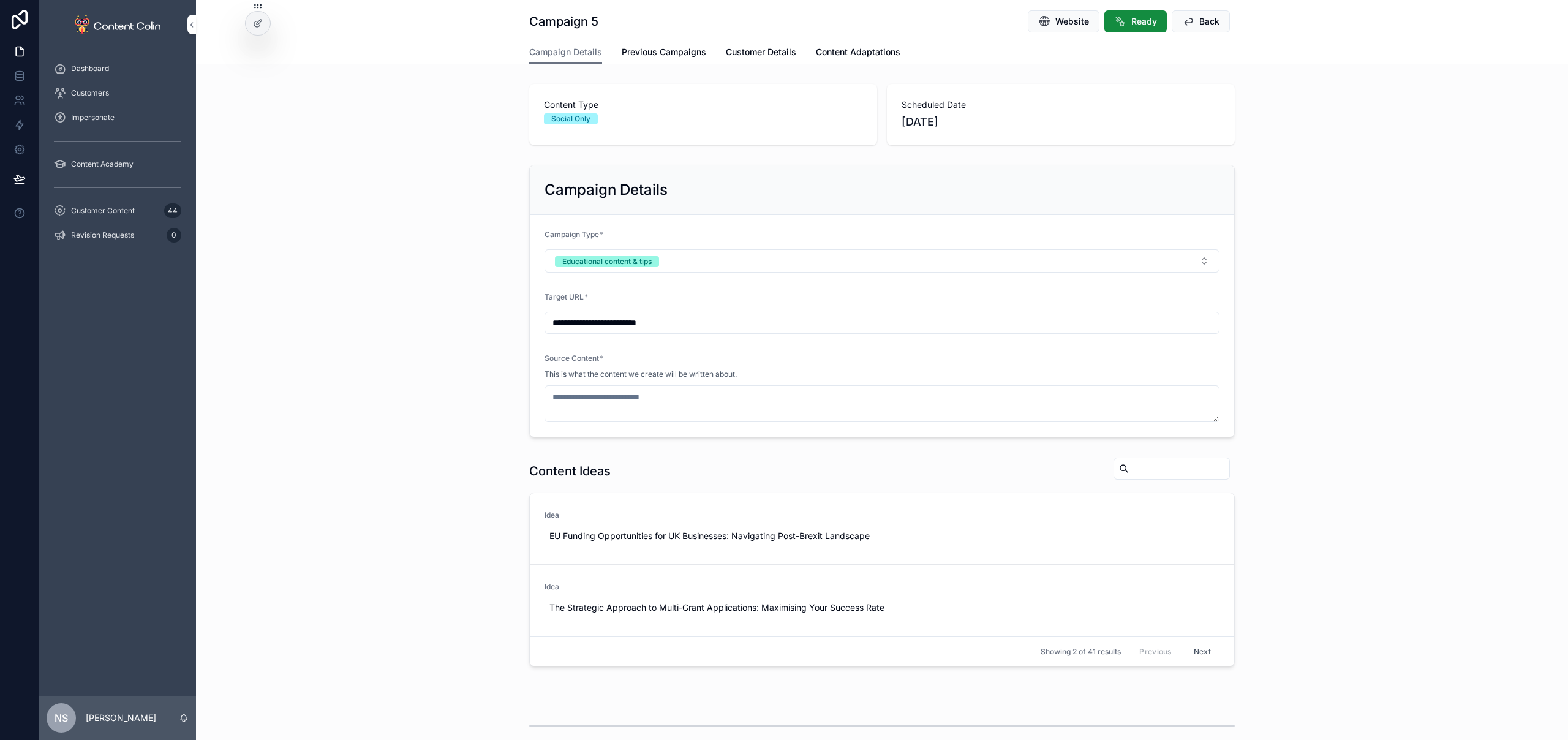
click at [0, 0] on button "Use This" at bounding box center [0, 0] width 0 height 0
type textarea "**********"
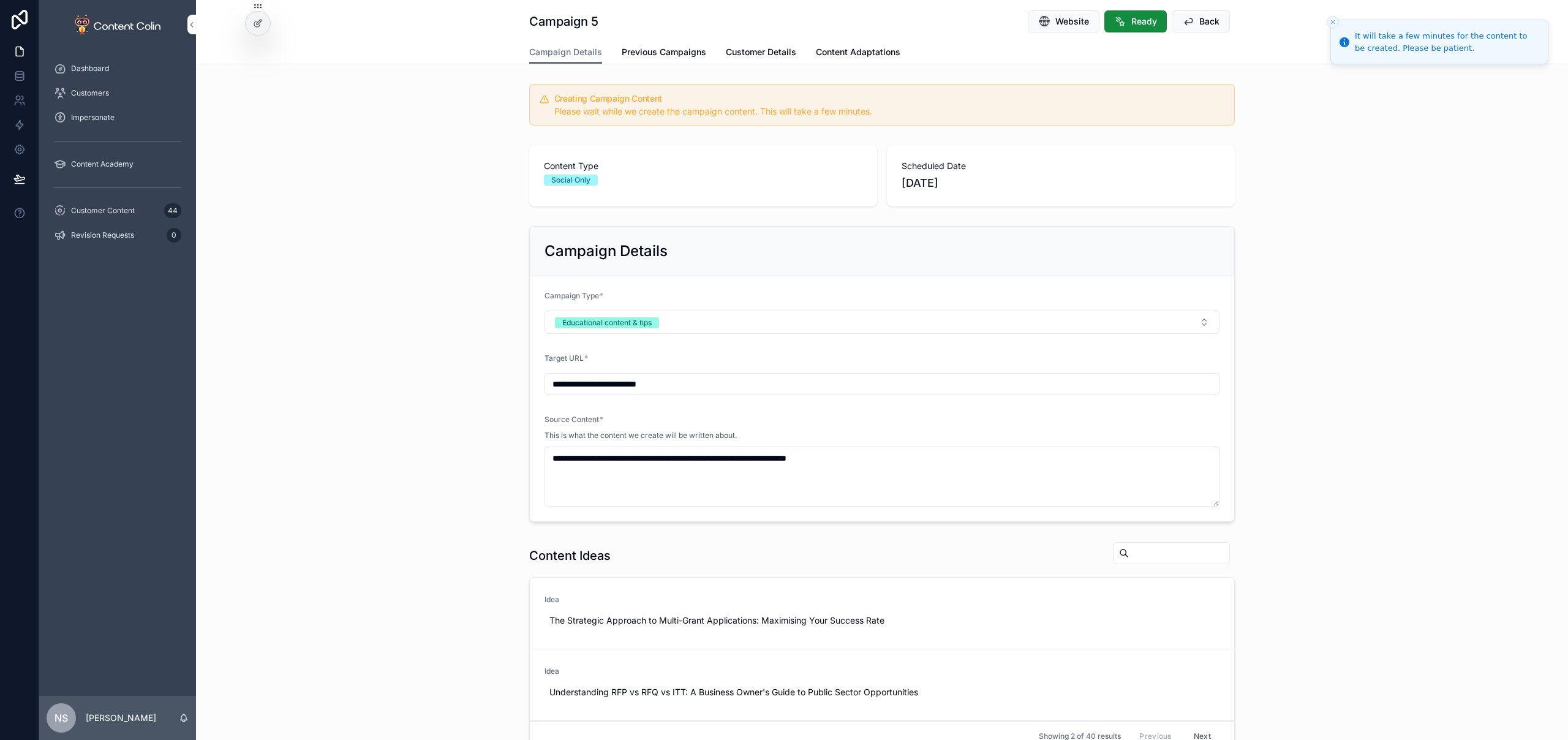
click at [146, 206] on div "Customer Content 44" at bounding box center [117, 211] width 127 height 20
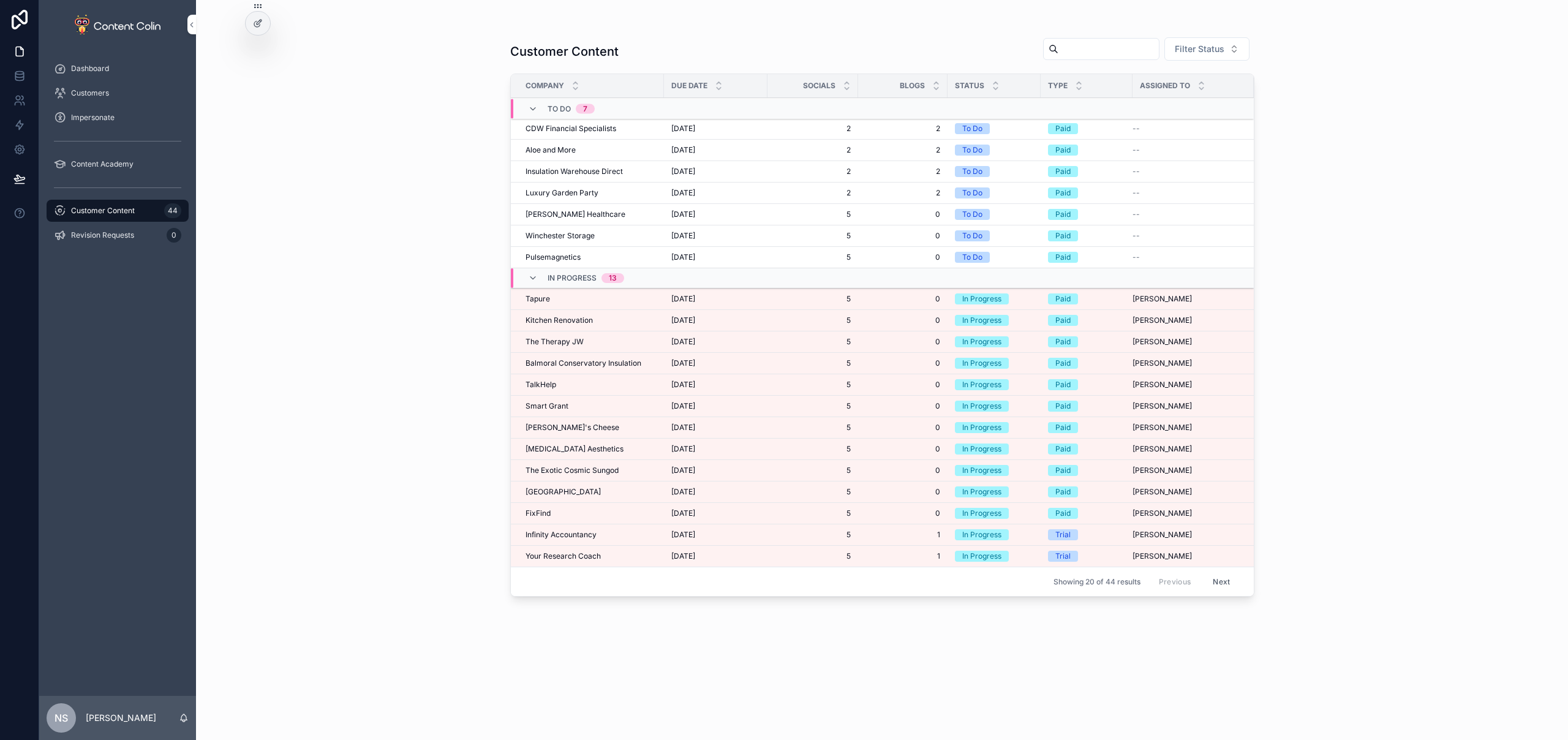
click at [551, 388] on span "TalkHelp" at bounding box center [541, 385] width 31 height 10
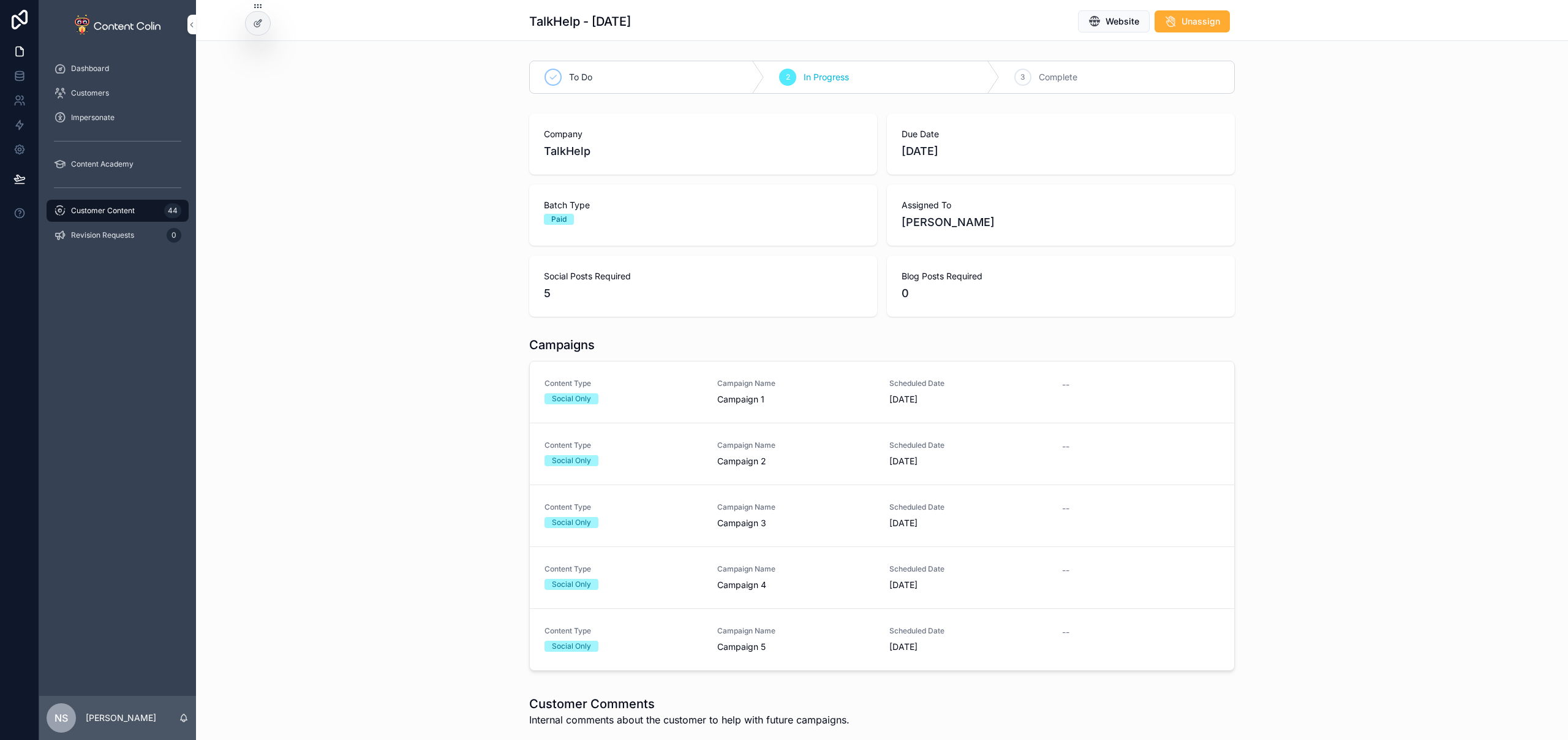
click at [678, 399] on div "Social Only" at bounding box center [623, 399] width 158 height 11
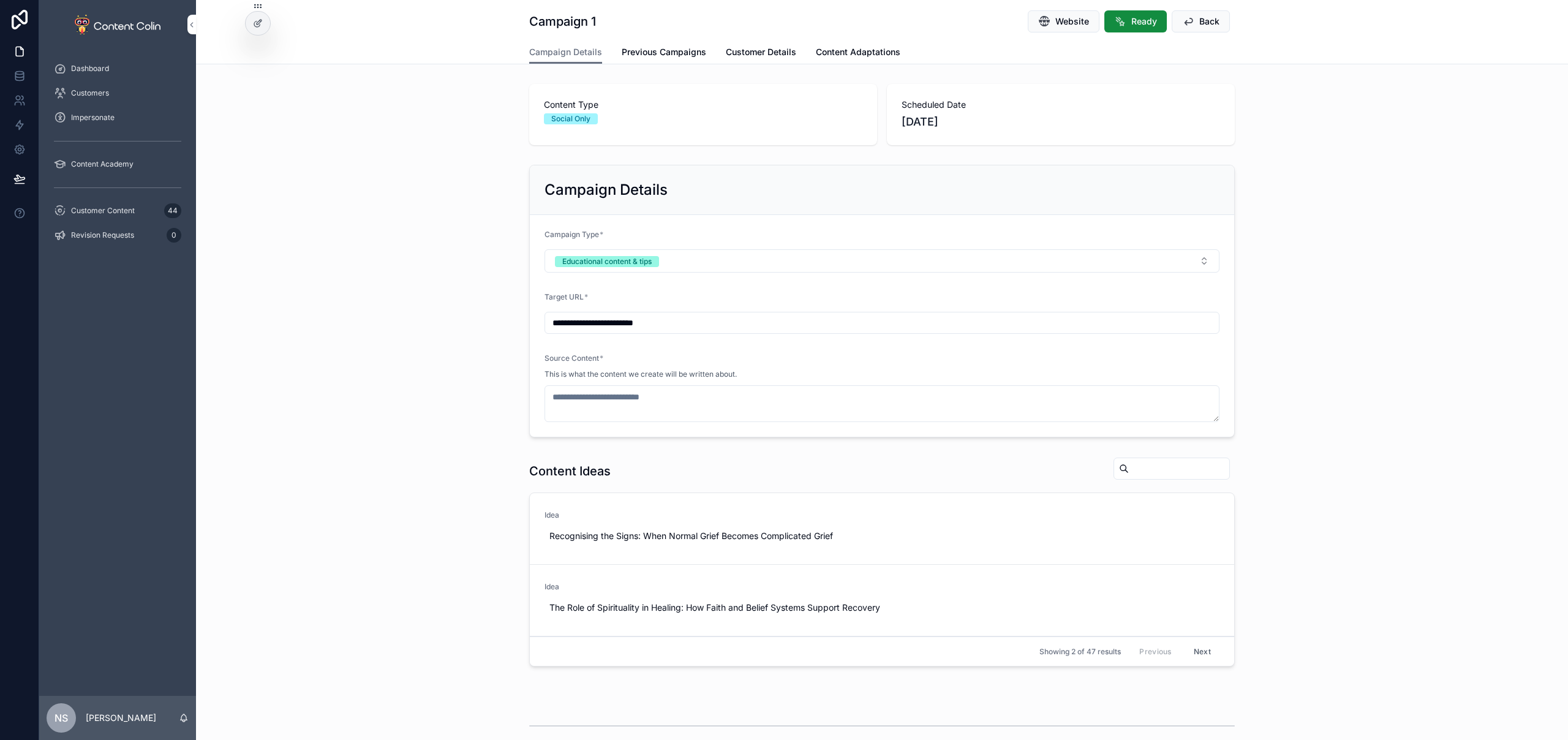
click at [674, 57] on span "Previous Campaigns" at bounding box center [664, 51] width 85 height 12
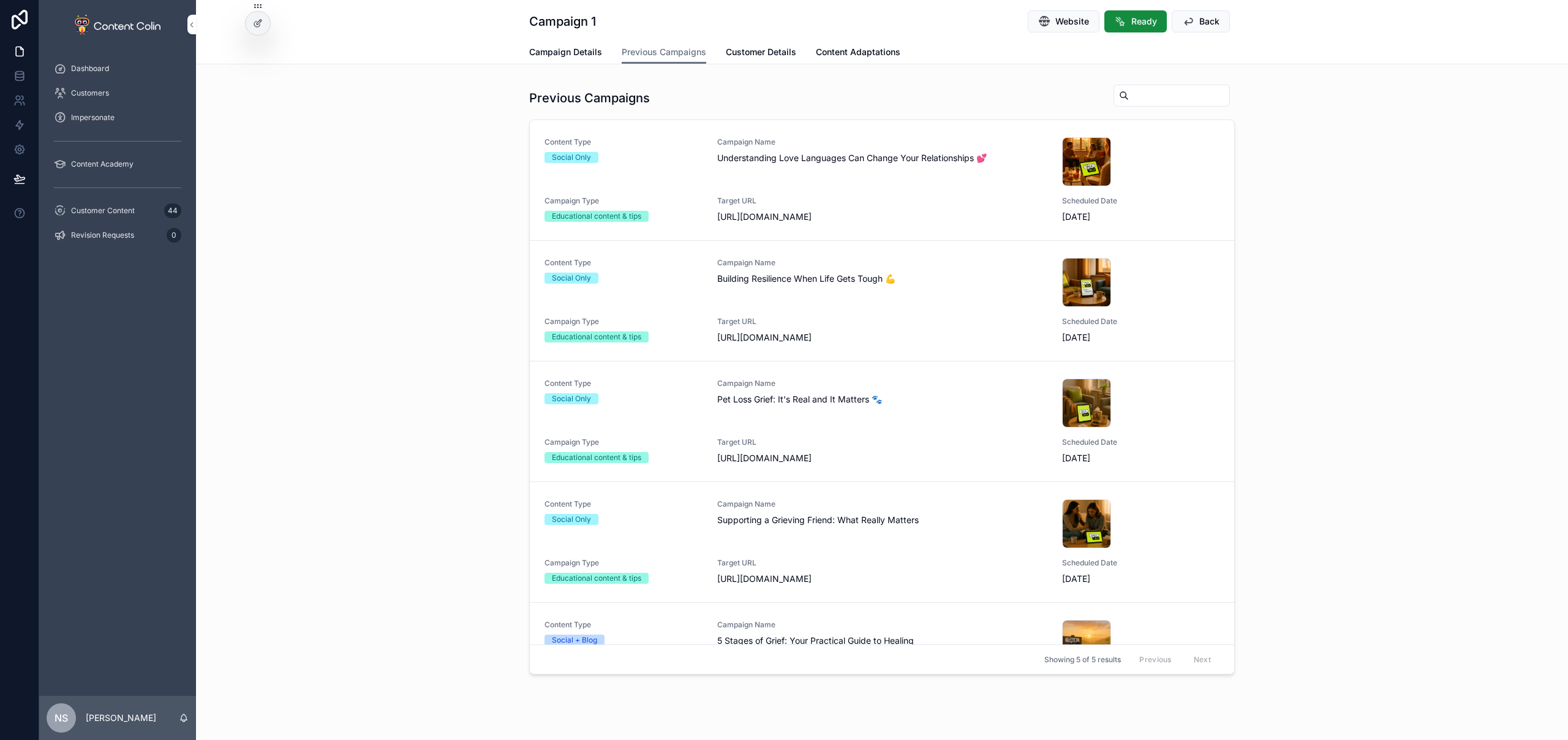
click at [570, 46] on span "Campaign Details" at bounding box center [565, 51] width 72 height 12
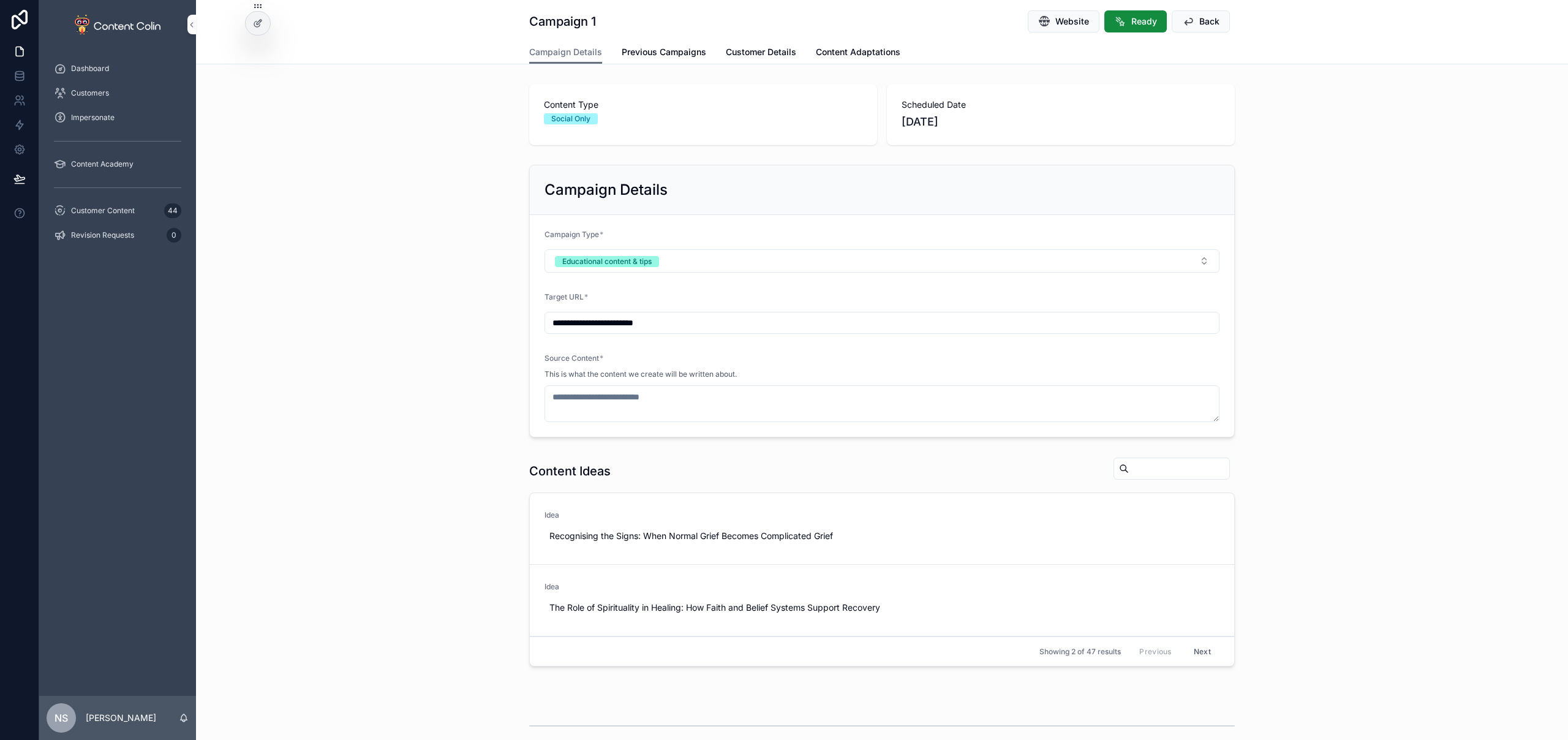
click at [669, 52] on span "Previous Campaigns" at bounding box center [664, 51] width 85 height 12
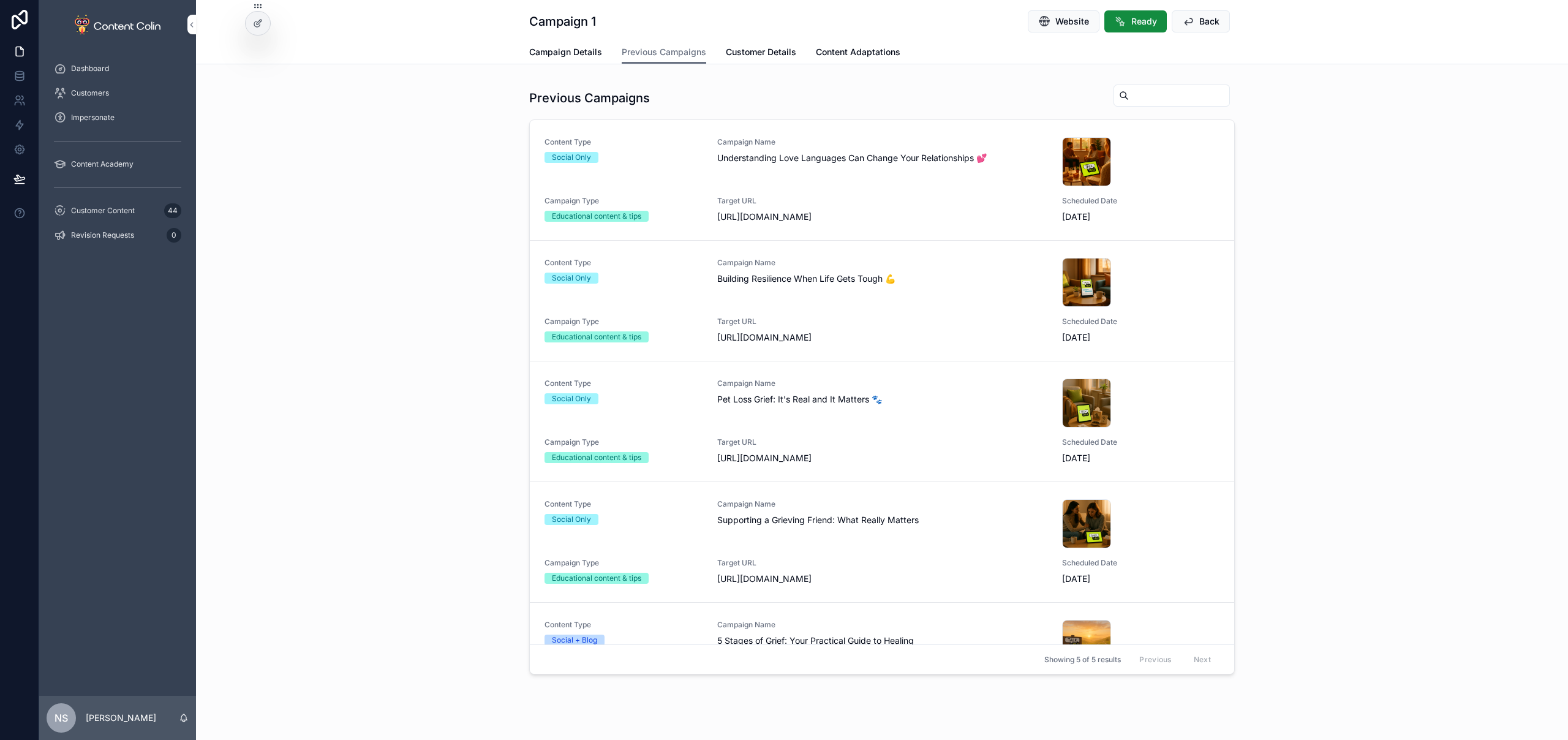
click at [569, 51] on span "Campaign Details" at bounding box center [565, 51] width 72 height 12
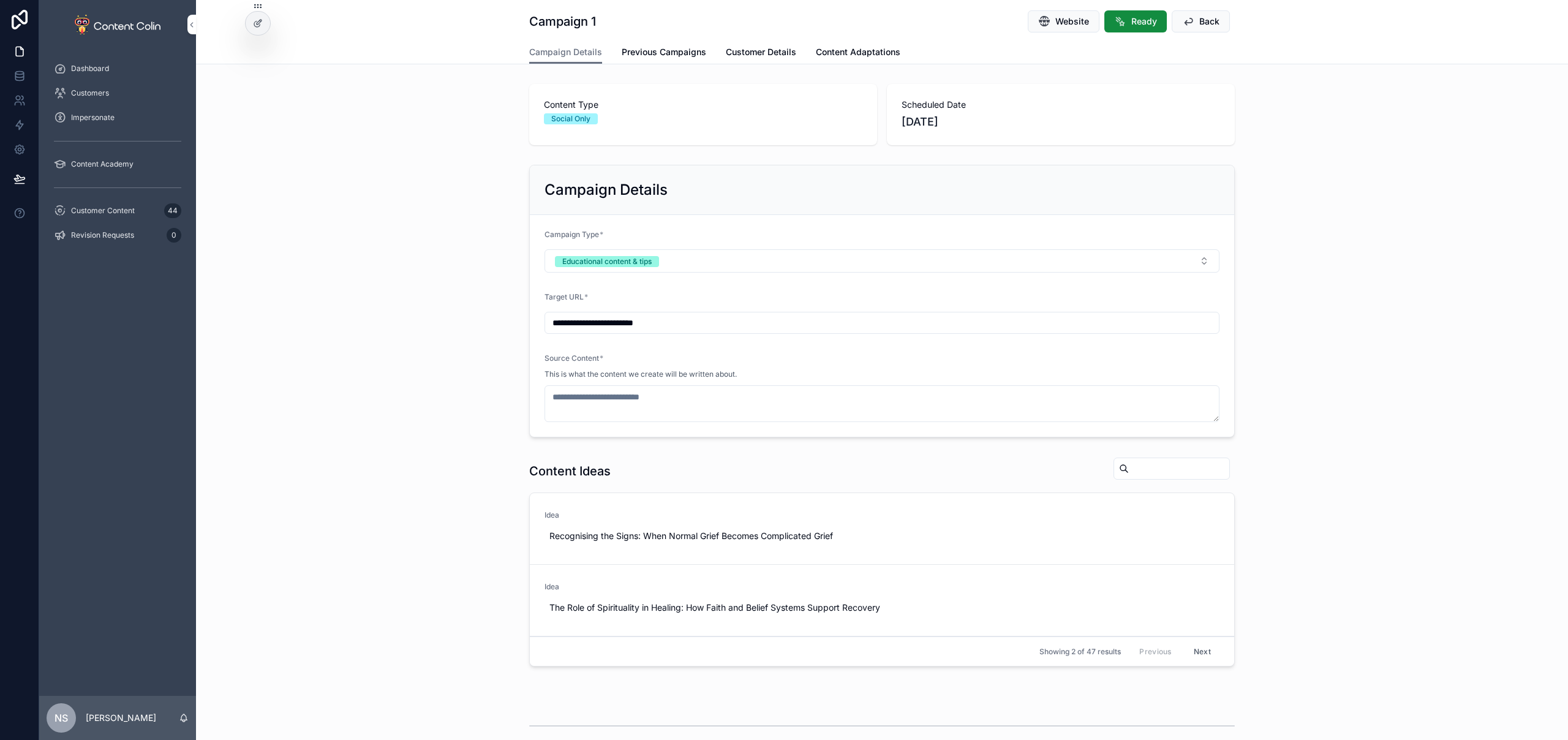
click at [0, 0] on span "Use This" at bounding box center [0, 0] width 0 height 0
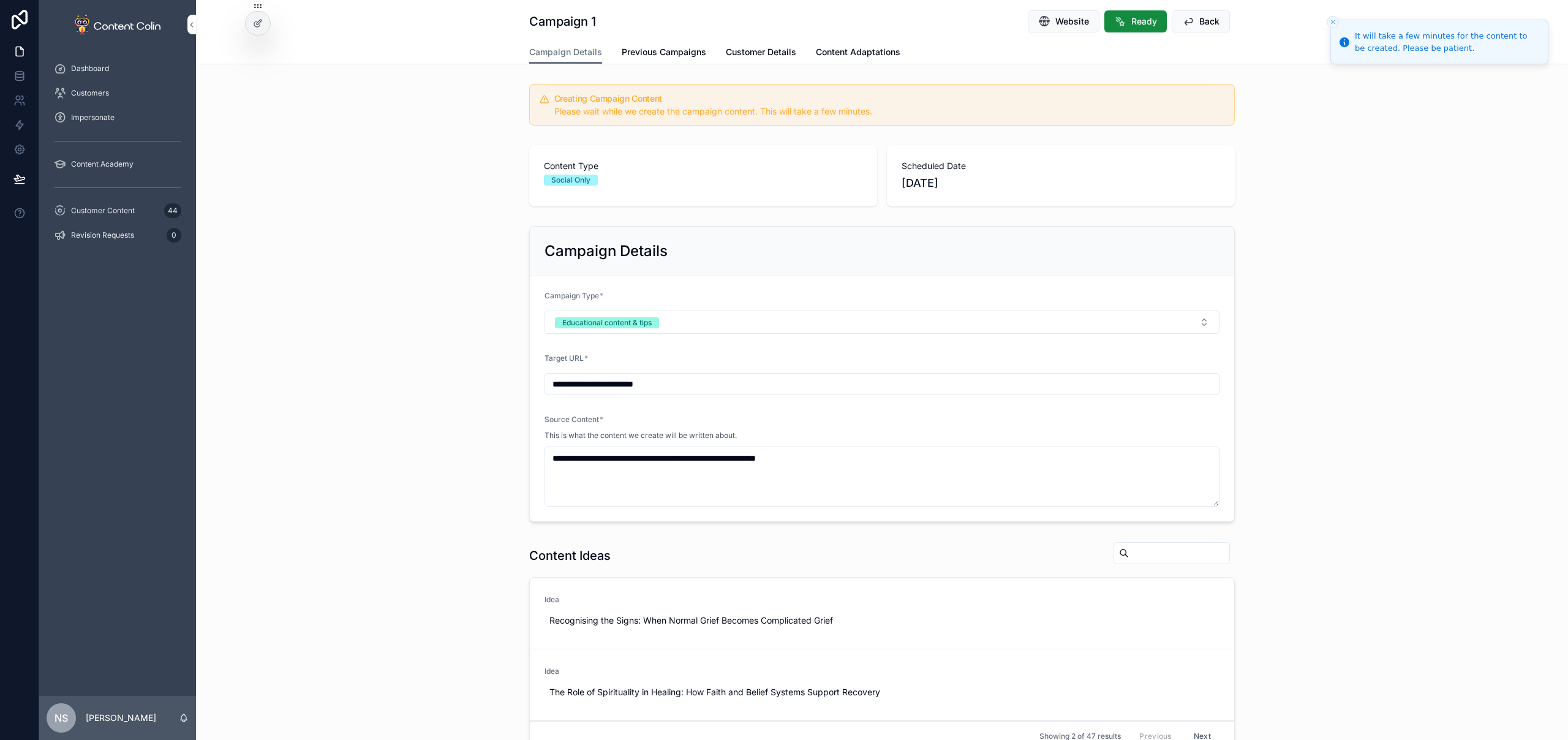
type textarea "**********"
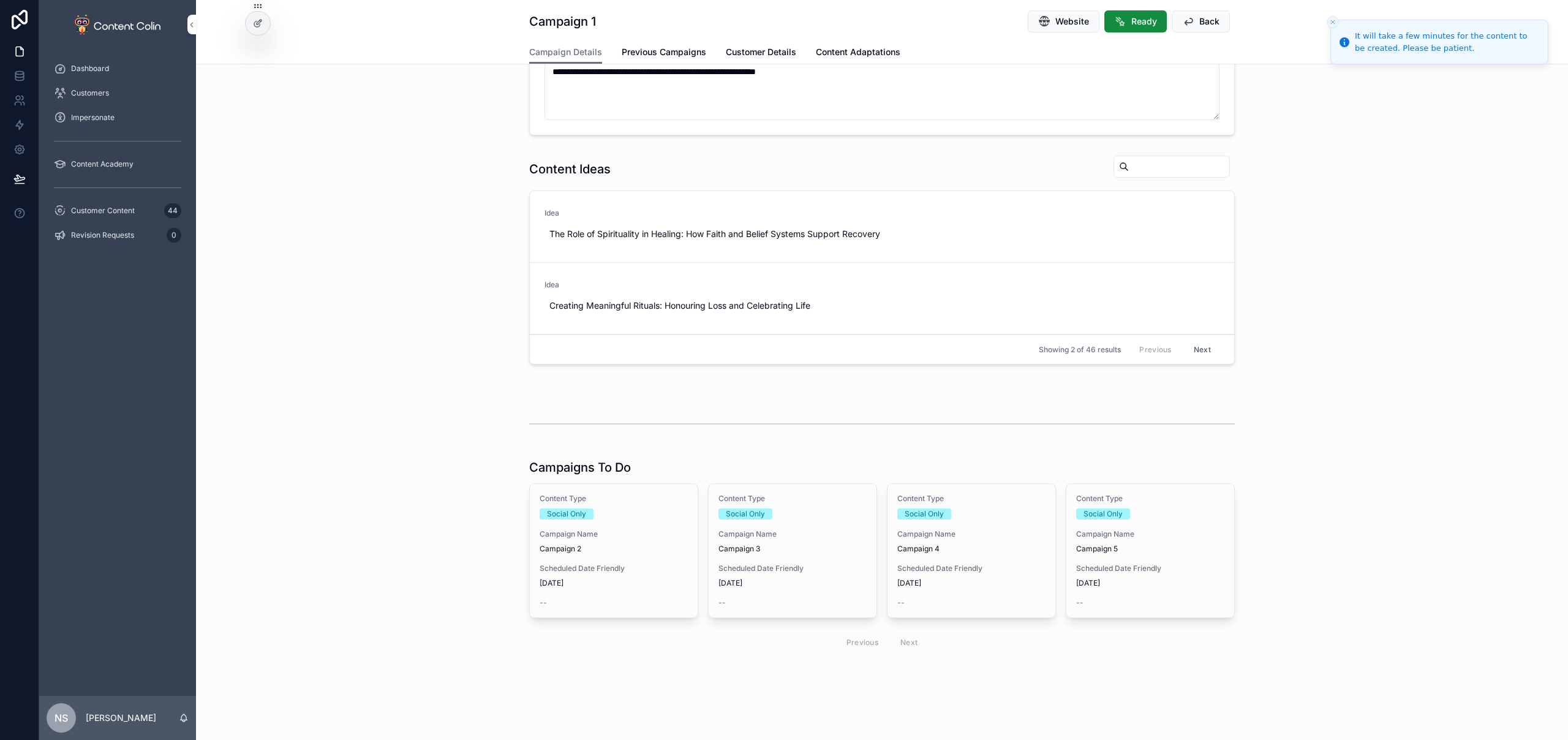
click at [602, 567] on span "Scheduled Date Friendly" at bounding box center [613, 569] width 148 height 10
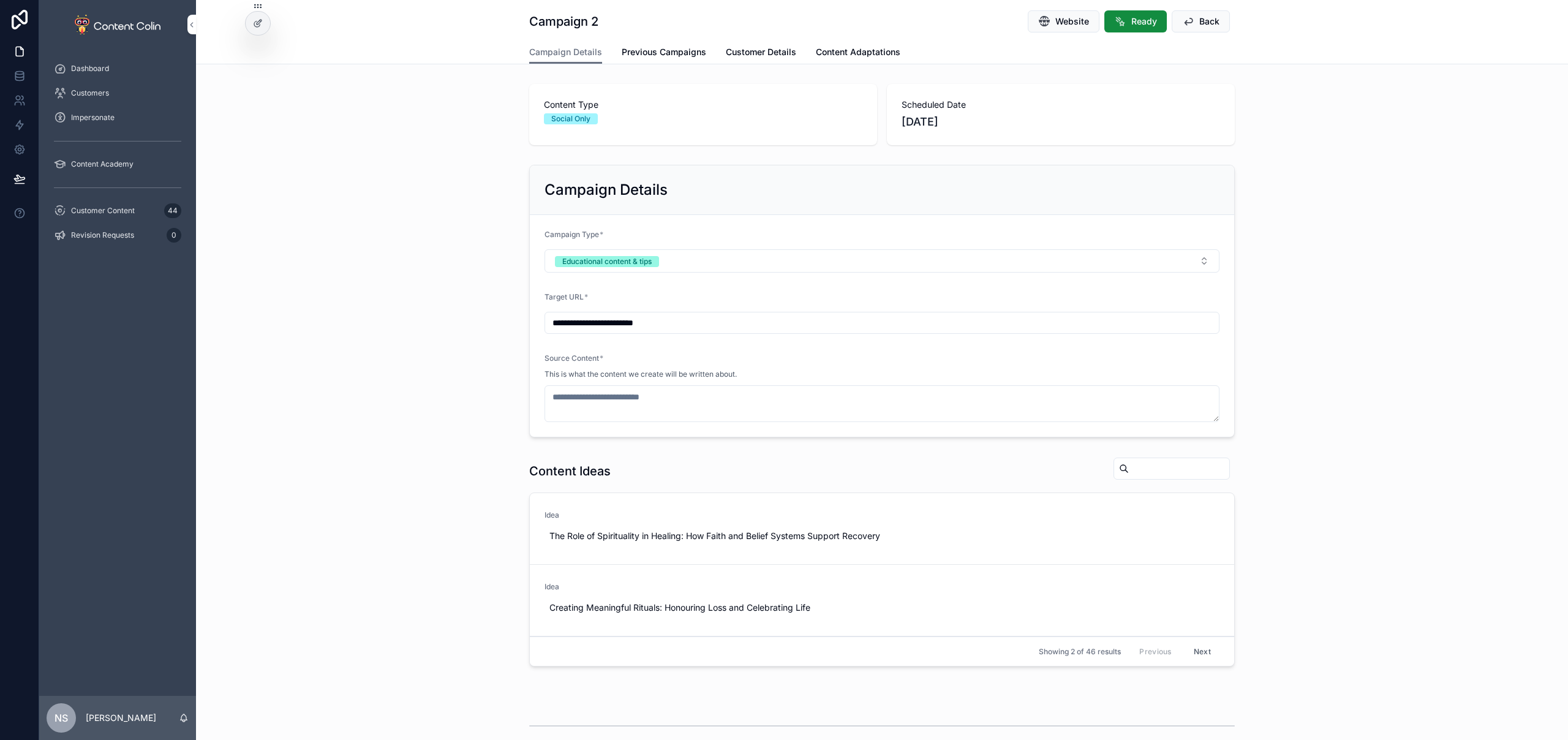
click at [0, 0] on button "Use This" at bounding box center [0, 0] width 0 height 0
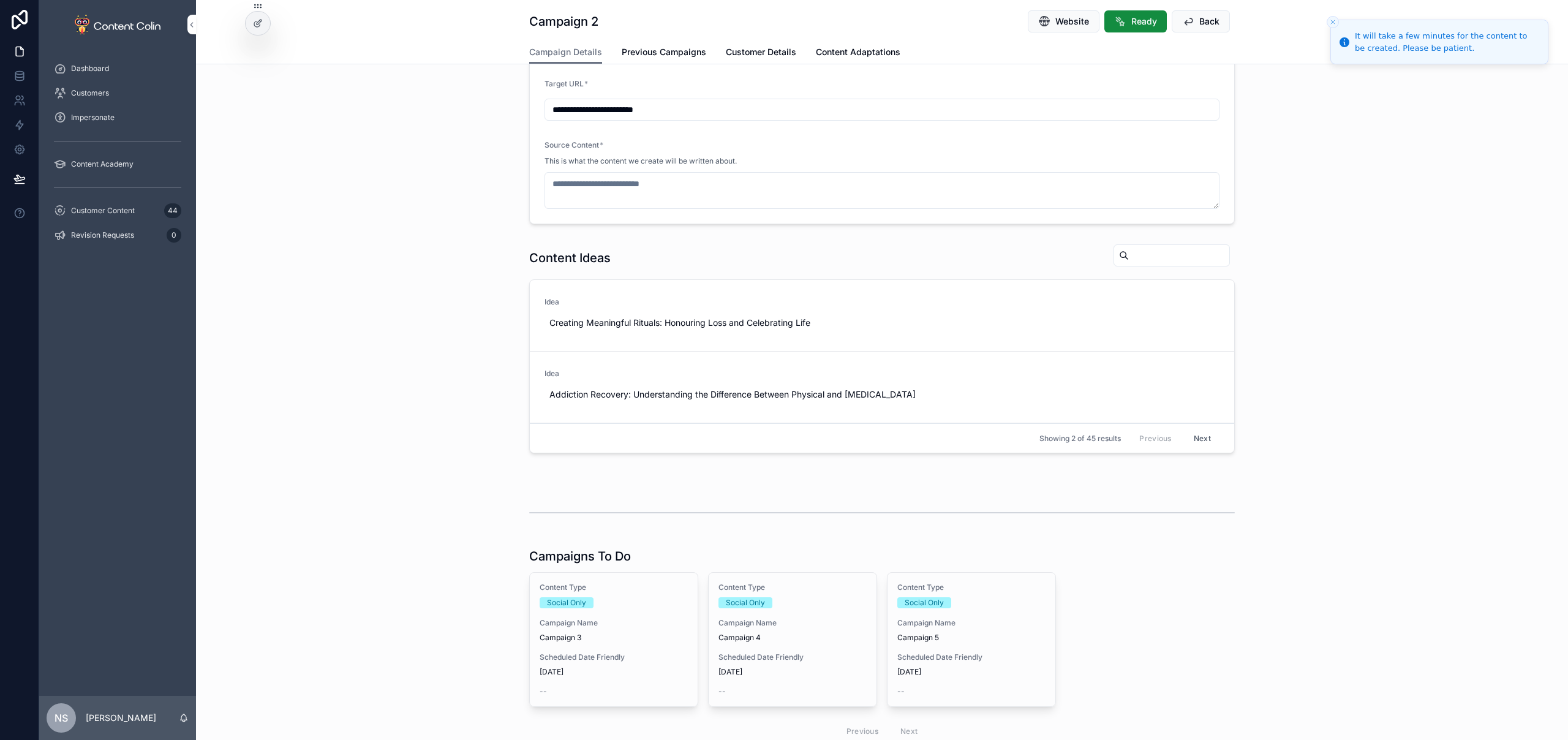
type textarea "**********"
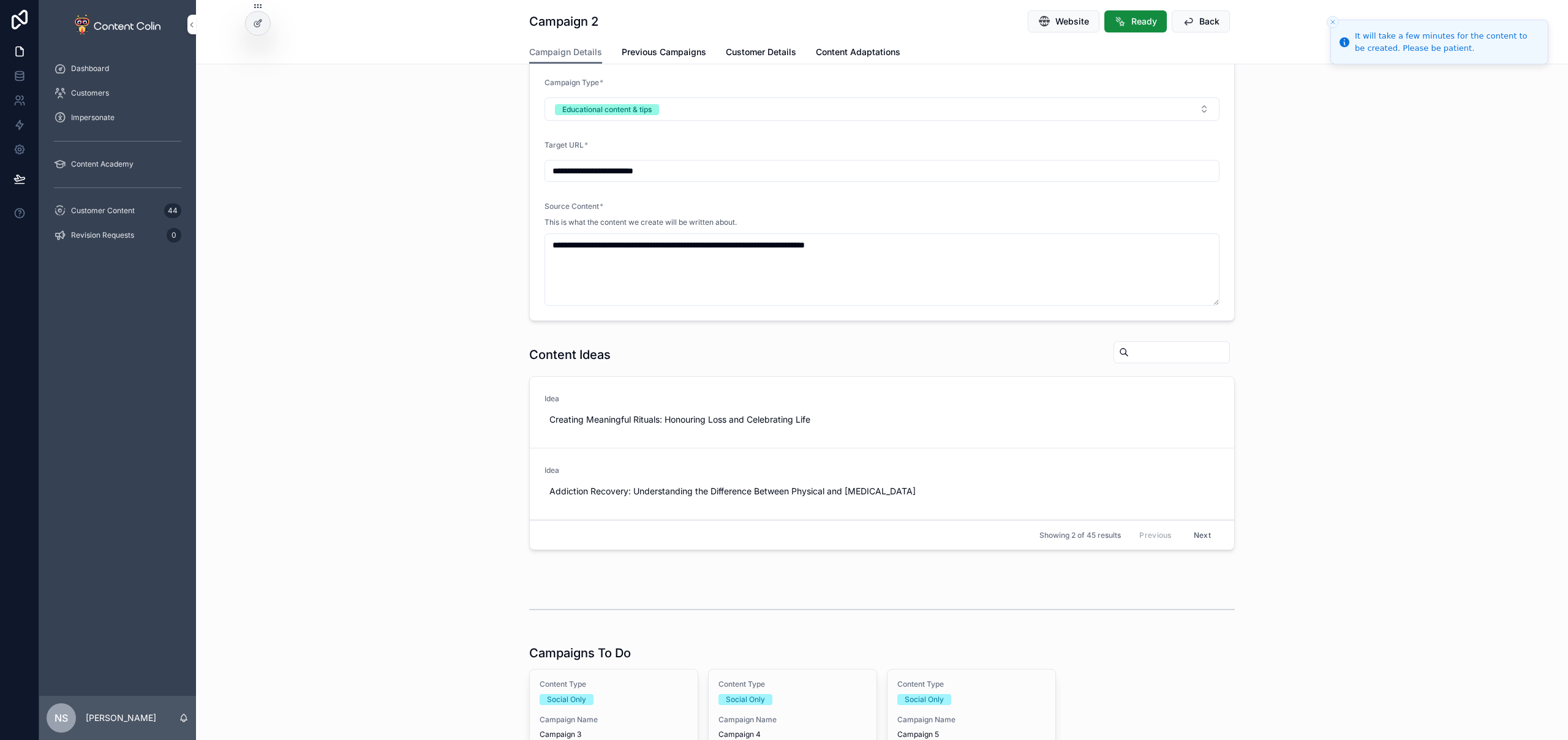
scroll to position [275, 0]
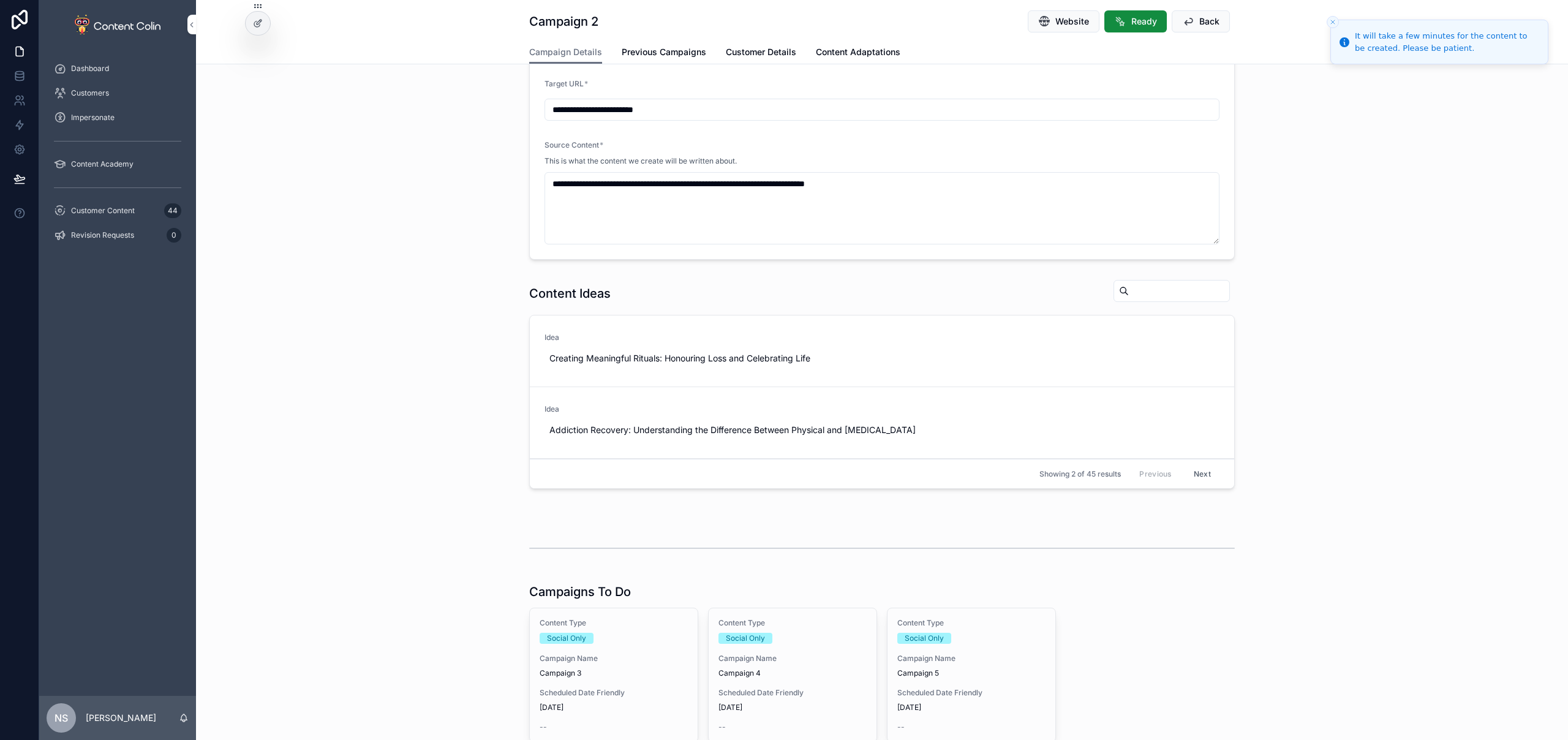
click at [595, 645] on div "Content Type Social Only Campaign Name Campaign 3 Scheduled Date Friendly [DATE…" at bounding box center [613, 676] width 168 height 134
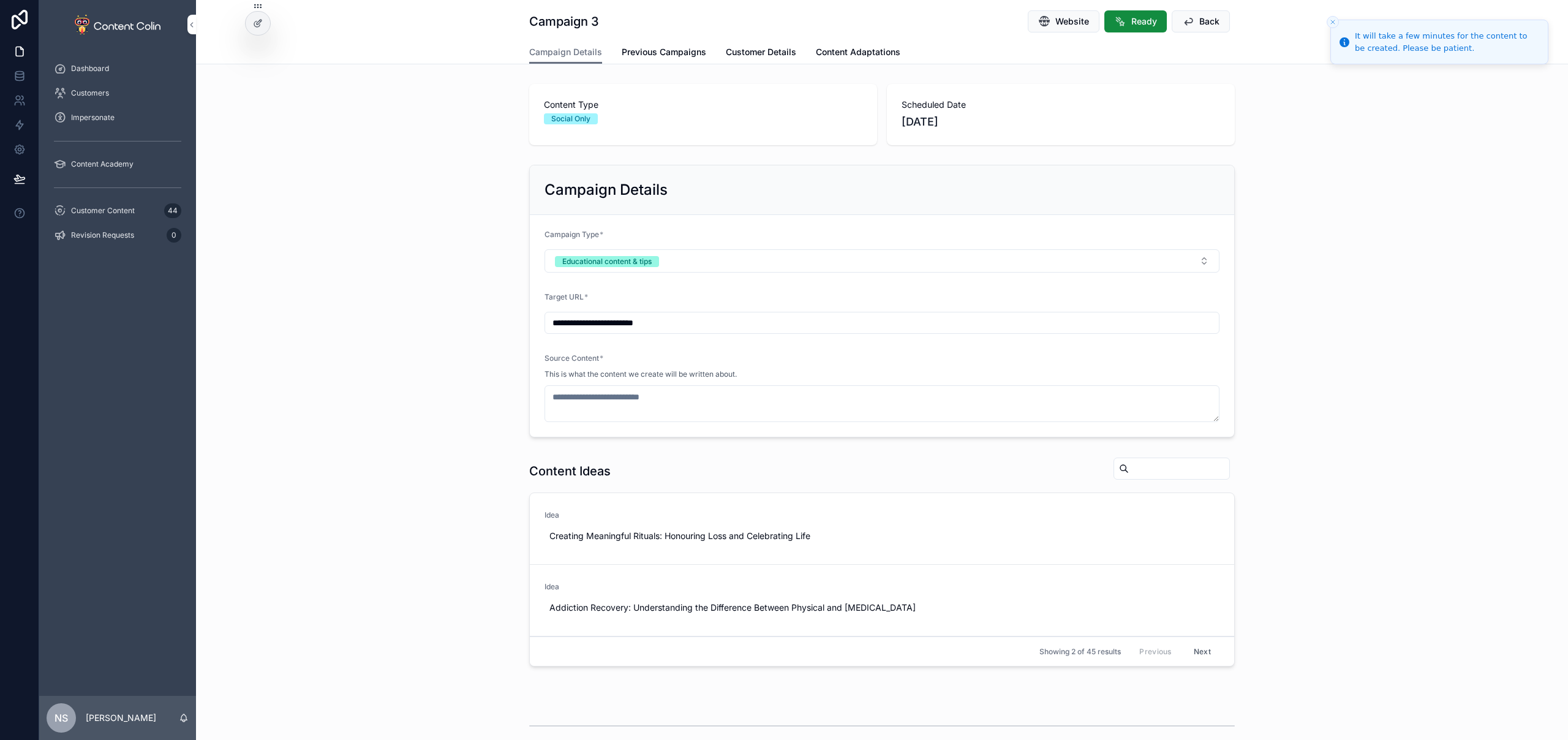
click at [0, 0] on span "Use This" at bounding box center [0, 0] width 0 height 0
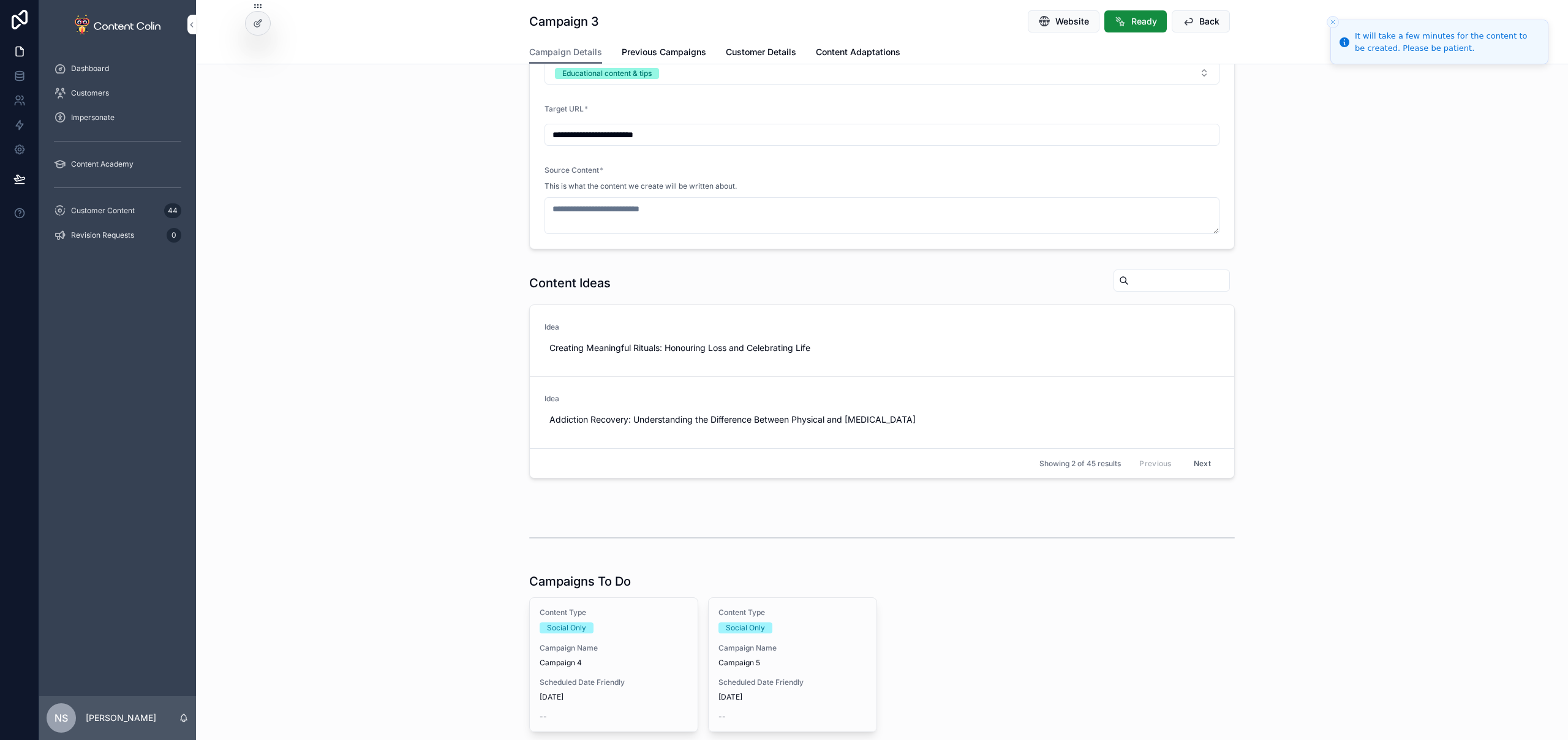
scroll to position [251, 0]
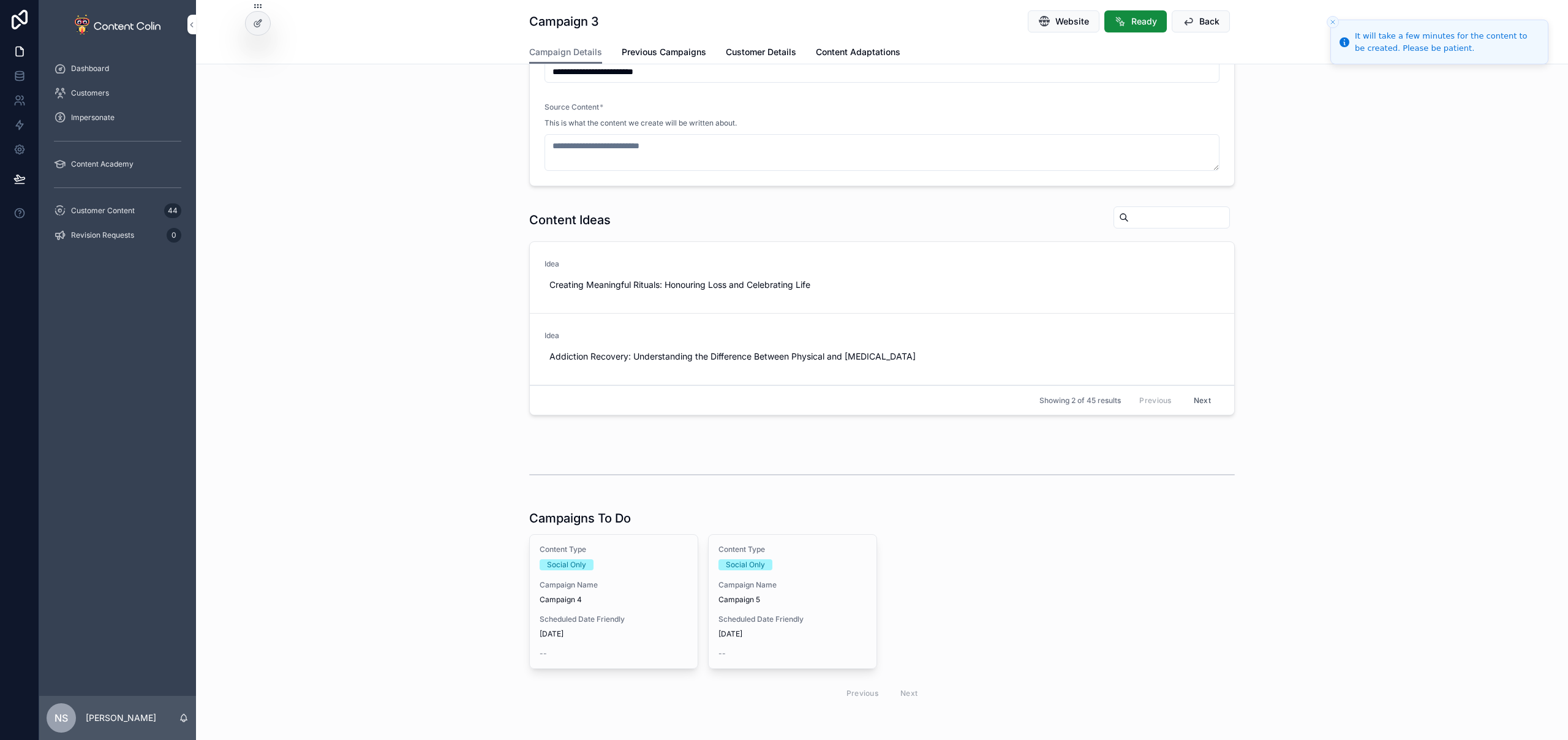
click at [595, 584] on span "Campaign Name" at bounding box center [613, 585] width 148 height 10
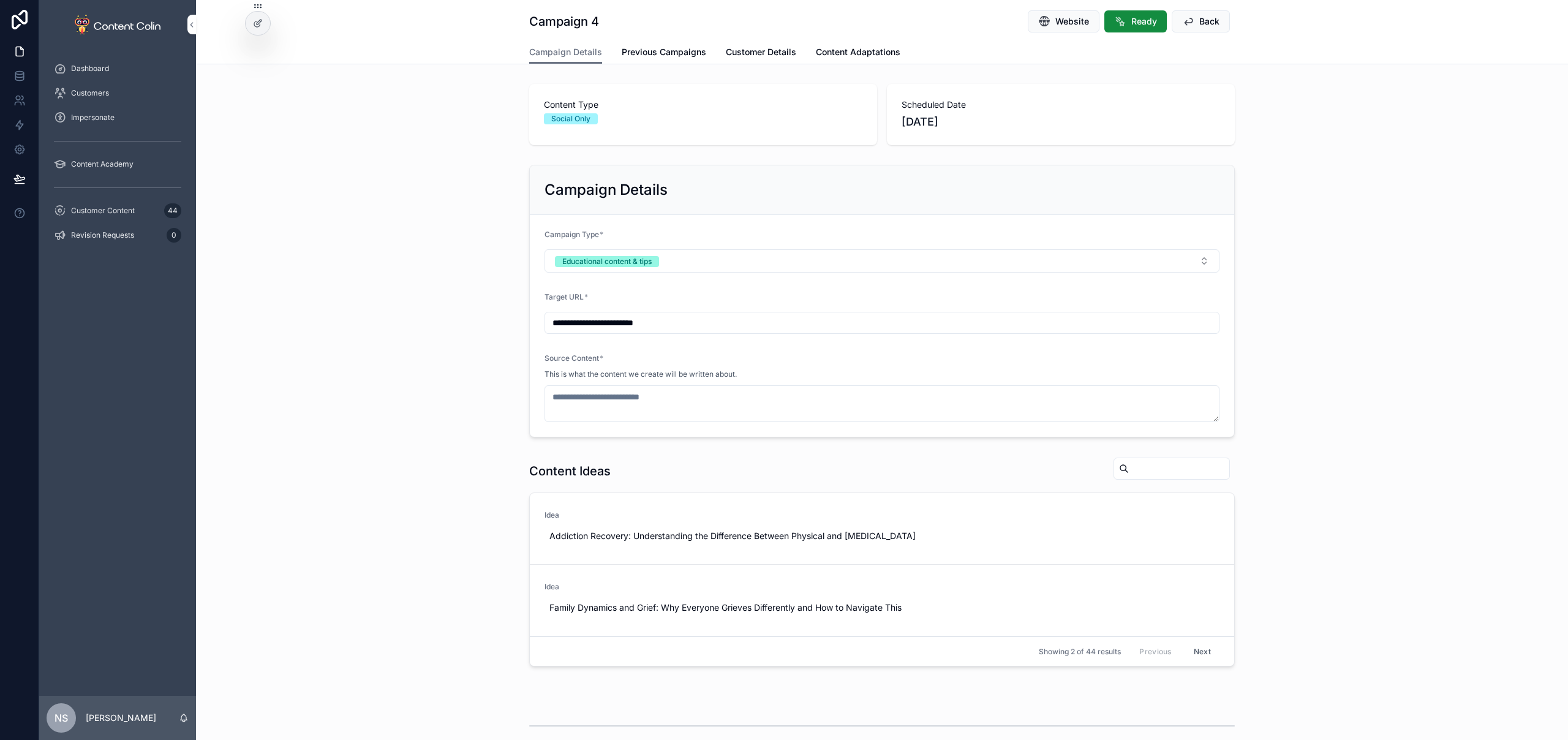
click at [0, 0] on span "Use This" at bounding box center [0, 0] width 0 height 0
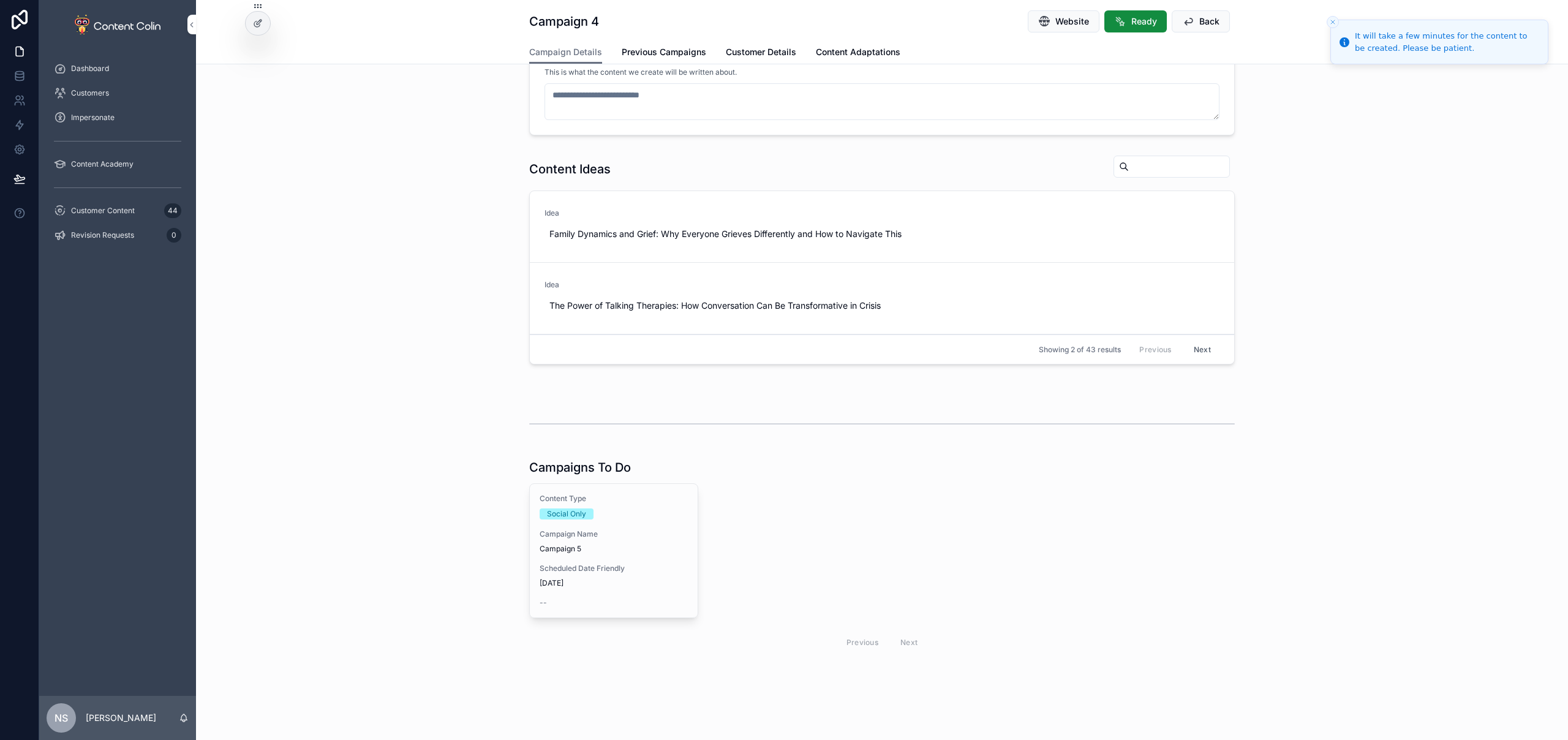
type textarea "**********"
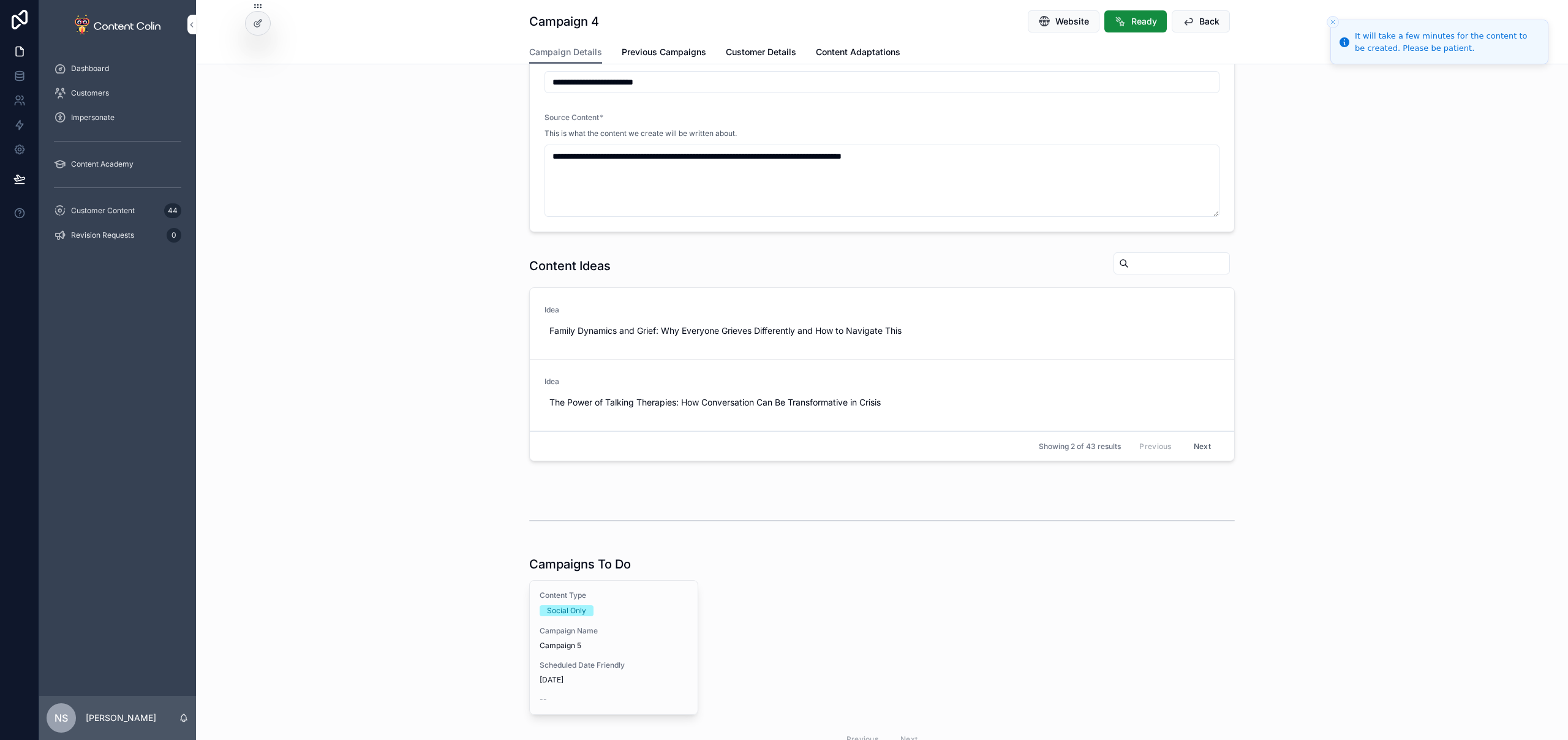
scroll to position [363, 0]
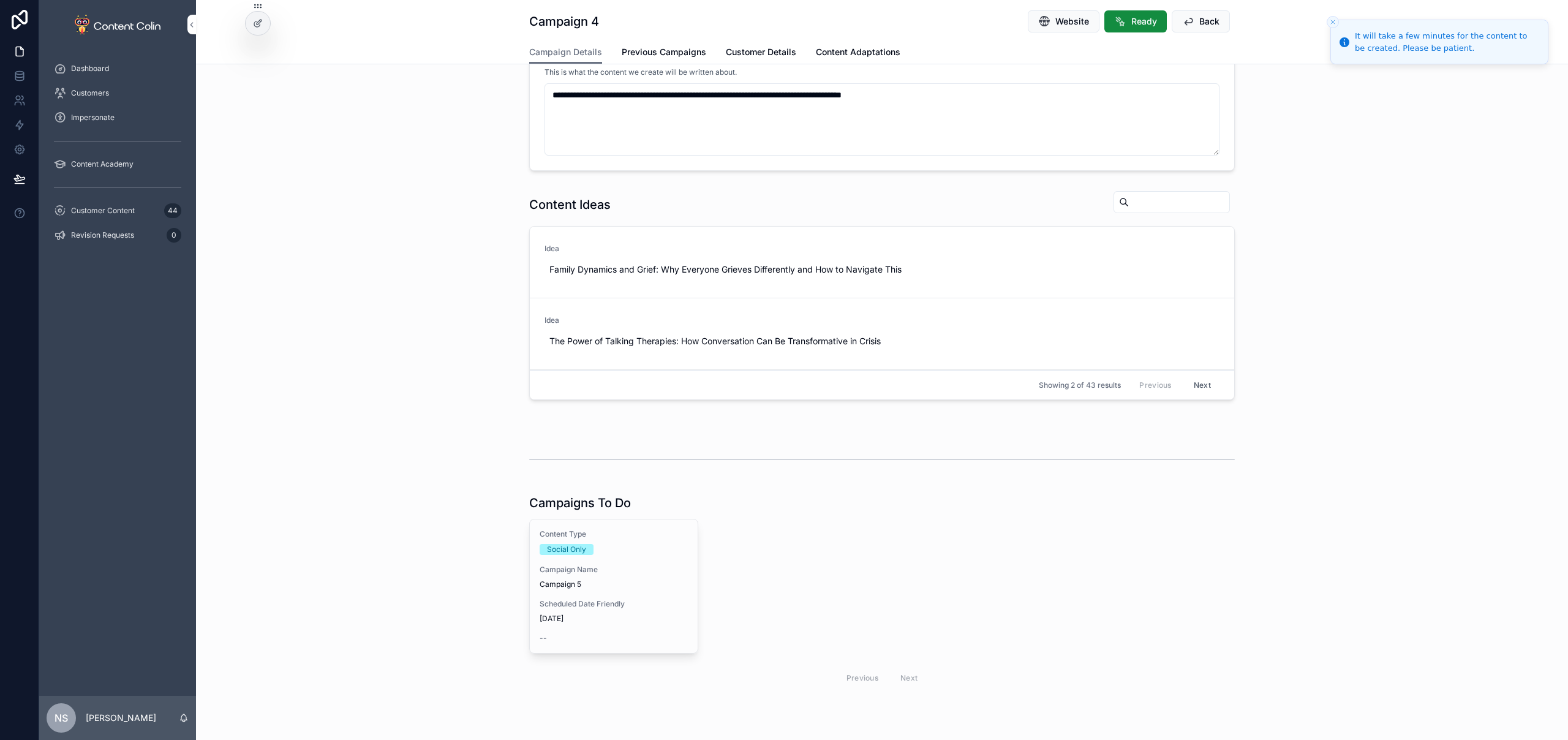
click at [605, 570] on span "Campaign Name" at bounding box center [613, 570] width 148 height 10
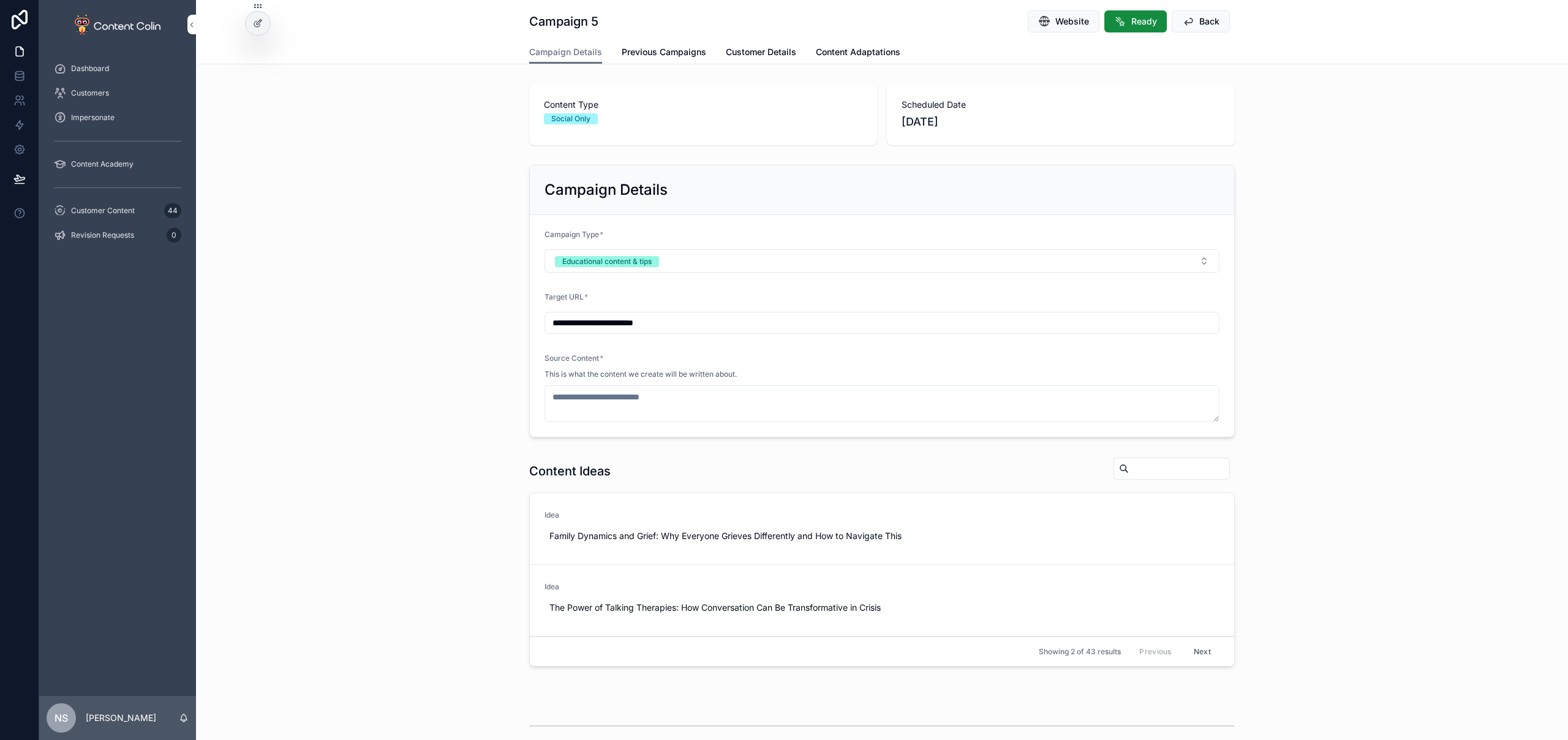
click at [0, 0] on span "Use This" at bounding box center [0, 0] width 0 height 0
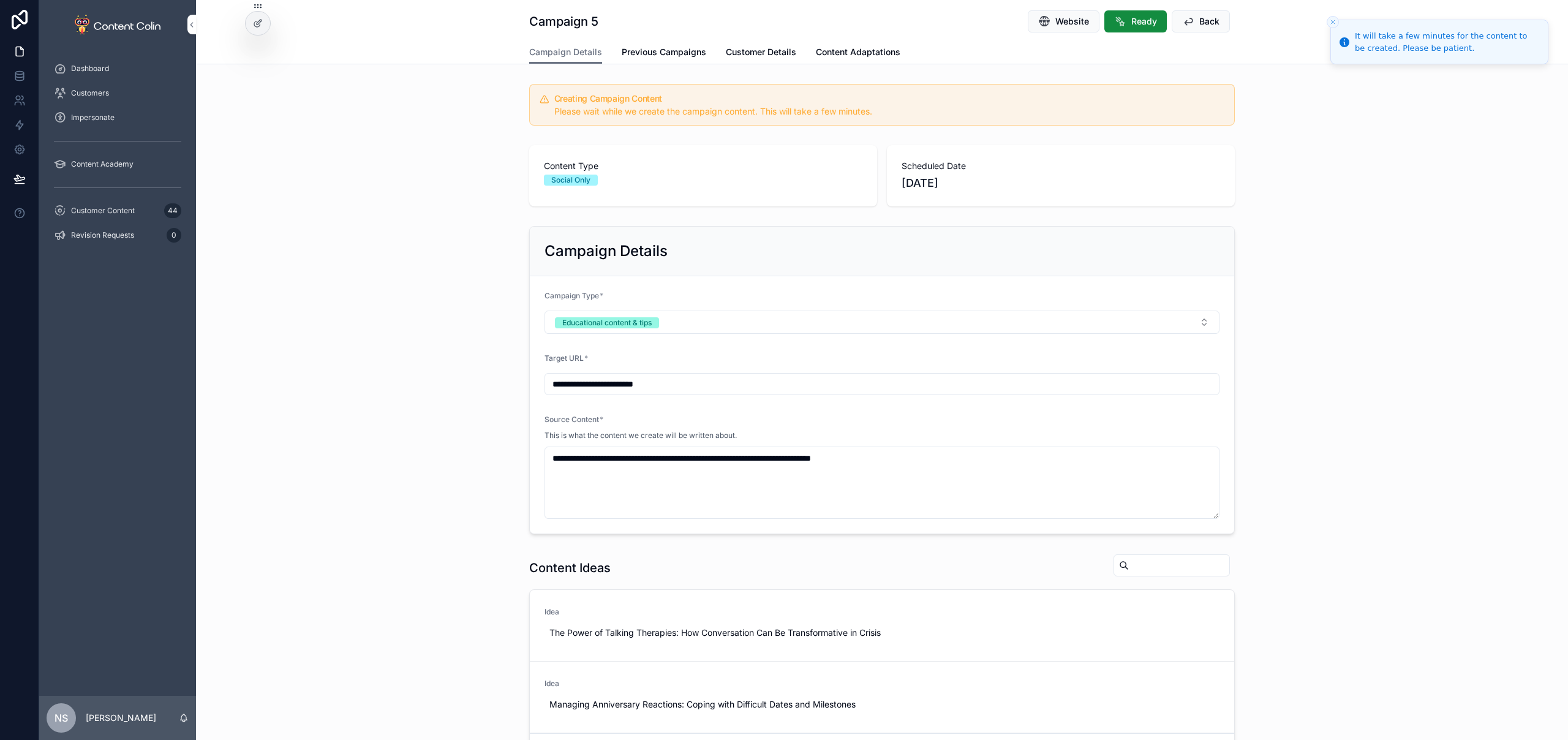
type textarea "**********"
click at [130, 216] on div "Customer Content 44" at bounding box center [117, 211] width 127 height 20
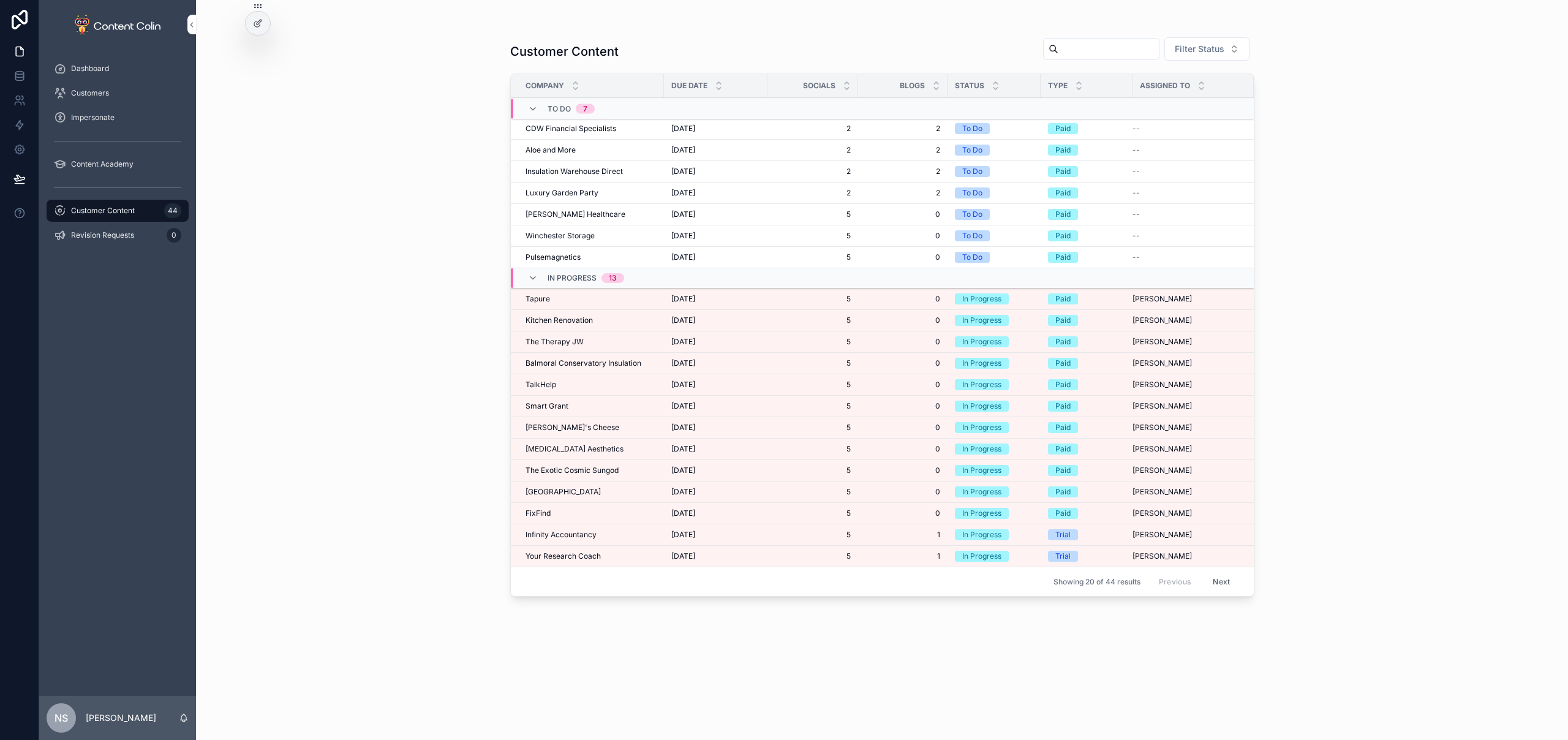
click at [564, 366] on span "Balmoral Conservatory Insulation" at bounding box center [583, 363] width 116 height 10
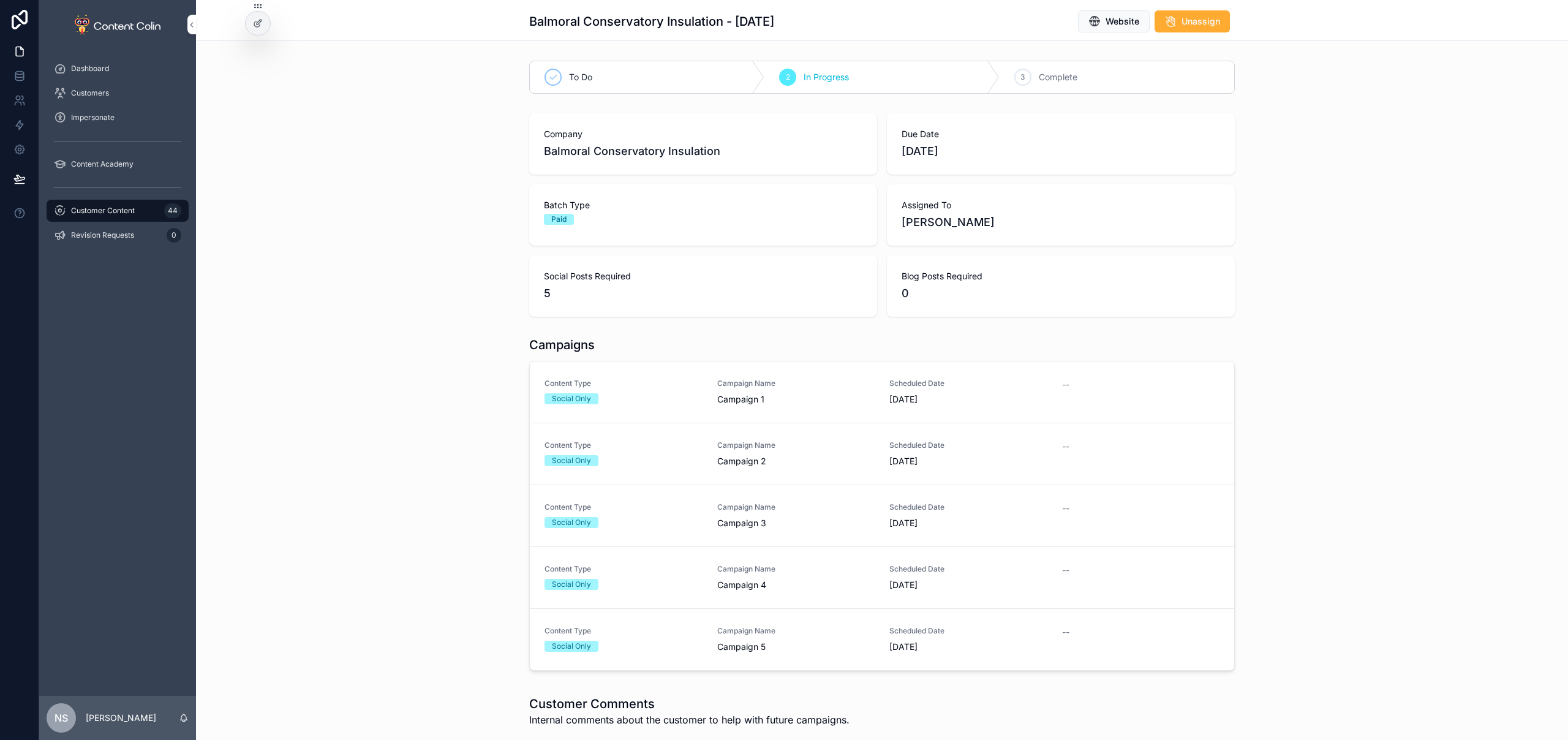
scroll to position [256, 0]
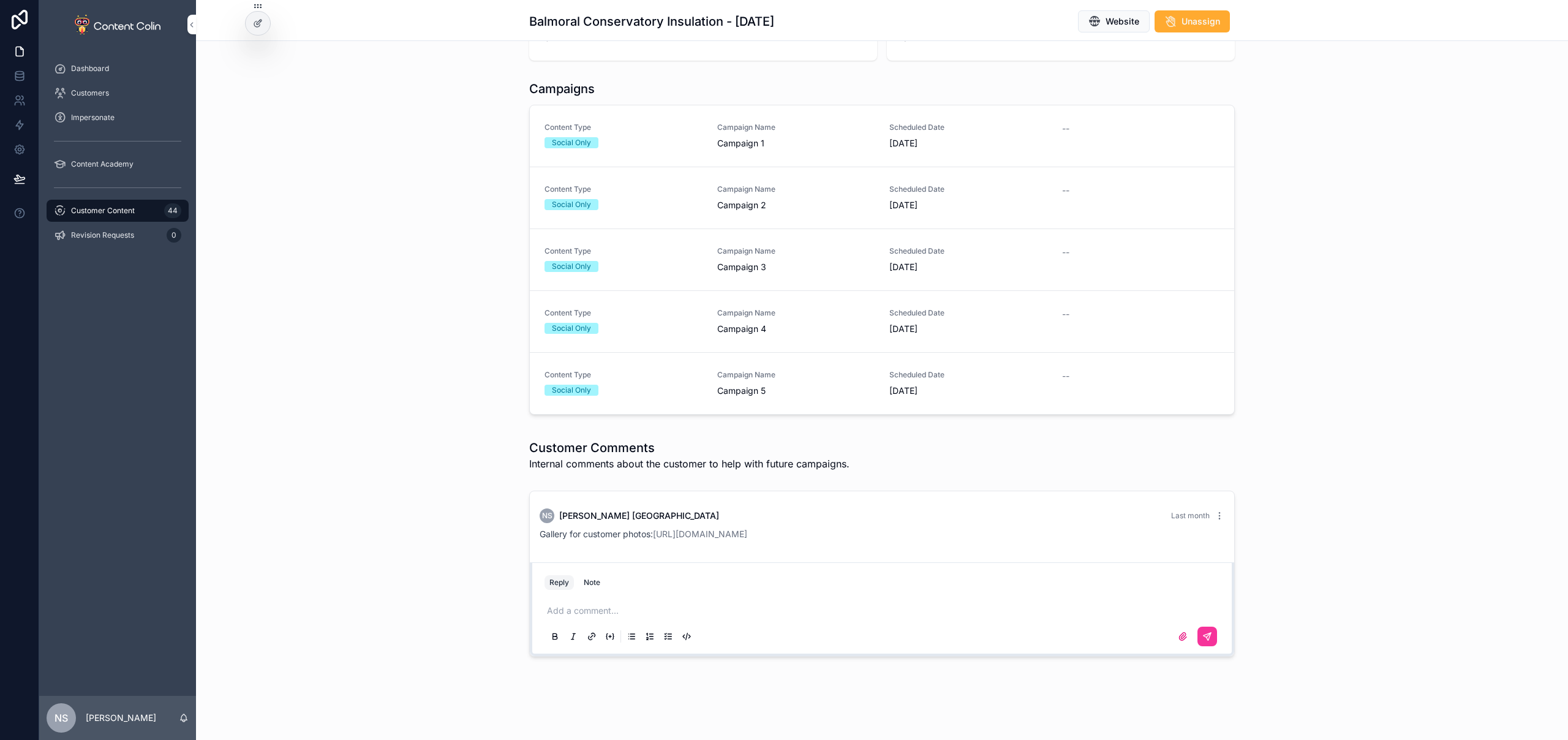
click at [747, 533] on link "[URL][DOMAIN_NAME]" at bounding box center [700, 534] width 94 height 11
click at [627, 135] on div "Content Type Social Only" at bounding box center [623, 135] width 158 height 26
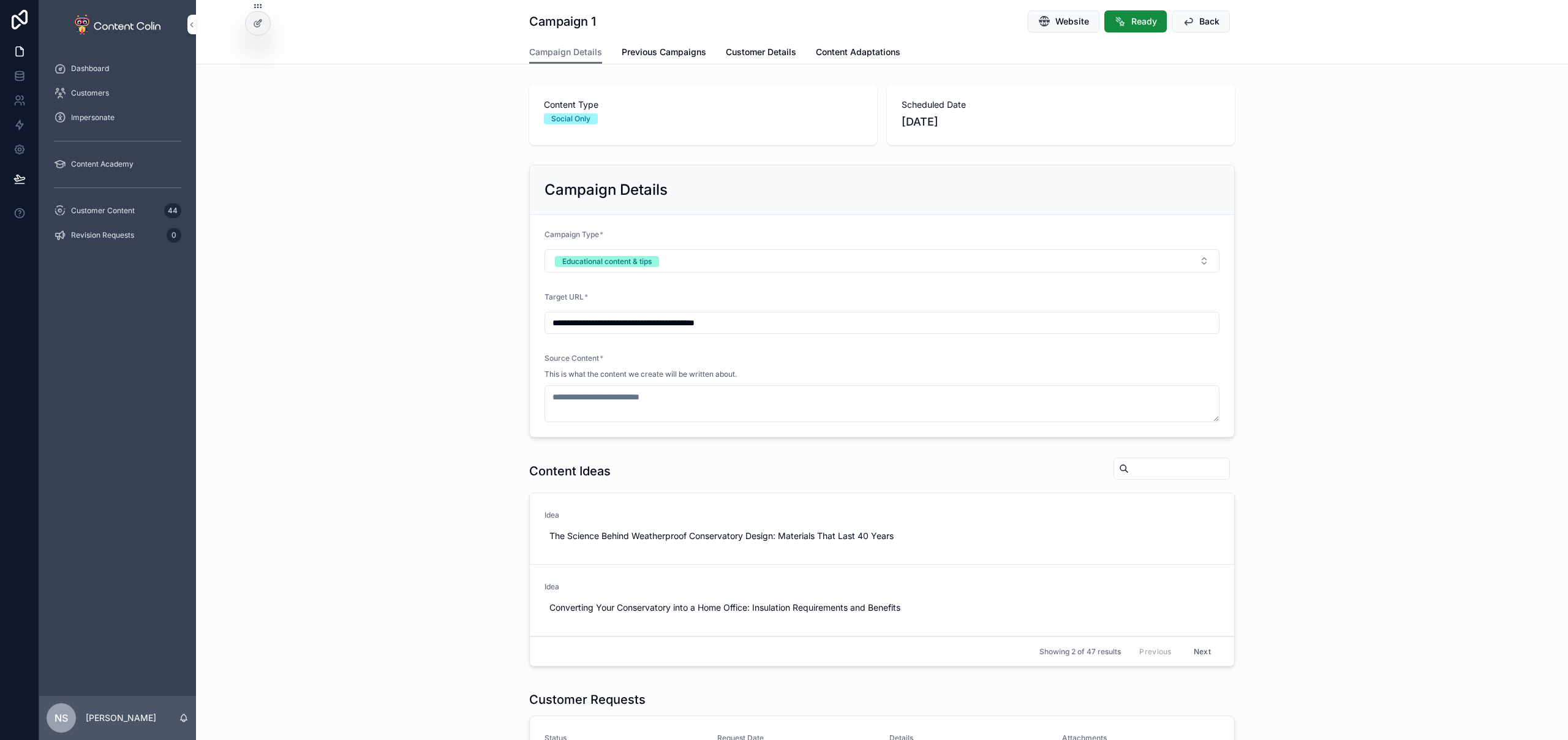
click at [675, 49] on span "Previous Campaigns" at bounding box center [664, 51] width 85 height 12
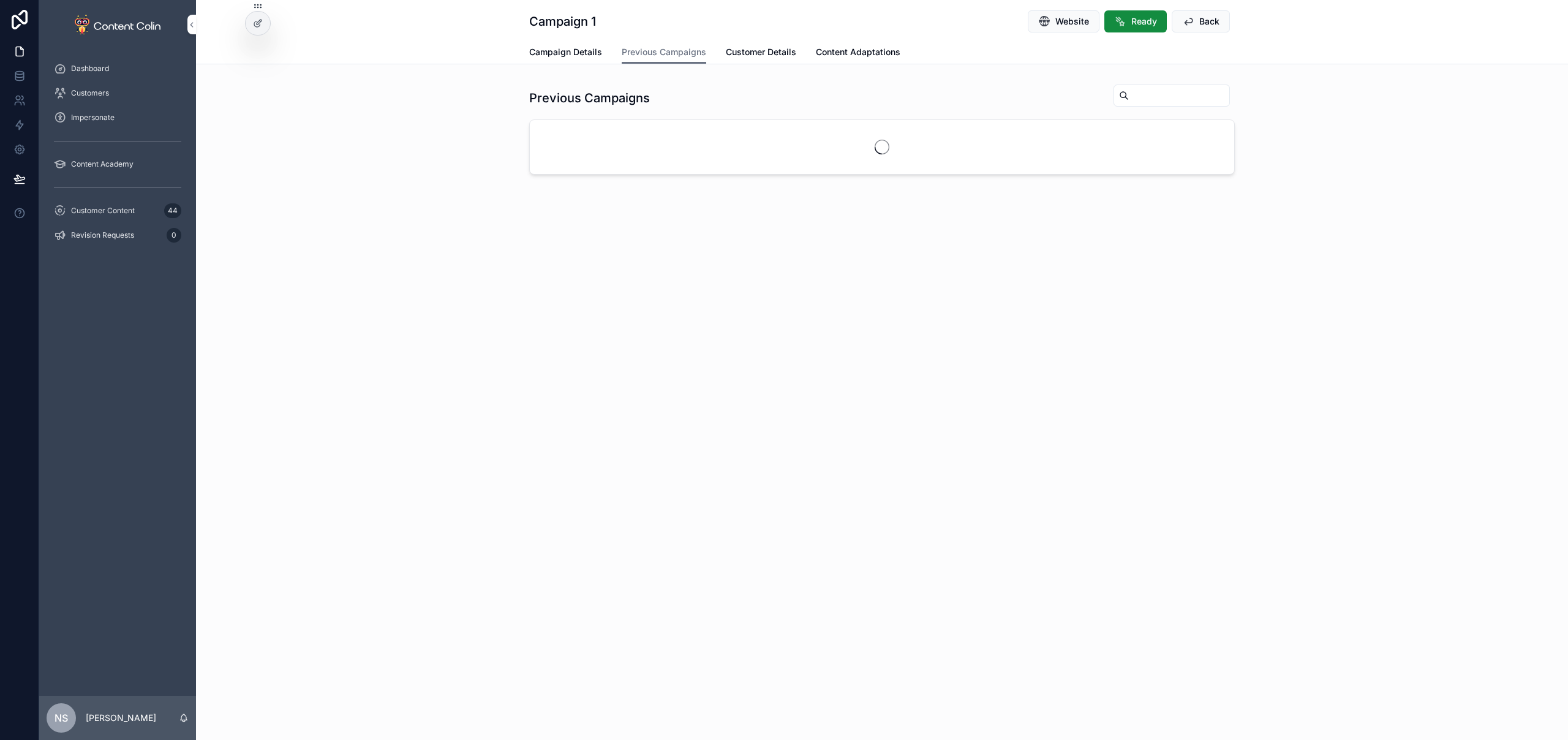
click at [573, 55] on span "Campaign Details" at bounding box center [565, 51] width 72 height 12
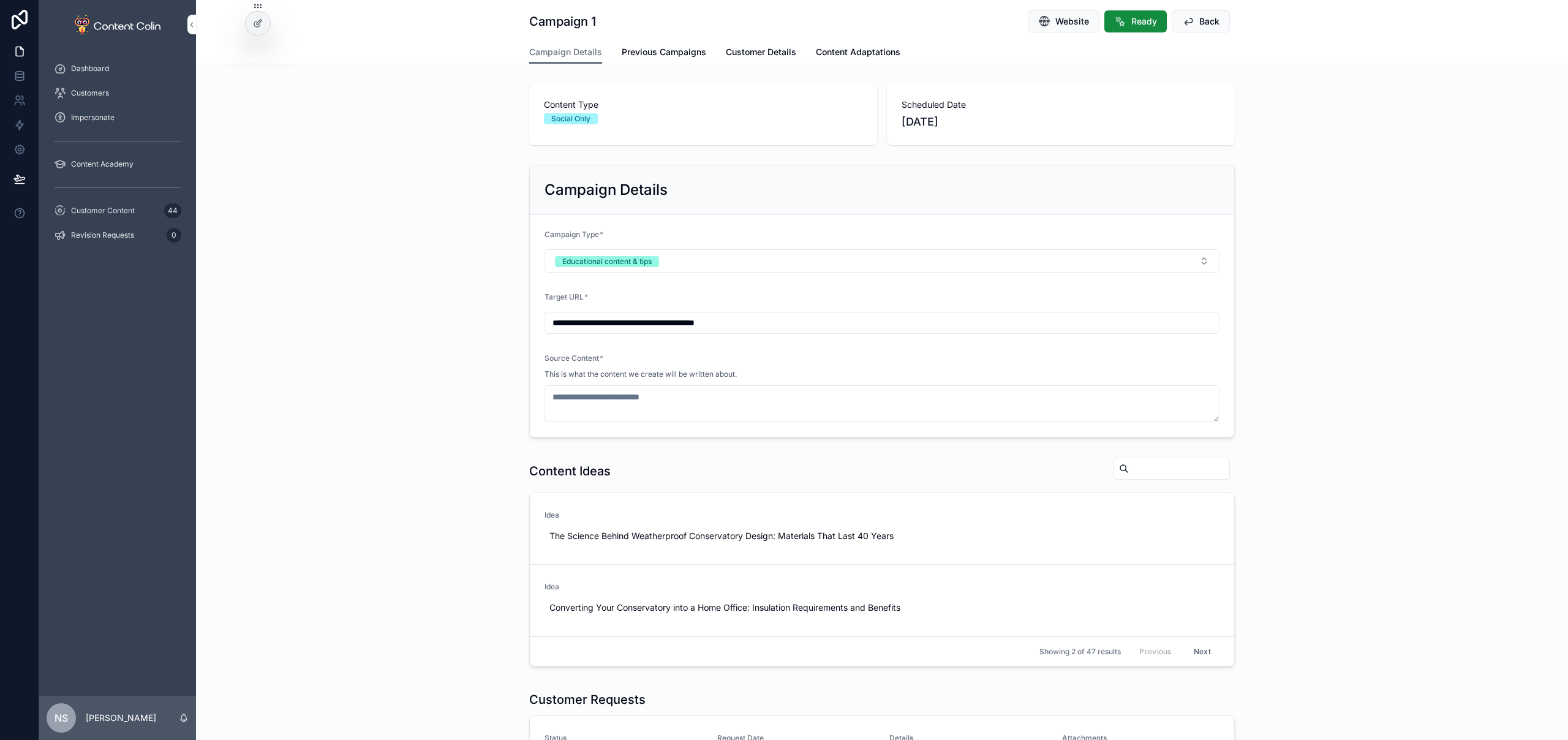
click at [876, 54] on span "Content Adaptations" at bounding box center [858, 51] width 85 height 12
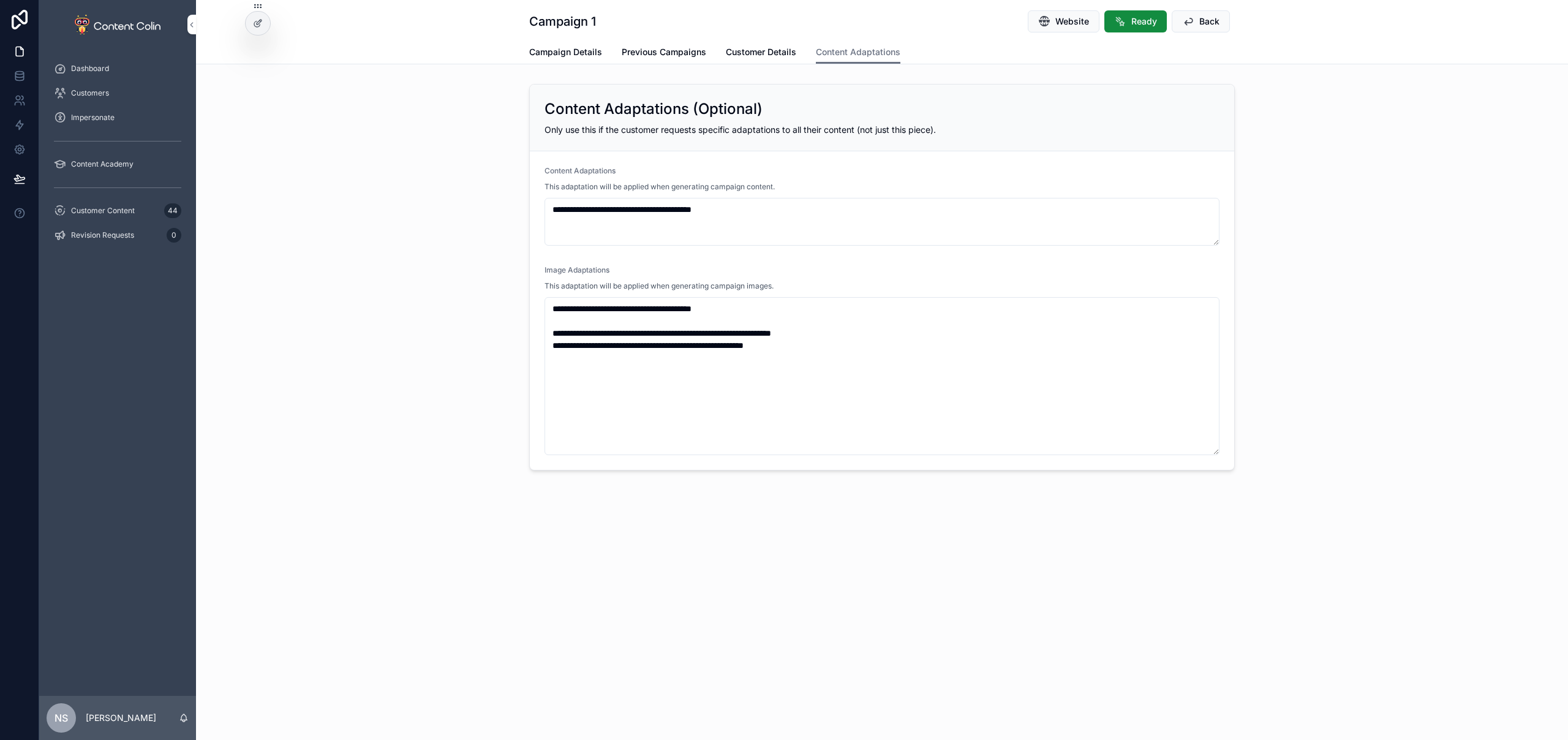
click at [564, 53] on span "Campaign Details" at bounding box center [565, 51] width 72 height 12
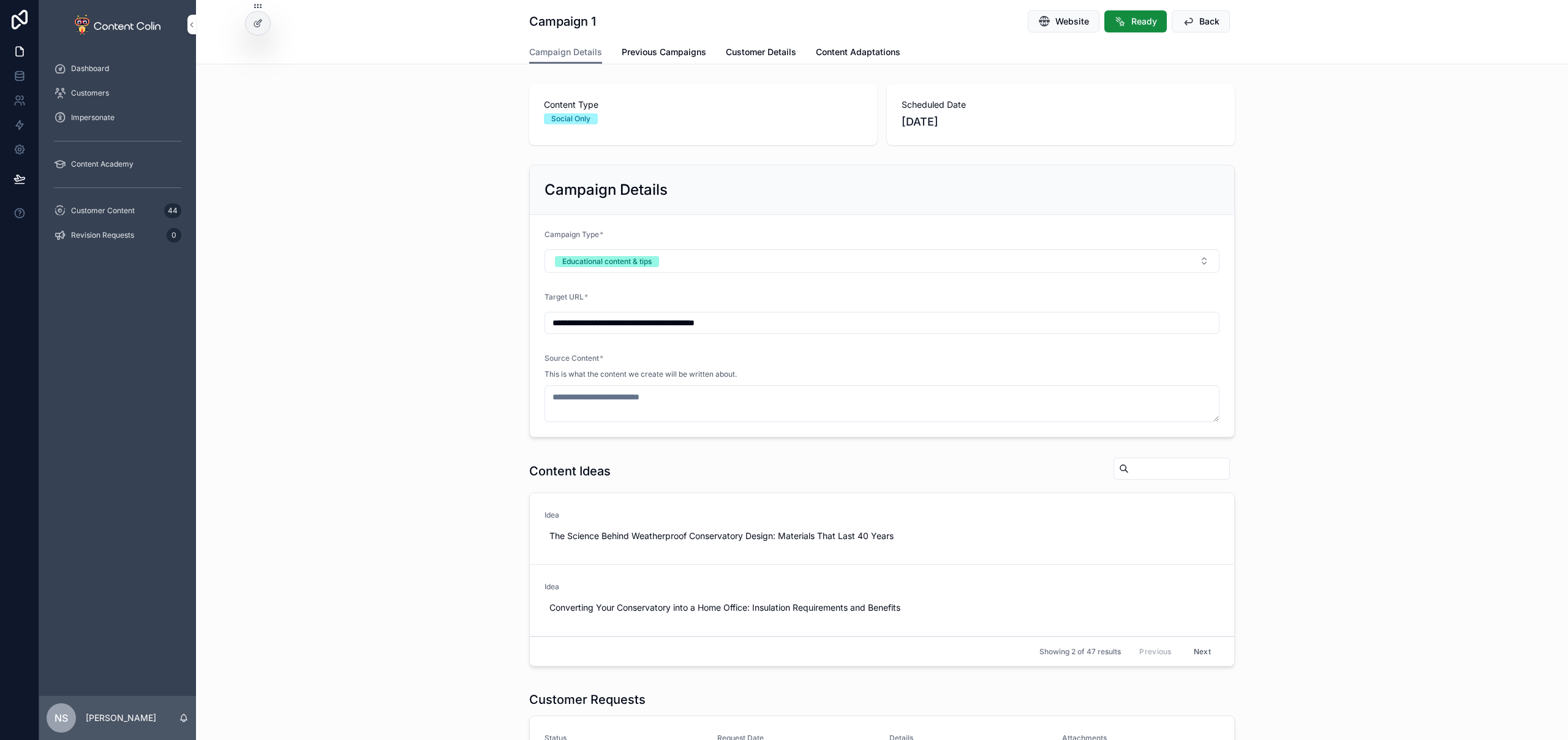
click at [624, 55] on span "Previous Campaigns" at bounding box center [664, 51] width 85 height 12
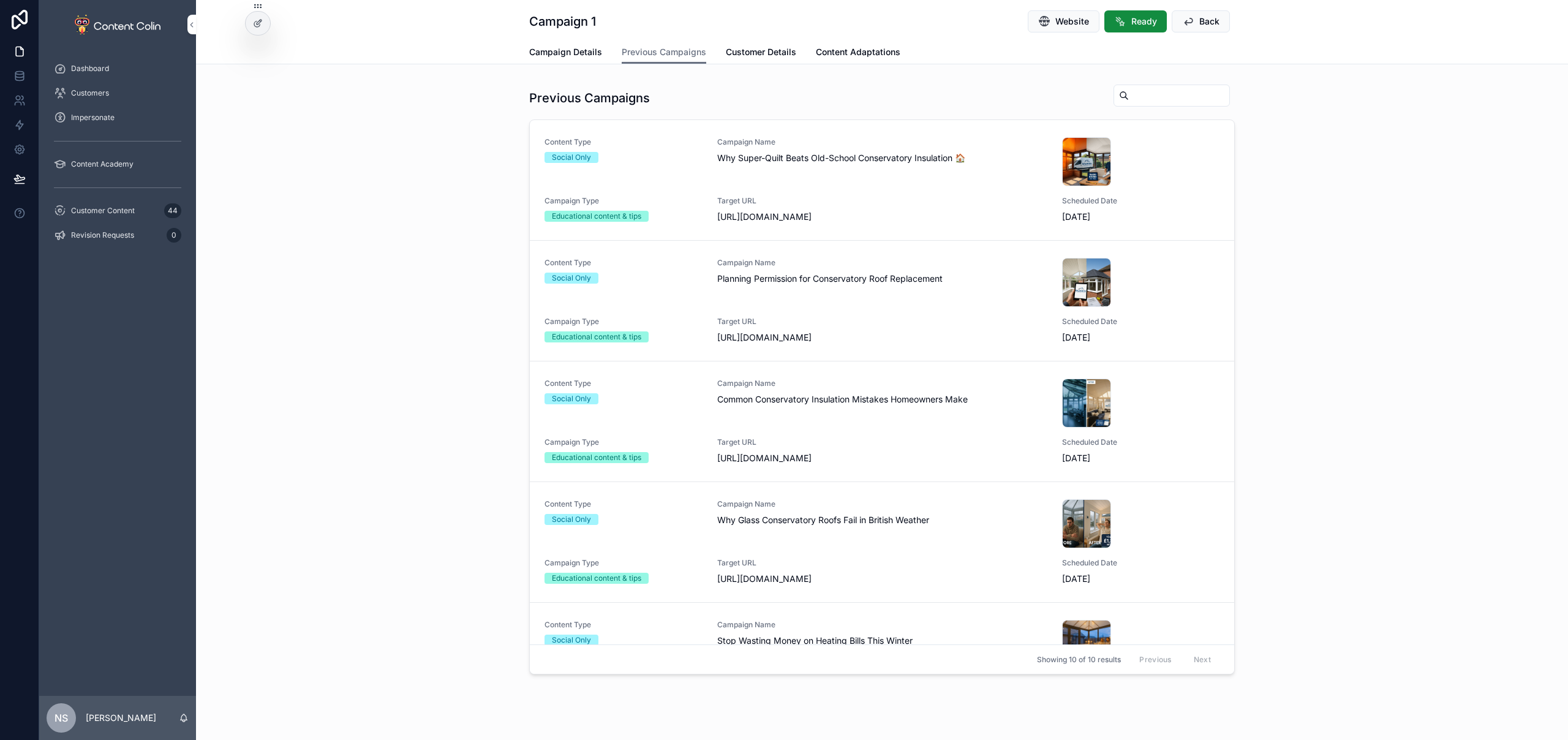
click at [581, 59] on link "Campaign Details" at bounding box center [565, 53] width 72 height 24
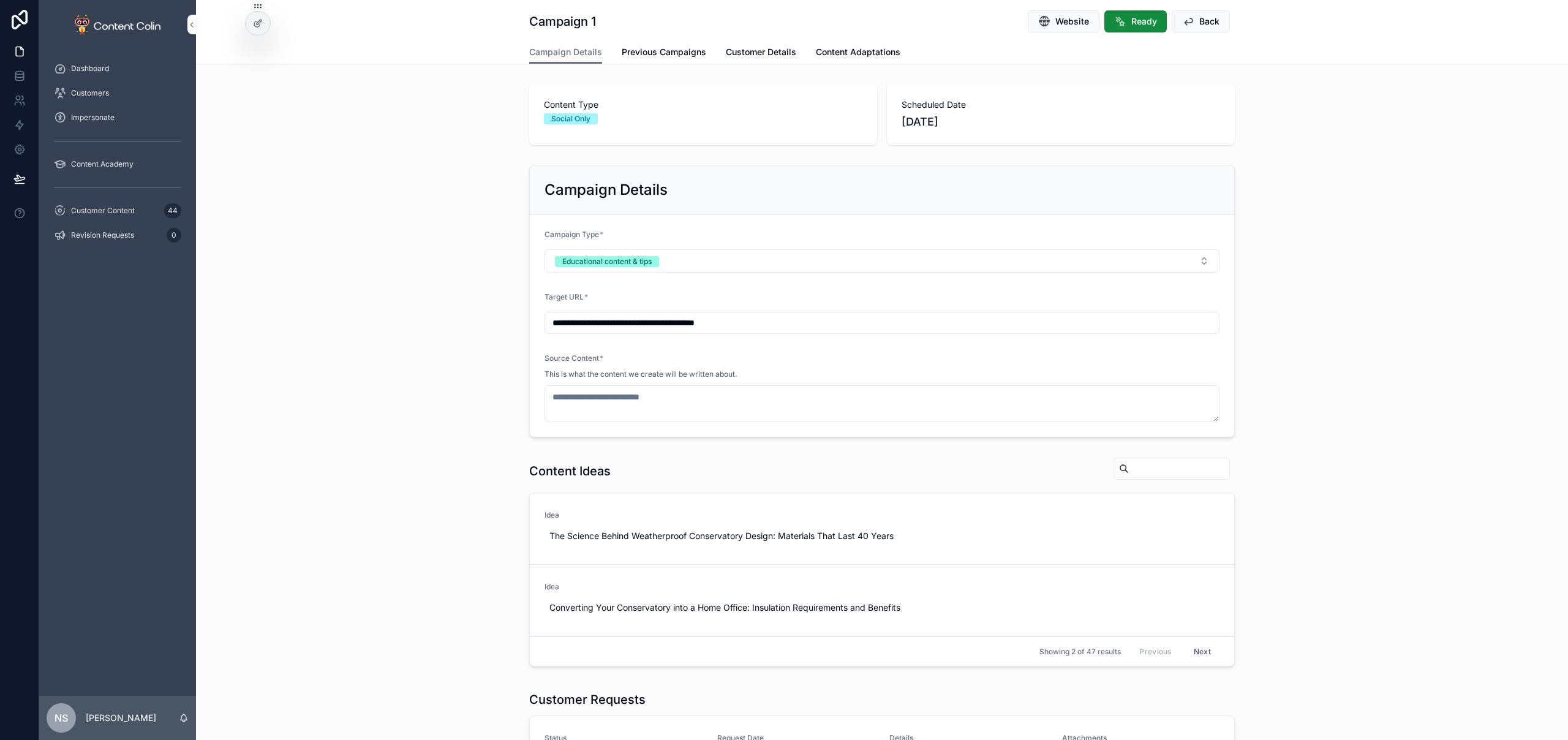
scroll to position [245, 0]
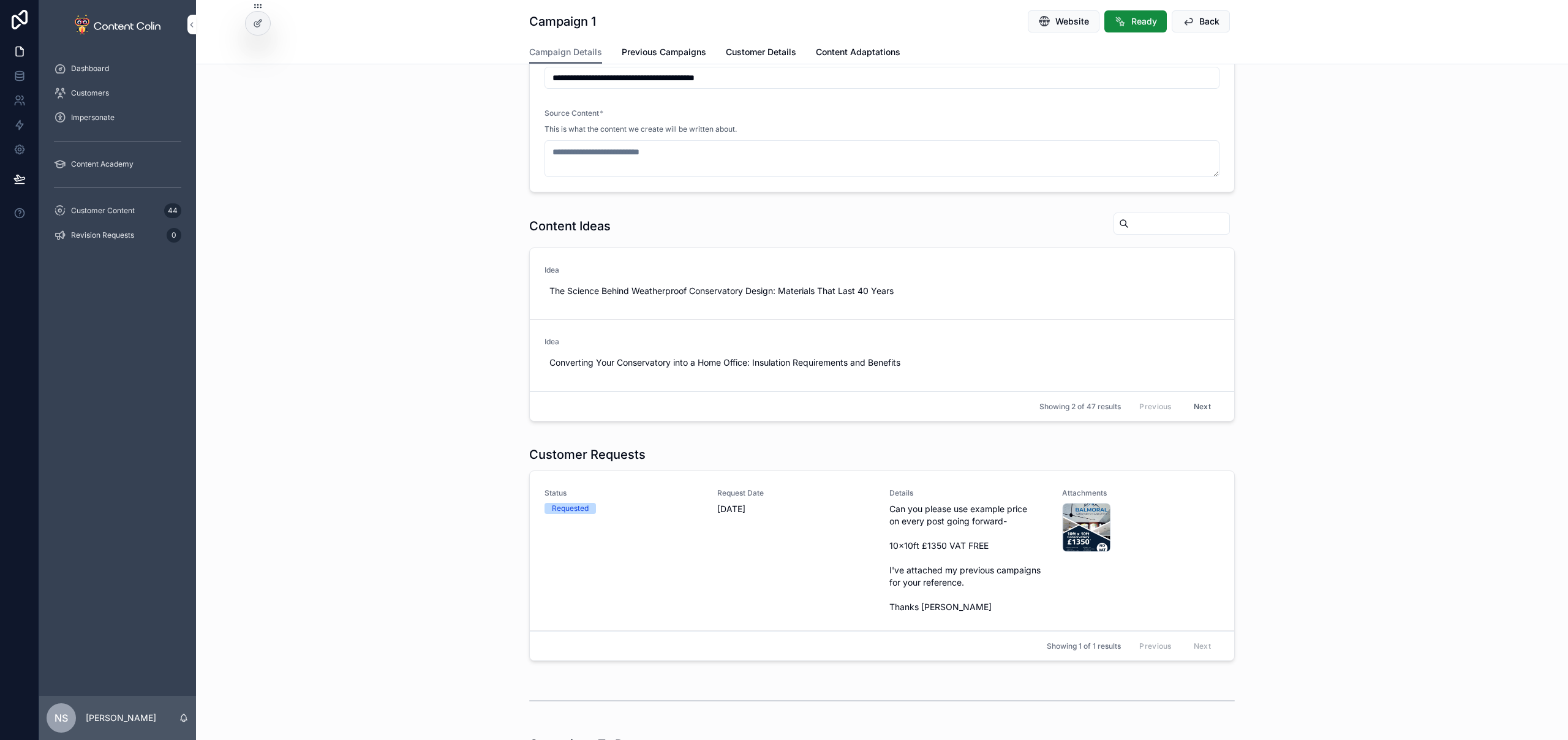
click at [0, 0] on span "Complete" at bounding box center [0, 0] width 0 height 0
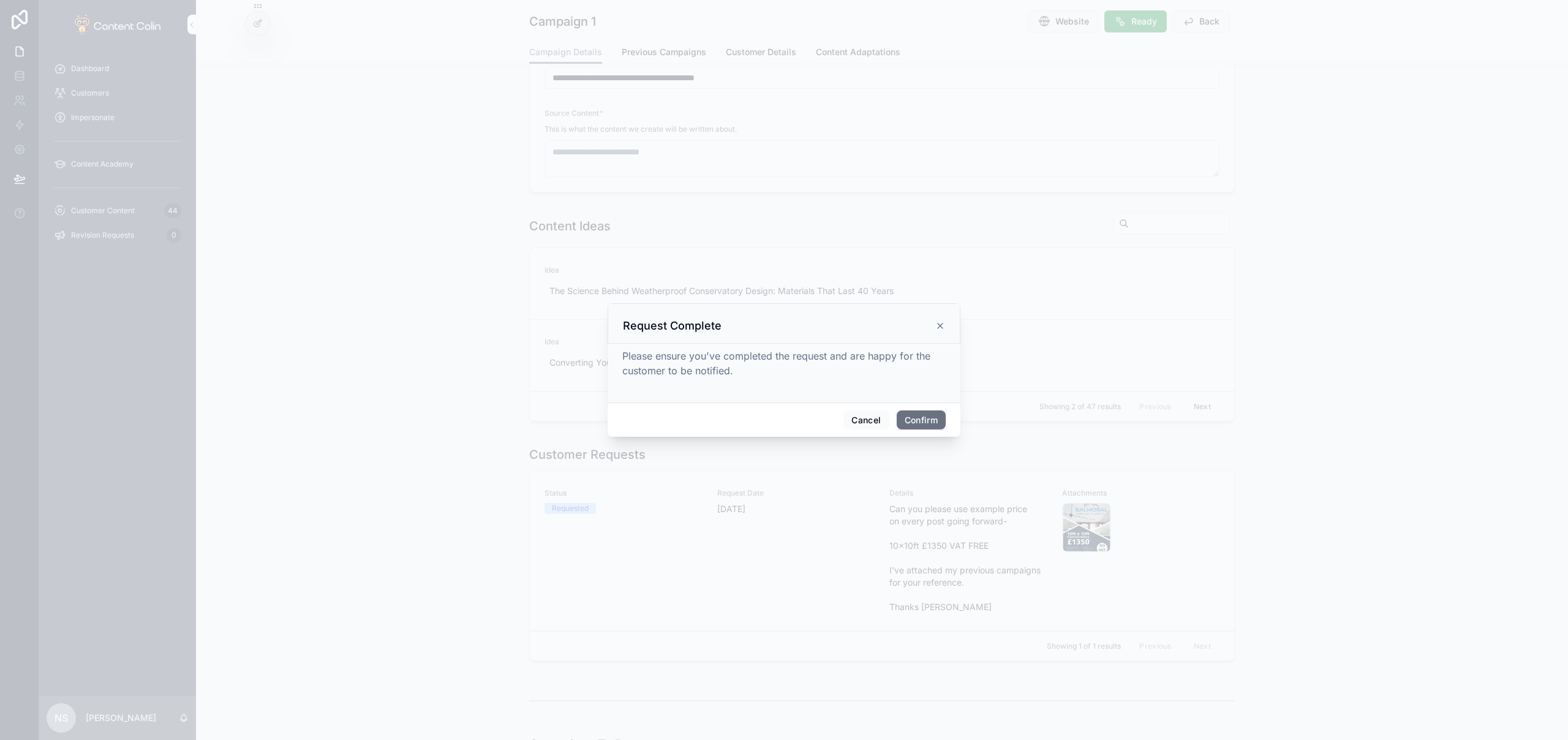
click at [926, 418] on button "Confirm" at bounding box center [921, 421] width 49 height 20
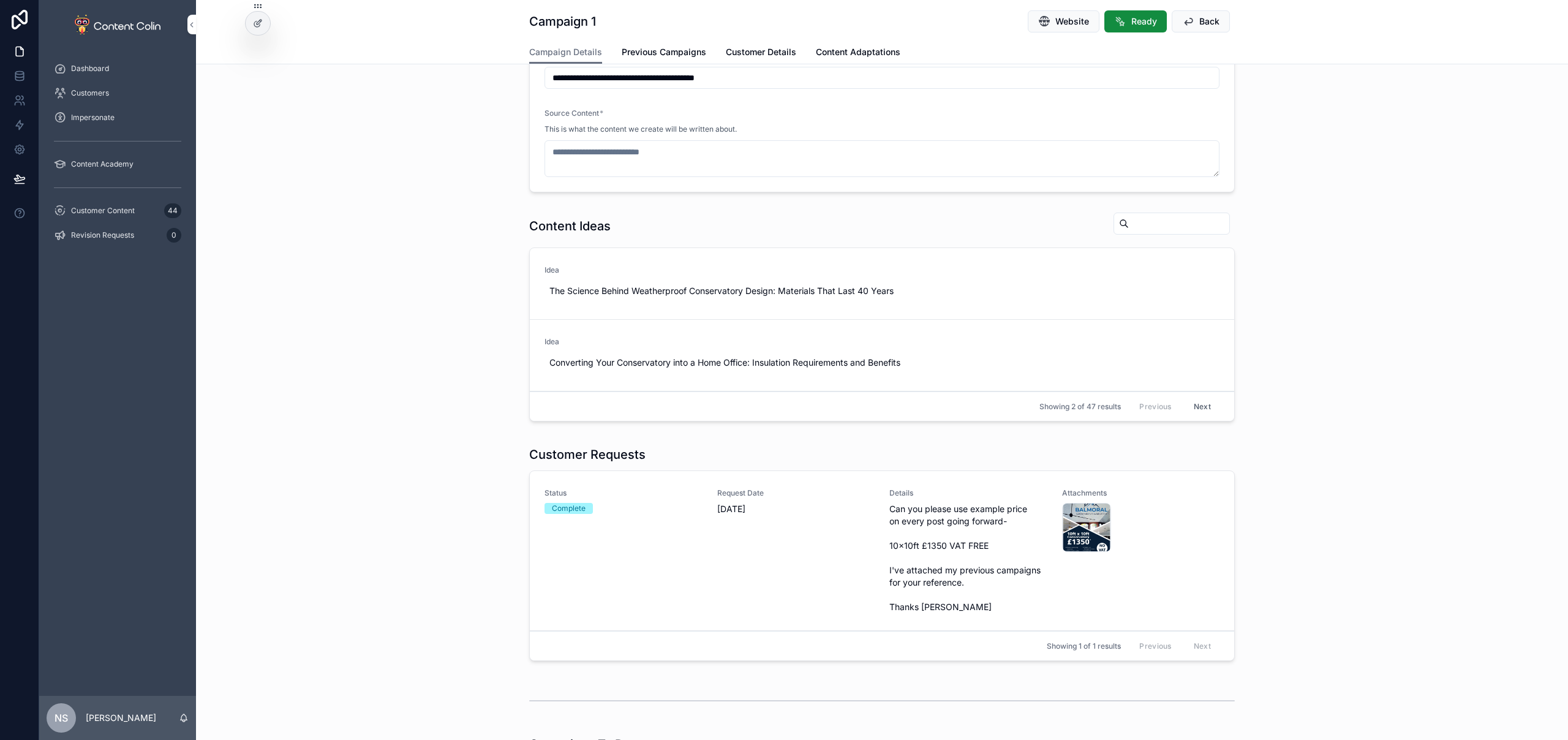
click at [110, 214] on span "Customer Content" at bounding box center [103, 211] width 64 height 10
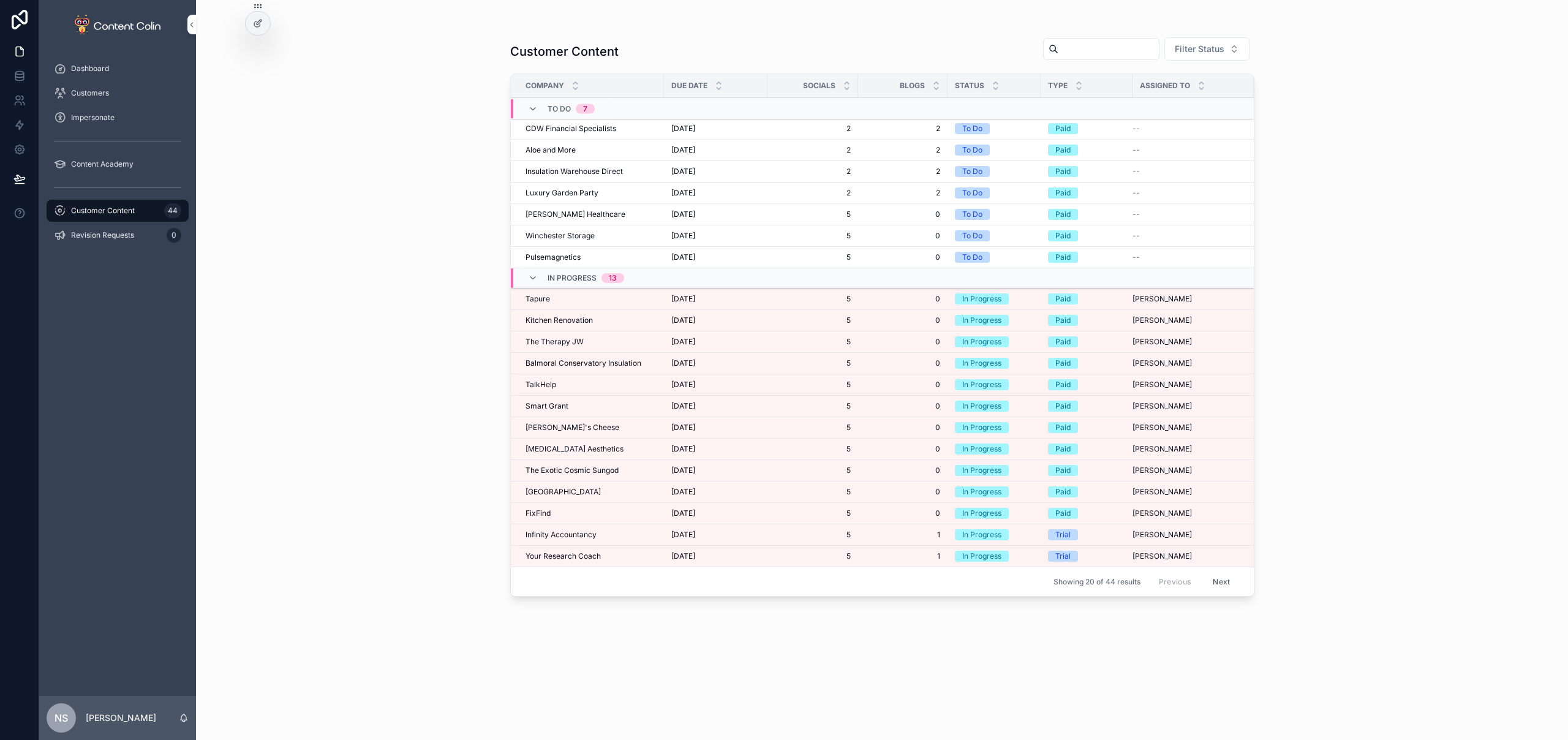
click at [566, 341] on span "The Therapy JW" at bounding box center [554, 341] width 58 height 10
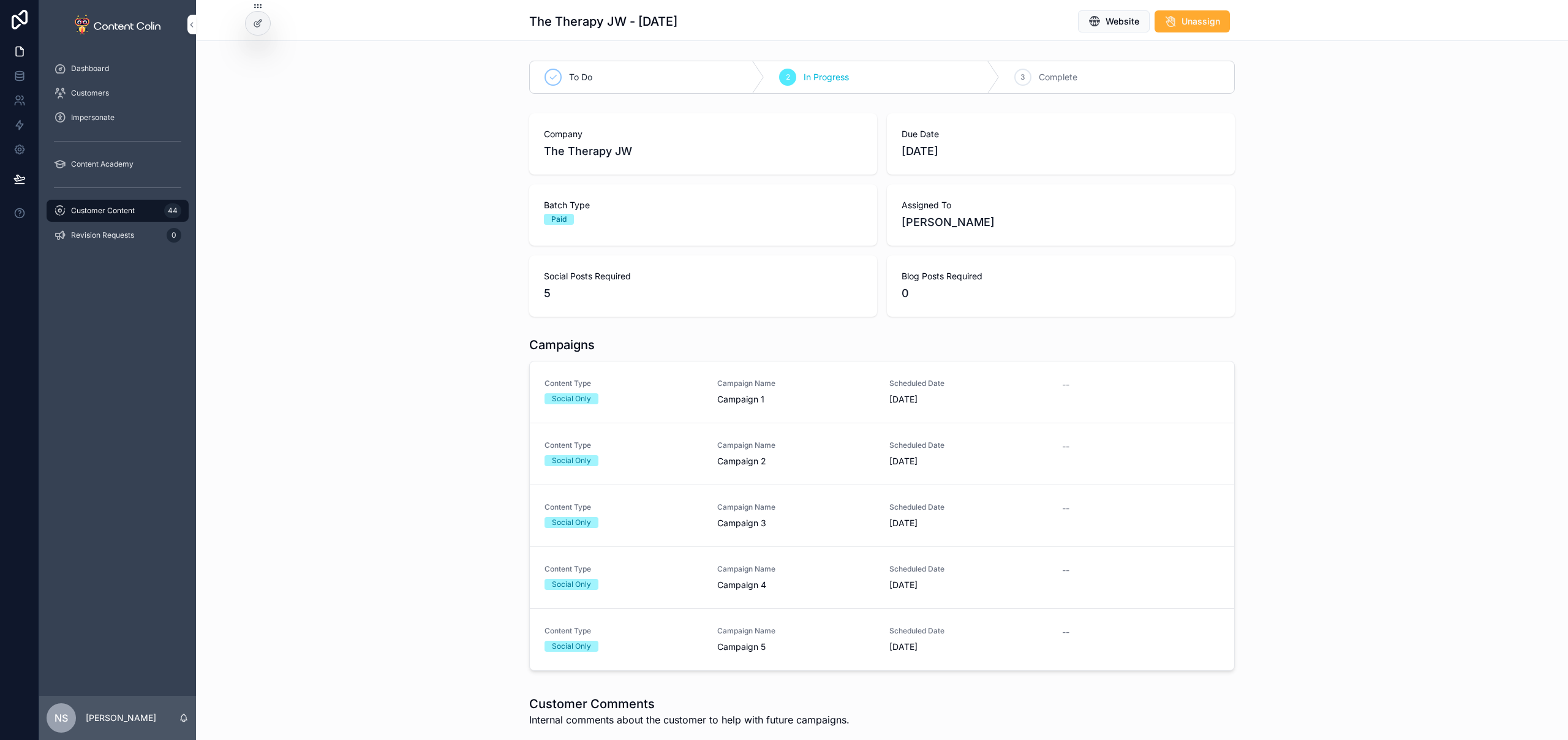
click at [756, 387] on span "Campaign Name" at bounding box center [796, 384] width 158 height 10
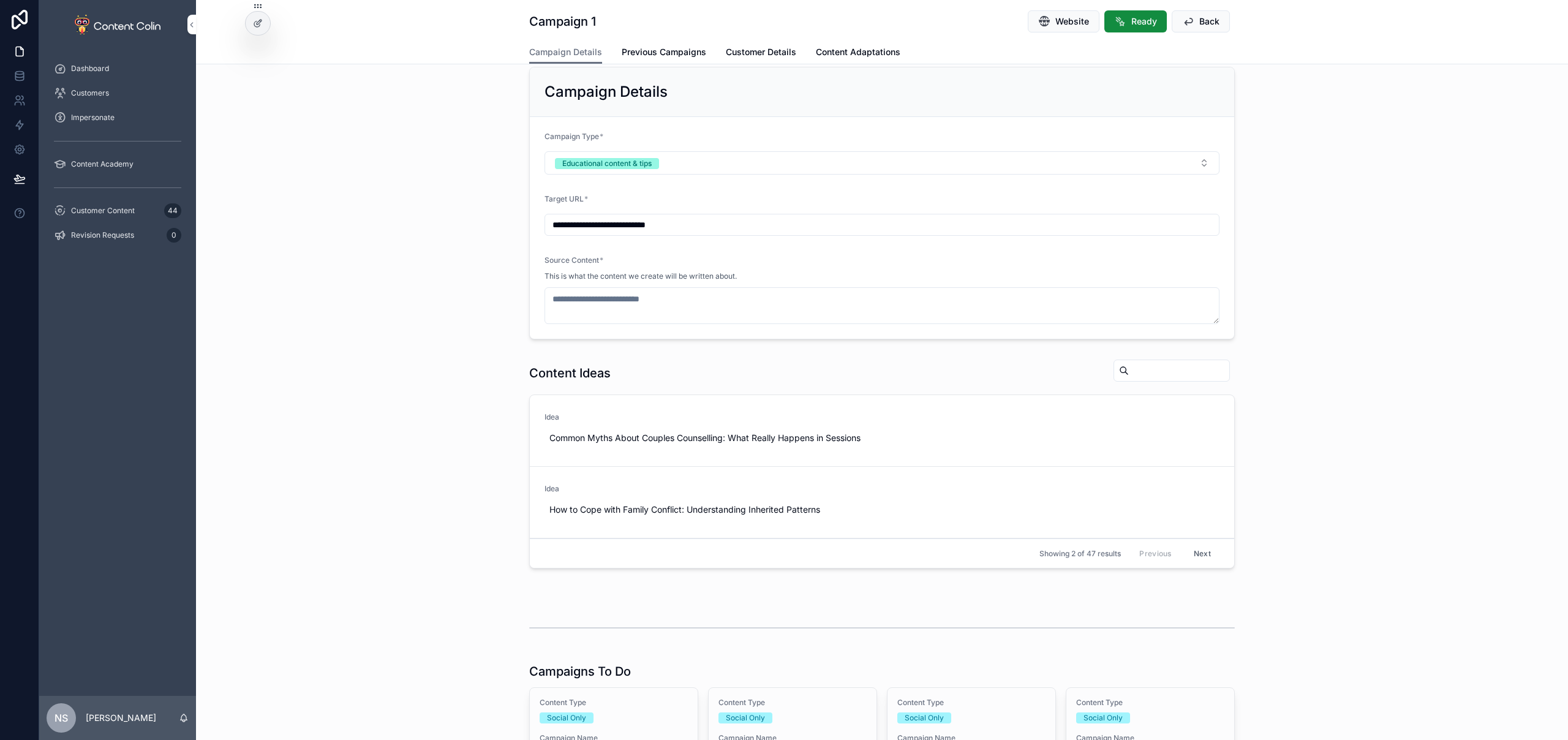
scroll to position [35, 0]
